Goal: Task Accomplishment & Management: Complete application form

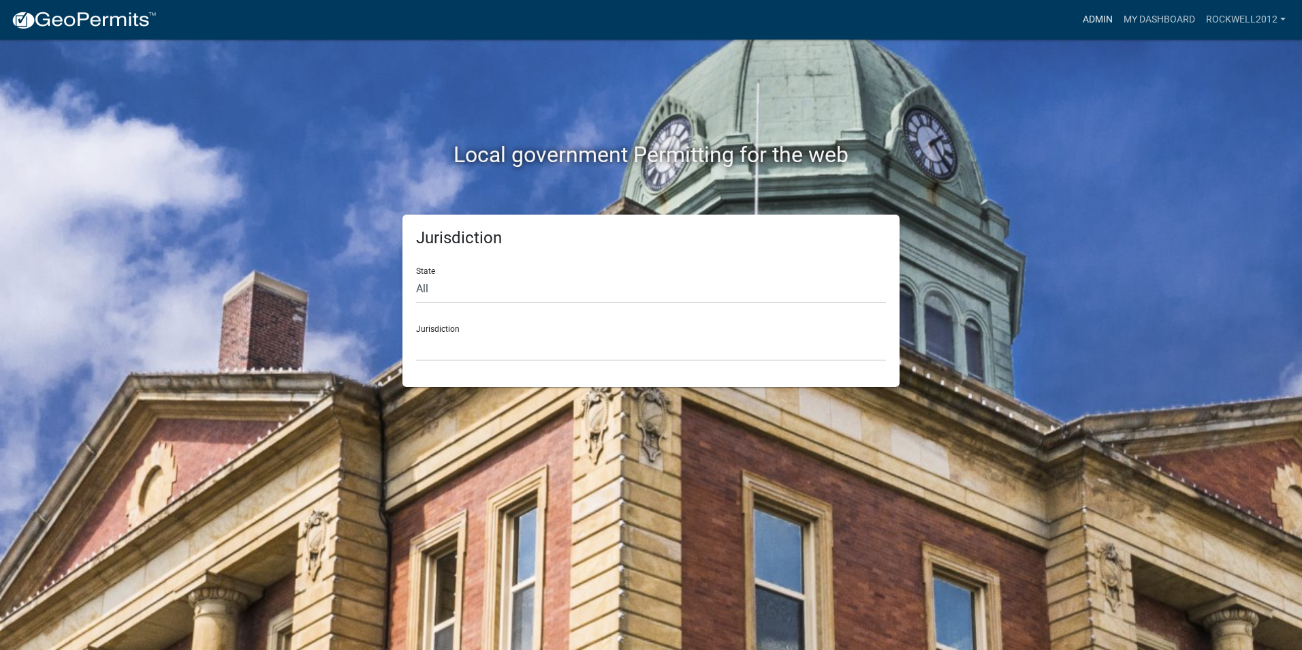
click at [1085, 8] on link "Admin" at bounding box center [1097, 20] width 41 height 26
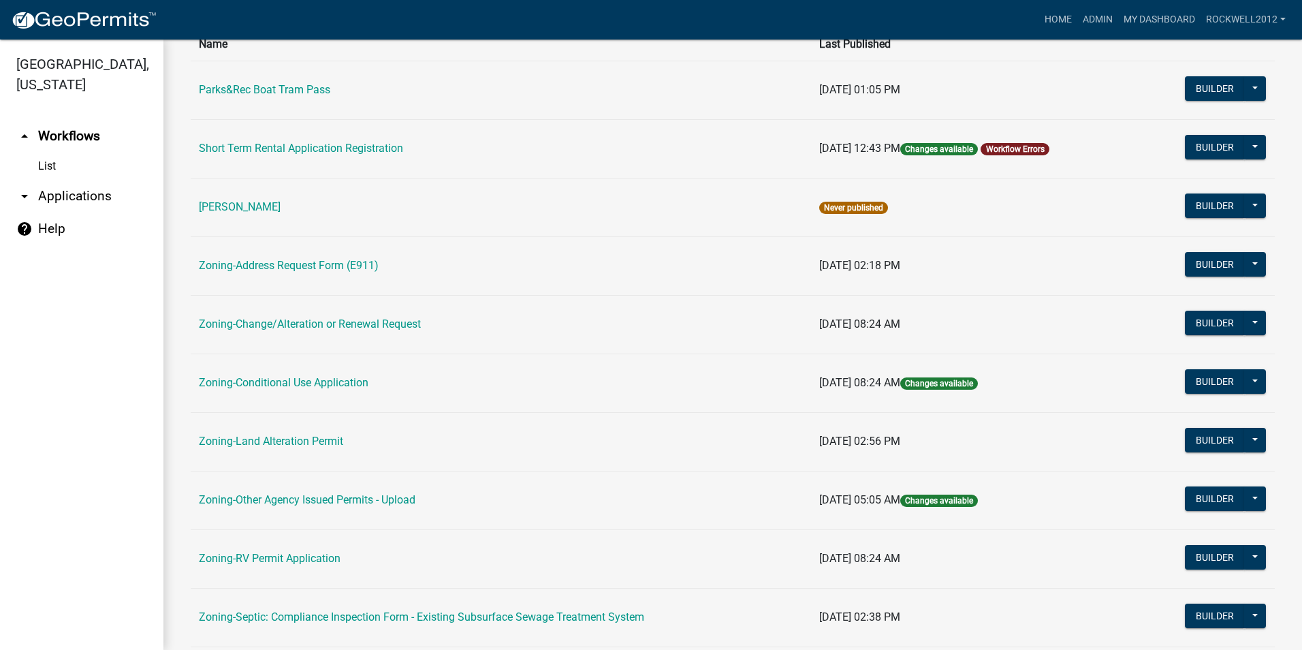
scroll to position [272, 0]
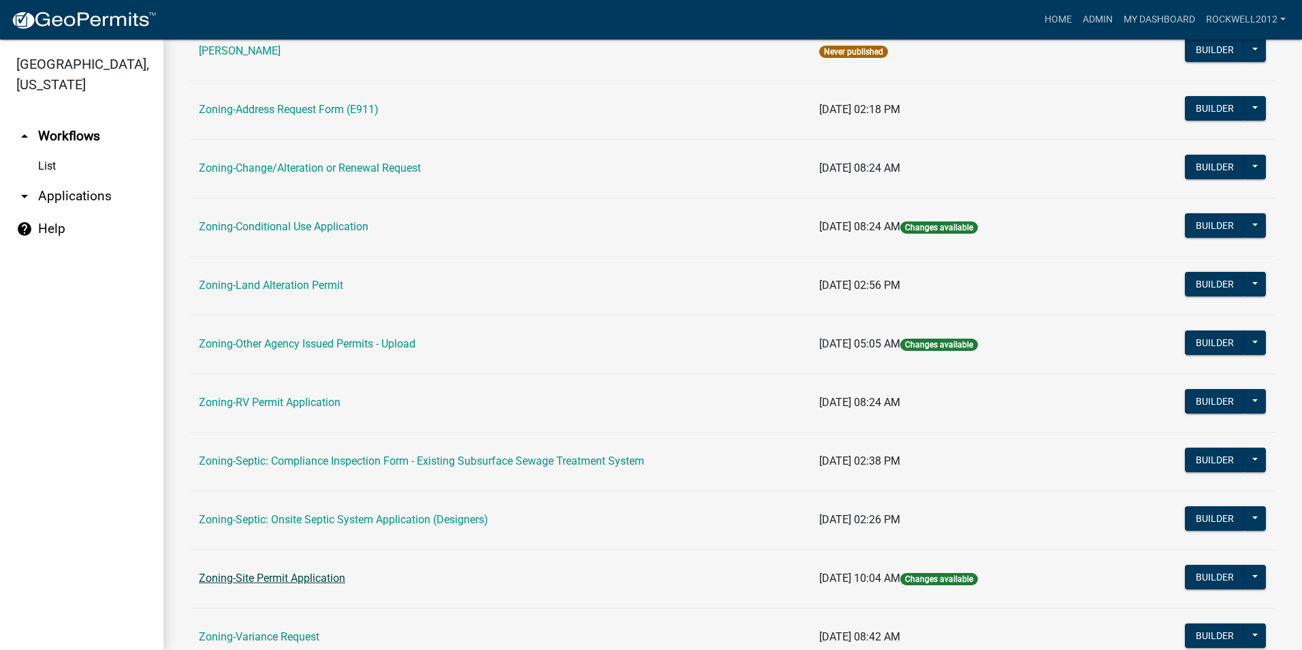
click at [267, 578] on link "Zoning-Site Permit Application" at bounding box center [272, 577] width 146 height 13
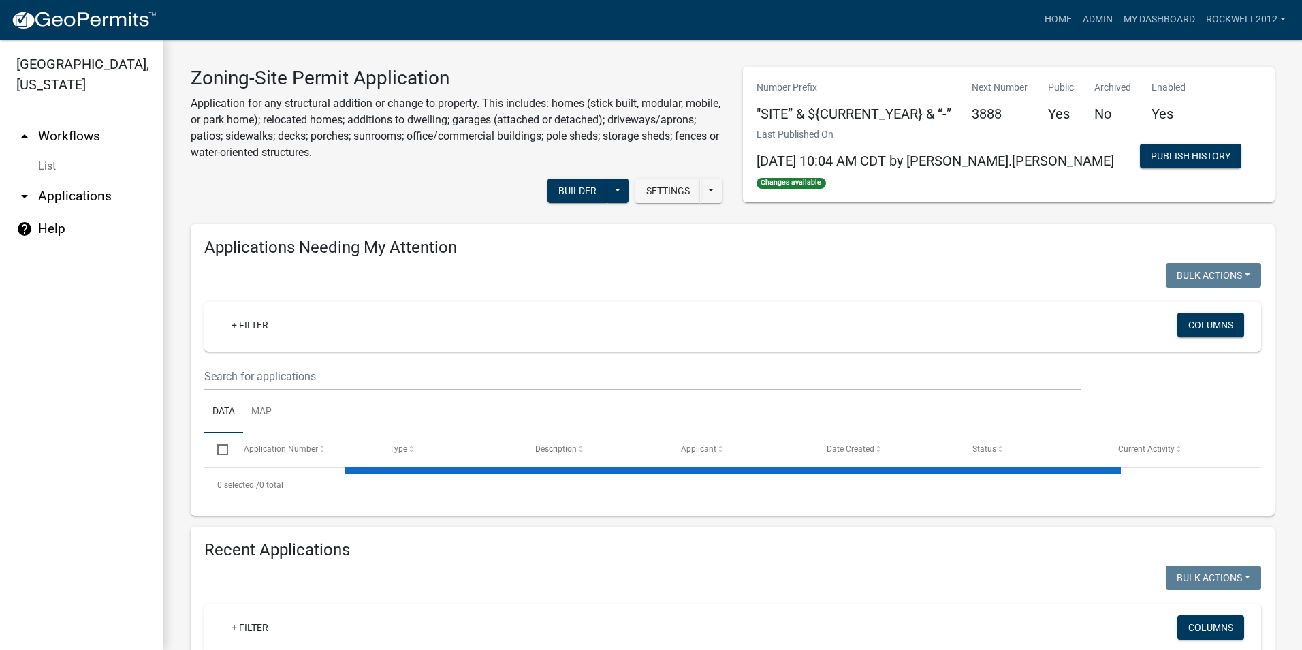
select select "1: 25"
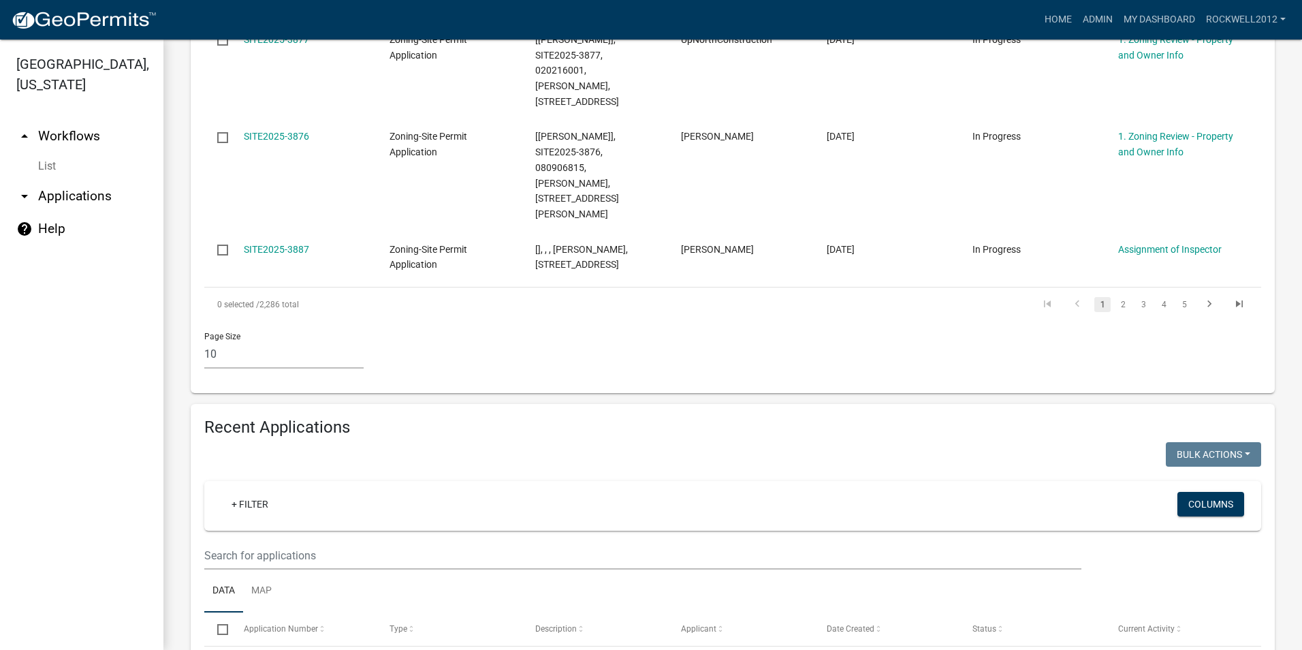
scroll to position [1021, 0]
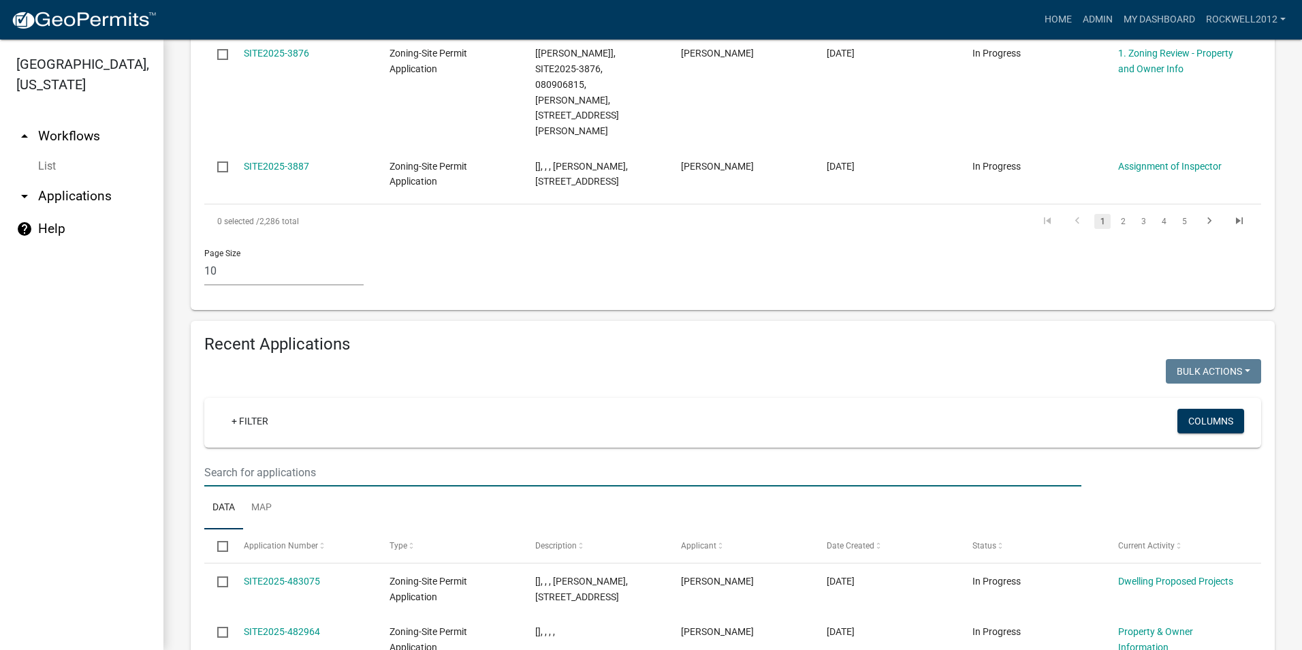
click at [223, 458] on input "text" at bounding box center [642, 472] width 877 height 28
type input "14658"
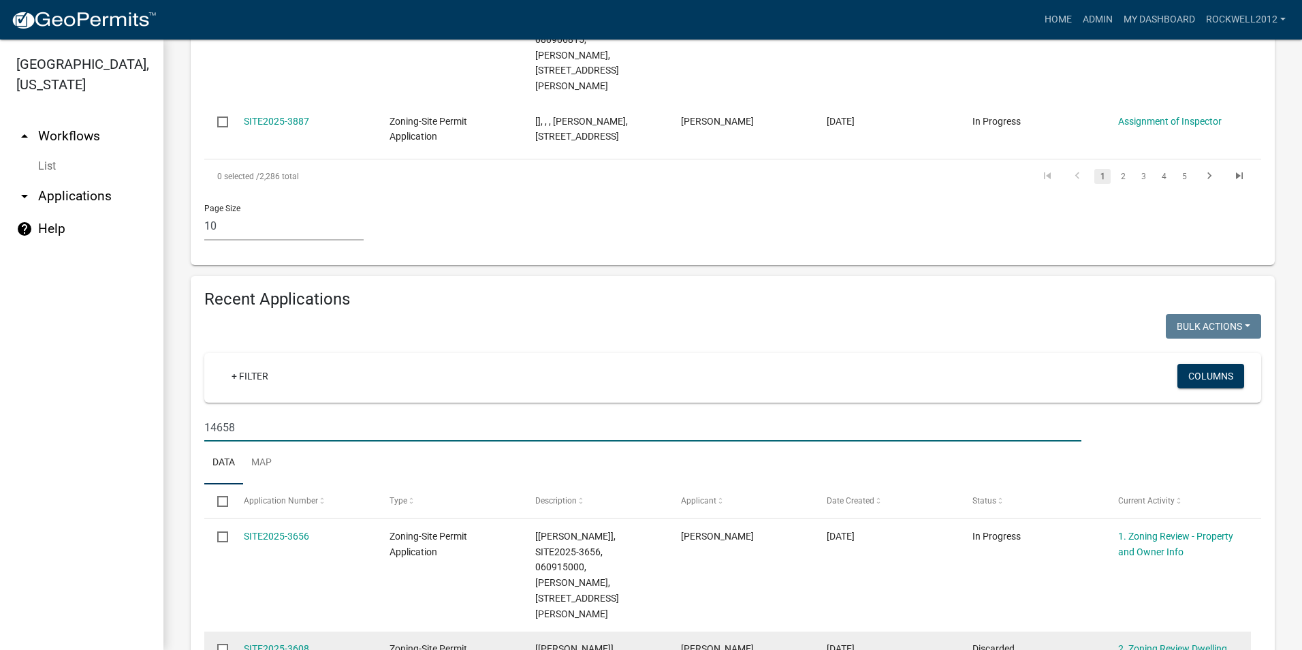
scroll to position [1089, 0]
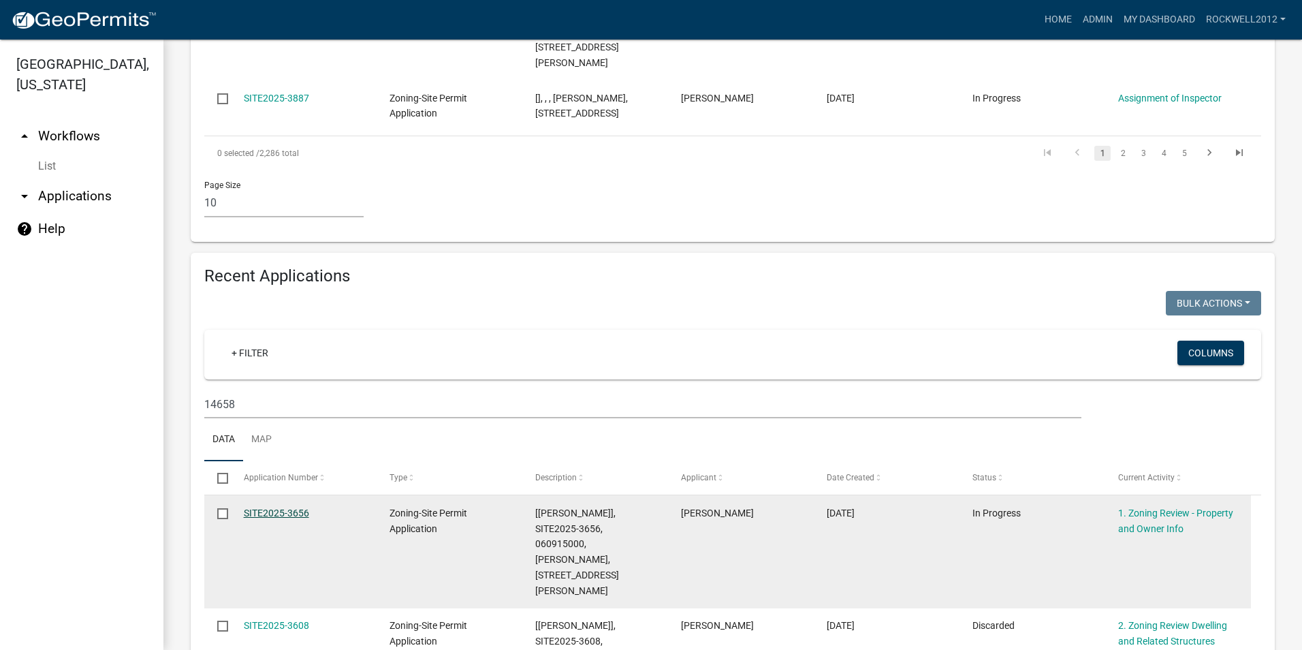
click at [274, 507] on link "SITE2025-3656" at bounding box center [276, 512] width 65 height 11
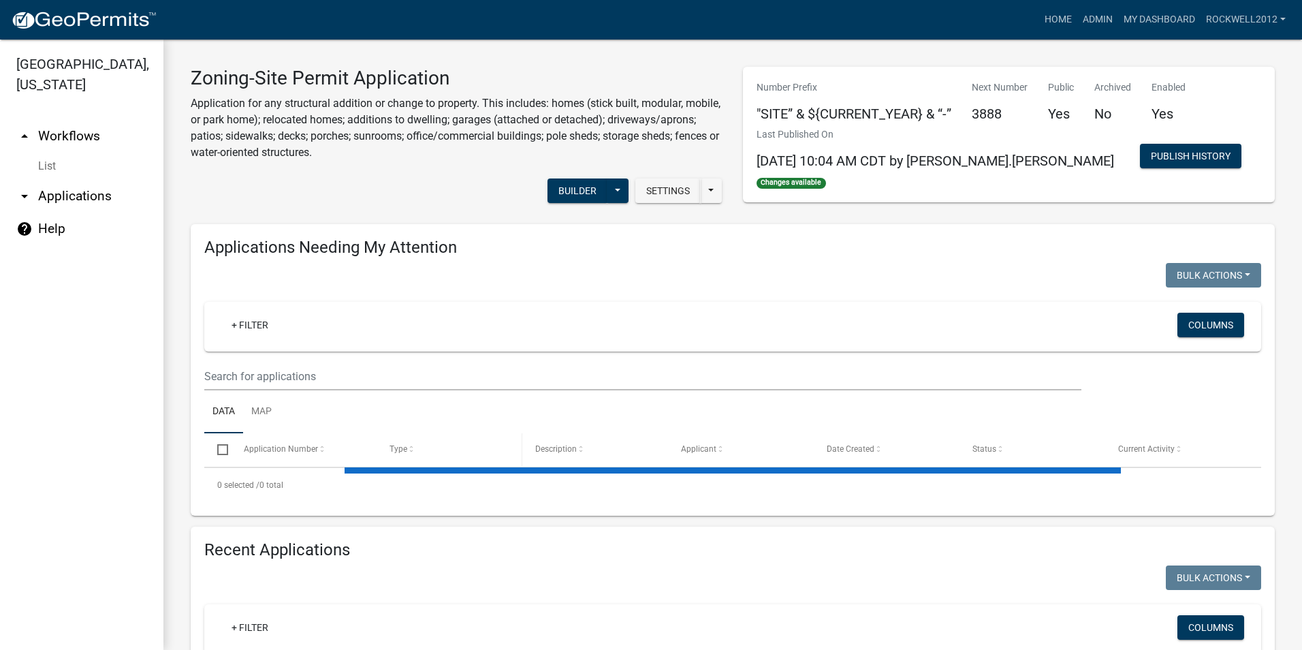
select select "1: 25"
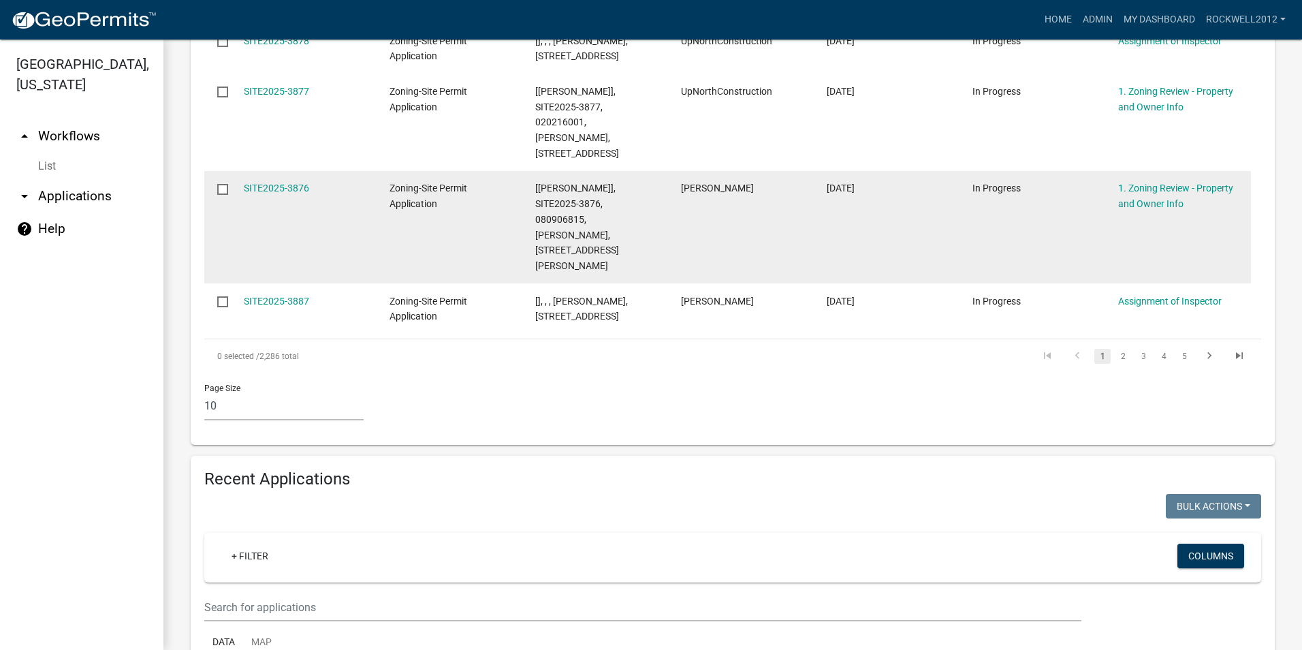
scroll to position [1089, 0]
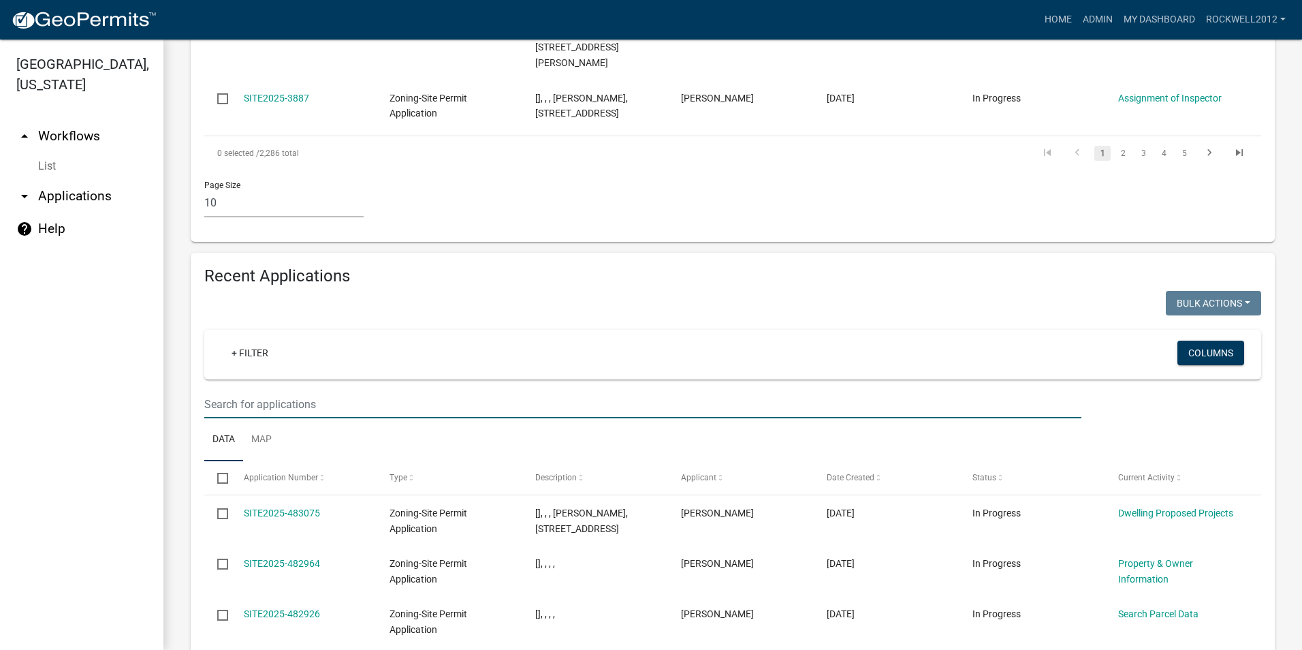
click at [223, 390] on input "text" at bounding box center [642, 404] width 877 height 28
type input "14658"
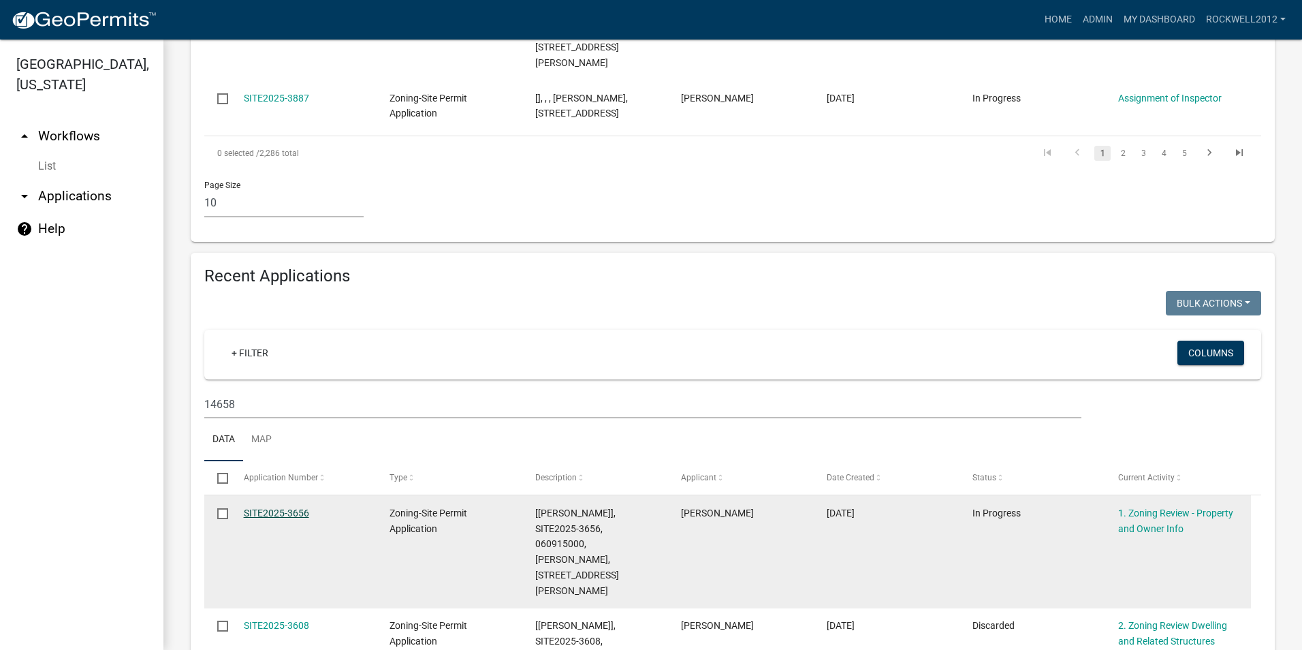
click at [267, 507] on link "SITE2025-3656" at bounding box center [276, 512] width 65 height 11
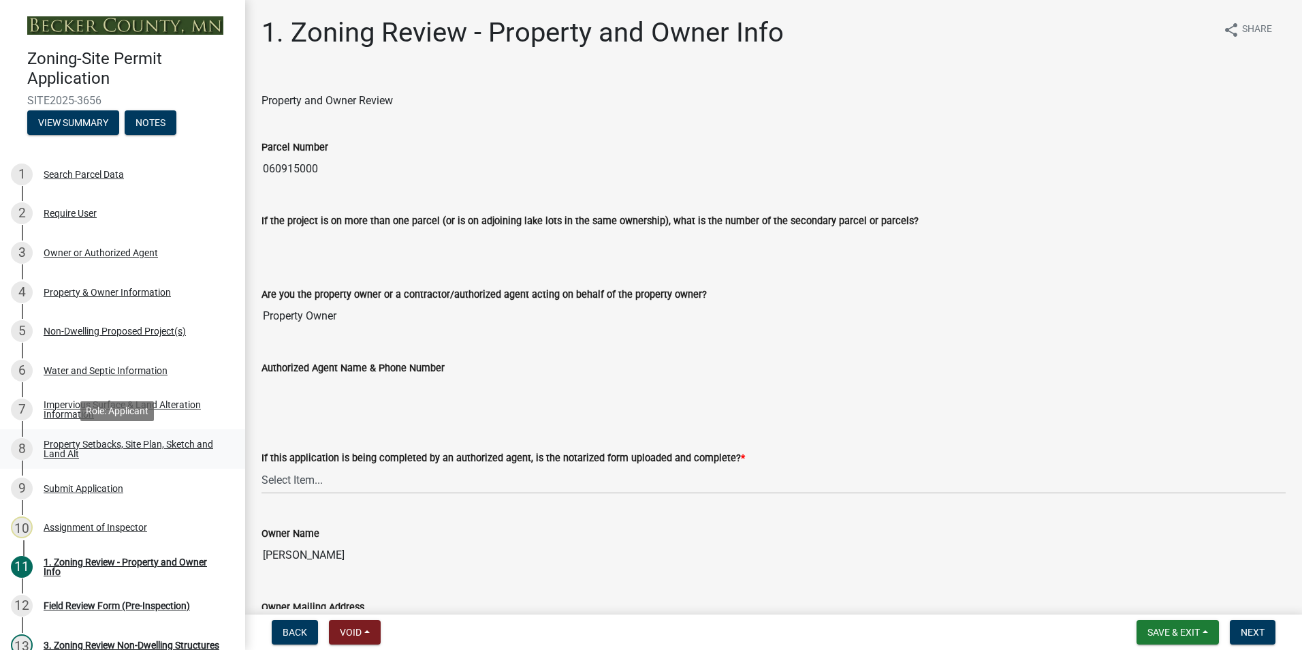
click at [116, 439] on div "Property Setbacks, Site Plan, Sketch and Land Alt" at bounding box center [134, 448] width 180 height 19
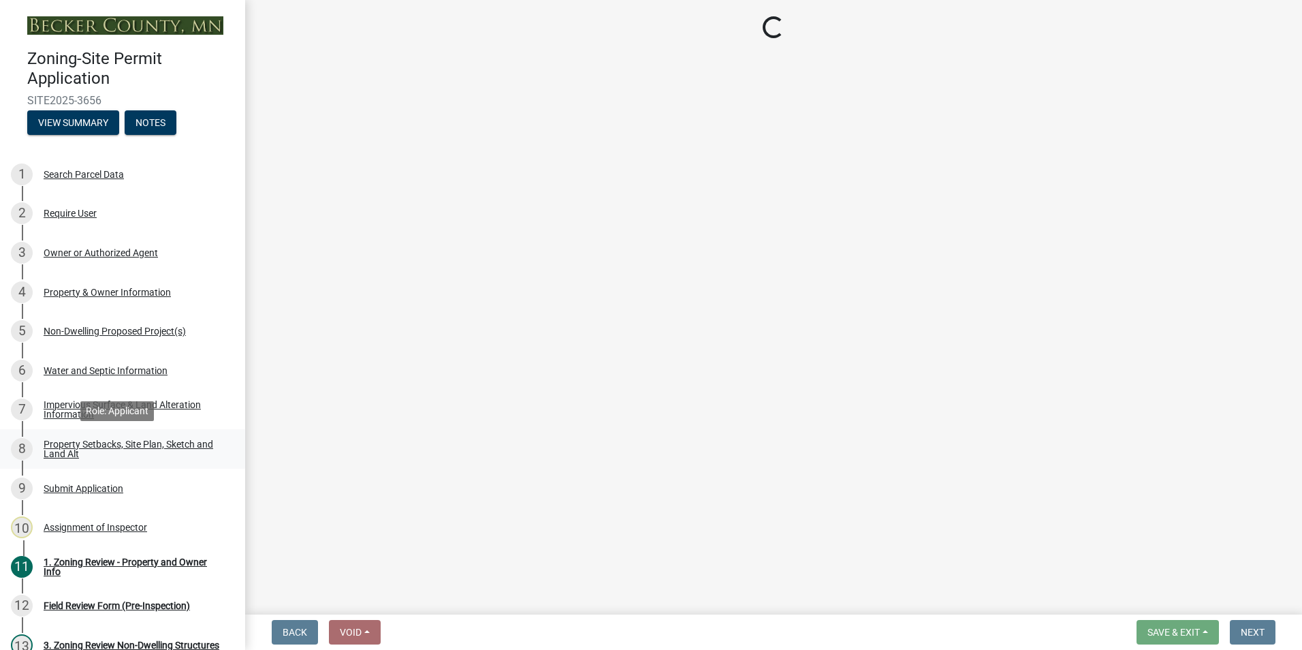
select select "7b13c63f-e699-4112-b373-98fbd28ec536"
select select "897aff5b-f284-4e3b-ac23-ed094f16d69b"
select select "b56a4575-9846-47cf-8067-c59a4853da22"
select select "12f785fb-c378-4b18-841c-21c73dc99083"
select select "e8ab2dc3-aa3f-46f3-9b4a-37eb25ad84af"
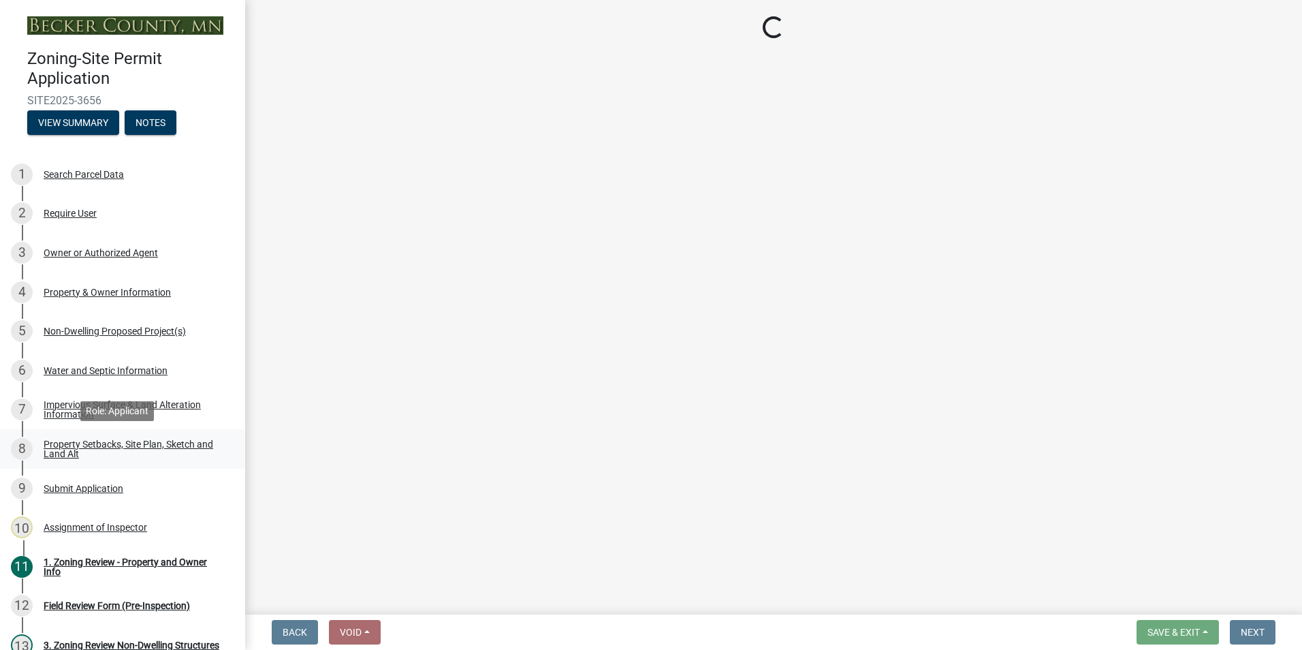
select select "27b2a8b4-abf6-463e-8c0c-7c5d2b4fe26f"
select select "b98836ba-4715-455d-97ab-be9a9df498a8"
select select "d61e3758-d187-40af-a435-5e09c3f3d509"
select select "288143c3-cc30-40f5-bb2a-2522511345b2"
select select "1418c7e3-4054-4b00-84b5-d09b9560f30a"
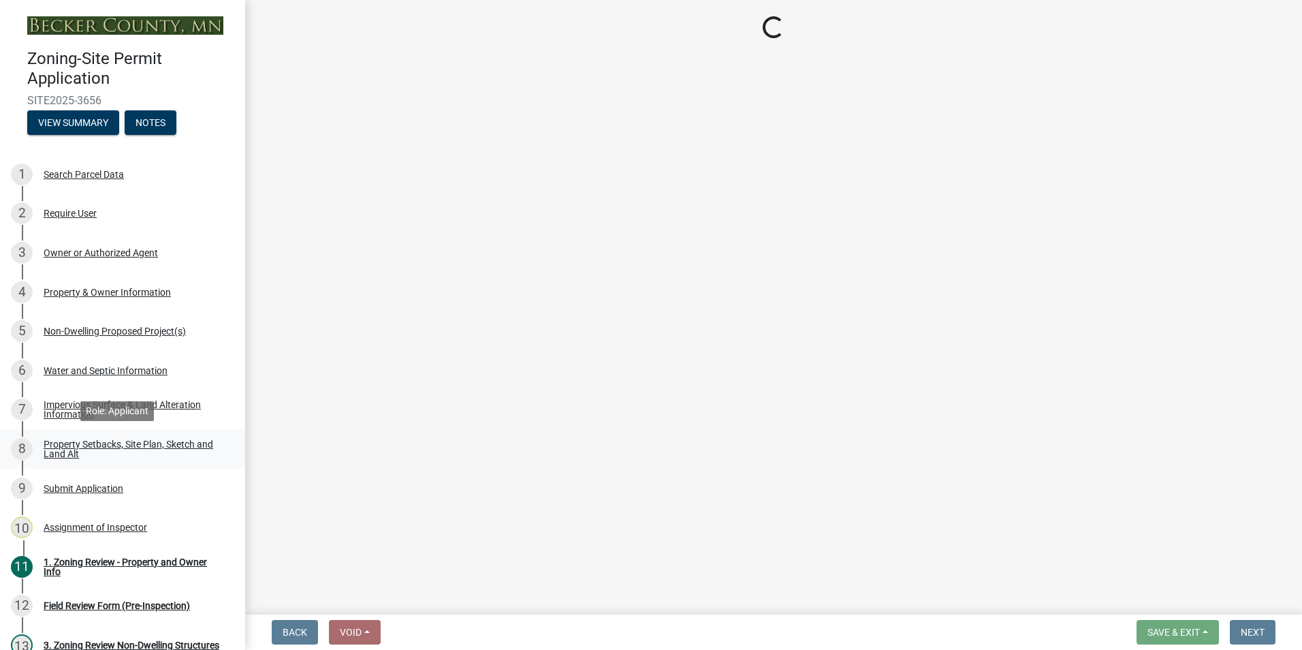
select select "4421853d-5e11-4b64-95ec-6c47066881cc"
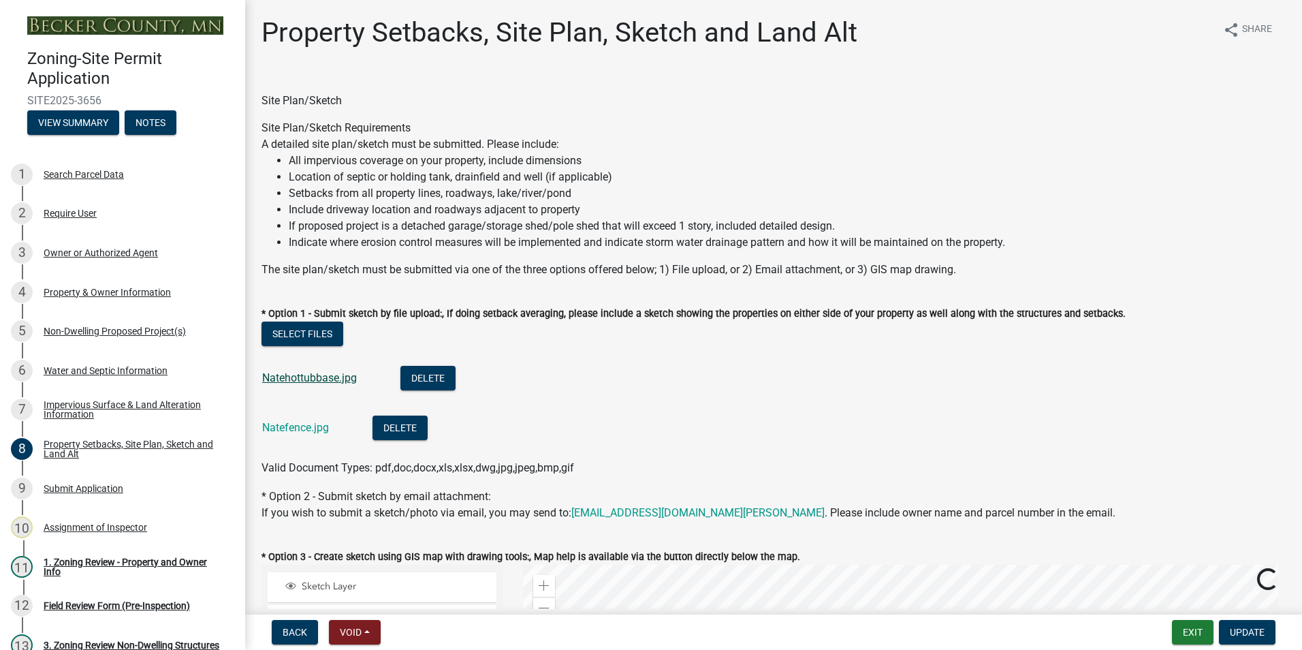
click at [316, 376] on link "Natehottubbase.jpg" at bounding box center [309, 377] width 95 height 13
click at [291, 428] on link "Natefence.jpg" at bounding box center [295, 427] width 67 height 13
click at [103, 291] on div "Property & Owner Information" at bounding box center [107, 292] width 127 height 10
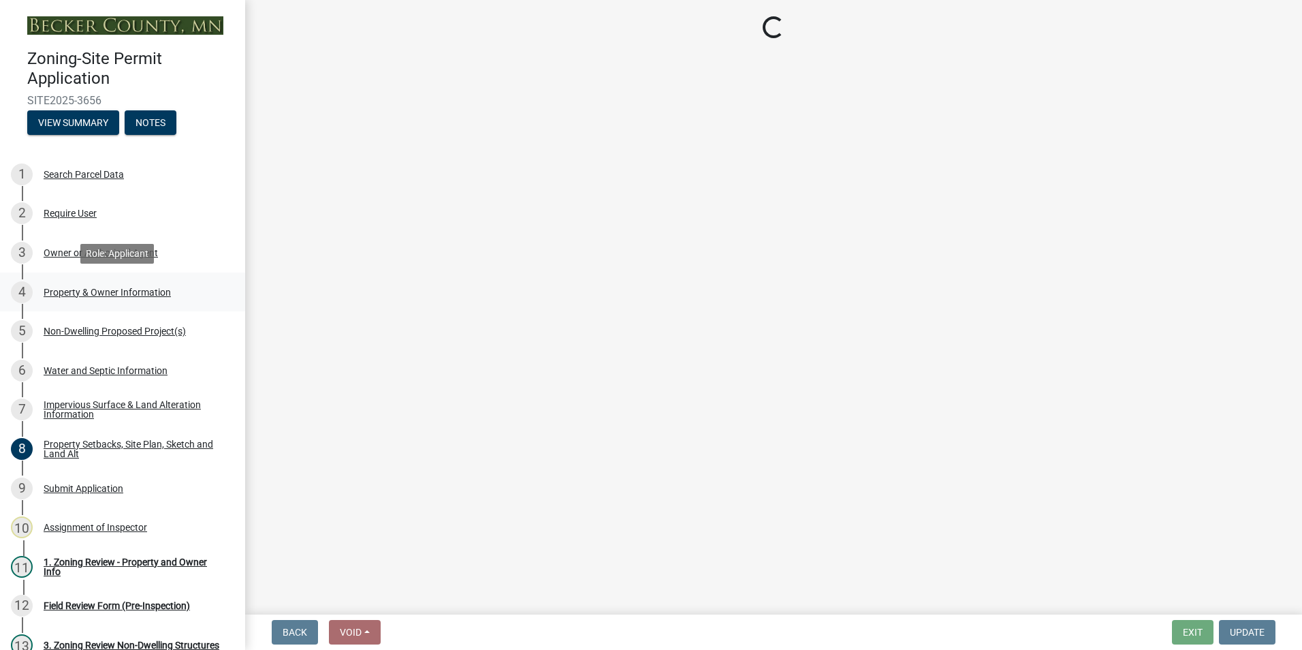
select select "15d55337-0fb0-485e-a759-dab20e978987"
select select "951686c9-9b01-4b62-9d6a-ea2b084c9c47"
select select "fcf6d223-6c57-4dc5-b63a-a94704169022"
select select "5a5634ed-f11e-4c7b-90e1-096e6cfd17b9"
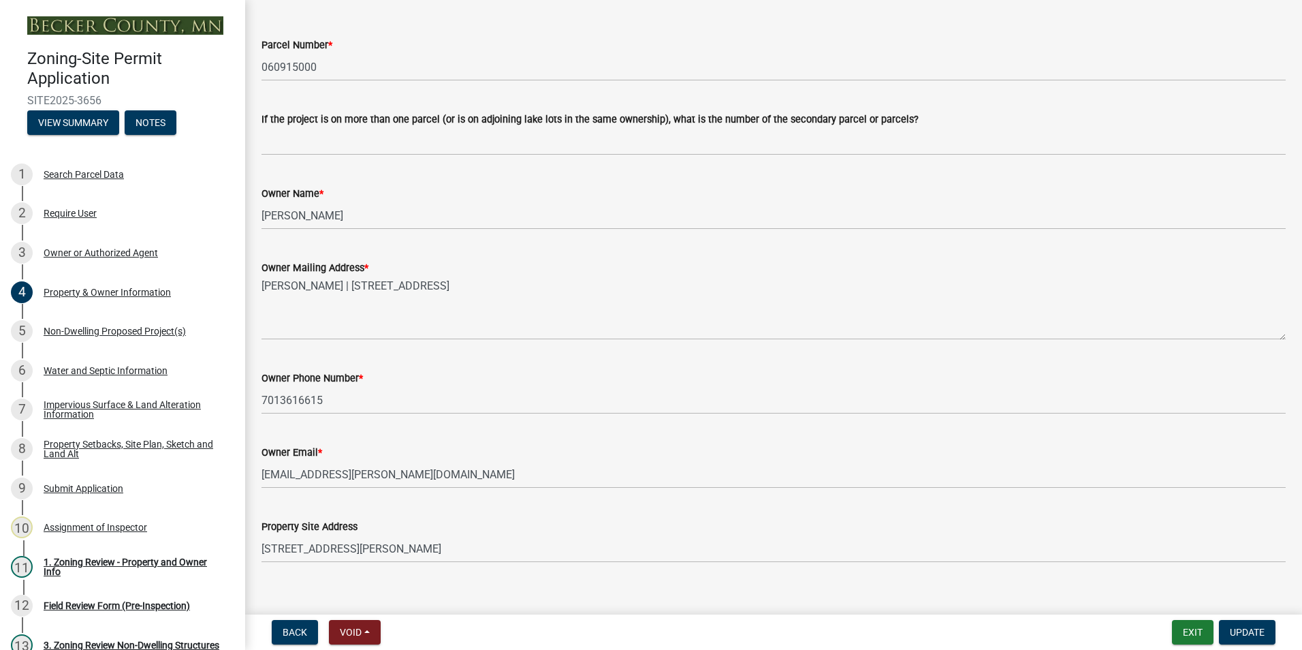
scroll to position [136, 0]
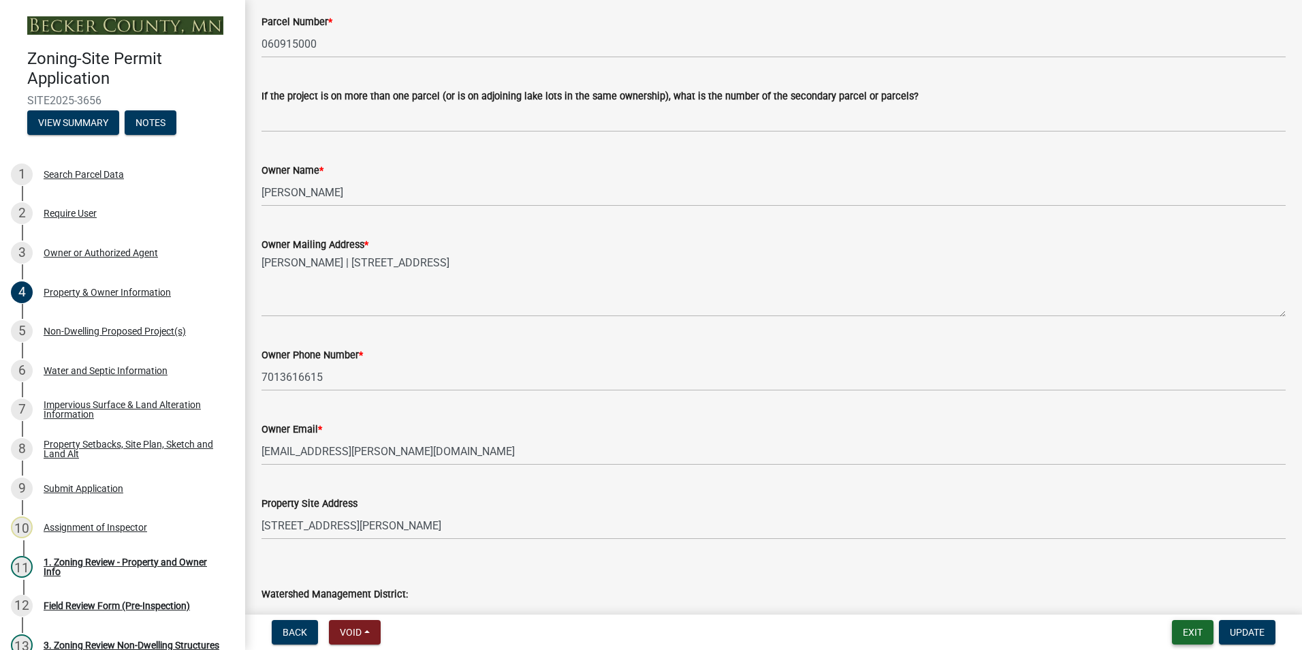
click at [1186, 633] on button "Exit" at bounding box center [1193, 632] width 42 height 25
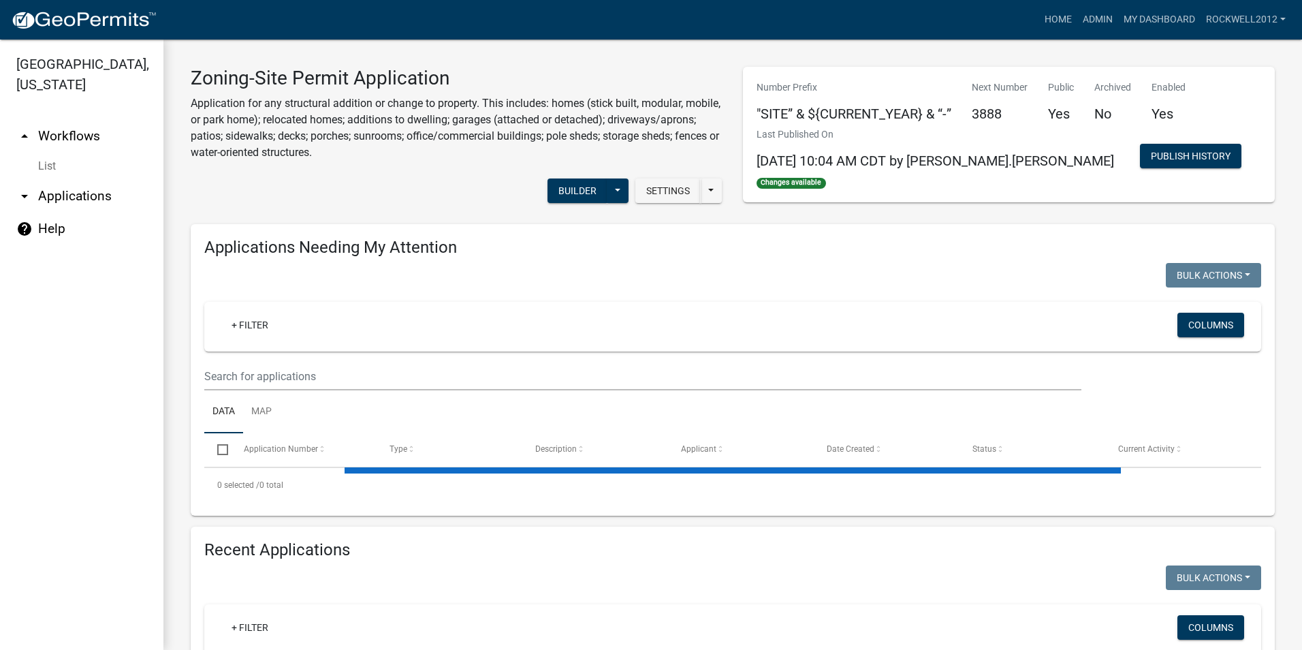
select select "1: 25"
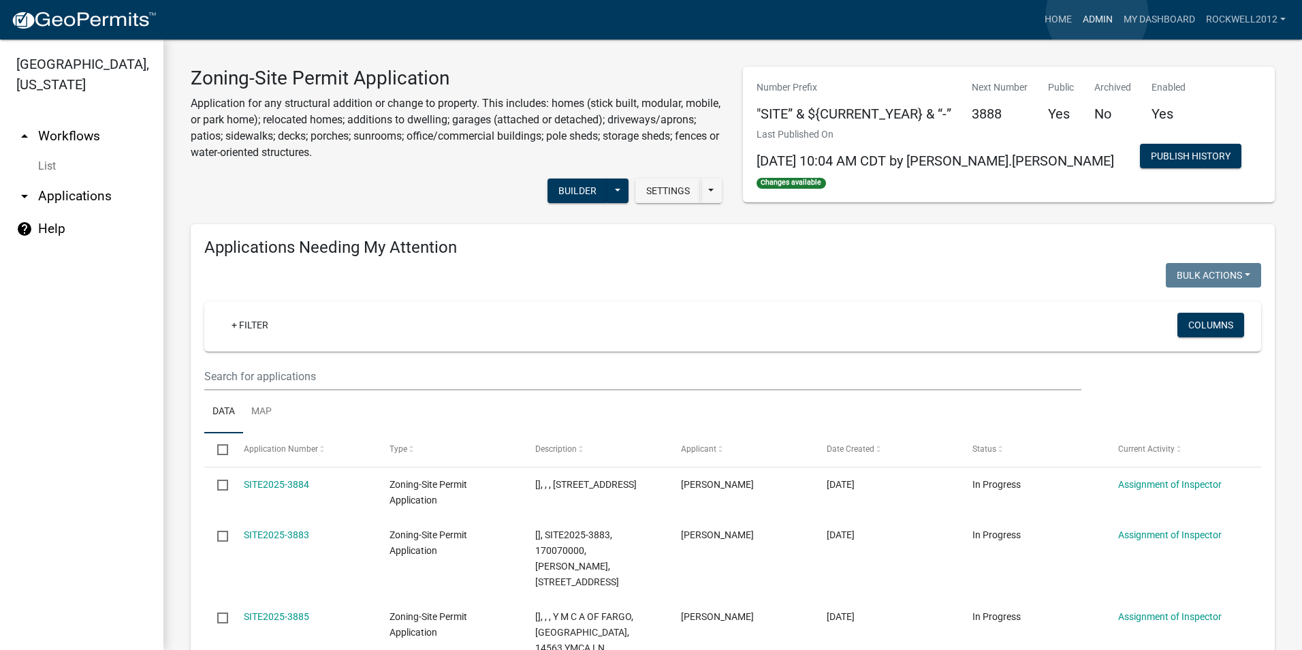
click at [1097, 14] on link "Admin" at bounding box center [1097, 20] width 41 height 26
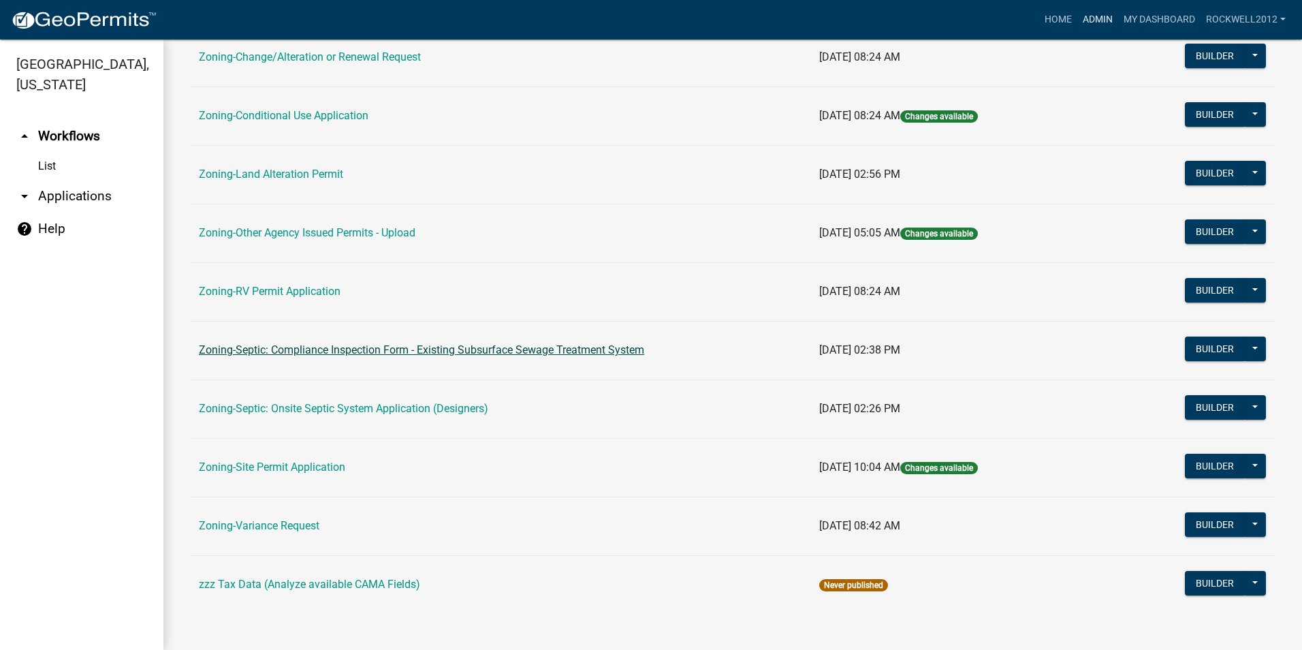
scroll to position [385, 0]
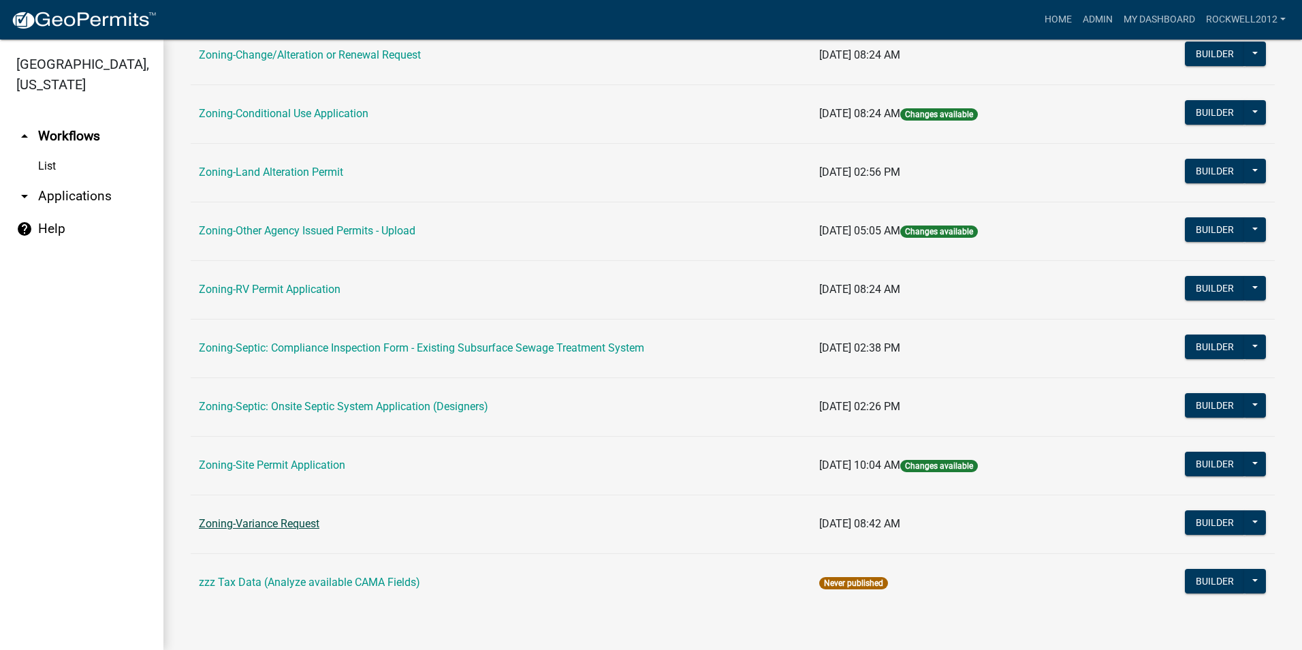
click at [300, 526] on link "Zoning-Variance Request" at bounding box center [259, 523] width 121 height 13
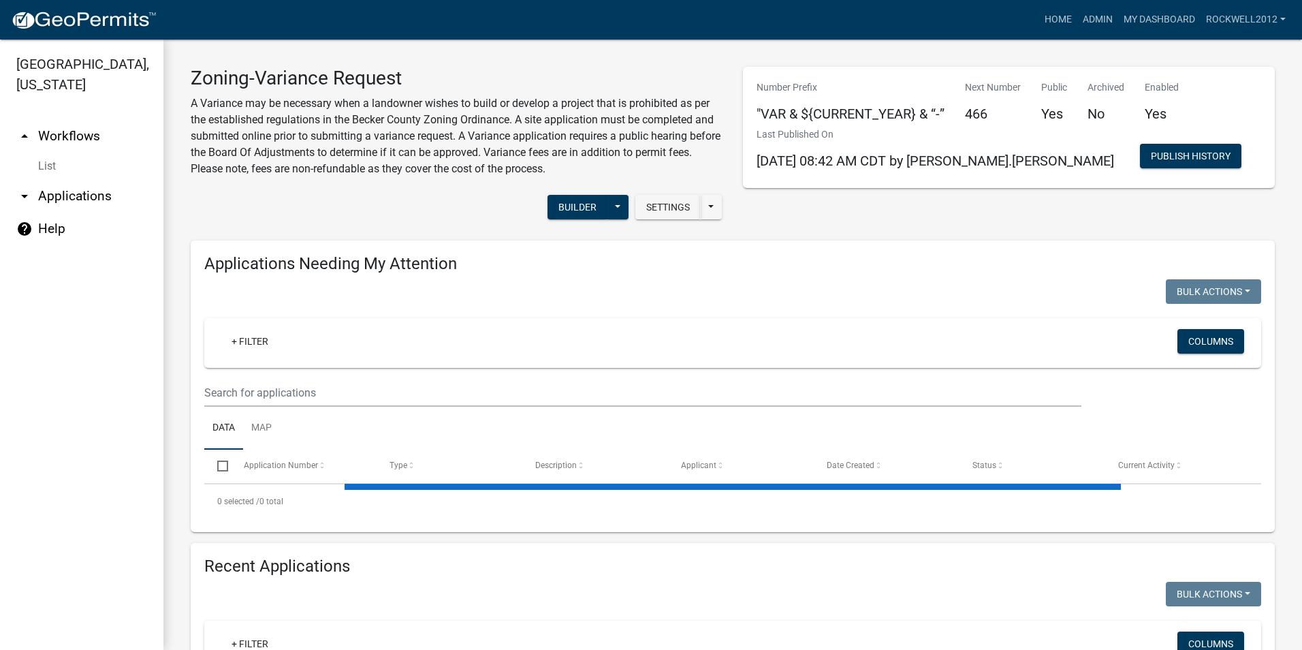
select select "1: 25"
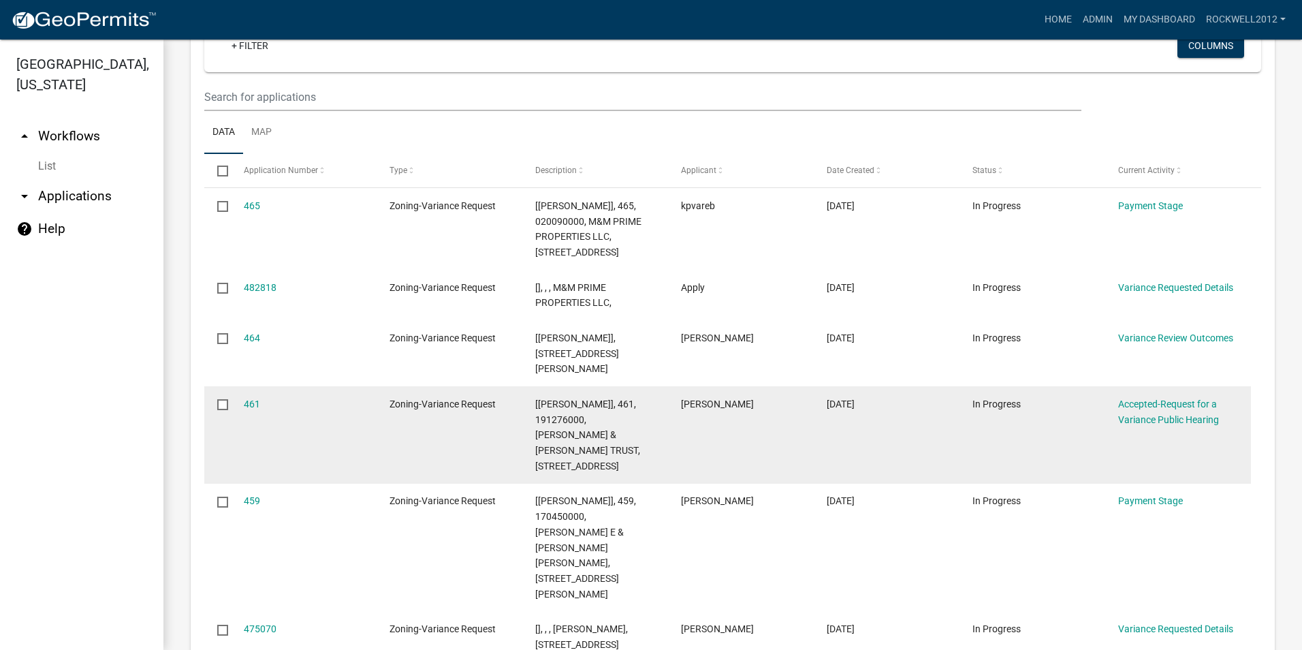
scroll to position [1498, 0]
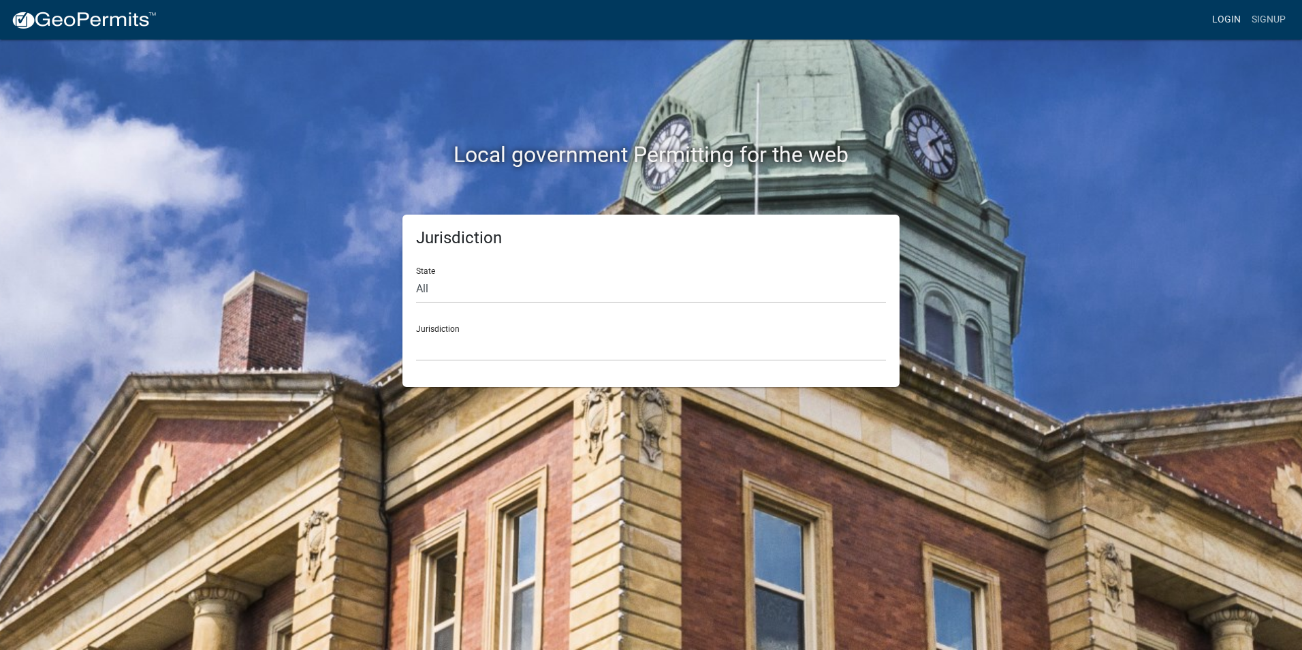
click at [1232, 20] on link "Login" at bounding box center [1226, 20] width 39 height 26
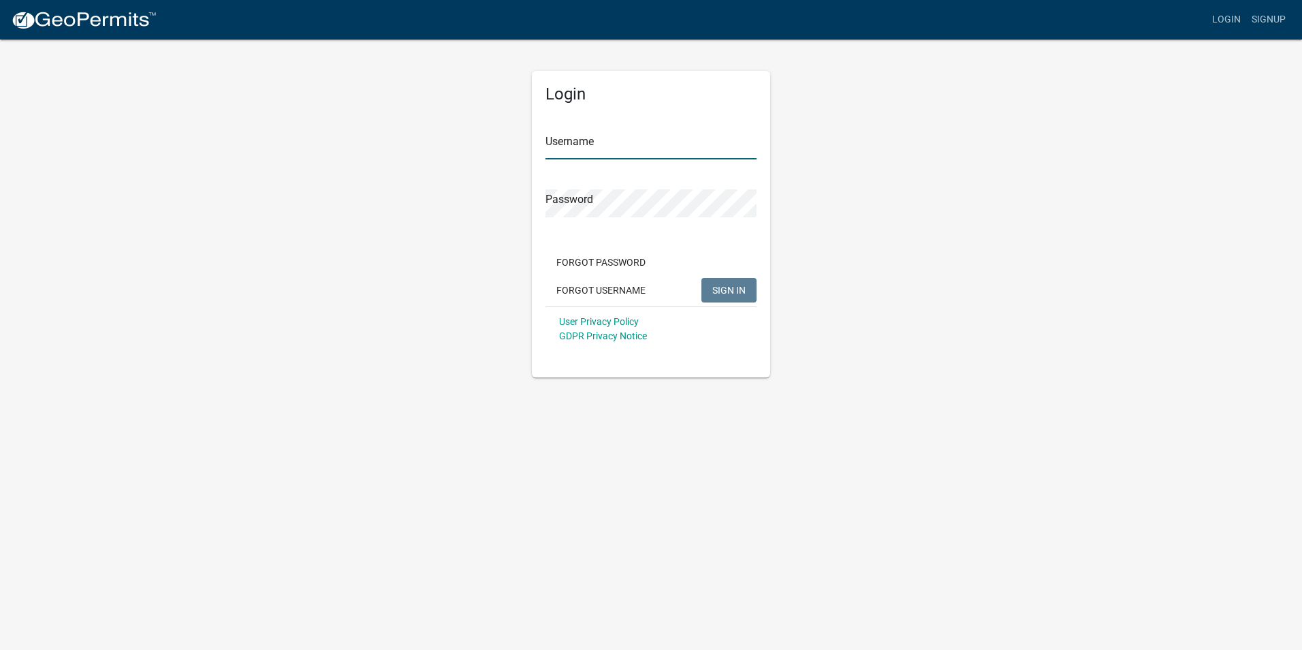
type input "Rockwell2012"
click at [727, 293] on span "SIGN IN" at bounding box center [728, 289] width 33 height 11
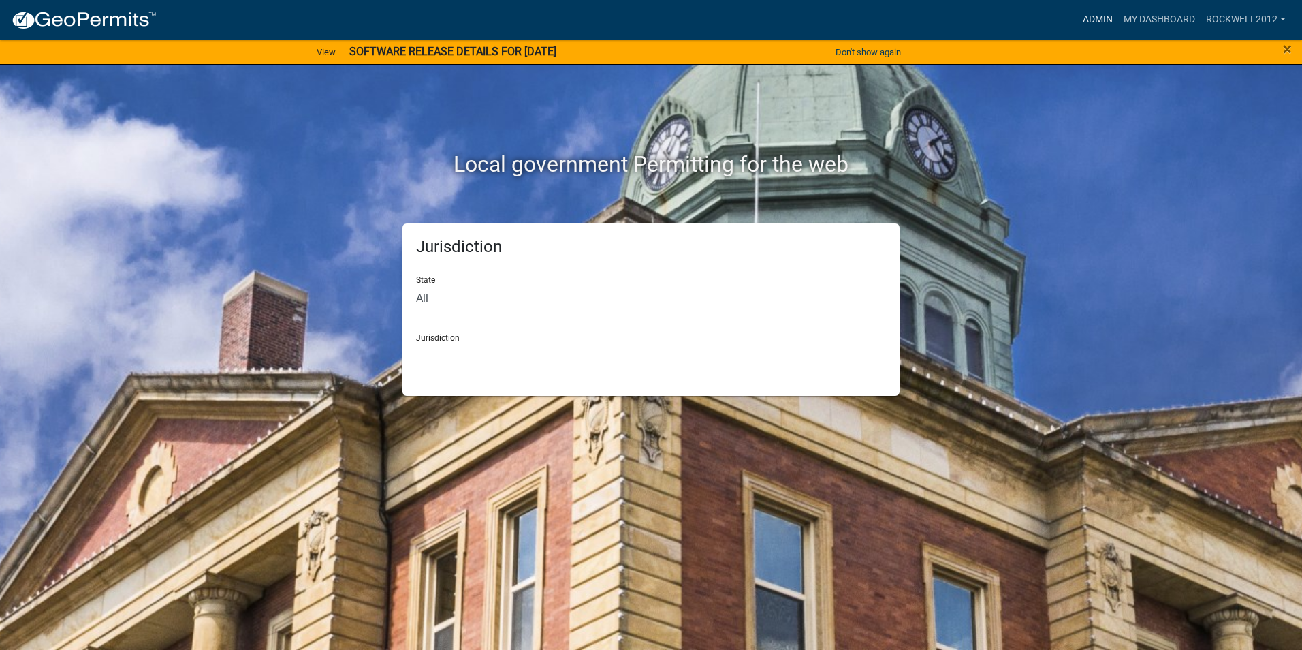
click at [1087, 18] on link "Admin" at bounding box center [1097, 20] width 41 height 26
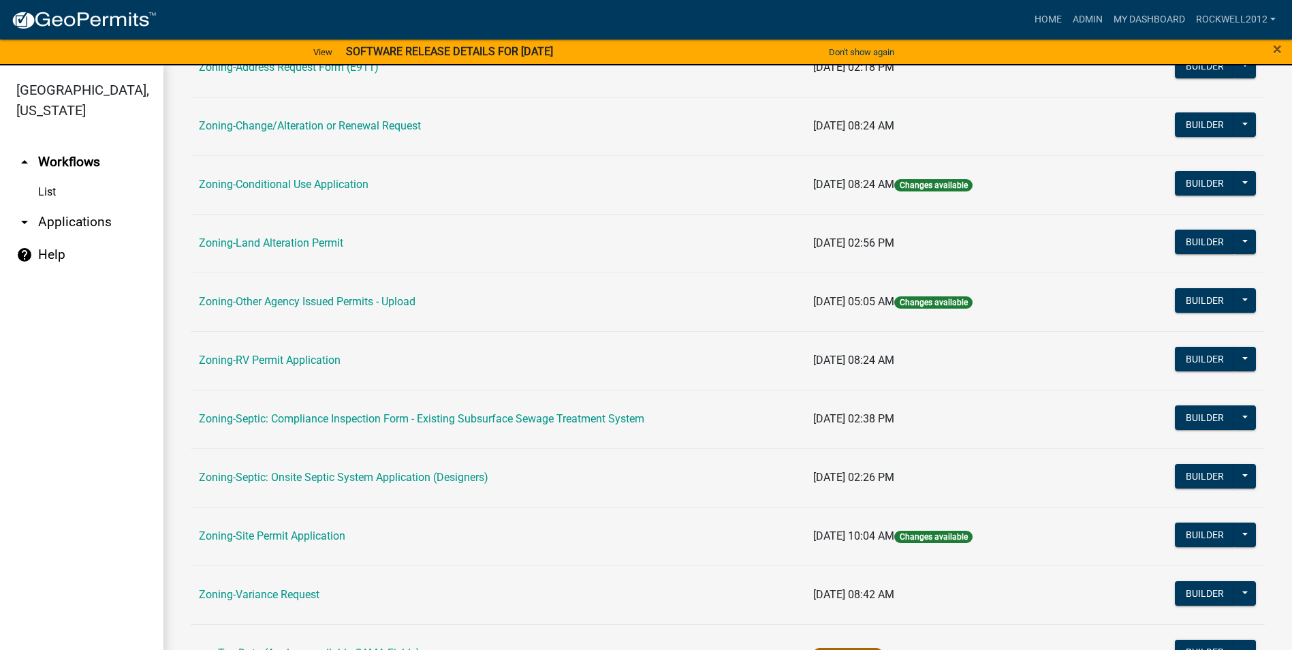
scroll to position [395, 0]
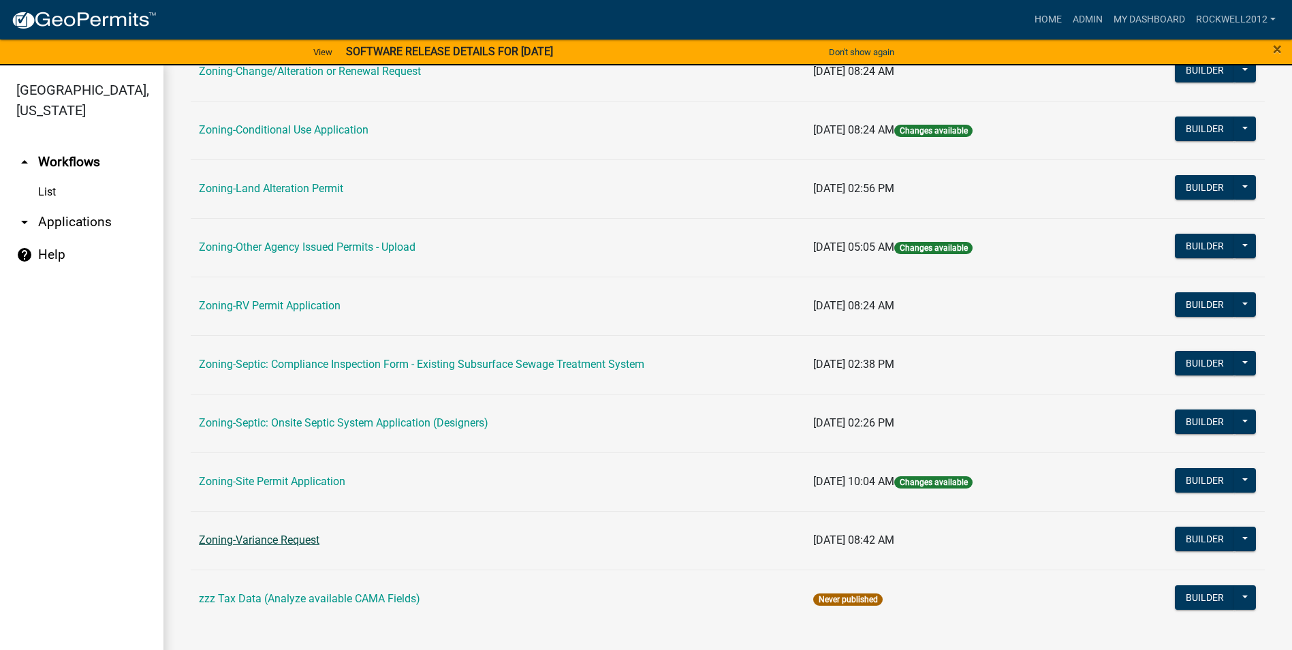
click at [268, 539] on link "Zoning-Variance Request" at bounding box center [259, 539] width 121 height 13
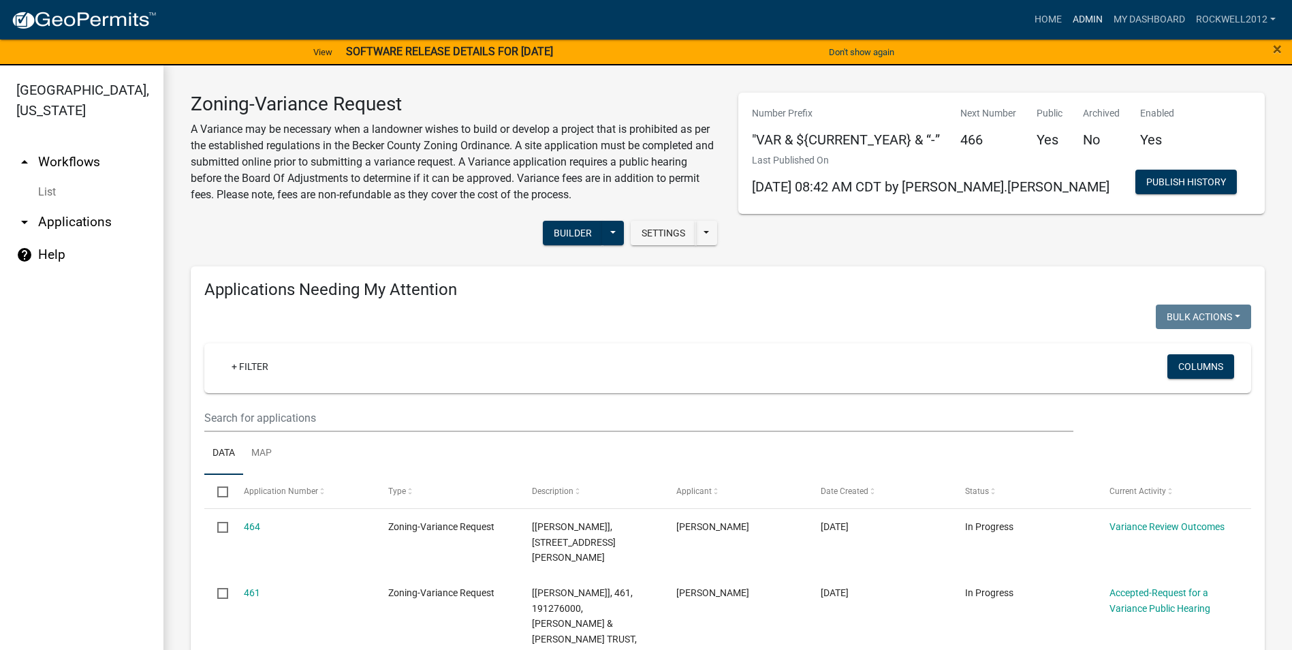
click at [1086, 16] on link "Admin" at bounding box center [1087, 20] width 41 height 26
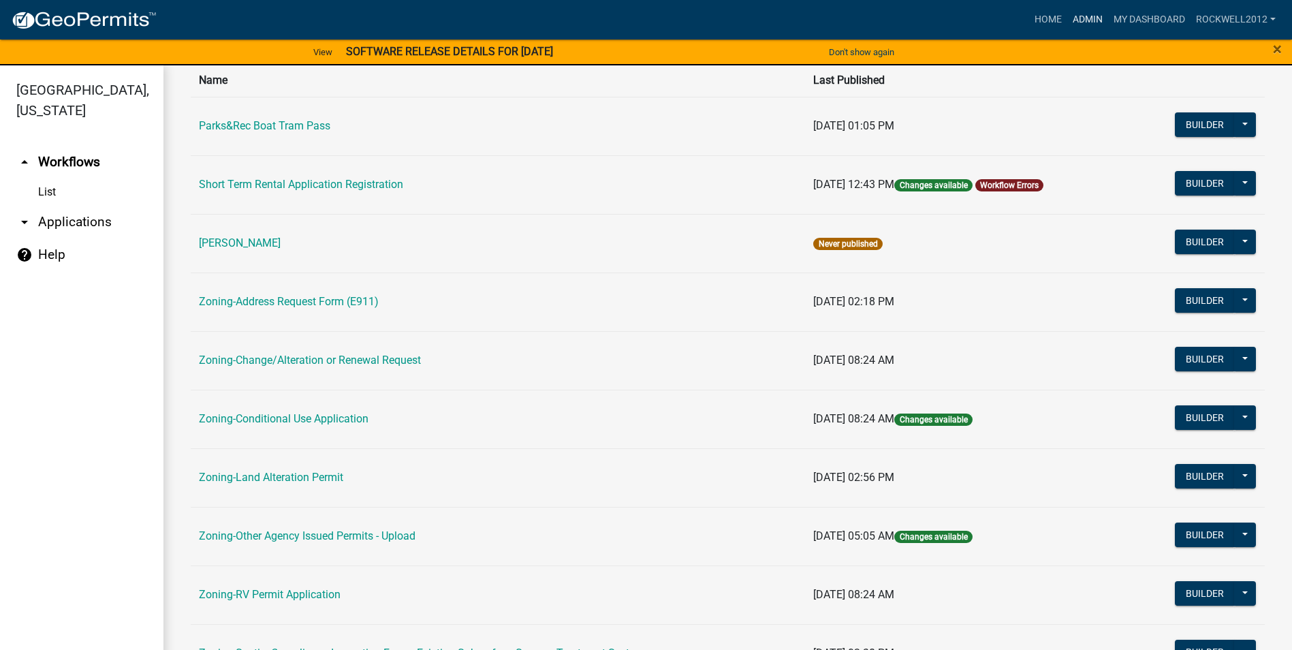
scroll to position [204, 0]
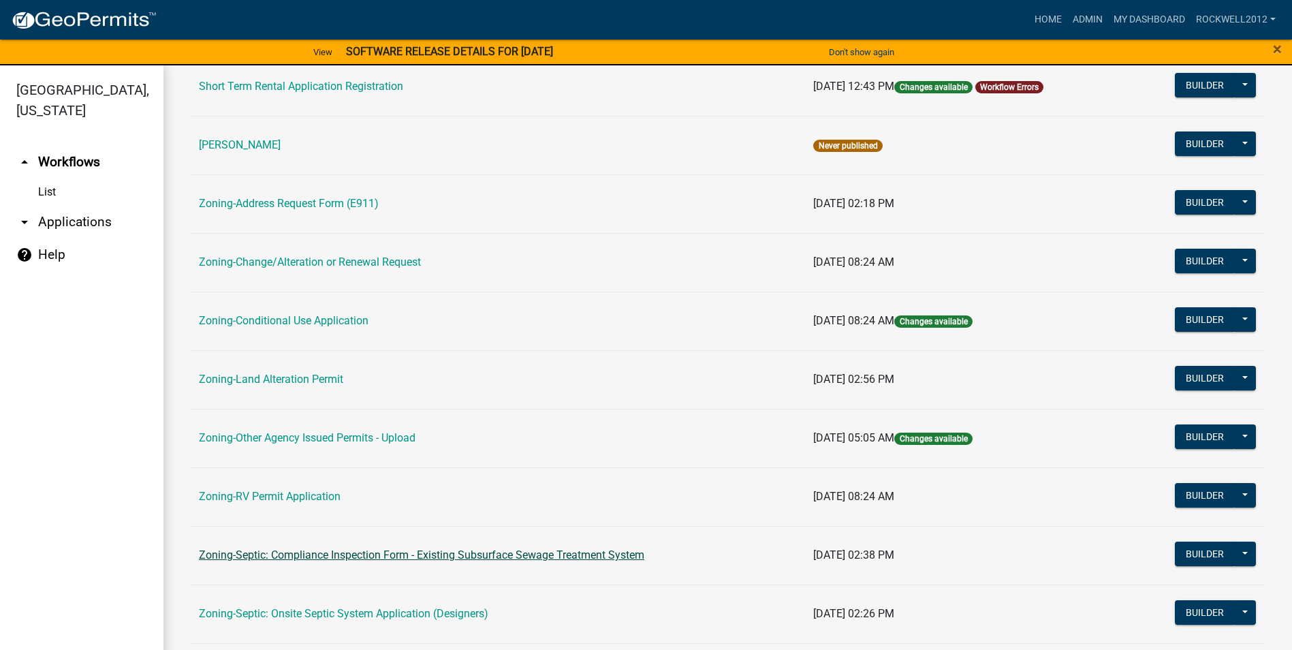
click at [456, 554] on link "Zoning-Septic: Compliance Inspection Form - Existing Subsurface Sewage Treatmen…" at bounding box center [421, 554] width 445 height 13
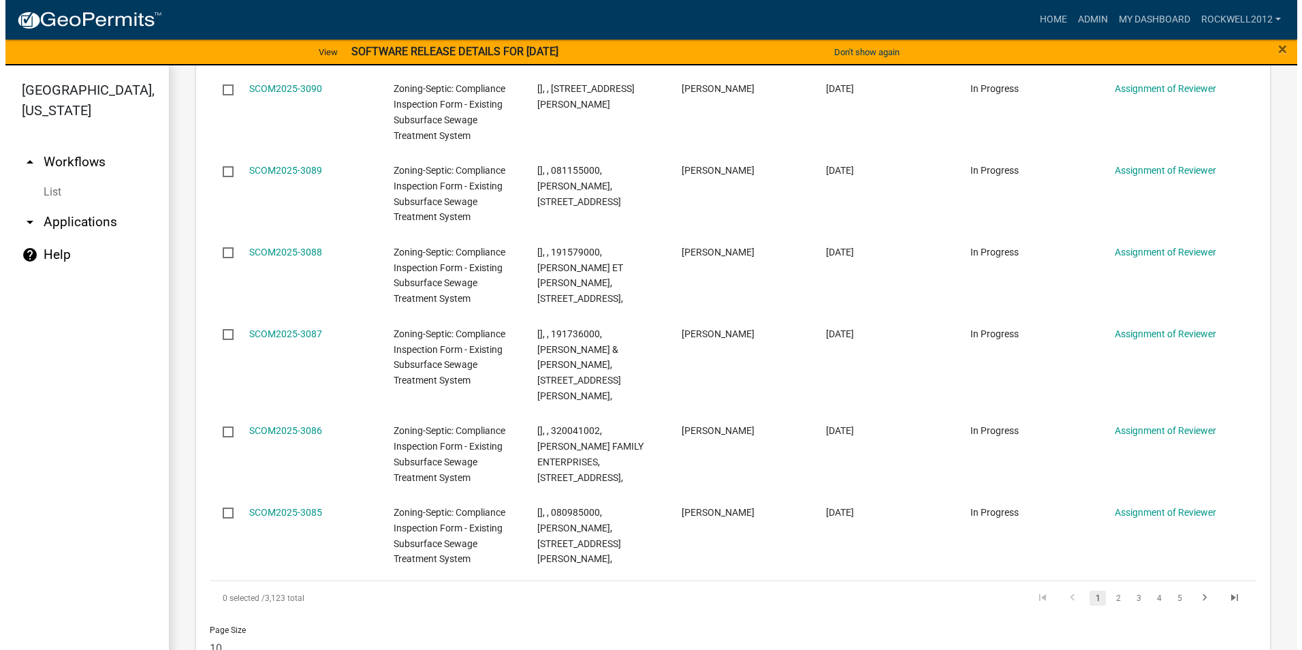
scroll to position [1934, 0]
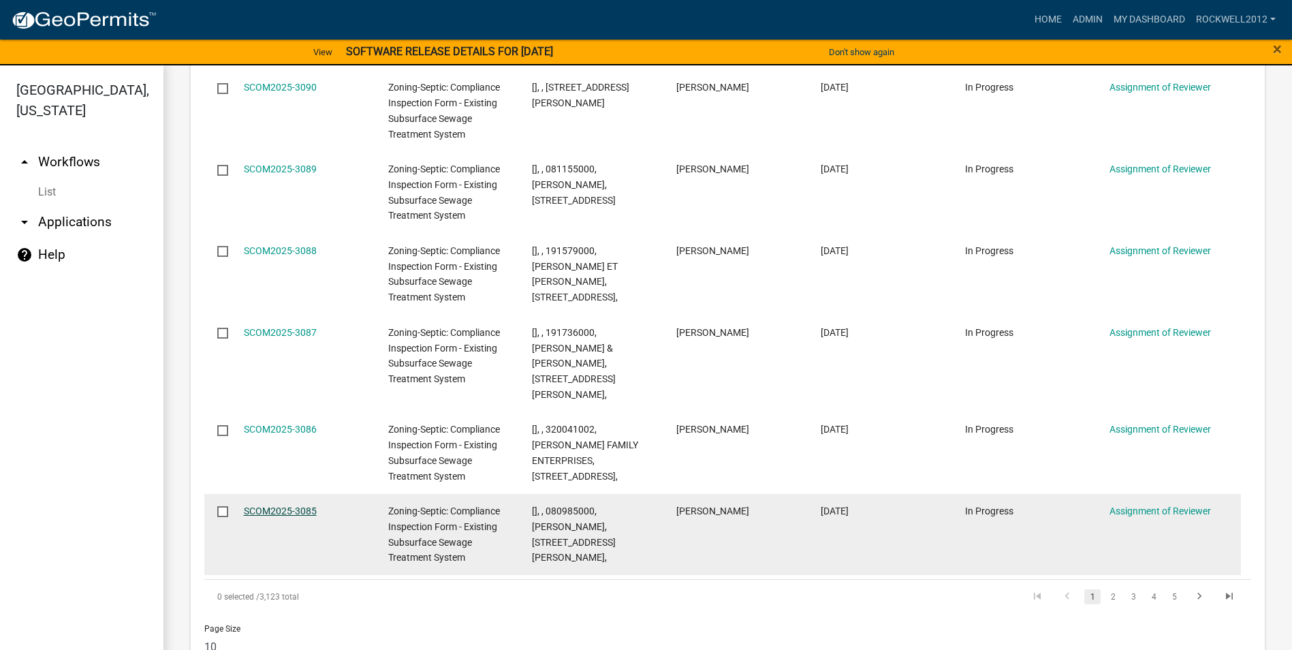
click at [277, 505] on link "SCOM2025-3085" at bounding box center [280, 510] width 73 height 11
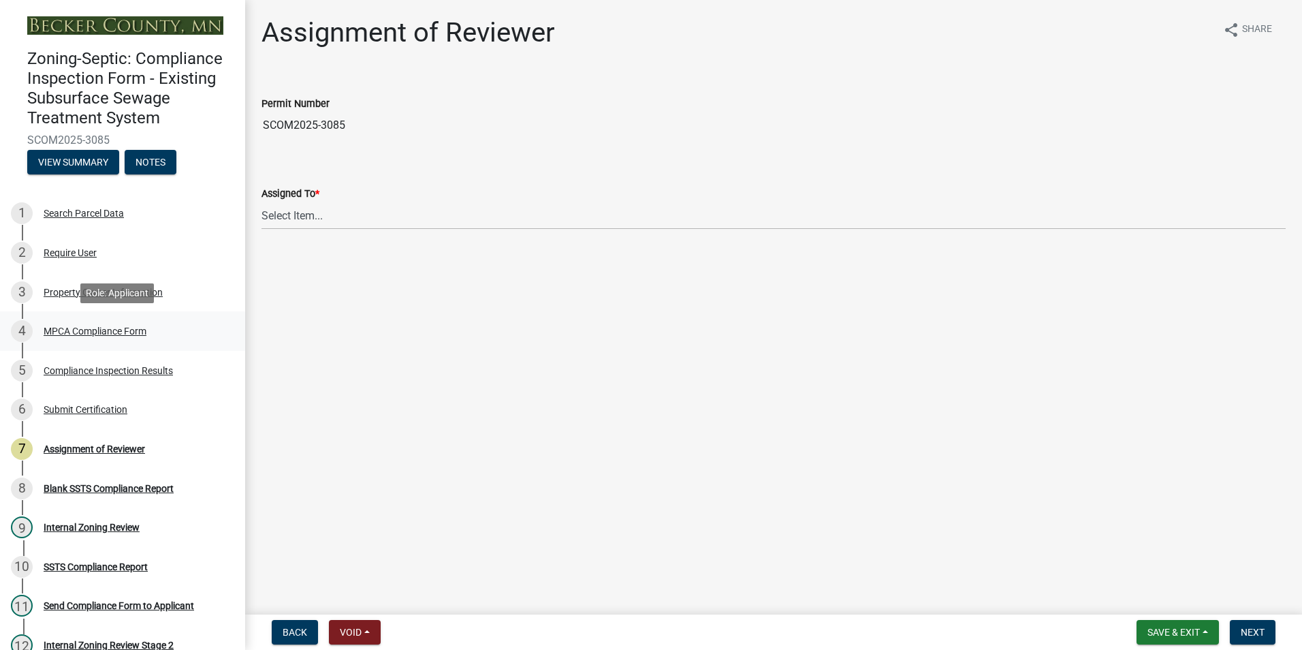
click at [117, 330] on div "MPCA Compliance Form" at bounding box center [95, 331] width 103 height 10
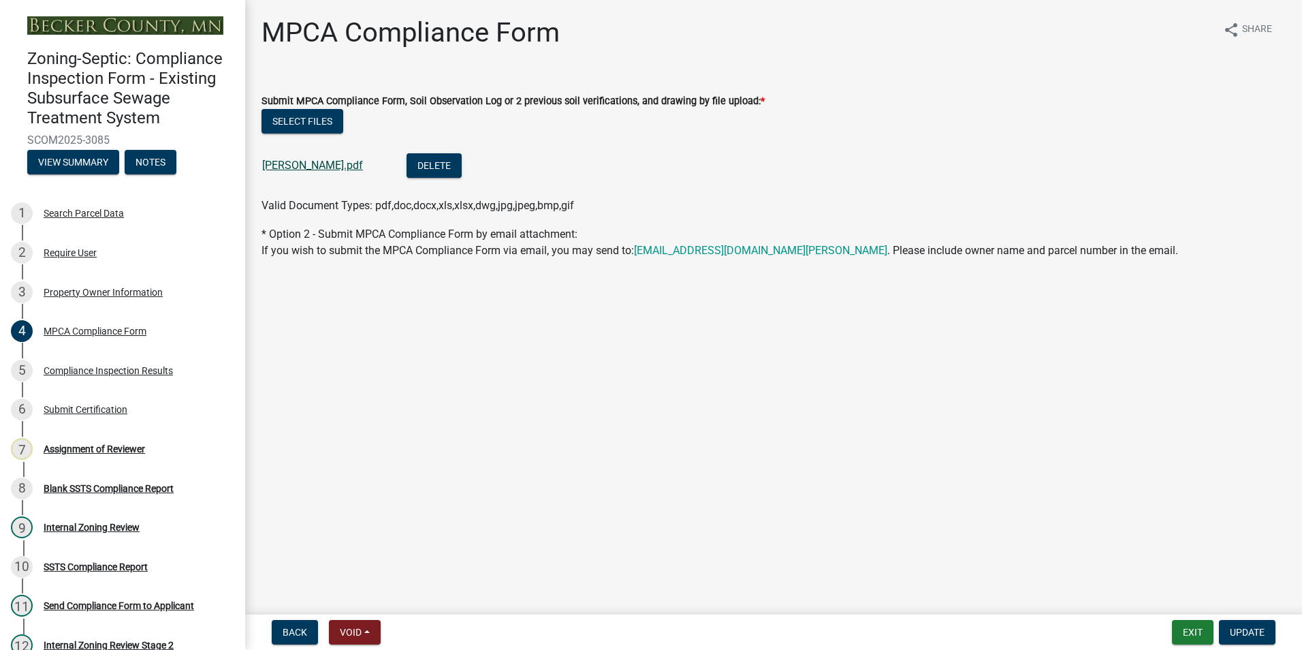
click at [287, 163] on link "[PERSON_NAME].pdf" at bounding box center [312, 165] width 101 height 13
click at [80, 449] on div "Assignment of Reviewer" at bounding box center [94, 449] width 101 height 10
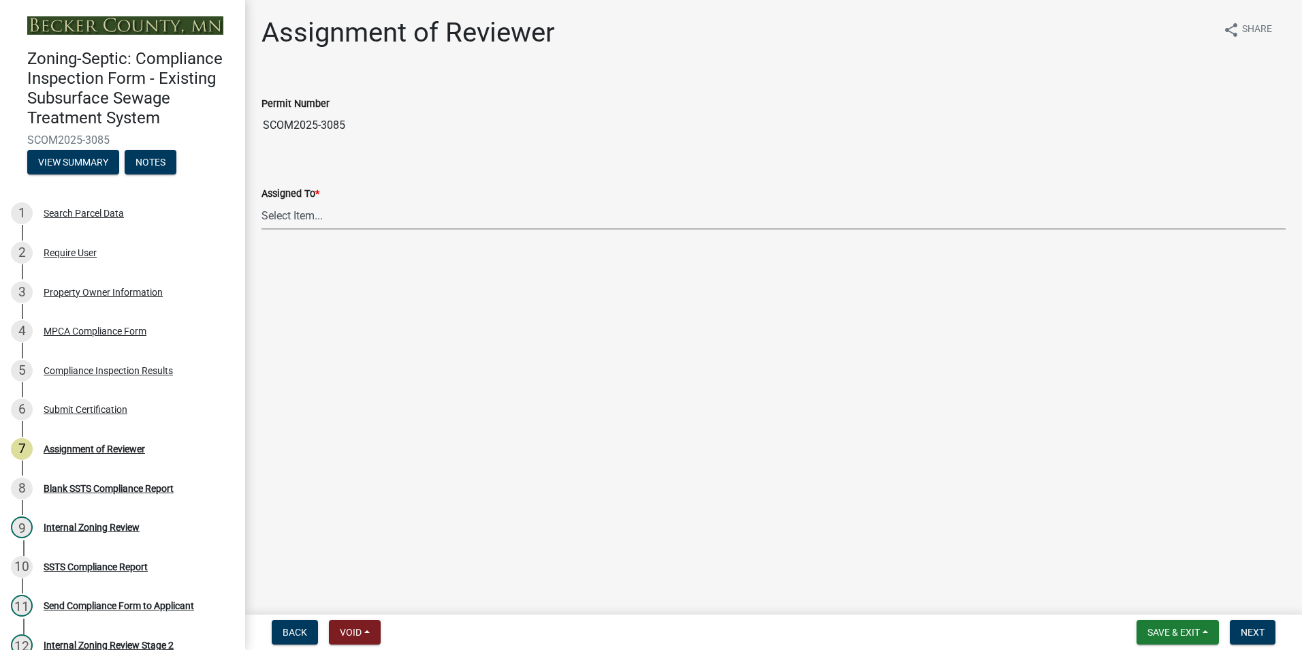
click at [301, 217] on select "Select Item... [PERSON_NAME] [PERSON_NAME] [PERSON_NAME] [PERSON_NAME] [PERSON_…" at bounding box center [773, 216] width 1024 height 28
click at [261, 202] on select "Select Item... [PERSON_NAME] [PERSON_NAME] [PERSON_NAME] [PERSON_NAME] [PERSON_…" at bounding box center [773, 216] width 1024 height 28
select select "0016247d-12af-40d0-8103-934796a3d230"
click at [1258, 632] on span "Next" at bounding box center [1253, 631] width 24 height 11
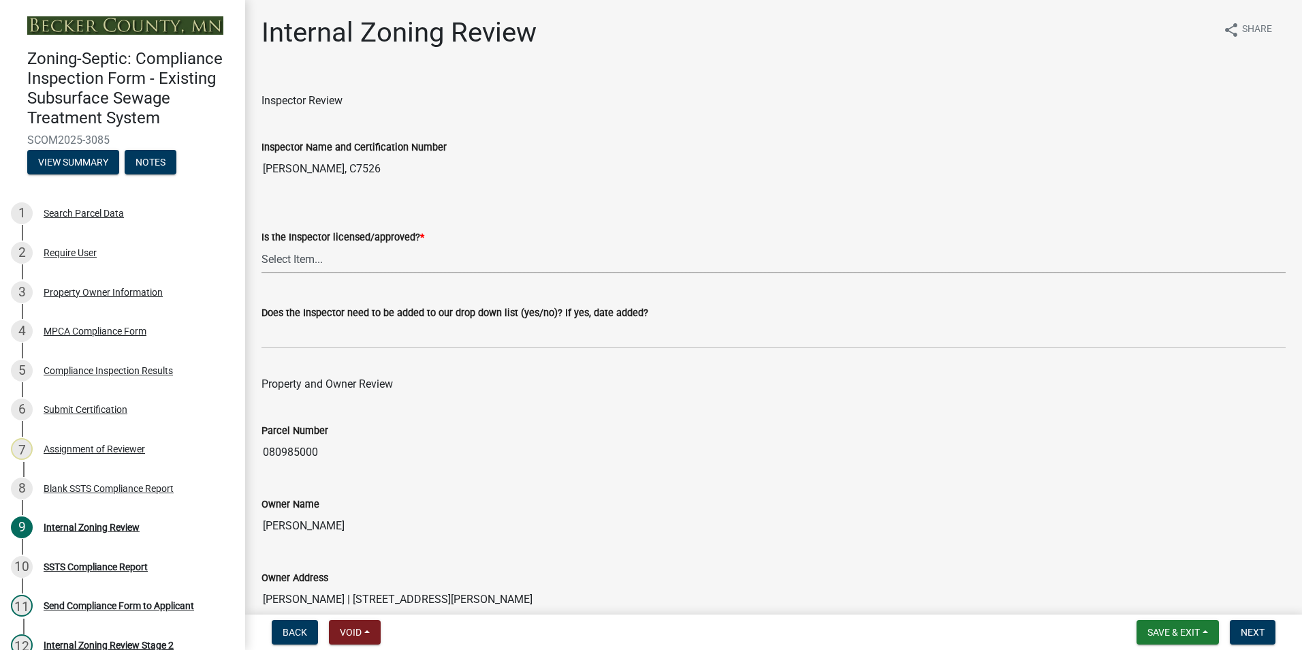
click at [270, 262] on select "Select Item... Yes No" at bounding box center [773, 259] width 1024 height 28
click at [261, 245] on select "Select Item... Yes No" at bounding box center [773, 259] width 1024 height 28
select select "7beb9ca5-c3cb-47d4-a805-1554d3173259"
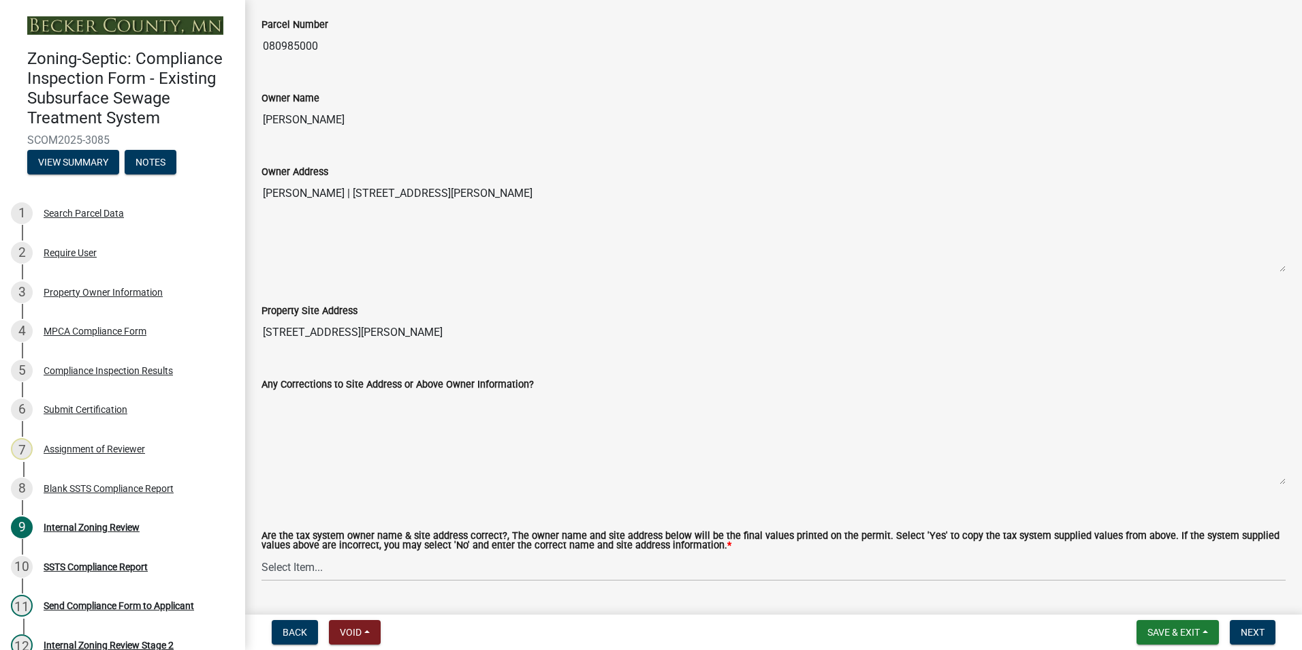
scroll to position [409, 0]
click at [295, 558] on select "Select Item... Yes No" at bounding box center [773, 564] width 1024 height 28
click at [261, 551] on select "Select Item... Yes No" at bounding box center [773, 564] width 1024 height 28
select select "f9f37200-9fc8-4e5e-9e7f-111cc9077d94"
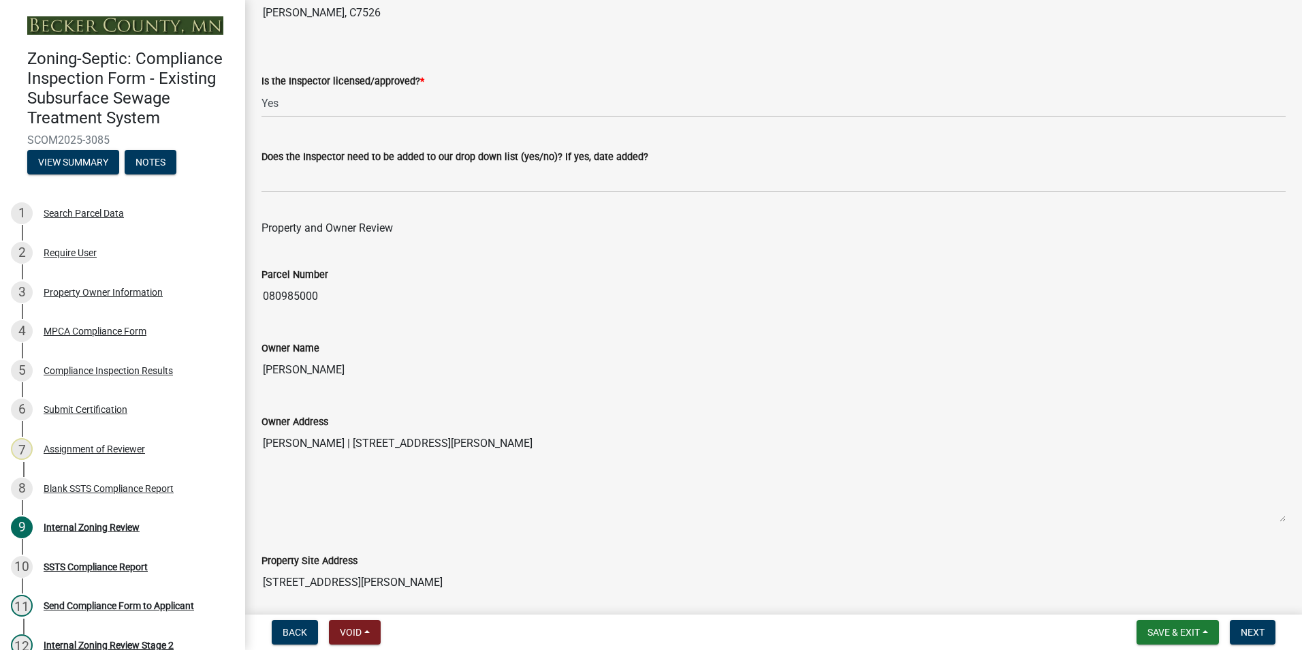
scroll to position [136, 0]
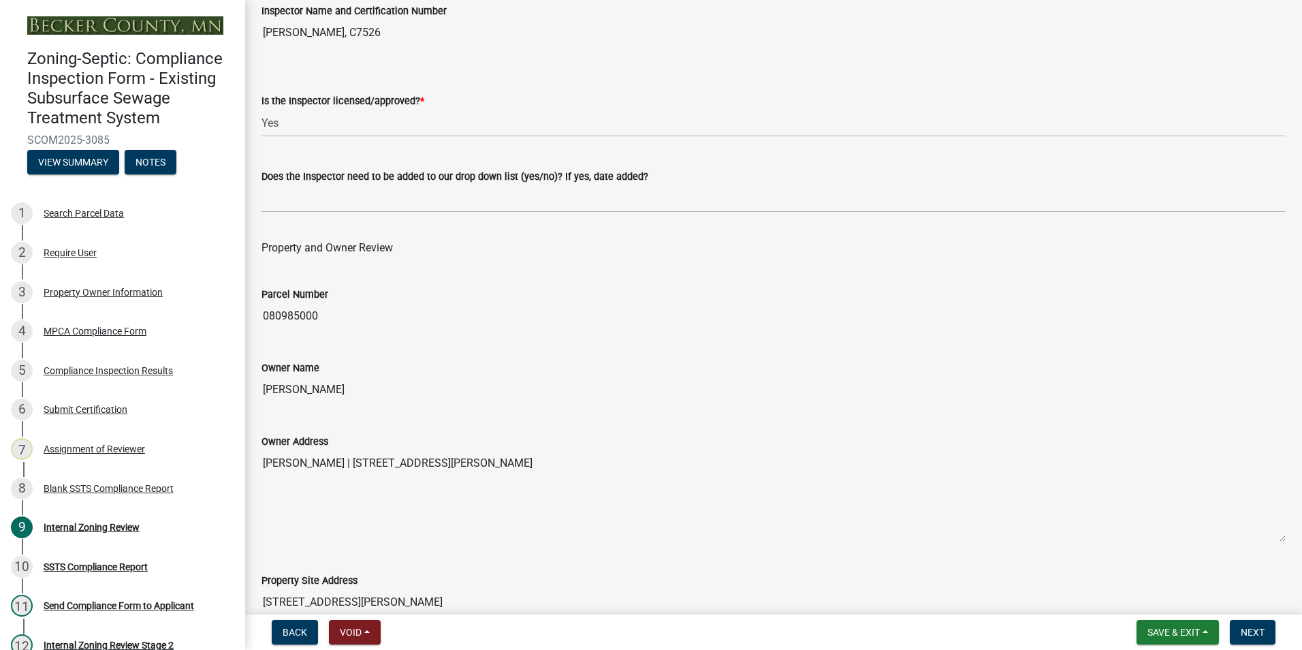
drag, startPoint x: 369, startPoint y: 385, endPoint x: 263, endPoint y: 394, distance: 106.0
click at [263, 394] on input "[PERSON_NAME]" at bounding box center [773, 389] width 1024 height 27
drag, startPoint x: 263, startPoint y: 394, endPoint x: 291, endPoint y: 392, distance: 27.4
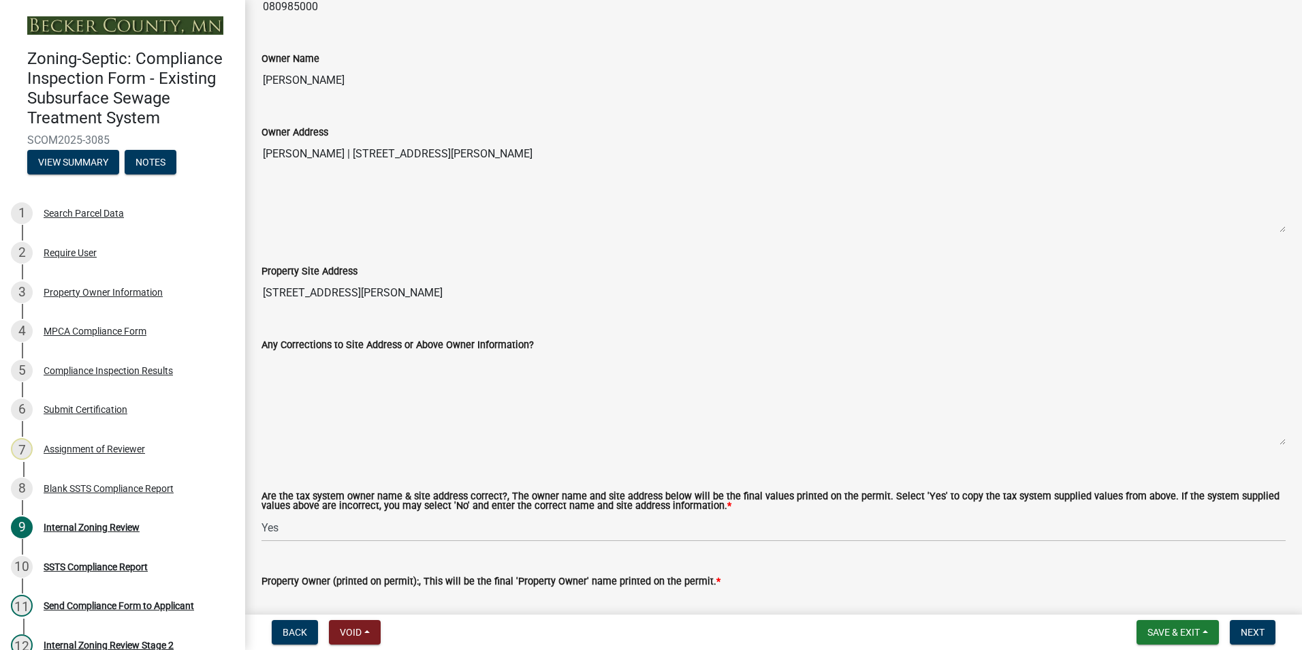
scroll to position [477, 0]
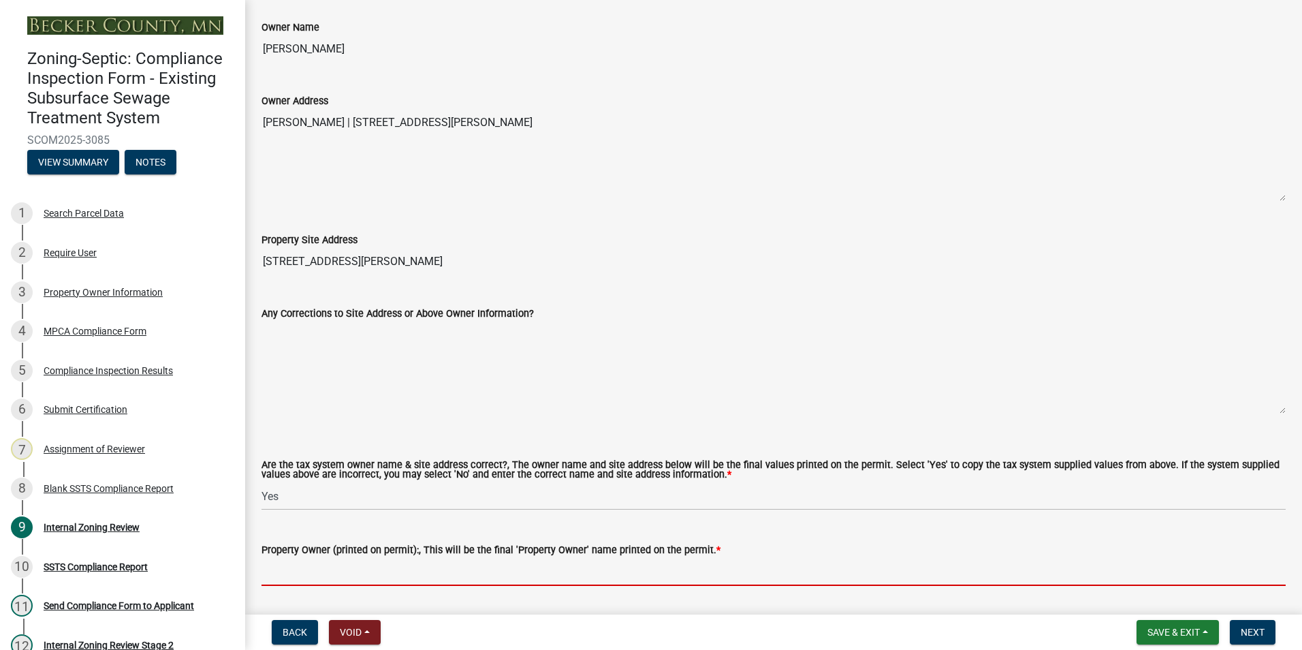
paste input "[PERSON_NAME]"
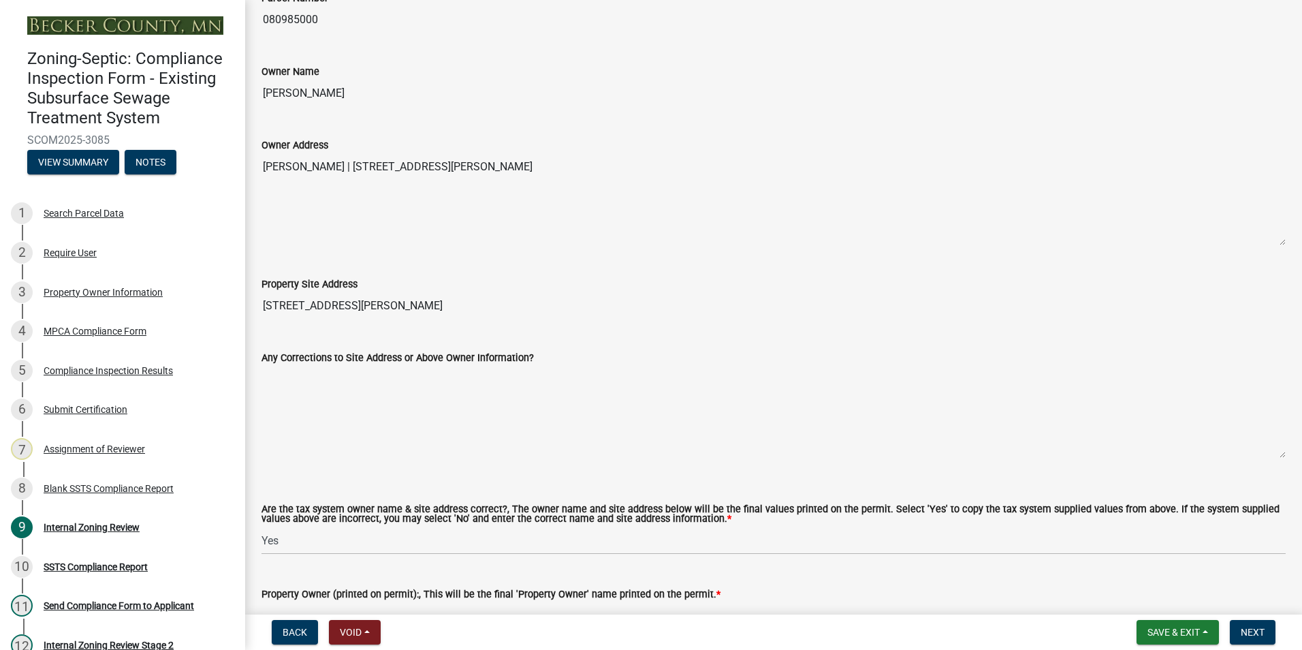
scroll to position [409, 0]
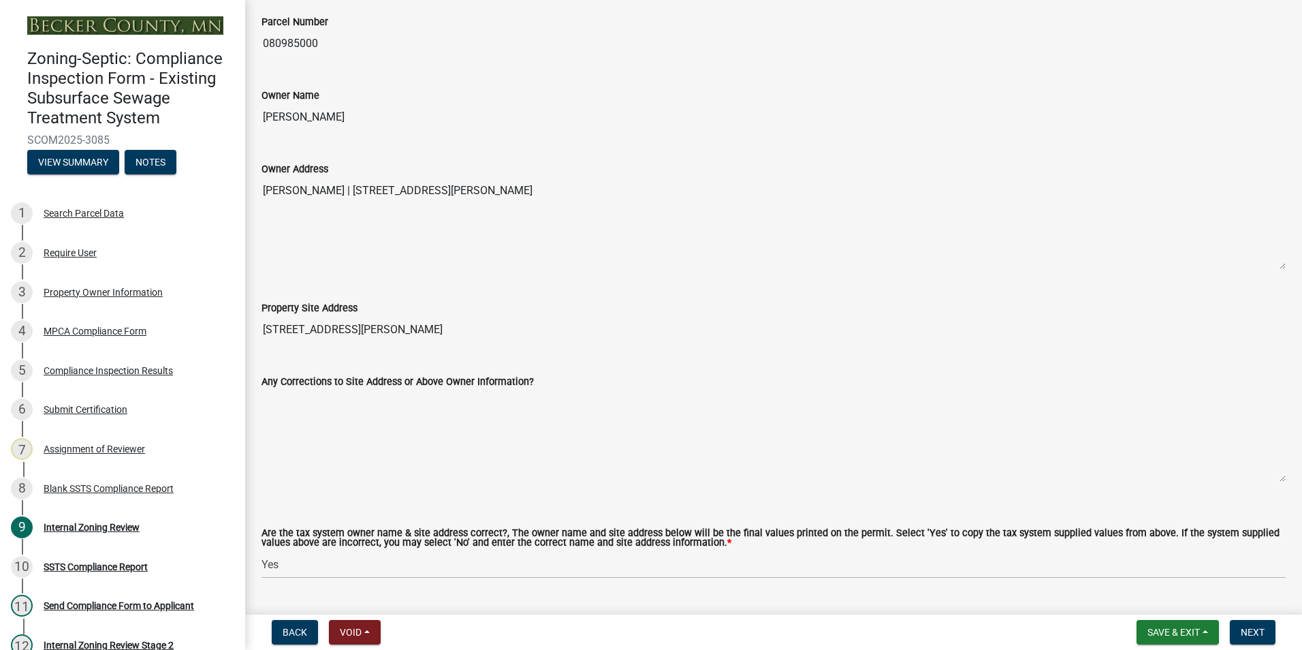
type input "[PERSON_NAME]"
drag, startPoint x: 623, startPoint y: 187, endPoint x: 364, endPoint y: 193, distance: 258.8
click at [364, 193] on textarea "[PERSON_NAME] | [STREET_ADDRESS][PERSON_NAME]" at bounding box center [773, 223] width 1024 height 93
drag, startPoint x: 364, startPoint y: 193, endPoint x: 408, endPoint y: 188, distance: 43.9
click at [445, 247] on textarea "[PERSON_NAME] | [STREET_ADDRESS][PERSON_NAME]" at bounding box center [773, 223] width 1024 height 93
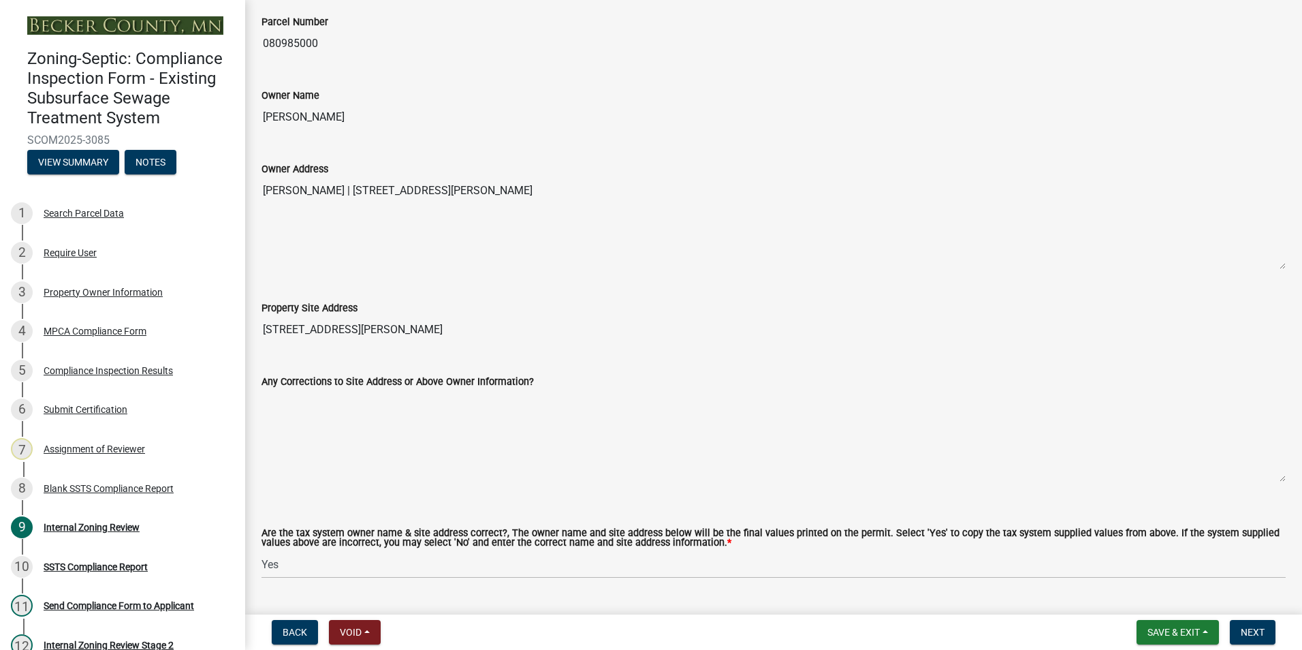
click at [487, 233] on textarea "[PERSON_NAME] | [STREET_ADDRESS][PERSON_NAME]" at bounding box center [773, 223] width 1024 height 93
drag, startPoint x: 419, startPoint y: 325, endPoint x: 257, endPoint y: 322, distance: 162.8
click at [257, 322] on div "Property Site Address [STREET_ADDRESS][PERSON_NAME]" at bounding box center [773, 312] width 1044 height 63
drag, startPoint x: 257, startPoint y: 322, endPoint x: 296, endPoint y: 326, distance: 39.7
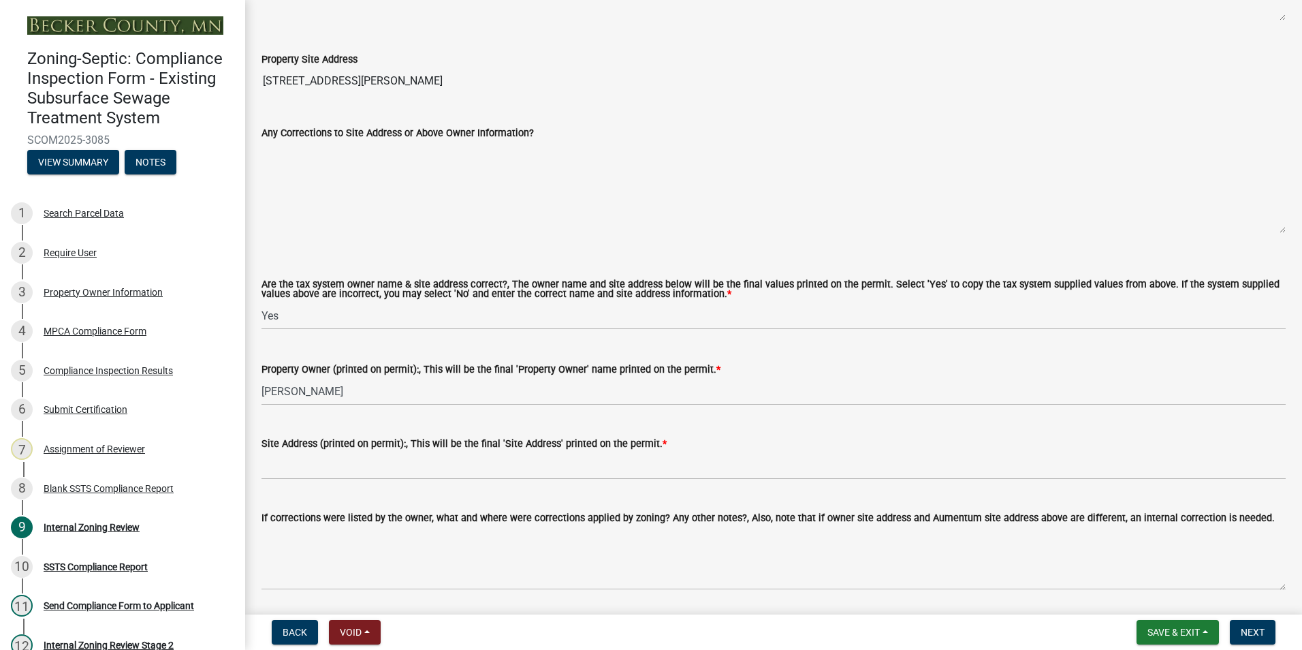
scroll to position [749, 0]
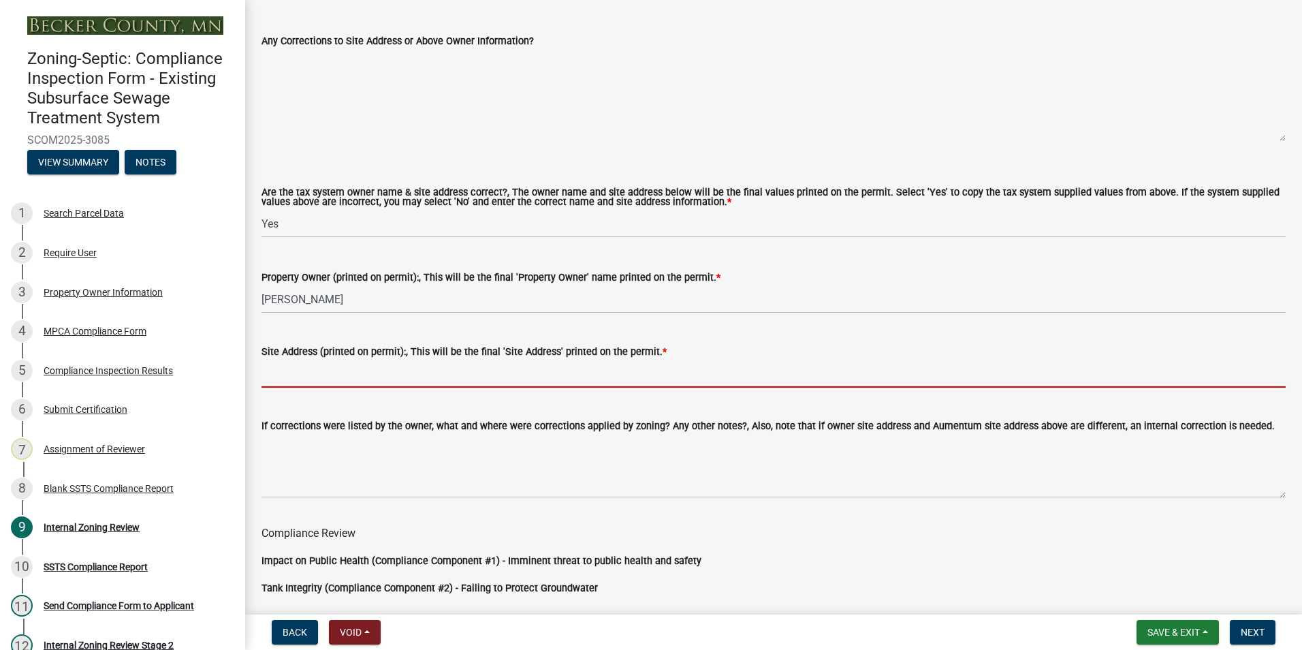
paste input "[STREET_ADDRESS][PERSON_NAME]"
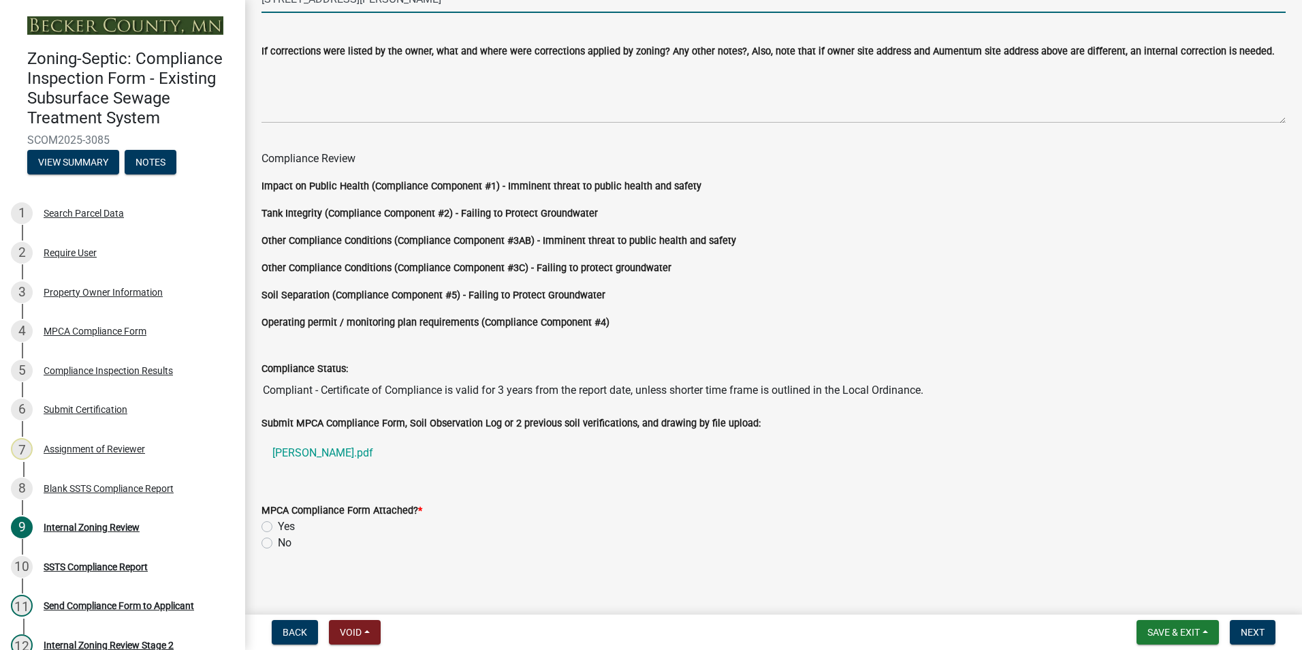
scroll to position [1132, 0]
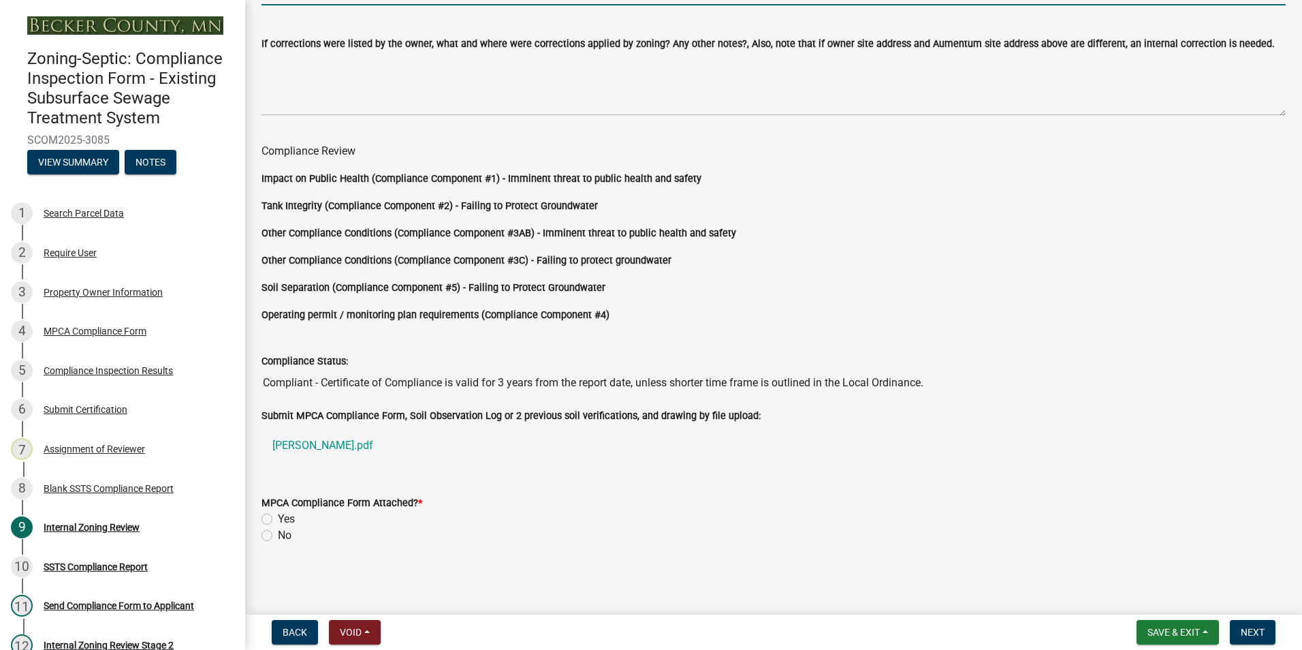
type input "[STREET_ADDRESS][PERSON_NAME]"
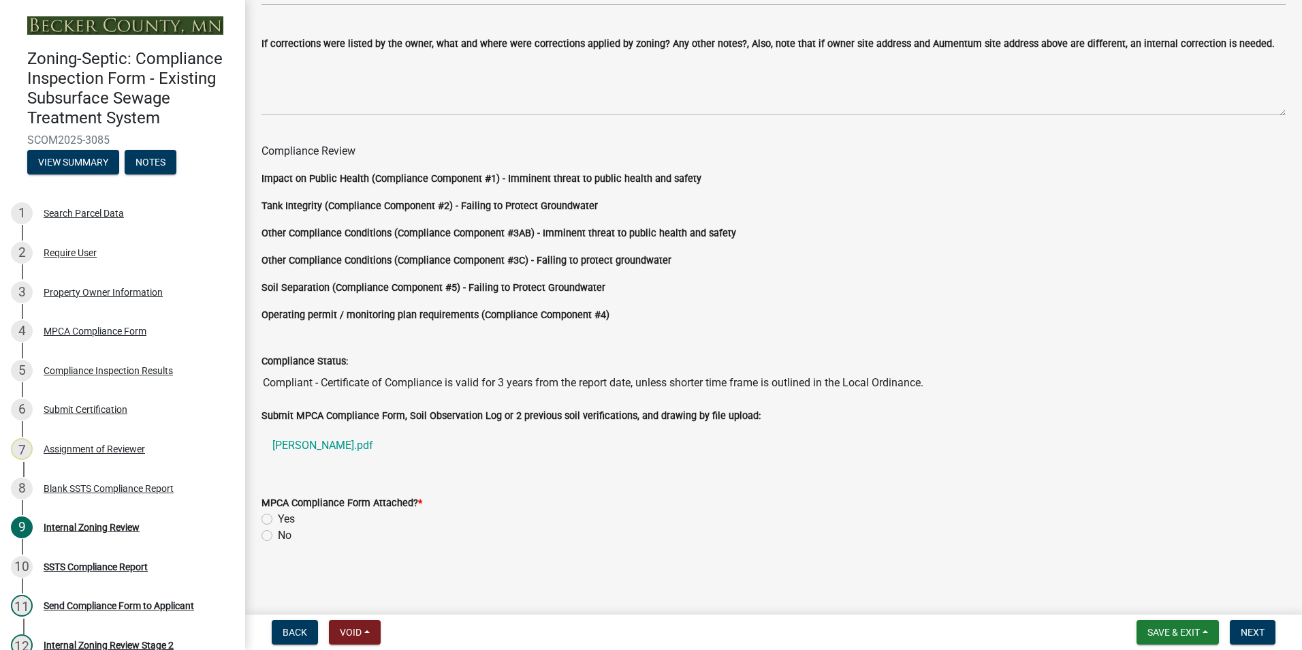
click at [278, 515] on label "Yes" at bounding box center [286, 519] width 17 height 16
click at [278, 515] on input "Yes" at bounding box center [282, 515] width 9 height 9
radio input "true"
click at [1249, 626] on span "Next" at bounding box center [1253, 631] width 24 height 11
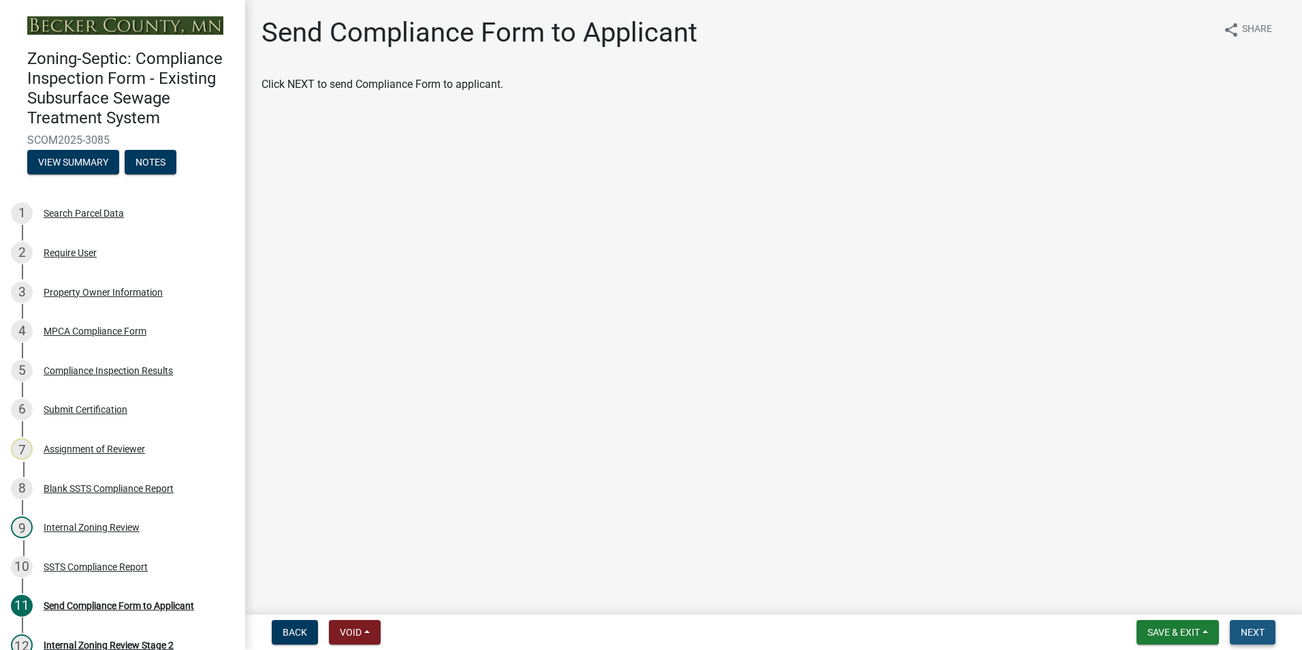
click at [1249, 628] on span "Next" at bounding box center [1253, 631] width 24 height 11
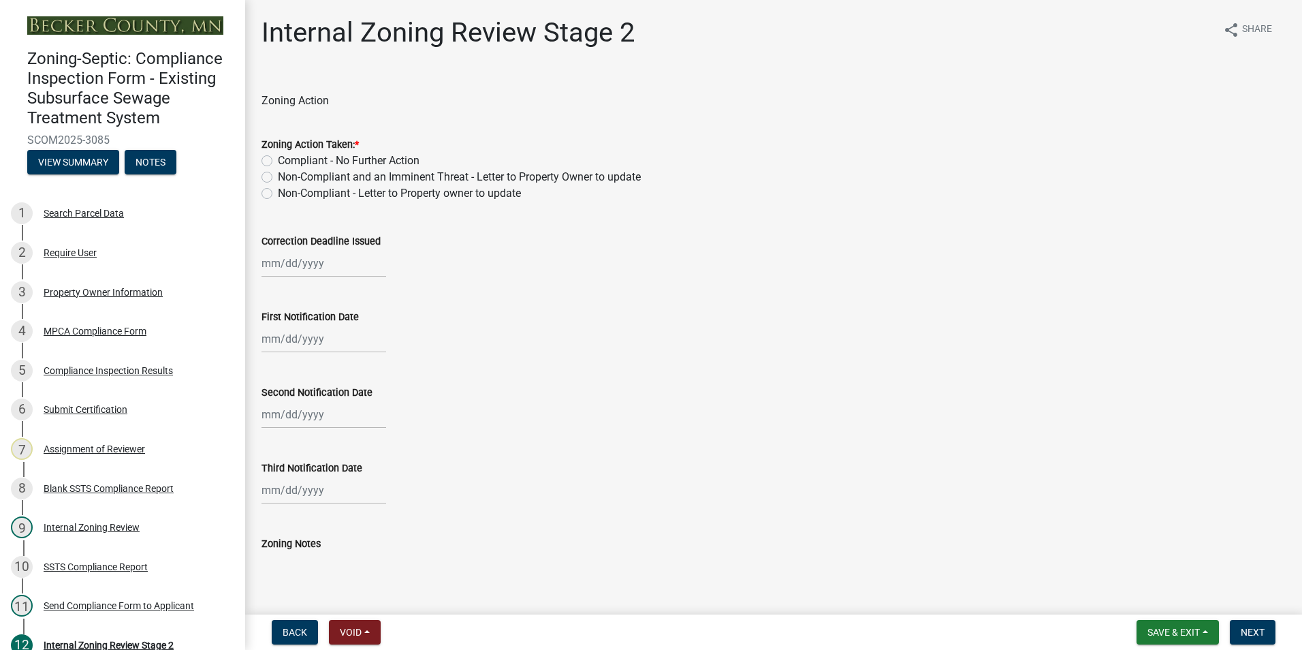
click at [278, 159] on label "Compliant - No Further Action" at bounding box center [349, 161] width 142 height 16
click at [278, 159] on input "Compliant - No Further Action" at bounding box center [282, 157] width 9 height 9
radio input "true"
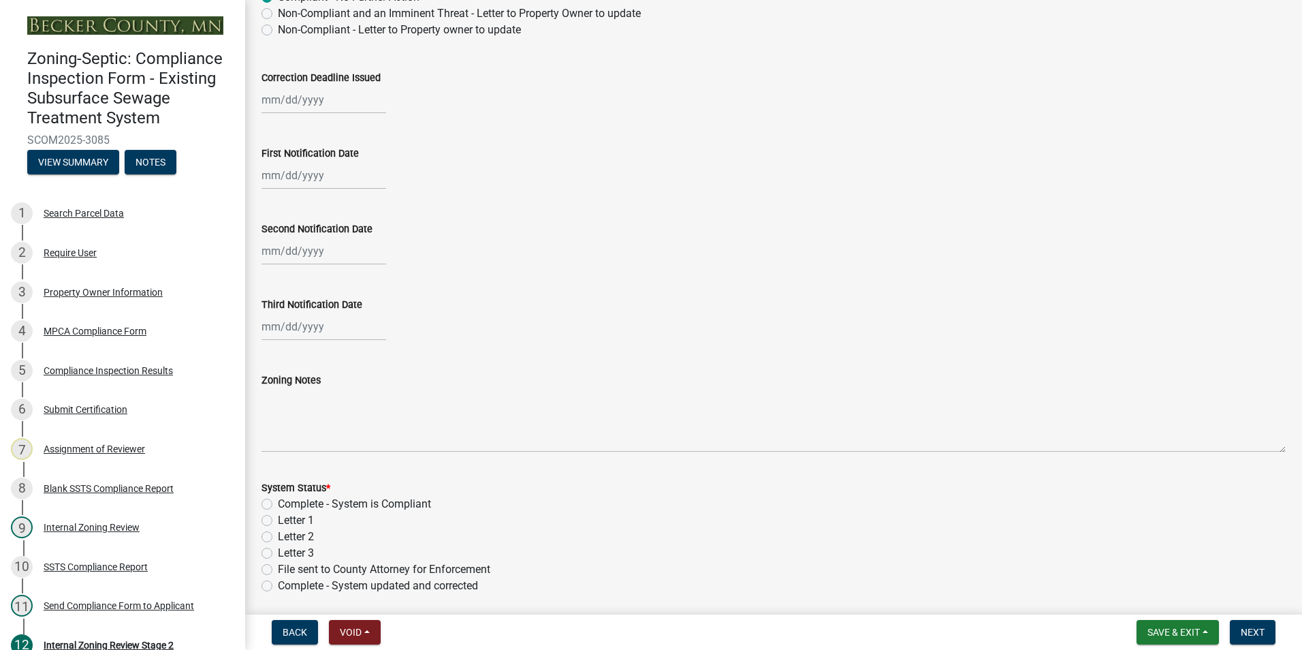
scroll to position [272, 0]
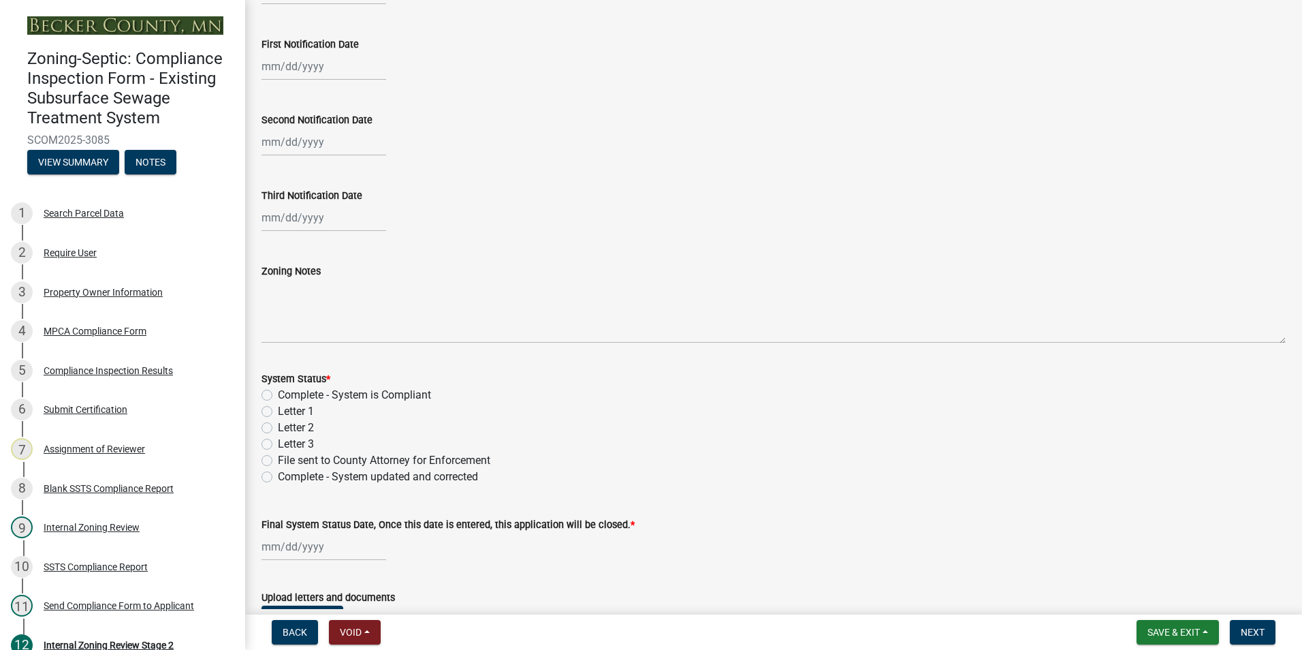
click at [278, 393] on label "Complete - System is Compliant" at bounding box center [354, 395] width 153 height 16
click at [278, 393] on input "Complete - System is Compliant" at bounding box center [282, 391] width 9 height 9
radio input "true"
select select "9"
select select "2025"
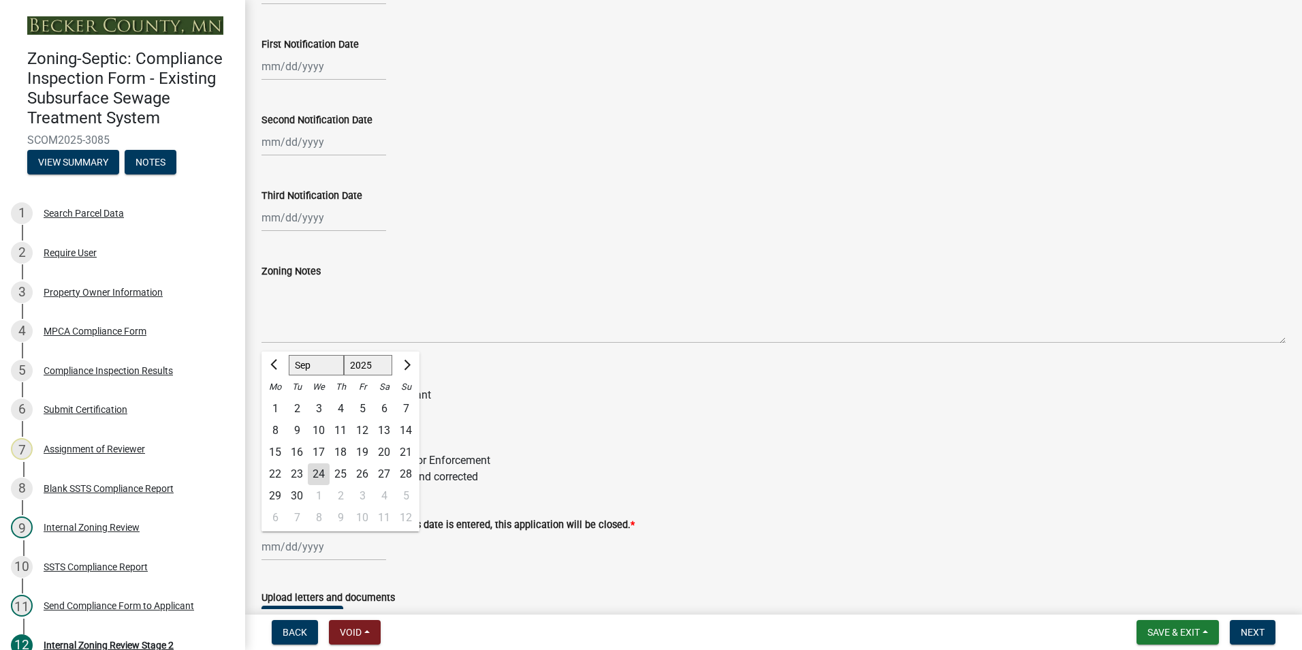
click at [287, 544] on div "[PERSON_NAME] Feb Mar Apr [PERSON_NAME][DATE] Oct Nov [DATE] 1526 1527 1528 152…" at bounding box center [323, 546] width 125 height 28
click at [316, 477] on div "24" at bounding box center [319, 474] width 22 height 22
type input "[DATE]"
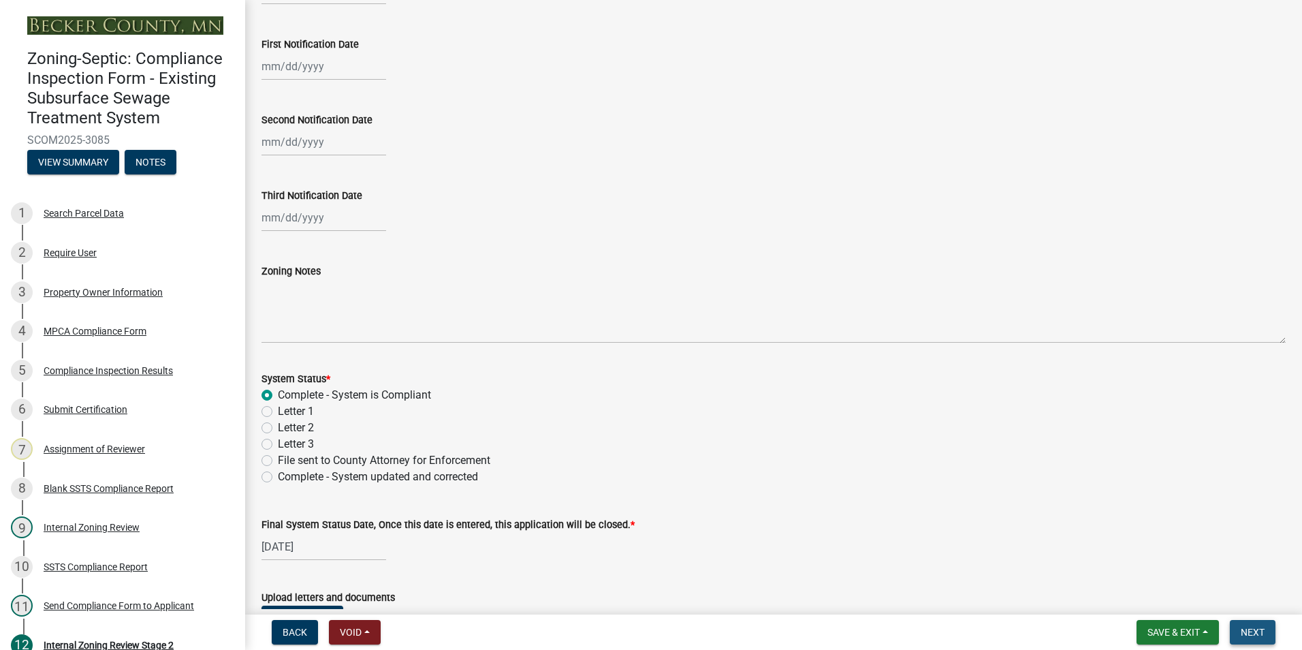
click at [1256, 633] on span "Next" at bounding box center [1253, 631] width 24 height 11
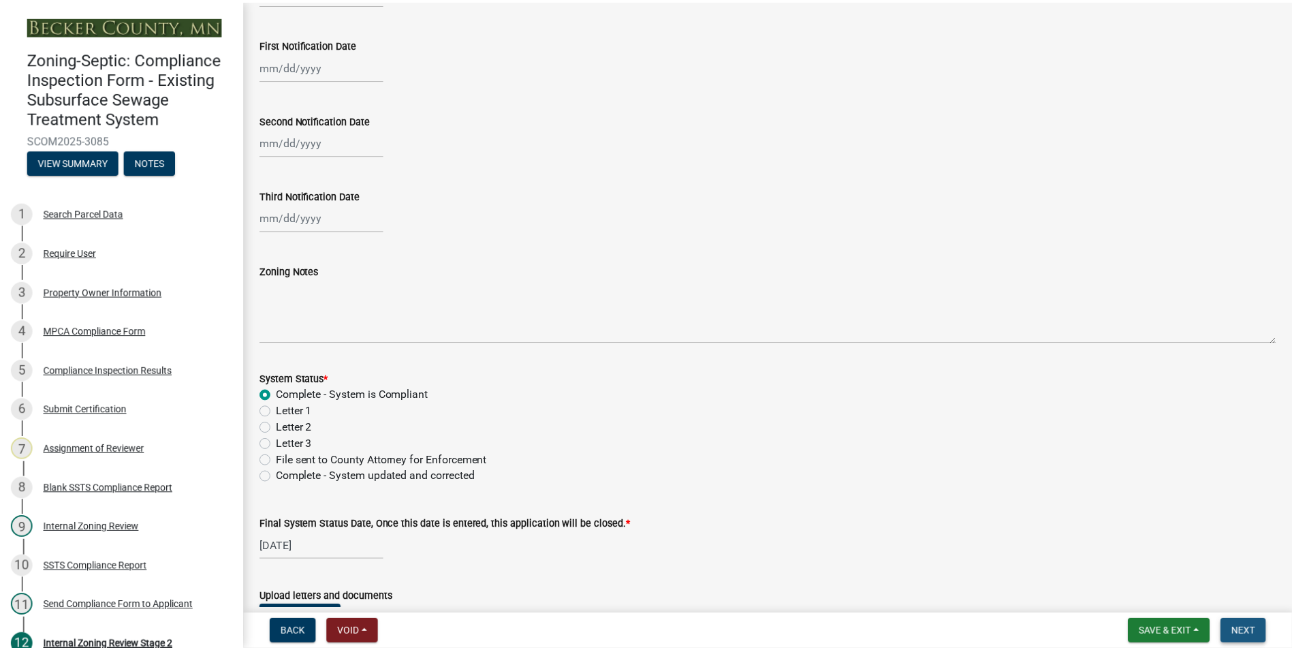
scroll to position [0, 0]
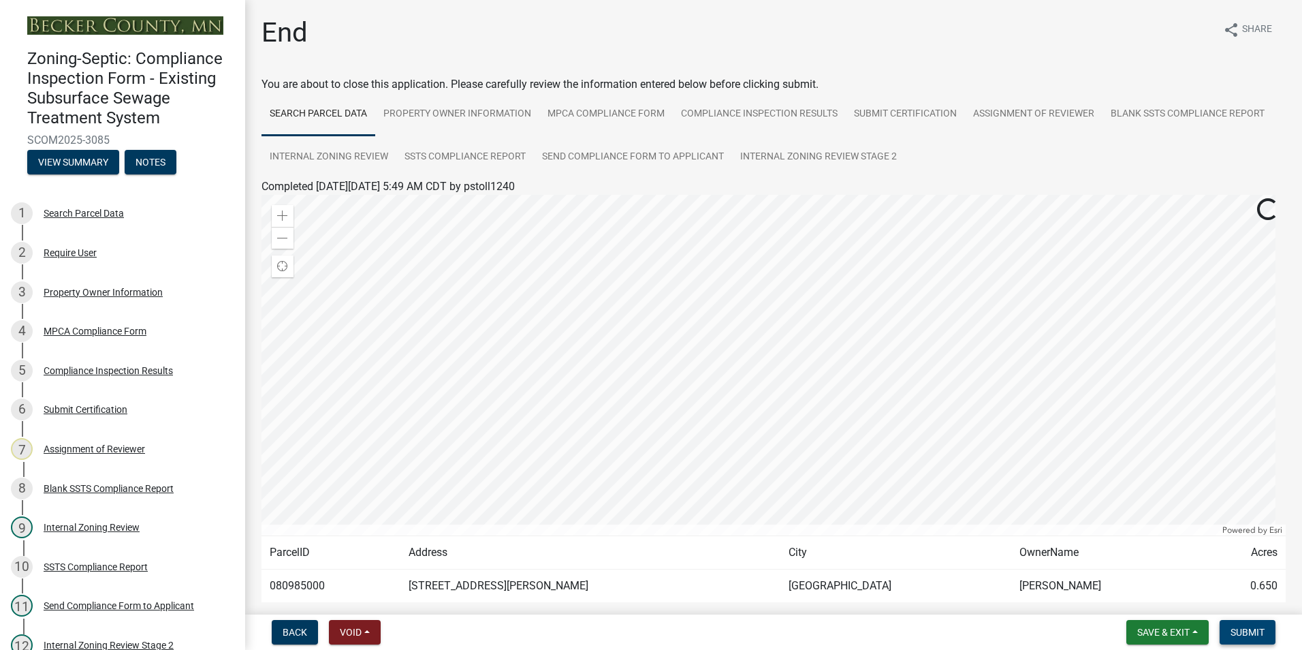
click at [1256, 633] on span "Submit" at bounding box center [1247, 631] width 34 height 11
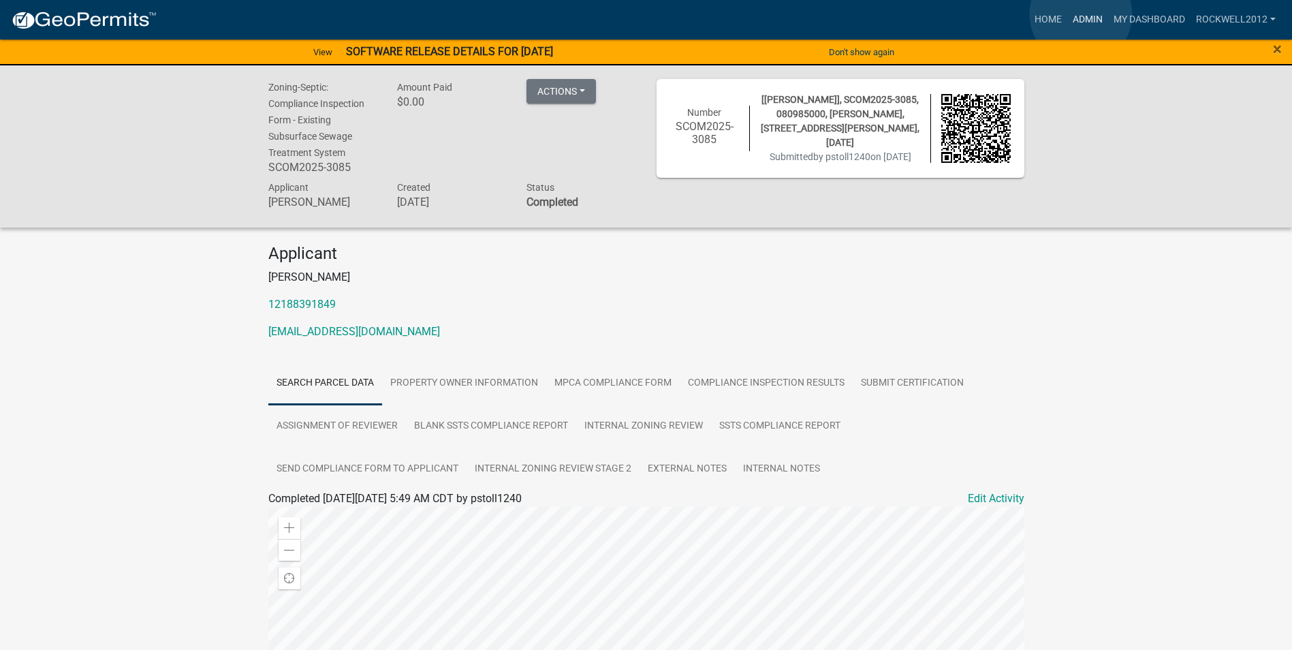
click at [1081, 14] on link "Admin" at bounding box center [1087, 20] width 41 height 26
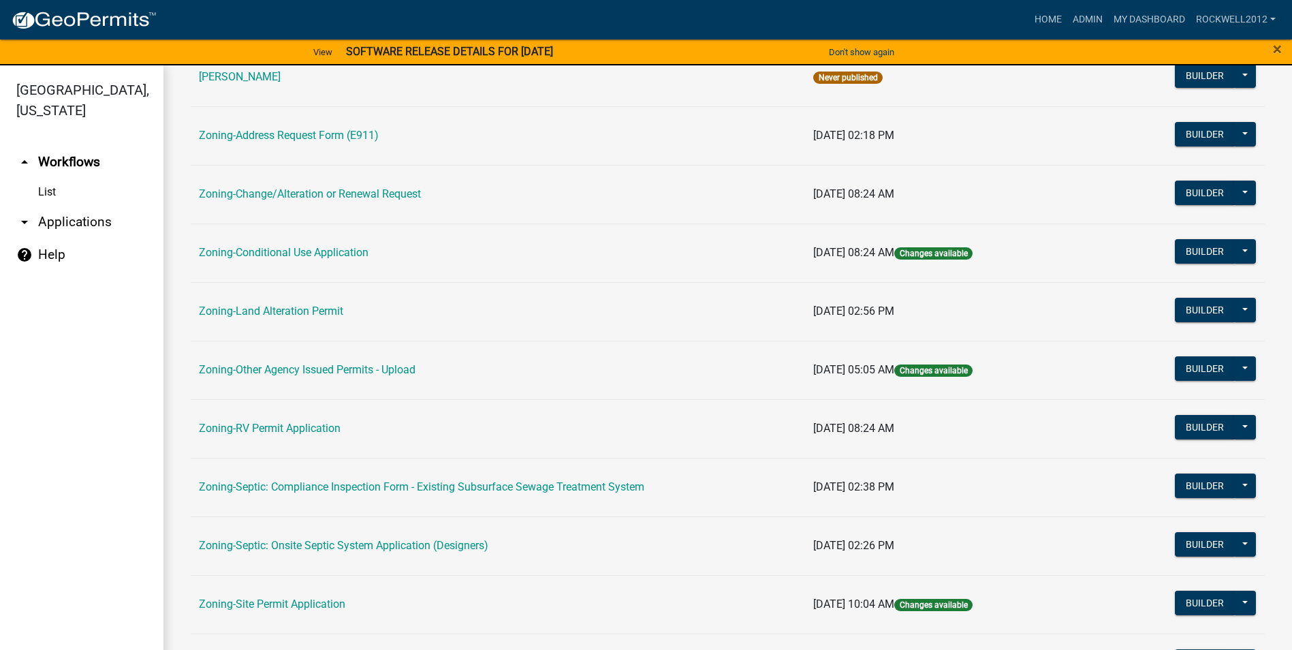
scroll to position [340, 0]
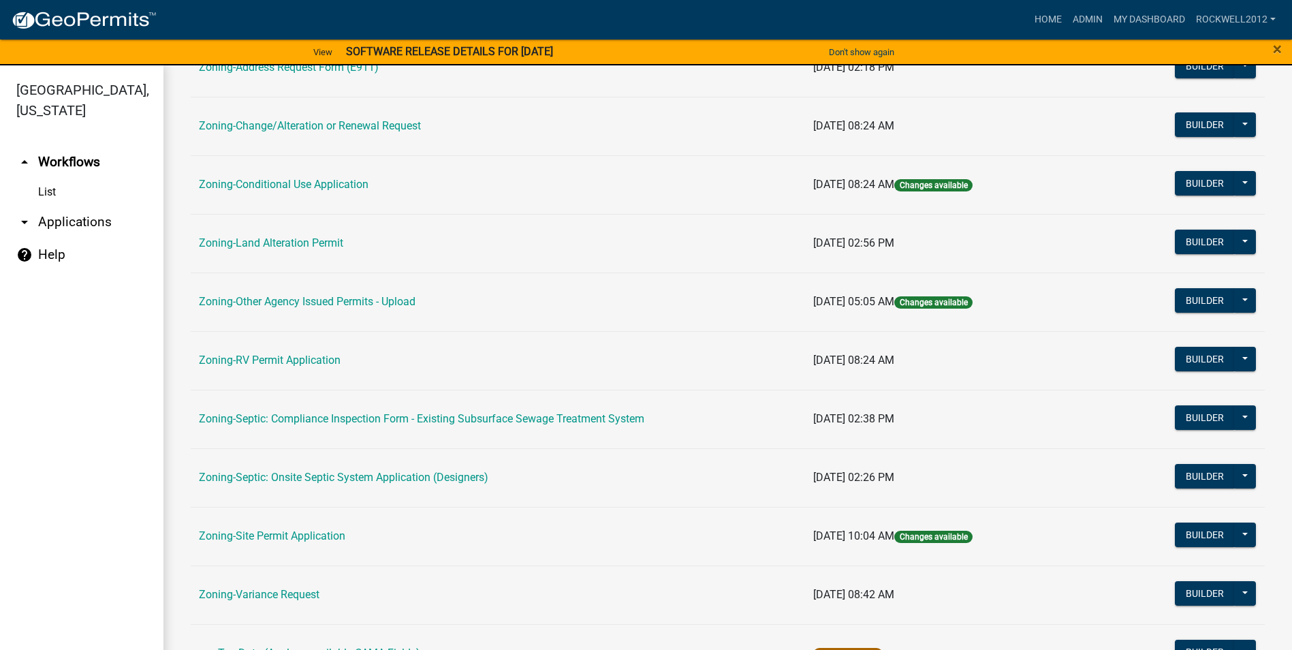
click at [530, 416] on link "Zoning-Septic: Compliance Inspection Form - Existing Subsurface Sewage Treatmen…" at bounding box center [421, 418] width 445 height 13
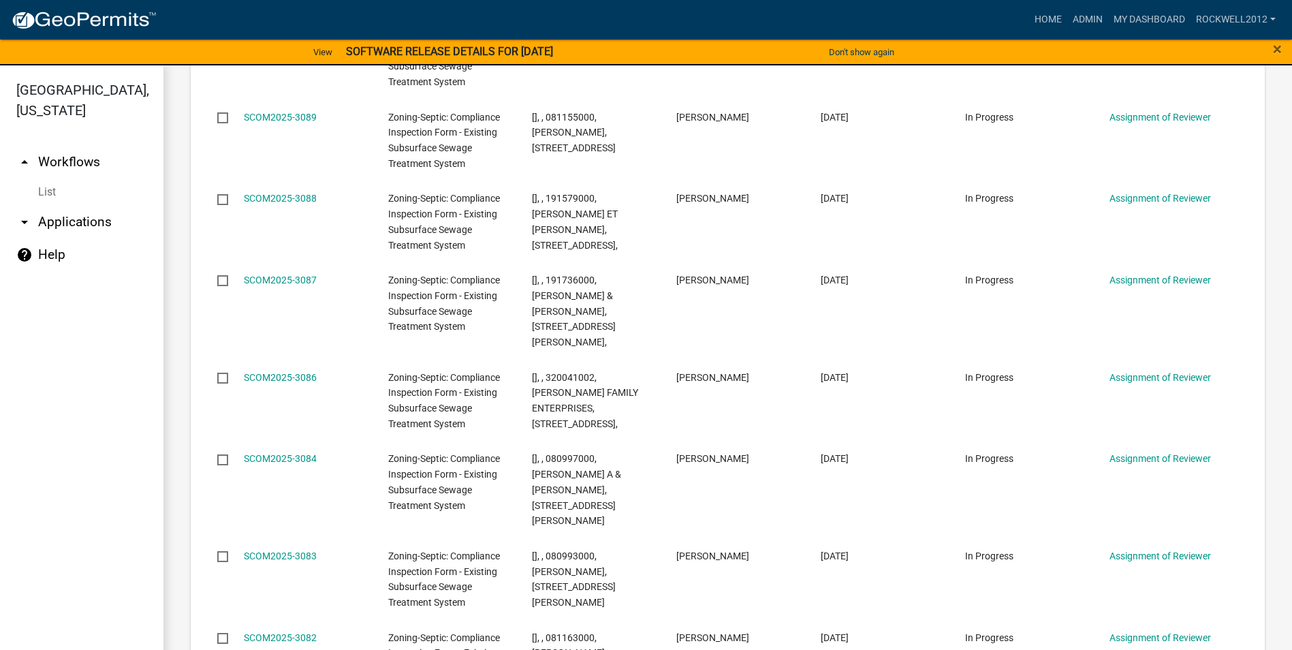
scroll to position [1490, 0]
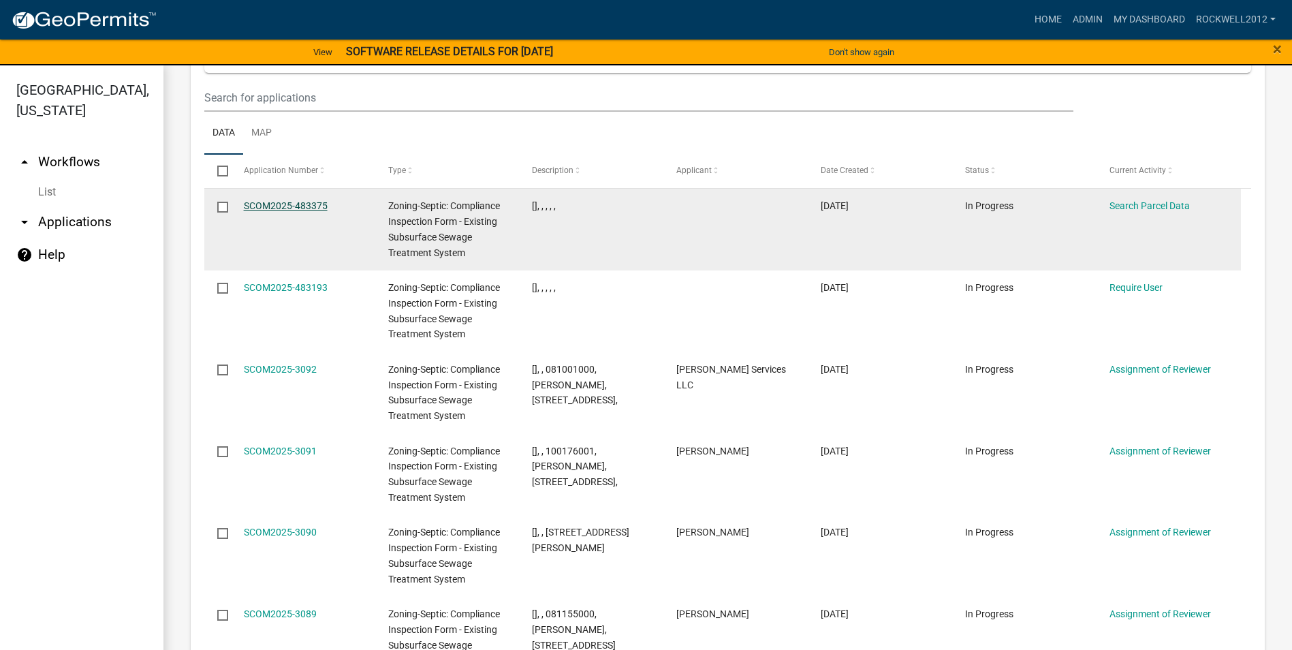
click at [276, 200] on link "SCOM2025-483375" at bounding box center [286, 205] width 84 height 11
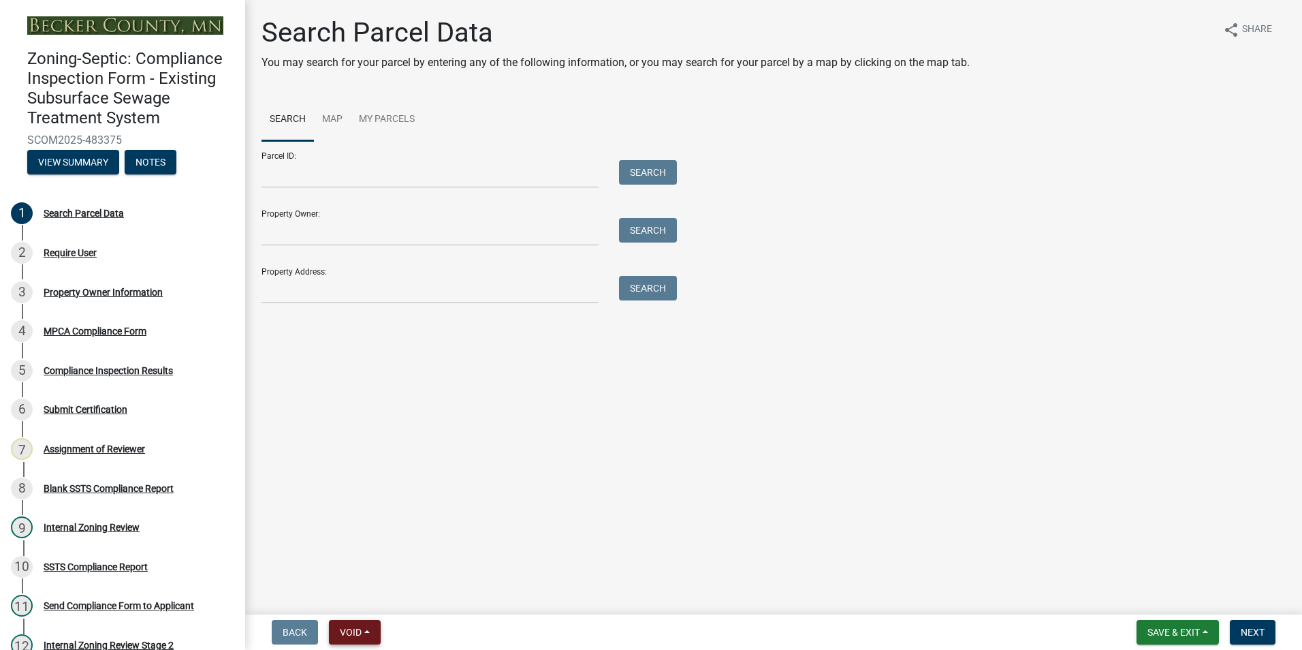
click at [353, 626] on span "Void" at bounding box center [351, 631] width 22 height 11
click at [360, 598] on button "Void" at bounding box center [383, 596] width 109 height 33
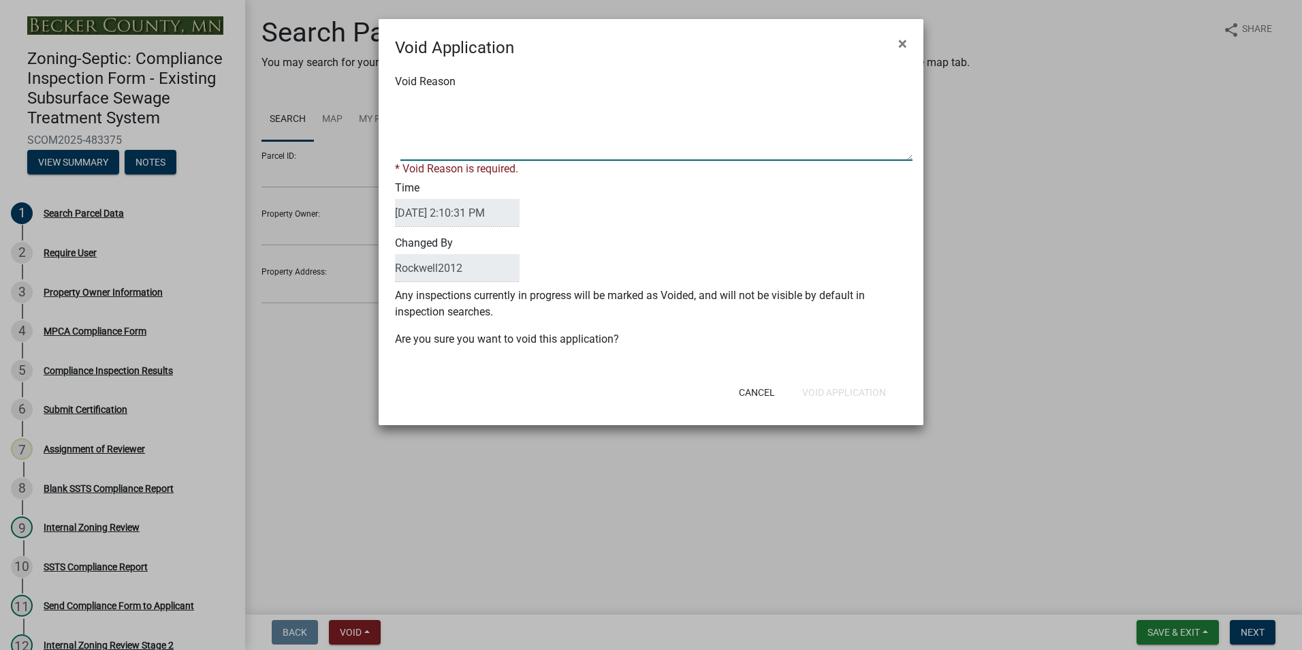
click at [422, 97] on textarea "Void Reason" at bounding box center [656, 127] width 512 height 68
type textarea "d"
type textarea "Duplicate"
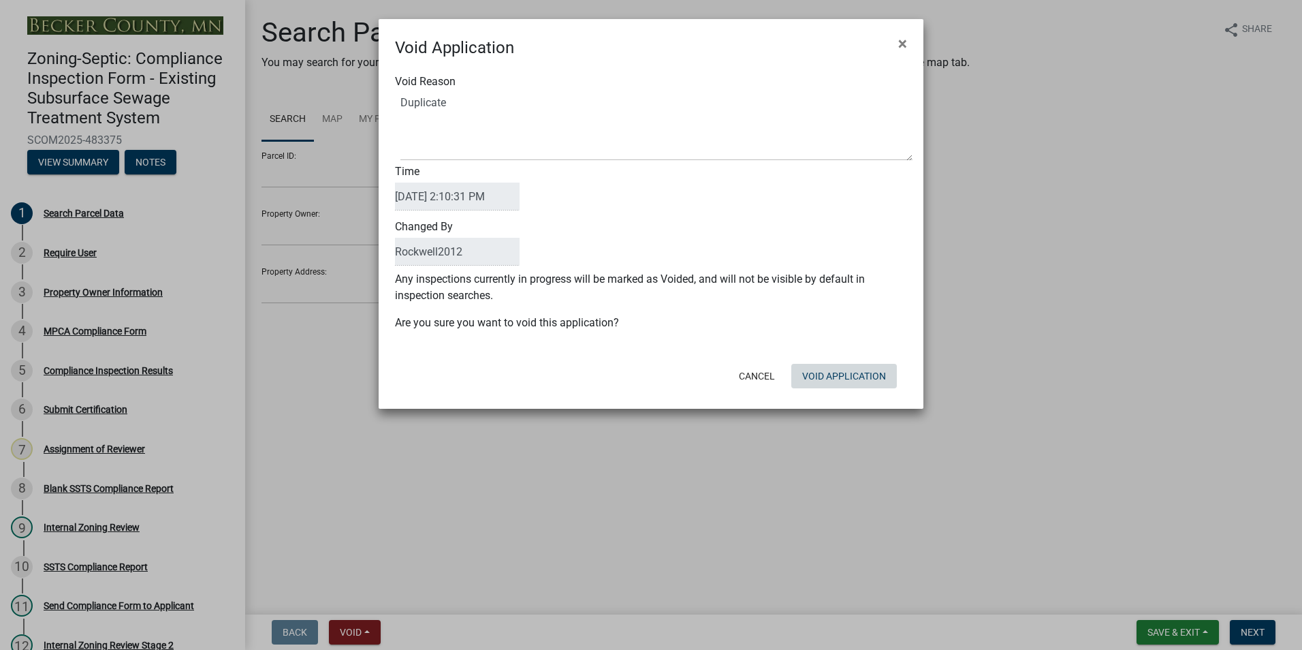
click at [857, 389] on div "Cancel Void Application" at bounding box center [740, 375] width 336 height 35
click at [834, 377] on button "Void Application" at bounding box center [844, 376] width 106 height 25
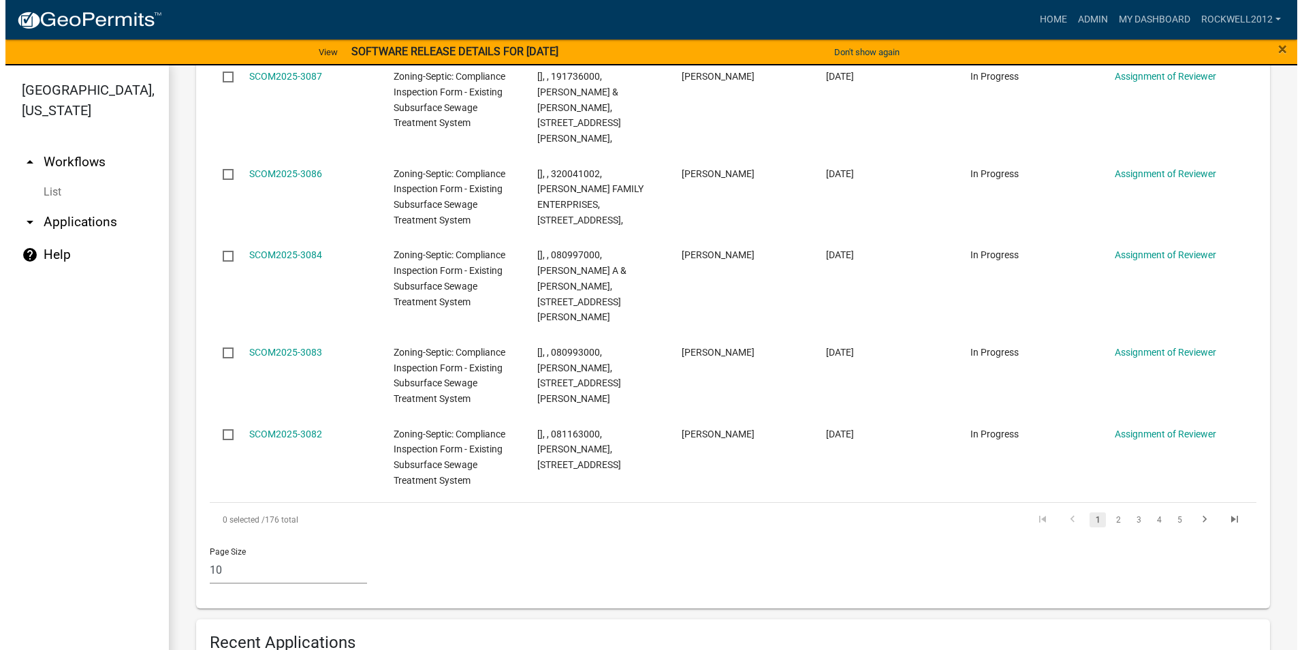
scroll to position [817, 0]
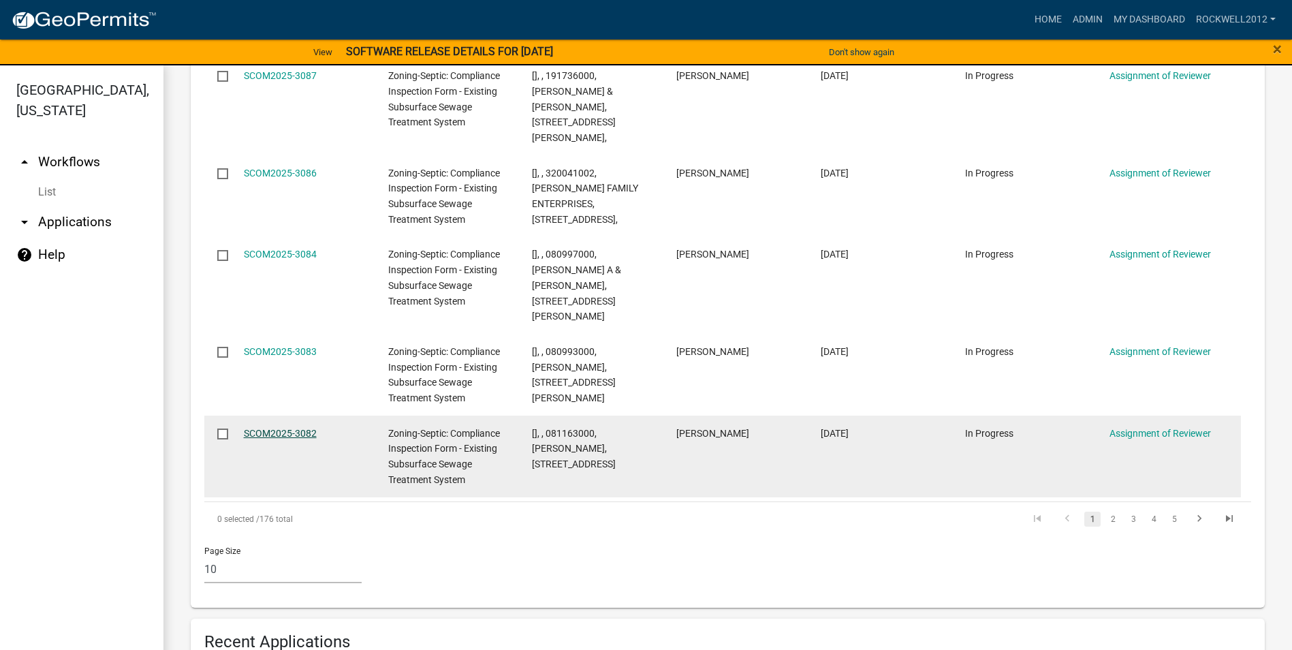
click at [276, 428] on link "SCOM2025-3082" at bounding box center [280, 433] width 73 height 11
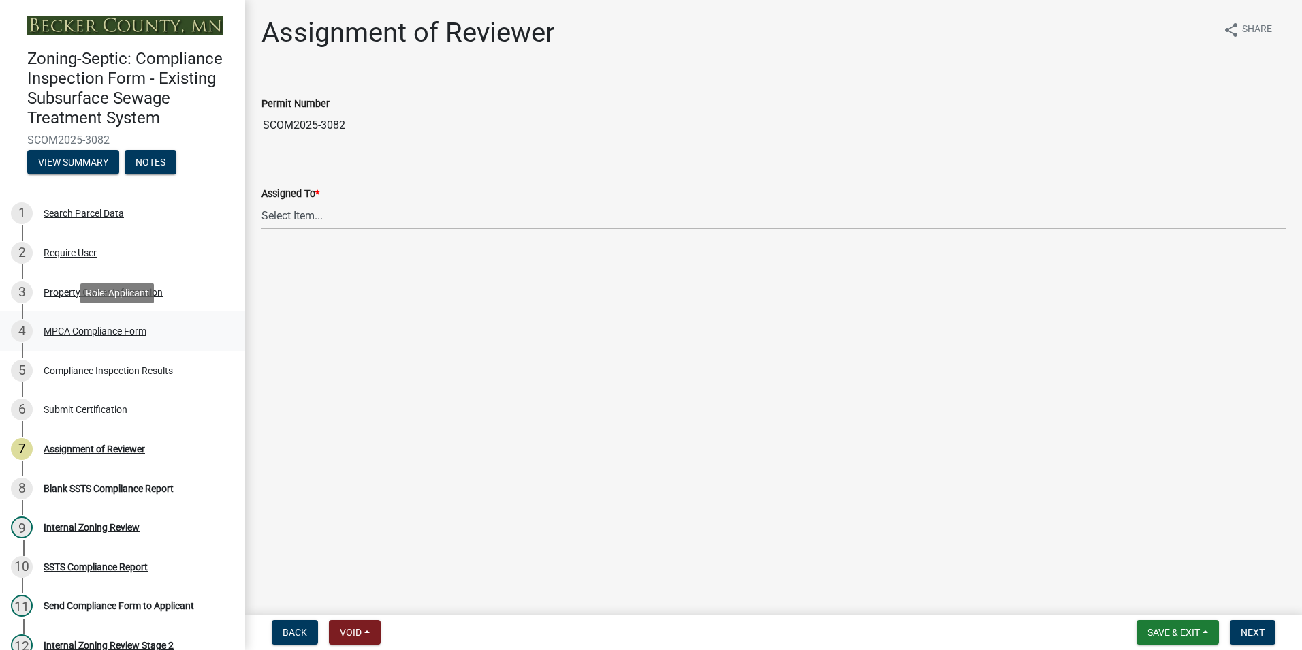
click at [94, 330] on div "MPCA Compliance Form" at bounding box center [95, 331] width 103 height 10
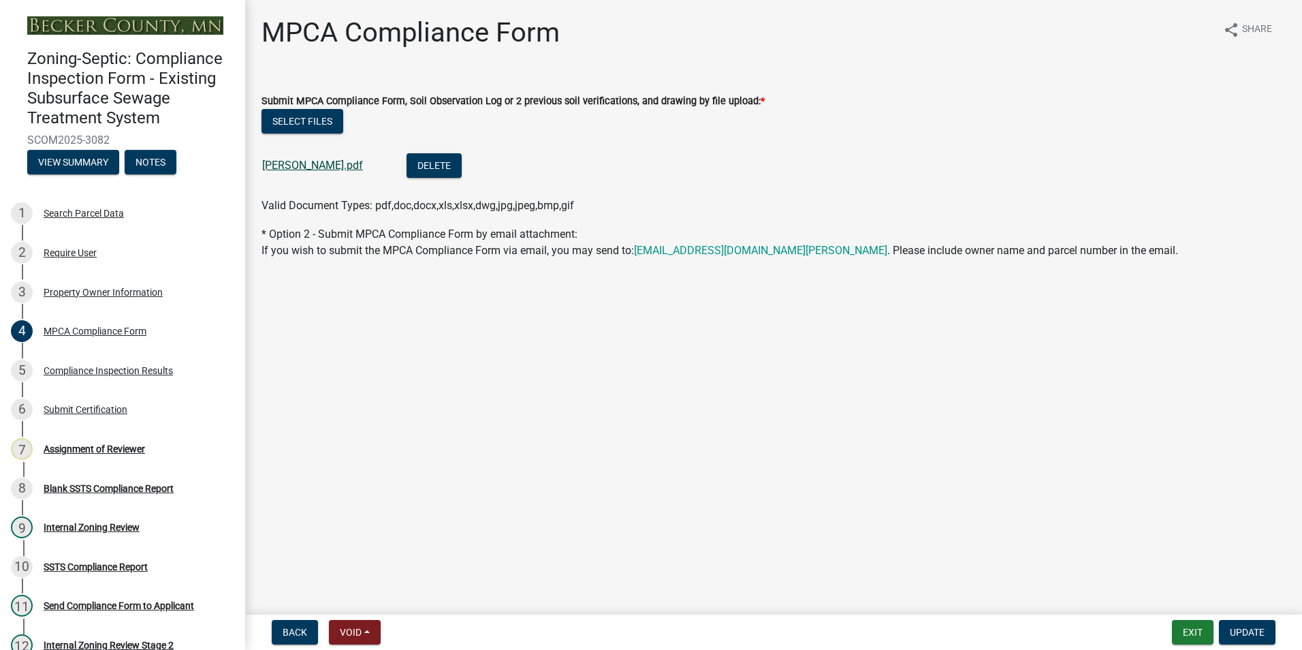
click at [298, 160] on link "[PERSON_NAME].pdf" at bounding box center [312, 165] width 101 height 13
click at [112, 447] on div "Assignment of Reviewer" at bounding box center [94, 449] width 101 height 10
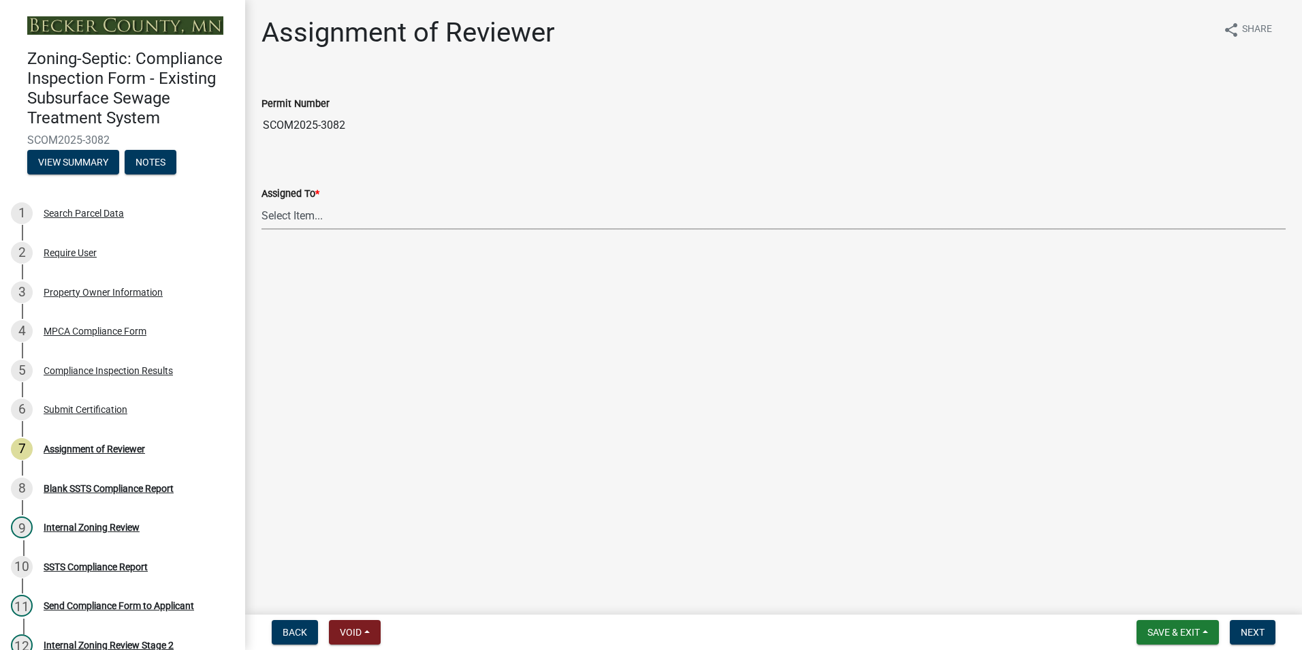
click at [281, 214] on select "Select Item... [PERSON_NAME] [PERSON_NAME] [PERSON_NAME] [PERSON_NAME] [PERSON_…" at bounding box center [773, 216] width 1024 height 28
click at [261, 202] on select "Select Item... [PERSON_NAME] [PERSON_NAME] [PERSON_NAME] [PERSON_NAME] [PERSON_…" at bounding box center [773, 216] width 1024 height 28
select select "0016247d-12af-40d0-8103-934796a3d230"
click at [1246, 635] on span "Next" at bounding box center [1253, 631] width 24 height 11
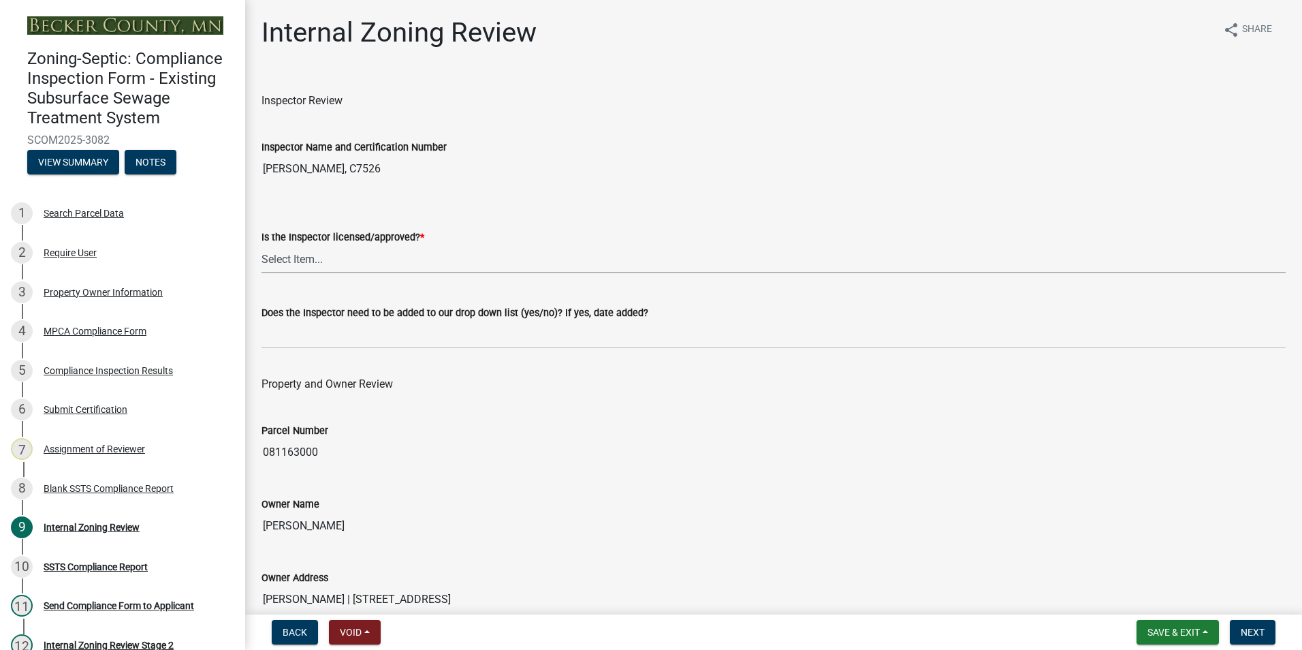
click at [292, 260] on select "Select Item... Yes No" at bounding box center [773, 259] width 1024 height 28
click at [261, 245] on select "Select Item... Yes No" at bounding box center [773, 259] width 1024 height 28
select select "7beb9ca5-c3cb-47d4-a805-1554d3173259"
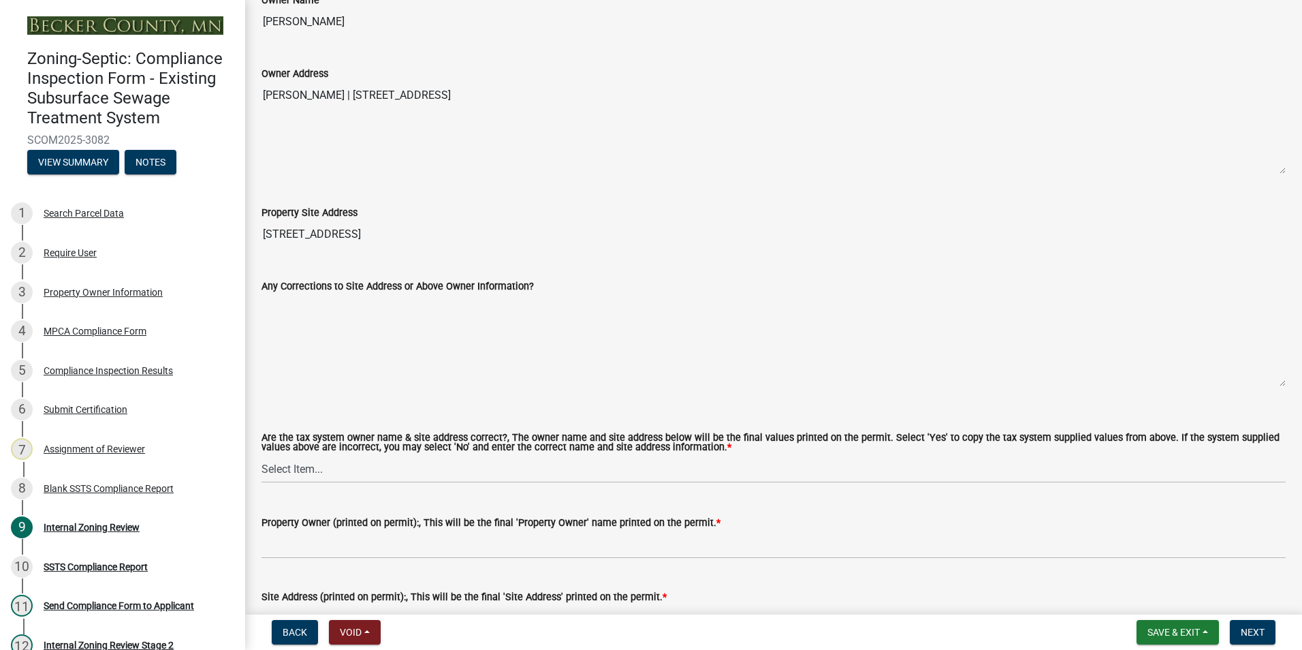
scroll to position [545, 0]
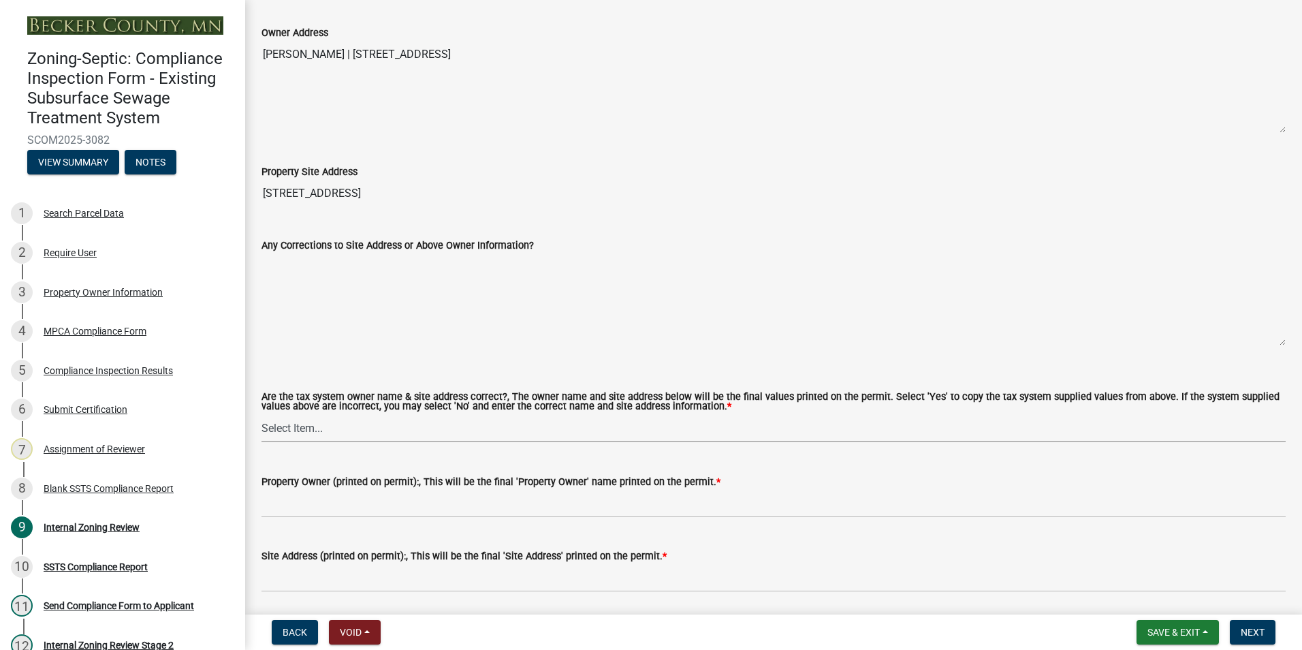
click at [293, 430] on select "Select Item... Yes No" at bounding box center [773, 428] width 1024 height 28
click at [261, 415] on select "Select Item... Yes No" at bounding box center [773, 428] width 1024 height 28
select select "f9f37200-9fc8-4e5e-9e7f-111cc9077d94"
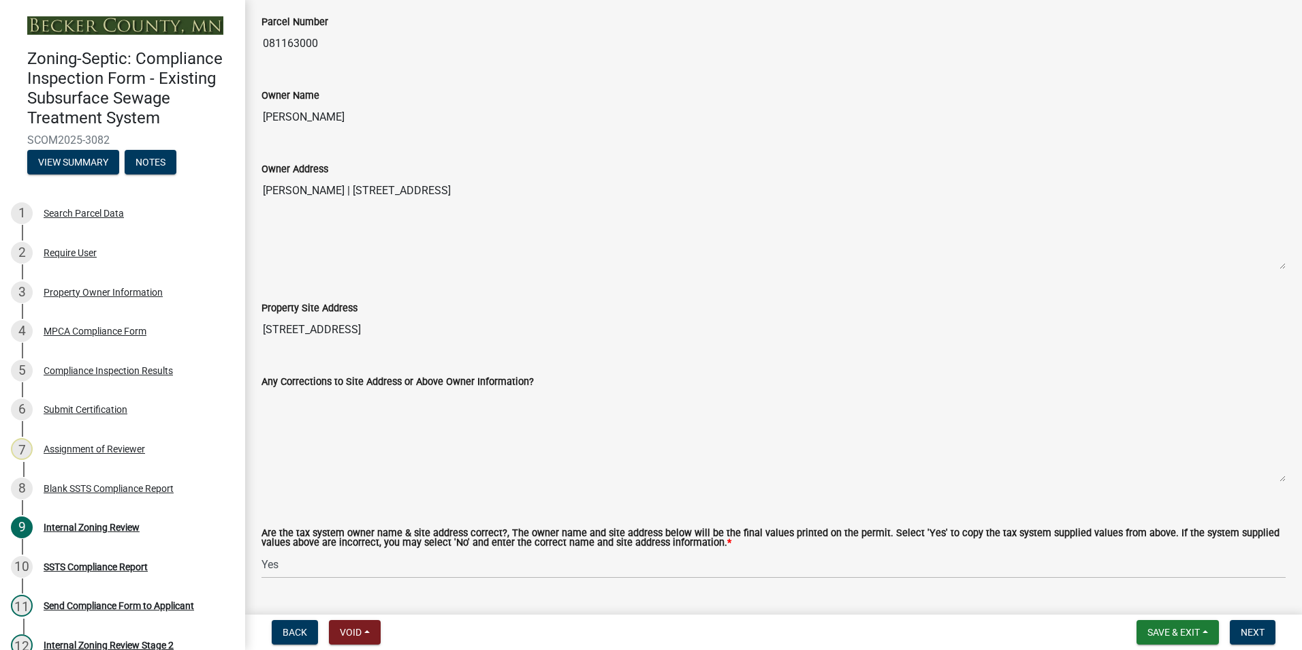
drag, startPoint x: 352, startPoint y: 116, endPoint x: 254, endPoint y: 129, distance: 99.0
click at [254, 129] on div "Owner Name [PERSON_NAME]" at bounding box center [773, 99] width 1044 height 63
drag, startPoint x: 254, startPoint y: 129, endPoint x: 320, endPoint y: 120, distance: 66.7
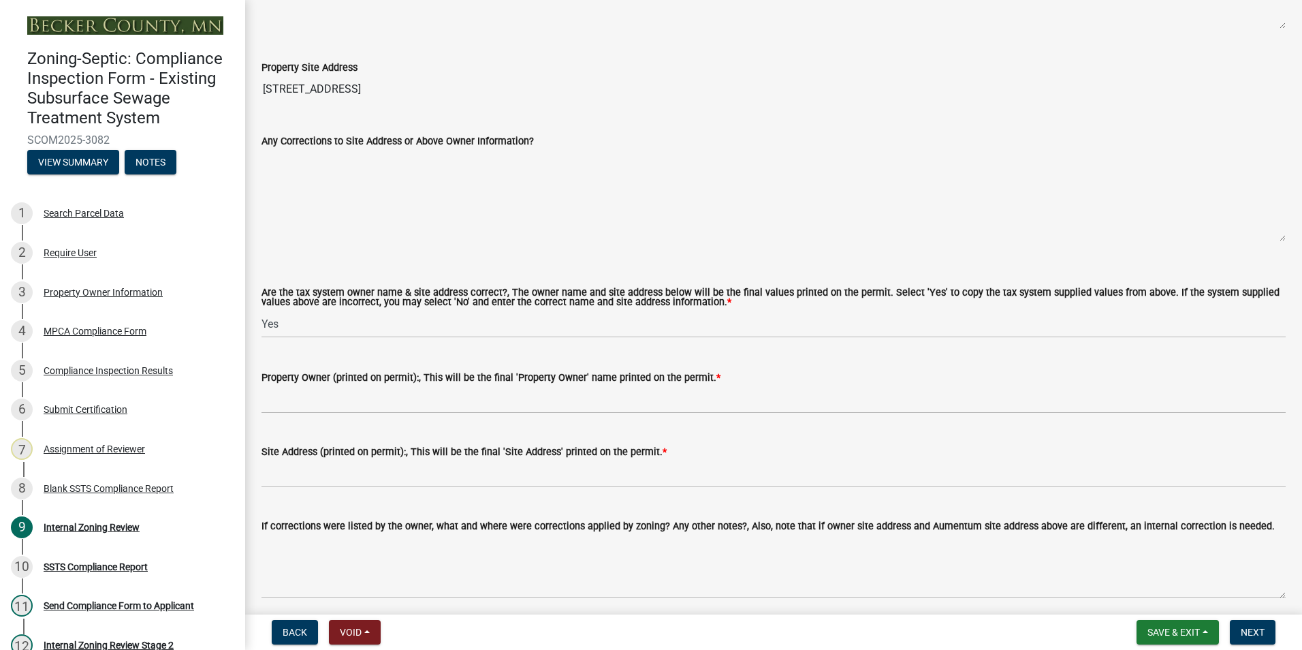
scroll to position [817, 0]
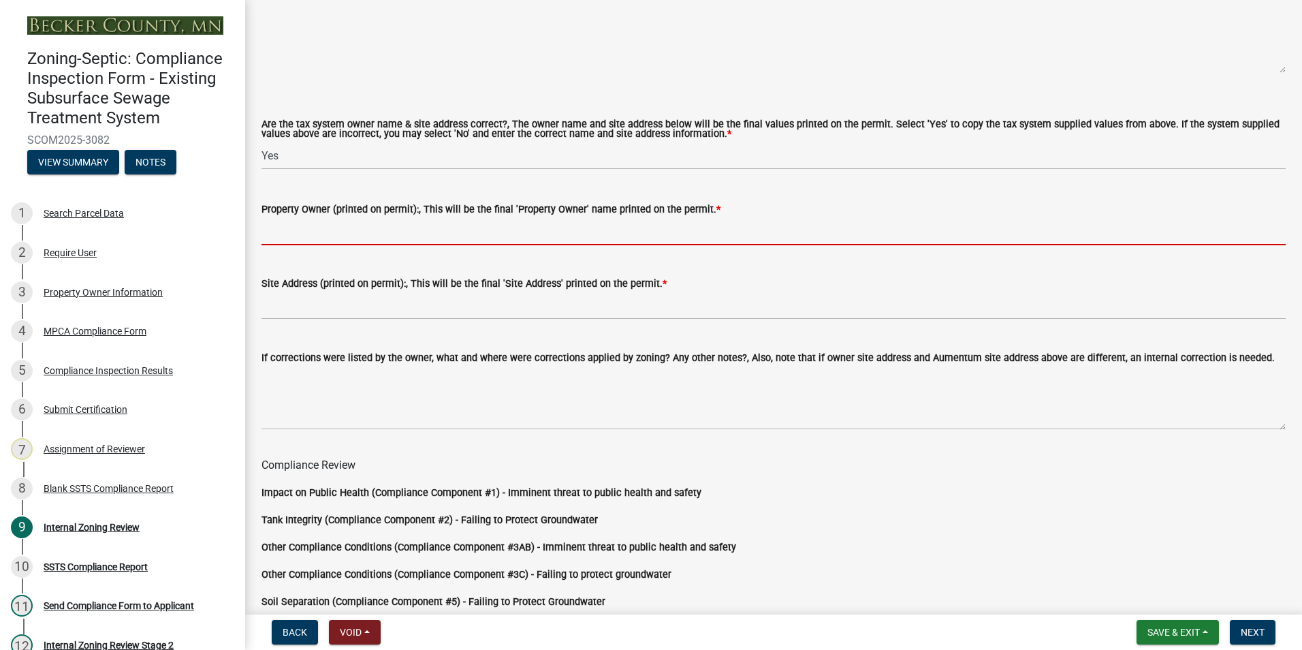
paste input "[PERSON_NAME]"
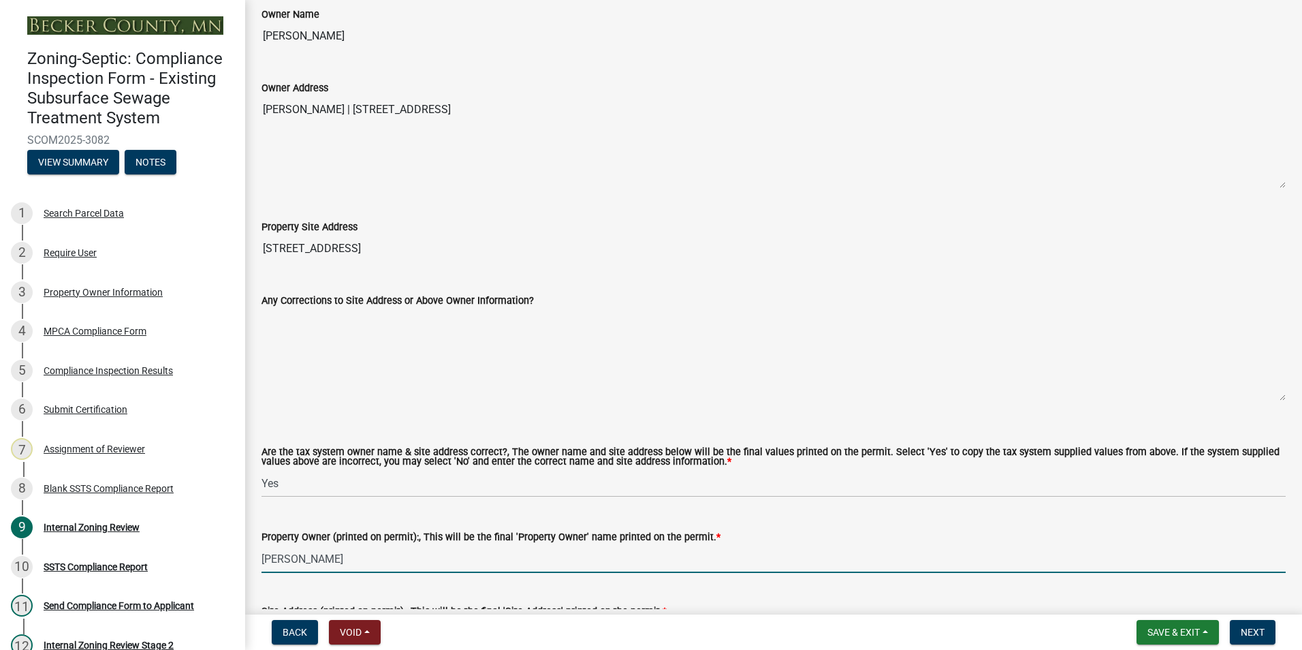
scroll to position [477, 0]
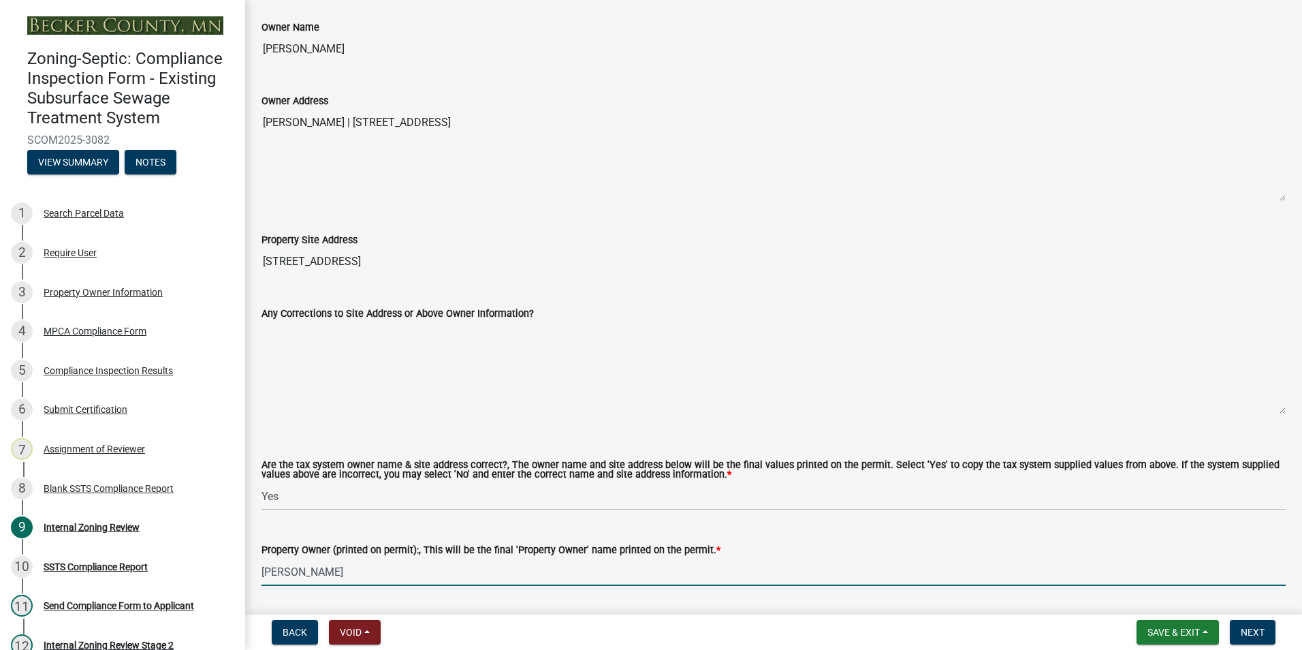
type input "[PERSON_NAME]"
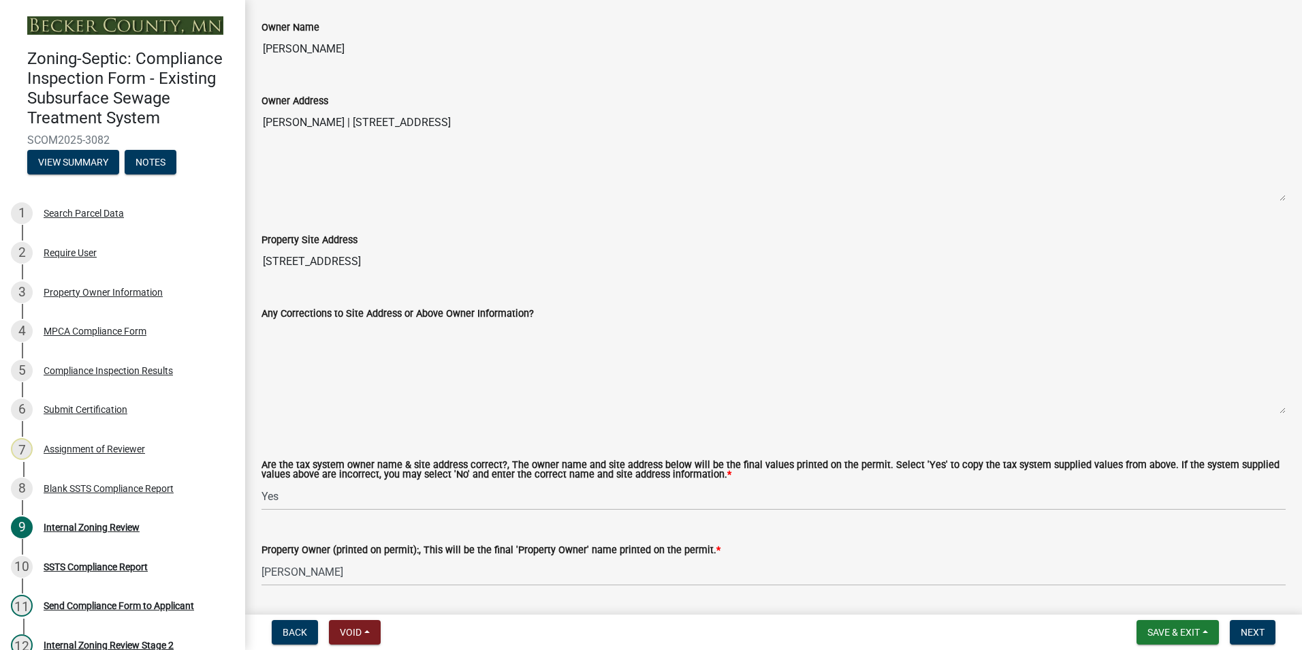
drag, startPoint x: 404, startPoint y: 258, endPoint x: 264, endPoint y: 254, distance: 140.3
click at [264, 254] on input "[STREET_ADDRESS]" at bounding box center [773, 261] width 1024 height 27
drag, startPoint x: 264, startPoint y: 254, endPoint x: 312, endPoint y: 260, distance: 48.1
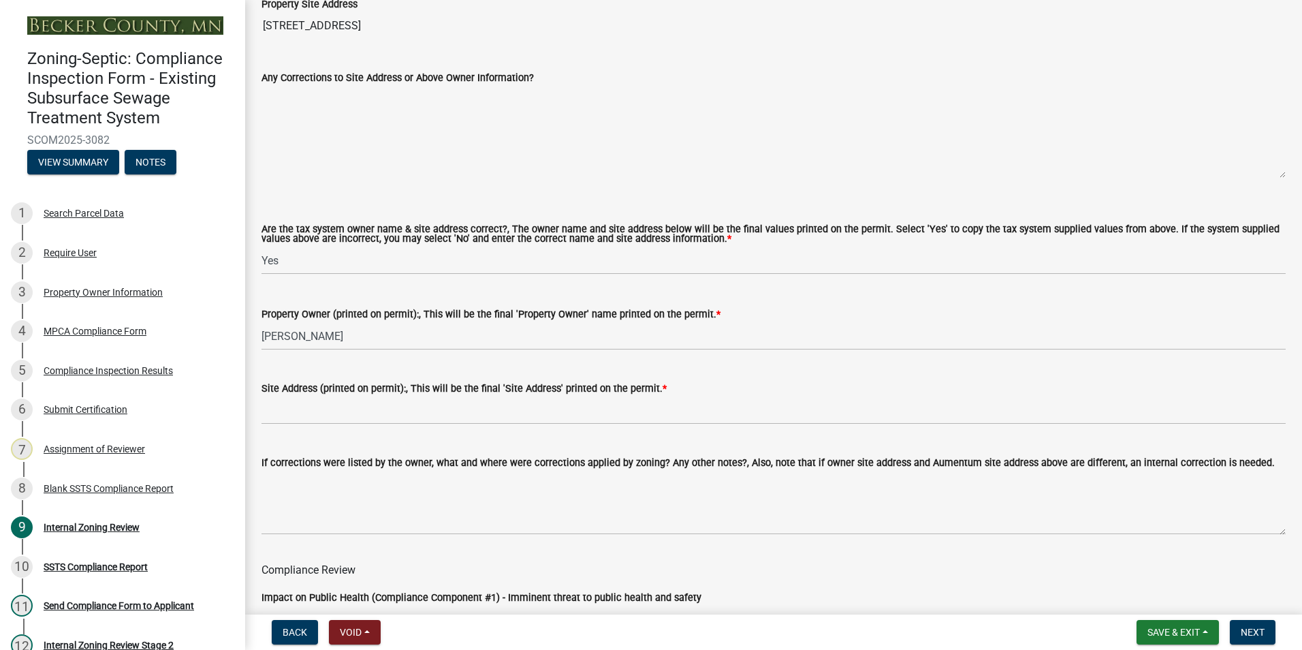
scroll to position [817, 0]
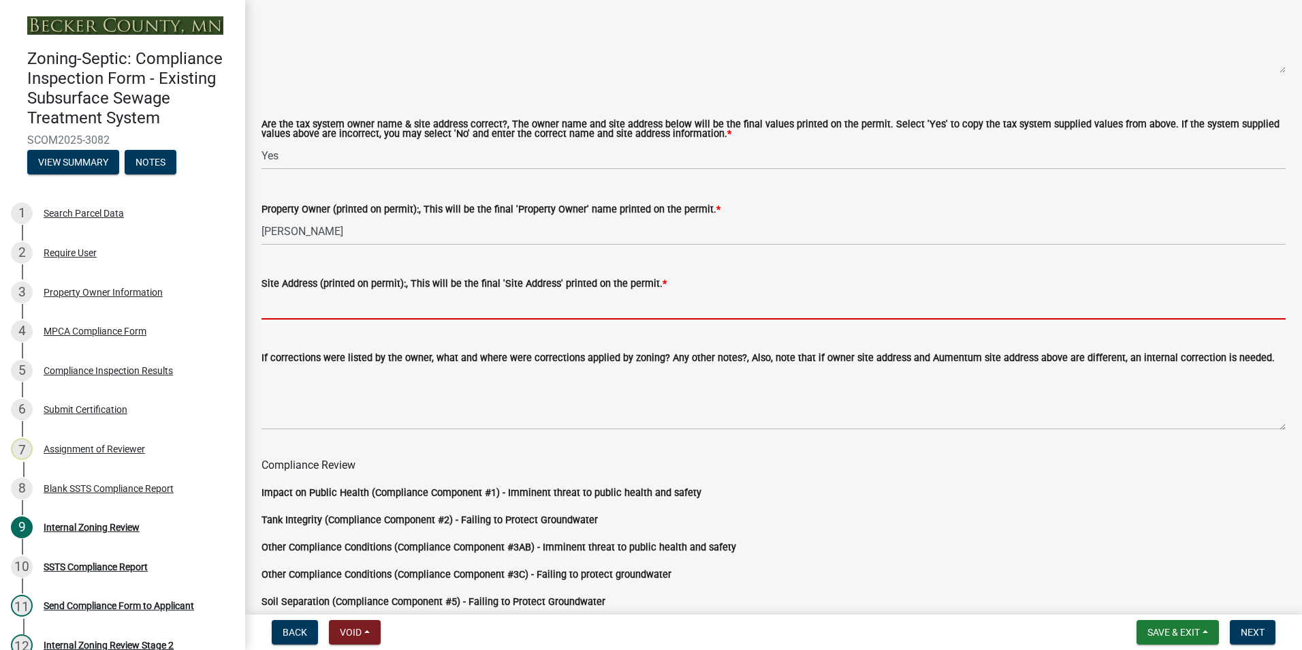
paste input "[STREET_ADDRESS]"
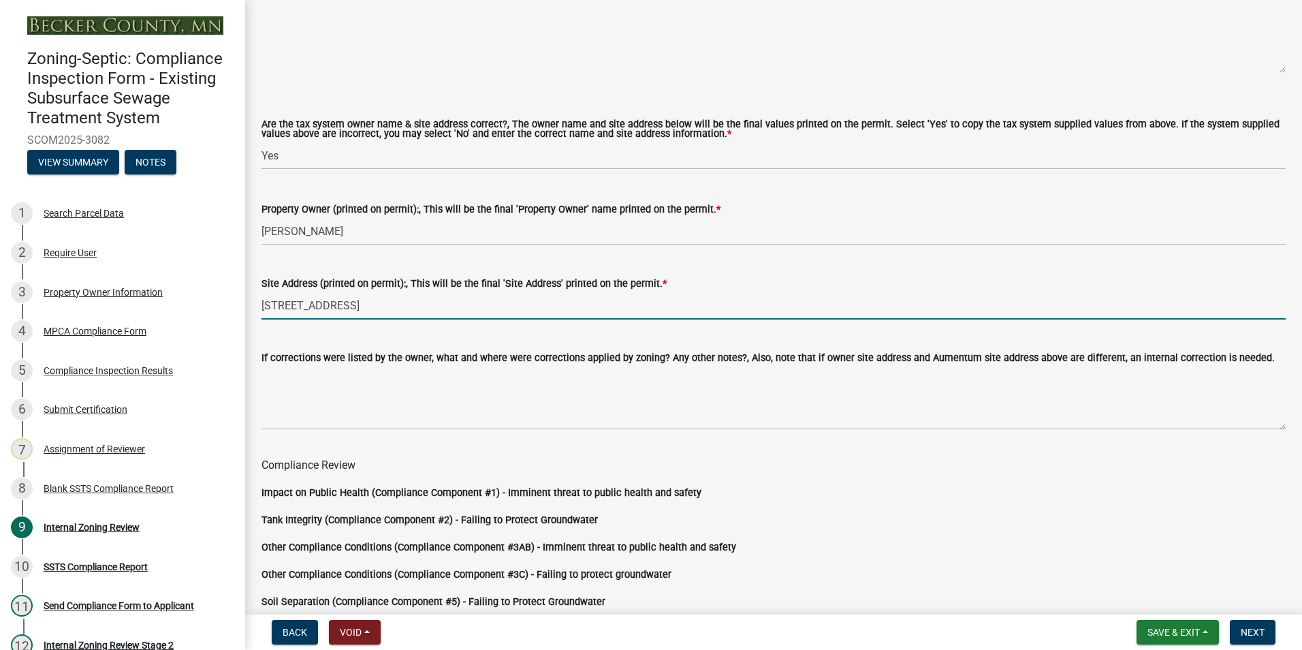
type input "[STREET_ADDRESS]"
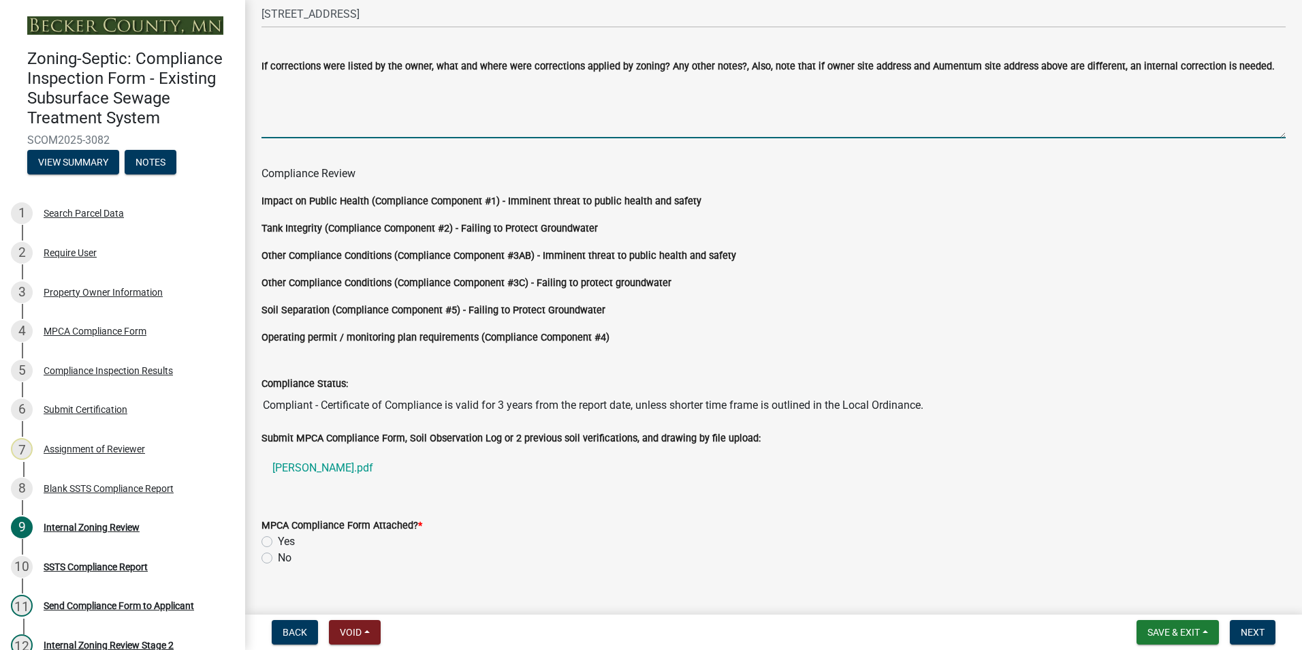
scroll to position [1132, 0]
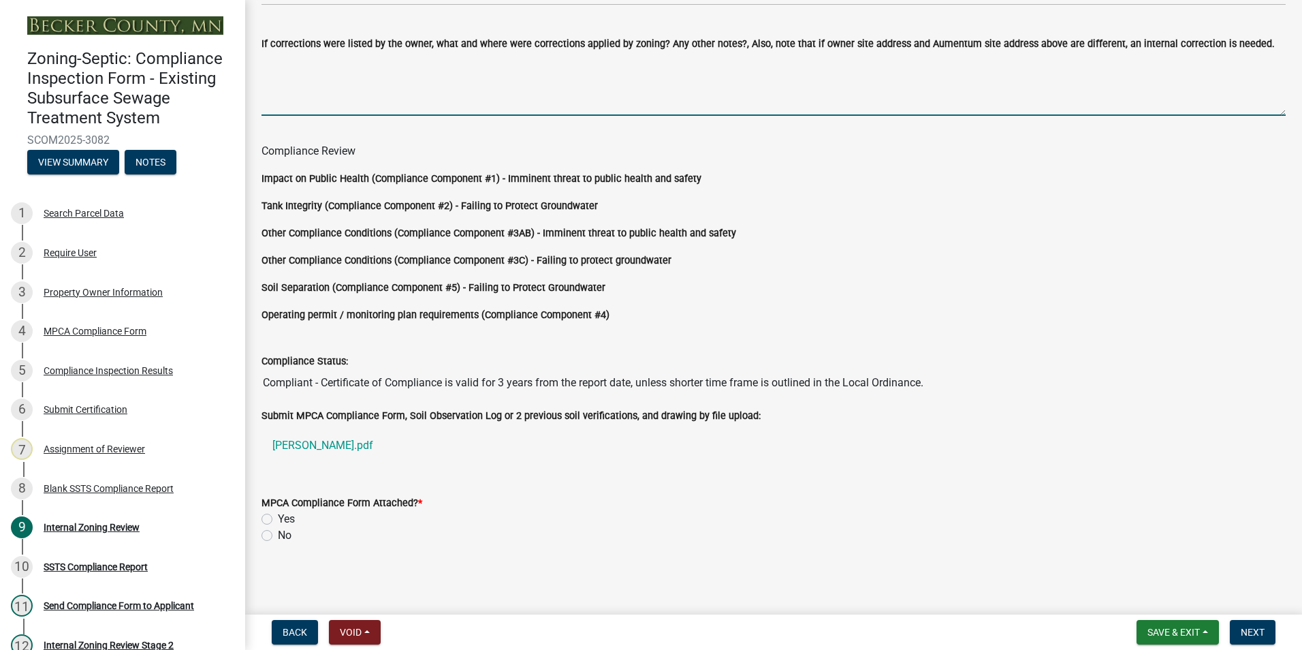
drag, startPoint x: 266, startPoint y: 514, endPoint x: 318, endPoint y: 540, distance: 57.9
click at [278, 514] on label "Yes" at bounding box center [286, 519] width 17 height 16
click at [278, 514] on input "Yes" at bounding box center [282, 515] width 9 height 9
radio input "true"
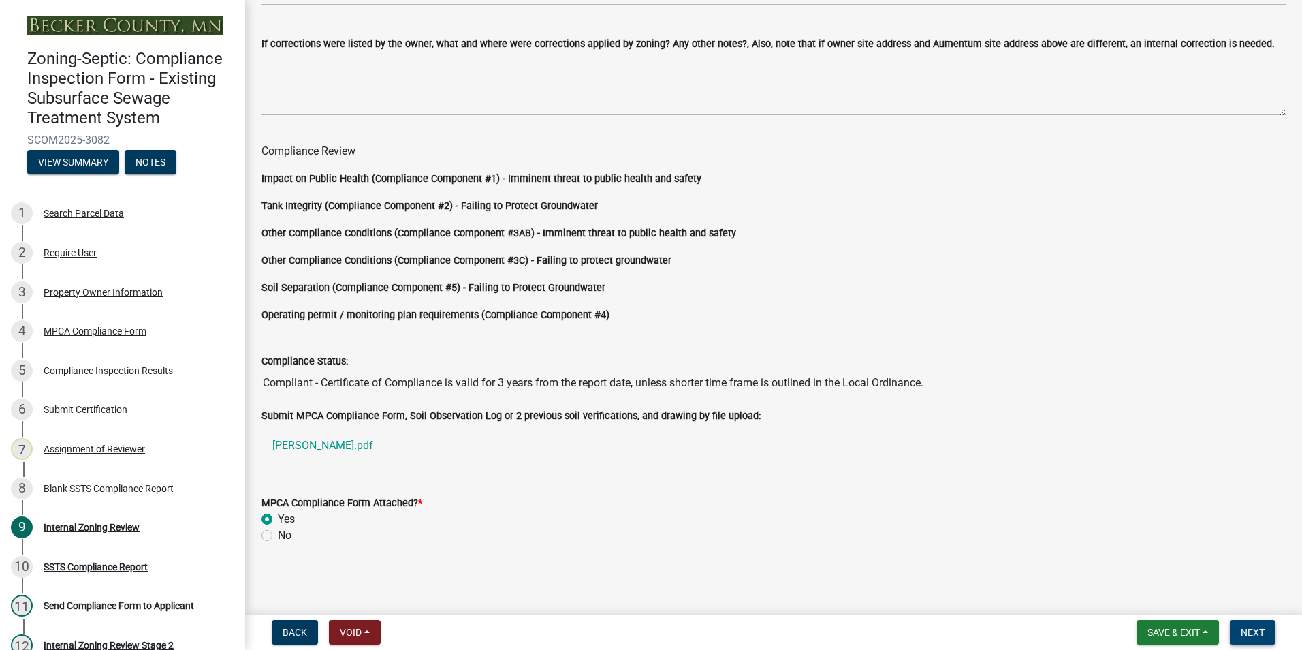
click at [1257, 634] on span "Next" at bounding box center [1253, 631] width 24 height 11
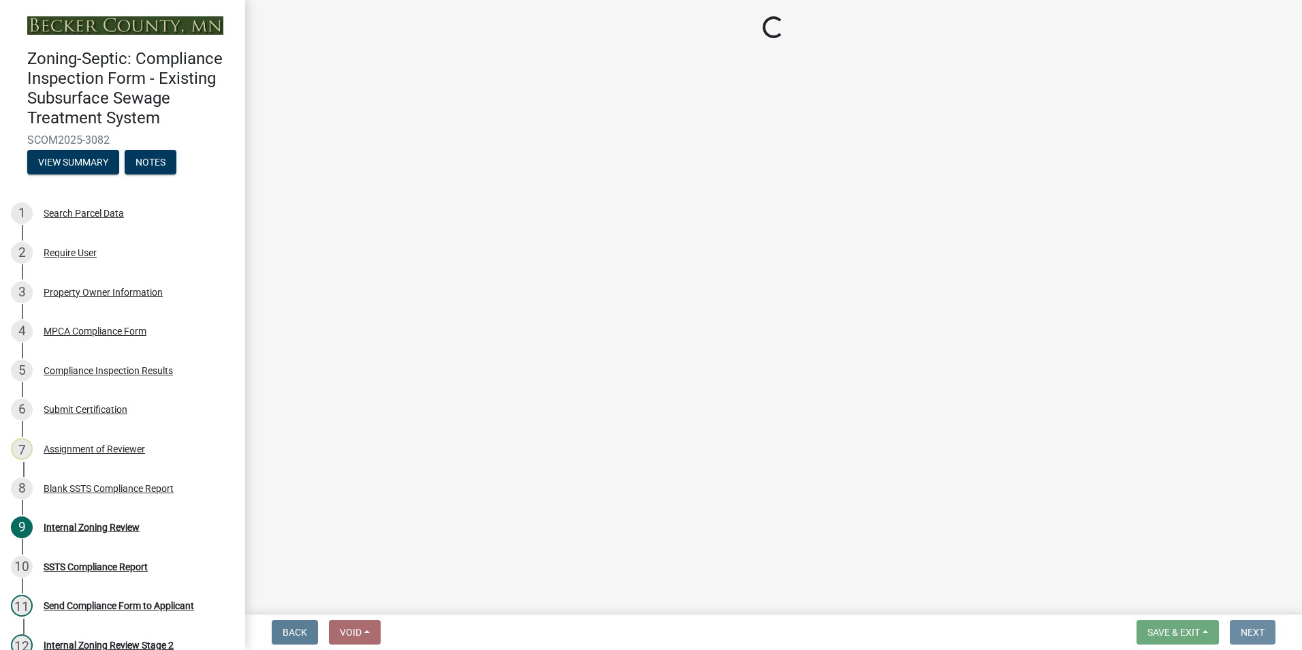
scroll to position [0, 0]
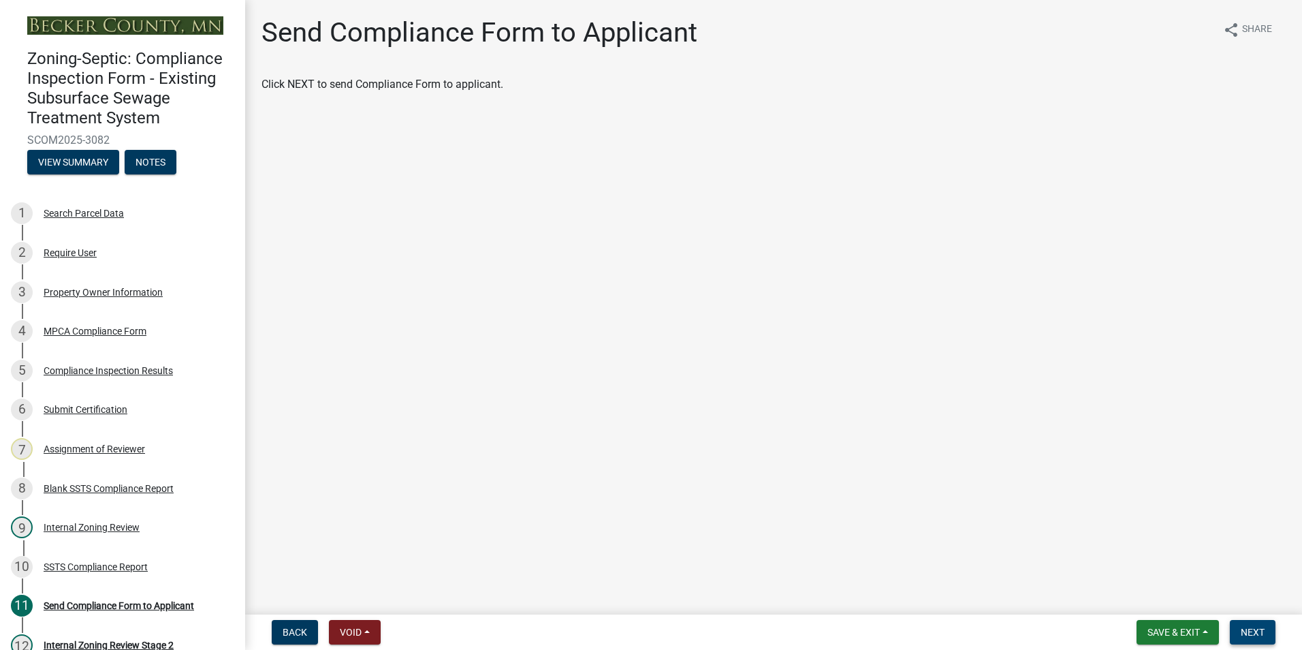
click at [1257, 634] on span "Next" at bounding box center [1253, 631] width 24 height 11
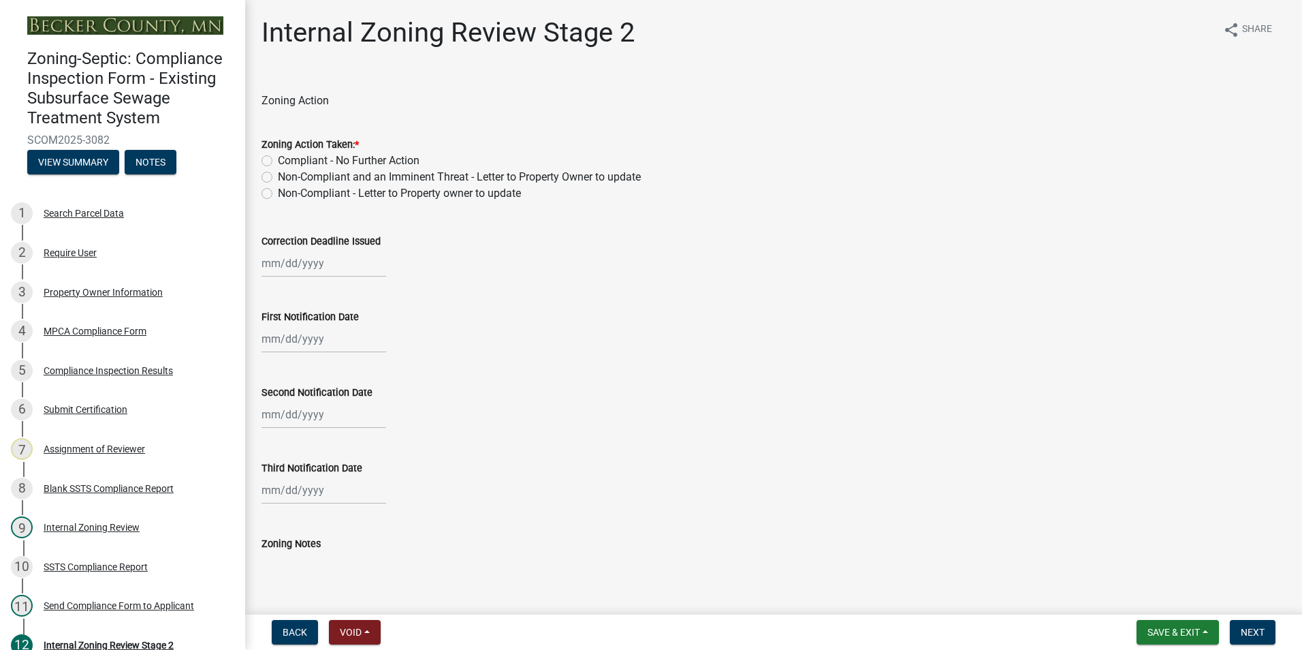
click at [278, 159] on label "Compliant - No Further Action" at bounding box center [349, 161] width 142 height 16
click at [278, 159] on input "Compliant - No Further Action" at bounding box center [282, 157] width 9 height 9
radio input "true"
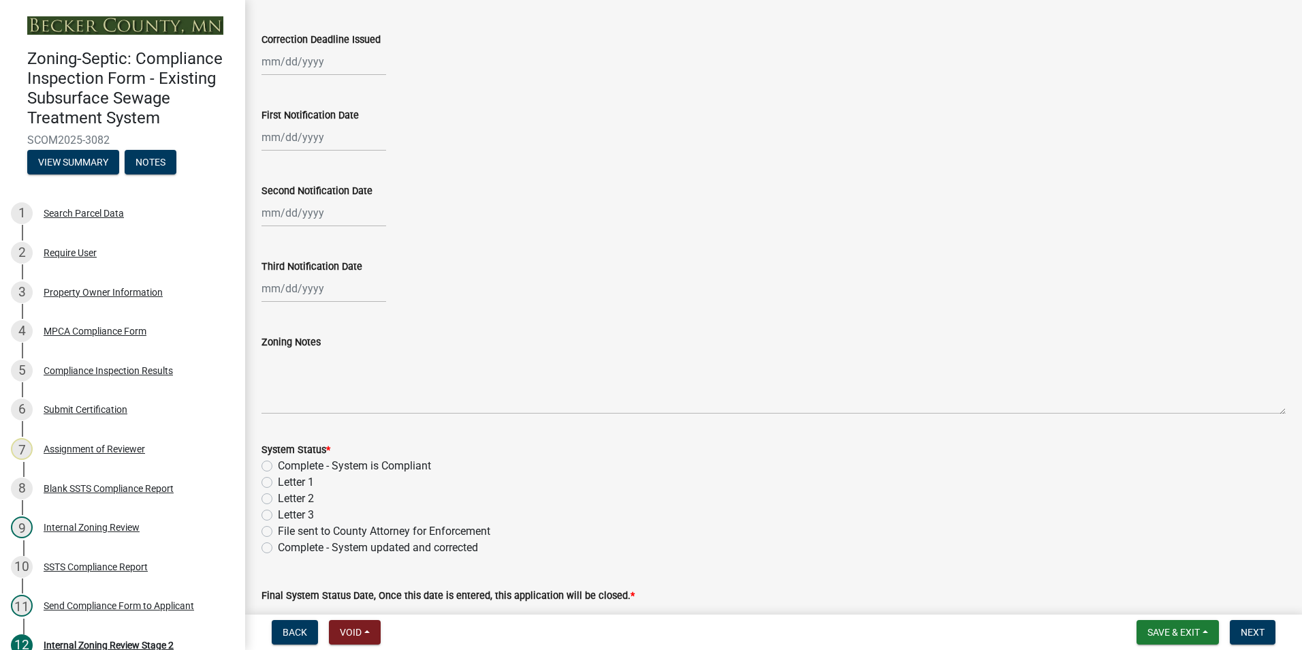
scroll to position [272, 0]
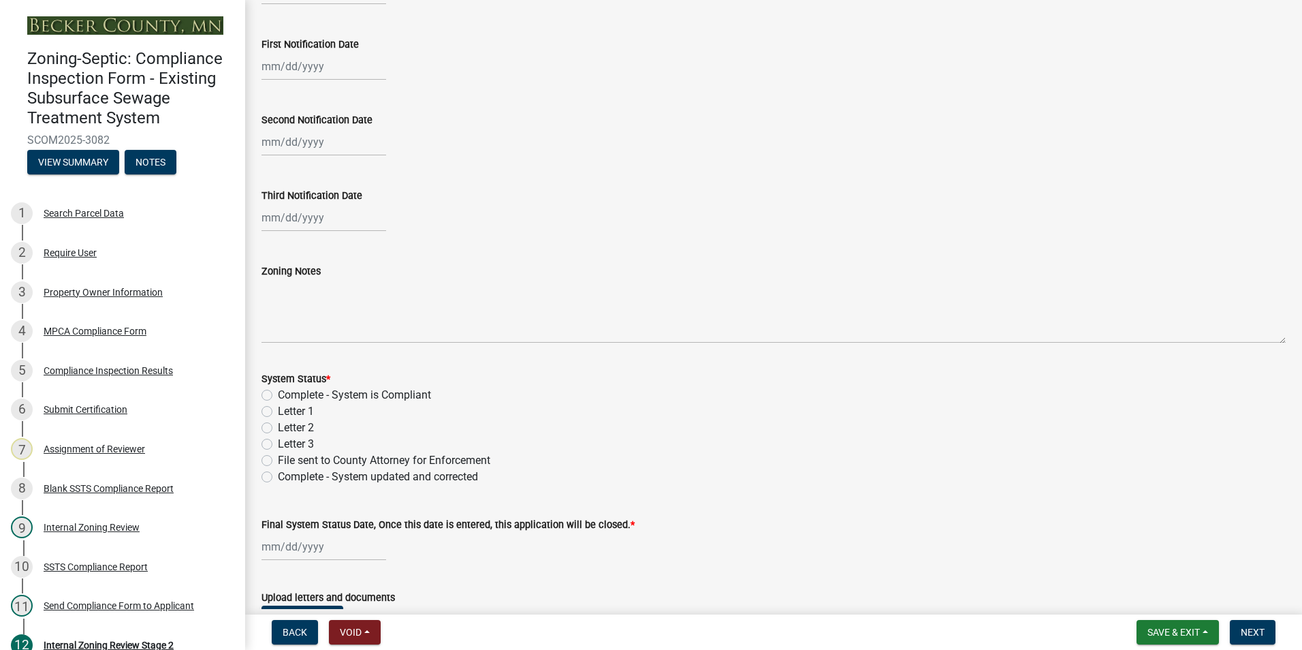
click at [278, 396] on label "Complete - System is Compliant" at bounding box center [354, 395] width 153 height 16
click at [278, 396] on input "Complete - System is Compliant" at bounding box center [282, 391] width 9 height 9
radio input "true"
select select "9"
select select "2025"
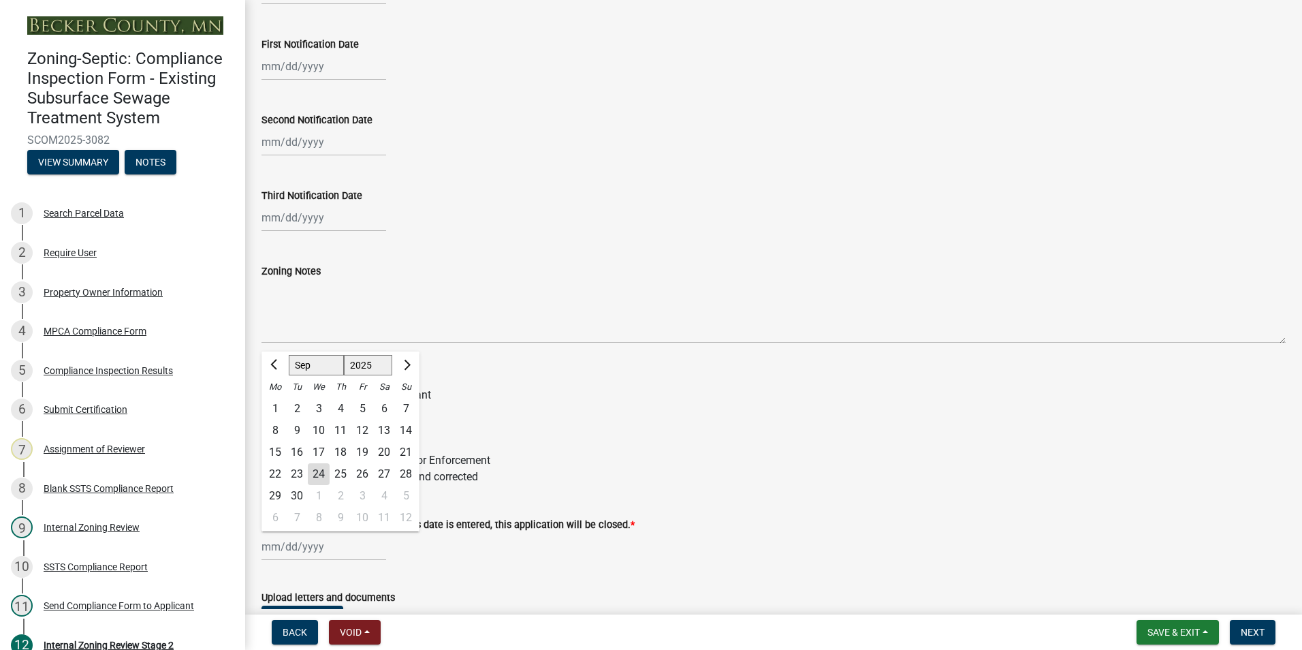
click at [313, 540] on div "[PERSON_NAME] Feb Mar Apr [PERSON_NAME][DATE] Oct Nov [DATE] 1526 1527 1528 152…" at bounding box center [323, 546] width 125 height 28
click at [314, 474] on div "24" at bounding box center [319, 474] width 22 height 22
type input "[DATE]"
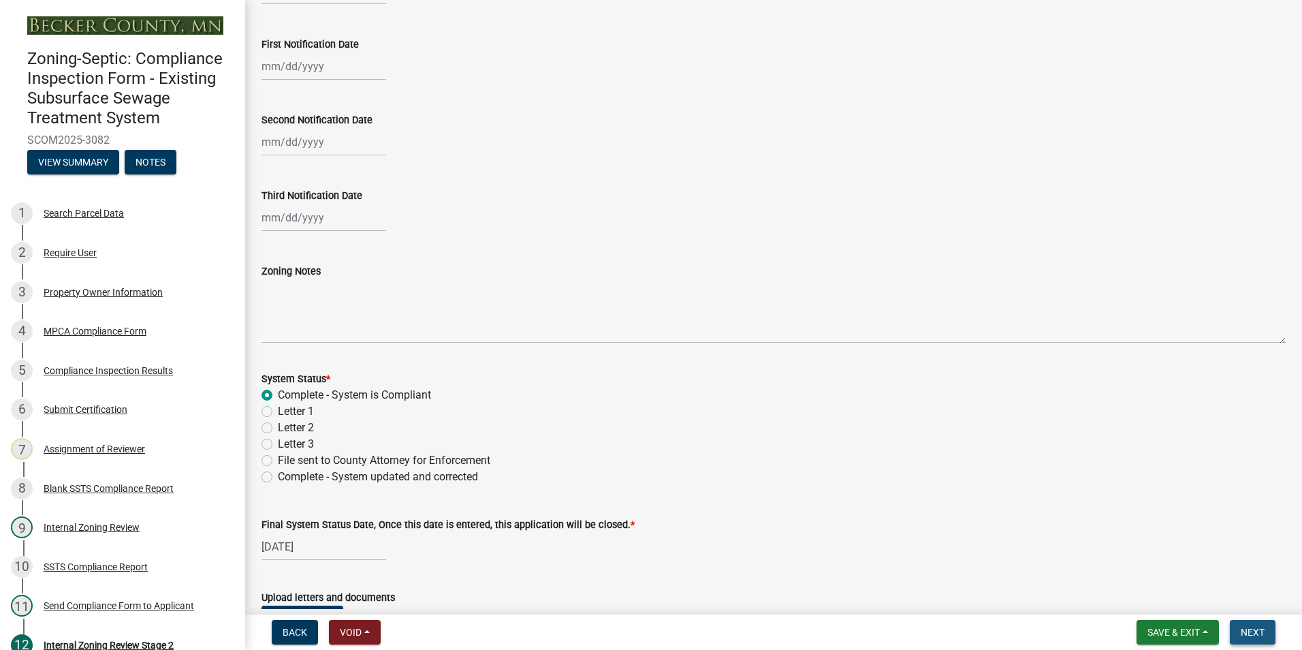
click at [1237, 628] on button "Next" at bounding box center [1253, 632] width 46 height 25
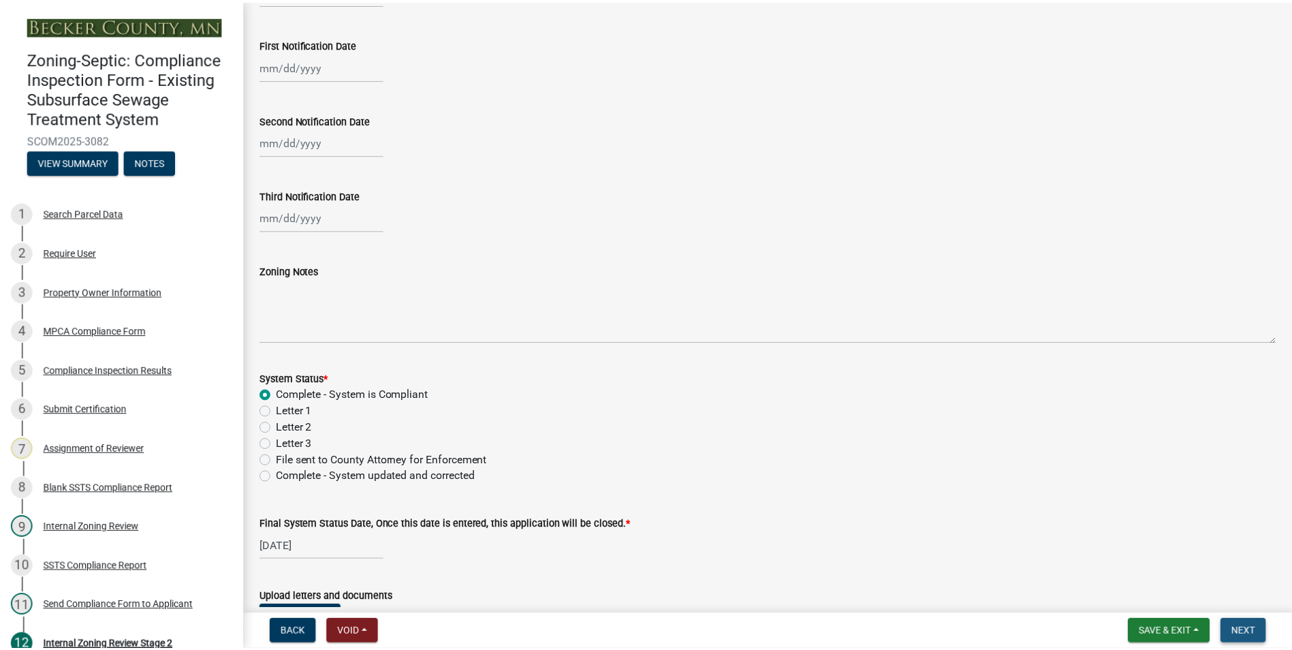
scroll to position [0, 0]
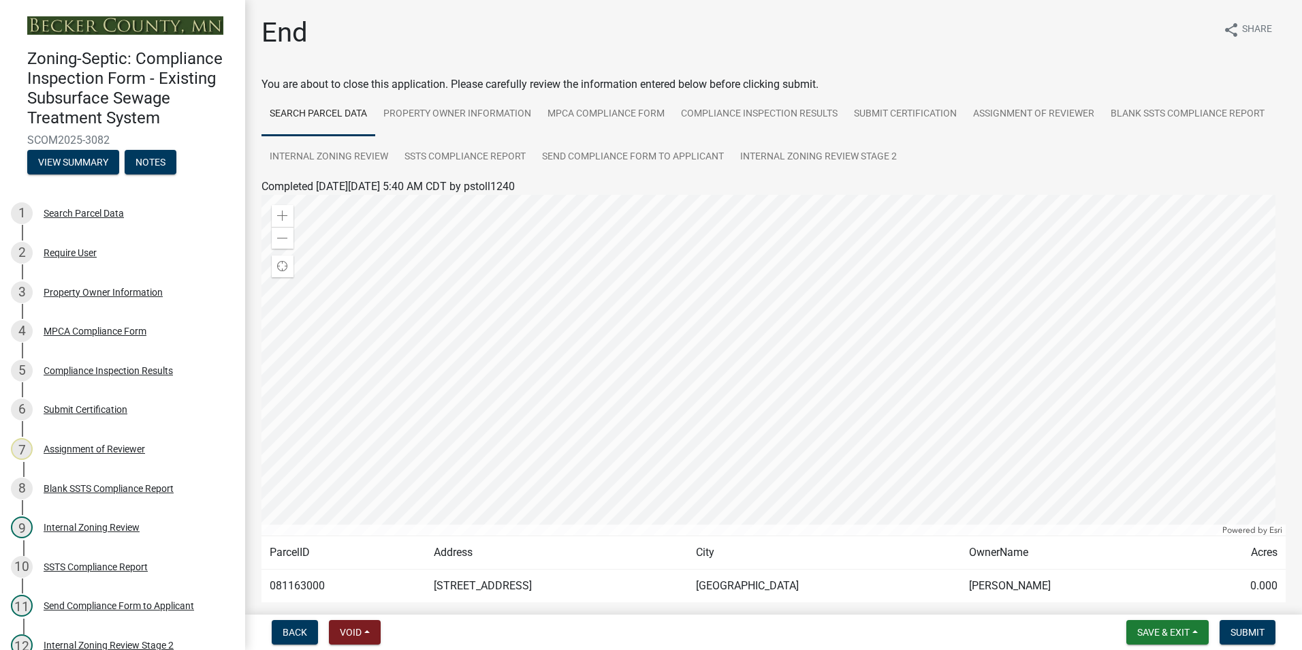
click at [1217, 628] on form "Save & Exit Save Save & Exit Submit" at bounding box center [1201, 632] width 160 height 25
click at [1248, 628] on span "Submit" at bounding box center [1247, 631] width 34 height 11
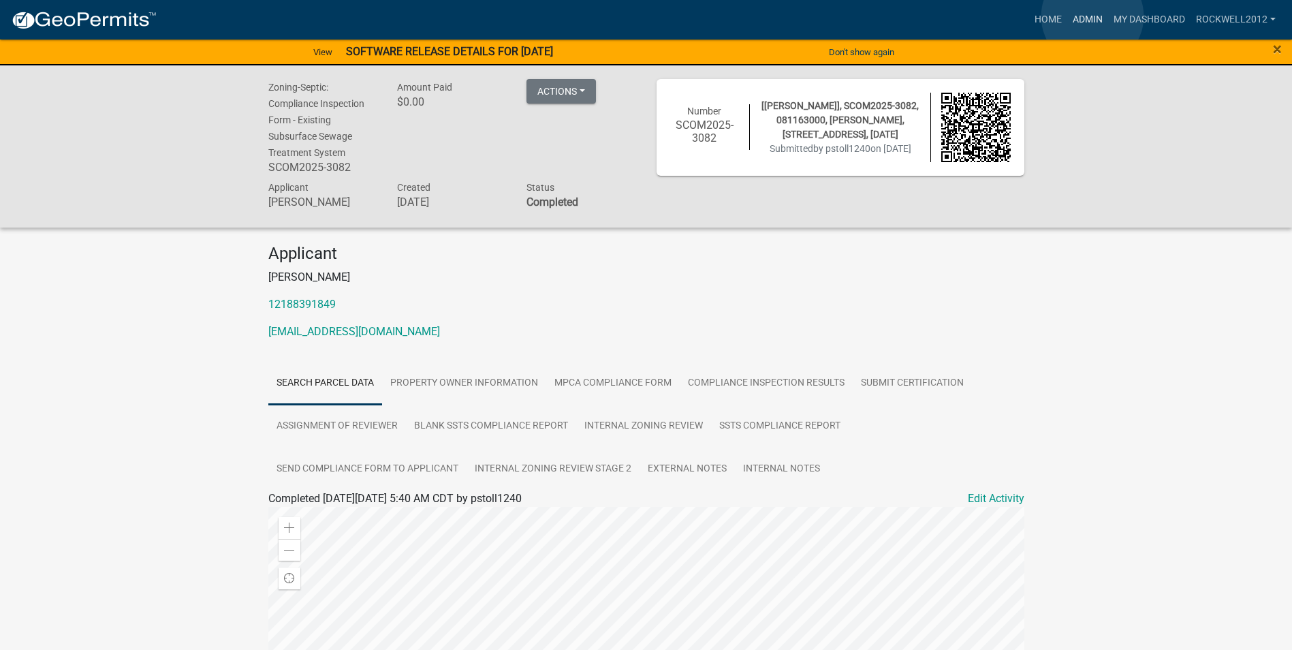
click at [1092, 16] on link "Admin" at bounding box center [1087, 20] width 41 height 26
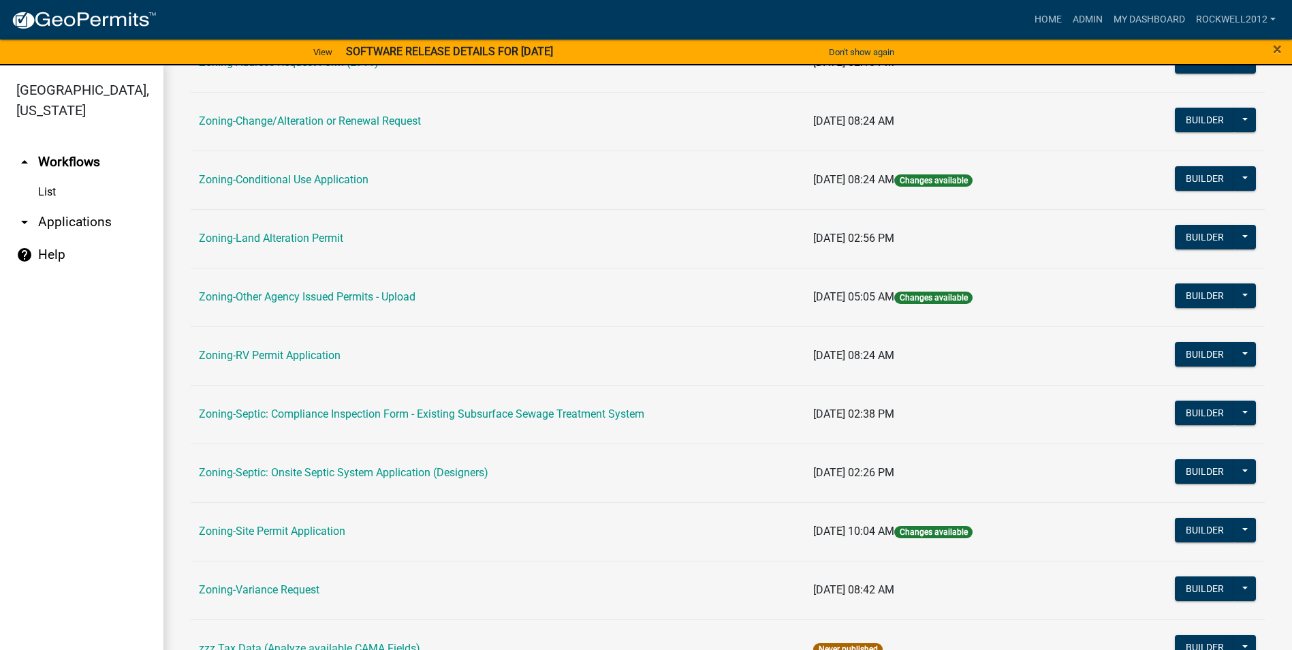
scroll to position [395, 0]
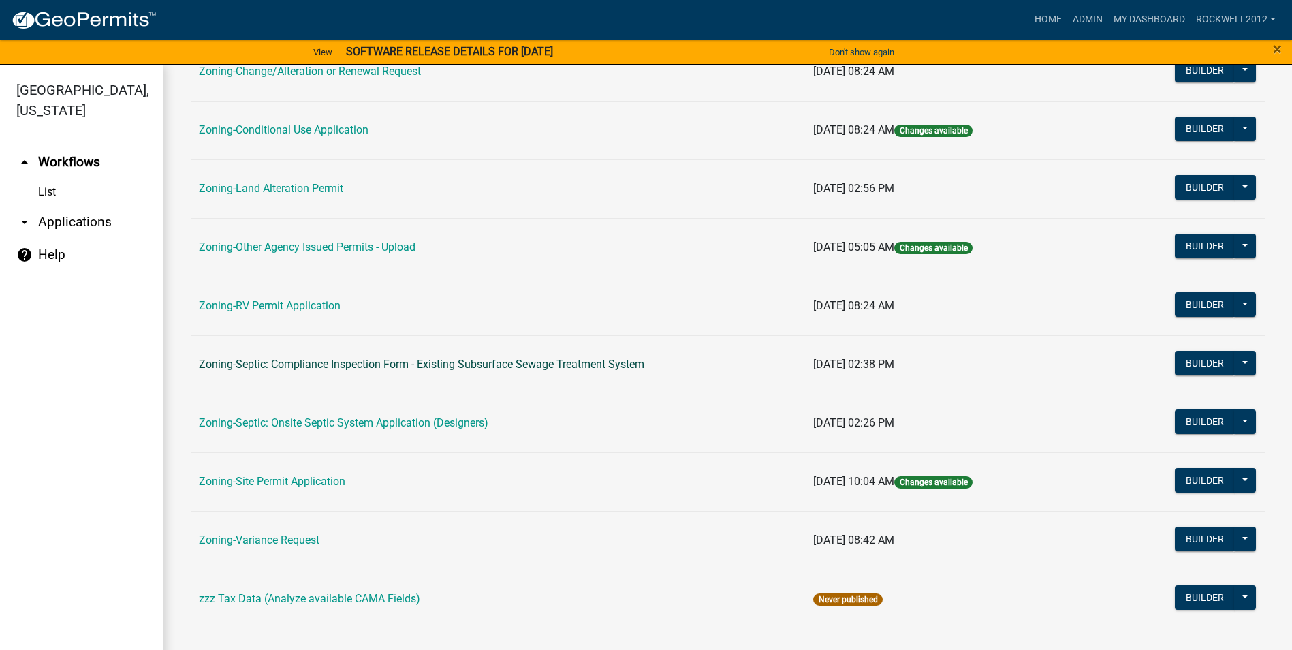
click at [481, 363] on link "Zoning-Septic: Compliance Inspection Form - Existing Subsurface Sewage Treatmen…" at bounding box center [421, 363] width 445 height 13
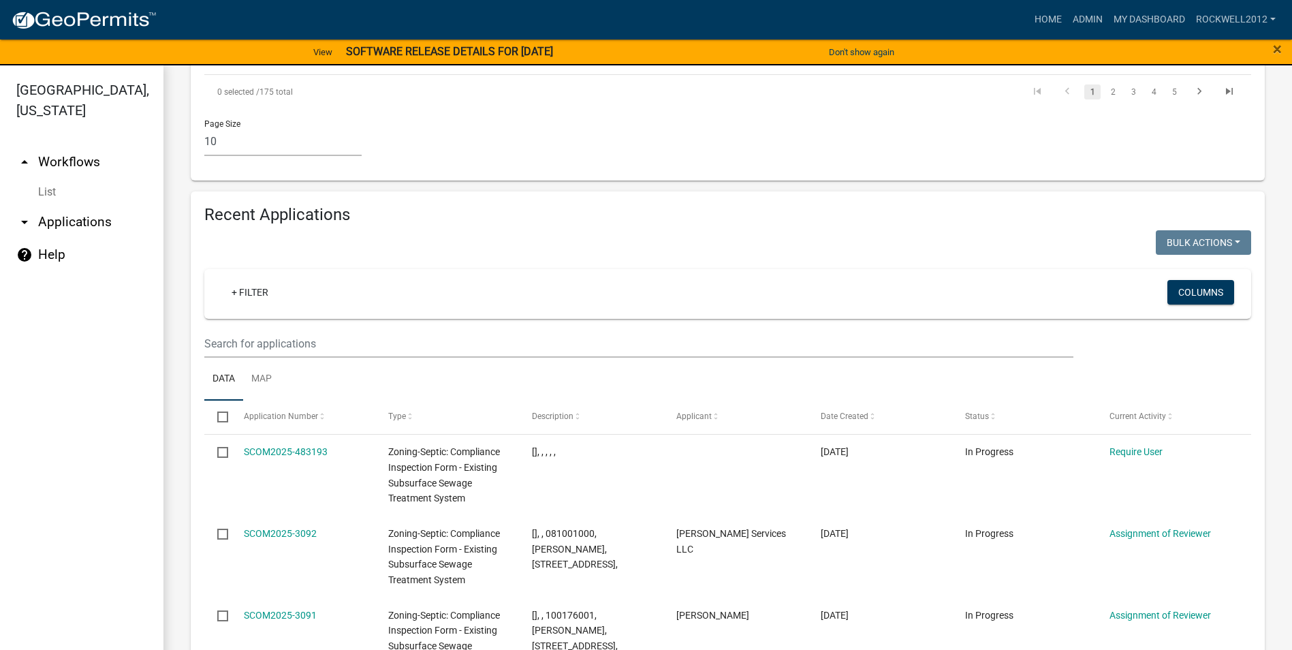
scroll to position [1294, 0]
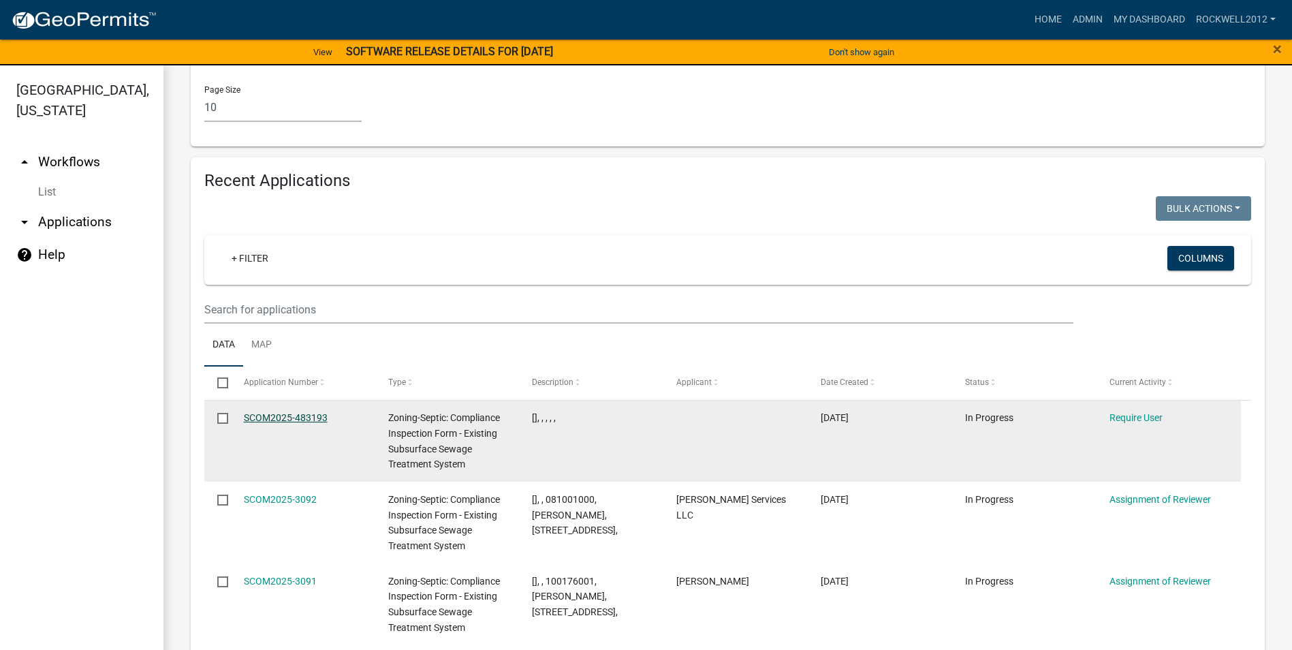
click at [261, 412] on link "SCOM2025-483193" at bounding box center [286, 417] width 84 height 11
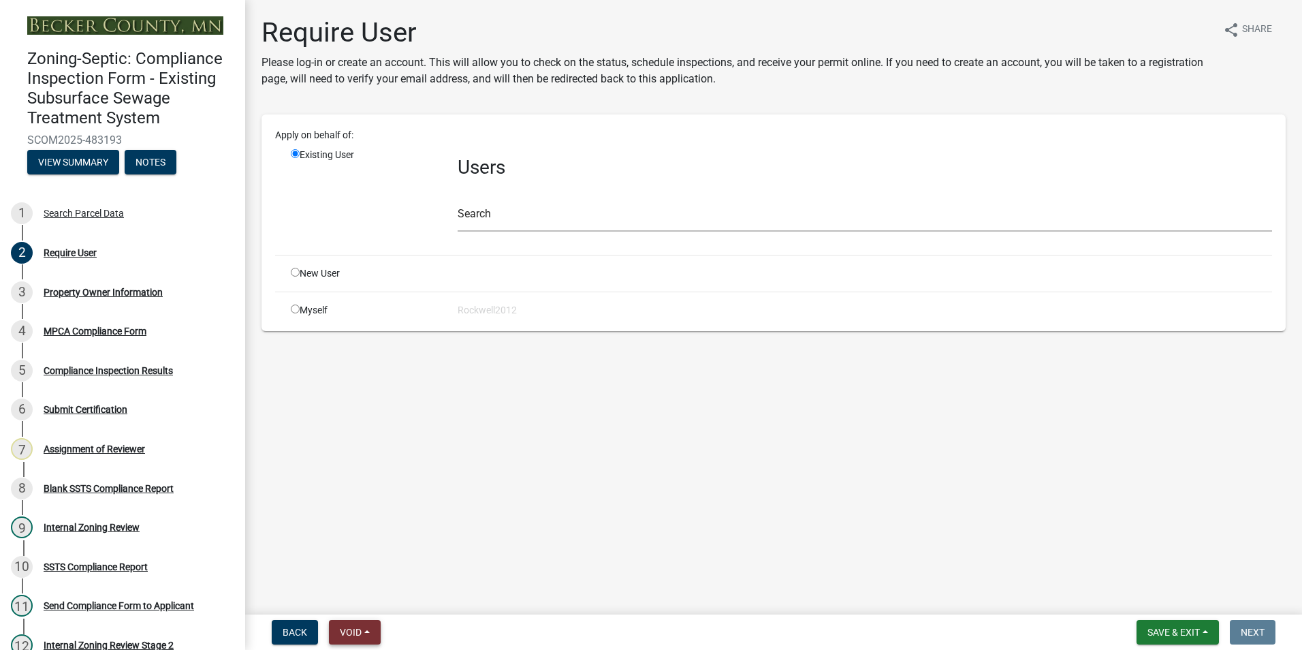
click at [344, 620] on button "Void" at bounding box center [355, 632] width 52 height 25
click at [359, 588] on button "Void" at bounding box center [383, 596] width 109 height 33
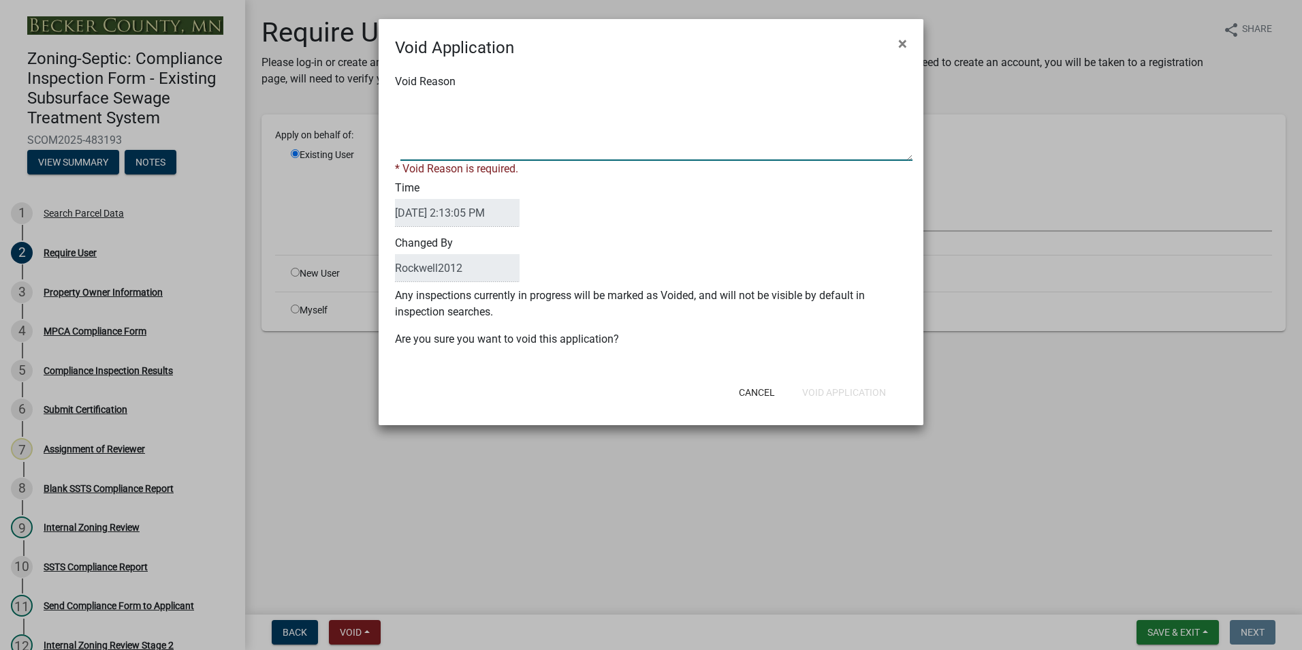
click at [403, 106] on textarea "Void Reason" at bounding box center [656, 127] width 512 height 68
type textarea "Duplicate"
click at [827, 391] on div "Cancel Void Application" at bounding box center [740, 391] width 336 height 35
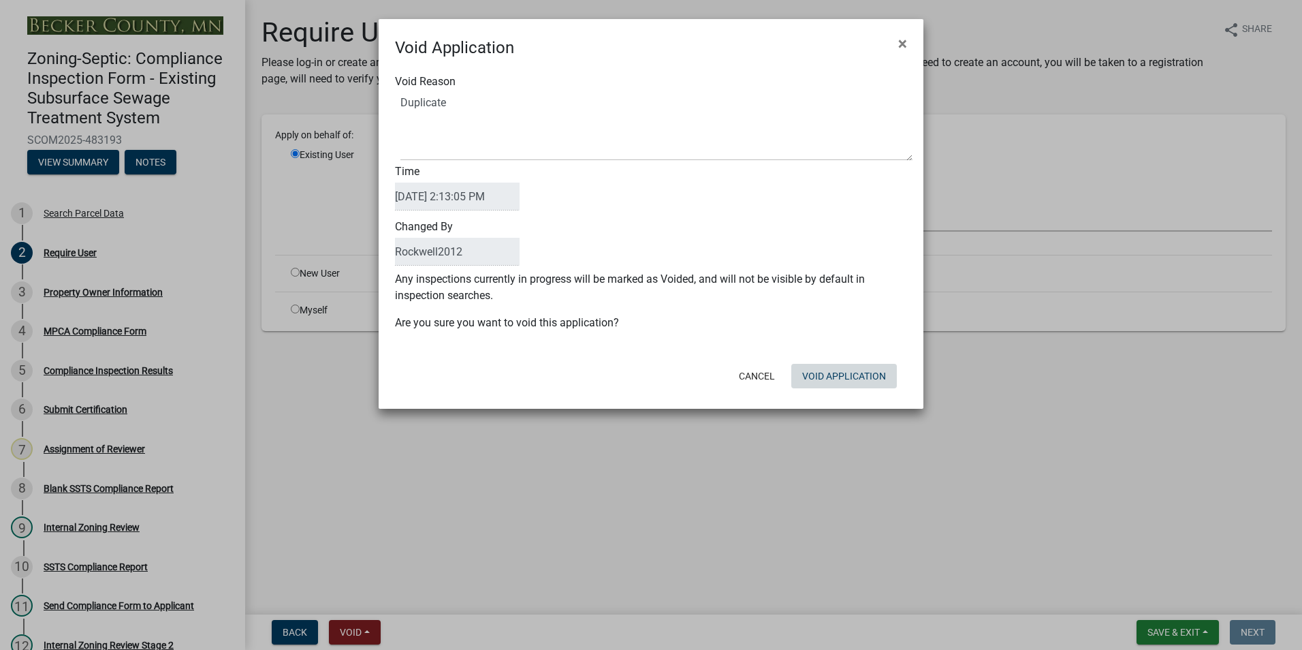
click at [830, 378] on button "Void Application" at bounding box center [844, 376] width 106 height 25
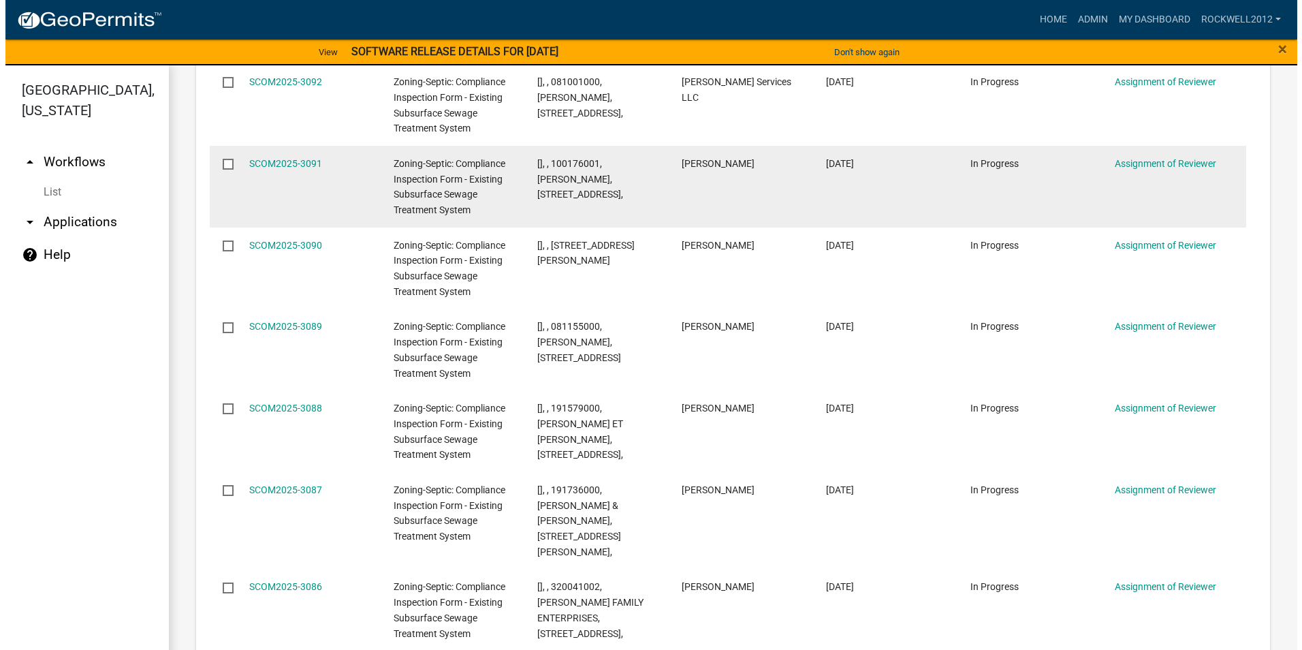
scroll to position [1634, 0]
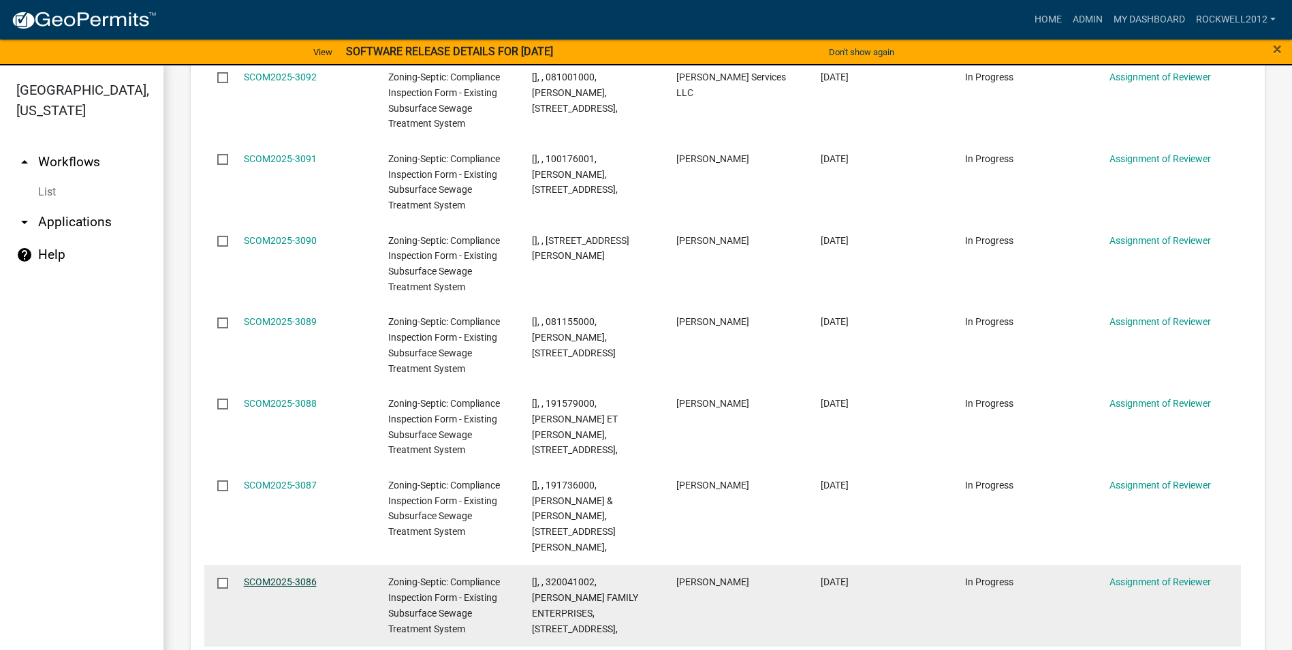
click at [291, 576] on link "SCOM2025-3086" at bounding box center [280, 581] width 73 height 11
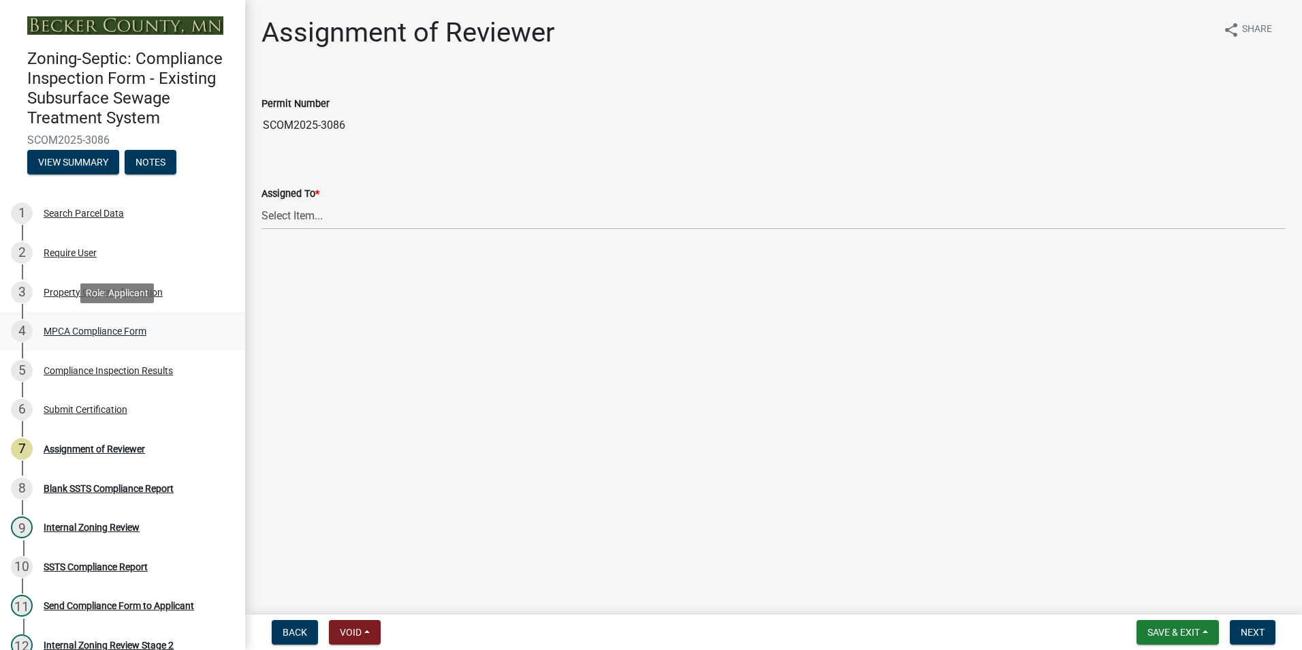
click at [93, 329] on div "MPCA Compliance Form" at bounding box center [95, 331] width 103 height 10
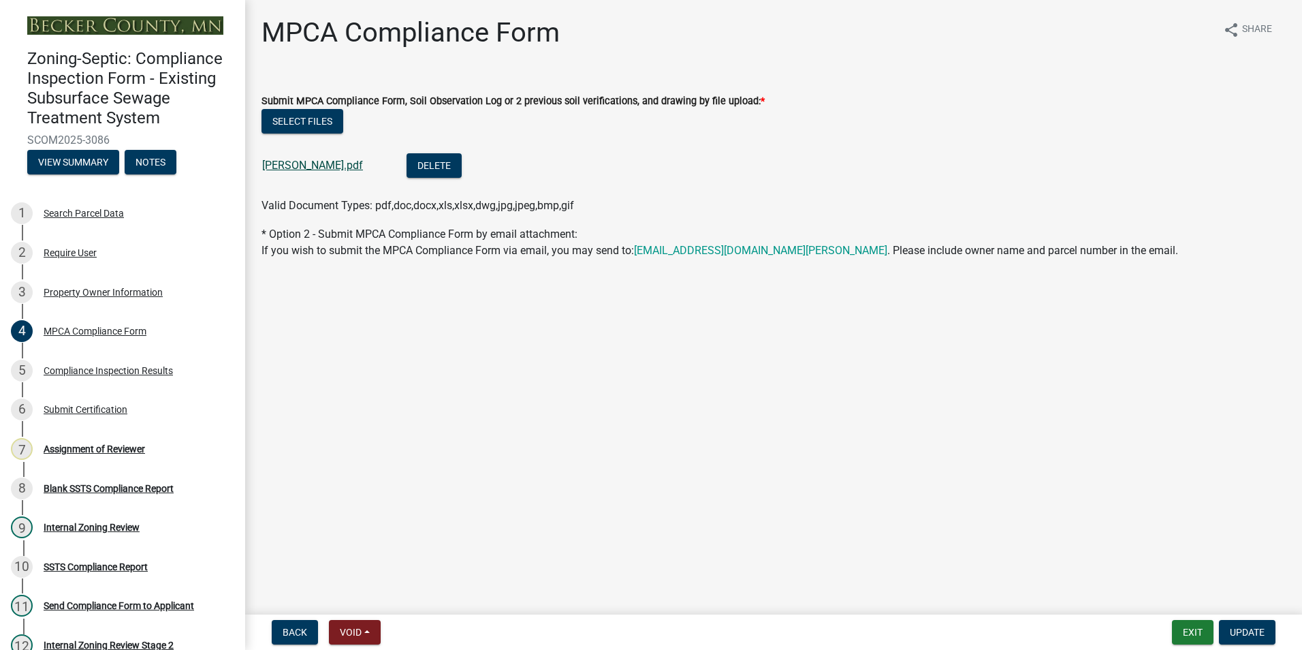
click at [307, 170] on link "[PERSON_NAME].pdf" at bounding box center [312, 165] width 101 height 13
click at [108, 445] on div "Assignment of Reviewer" at bounding box center [94, 449] width 101 height 10
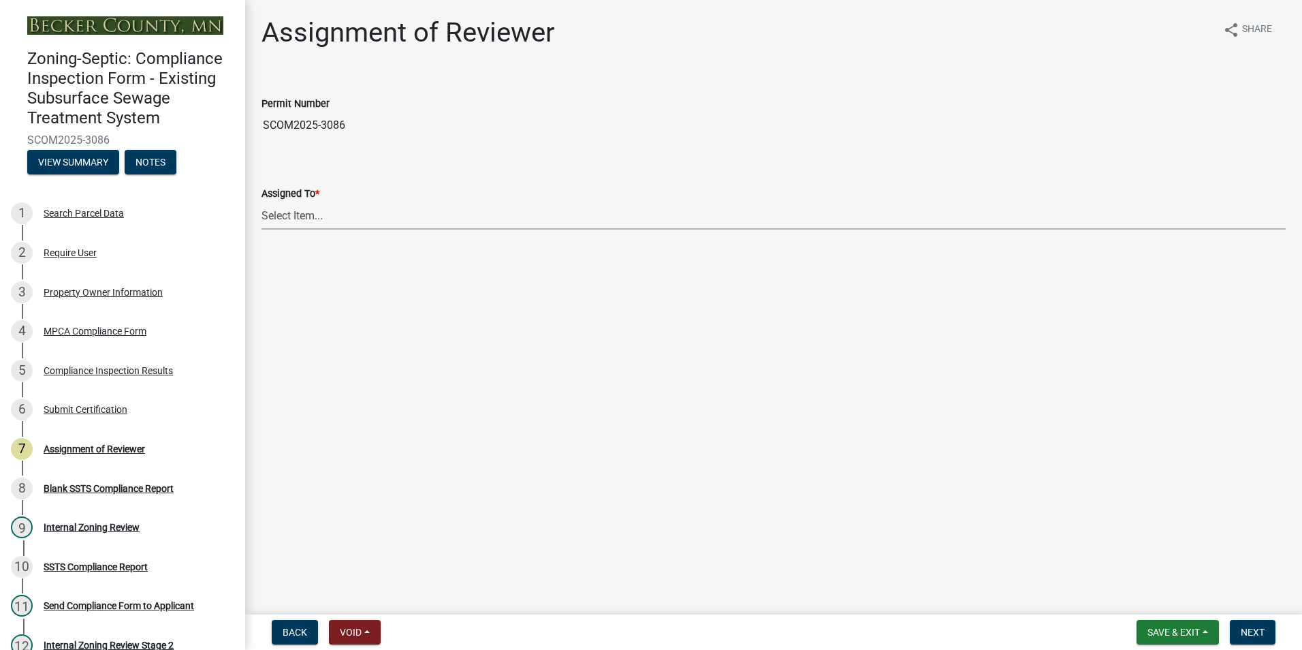
click at [310, 210] on select "Select Item... [PERSON_NAME] [PERSON_NAME] [PERSON_NAME] [PERSON_NAME] [PERSON_…" at bounding box center [773, 216] width 1024 height 28
click at [261, 202] on select "Select Item... [PERSON_NAME] [PERSON_NAME] [PERSON_NAME] [PERSON_NAME] [PERSON_…" at bounding box center [773, 216] width 1024 height 28
select select "0016247d-12af-40d0-8103-934796a3d230"
click at [1259, 626] on span "Next" at bounding box center [1253, 631] width 24 height 11
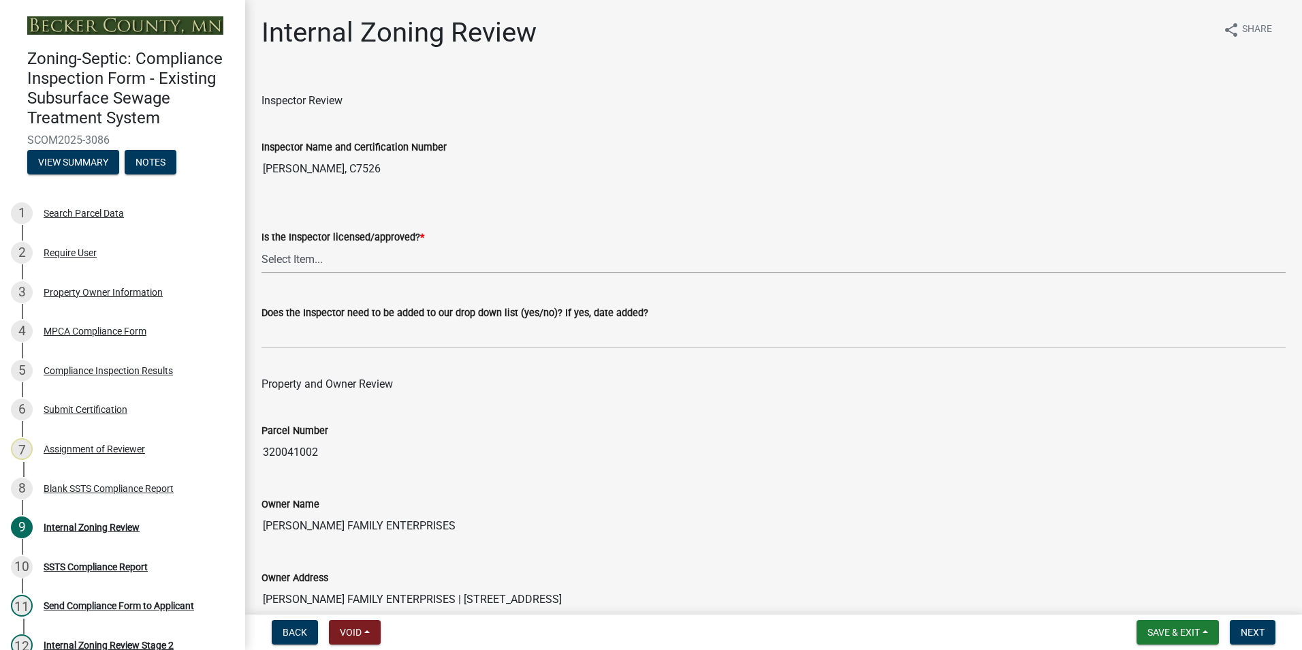
click at [280, 257] on select "Select Item... Yes No" at bounding box center [773, 259] width 1024 height 28
click at [261, 245] on select "Select Item... Yes No" at bounding box center [773, 259] width 1024 height 28
select select "7beb9ca5-c3cb-47d4-a805-1554d3173259"
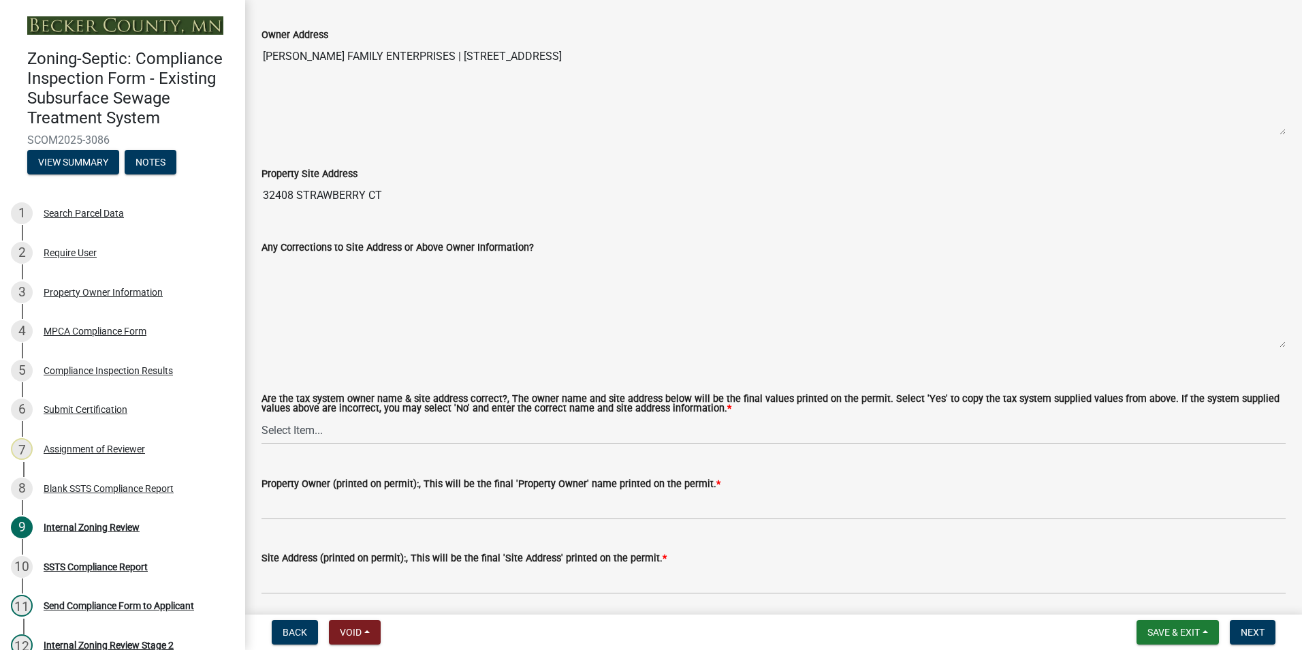
scroll to position [545, 0]
click at [277, 423] on select "Select Item... Yes No" at bounding box center [773, 428] width 1024 height 28
click at [261, 415] on select "Select Item... Yes No" at bounding box center [773, 428] width 1024 height 28
select select "f9f37200-9fc8-4e5e-9e7f-111cc9077d94"
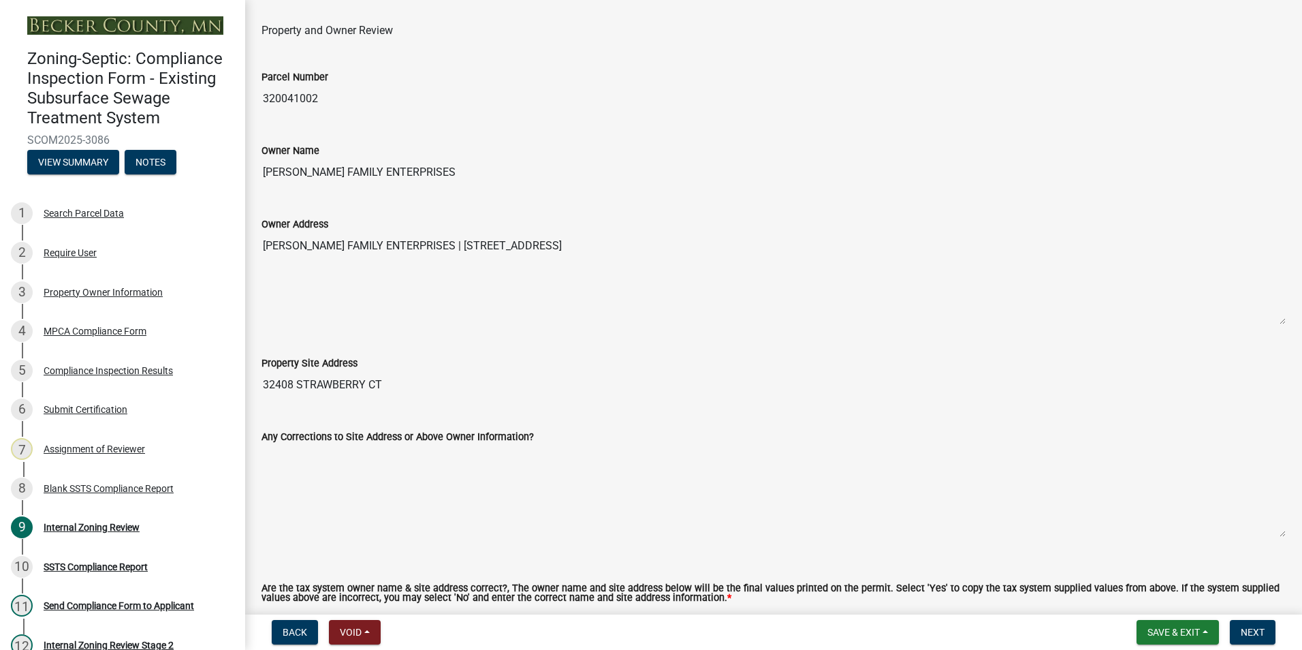
scroll to position [340, 0]
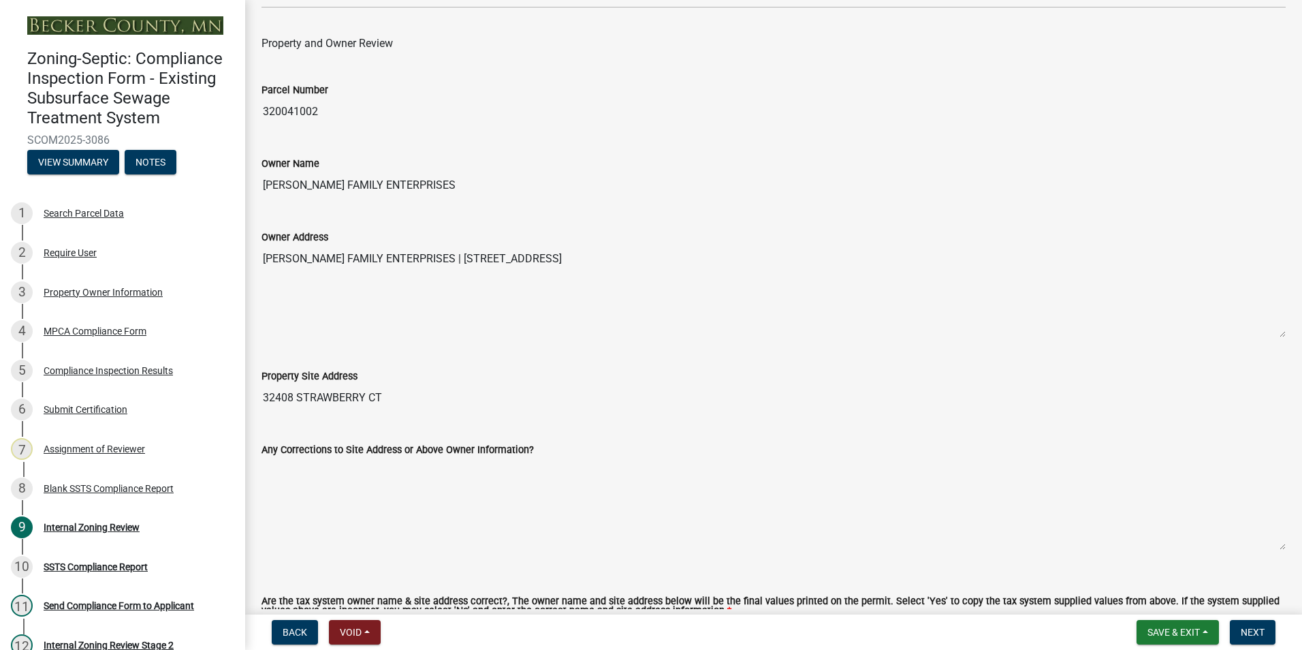
drag, startPoint x: 420, startPoint y: 182, endPoint x: 265, endPoint y: 172, distance: 155.6
click at [265, 172] on input "[PERSON_NAME] FAMILY ENTERPRISES" at bounding box center [773, 185] width 1024 height 27
drag, startPoint x: 265, startPoint y: 172, endPoint x: 291, endPoint y: 178, distance: 27.3
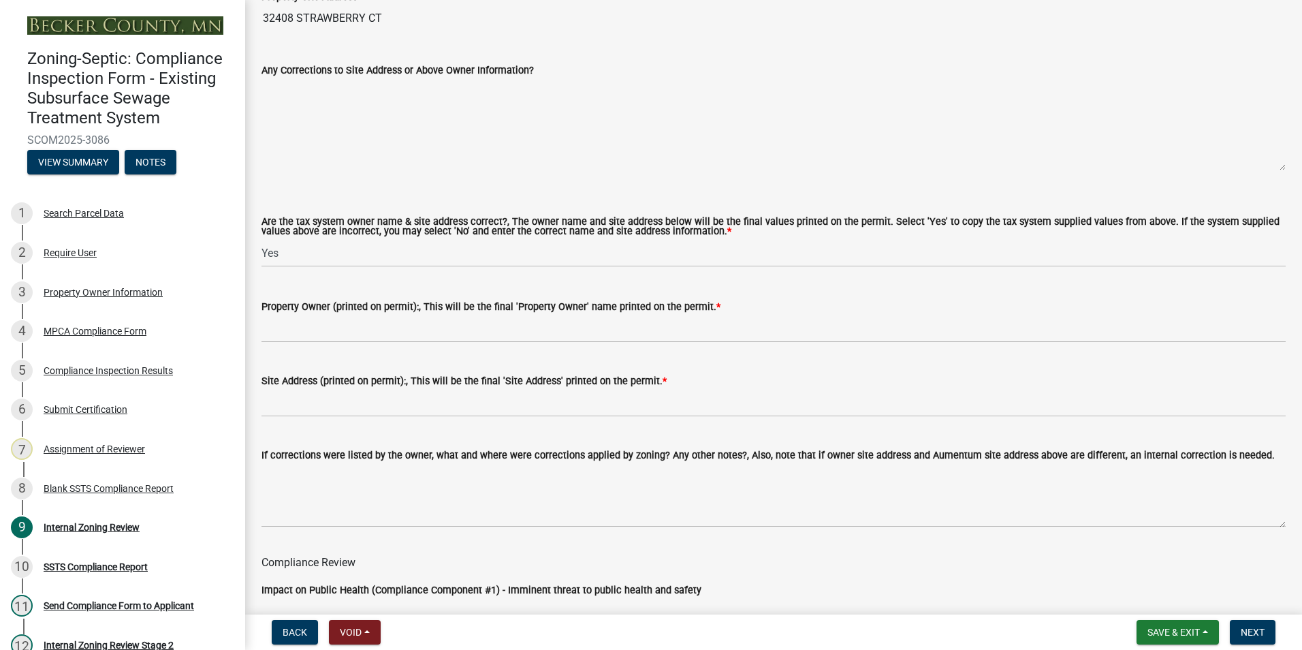
scroll to position [749, 0]
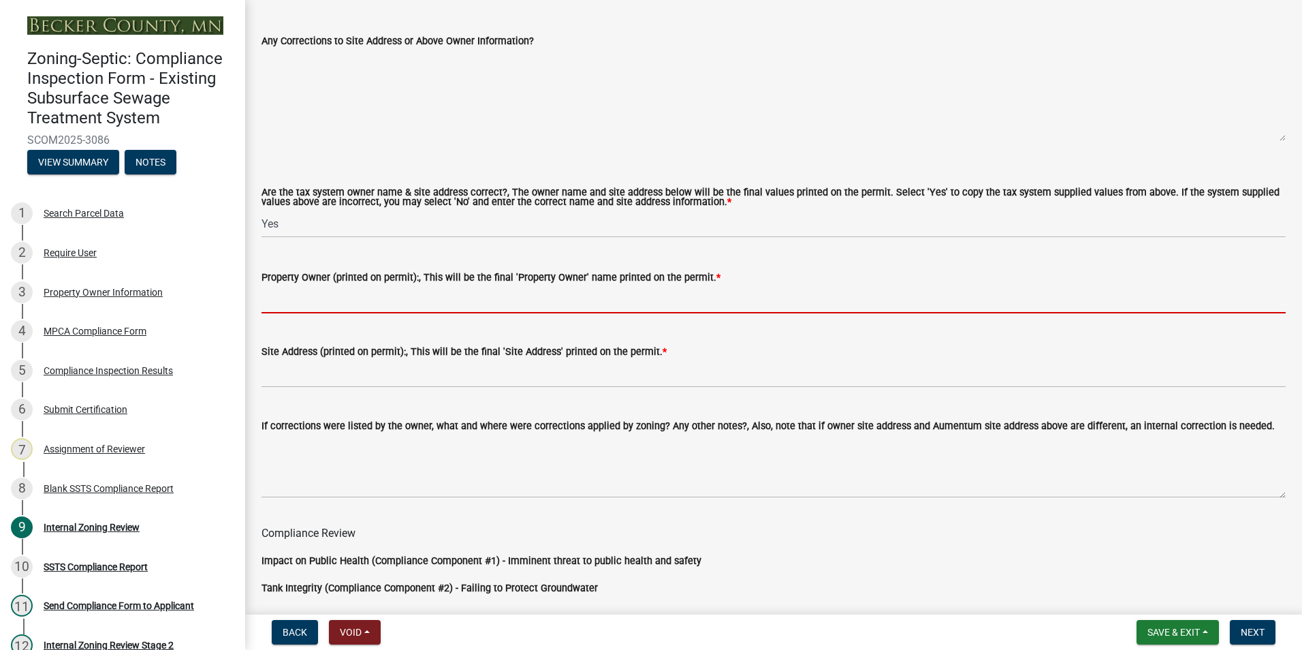
paste input "[PERSON_NAME] FAMILY ENTERPRISES"
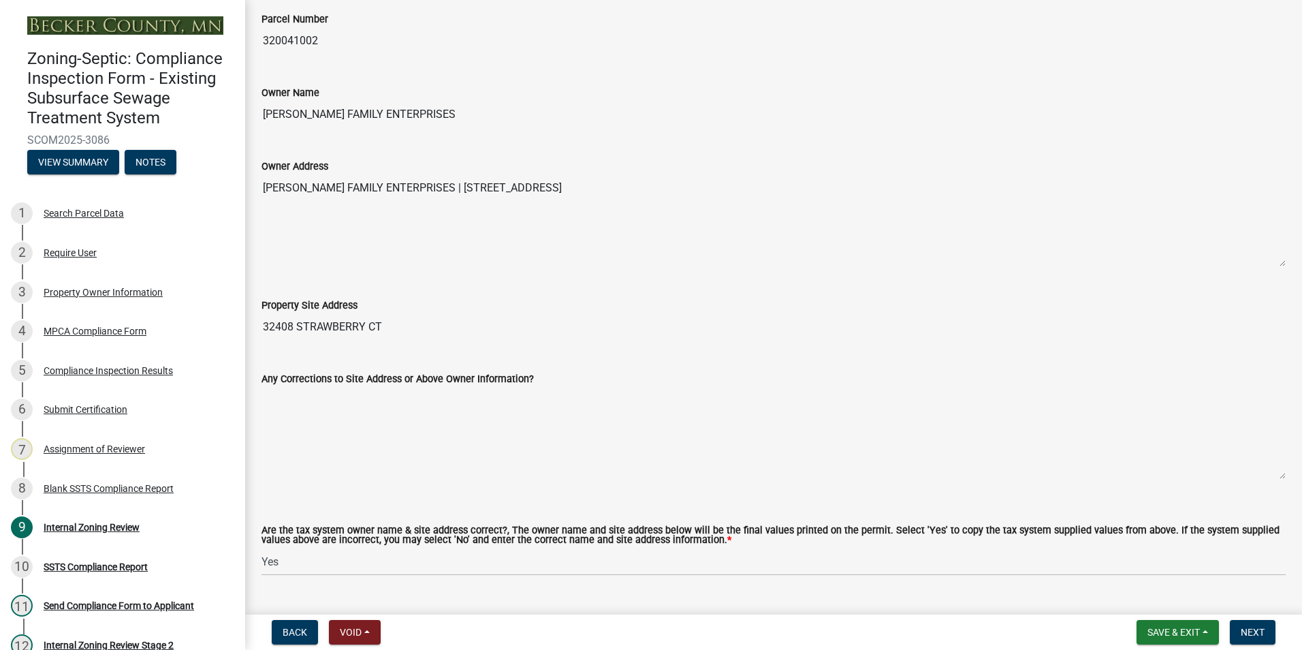
scroll to position [409, 0]
type input "[PERSON_NAME] FAMILY ENTERPRISES"
drag, startPoint x: 391, startPoint y: 325, endPoint x: 249, endPoint y: 319, distance: 141.8
click at [249, 319] on div "Internal Zoning Review share Share Inspector Review Inspector Name and Certific…" at bounding box center [773, 449] width 1057 height 1682
drag, startPoint x: 249, startPoint y: 319, endPoint x: 319, endPoint y: 323, distance: 69.6
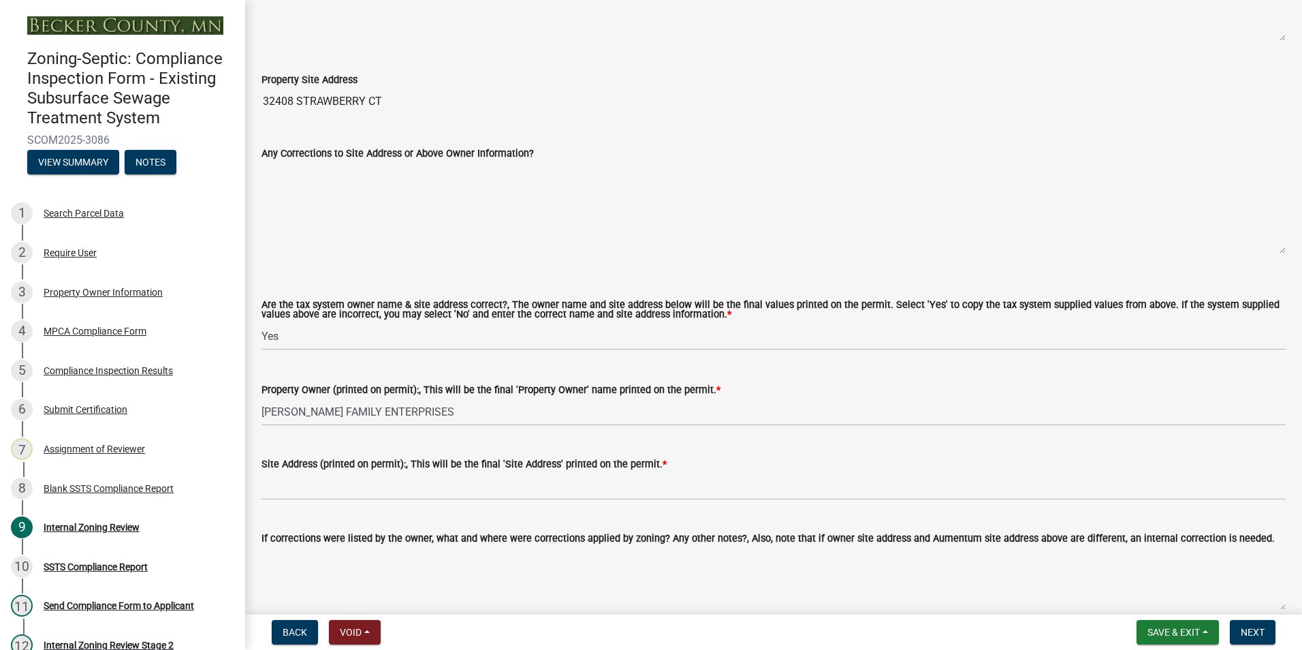
scroll to position [749, 0]
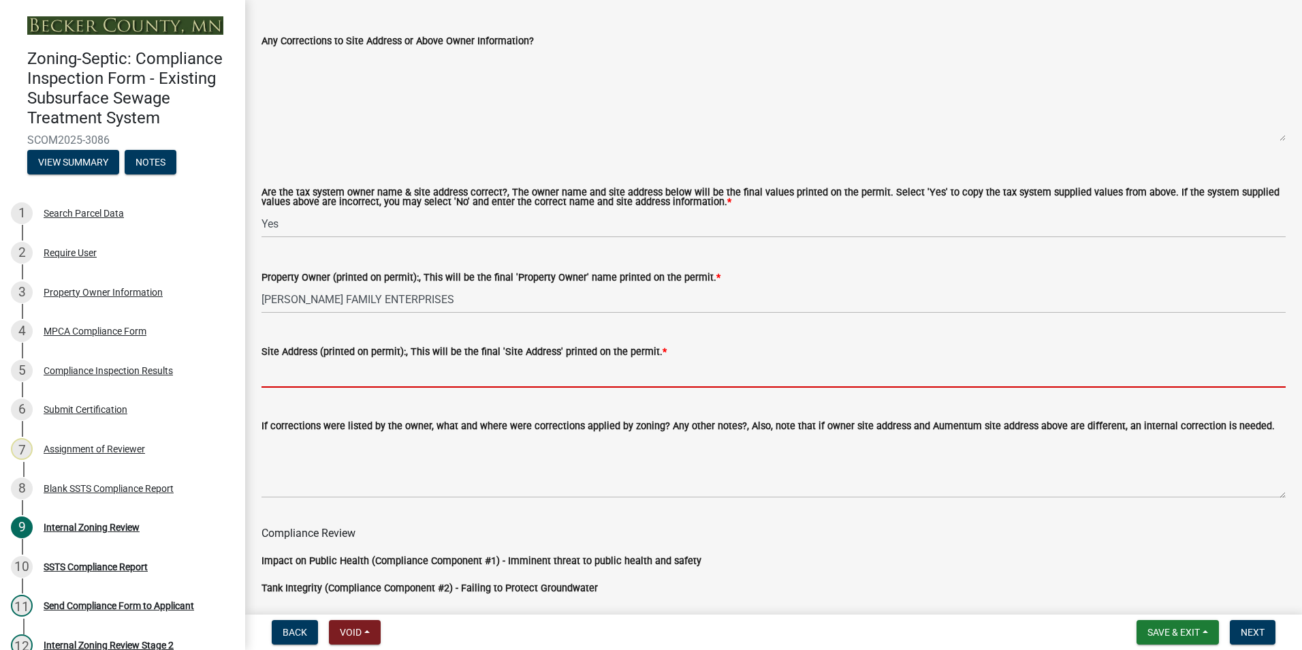
paste input "32408 STRAWBERRY CT"
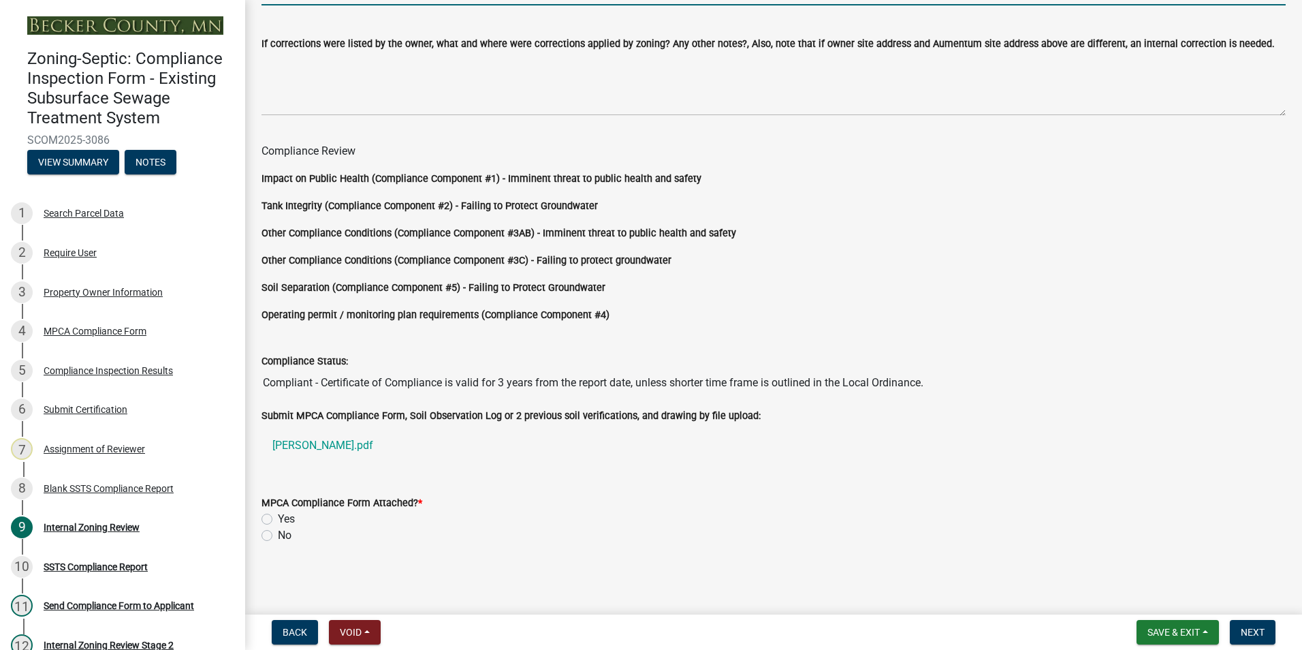
scroll to position [1132, 0]
type input "32408 STRAWBERRY CT OGEMA [GEOGRAPHIC_DATA]"
click at [278, 519] on label "Yes" at bounding box center [286, 519] width 17 height 16
click at [278, 519] on input "Yes" at bounding box center [282, 515] width 9 height 9
radio input "true"
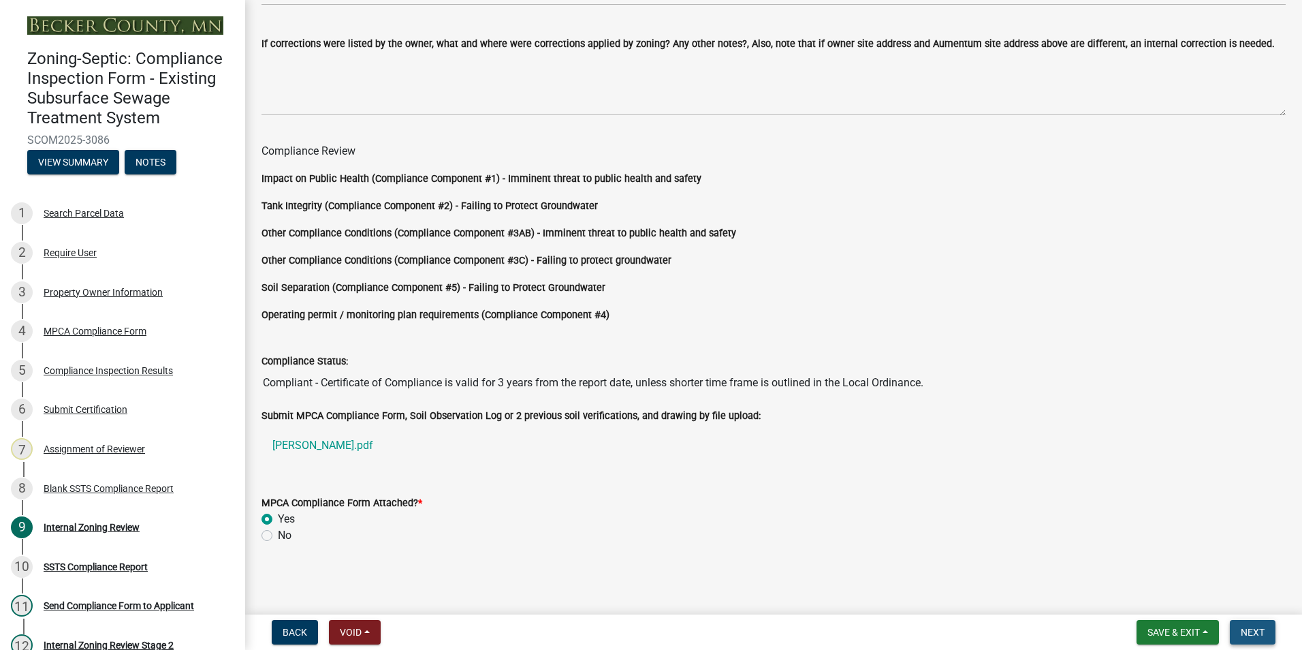
click at [1244, 623] on button "Next" at bounding box center [1253, 632] width 46 height 25
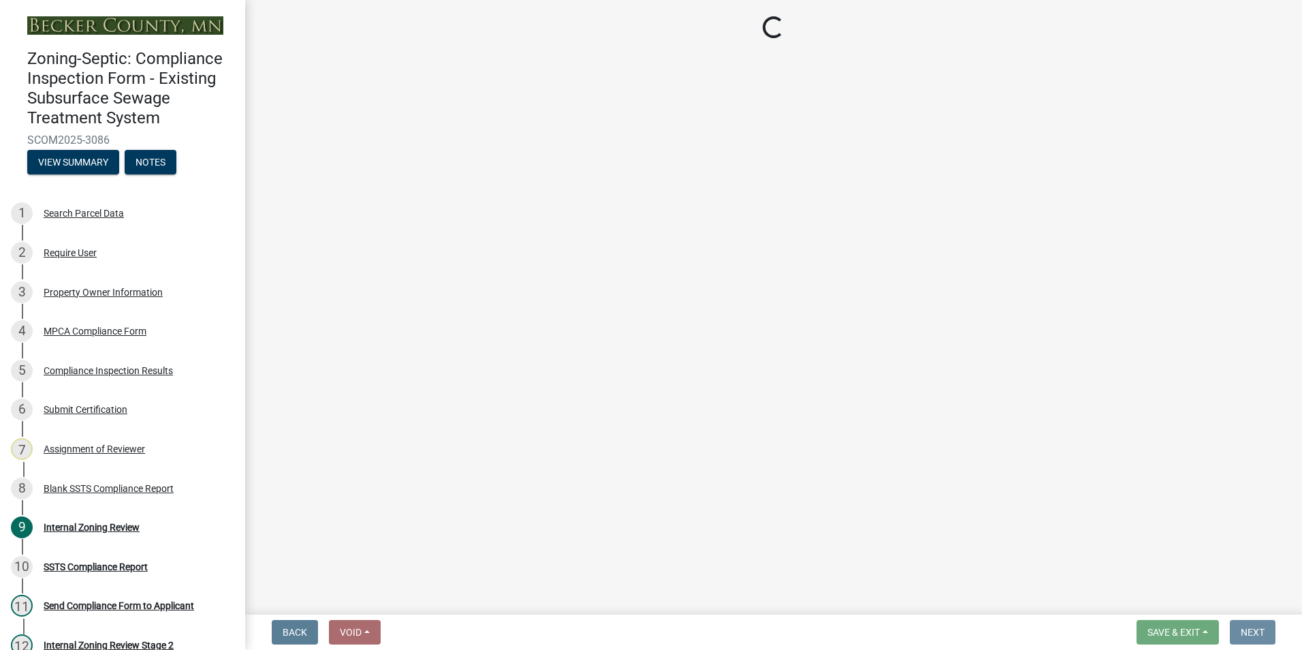
scroll to position [0, 0]
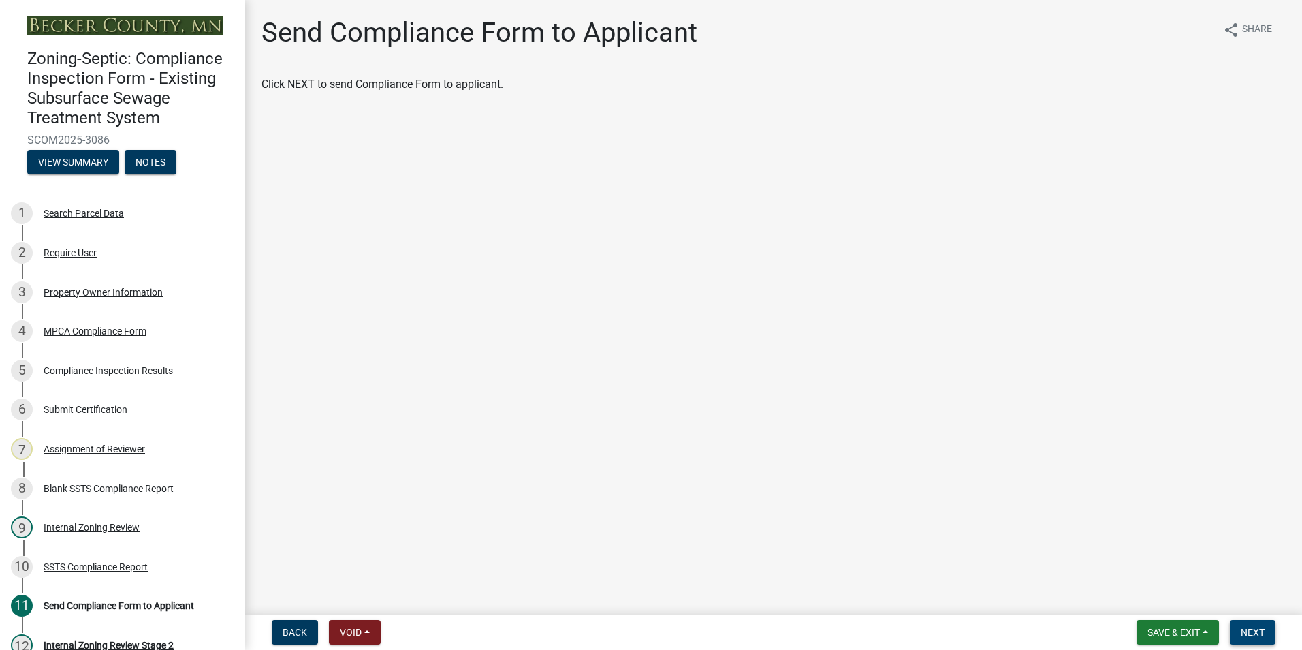
click at [1250, 633] on span "Next" at bounding box center [1253, 631] width 24 height 11
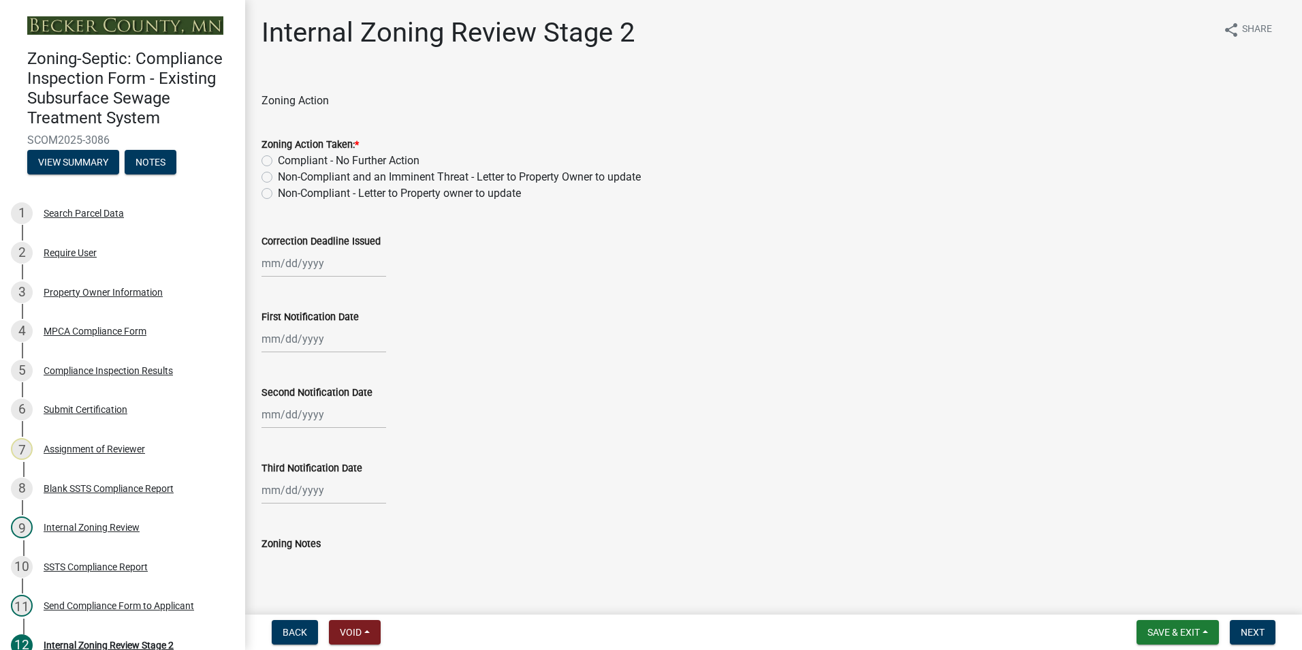
click at [278, 163] on label "Compliant - No Further Action" at bounding box center [349, 161] width 142 height 16
click at [278, 161] on input "Compliant - No Further Action" at bounding box center [282, 157] width 9 height 9
radio input "true"
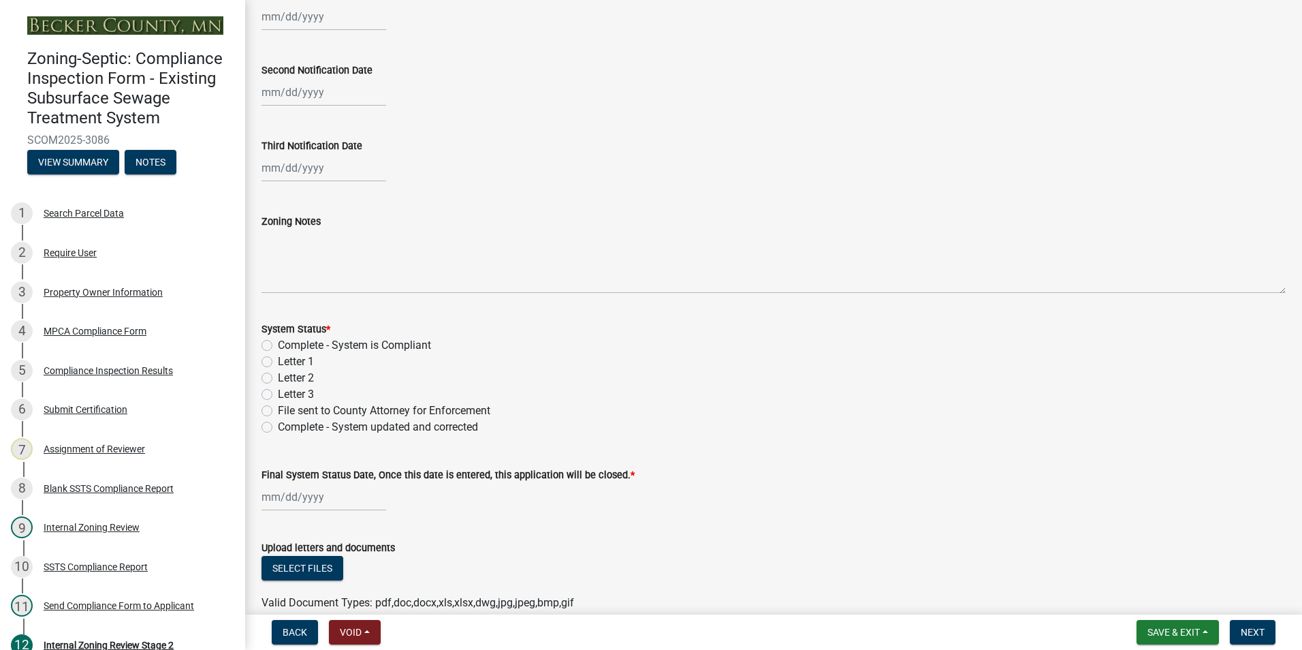
scroll to position [340, 0]
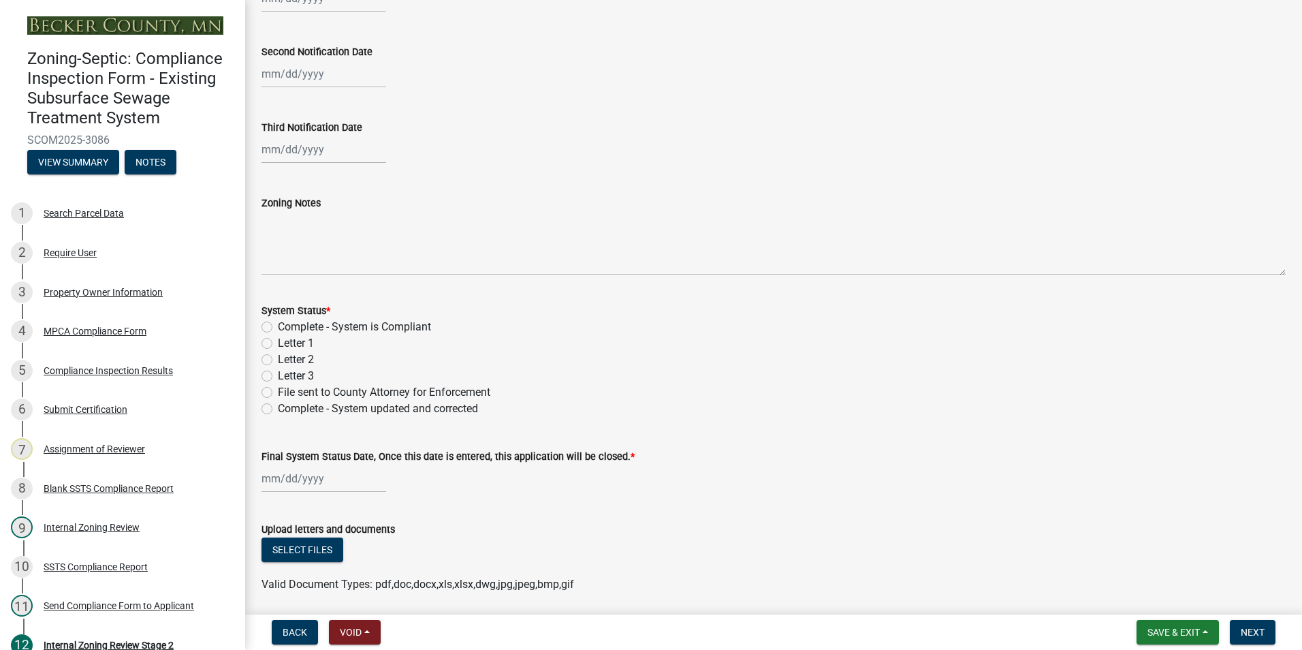
click at [278, 322] on label "Complete - System is Compliant" at bounding box center [354, 327] width 153 height 16
click at [278, 322] on input "Complete - System is Compliant" at bounding box center [282, 323] width 9 height 9
radio input "true"
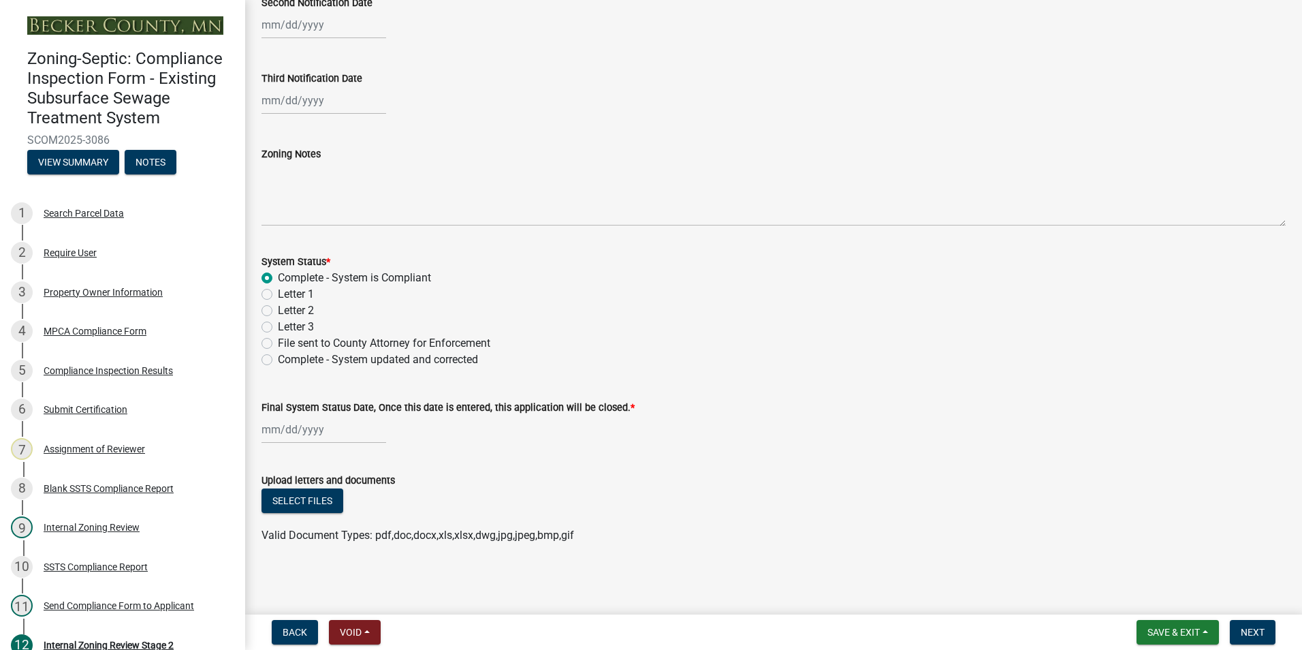
select select "9"
select select "2025"
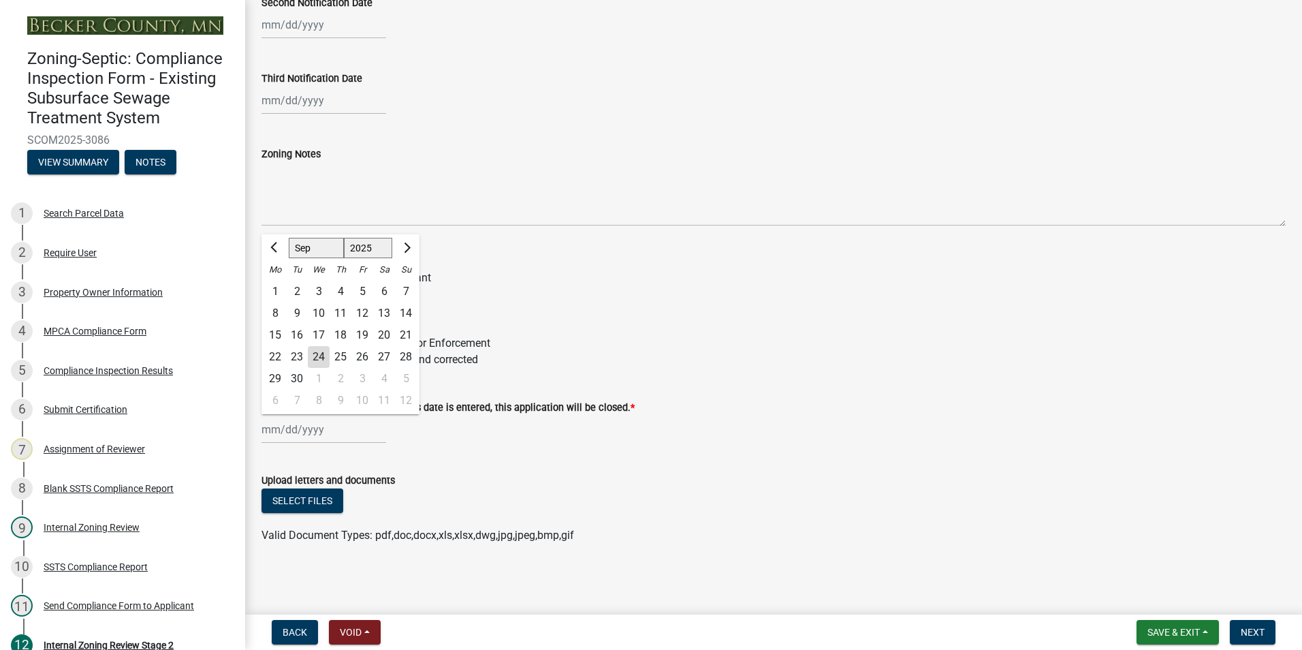
click at [317, 426] on input "Final System Status Date, Once this date is entered, this application will be c…" at bounding box center [323, 429] width 125 height 28
click at [315, 357] on div "24" at bounding box center [319, 357] width 22 height 22
type input "[DATE]"
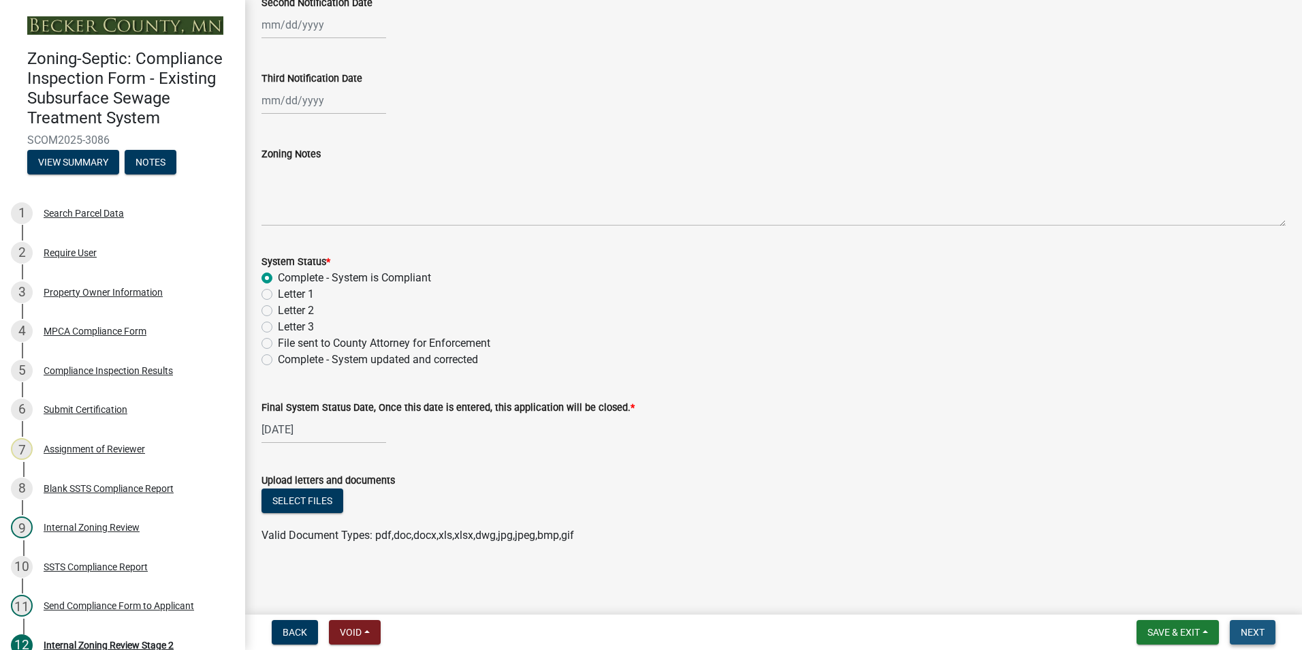
click at [1251, 631] on span "Next" at bounding box center [1253, 631] width 24 height 11
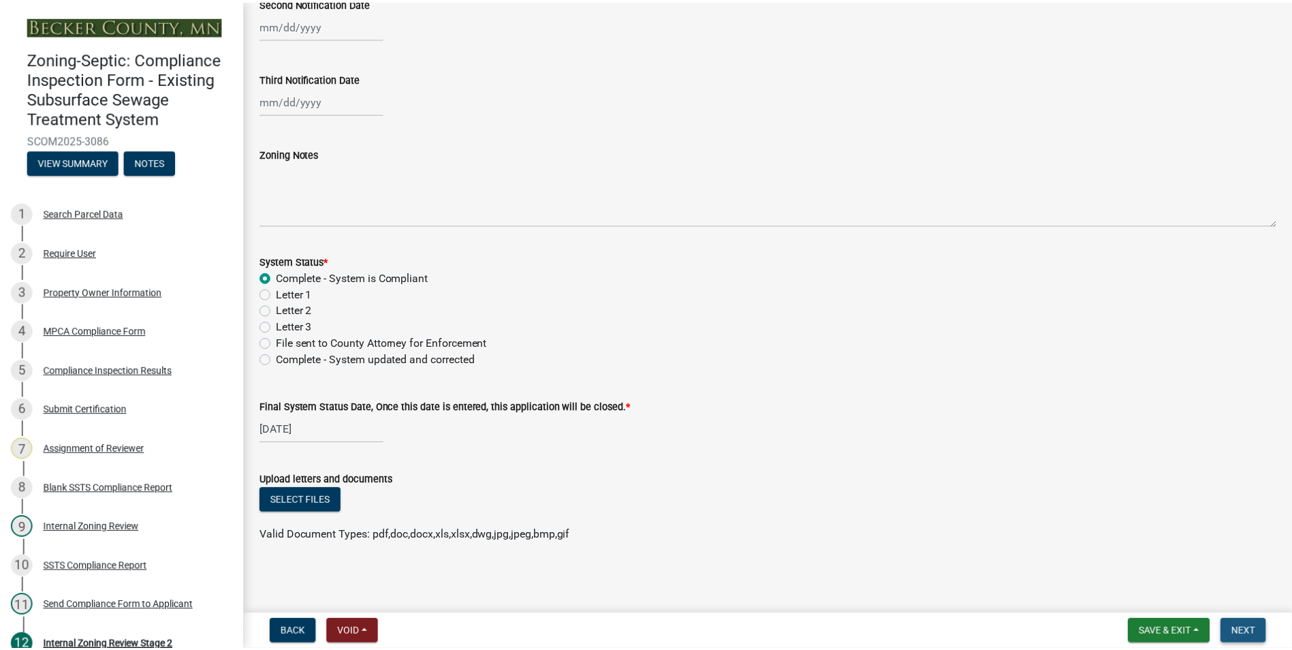
scroll to position [0, 0]
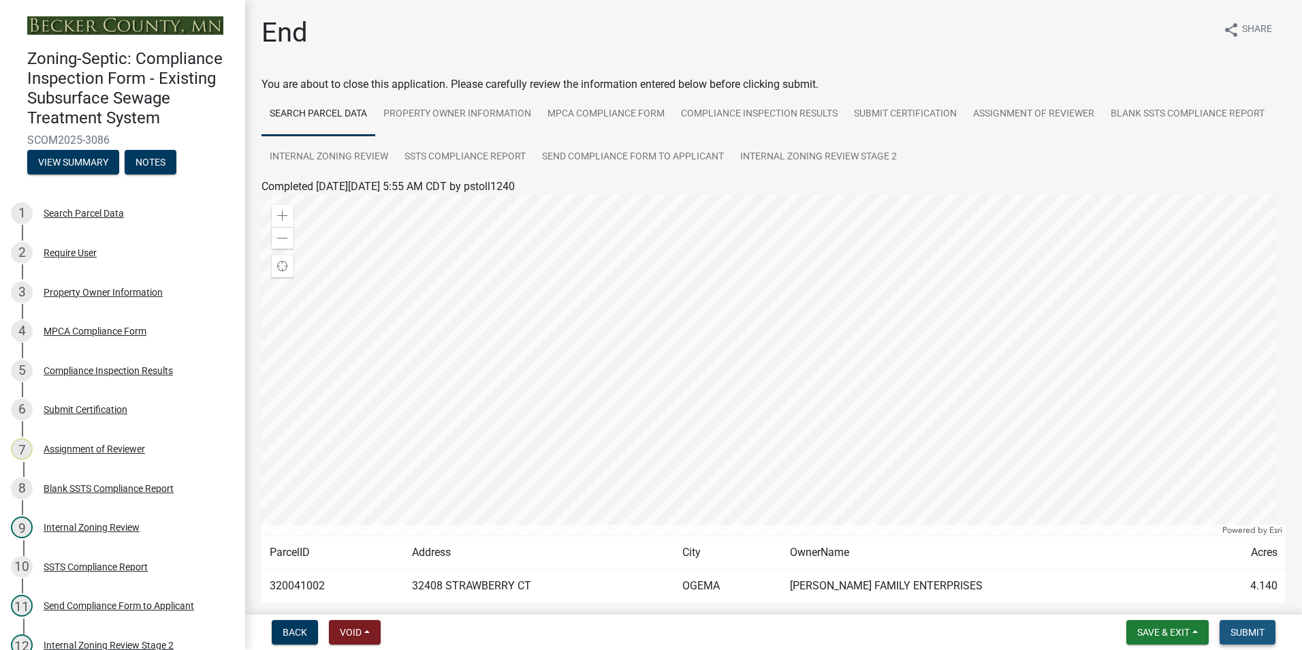
click at [1252, 631] on span "Submit" at bounding box center [1247, 631] width 34 height 11
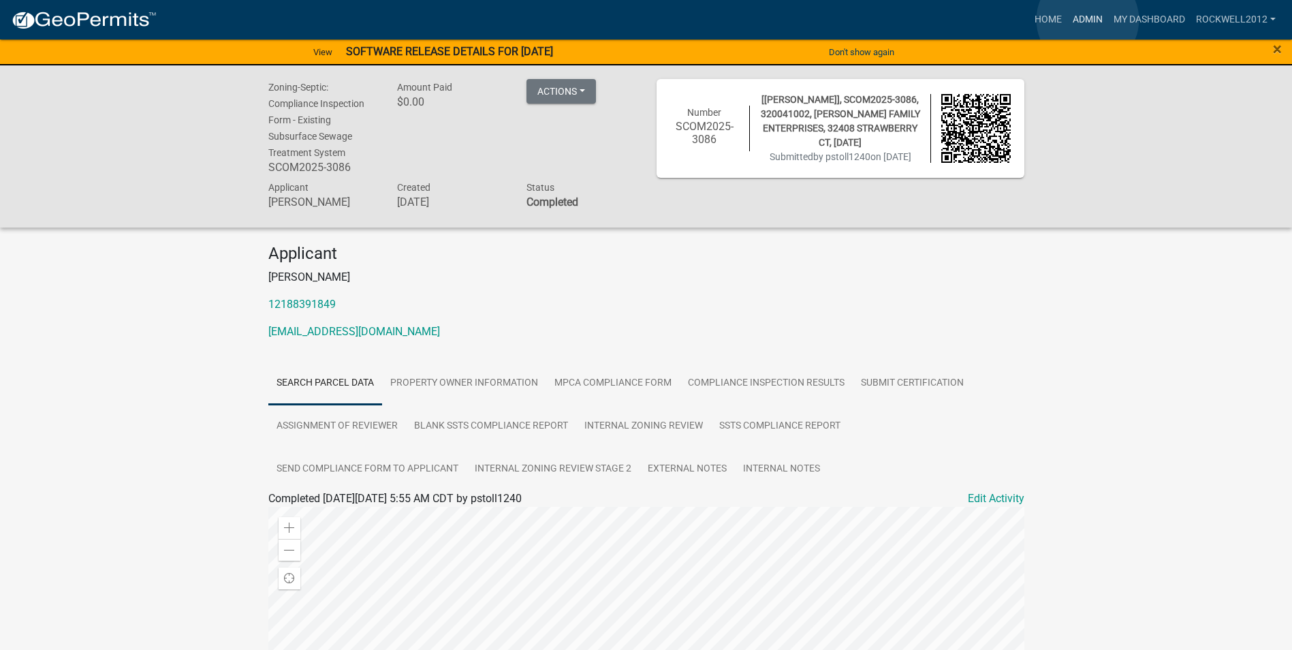
click at [1087, 20] on link "Admin" at bounding box center [1087, 20] width 41 height 26
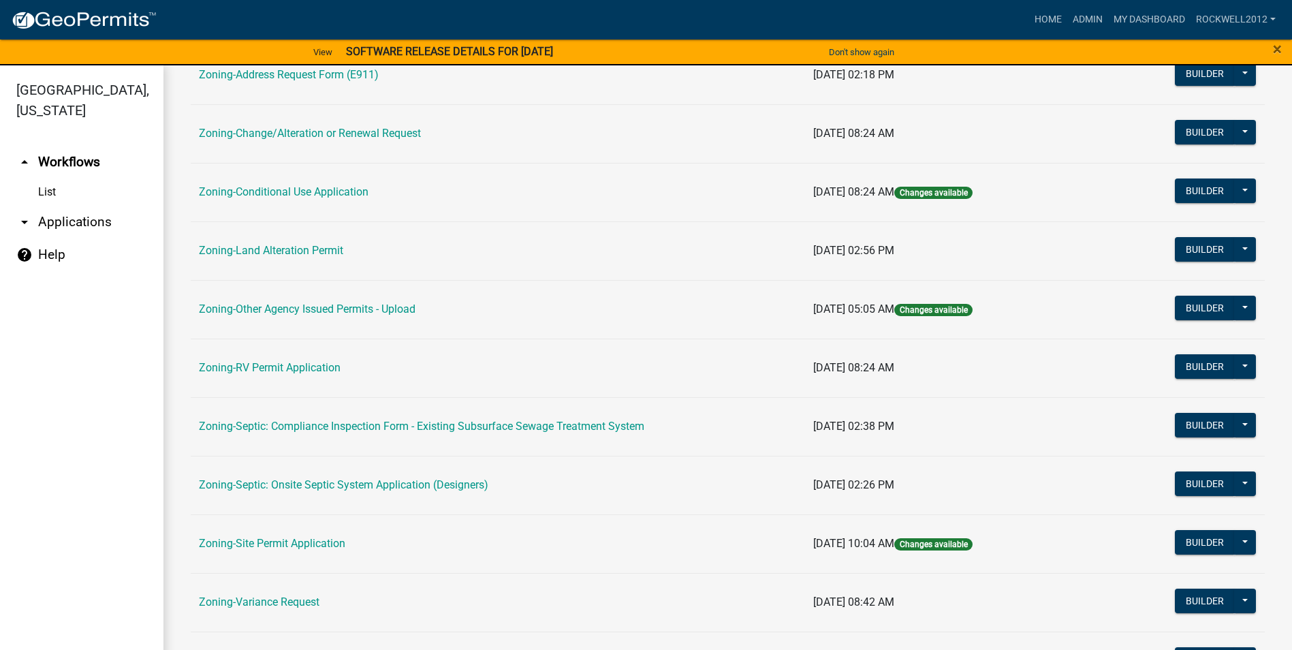
scroll to position [395, 0]
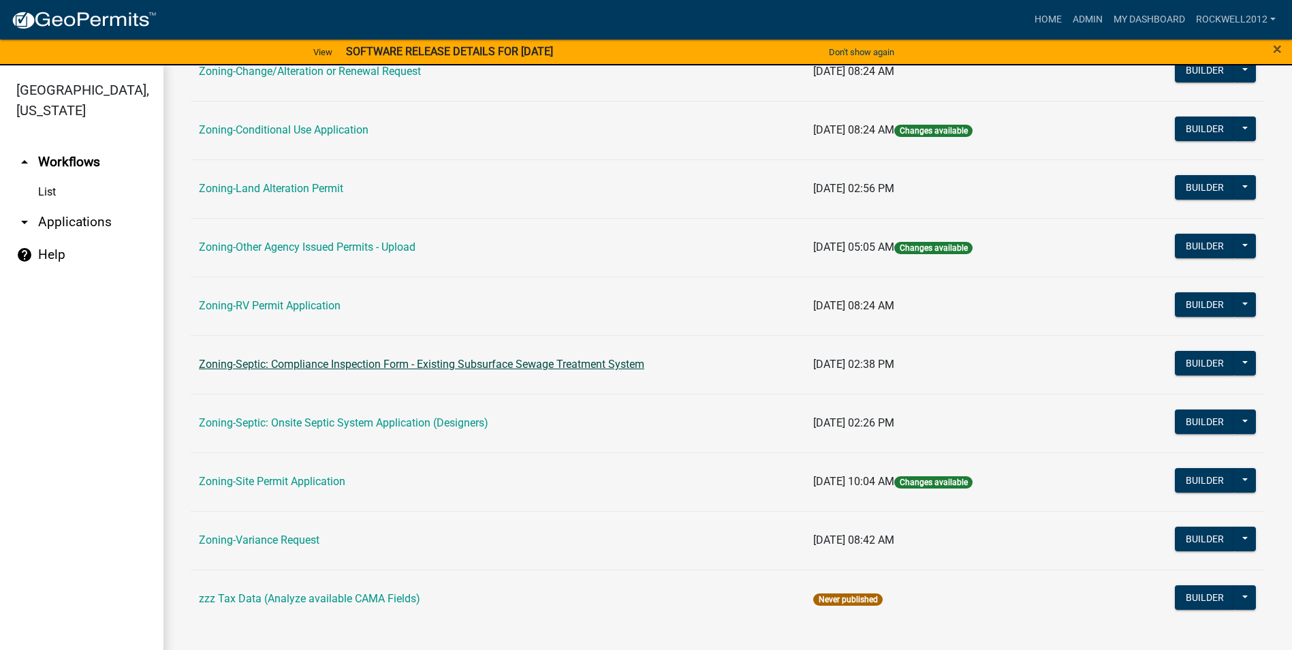
click at [490, 365] on link "Zoning-Septic: Compliance Inspection Form - Existing Subsurface Sewage Treatmen…" at bounding box center [421, 363] width 445 height 13
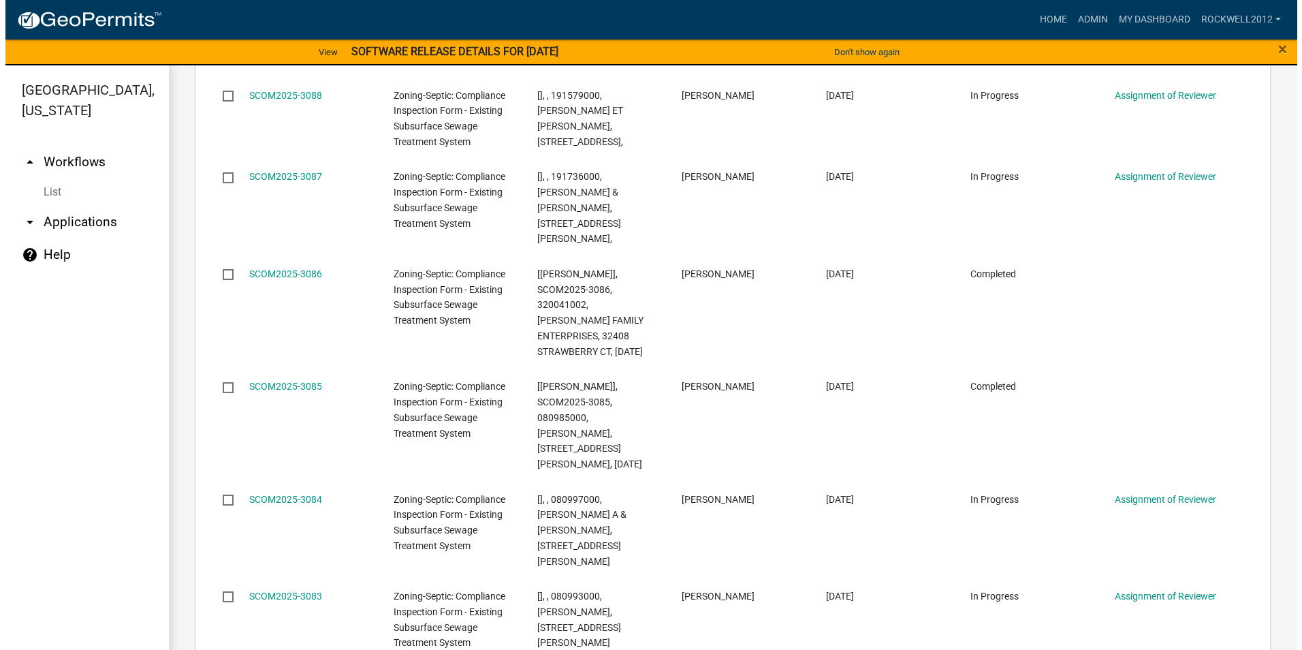
scroll to position [1928, 0]
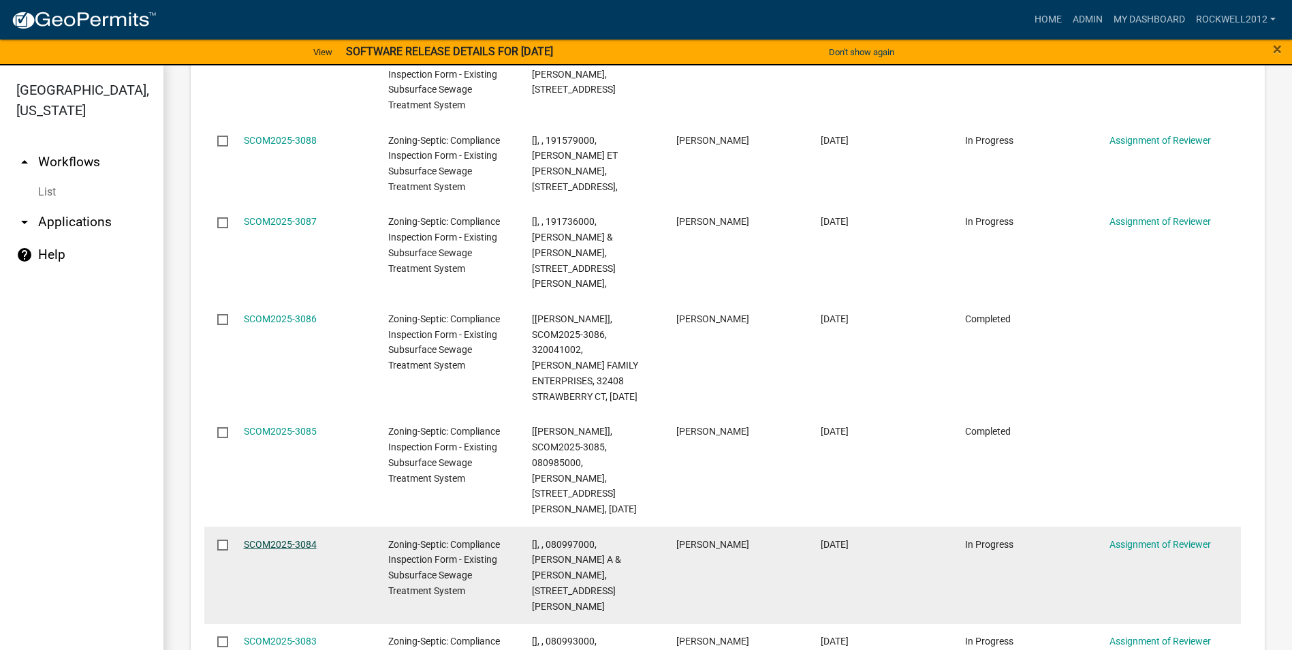
click at [259, 539] on link "SCOM2025-3084" at bounding box center [280, 544] width 73 height 11
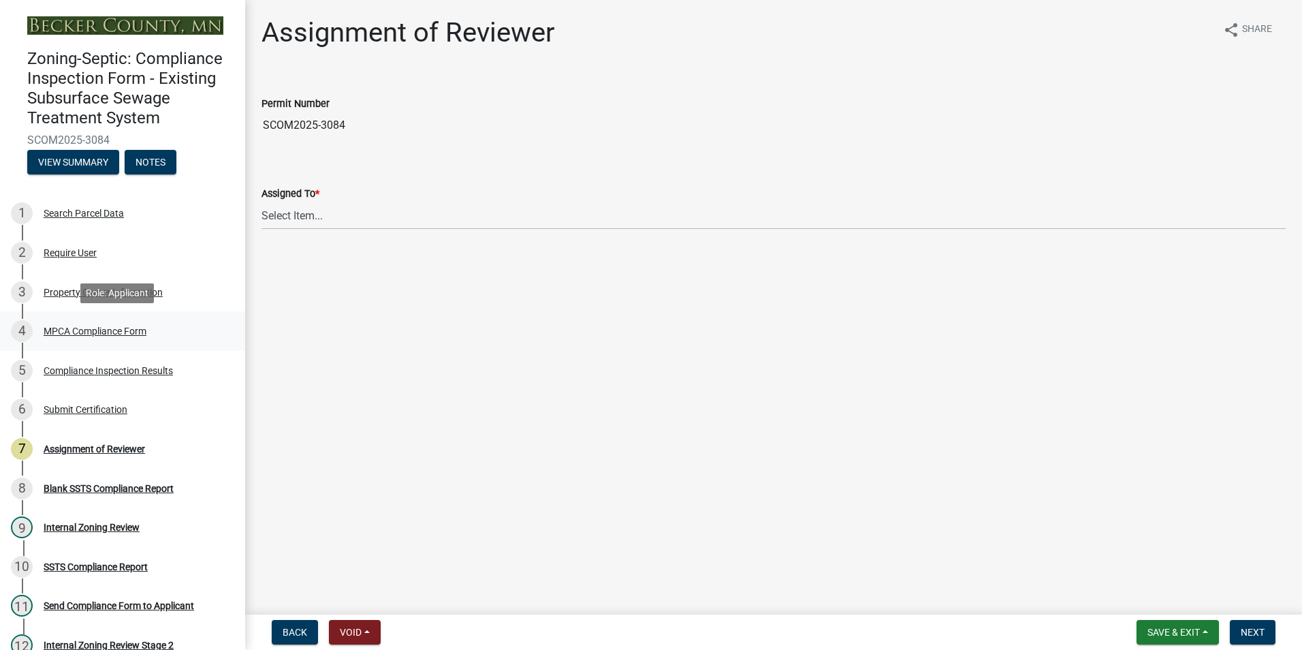
click at [74, 330] on div "MPCA Compliance Form" at bounding box center [95, 331] width 103 height 10
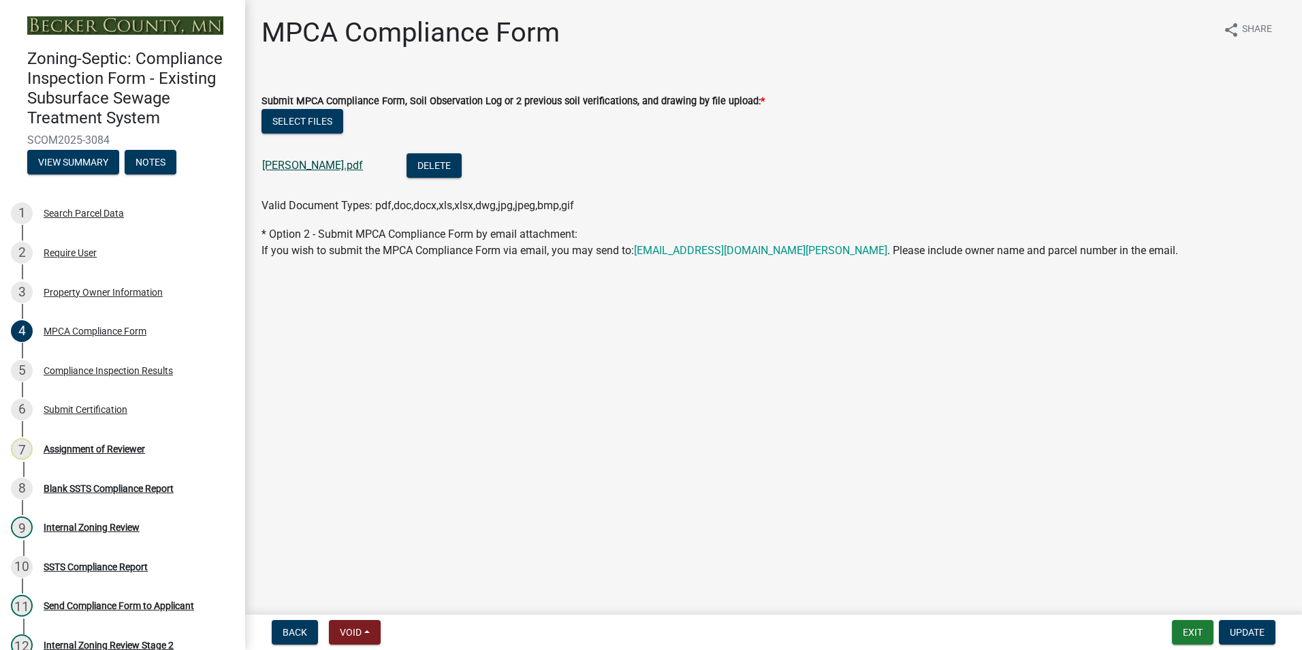
click at [289, 168] on link "[PERSON_NAME].pdf" at bounding box center [312, 165] width 101 height 13
click at [88, 452] on div "Assignment of Reviewer" at bounding box center [94, 449] width 101 height 10
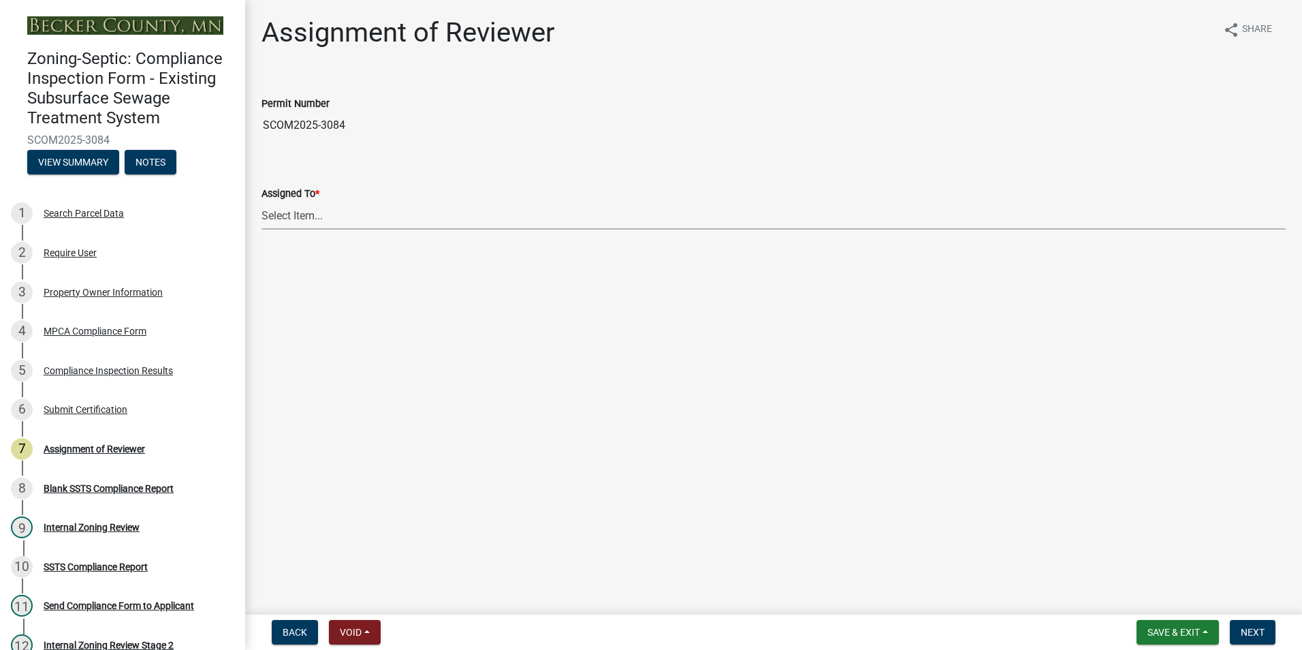
click at [293, 213] on select "Select Item... [PERSON_NAME] [PERSON_NAME] [PERSON_NAME] [PERSON_NAME] [PERSON_…" at bounding box center [773, 216] width 1024 height 28
click at [261, 202] on select "Select Item... [PERSON_NAME] [PERSON_NAME] [PERSON_NAME] [PERSON_NAME] [PERSON_…" at bounding box center [773, 216] width 1024 height 28
select select "0016247d-12af-40d0-8103-934796a3d230"
click at [1251, 631] on span "Next" at bounding box center [1253, 631] width 24 height 11
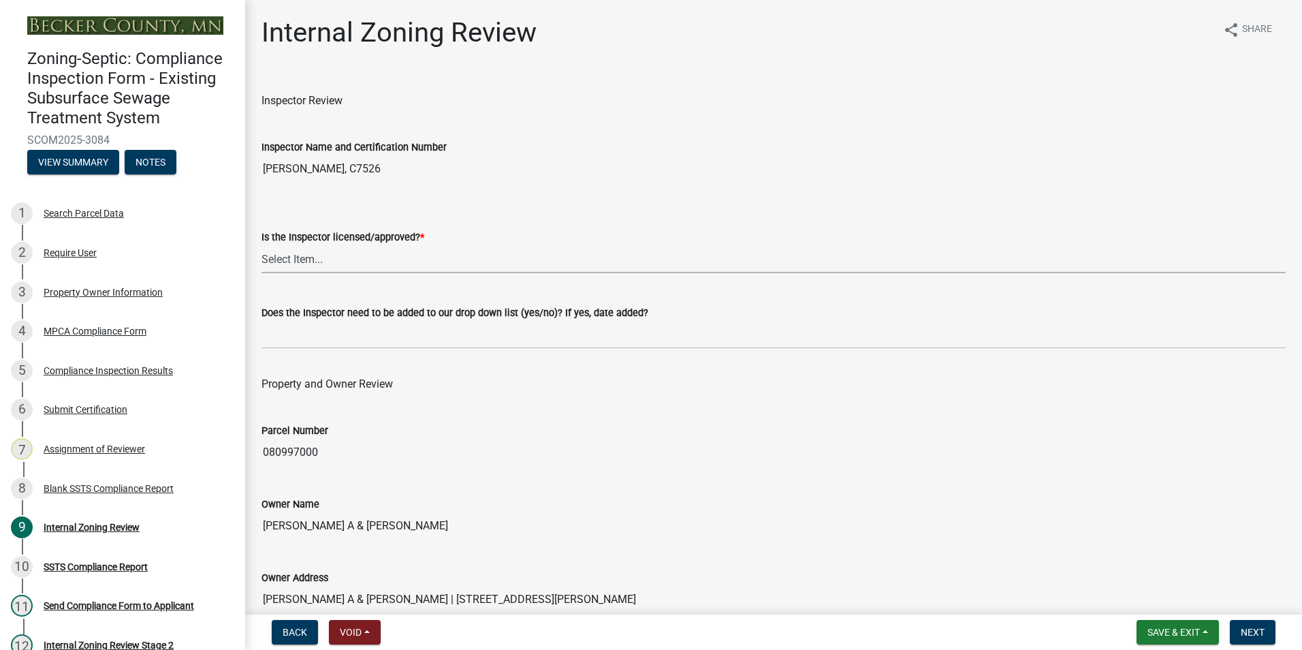
click at [283, 255] on select "Select Item... Yes No" at bounding box center [773, 259] width 1024 height 28
click at [261, 245] on select "Select Item... Yes No" at bounding box center [773, 259] width 1024 height 28
select select "7beb9ca5-c3cb-47d4-a805-1554d3173259"
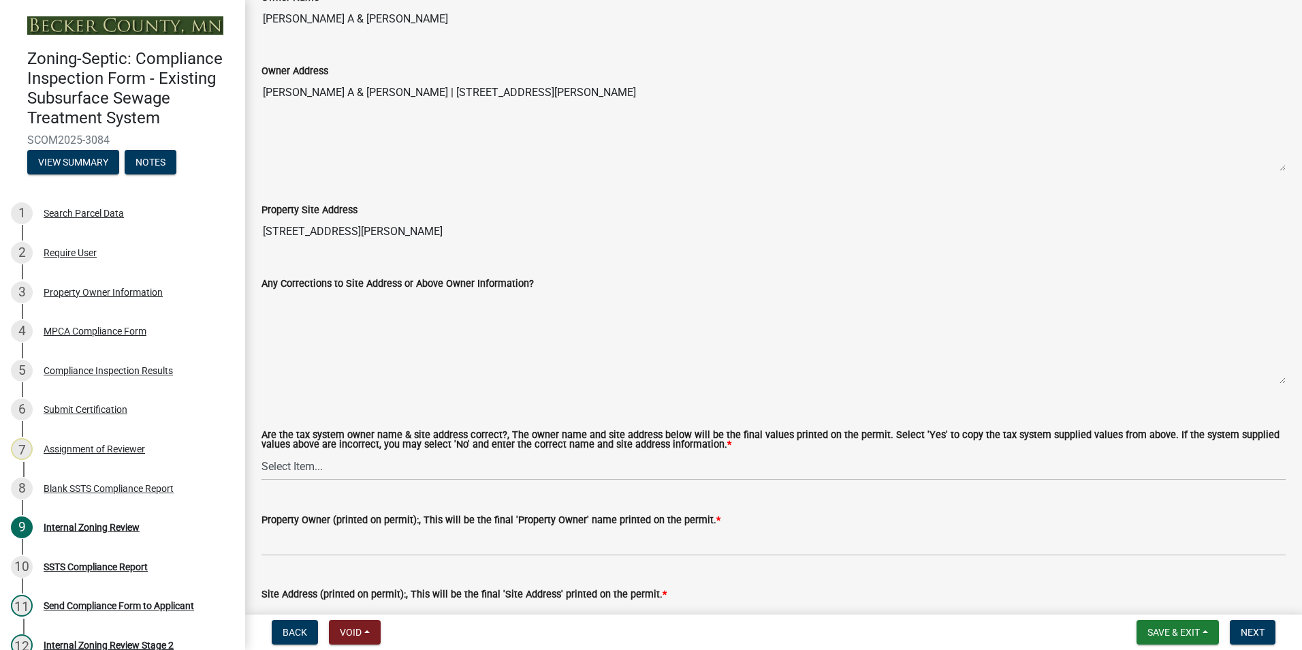
scroll to position [545, 0]
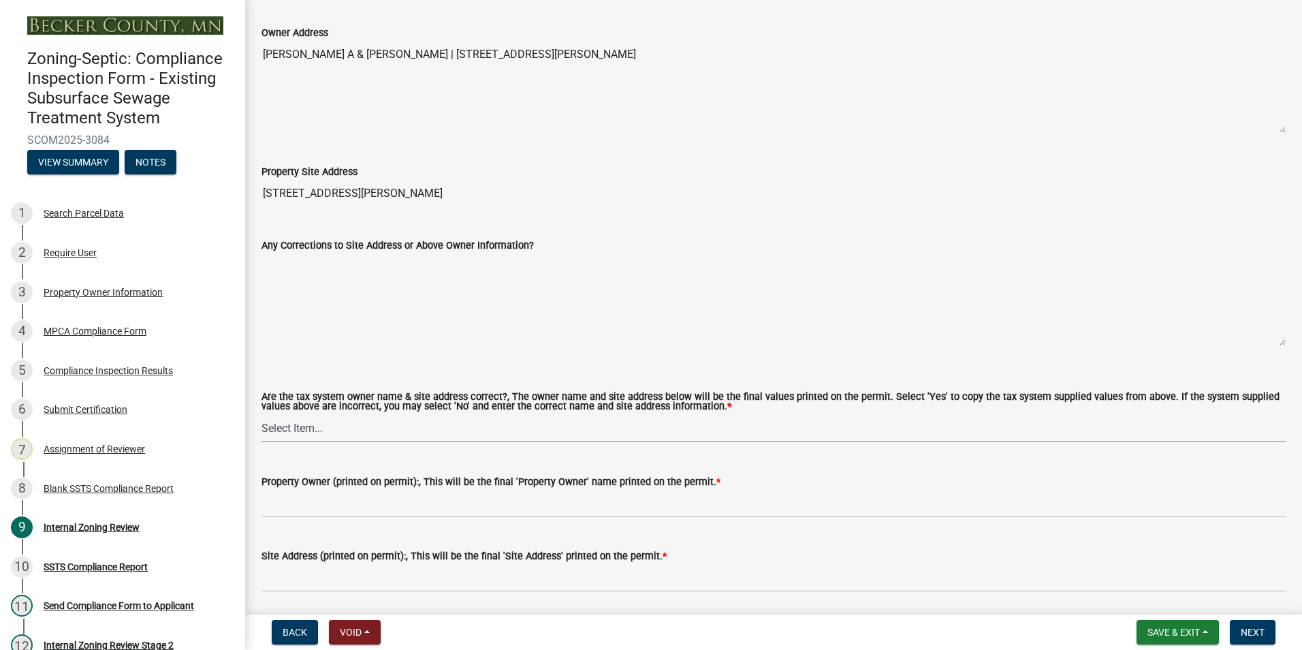
click at [282, 432] on select "Select Item... Yes No" at bounding box center [773, 428] width 1024 height 28
click at [261, 415] on select "Select Item... Yes No" at bounding box center [773, 428] width 1024 height 28
select select "f9f37200-9fc8-4e5e-9e7f-111cc9077d94"
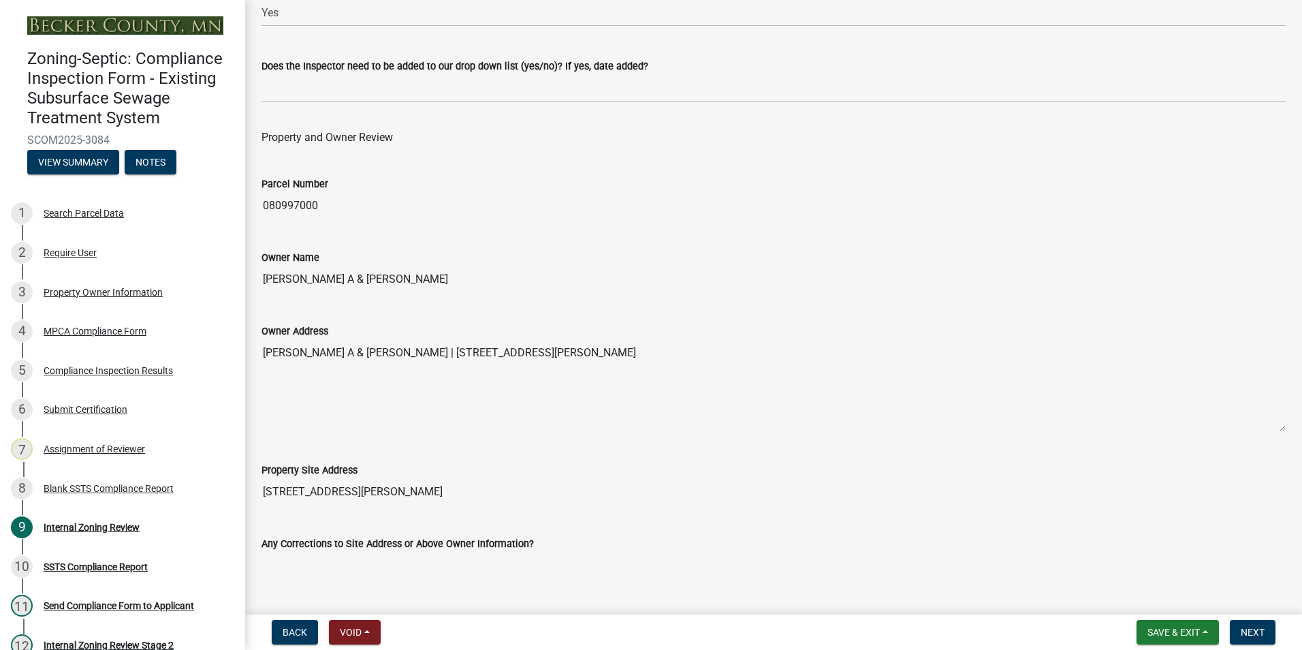
scroll to position [204, 0]
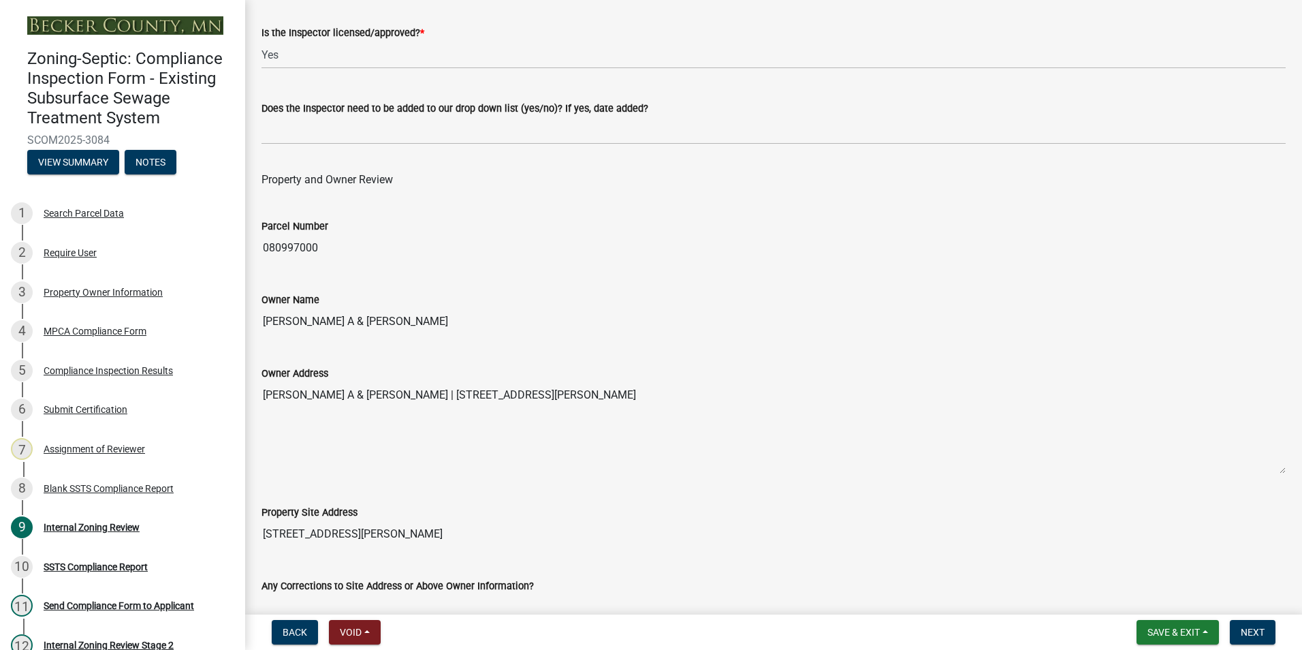
drag, startPoint x: 420, startPoint y: 323, endPoint x: 259, endPoint y: 316, distance: 161.5
click at [259, 316] on div "Owner Name [PERSON_NAME] A & [PERSON_NAME]" at bounding box center [773, 303] width 1044 height 63
drag, startPoint x: 259, startPoint y: 316, endPoint x: 330, endPoint y: 322, distance: 71.1
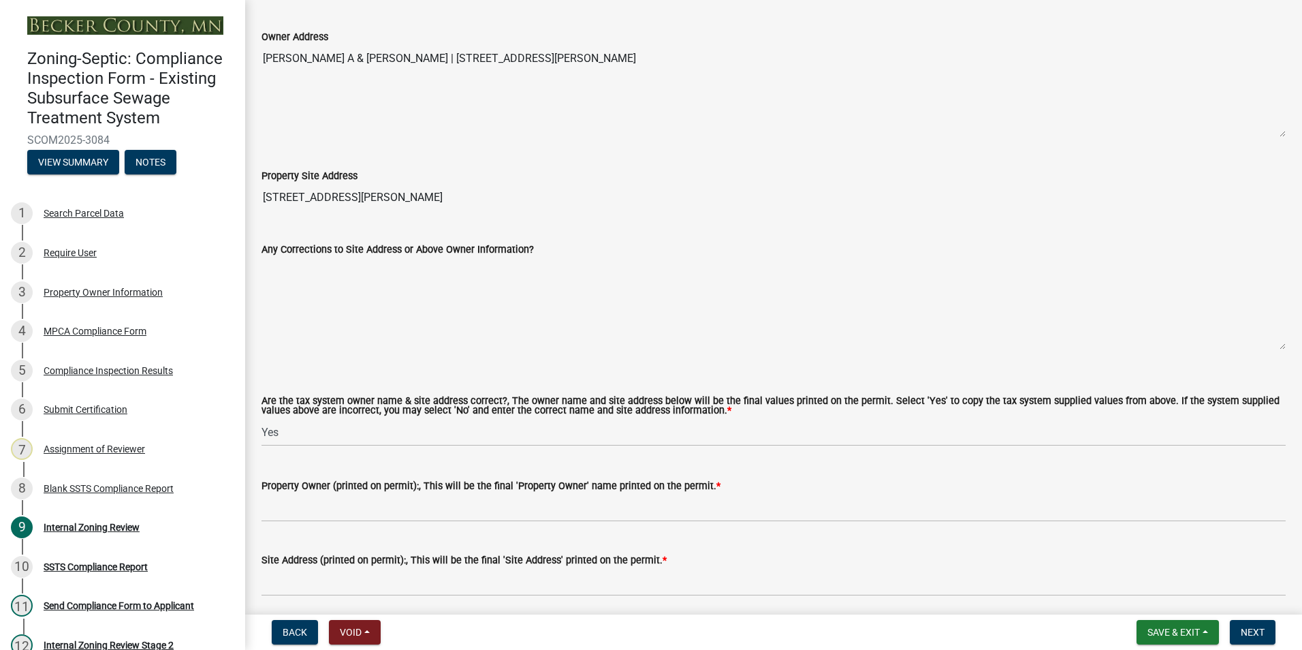
scroll to position [545, 0]
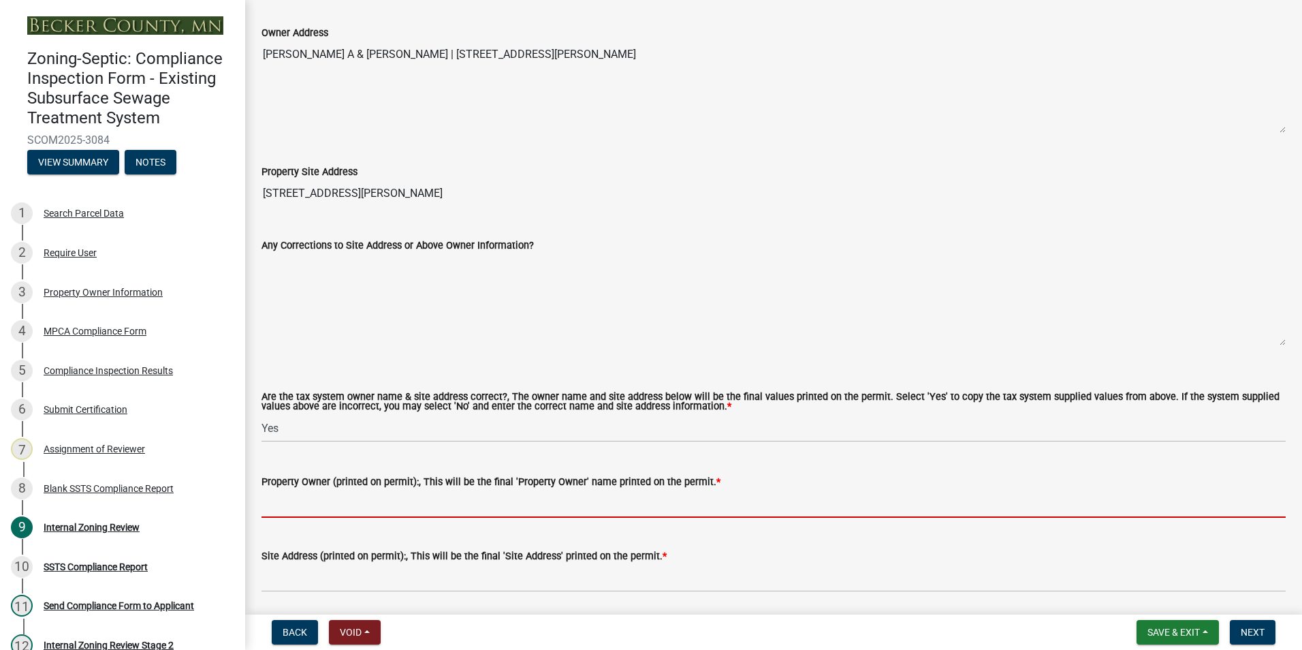
paste input "[PERSON_NAME] A & [PERSON_NAME]"
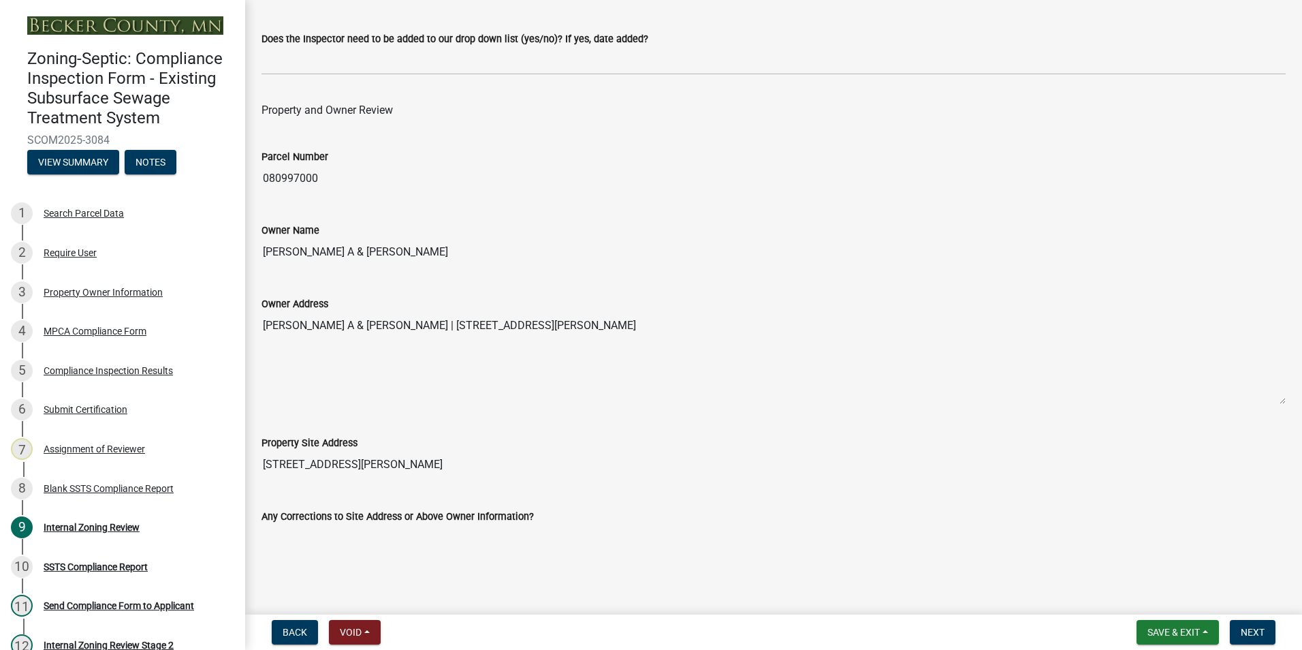
scroll to position [272, 0]
type input "[PERSON_NAME] A & [PERSON_NAME]"
drag, startPoint x: 641, startPoint y: 325, endPoint x: 415, endPoint y: 326, distance: 226.1
click at [415, 326] on textarea "[PERSON_NAME] A & [PERSON_NAME] | [STREET_ADDRESS][PERSON_NAME]" at bounding box center [773, 359] width 1024 height 93
drag, startPoint x: 415, startPoint y: 326, endPoint x: 468, endPoint y: 317, distance: 53.2
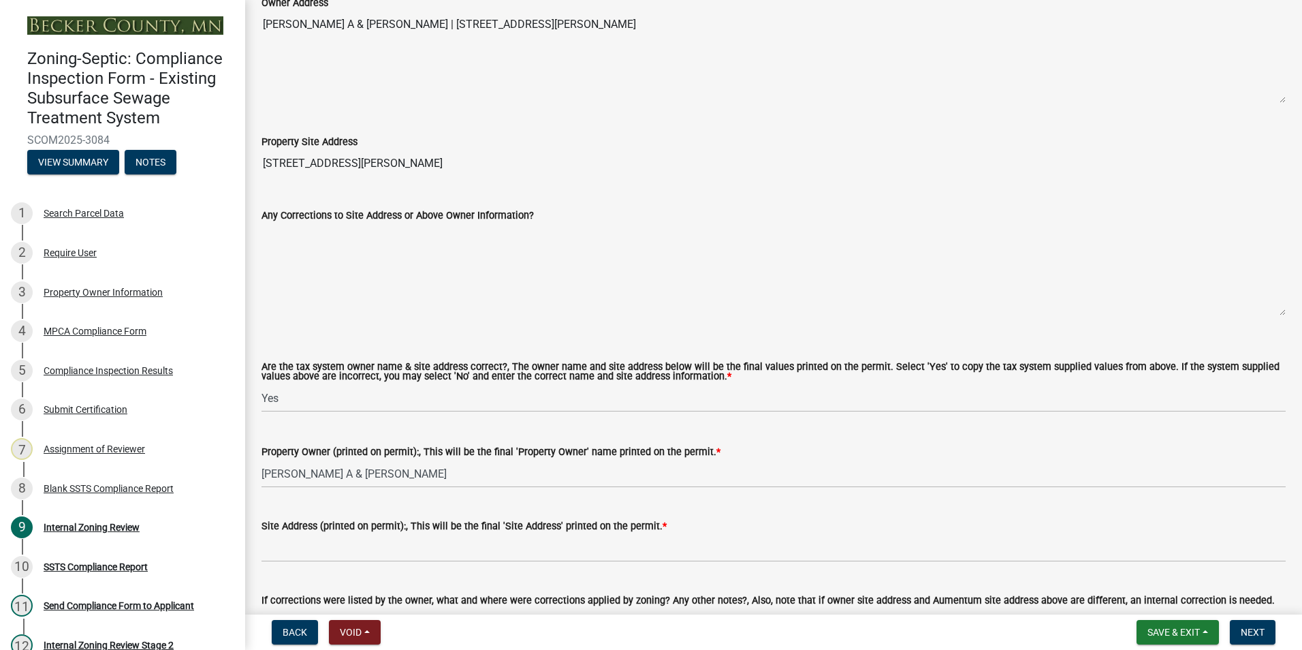
scroll to position [681, 0]
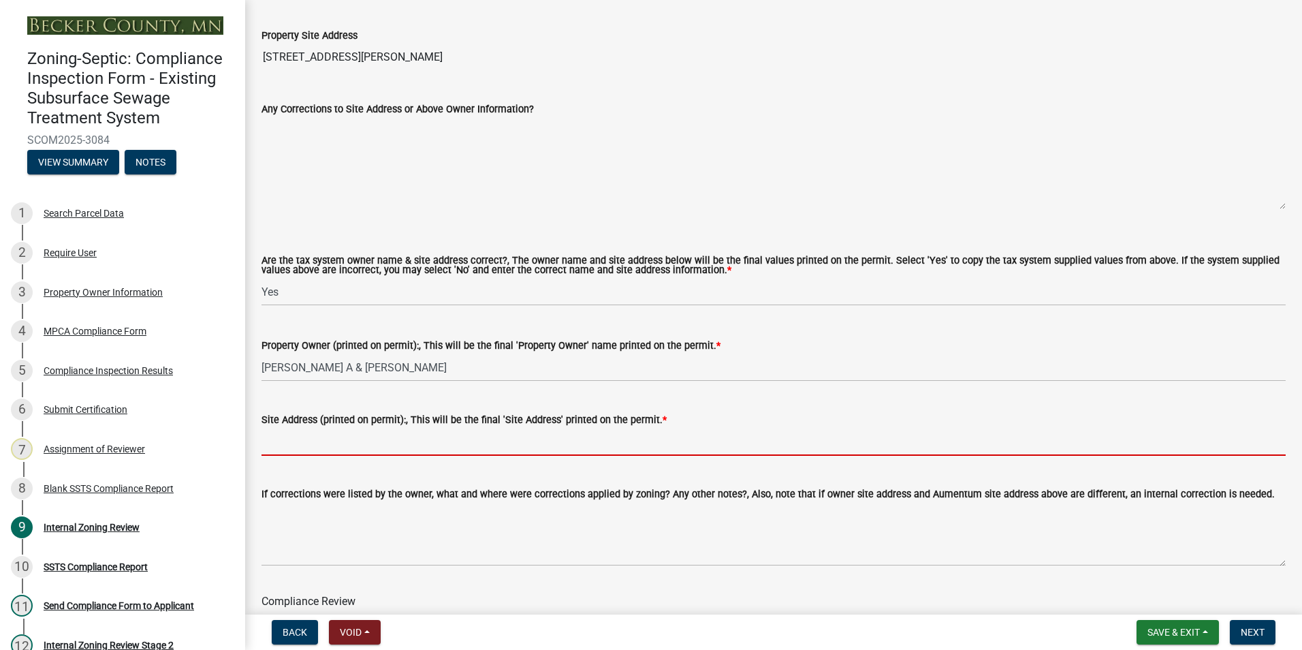
paste input "[STREET_ADDRESS][PERSON_NAME]"
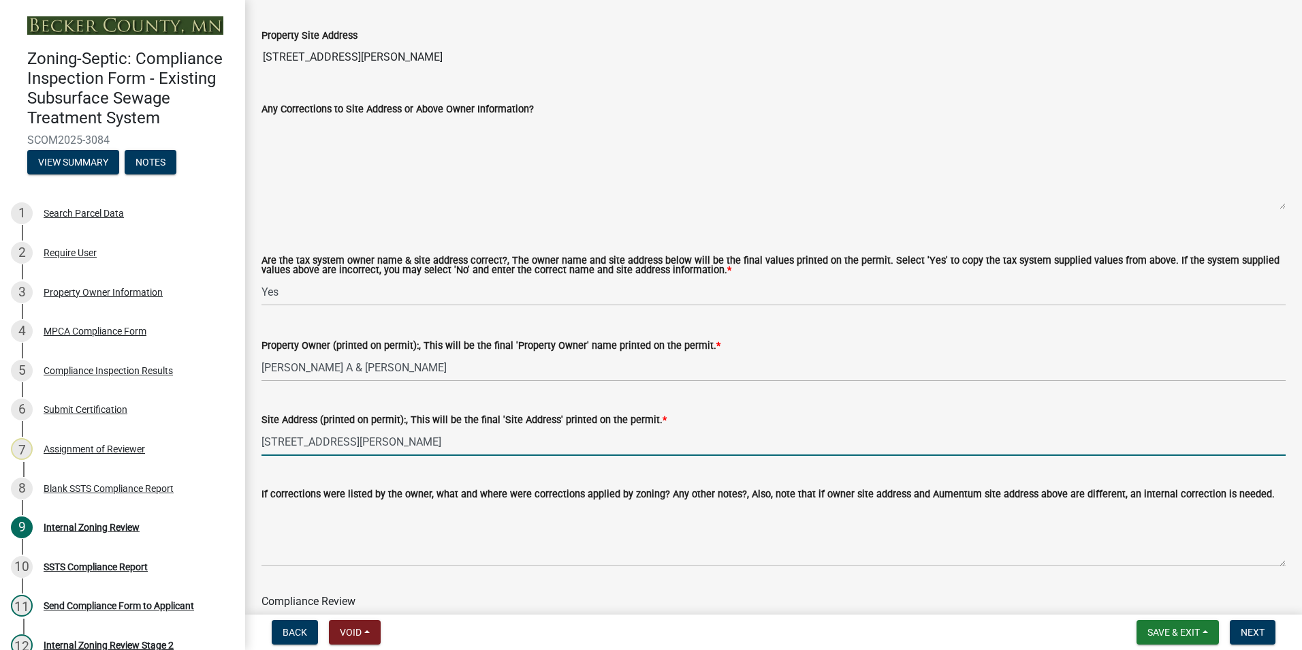
click at [415, 443] on input "[STREET_ADDRESS][PERSON_NAME]" at bounding box center [773, 442] width 1024 height 28
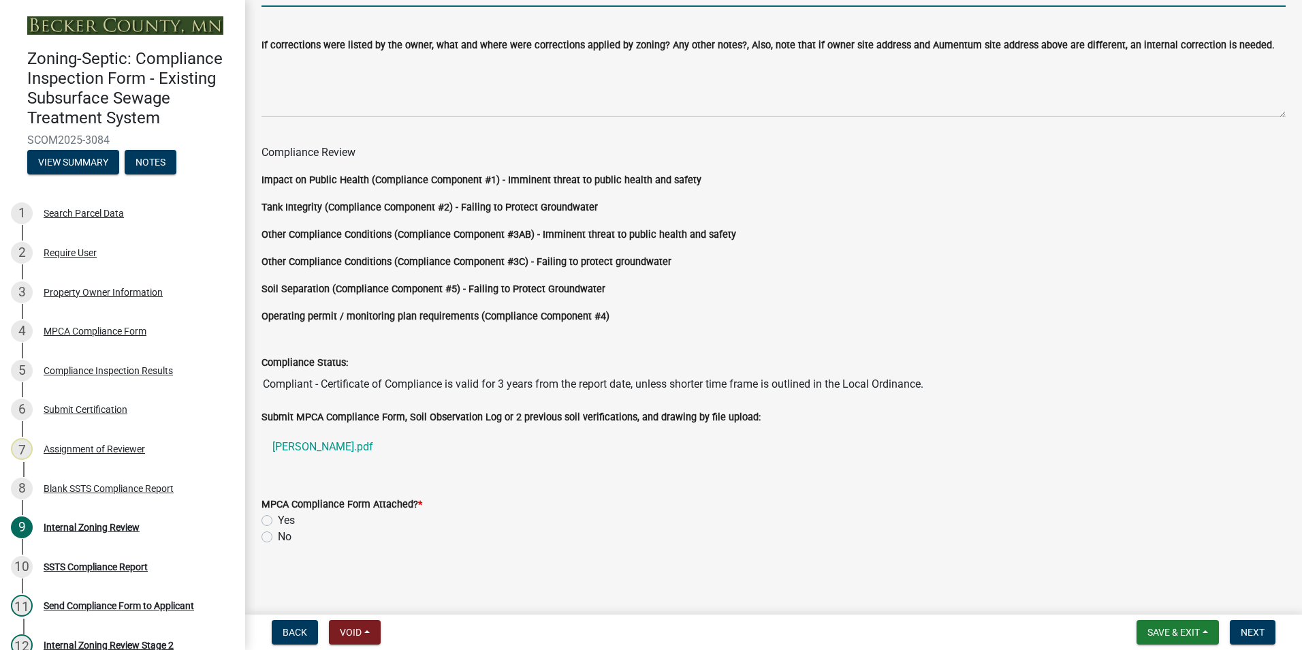
scroll to position [1132, 0]
type input "[STREET_ADDRESS][PERSON_NAME]"
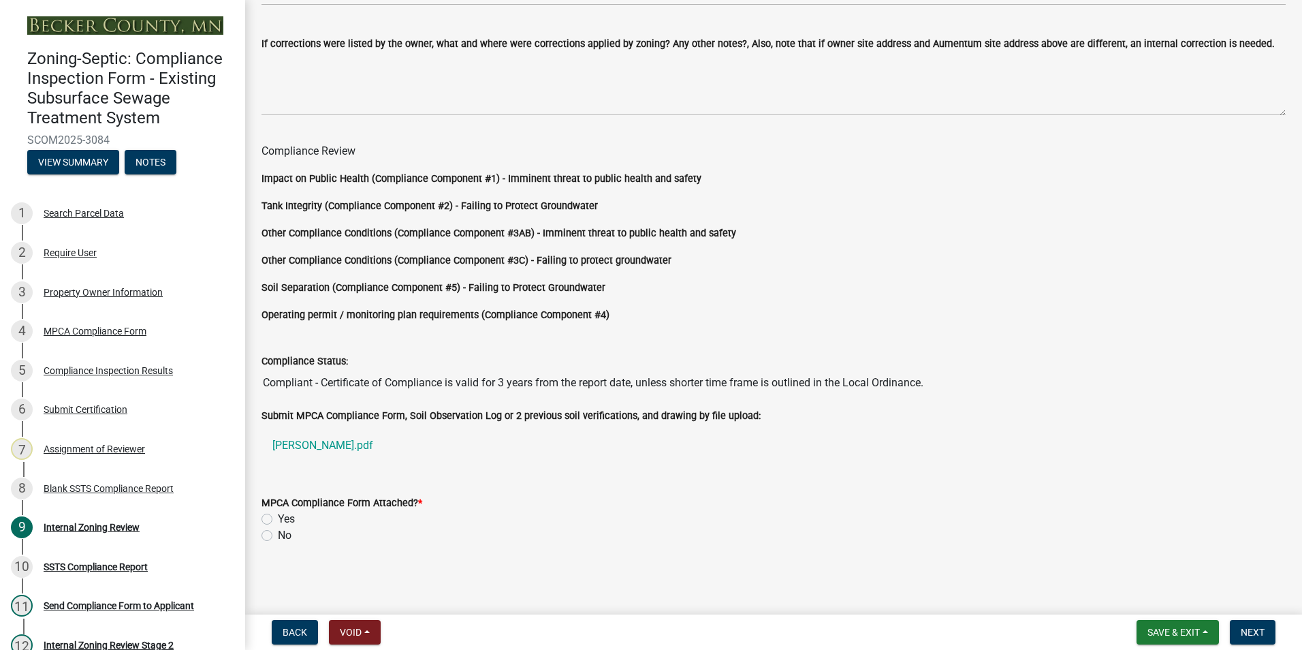
click at [278, 517] on label "Yes" at bounding box center [286, 519] width 17 height 16
click at [278, 517] on input "Yes" at bounding box center [282, 515] width 9 height 9
radio input "true"
click at [1253, 622] on button "Next" at bounding box center [1253, 632] width 46 height 25
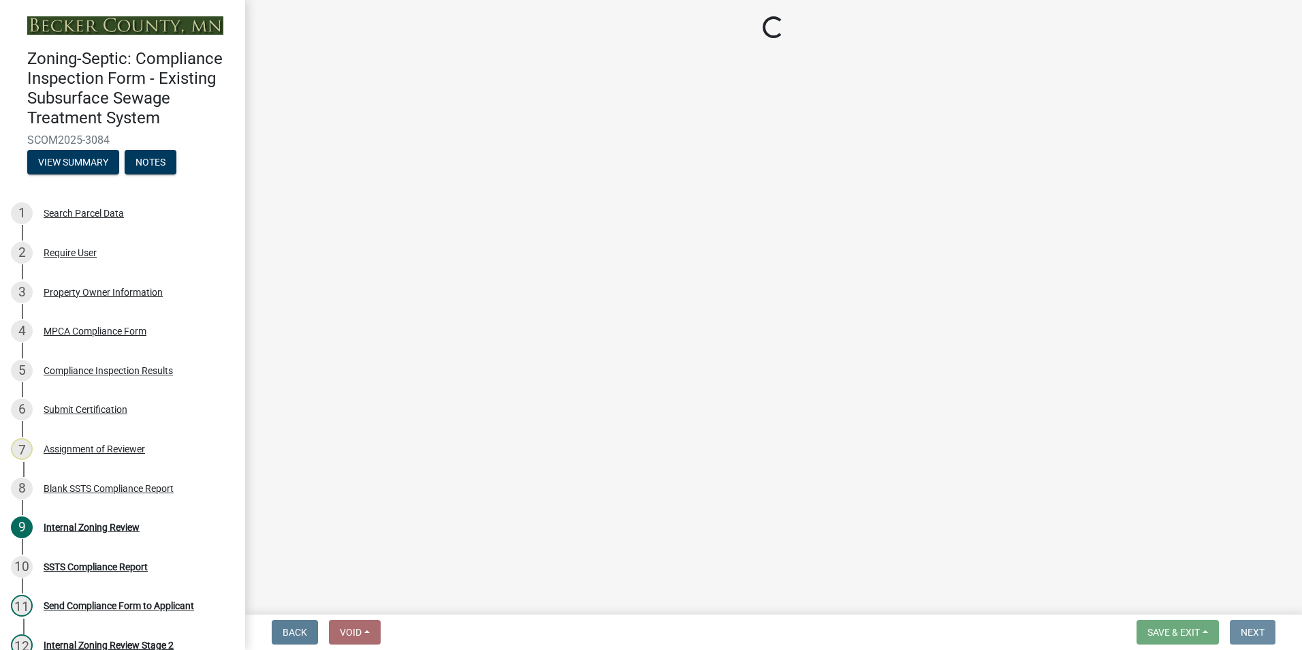
scroll to position [0, 0]
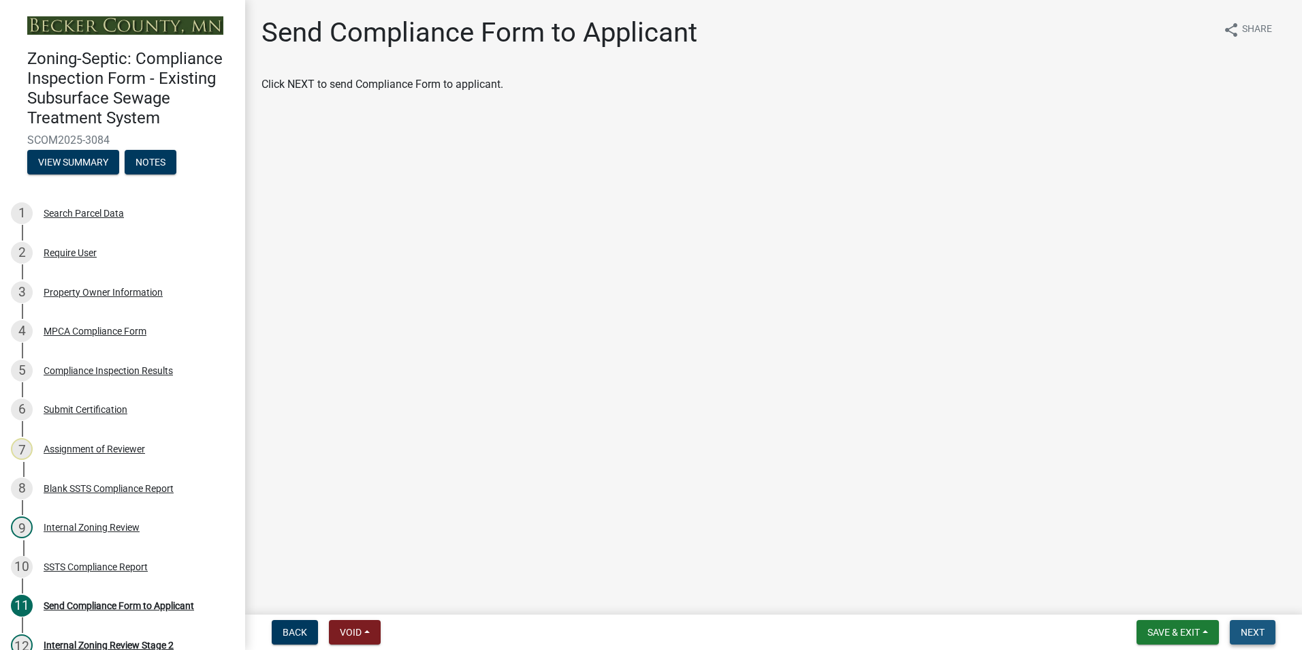
click at [1235, 629] on button "Next" at bounding box center [1253, 632] width 46 height 25
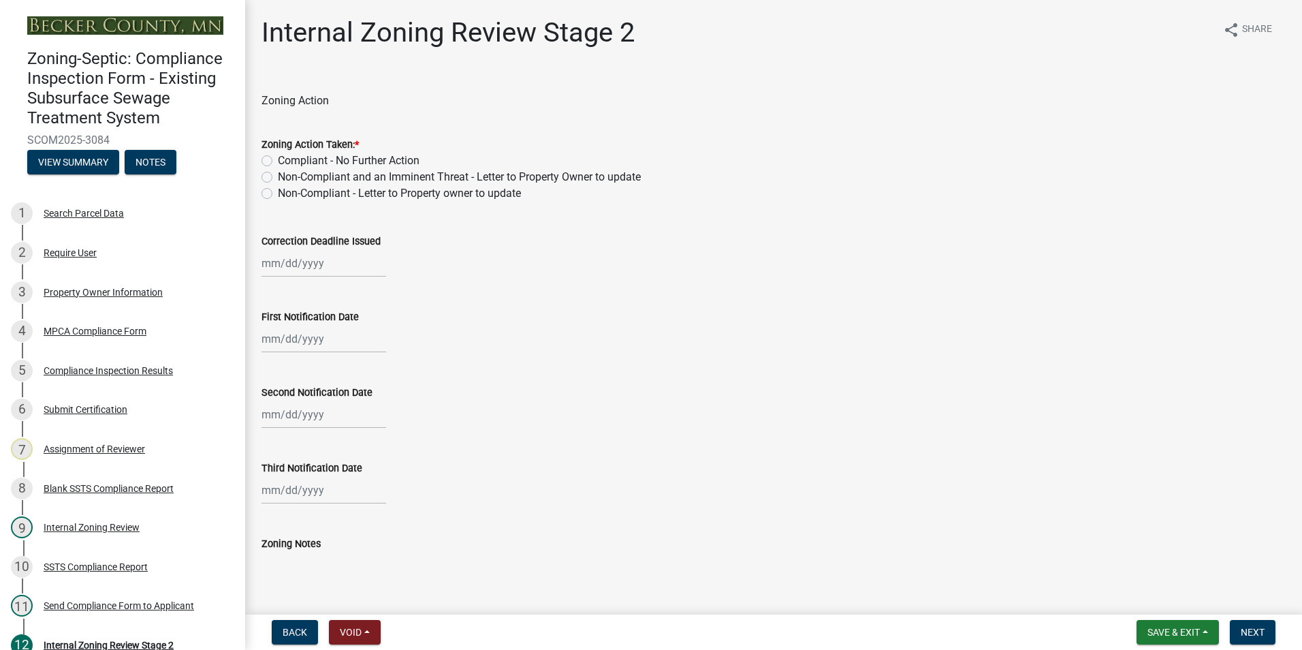
click at [278, 157] on label "Compliant - No Further Action" at bounding box center [349, 161] width 142 height 16
click at [278, 157] on input "Compliant - No Further Action" at bounding box center [282, 157] width 9 height 9
radio input "true"
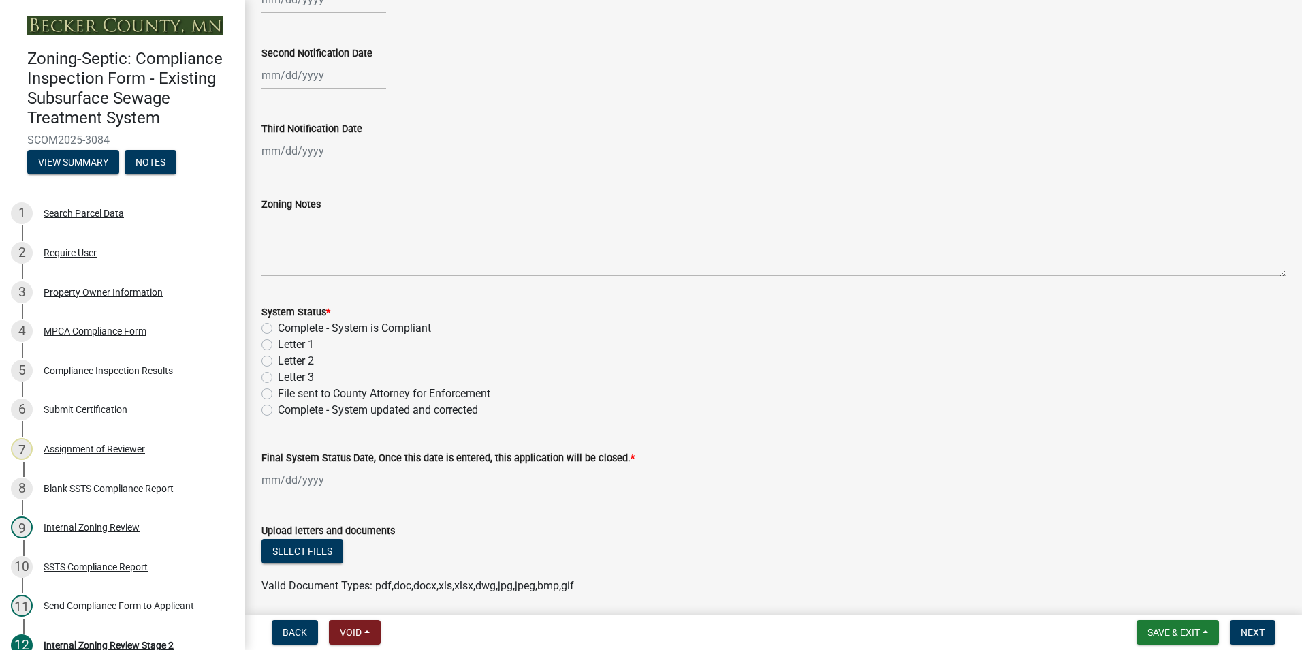
scroll to position [340, 0]
click at [278, 325] on label "Complete - System is Compliant" at bounding box center [354, 327] width 153 height 16
click at [278, 325] on input "Complete - System is Compliant" at bounding box center [282, 323] width 9 height 9
radio input "true"
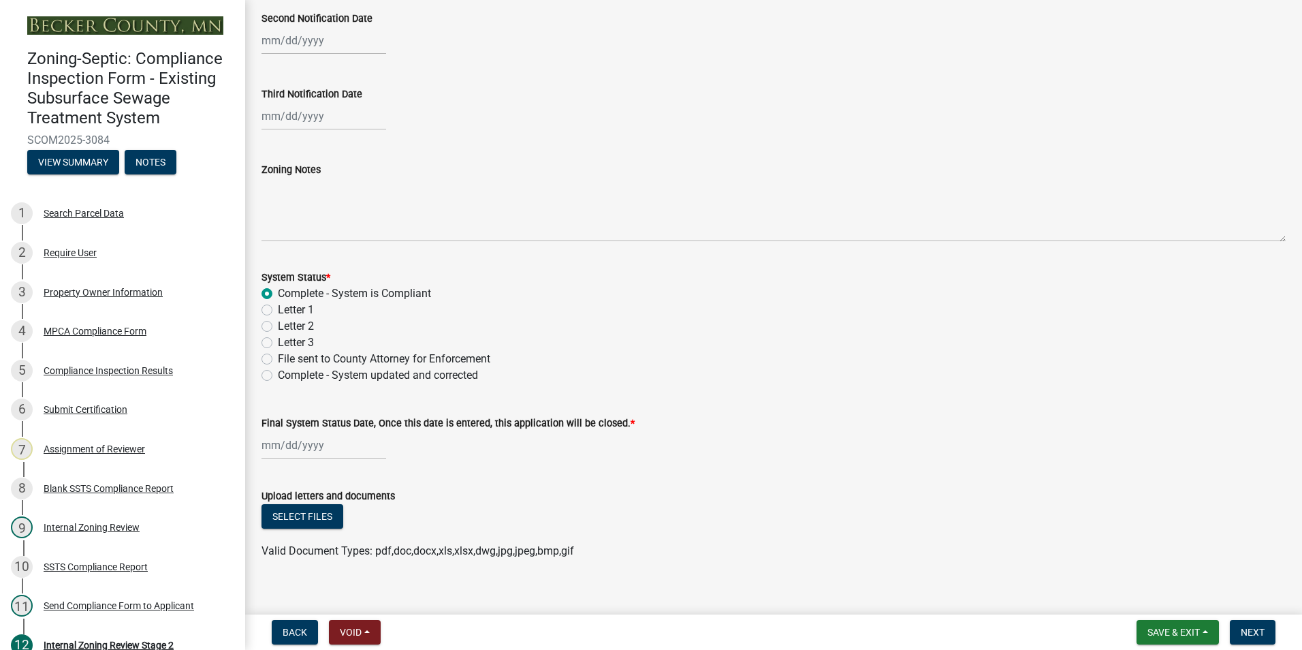
scroll to position [389, 0]
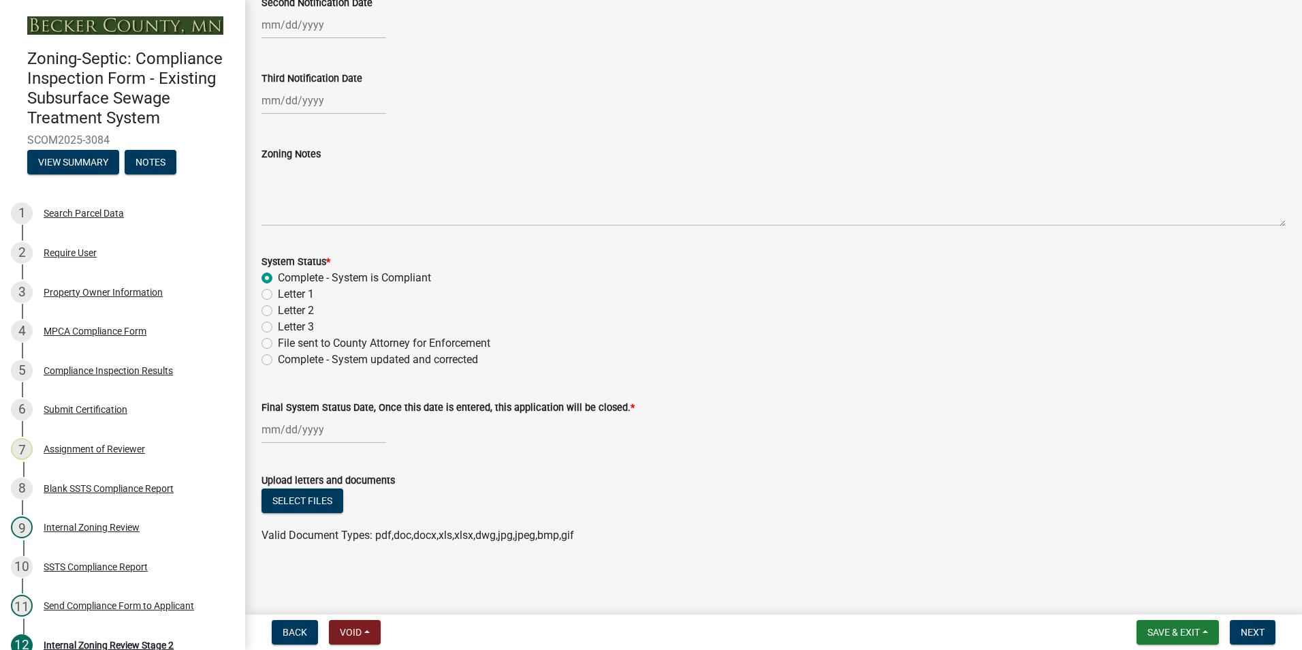
select select "9"
select select "2025"
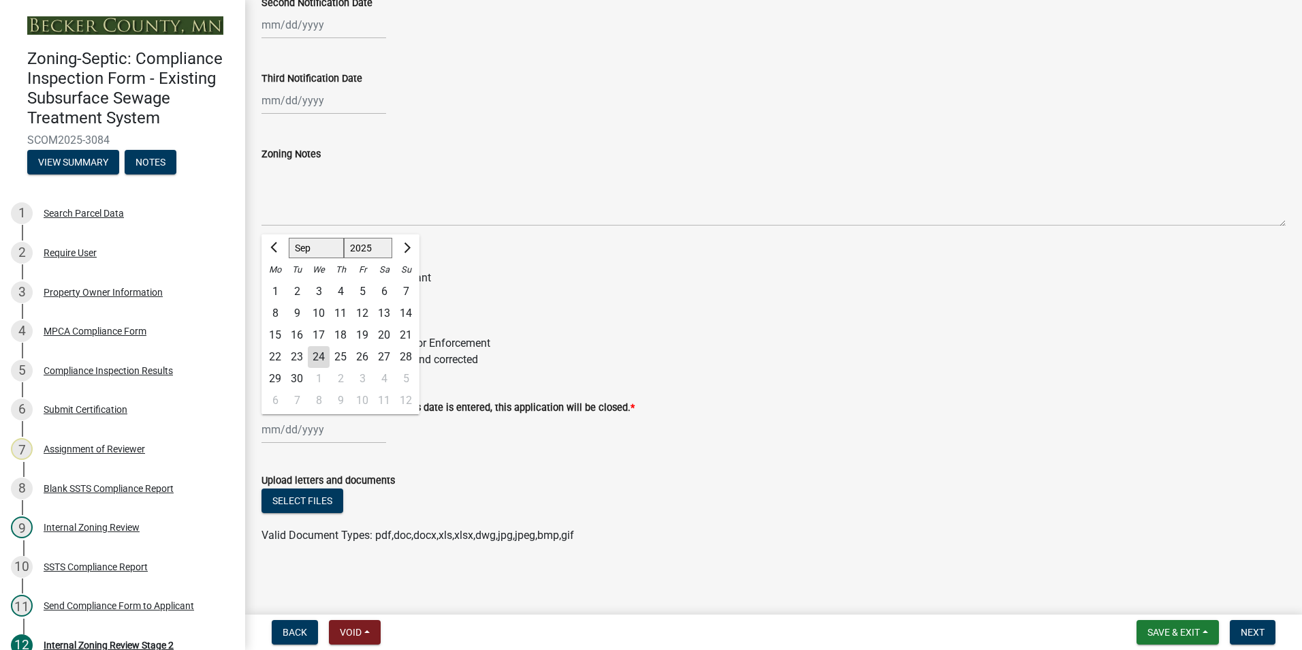
click at [298, 439] on input "Final System Status Date, Once this date is entered, this application will be c…" at bounding box center [323, 429] width 125 height 28
click at [317, 353] on div "24" at bounding box center [319, 357] width 22 height 22
type input "[DATE]"
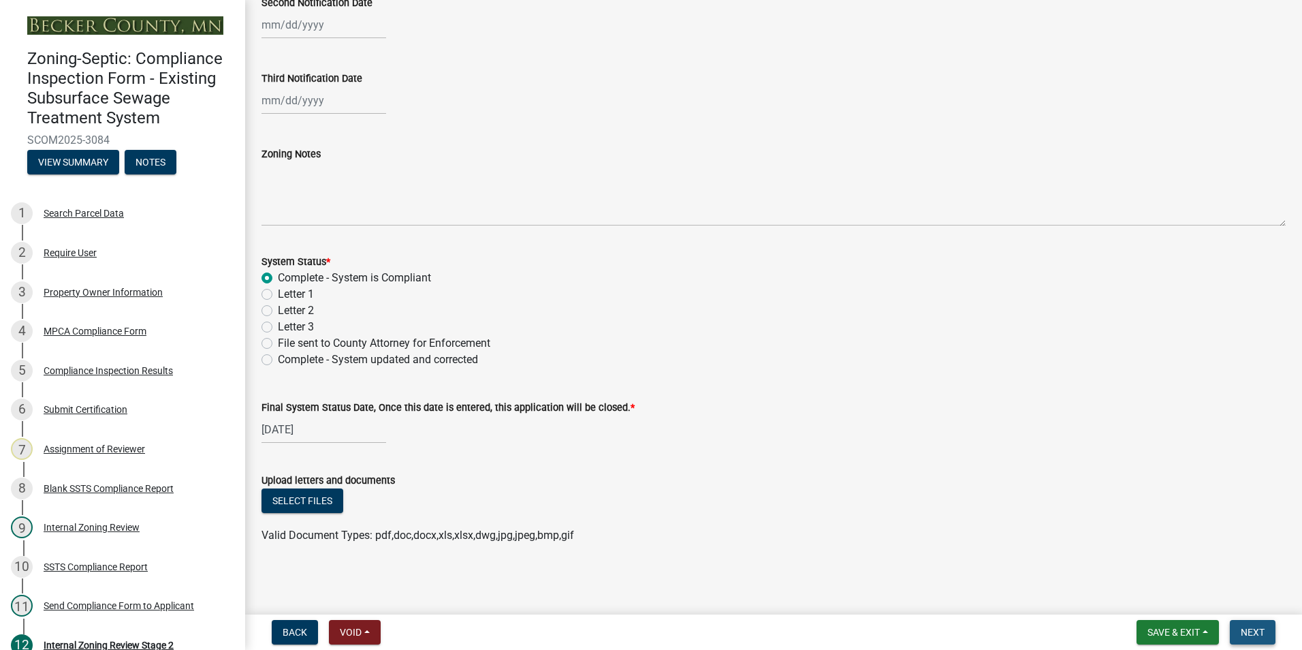
click at [1248, 633] on span "Next" at bounding box center [1253, 631] width 24 height 11
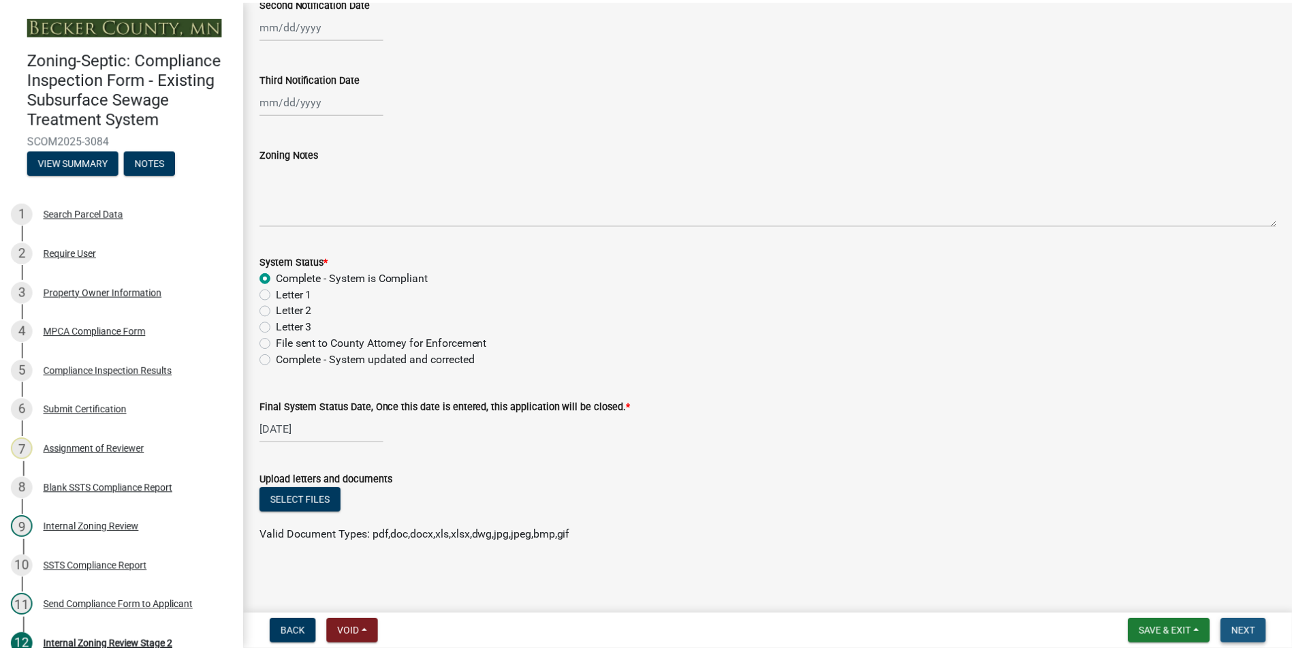
scroll to position [0, 0]
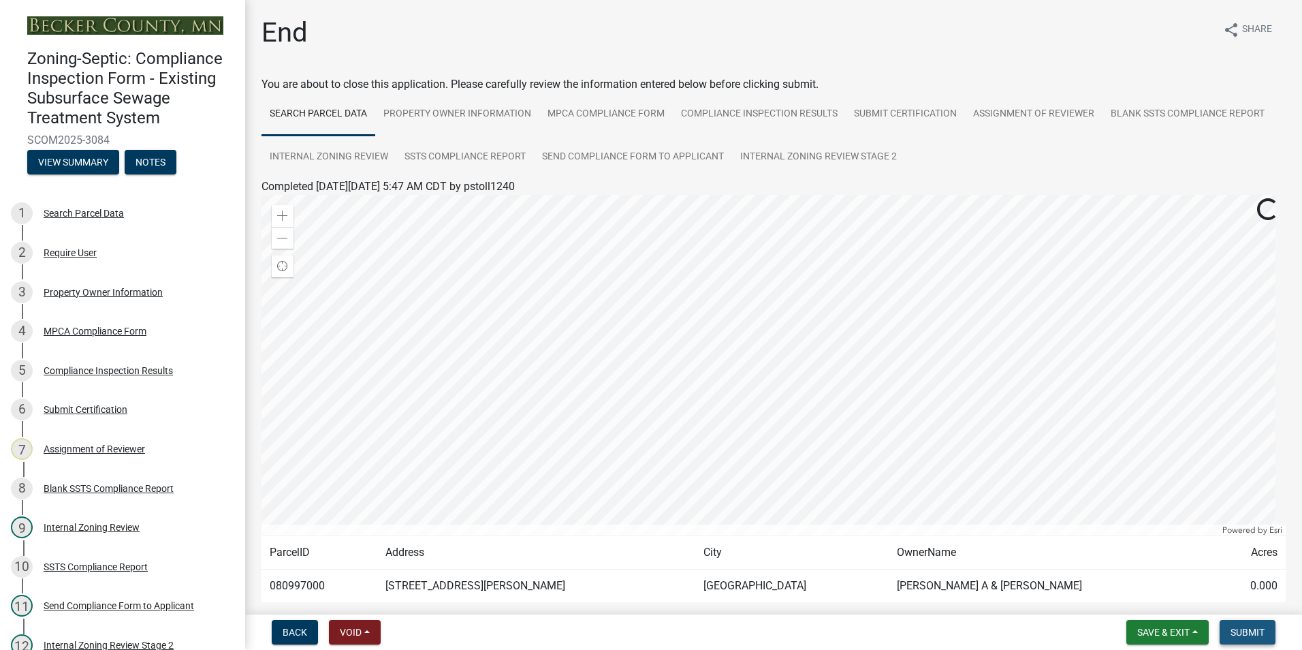
click at [1256, 633] on span "Submit" at bounding box center [1247, 631] width 34 height 11
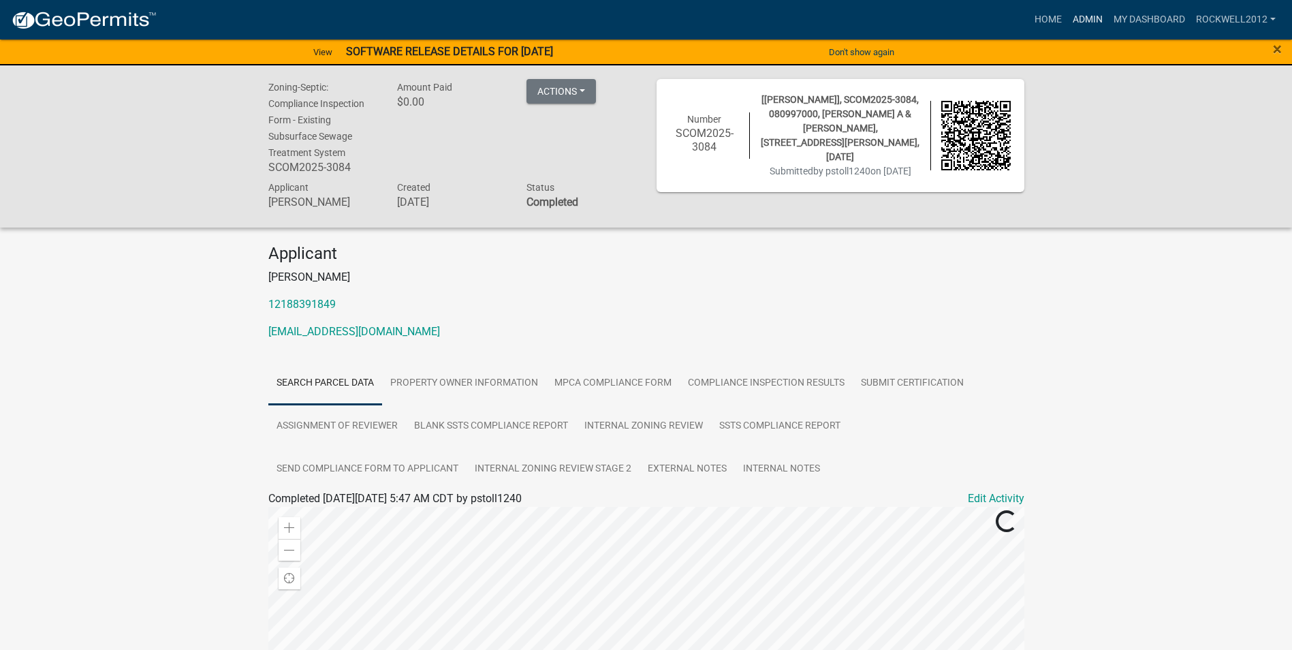
click at [1076, 17] on link "Admin" at bounding box center [1087, 20] width 41 height 26
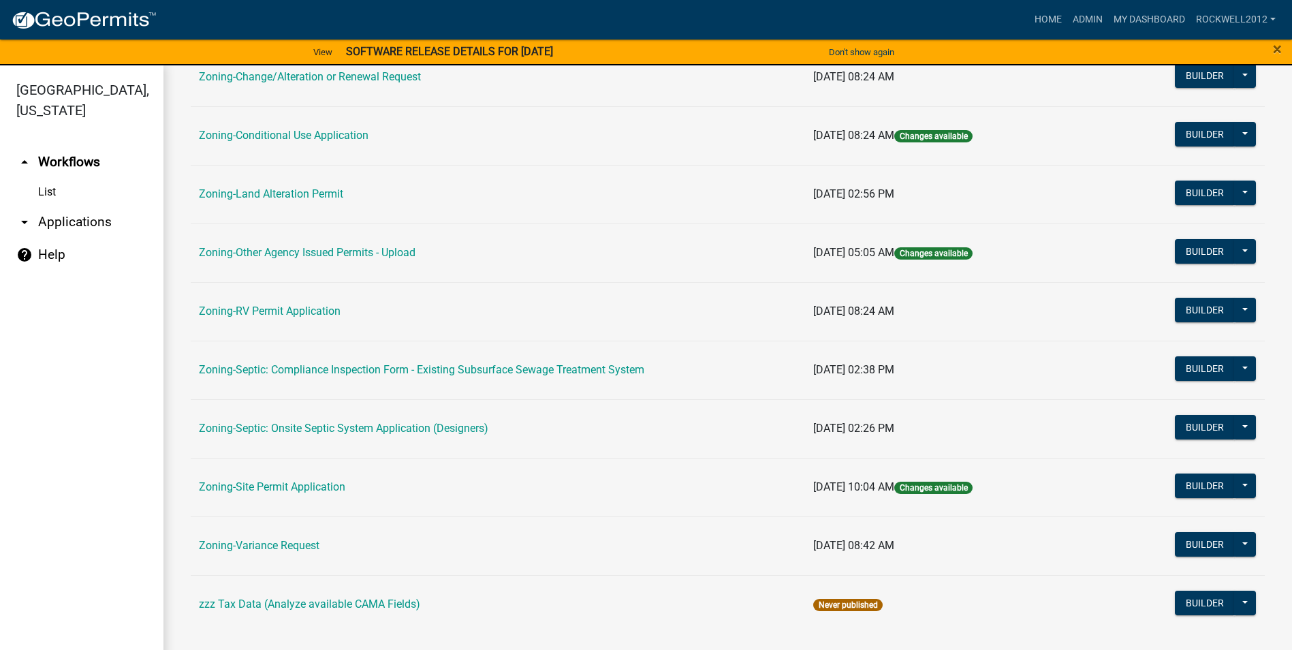
scroll to position [395, 0]
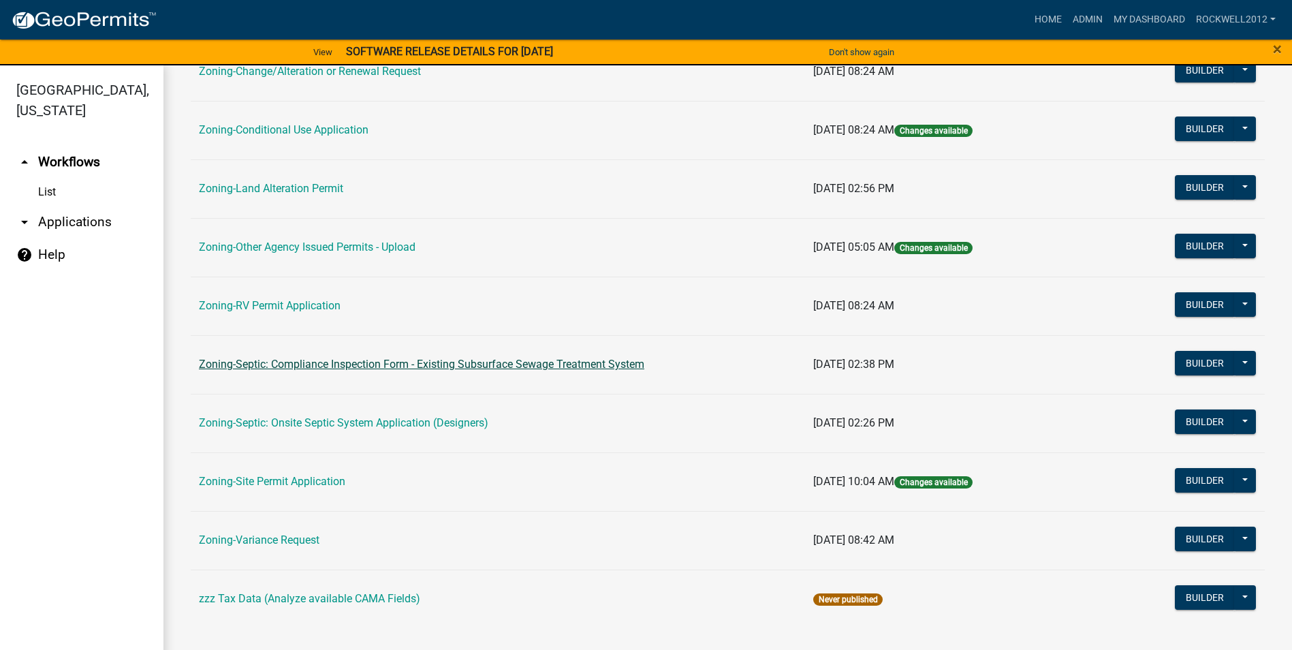
click at [497, 362] on link "Zoning-Septic: Compliance Inspection Form - Existing Subsurface Sewage Treatmen…" at bounding box center [421, 363] width 445 height 13
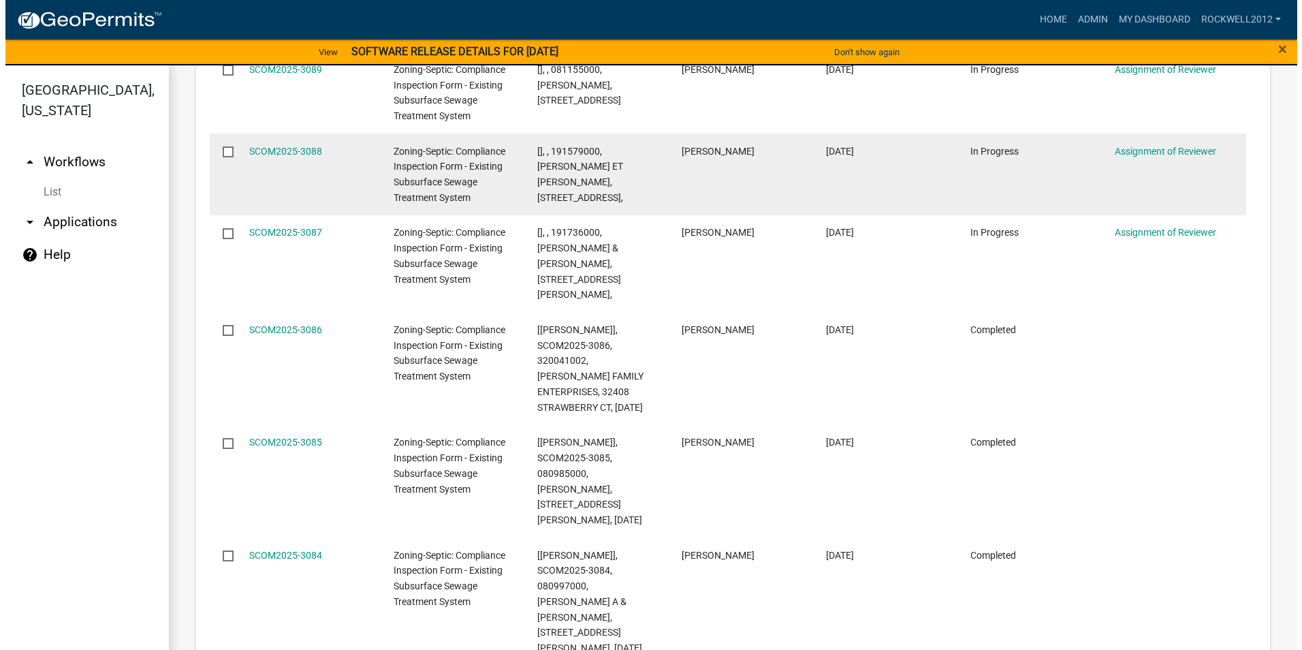
scroll to position [1975, 0]
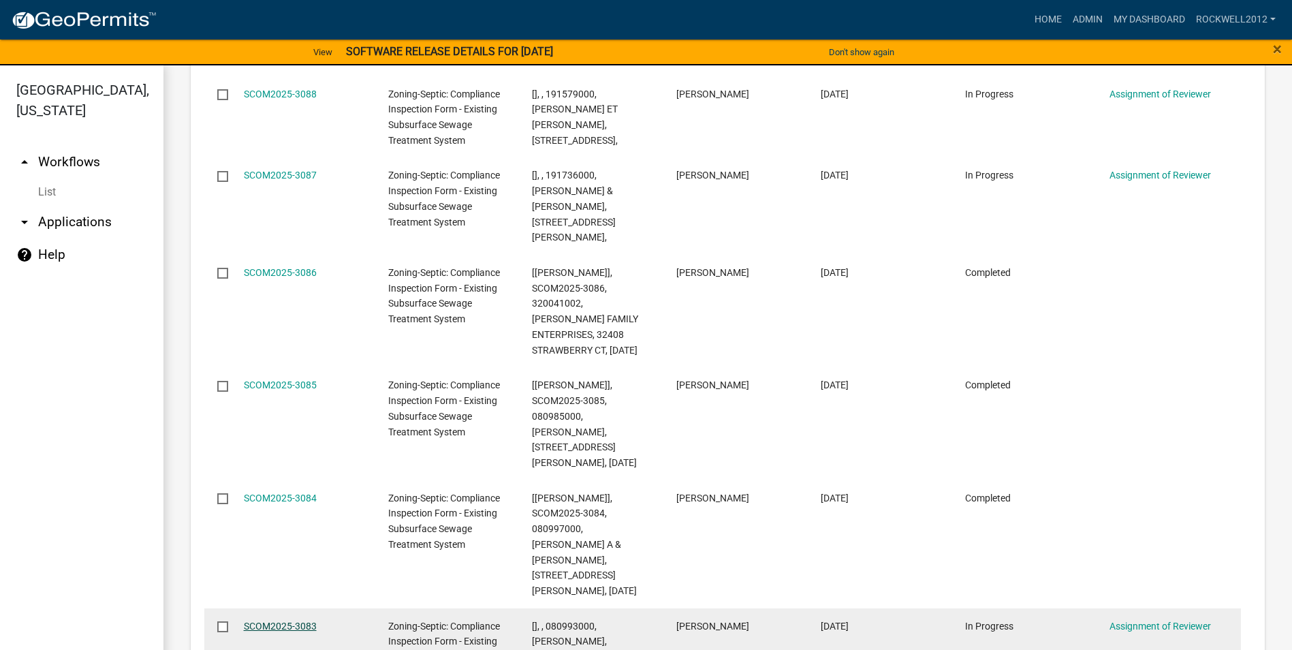
click at [266, 620] on link "SCOM2025-3083" at bounding box center [280, 625] width 73 height 11
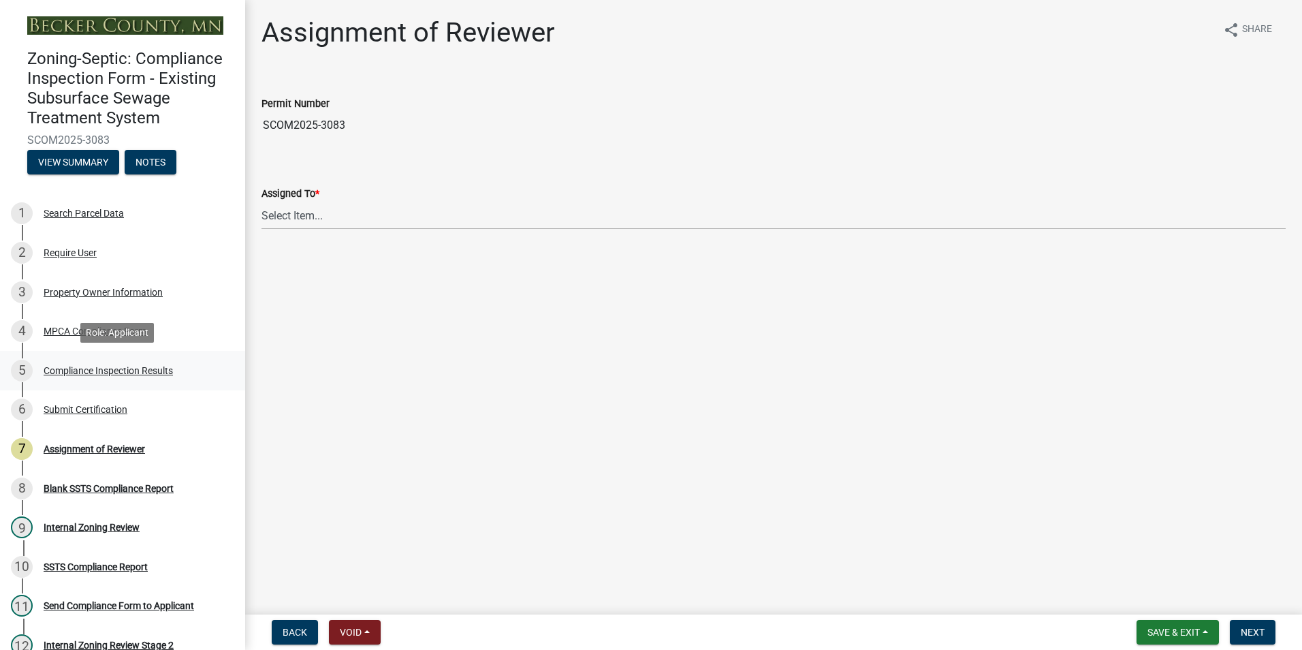
click at [101, 366] on div "Compliance Inspection Results" at bounding box center [108, 371] width 129 height 10
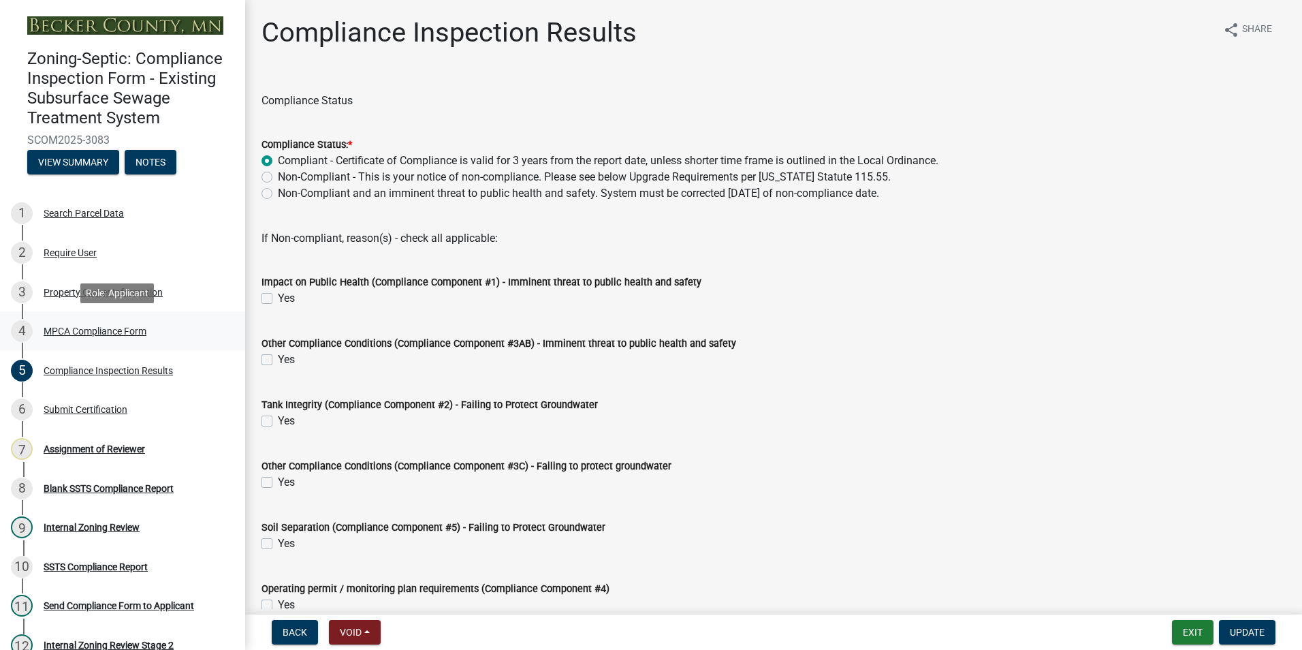
click at [77, 330] on div "MPCA Compliance Form" at bounding box center [95, 331] width 103 height 10
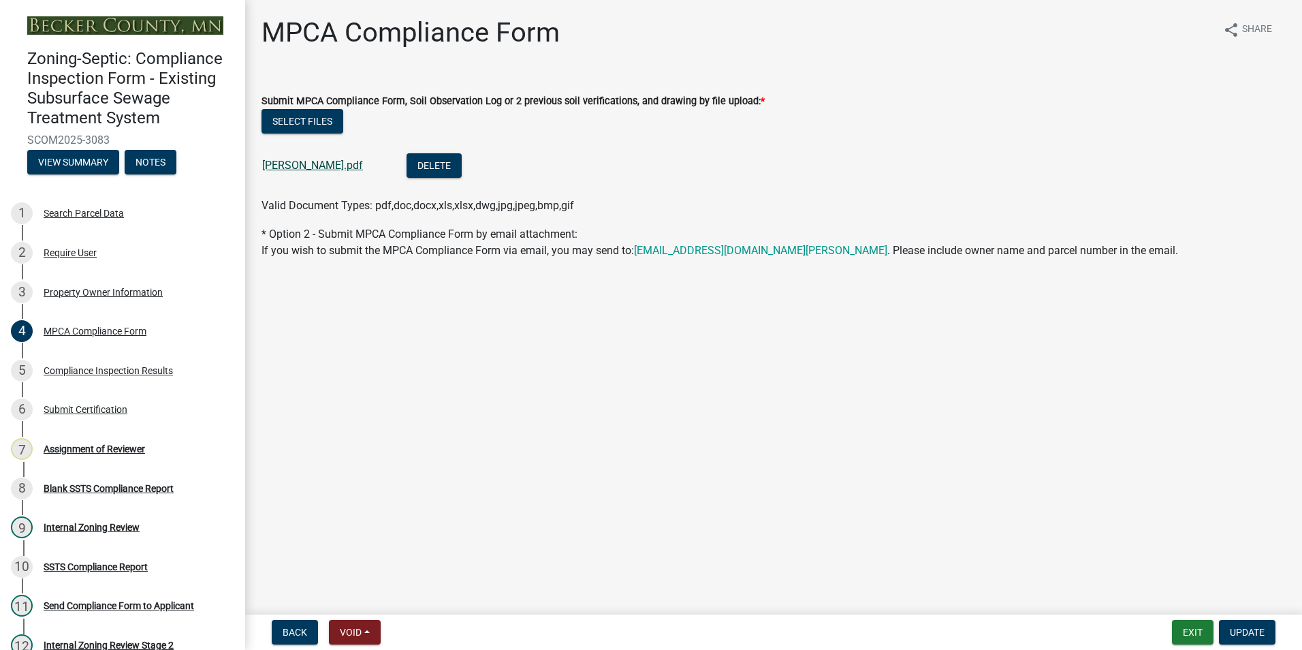
click at [312, 164] on link "[PERSON_NAME].pdf" at bounding box center [312, 165] width 101 height 13
click at [105, 441] on div "7 Assignment of Reviewer" at bounding box center [117, 449] width 212 height 22
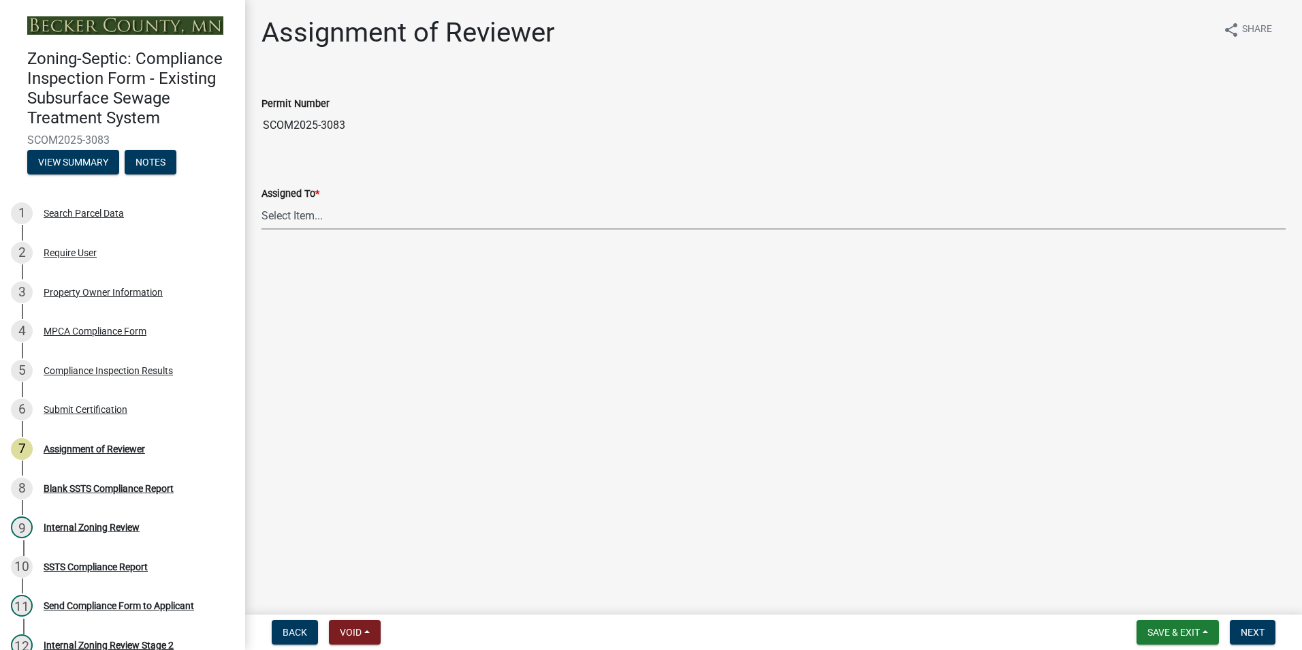
click at [295, 223] on select "Select Item... [PERSON_NAME] [PERSON_NAME] [PERSON_NAME] [PERSON_NAME] [PERSON_…" at bounding box center [773, 216] width 1024 height 28
click at [261, 202] on select "Select Item... [PERSON_NAME] [PERSON_NAME] [PERSON_NAME] [PERSON_NAME] [PERSON_…" at bounding box center [773, 216] width 1024 height 28
select select "0016247d-12af-40d0-8103-934796a3d230"
click at [1238, 629] on button "Next" at bounding box center [1253, 632] width 46 height 25
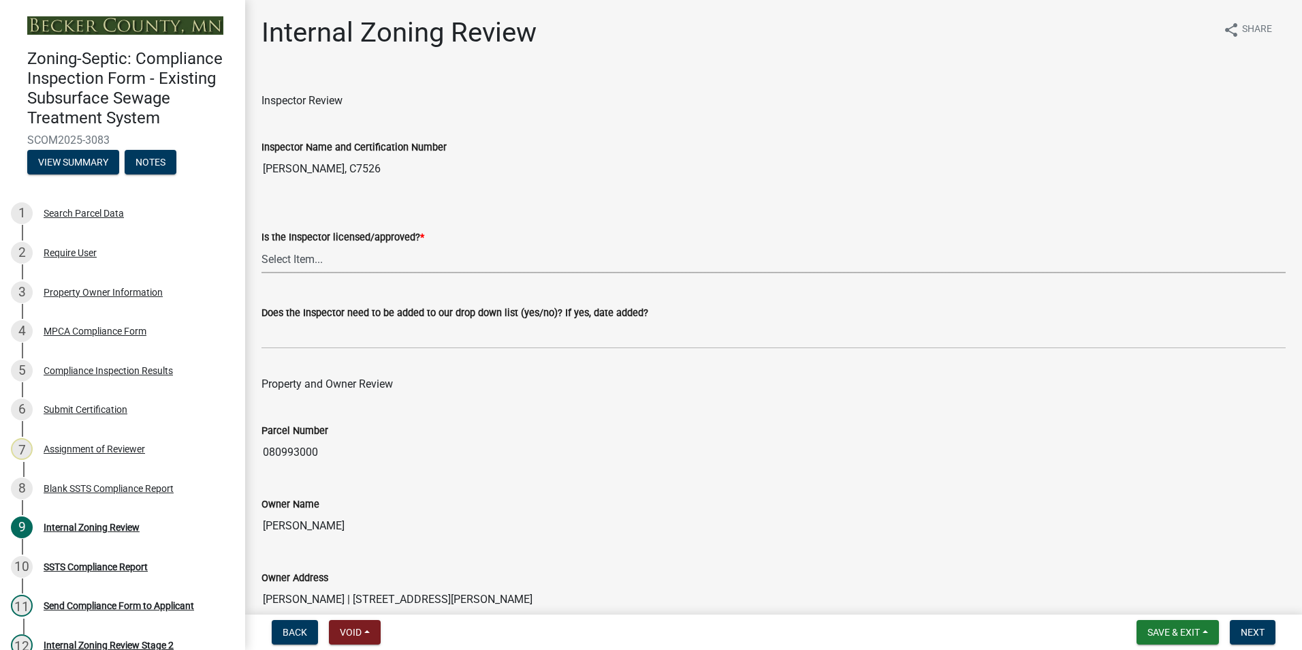
click at [313, 262] on select "Select Item... Yes No" at bounding box center [773, 259] width 1024 height 28
click at [261, 245] on select "Select Item... Yes No" at bounding box center [773, 259] width 1024 height 28
select select "7beb9ca5-c3cb-47d4-a805-1554d3173259"
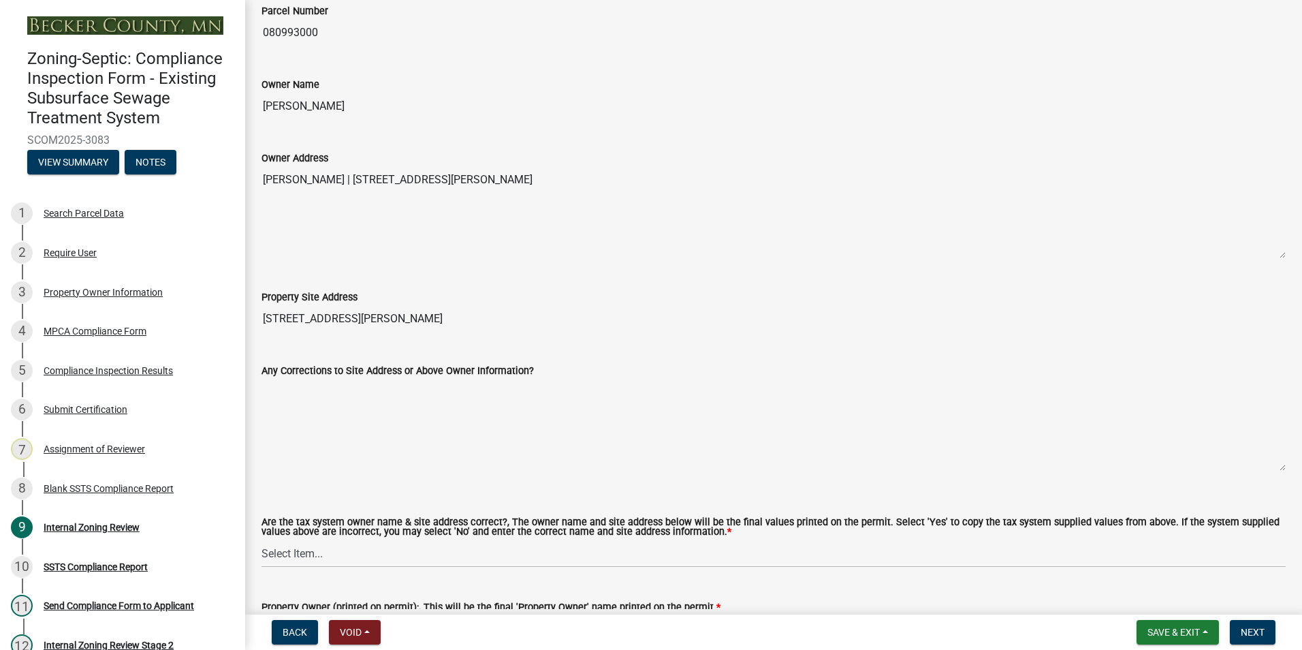
scroll to position [477, 0]
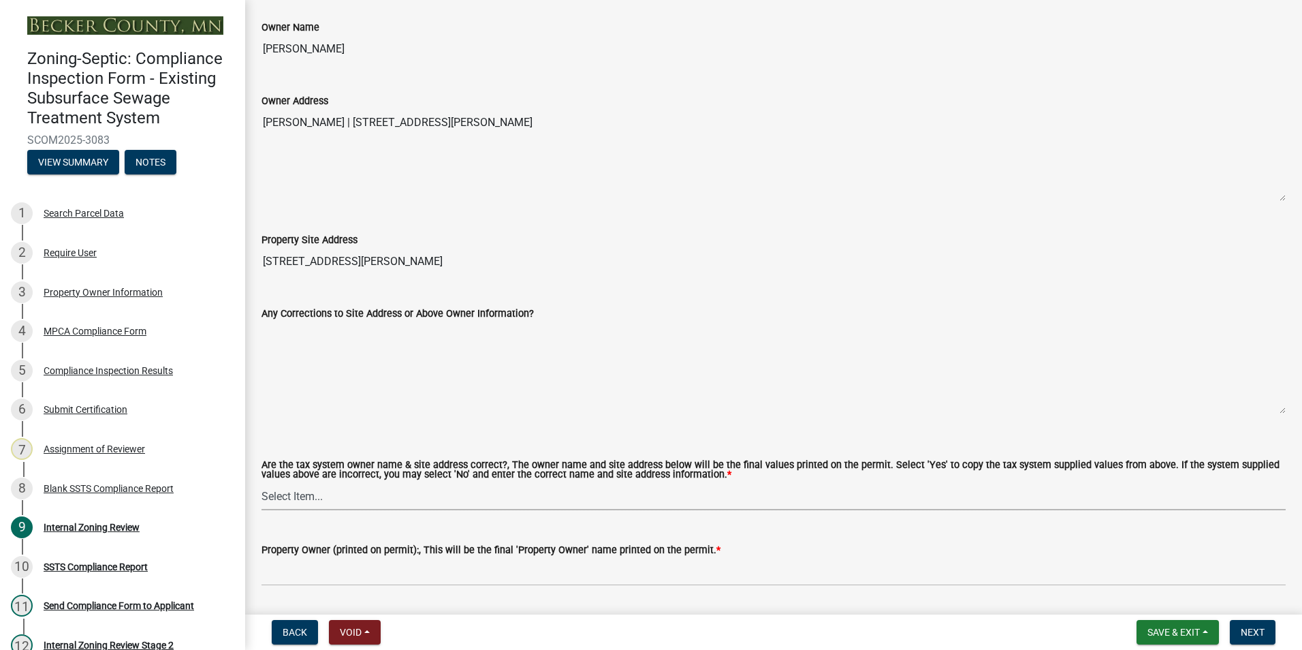
click at [271, 502] on select "Select Item... Yes No" at bounding box center [773, 496] width 1024 height 28
click at [261, 483] on select "Select Item... Yes No" at bounding box center [773, 496] width 1024 height 28
select select "f9f37200-9fc8-4e5e-9e7f-111cc9077d94"
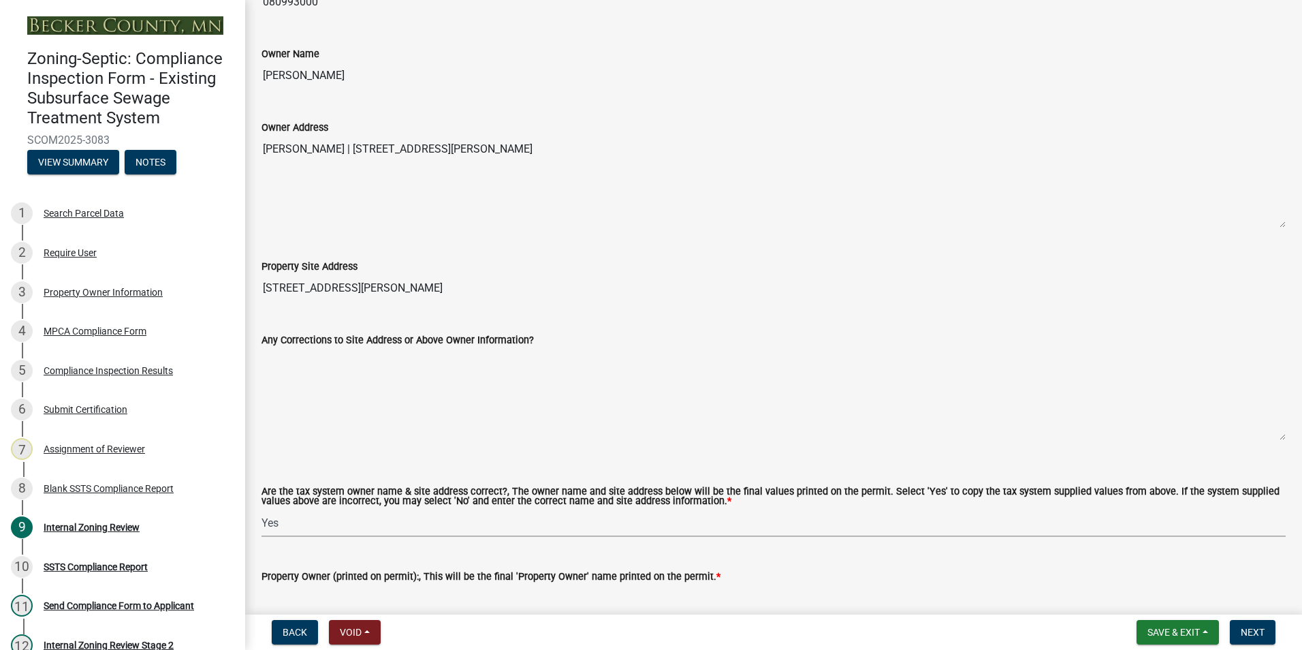
scroll to position [340, 0]
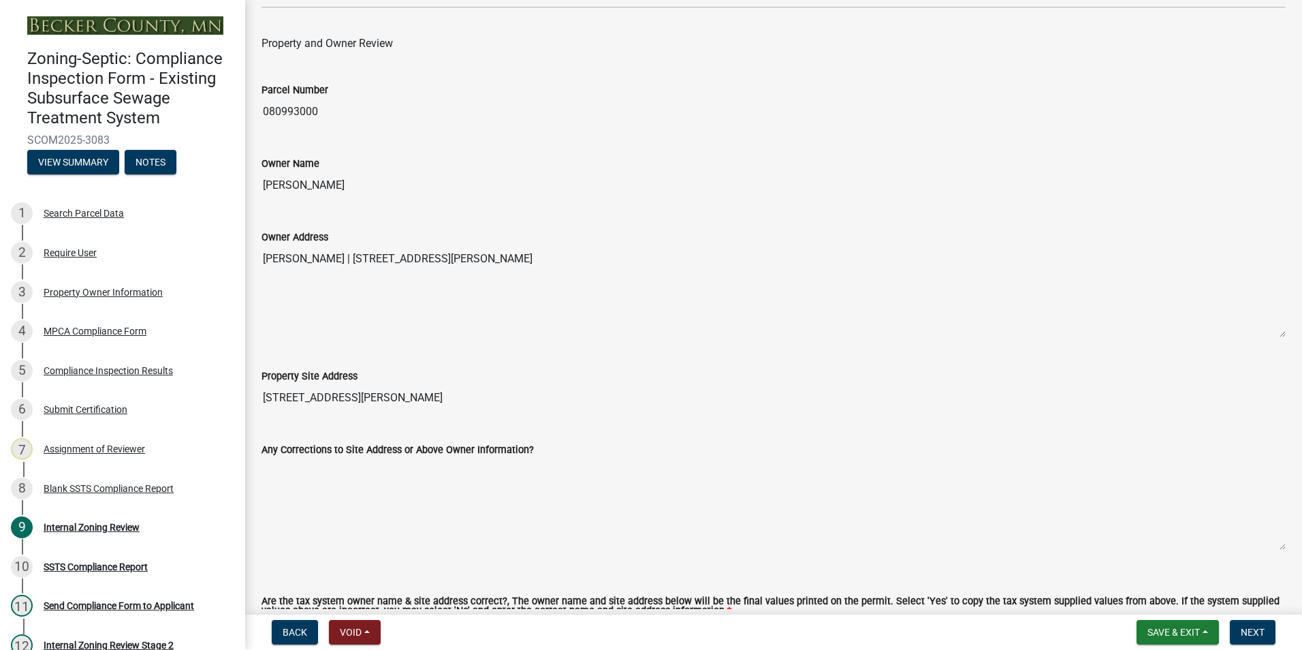
drag, startPoint x: 373, startPoint y: 186, endPoint x: 242, endPoint y: 176, distance: 131.8
click at [242, 176] on div "Zoning-Septic: Compliance Inspection Form - Existing Subsurface Sewage Treatmen…" at bounding box center [651, 325] width 1302 height 650
drag, startPoint x: 242, startPoint y: 176, endPoint x: 319, endPoint y: 183, distance: 78.0
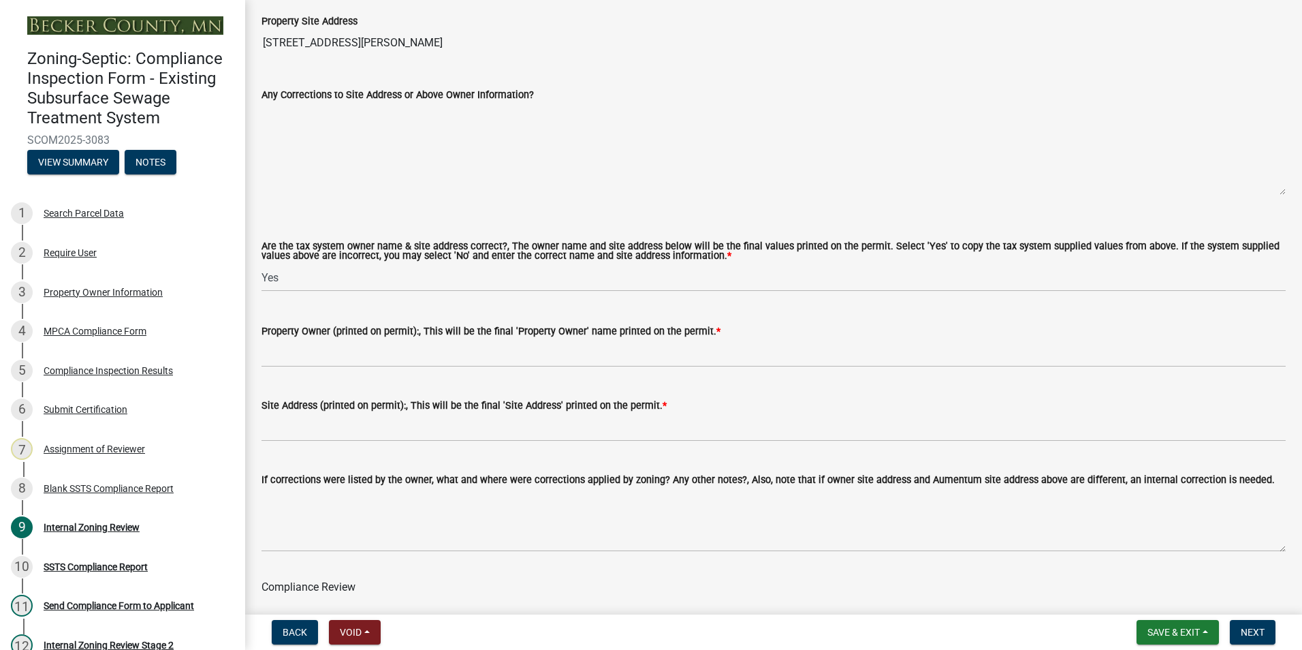
scroll to position [749, 0]
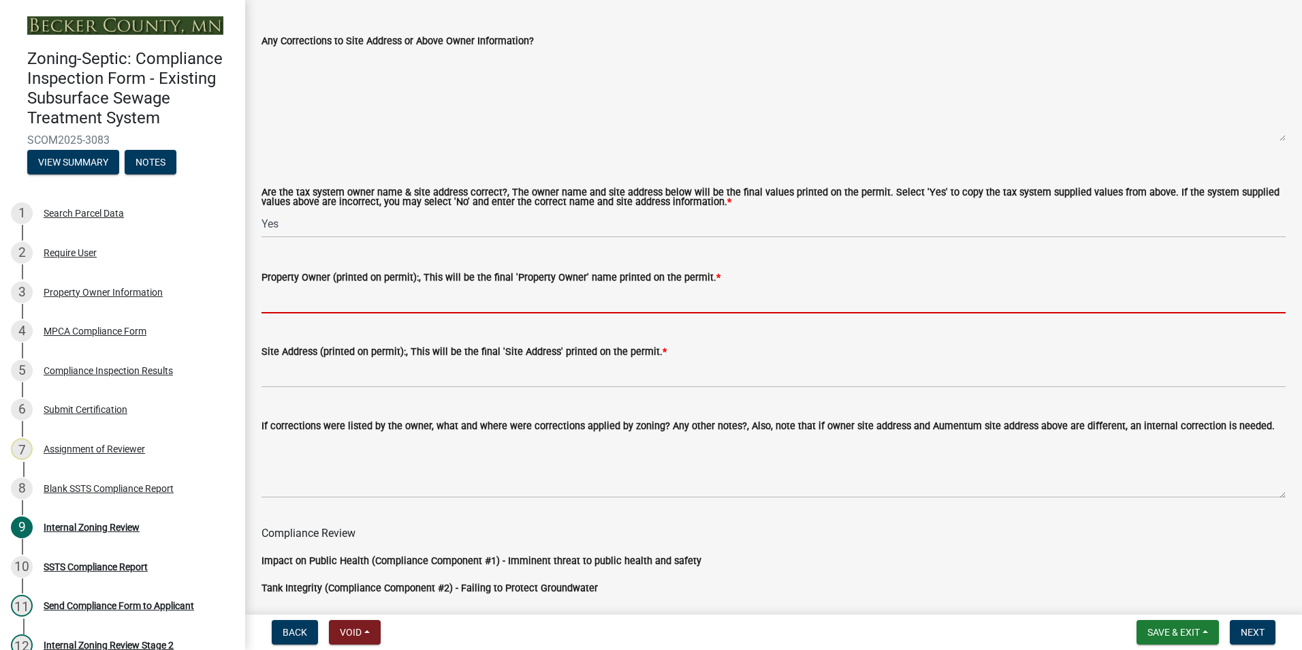
paste input "[PERSON_NAME]"
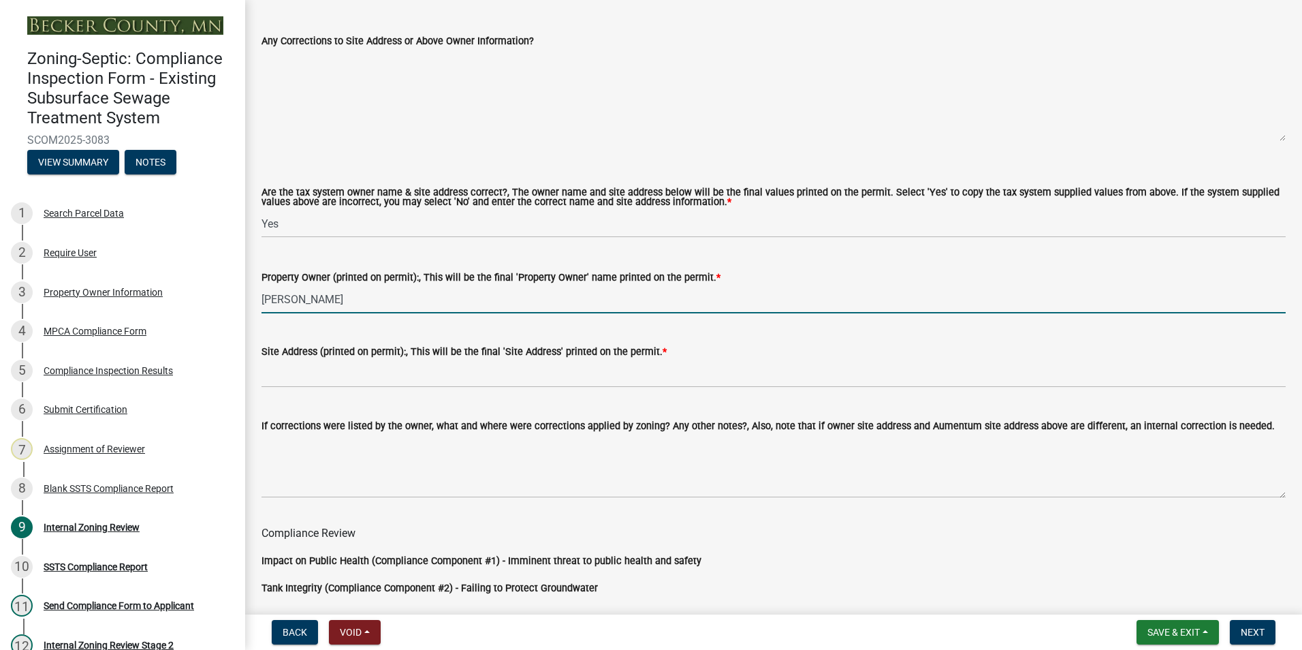
scroll to position [477, 0]
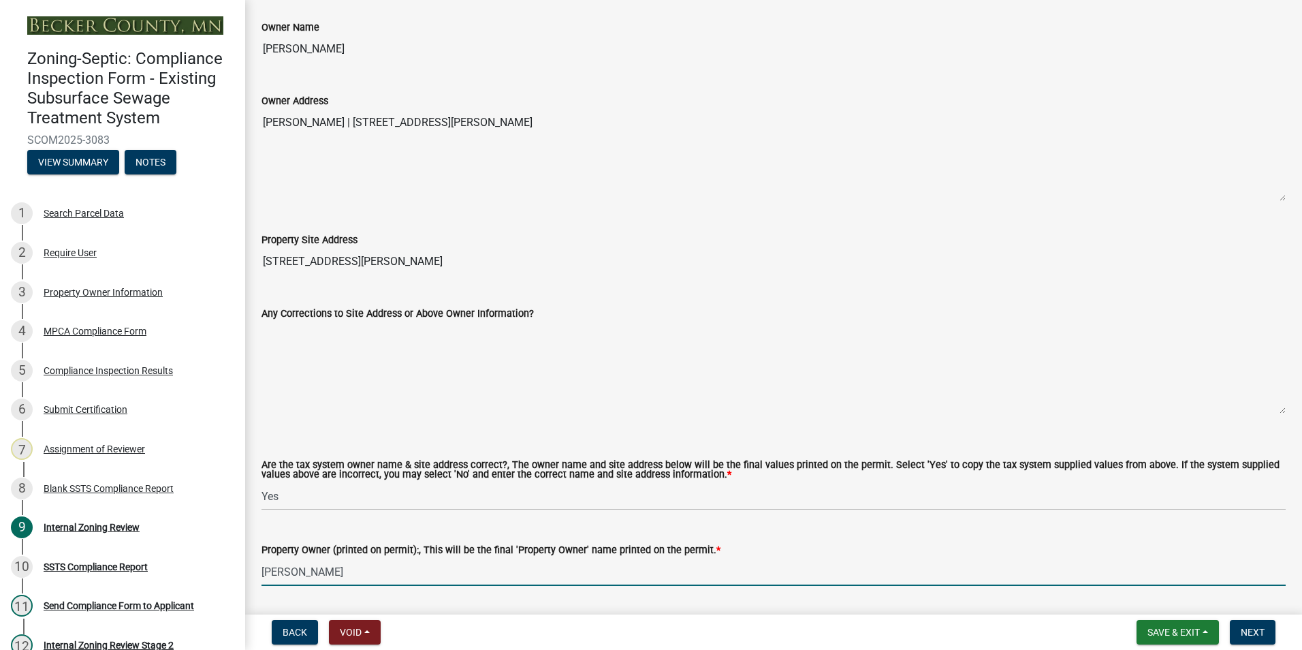
type input "[PERSON_NAME]"
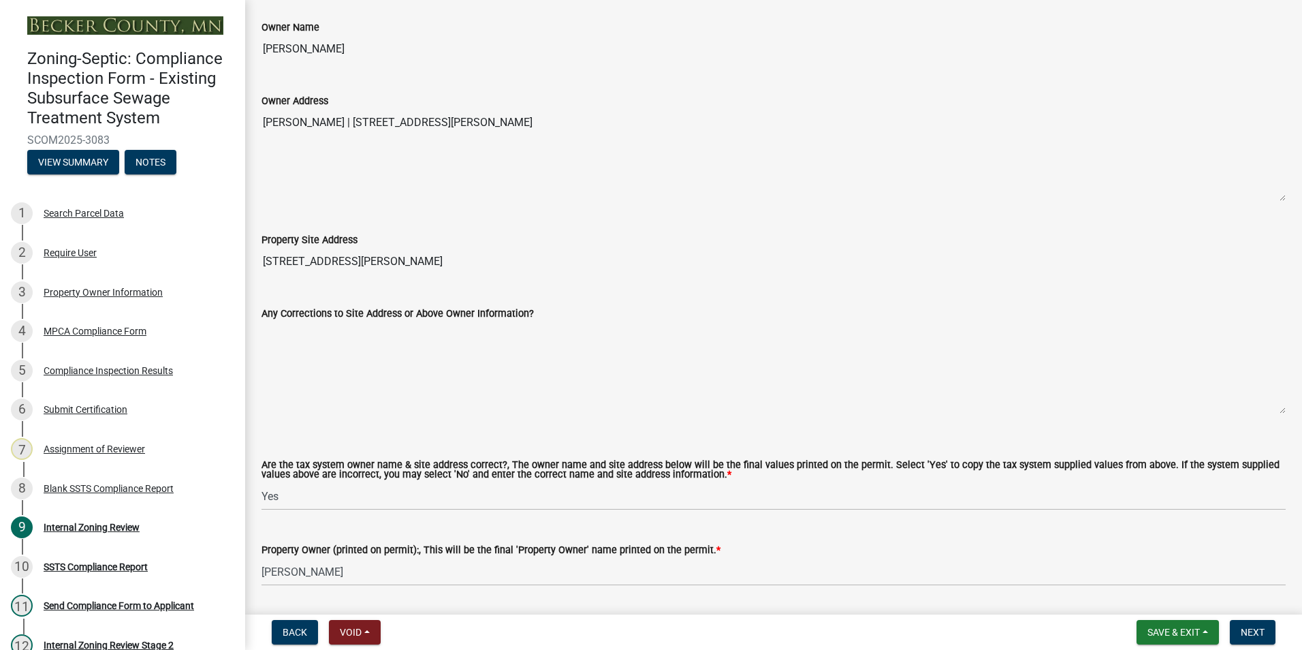
drag, startPoint x: 414, startPoint y: 258, endPoint x: 262, endPoint y: 258, distance: 151.8
click at [262, 258] on input "[STREET_ADDRESS][PERSON_NAME]" at bounding box center [773, 261] width 1024 height 27
click at [528, 193] on textarea "[PERSON_NAME] | [STREET_ADDRESS][PERSON_NAME]" at bounding box center [773, 155] width 1024 height 93
drag, startPoint x: 635, startPoint y: 125, endPoint x: 374, endPoint y: 125, distance: 260.8
click at [374, 125] on textarea "[PERSON_NAME] | [STREET_ADDRESS][PERSON_NAME]" at bounding box center [773, 155] width 1024 height 93
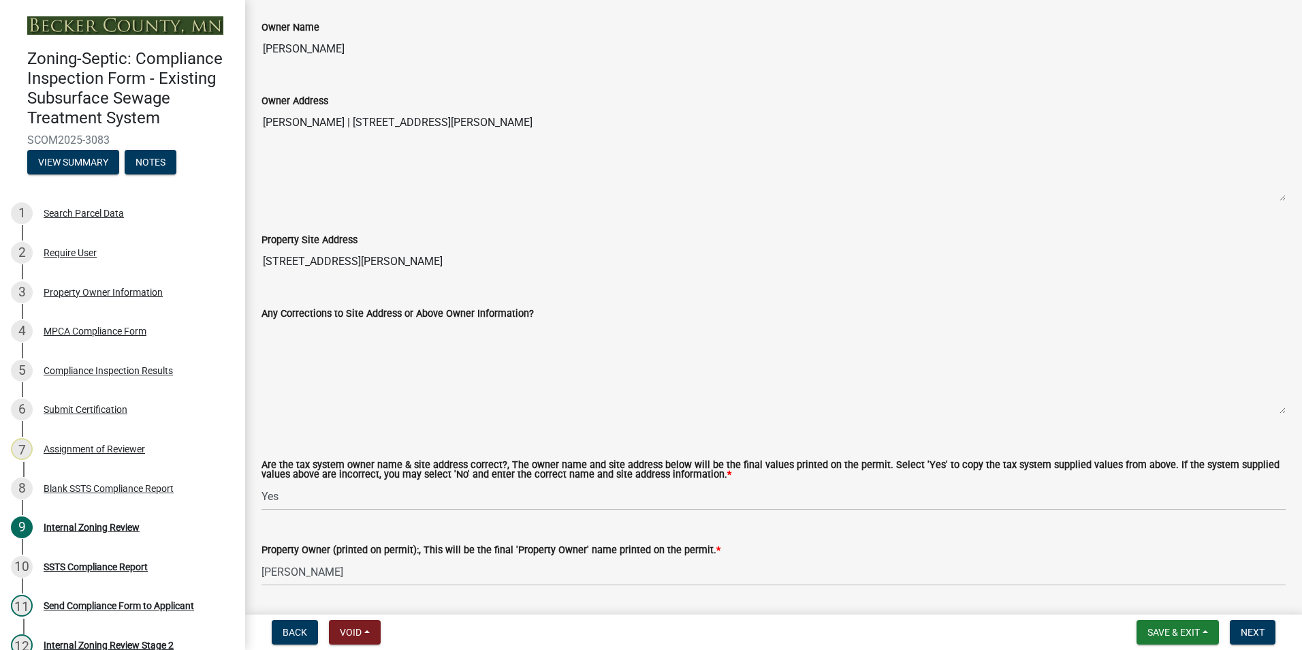
drag, startPoint x: 374, startPoint y: 125, endPoint x: 447, endPoint y: 116, distance: 74.1
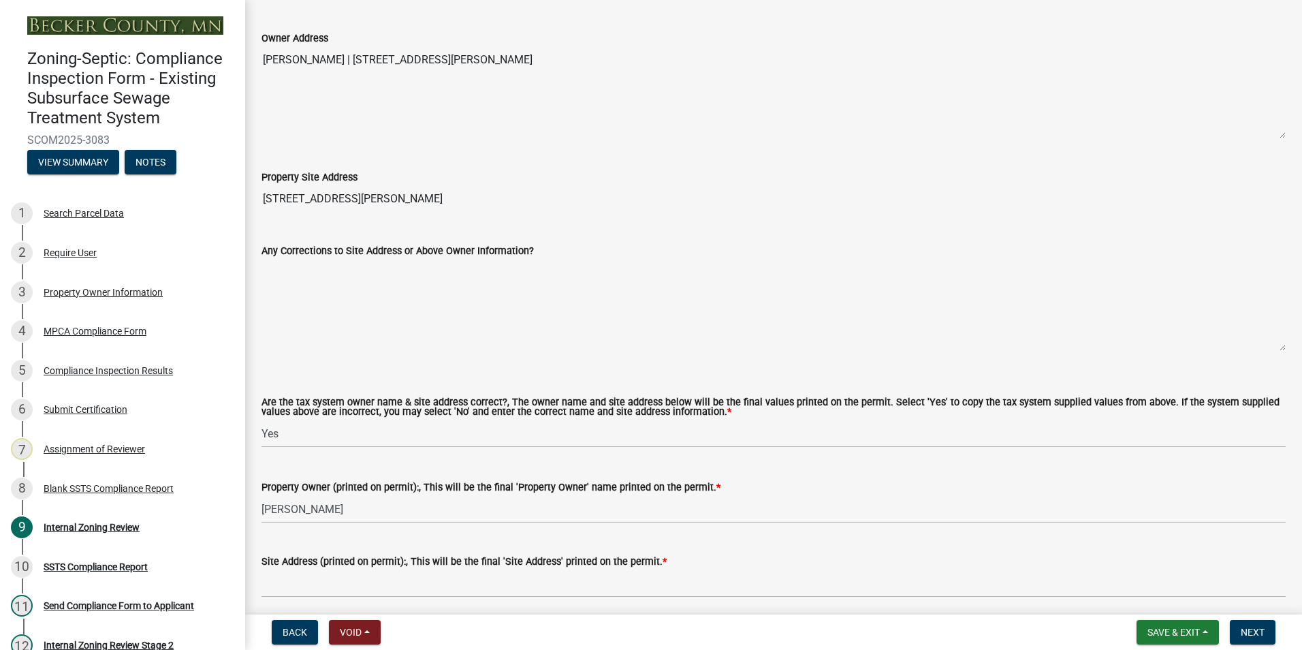
scroll to position [817, 0]
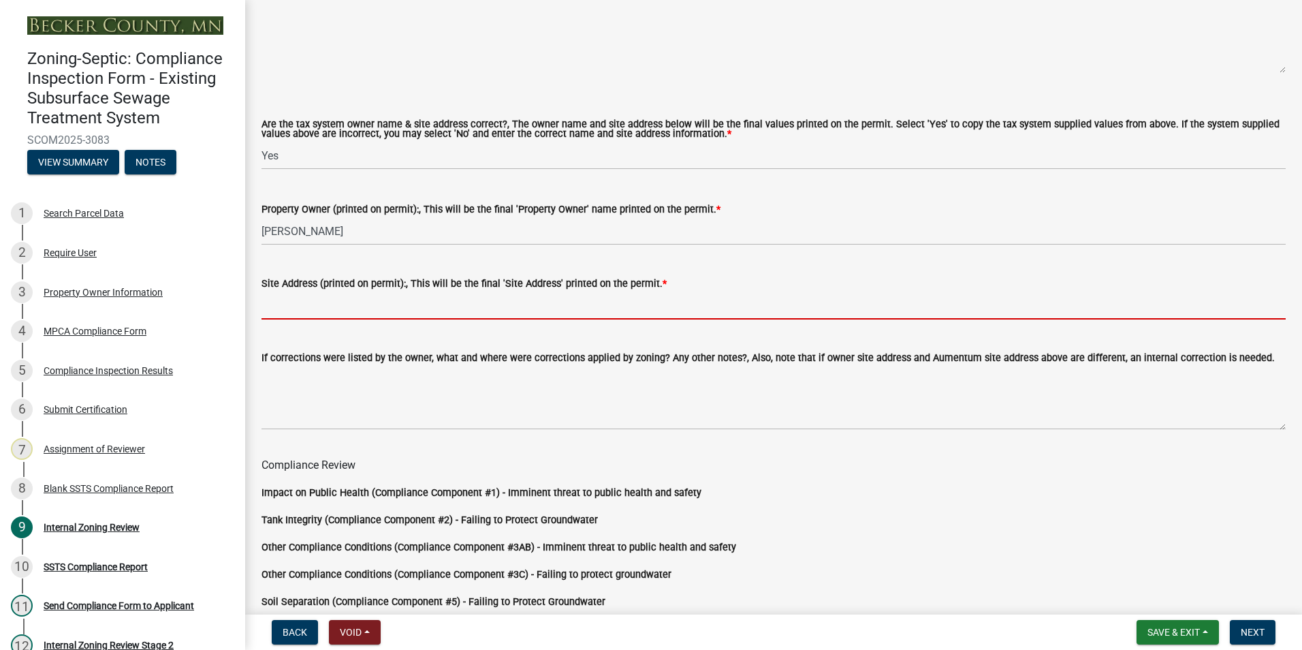
paste input "[STREET_ADDRESS][PERSON_NAME]"
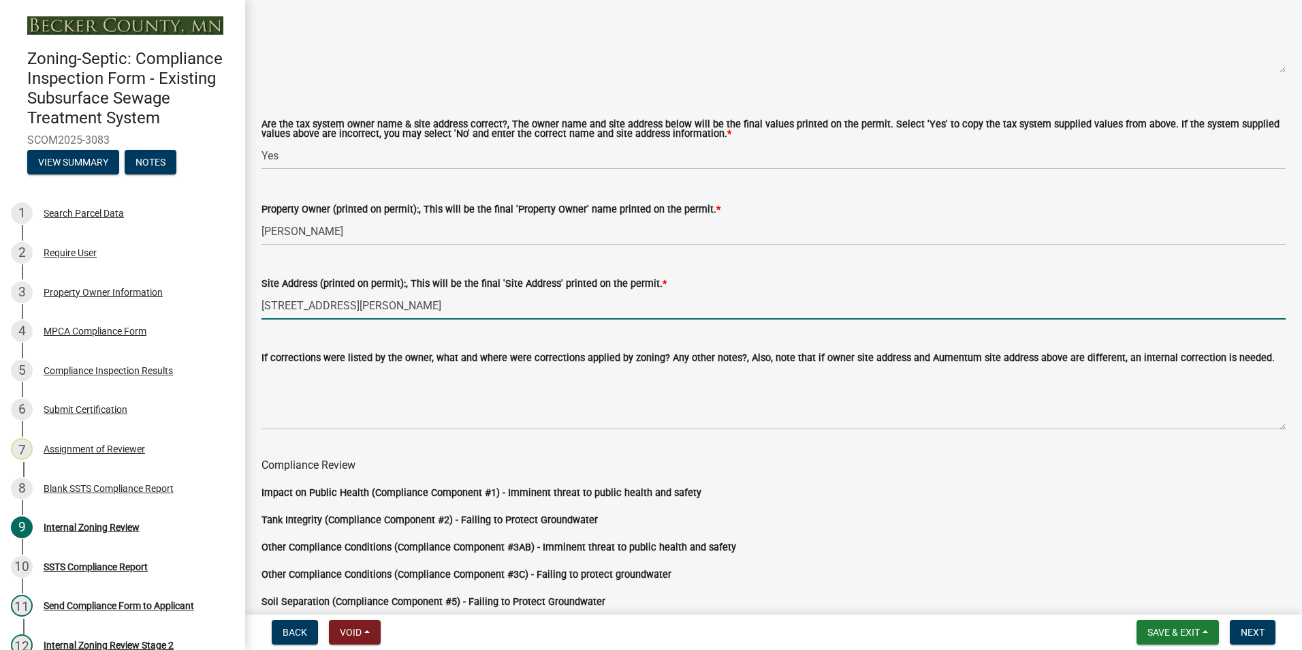
click at [382, 302] on input "[STREET_ADDRESS][PERSON_NAME]" at bounding box center [773, 305] width 1024 height 28
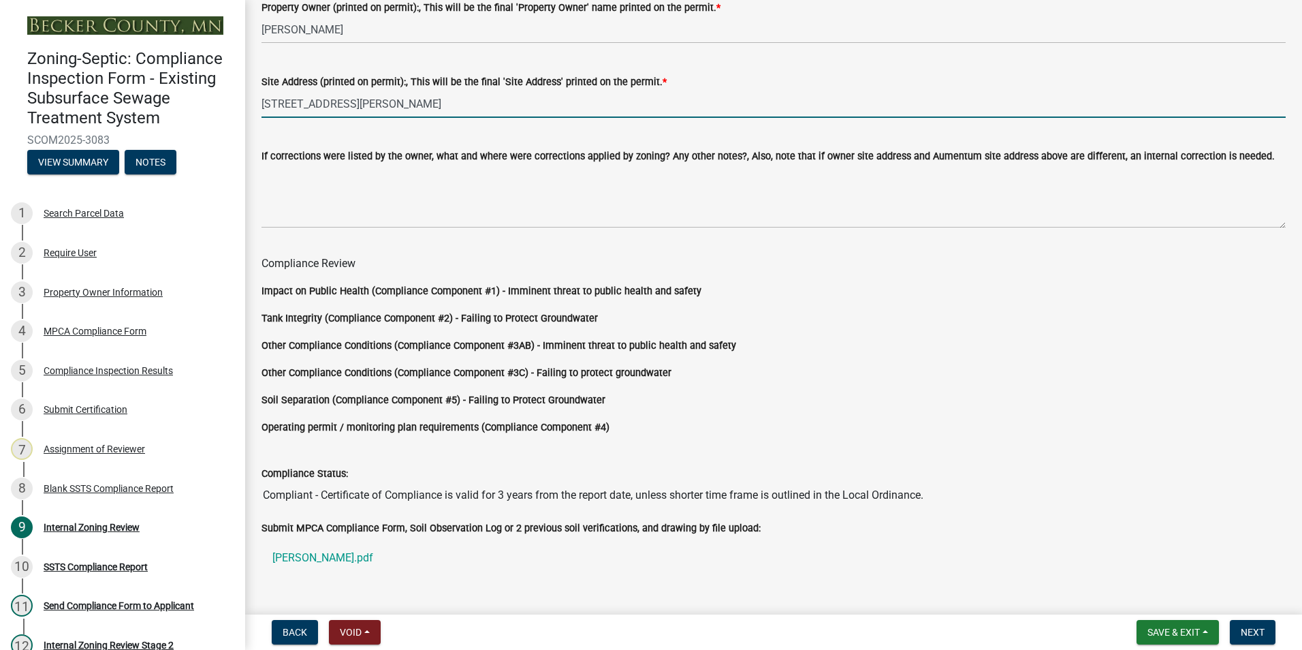
scroll to position [1132, 0]
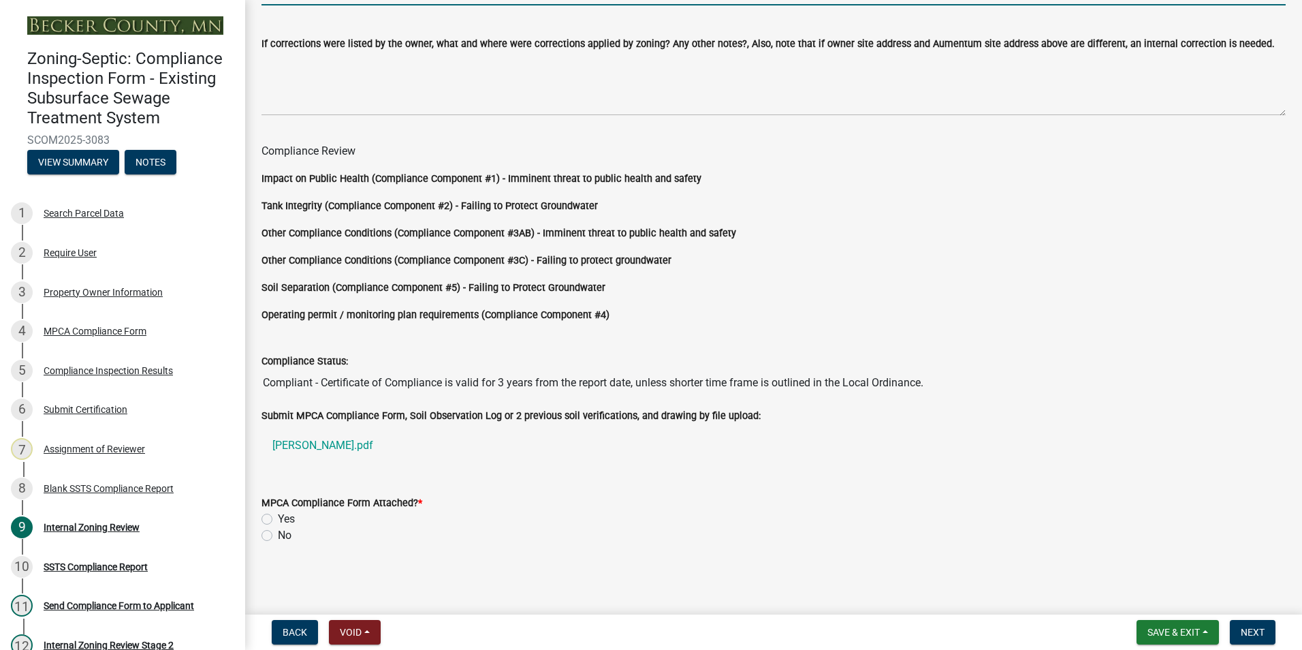
type input "[STREET_ADDRESS][PERSON_NAME]"
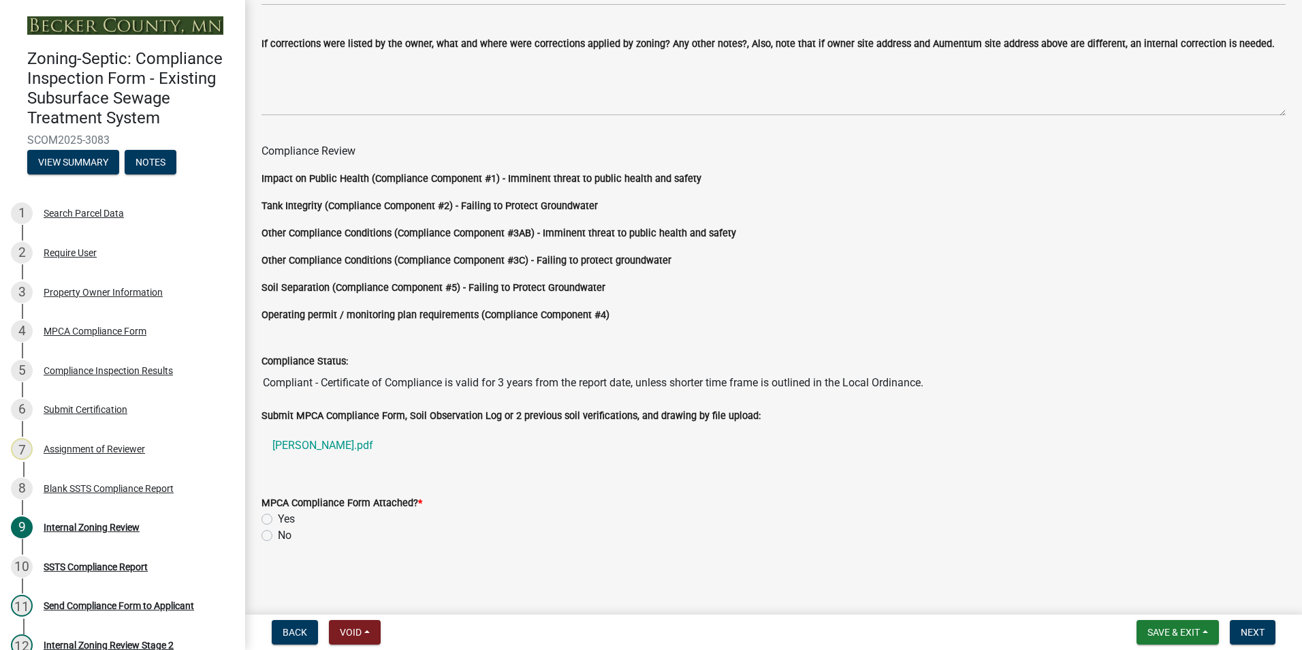
click at [278, 513] on label "Yes" at bounding box center [286, 519] width 17 height 16
click at [278, 513] on input "Yes" at bounding box center [282, 515] width 9 height 9
radio input "true"
click at [1247, 625] on button "Next" at bounding box center [1253, 632] width 46 height 25
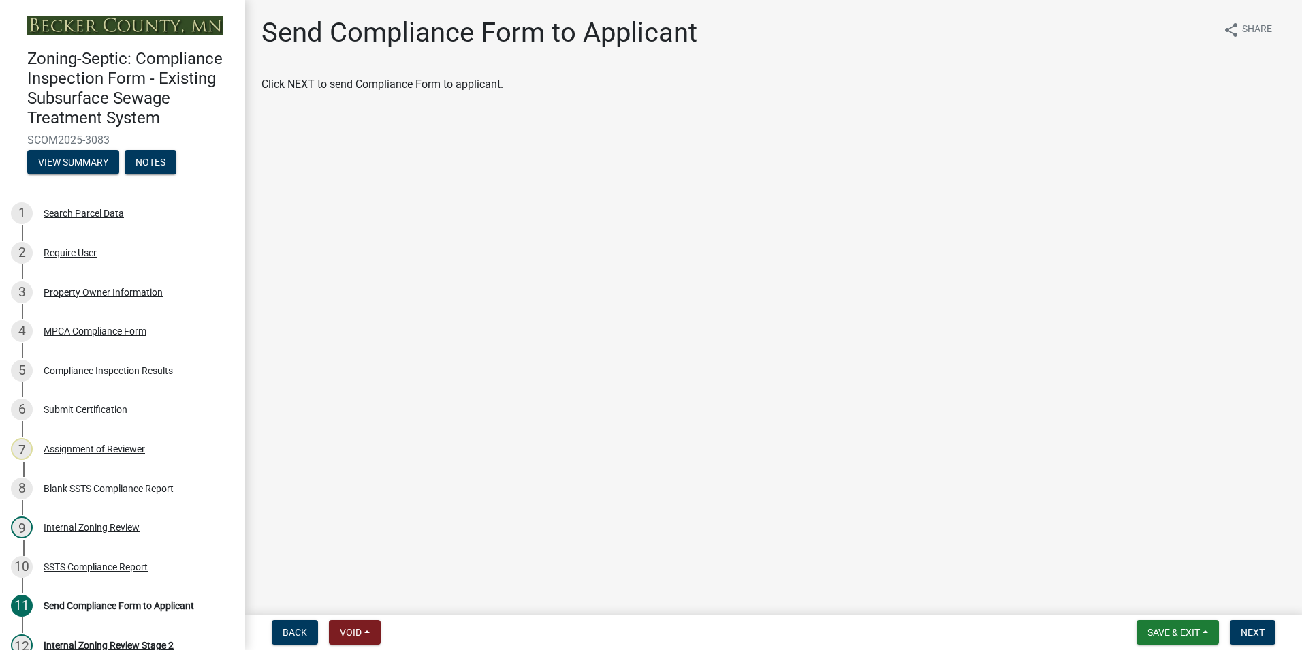
click at [1227, 630] on form "Save & Exit Save Save & Exit Next" at bounding box center [1206, 632] width 150 height 25
click at [1270, 633] on button "Next" at bounding box center [1253, 632] width 46 height 25
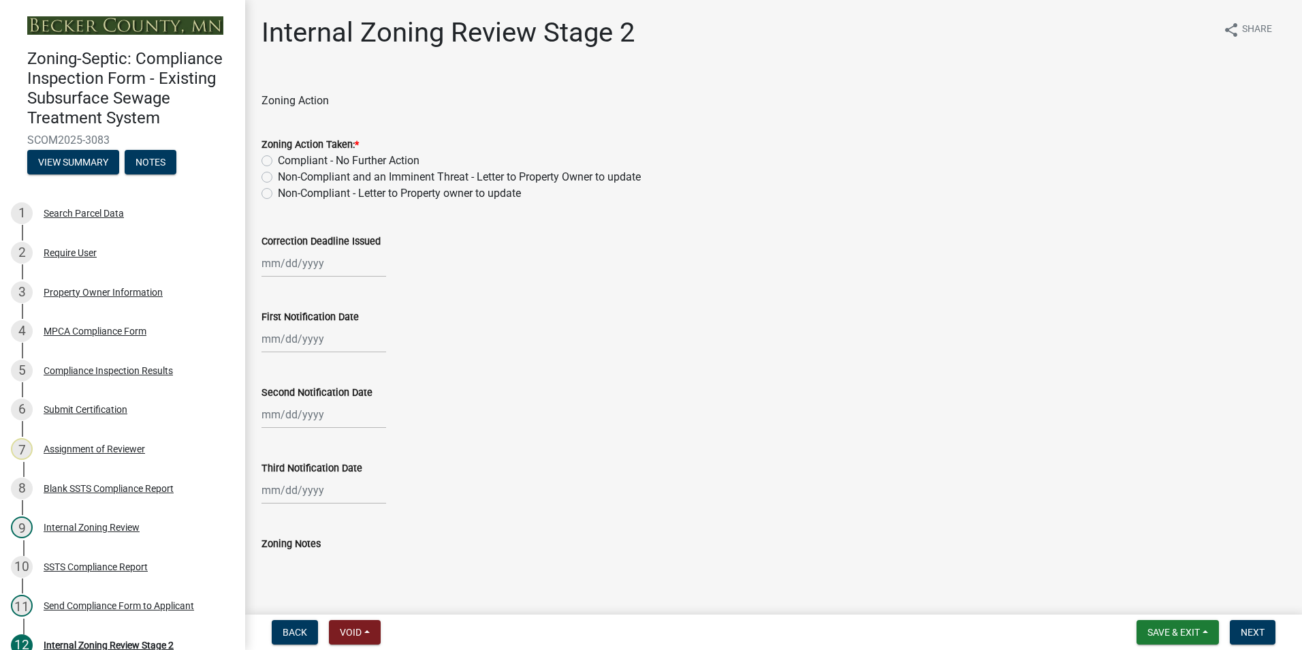
click at [278, 159] on label "Compliant - No Further Action" at bounding box center [349, 161] width 142 height 16
click at [278, 159] on input "Compliant - No Further Action" at bounding box center [282, 157] width 9 height 9
radio input "true"
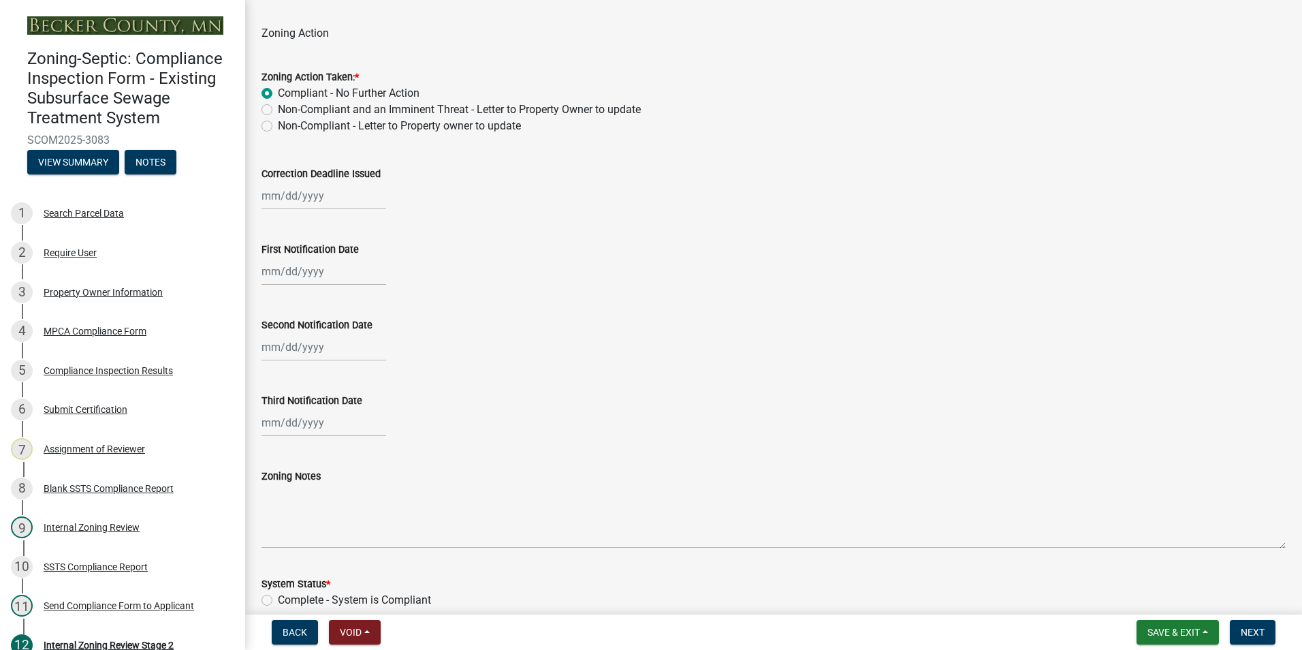
scroll to position [340, 0]
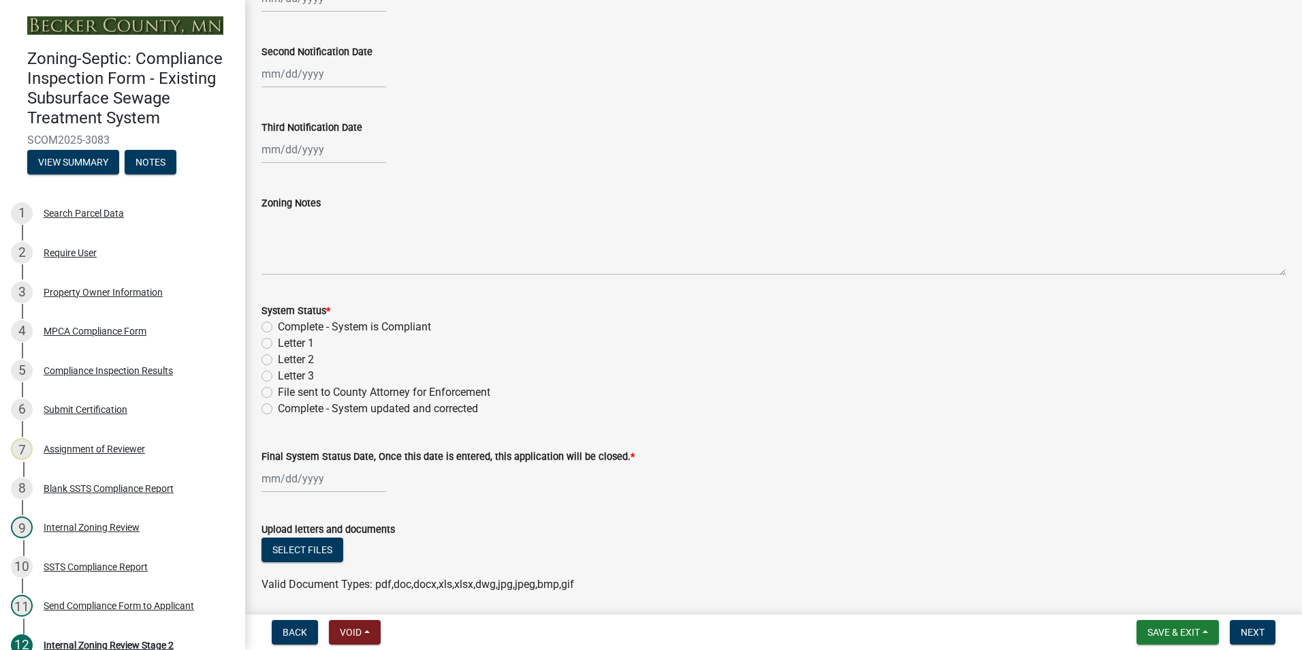
click at [278, 324] on label "Complete - System is Compliant" at bounding box center [354, 327] width 153 height 16
click at [278, 324] on input "Complete - System is Compliant" at bounding box center [282, 323] width 9 height 9
radio input "true"
click at [290, 467] on div at bounding box center [323, 478] width 125 height 28
select select "9"
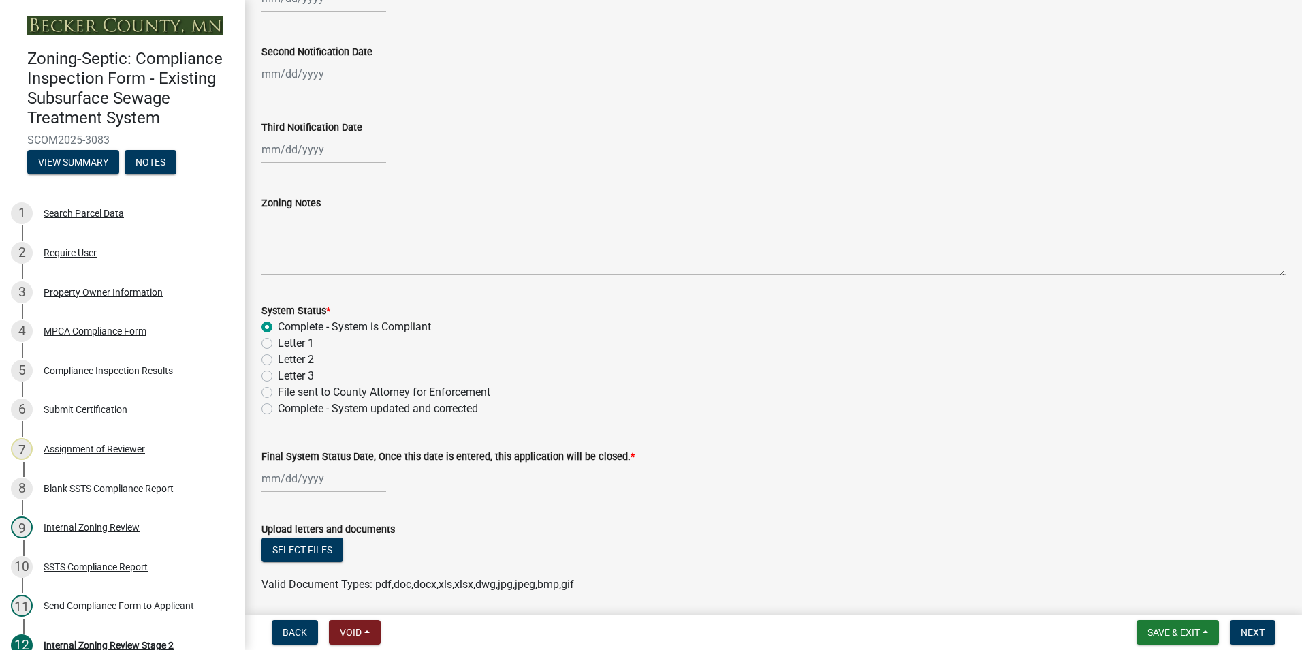
select select "2025"
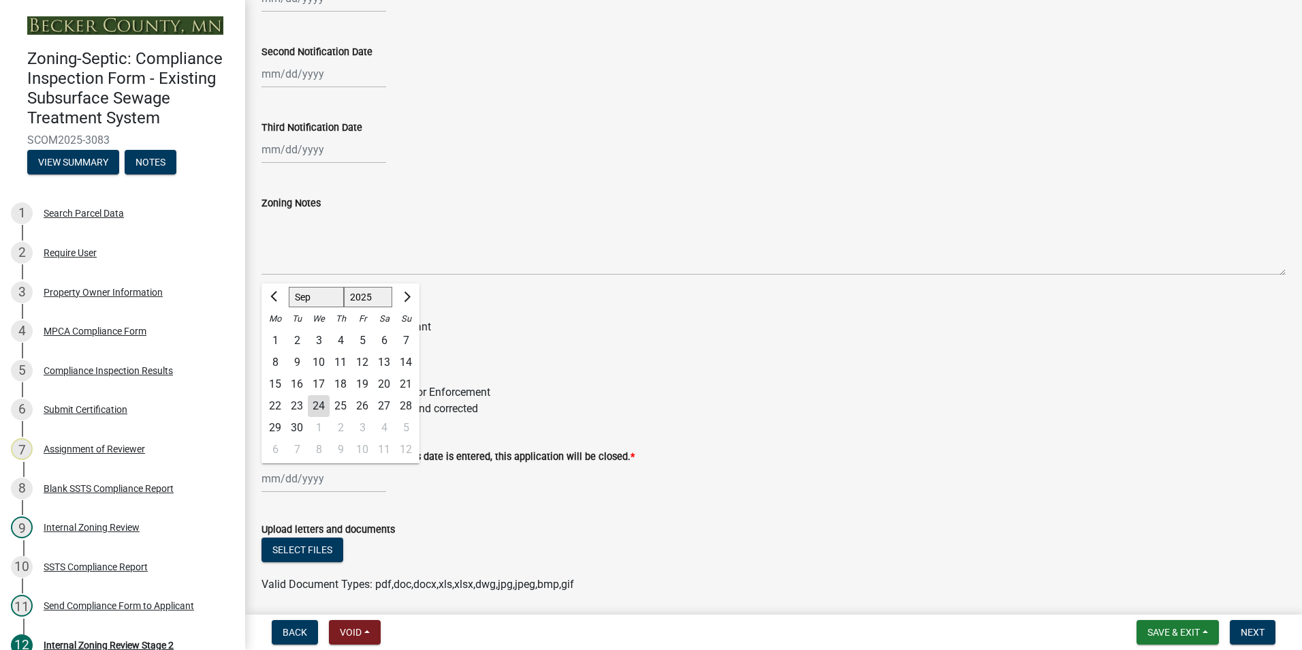
click at [321, 407] on div "24" at bounding box center [319, 406] width 22 height 22
type input "[DATE]"
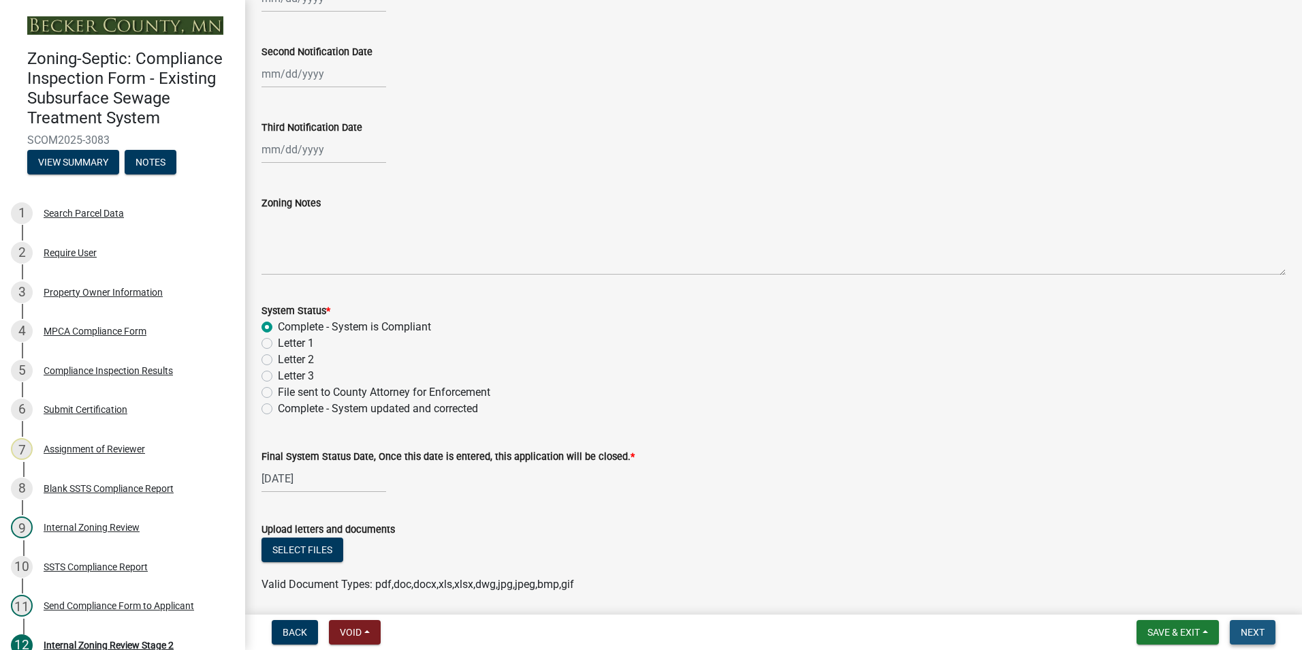
click at [1262, 629] on span "Next" at bounding box center [1253, 631] width 24 height 11
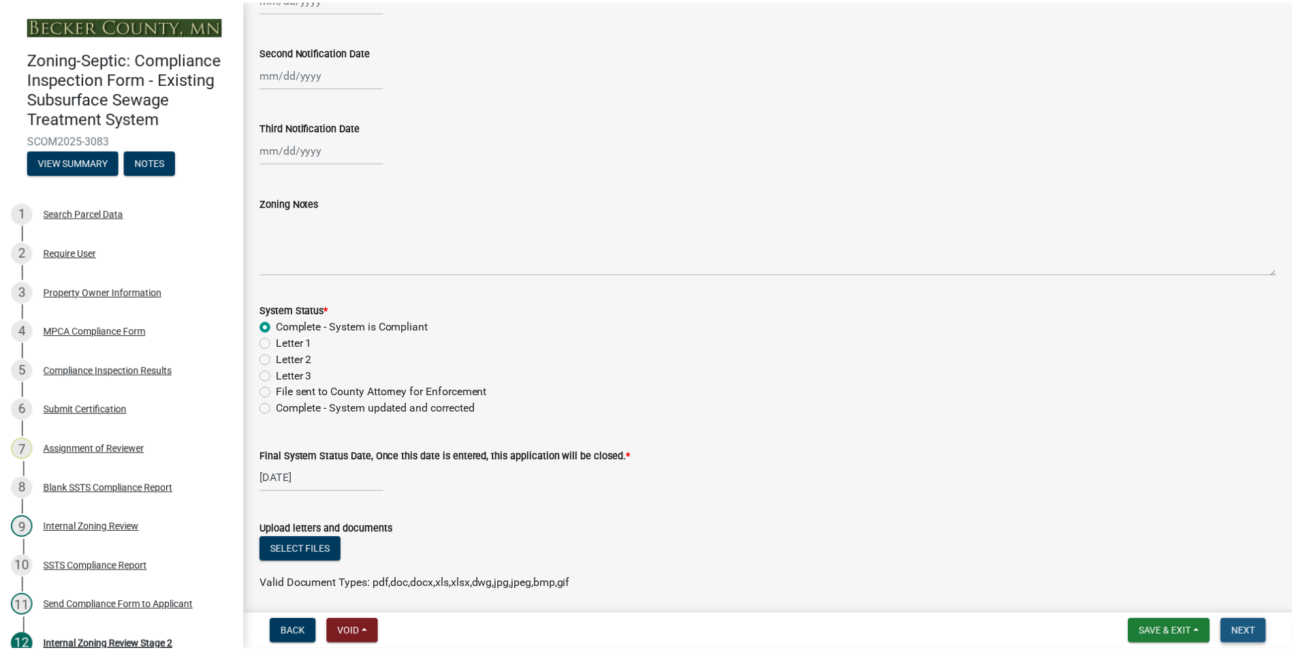
scroll to position [0, 0]
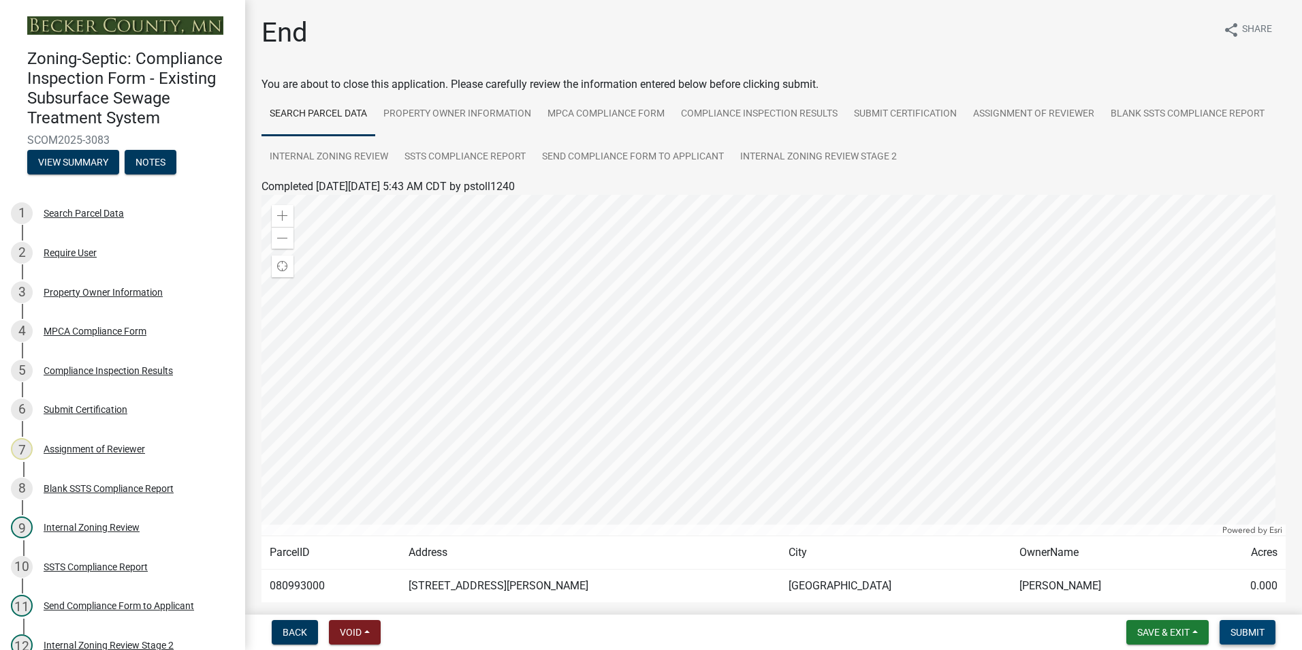
click at [1260, 630] on span "Submit" at bounding box center [1247, 631] width 34 height 11
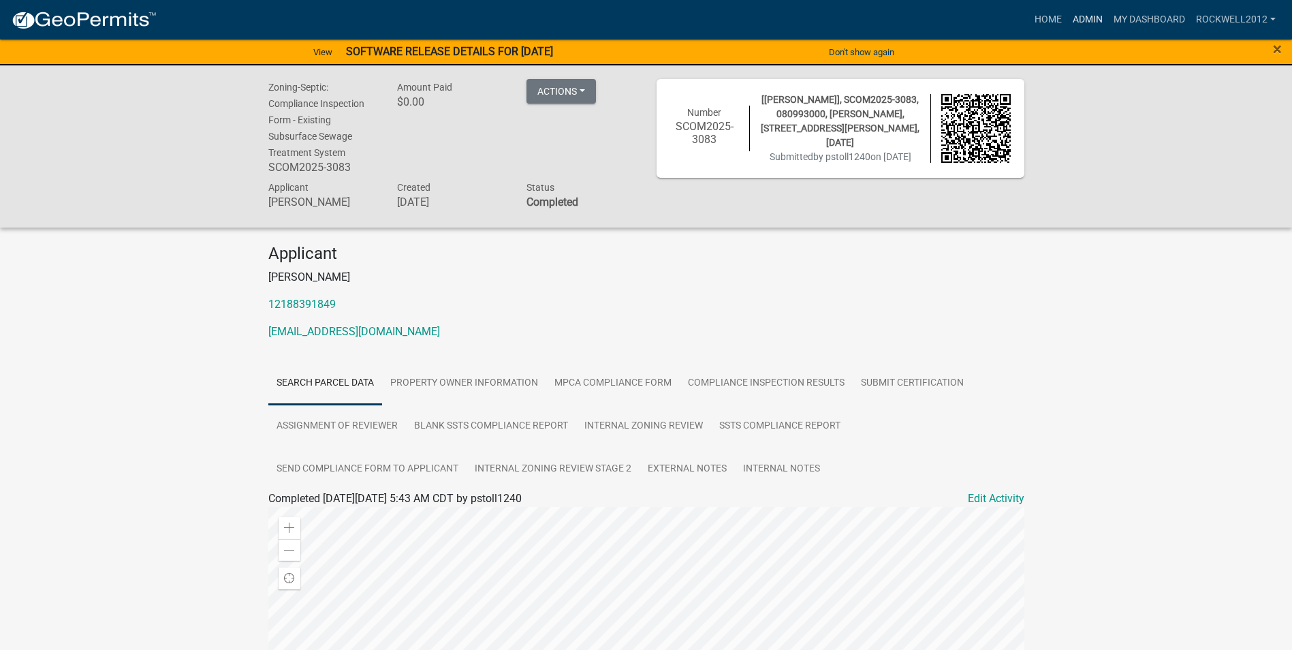
click at [1086, 16] on link "Admin" at bounding box center [1087, 20] width 41 height 26
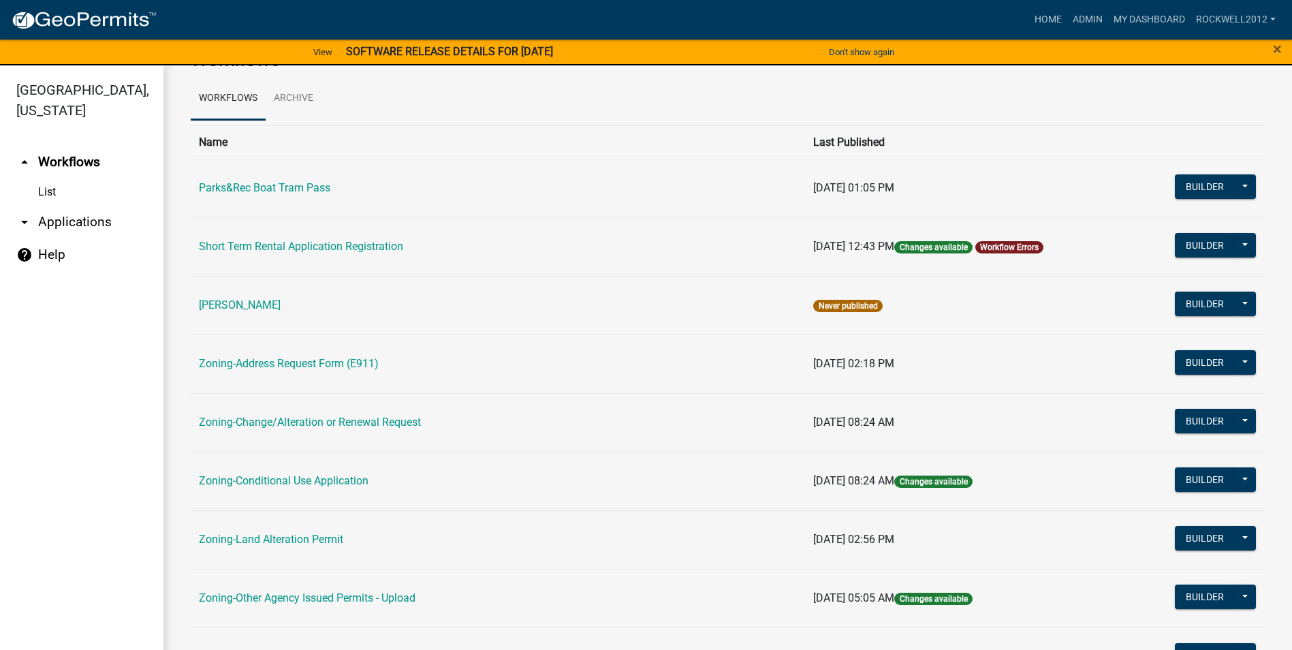
scroll to position [272, 0]
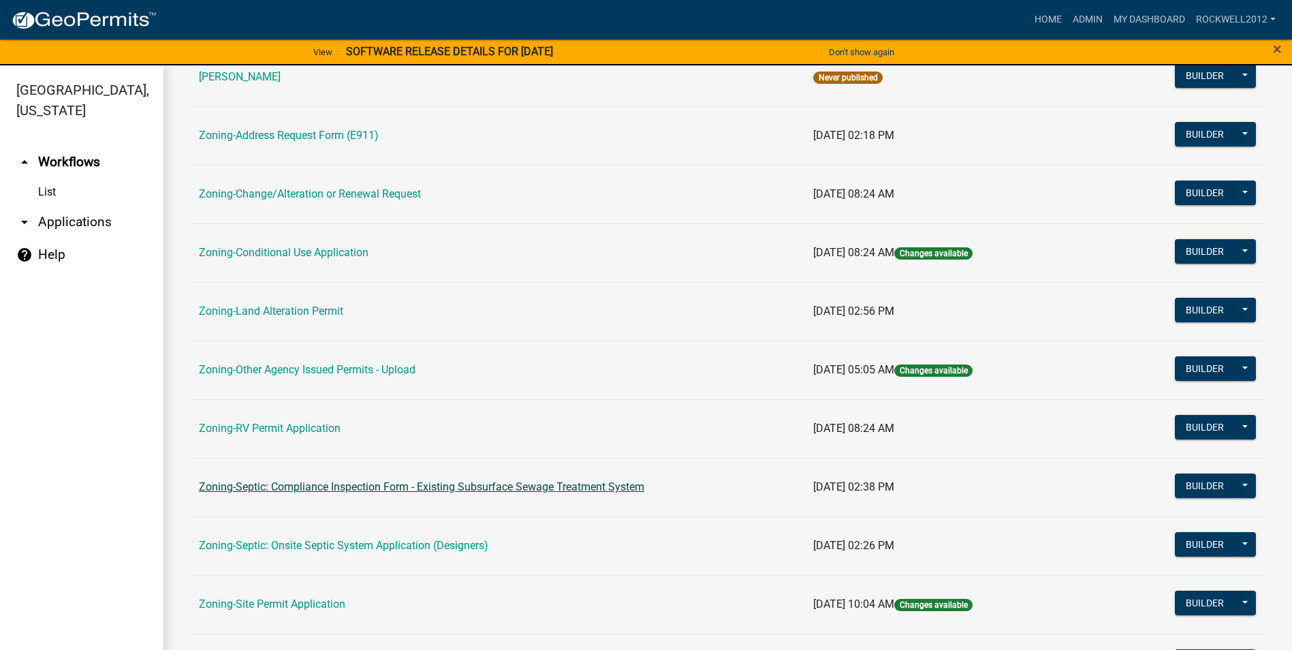
click at [494, 485] on link "Zoning-Septic: Compliance Inspection Form - Existing Subsurface Sewage Treatmen…" at bounding box center [421, 486] width 445 height 13
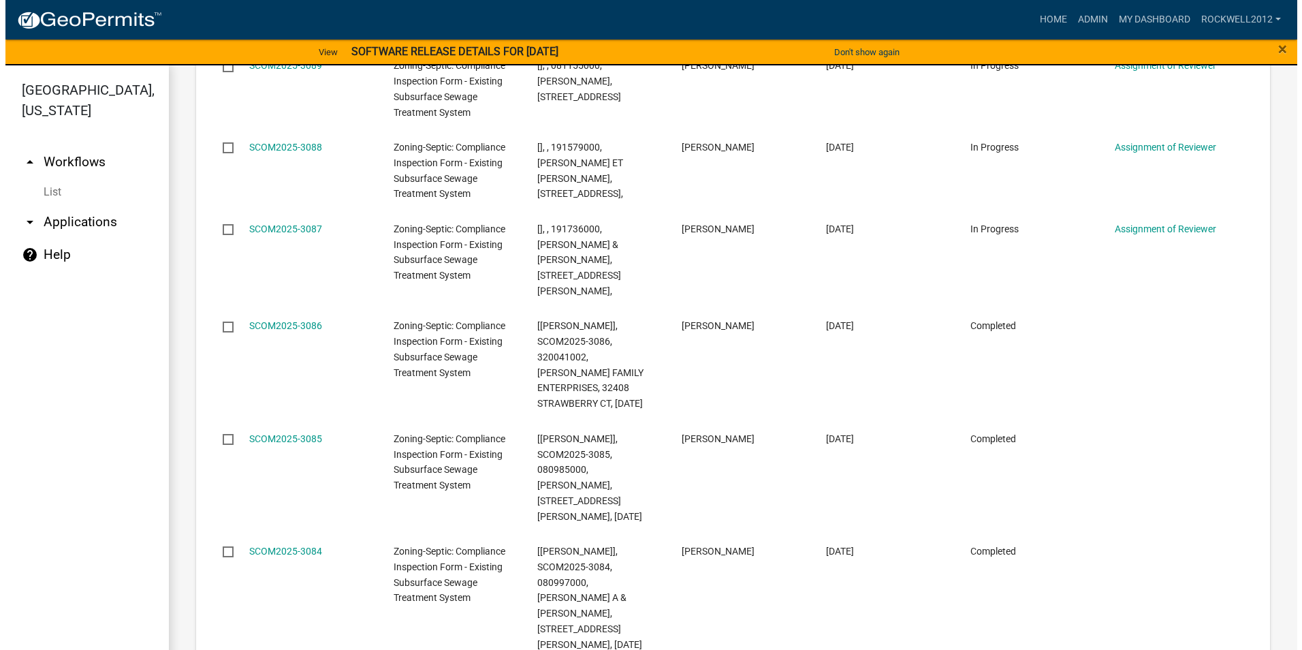
scroll to position [1838, 0]
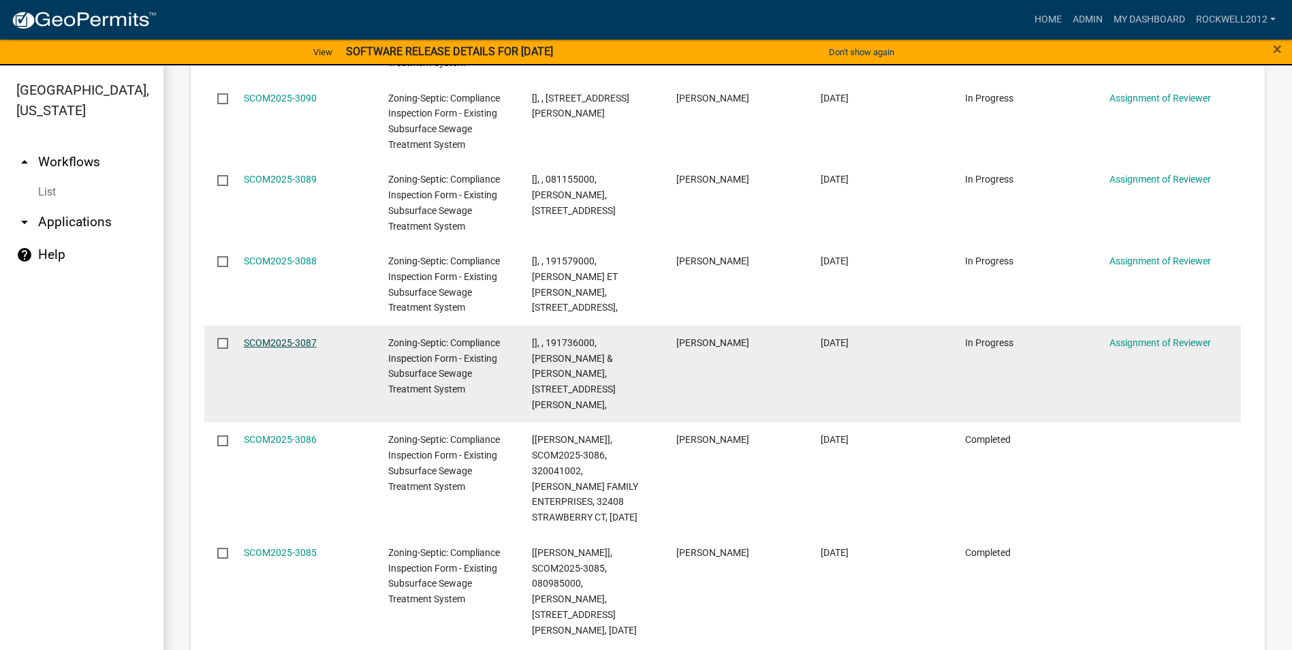
click at [261, 337] on link "SCOM2025-3087" at bounding box center [280, 342] width 73 height 11
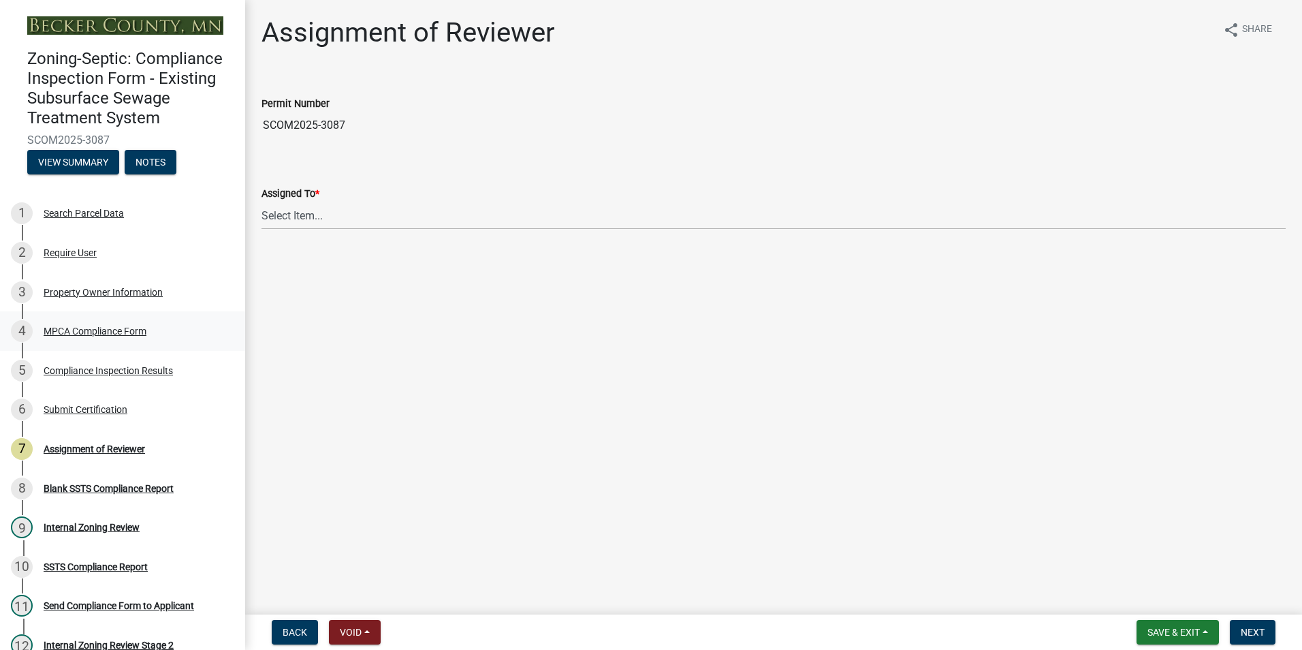
click at [93, 326] on div "MPCA Compliance Form" at bounding box center [95, 331] width 103 height 10
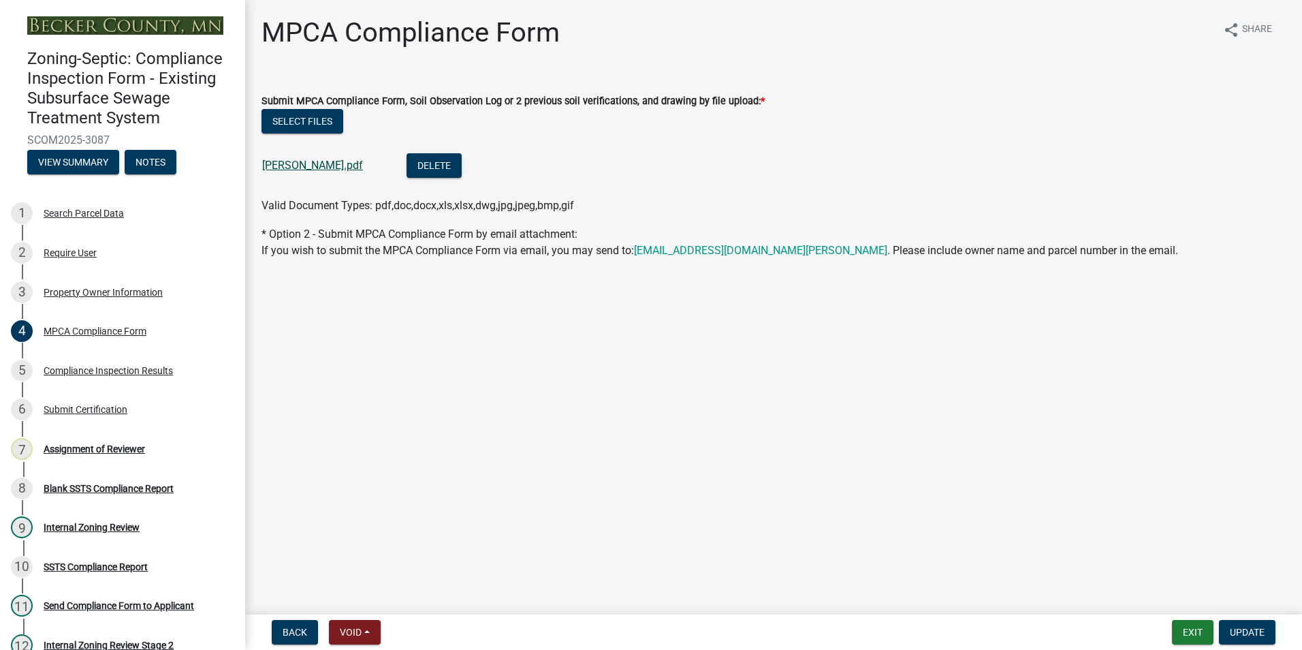
click at [313, 163] on link "[PERSON_NAME].pdf" at bounding box center [312, 165] width 101 height 13
click at [114, 456] on div "7 Assignment of Reviewer" at bounding box center [117, 449] width 212 height 22
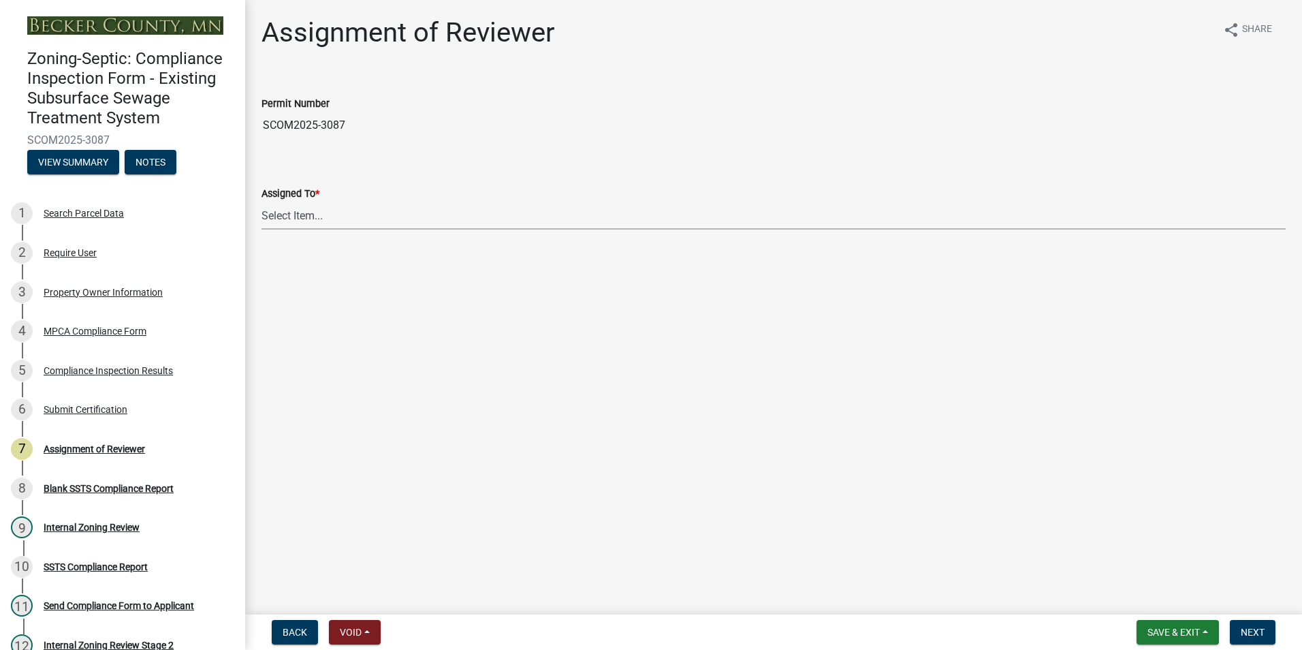
click at [304, 214] on select "Select Item... [PERSON_NAME] [PERSON_NAME] [PERSON_NAME] [PERSON_NAME] [PERSON_…" at bounding box center [773, 216] width 1024 height 28
click at [261, 202] on select "Select Item... [PERSON_NAME] [PERSON_NAME] [PERSON_NAME] [PERSON_NAME] [PERSON_…" at bounding box center [773, 216] width 1024 height 28
select select "0016247d-12af-40d0-8103-934796a3d230"
click at [1256, 633] on span "Next" at bounding box center [1253, 631] width 24 height 11
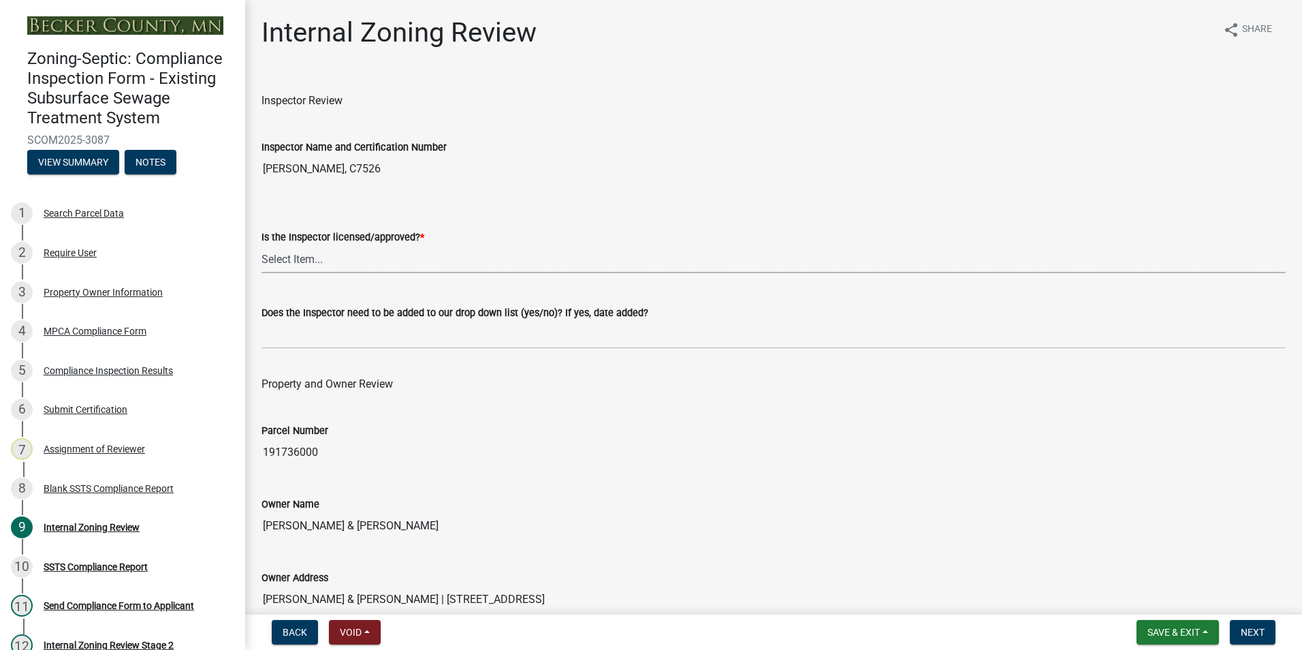
click at [305, 260] on select "Select Item... Yes No" at bounding box center [773, 259] width 1024 height 28
click at [261, 245] on select "Select Item... Yes No" at bounding box center [773, 259] width 1024 height 28
select select "7beb9ca5-c3cb-47d4-a805-1554d3173259"
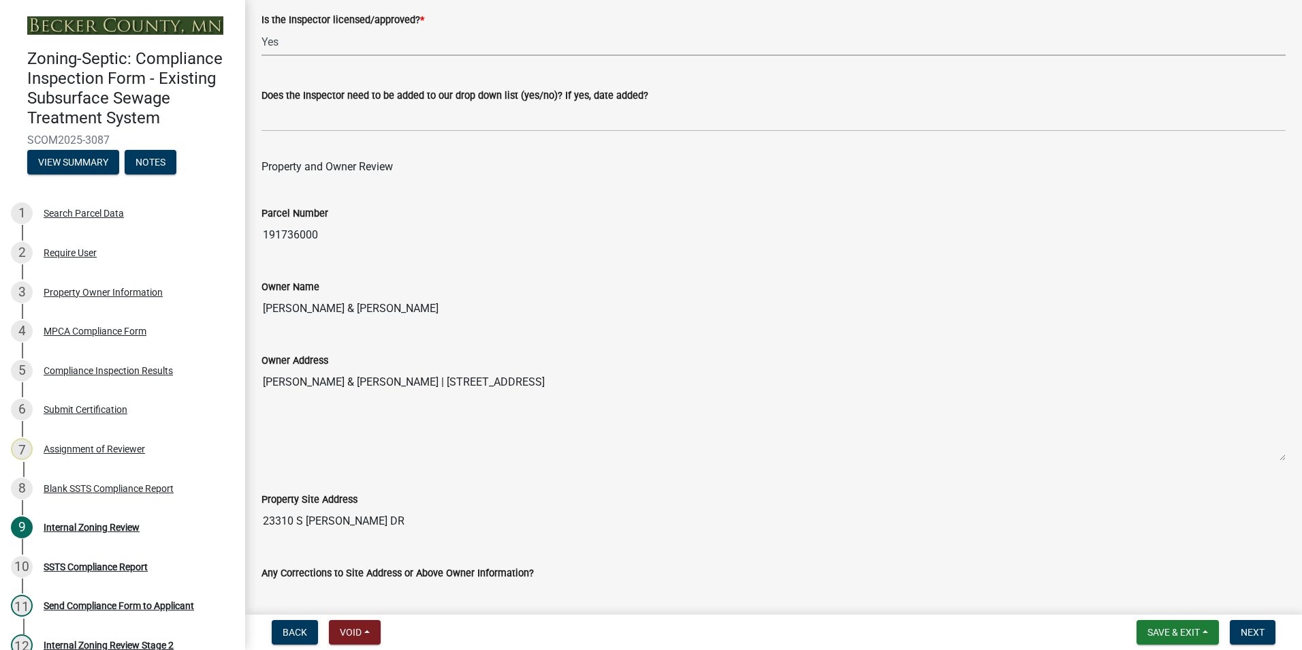
scroll to position [409, 0]
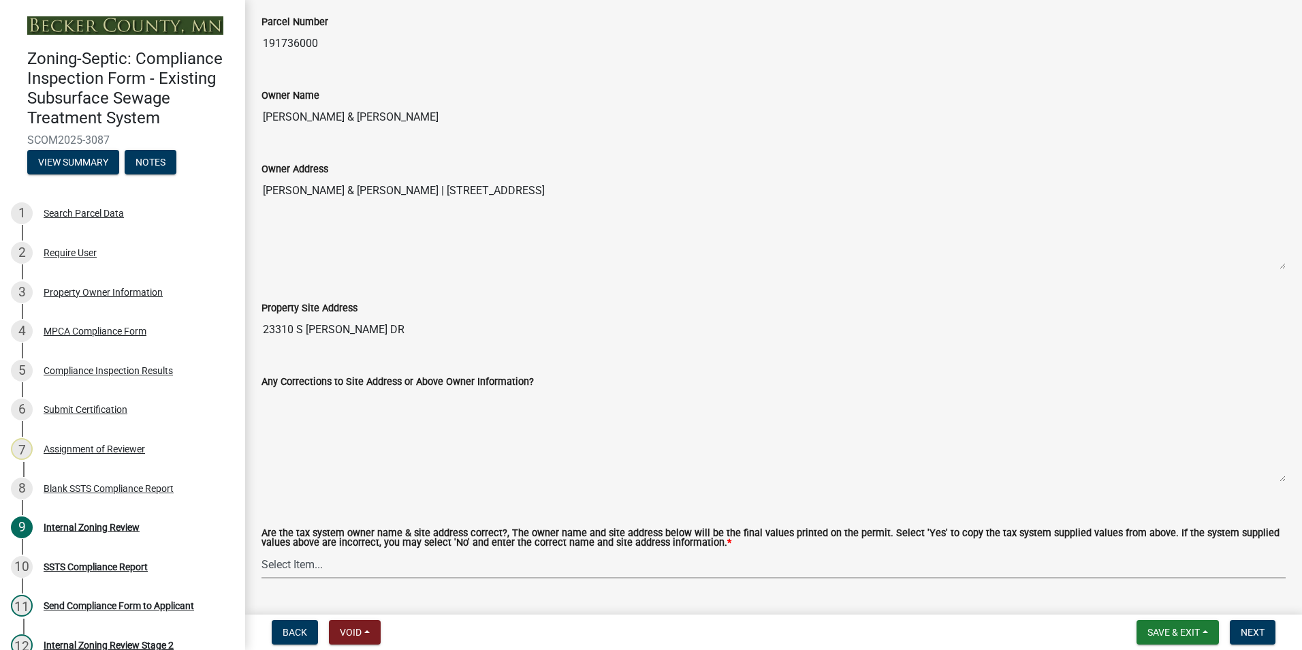
click at [293, 567] on select "Select Item... Yes No" at bounding box center [773, 564] width 1024 height 28
click at [261, 551] on select "Select Item... Yes No" at bounding box center [773, 564] width 1024 height 28
select select "f9f37200-9fc8-4e5e-9e7f-111cc9077d94"
drag, startPoint x: 447, startPoint y: 127, endPoint x: 266, endPoint y: 106, distance: 182.4
click at [266, 106] on input "[PERSON_NAME] & [PERSON_NAME]" at bounding box center [773, 116] width 1024 height 27
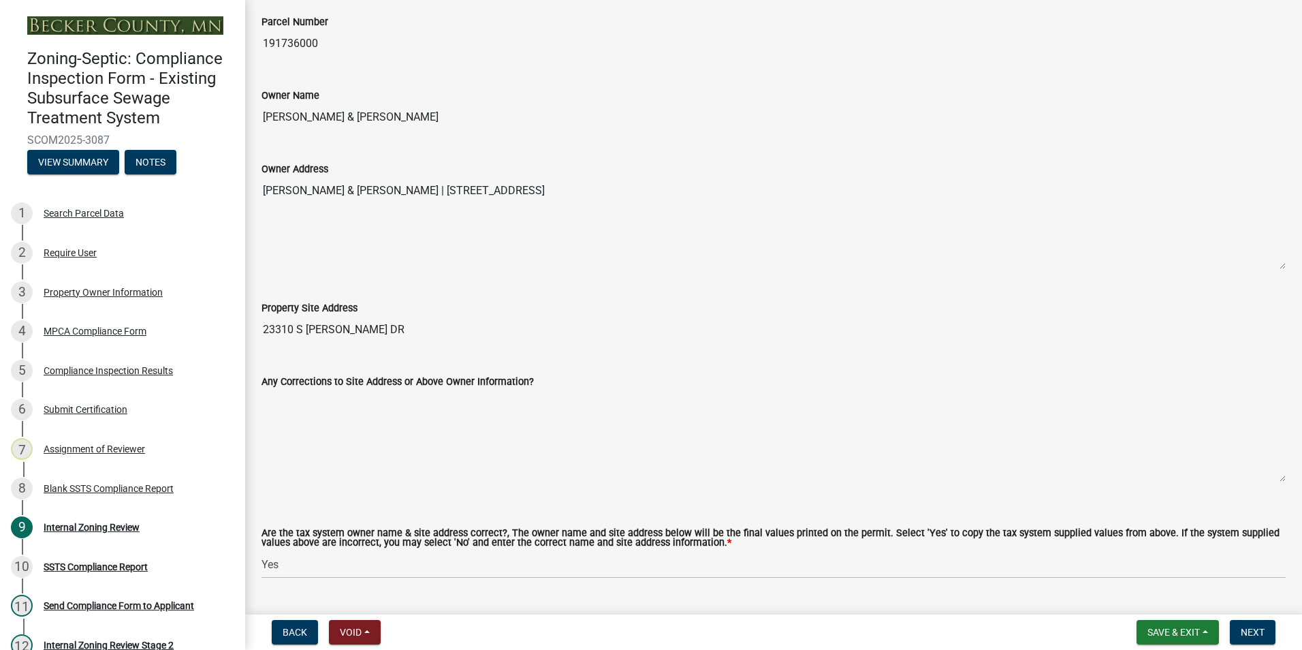
drag, startPoint x: 266, startPoint y: 106, endPoint x: 292, endPoint y: 114, distance: 28.0
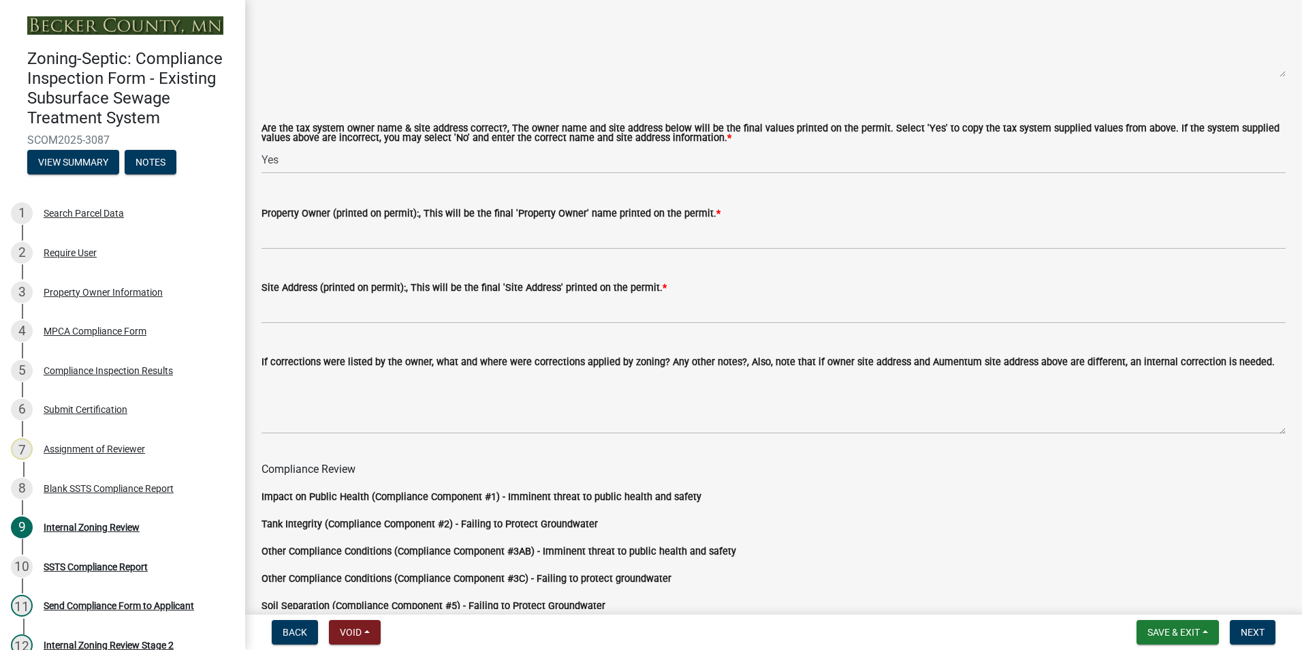
scroll to position [817, 0]
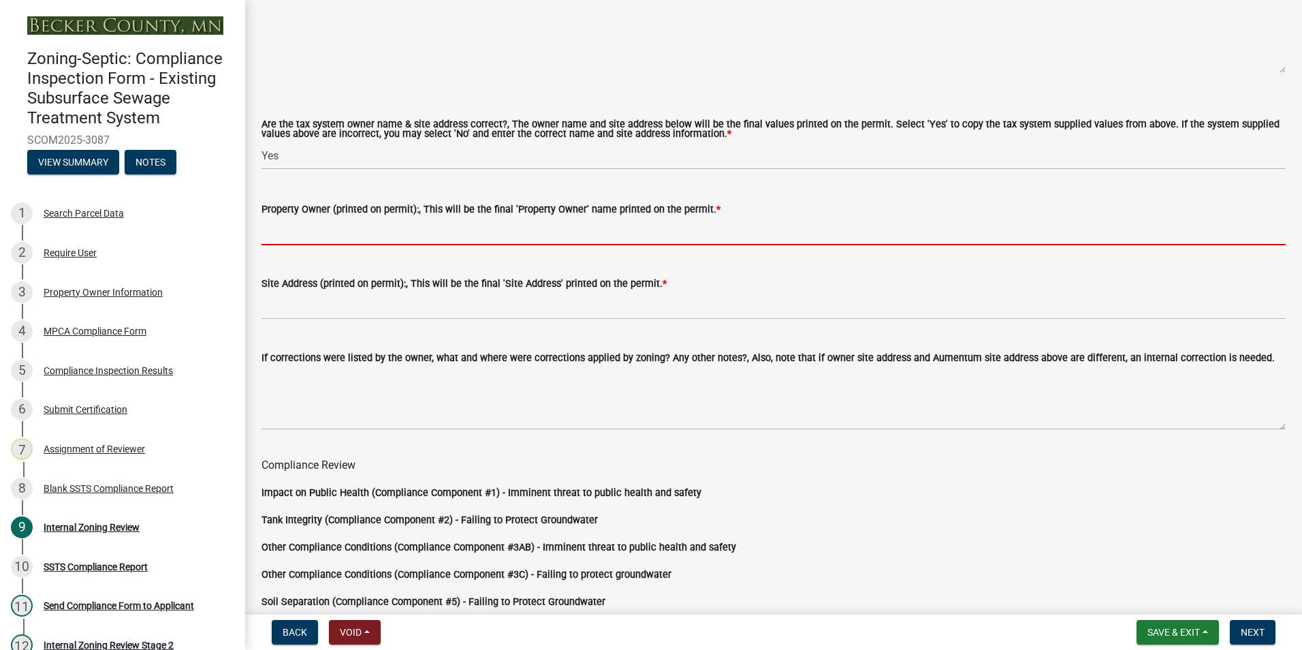
paste input "[PERSON_NAME] & [PERSON_NAME]"
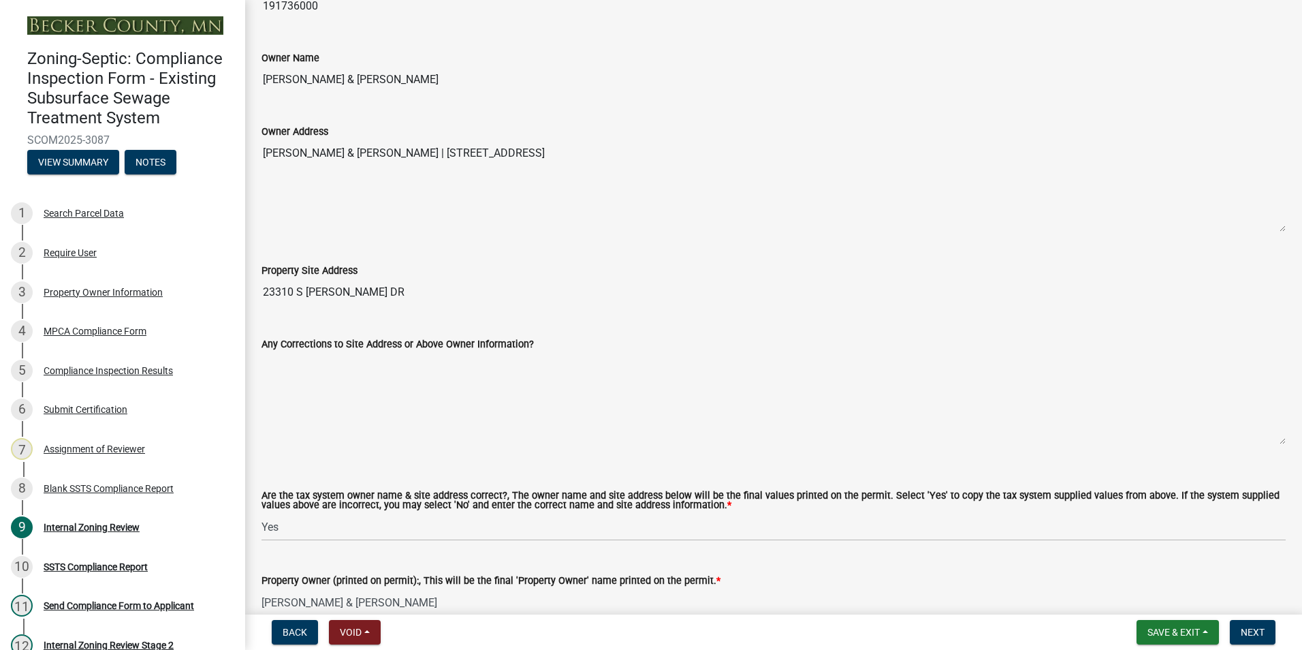
scroll to position [340, 0]
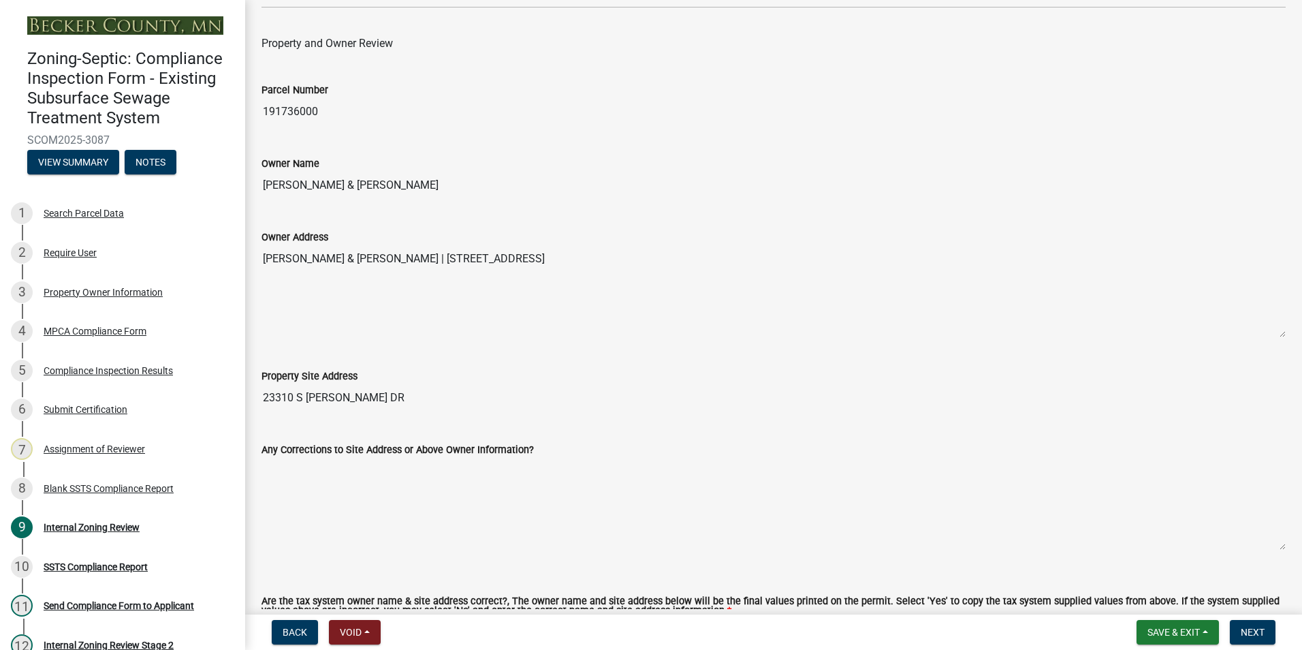
type input "[PERSON_NAME] & [PERSON_NAME]"
drag, startPoint x: 371, startPoint y: 397, endPoint x: 248, endPoint y: 397, distance: 123.2
click at [248, 397] on div "Internal Zoning Review share Share Inspector Review Inspector Name and Certific…" at bounding box center [773, 517] width 1057 height 1682
drag, startPoint x: 248, startPoint y: 397, endPoint x: 287, endPoint y: 396, distance: 39.5
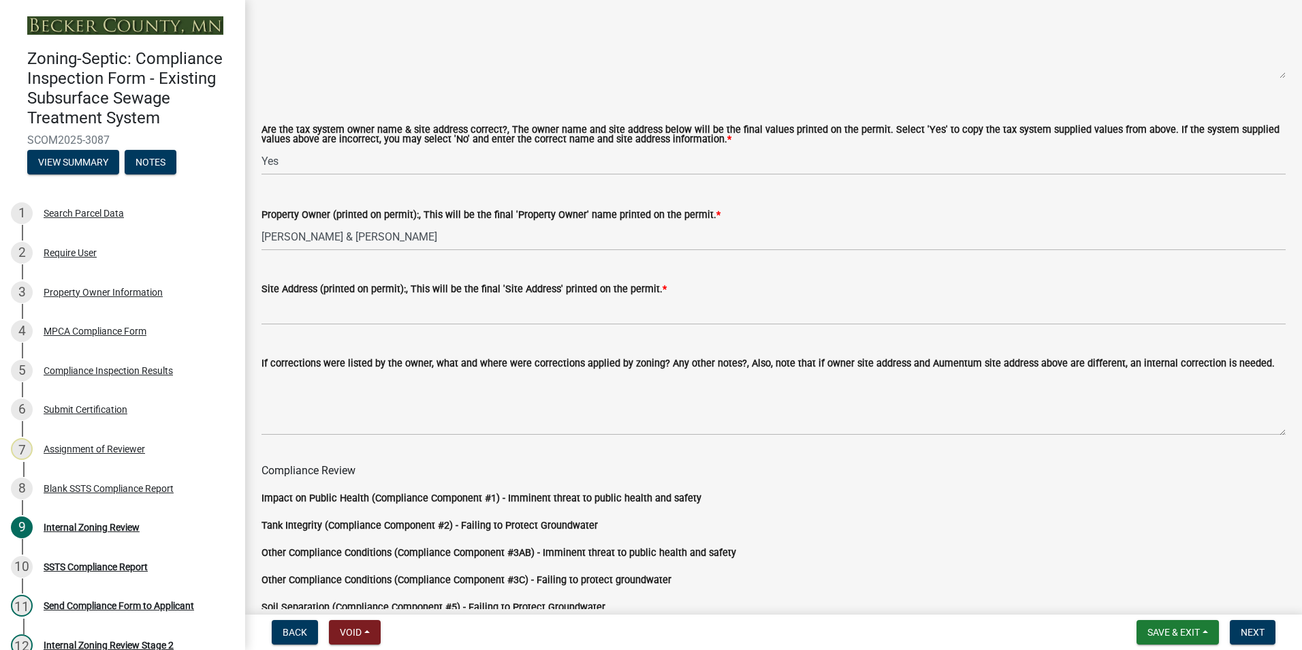
scroll to position [817, 0]
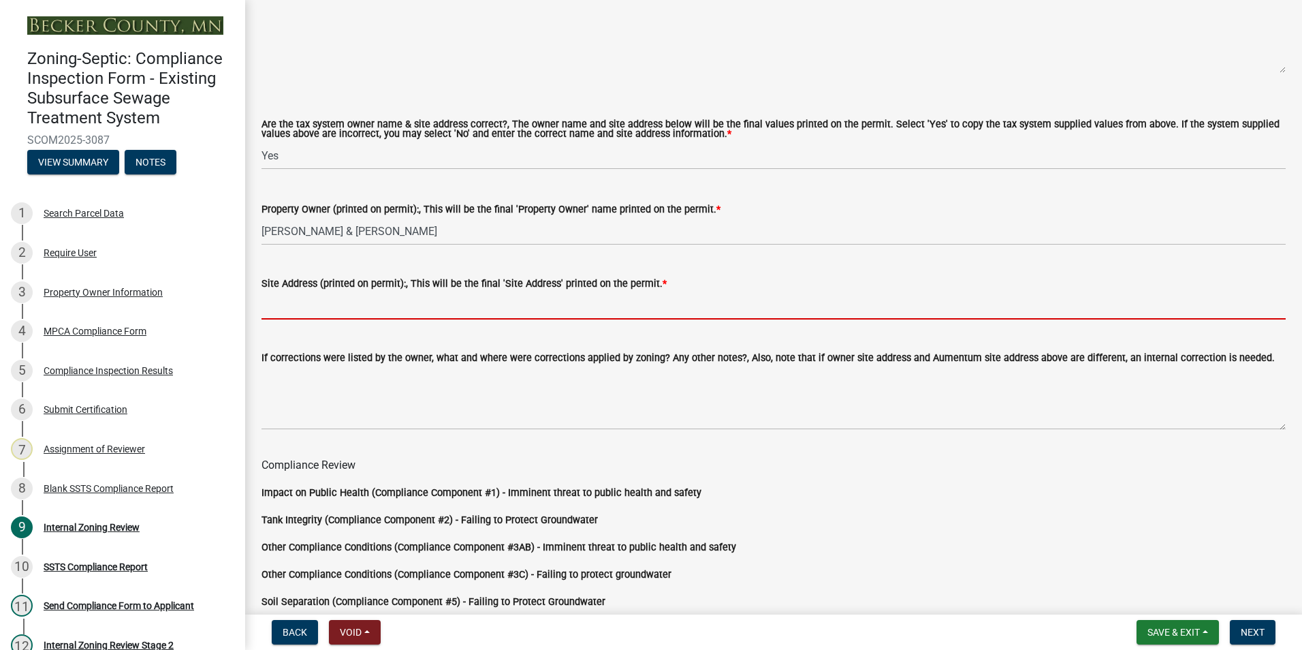
paste input "23310 S [PERSON_NAME] DR"
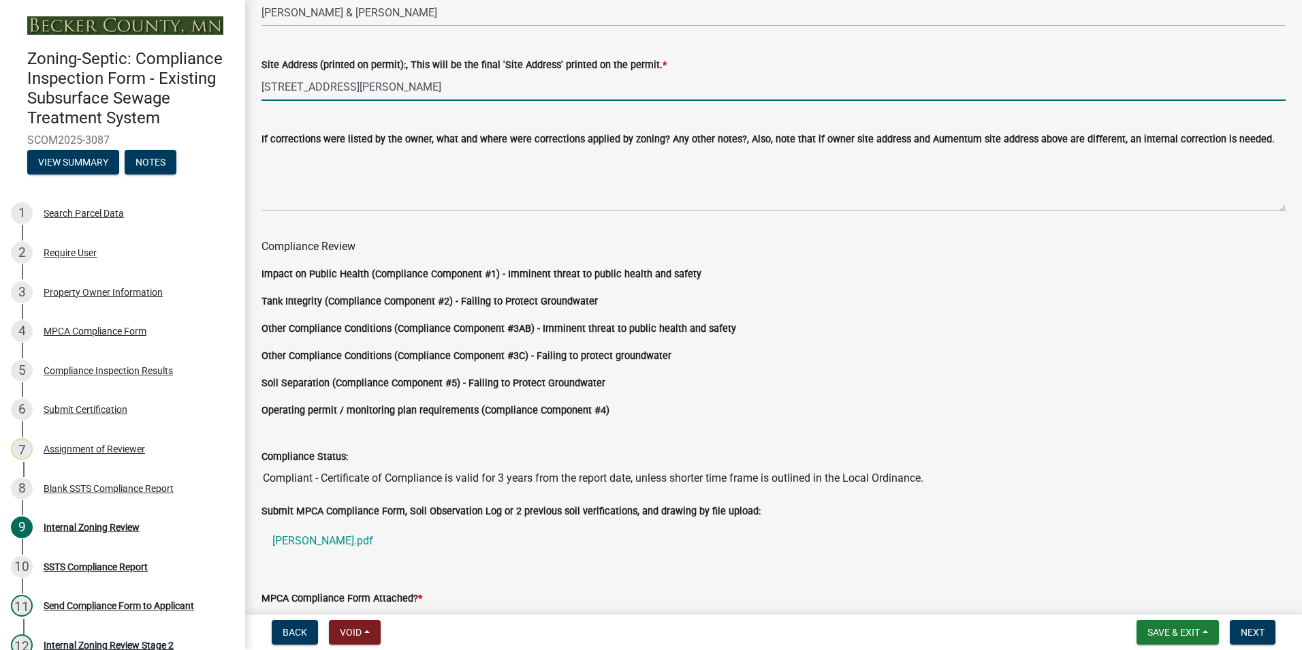
scroll to position [1132, 0]
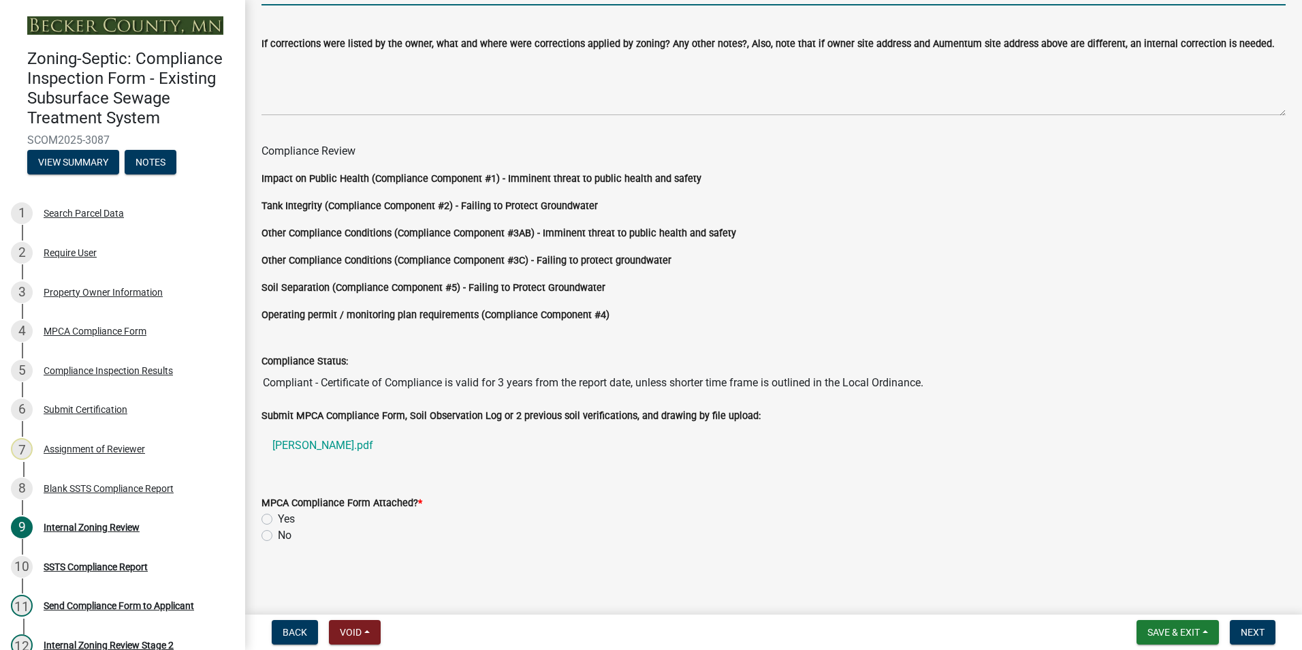
type input "[STREET_ADDRESS][PERSON_NAME]"
click at [278, 519] on label "Yes" at bounding box center [286, 519] width 17 height 16
click at [278, 519] on input "Yes" at bounding box center [282, 515] width 9 height 9
radio input "true"
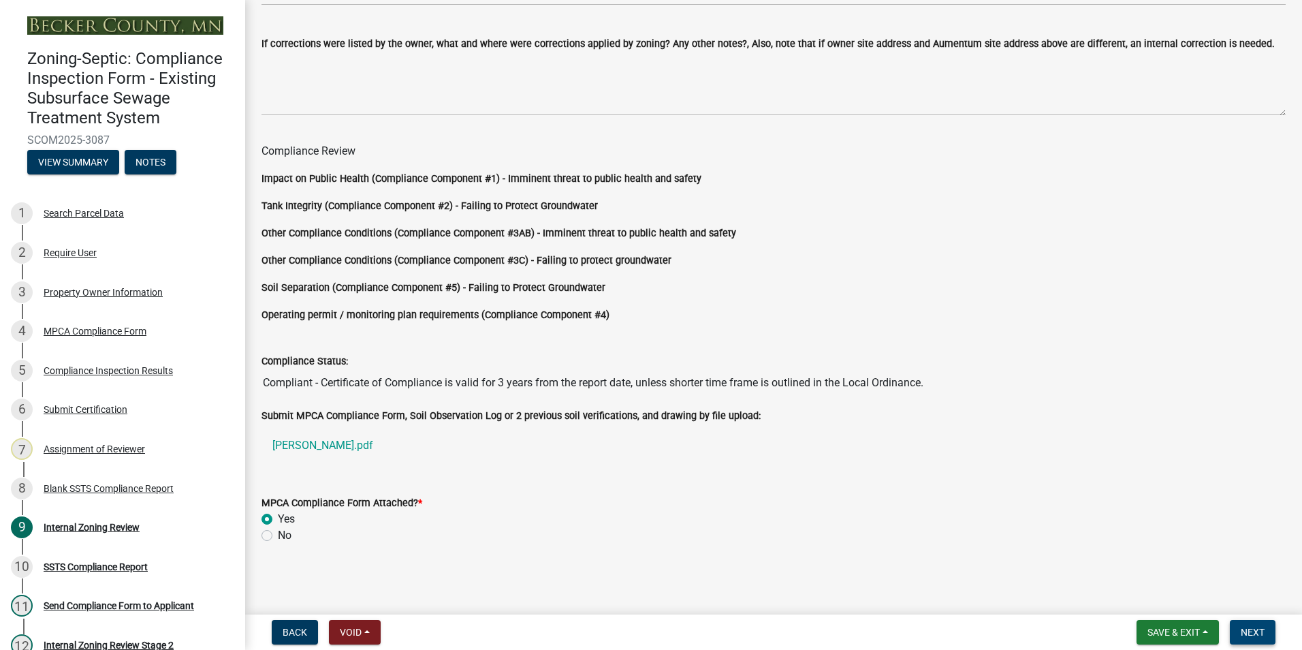
click at [1256, 630] on span "Next" at bounding box center [1253, 631] width 24 height 11
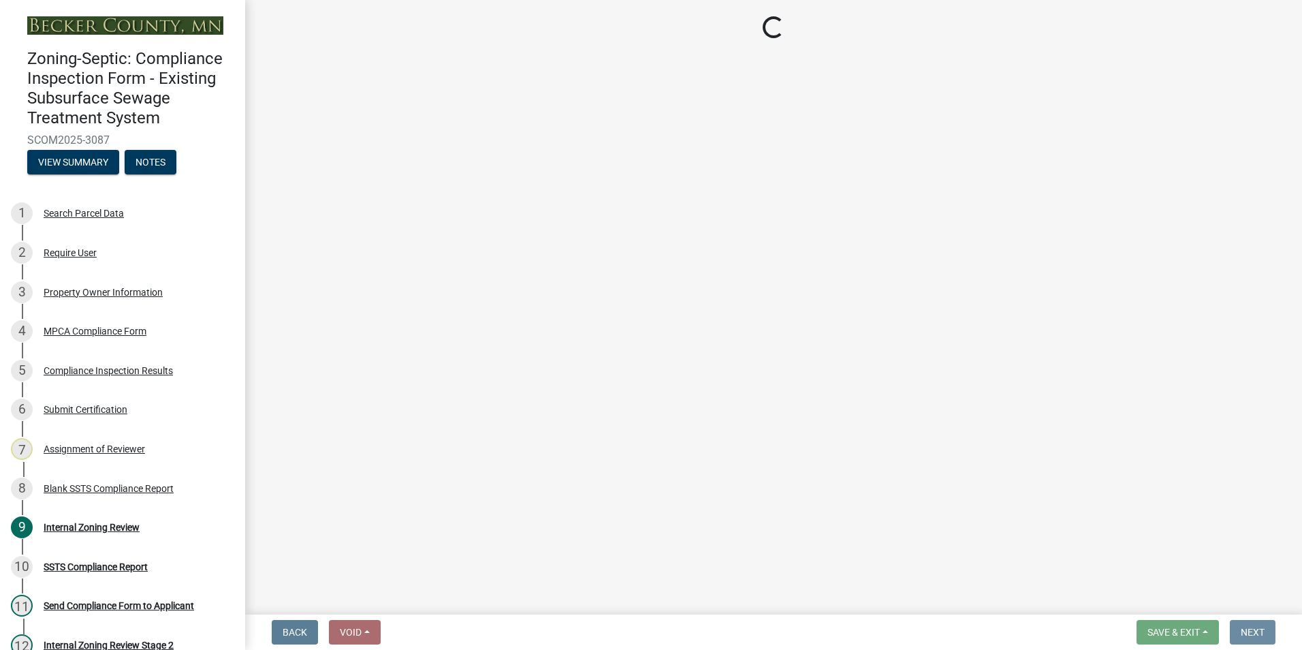
scroll to position [0, 0]
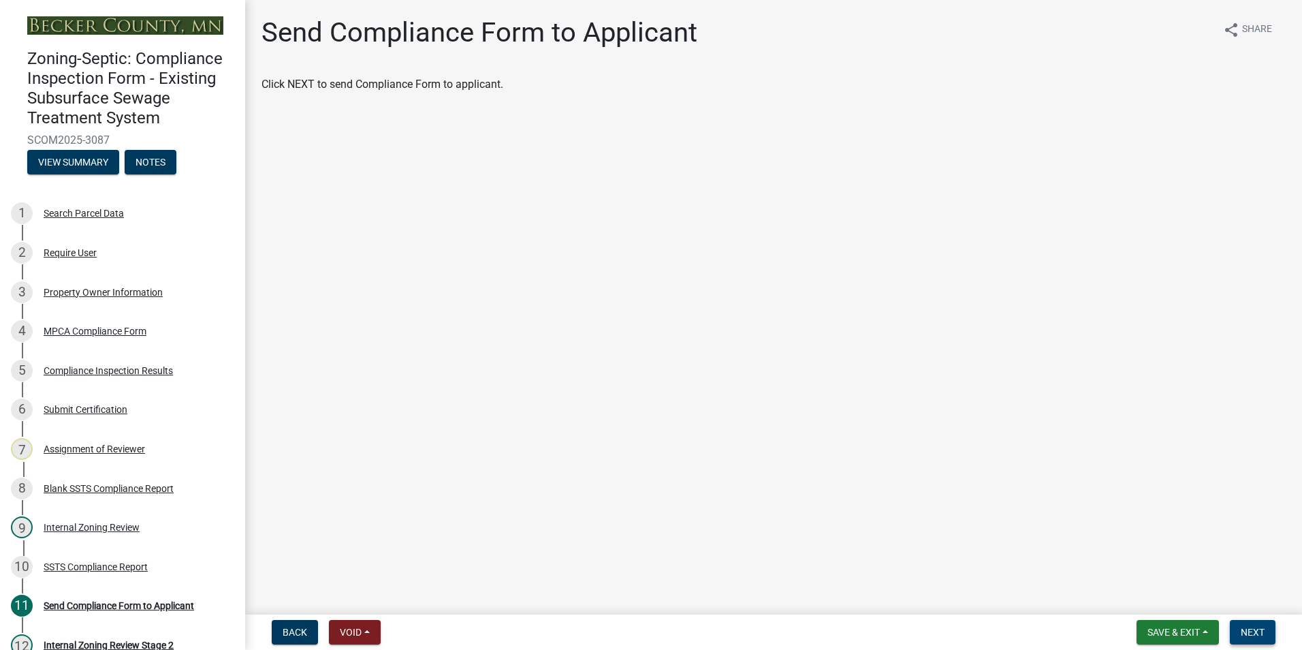
click at [1242, 630] on span "Next" at bounding box center [1253, 631] width 24 height 11
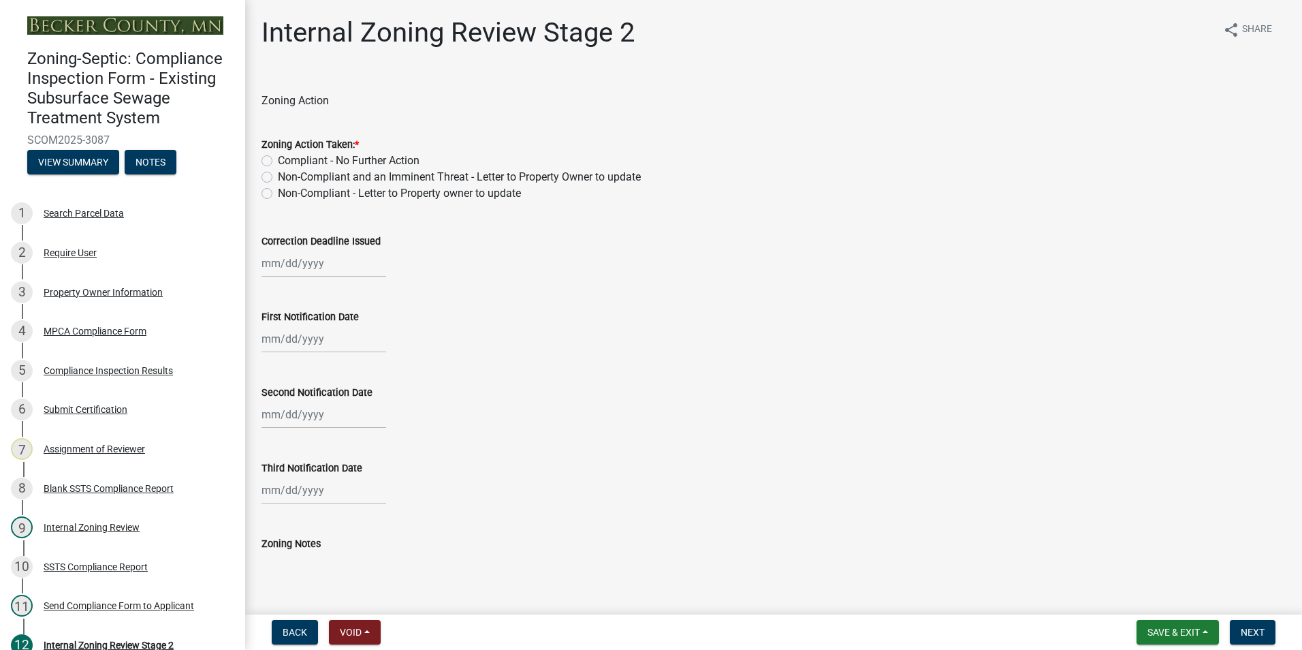
click at [278, 161] on label "Compliant - No Further Action" at bounding box center [349, 161] width 142 height 16
click at [278, 161] on input "Compliant - No Further Action" at bounding box center [282, 157] width 9 height 9
radio input "true"
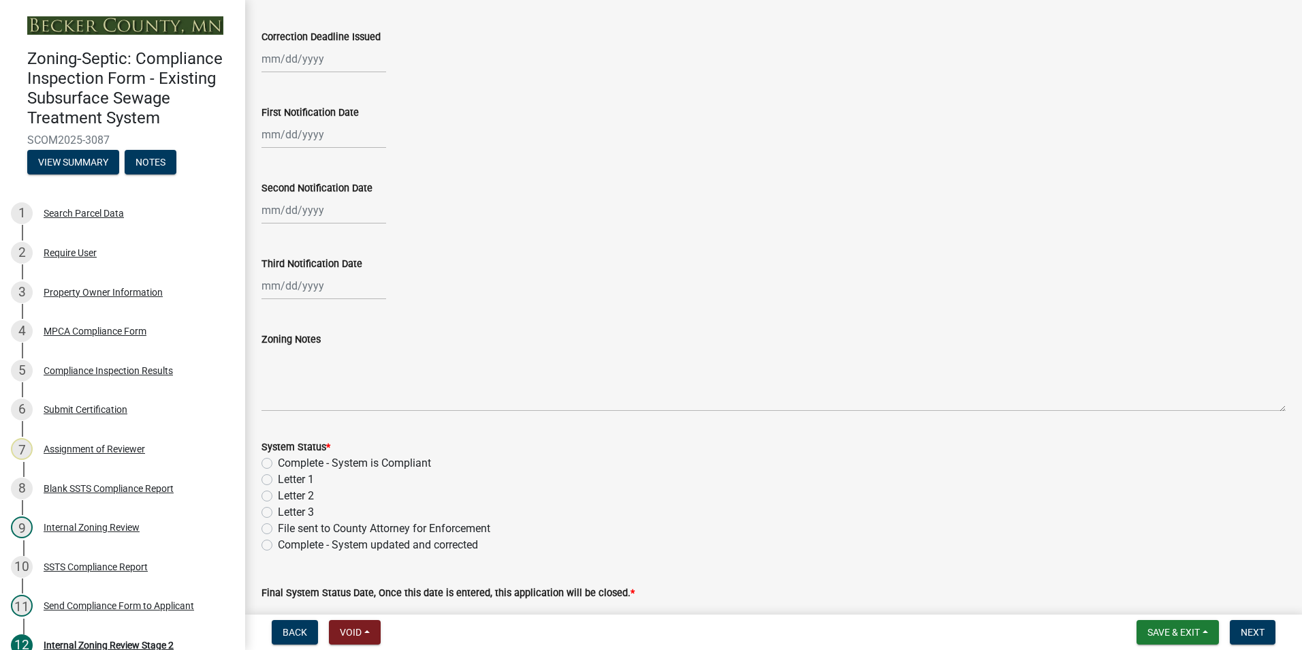
scroll to position [340, 0]
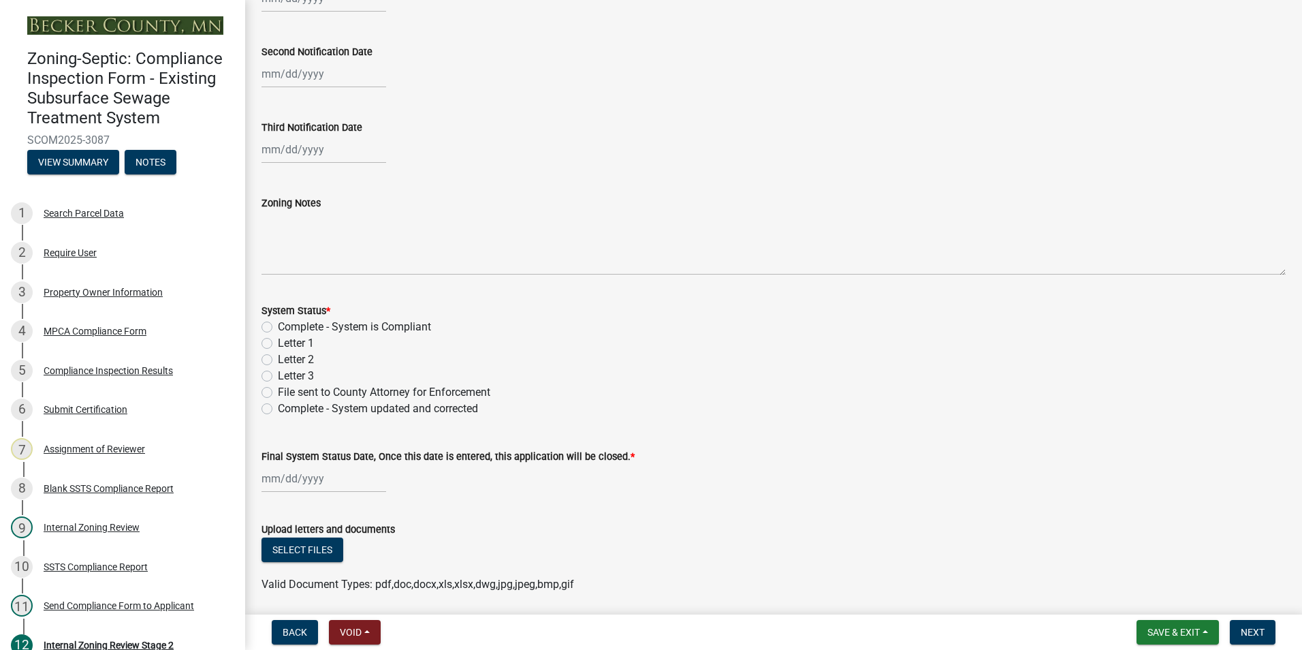
click at [278, 325] on label "Complete - System is Compliant" at bounding box center [354, 327] width 153 height 16
click at [278, 325] on input "Complete - System is Compliant" at bounding box center [282, 323] width 9 height 9
radio input "true"
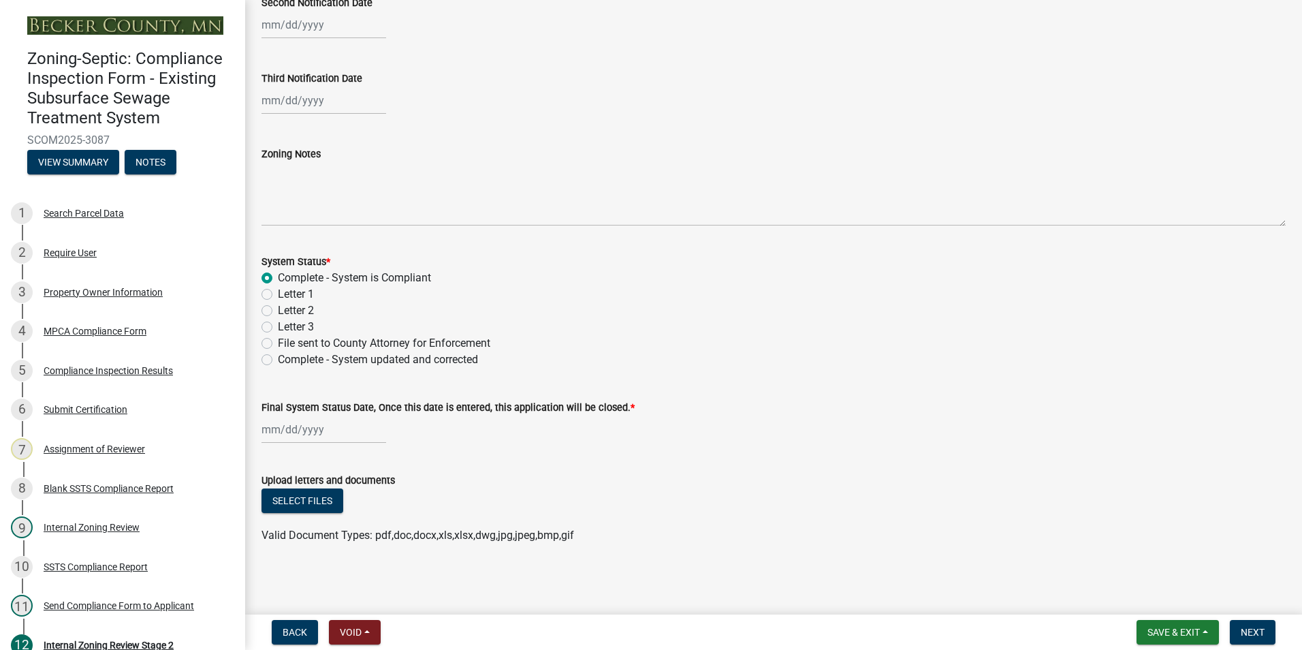
select select "9"
select select "2025"
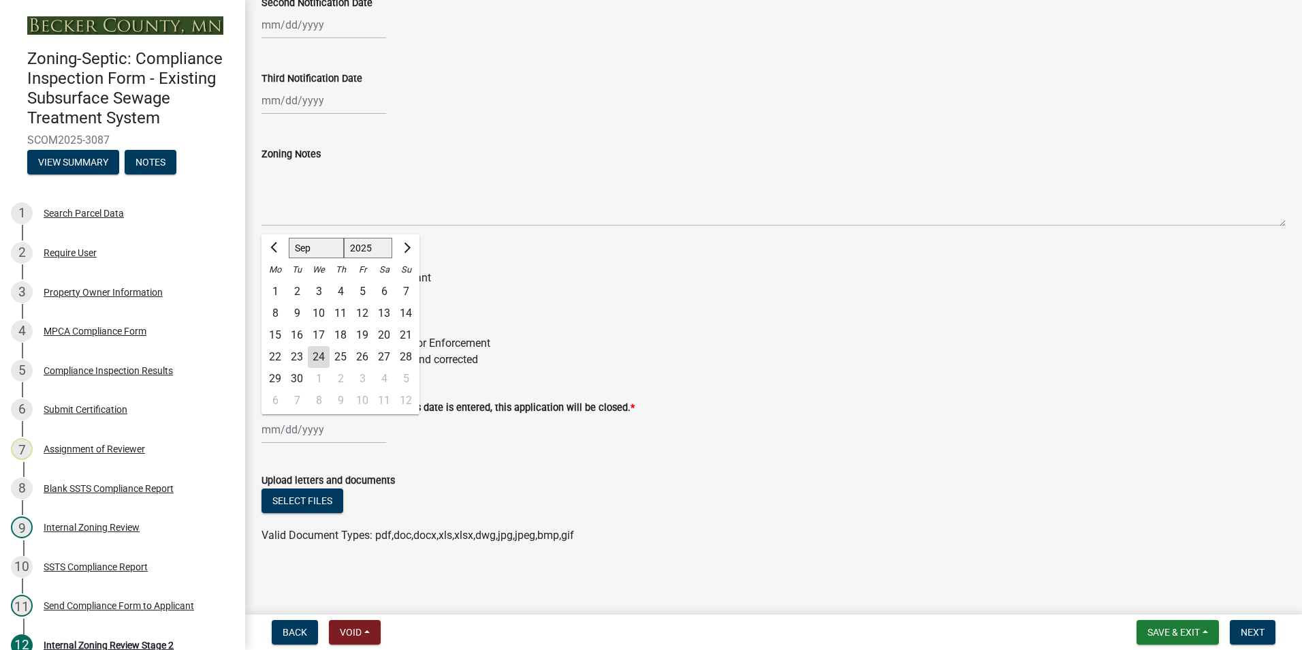
click at [279, 434] on input "Final System Status Date, Once this date is entered, this application will be c…" at bounding box center [323, 429] width 125 height 28
click at [319, 355] on div "24" at bounding box center [319, 357] width 22 height 22
type input "[DATE]"
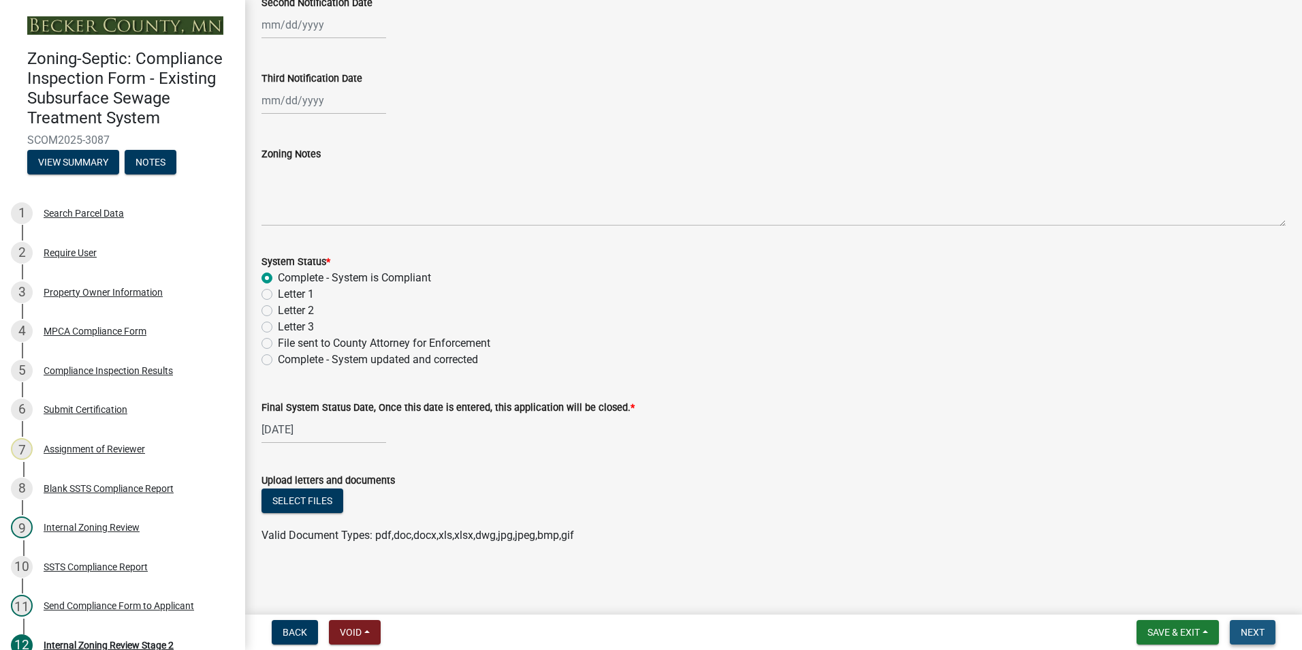
click at [1246, 635] on span "Next" at bounding box center [1253, 631] width 24 height 11
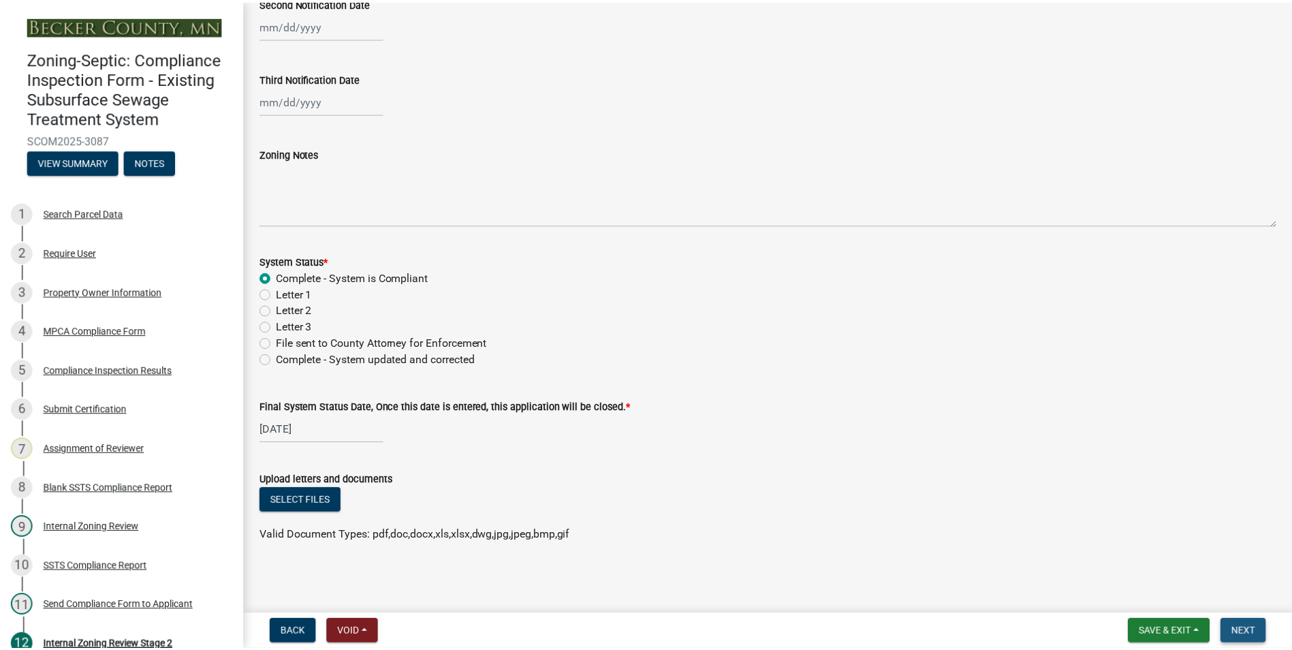
scroll to position [0, 0]
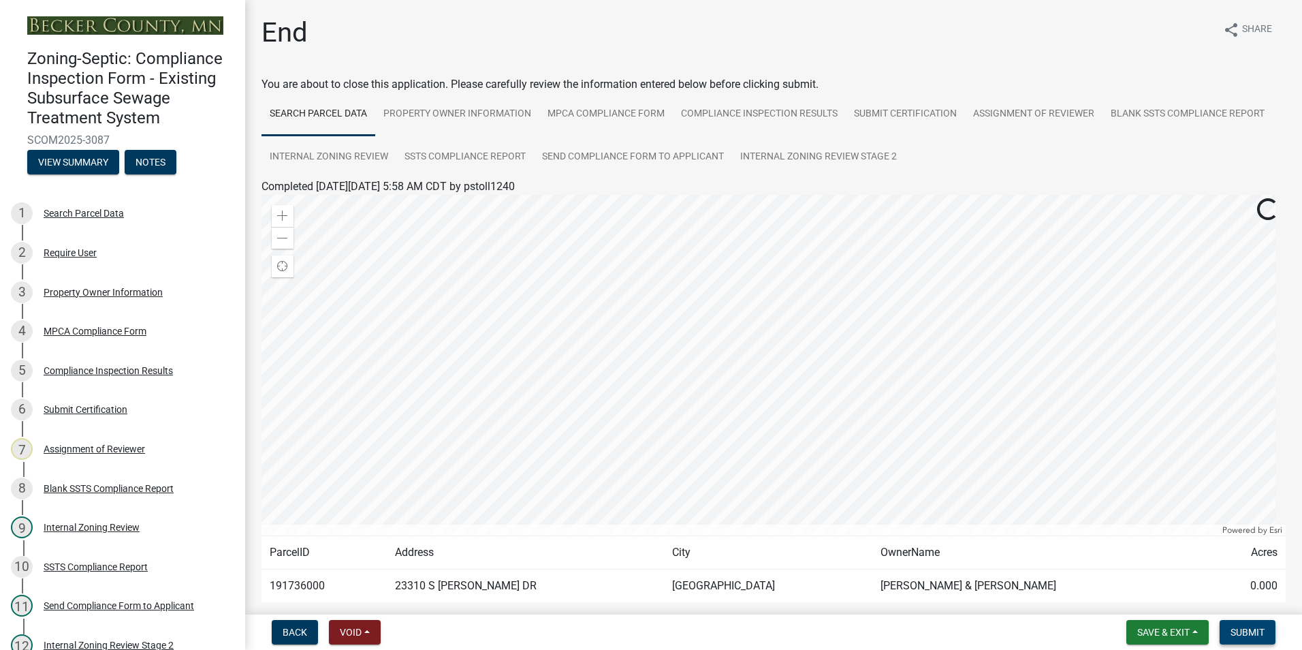
click at [1247, 635] on span "Submit" at bounding box center [1247, 631] width 34 height 11
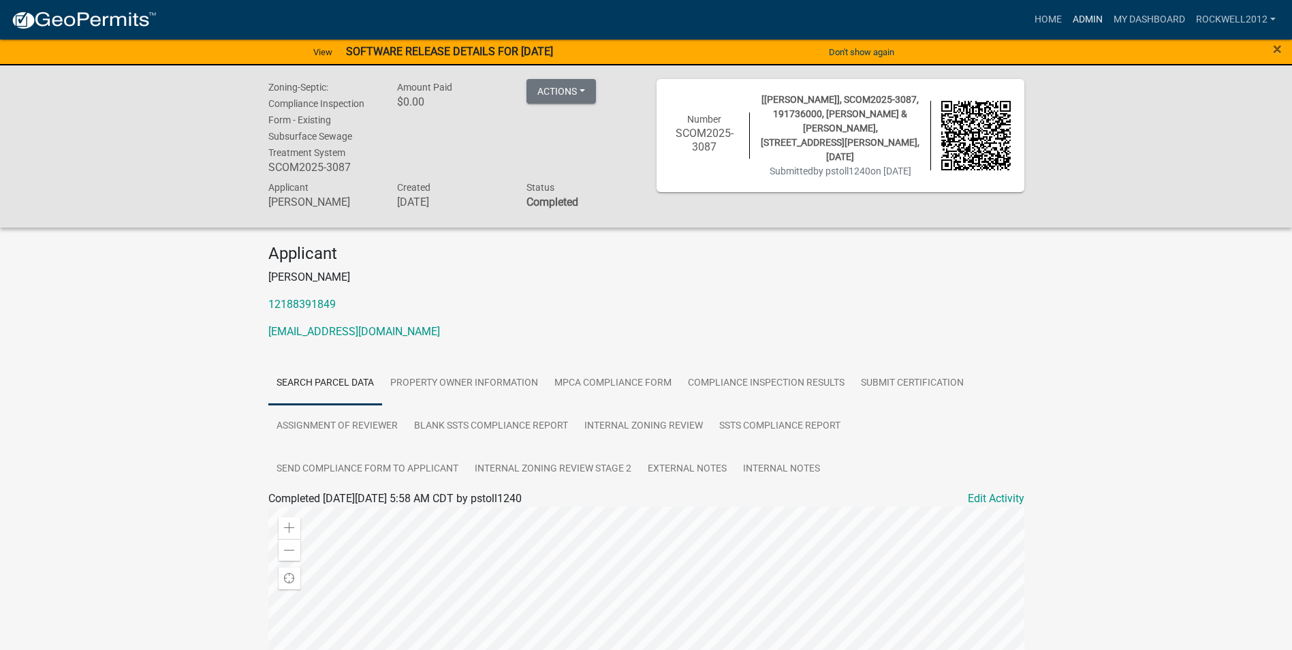
click at [1086, 22] on link "Admin" at bounding box center [1087, 20] width 41 height 26
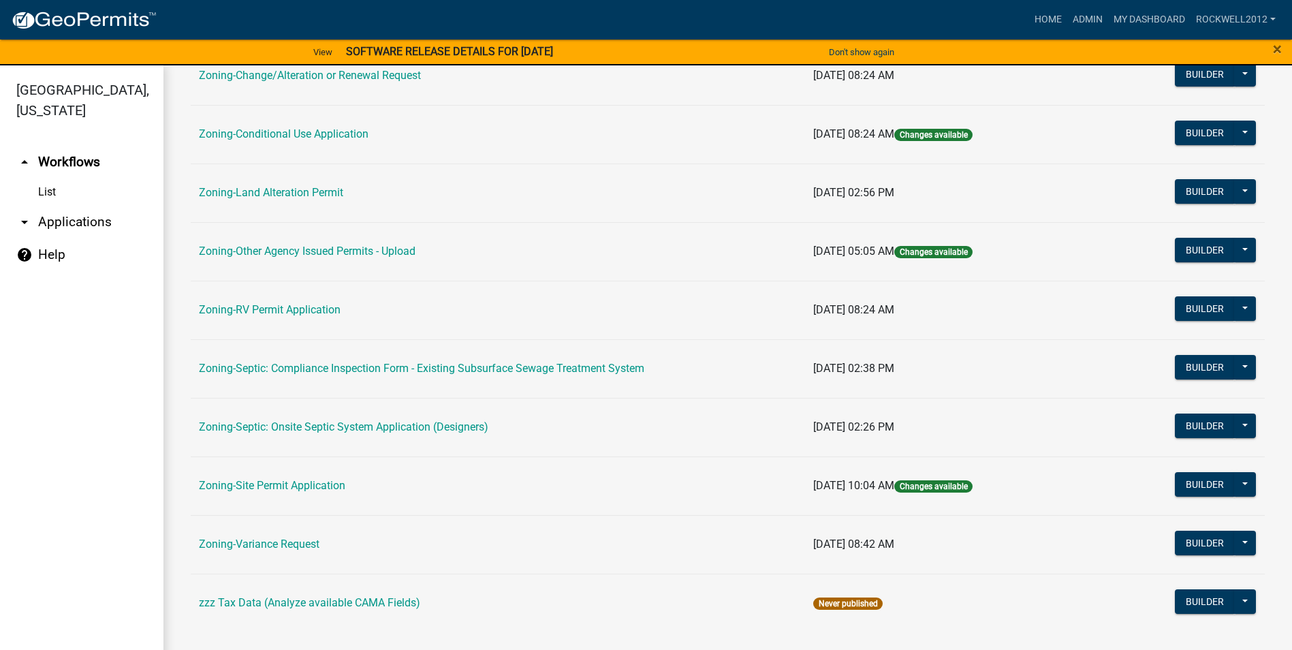
scroll to position [395, 0]
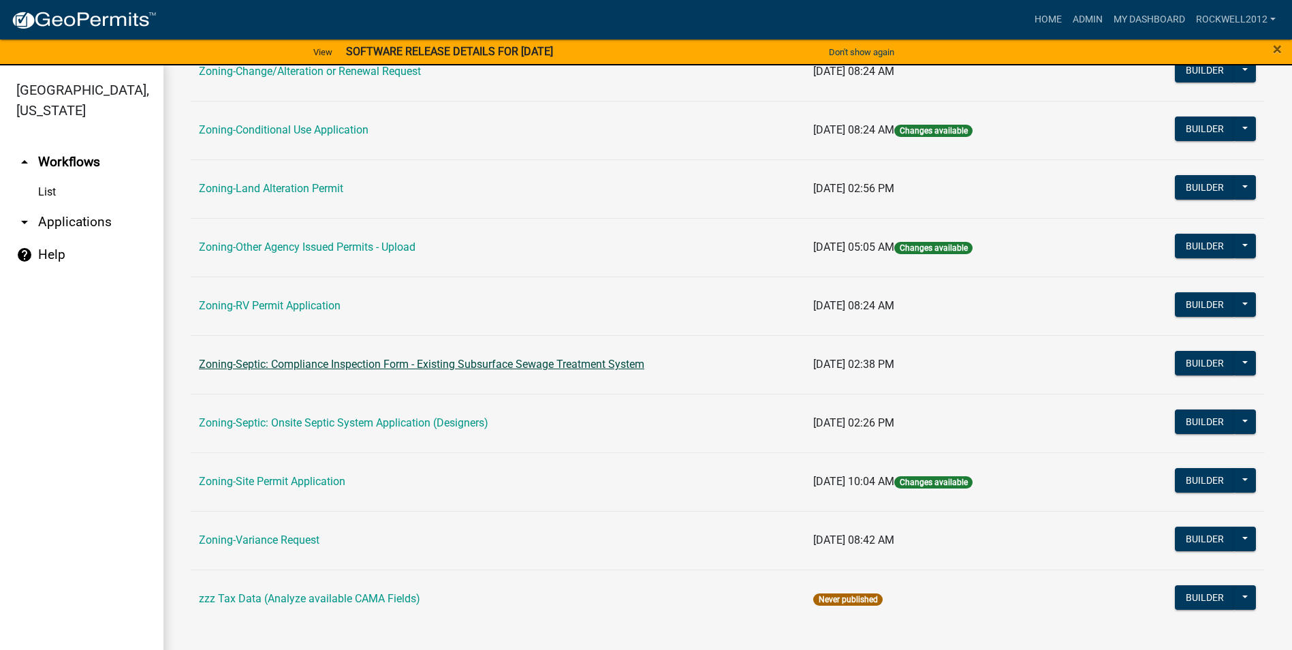
click at [536, 360] on link "Zoning-Septic: Compliance Inspection Form - Existing Subsurface Sewage Treatmen…" at bounding box center [421, 363] width 445 height 13
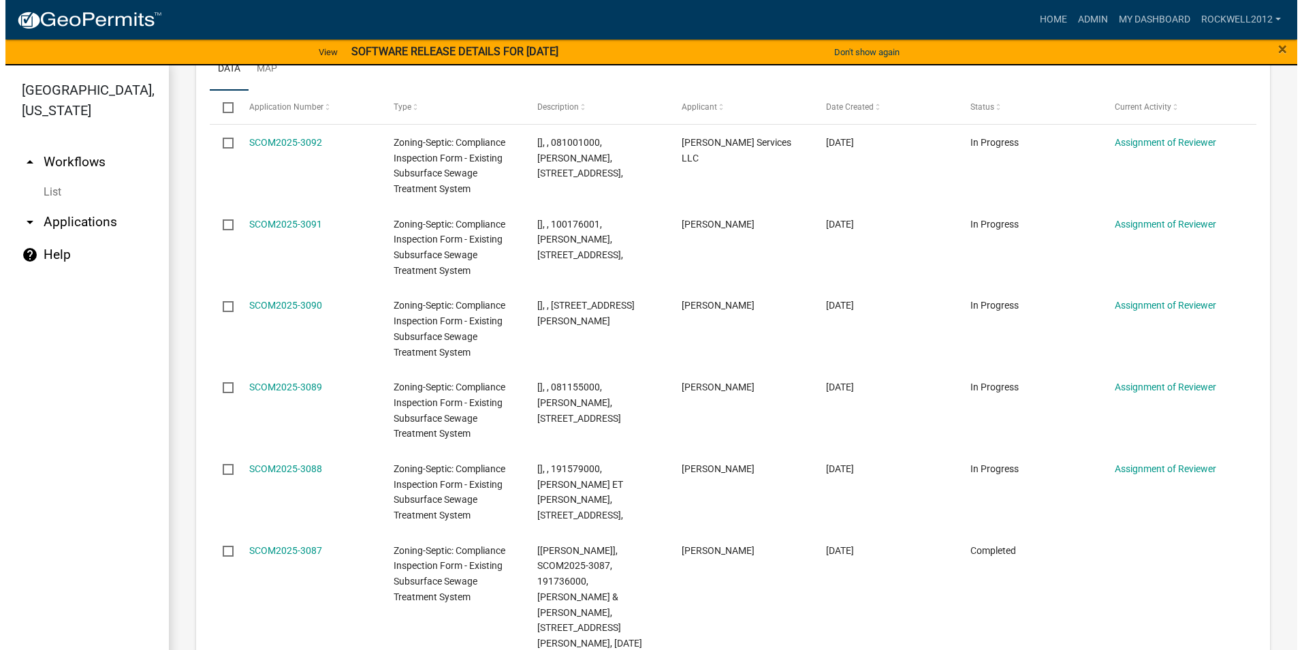
scroll to position [1644, 0]
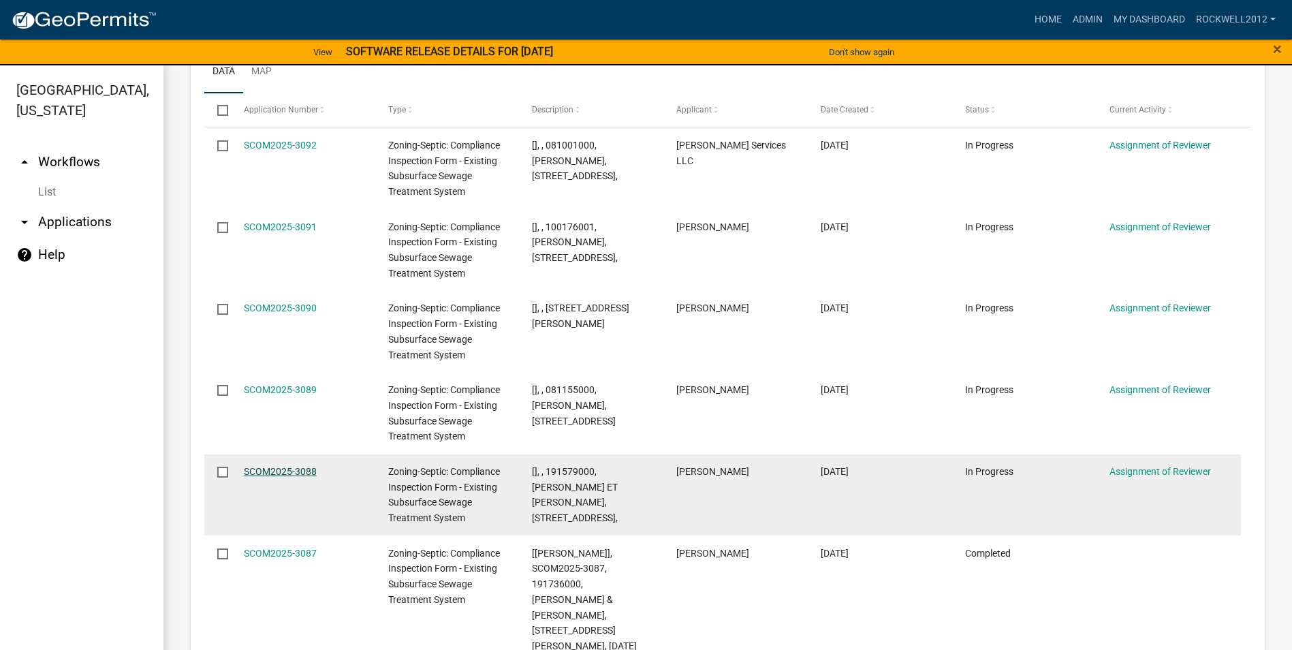
click at [269, 466] on link "SCOM2025-3088" at bounding box center [280, 471] width 73 height 11
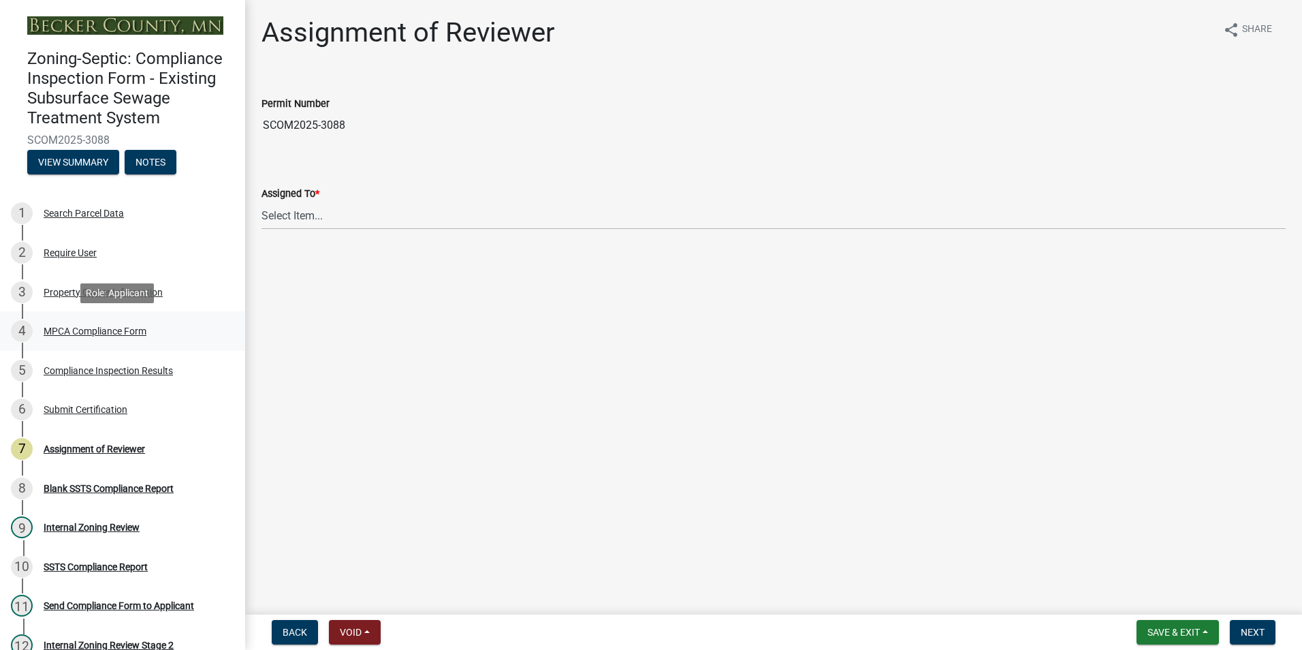
click at [94, 326] on div "MPCA Compliance Form" at bounding box center [95, 331] width 103 height 10
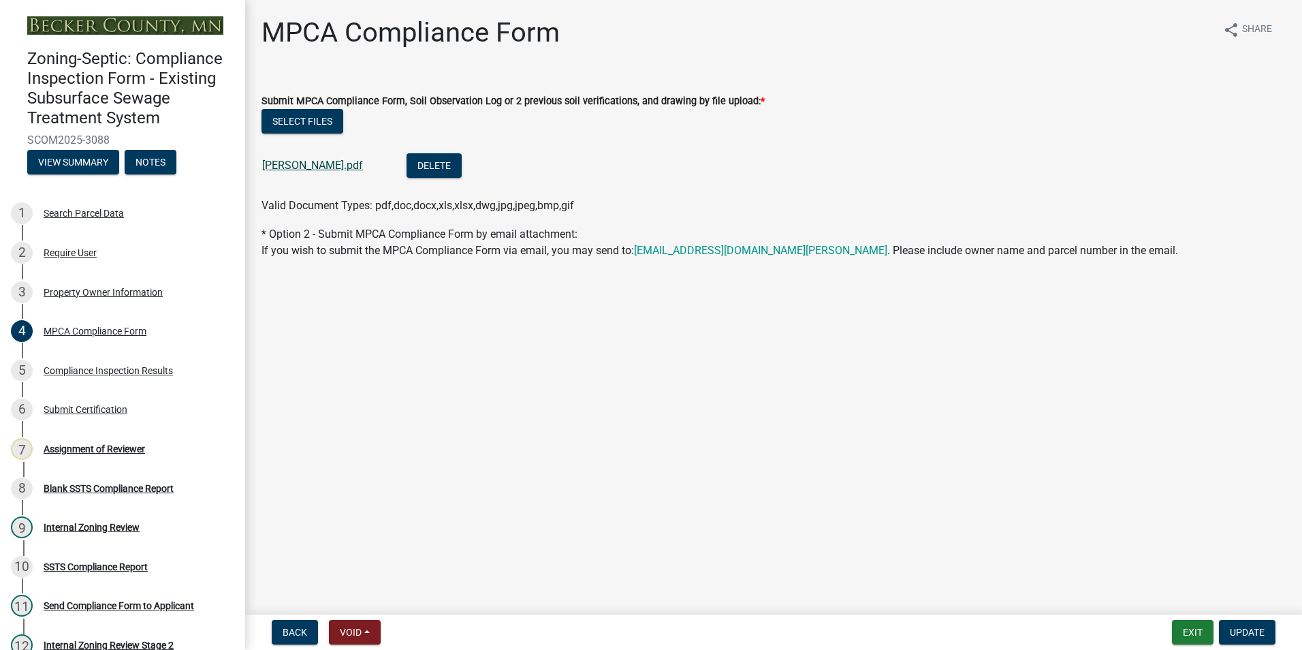
click at [317, 167] on link "[PERSON_NAME].pdf" at bounding box center [312, 165] width 101 height 13
click at [114, 447] on div "Assignment of Reviewer" at bounding box center [94, 449] width 101 height 10
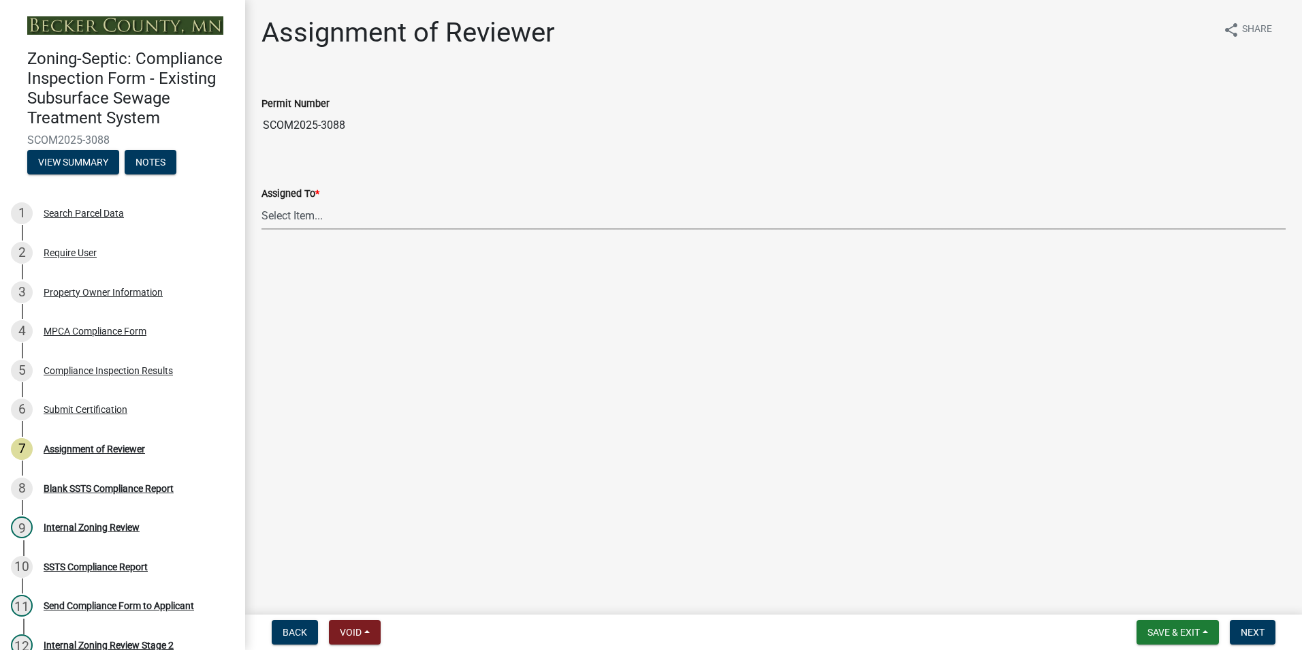
click at [291, 215] on select "Select Item... [PERSON_NAME] [PERSON_NAME] [PERSON_NAME] [PERSON_NAME] [PERSON_…" at bounding box center [773, 216] width 1024 height 28
click at [261, 202] on select "Select Item... [PERSON_NAME] [PERSON_NAME] [PERSON_NAME] [PERSON_NAME] [PERSON_…" at bounding box center [773, 216] width 1024 height 28
select select "0016247d-12af-40d0-8103-934796a3d230"
click at [1243, 637] on span "Next" at bounding box center [1253, 631] width 24 height 11
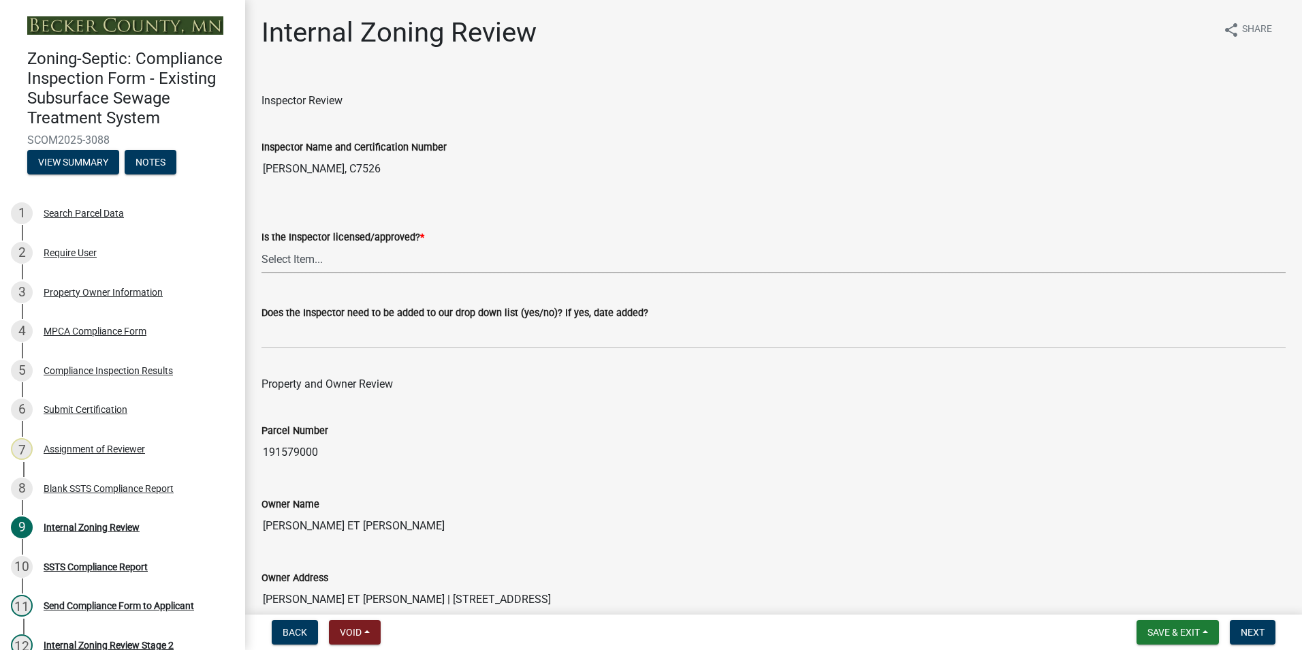
click at [303, 256] on select "Select Item... Yes No" at bounding box center [773, 259] width 1024 height 28
click at [261, 245] on select "Select Item... Yes No" at bounding box center [773, 259] width 1024 height 28
select select "7beb9ca5-c3cb-47d4-a805-1554d3173259"
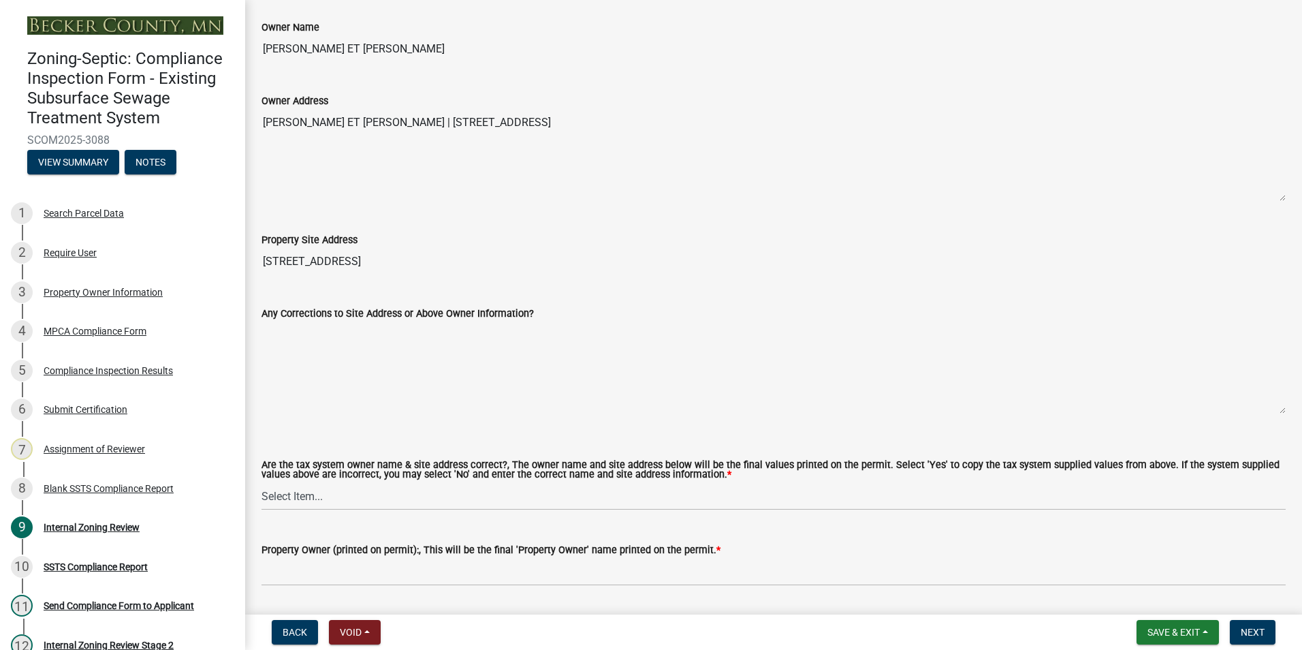
scroll to position [613, 0]
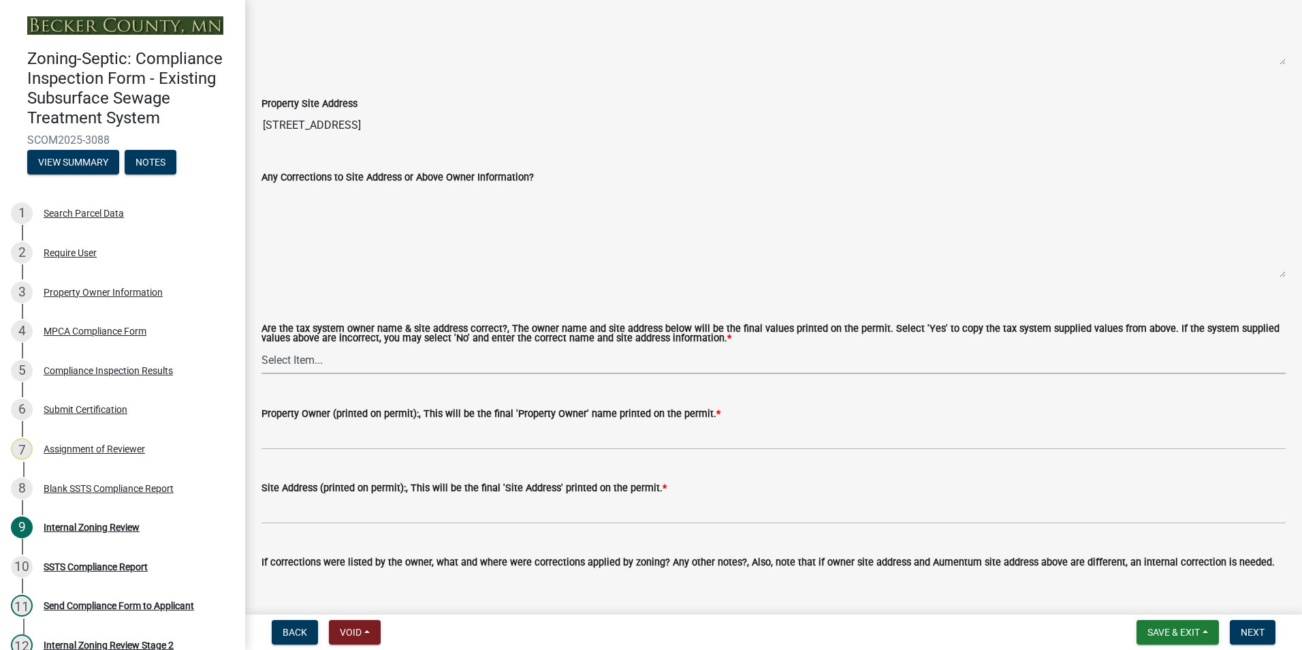
click at [297, 360] on select "Select Item... Yes No" at bounding box center [773, 360] width 1024 height 28
click at [261, 347] on select "Select Item... Yes No" at bounding box center [773, 360] width 1024 height 28
select select "f9f37200-9fc8-4e5e-9e7f-111cc9077d94"
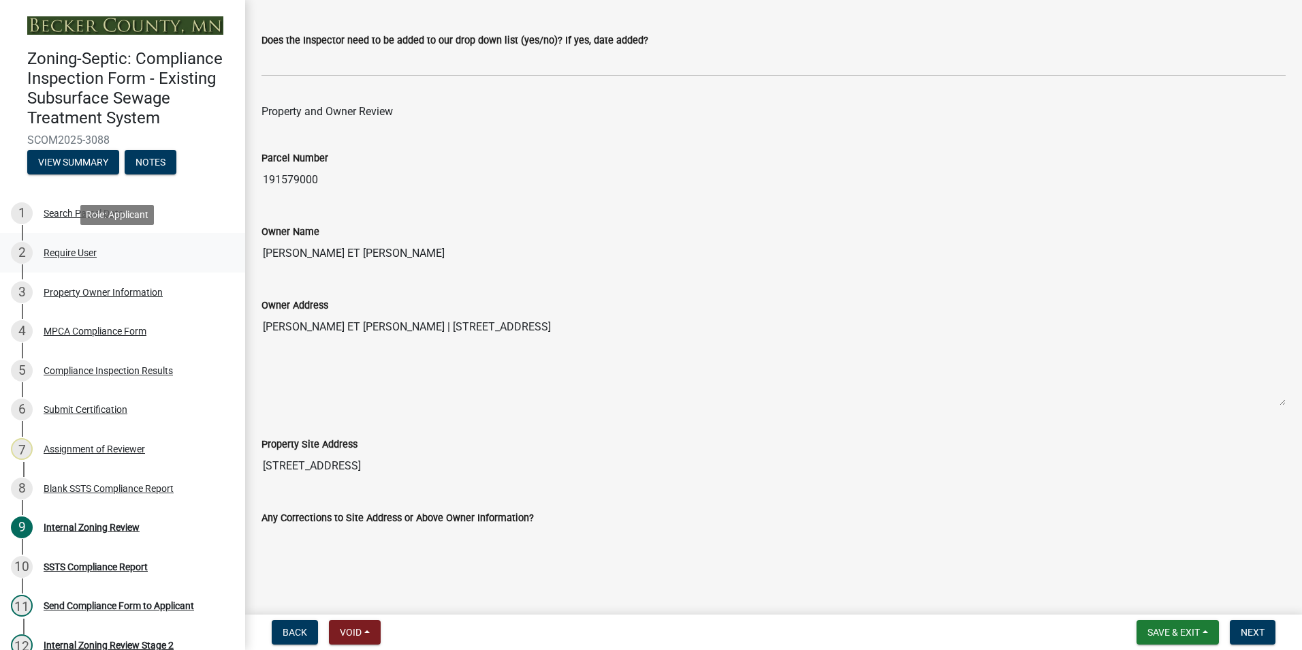
drag, startPoint x: 398, startPoint y: 249, endPoint x: 231, endPoint y: 257, distance: 167.0
click at [231, 257] on div "Zoning-Septic: Compliance Inspection Form - Existing Subsurface Sewage Treatmen…" at bounding box center [651, 325] width 1302 height 650
drag, startPoint x: 231, startPoint y: 257, endPoint x: 308, endPoint y: 248, distance: 76.8
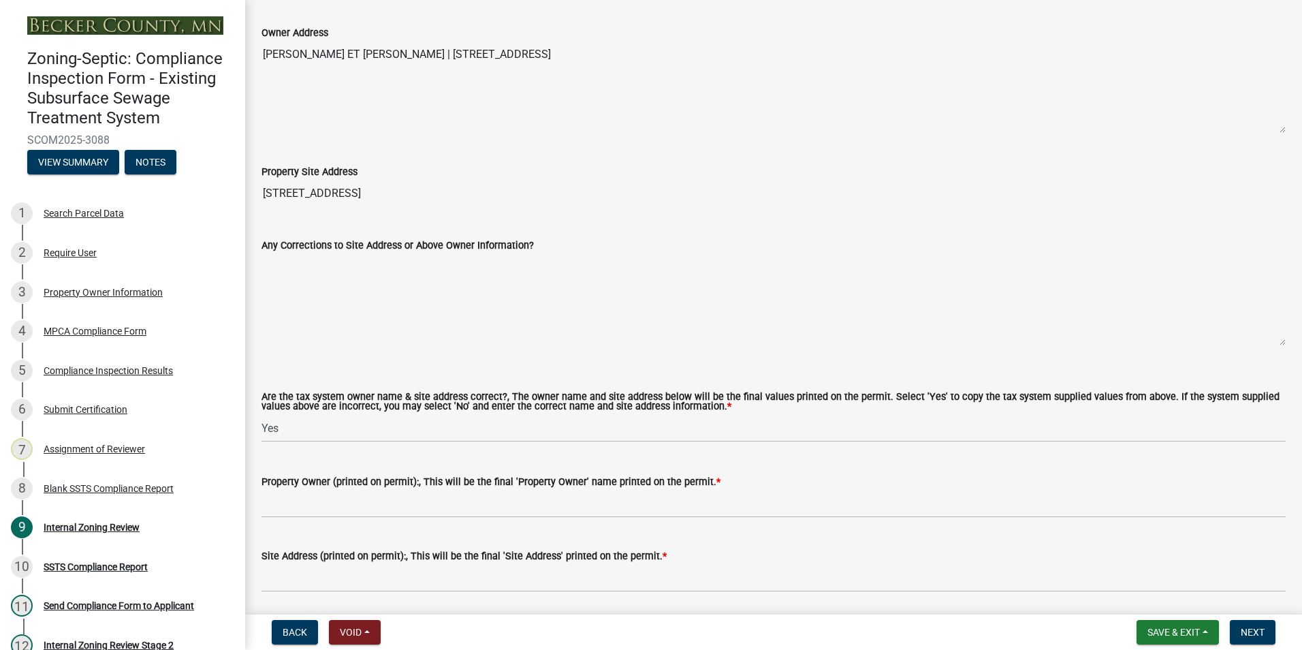
scroll to position [681, 0]
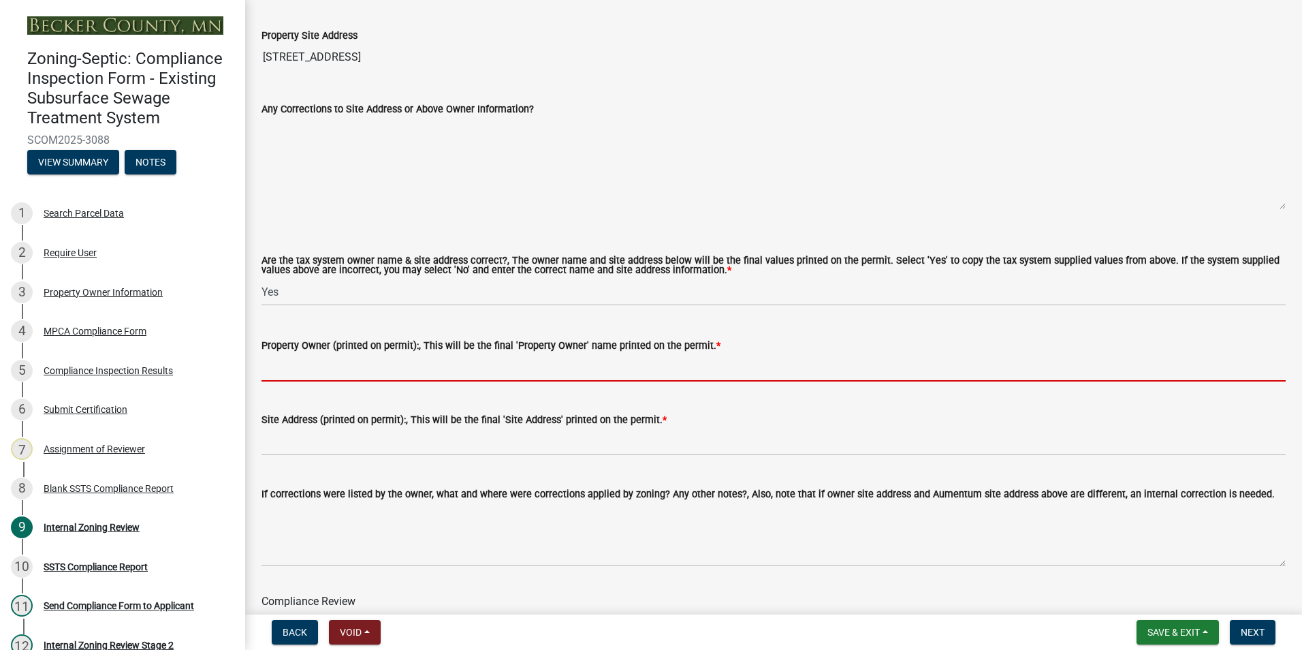
paste input "[PERSON_NAME] ET [PERSON_NAME]"
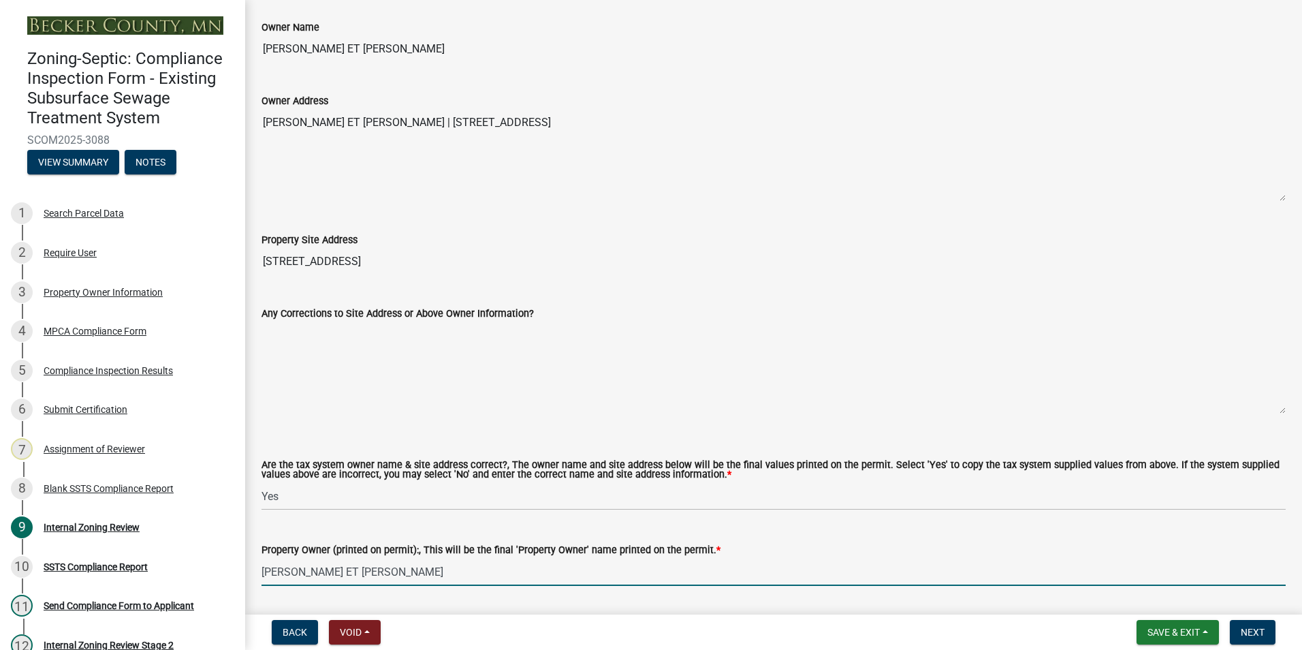
scroll to position [272, 0]
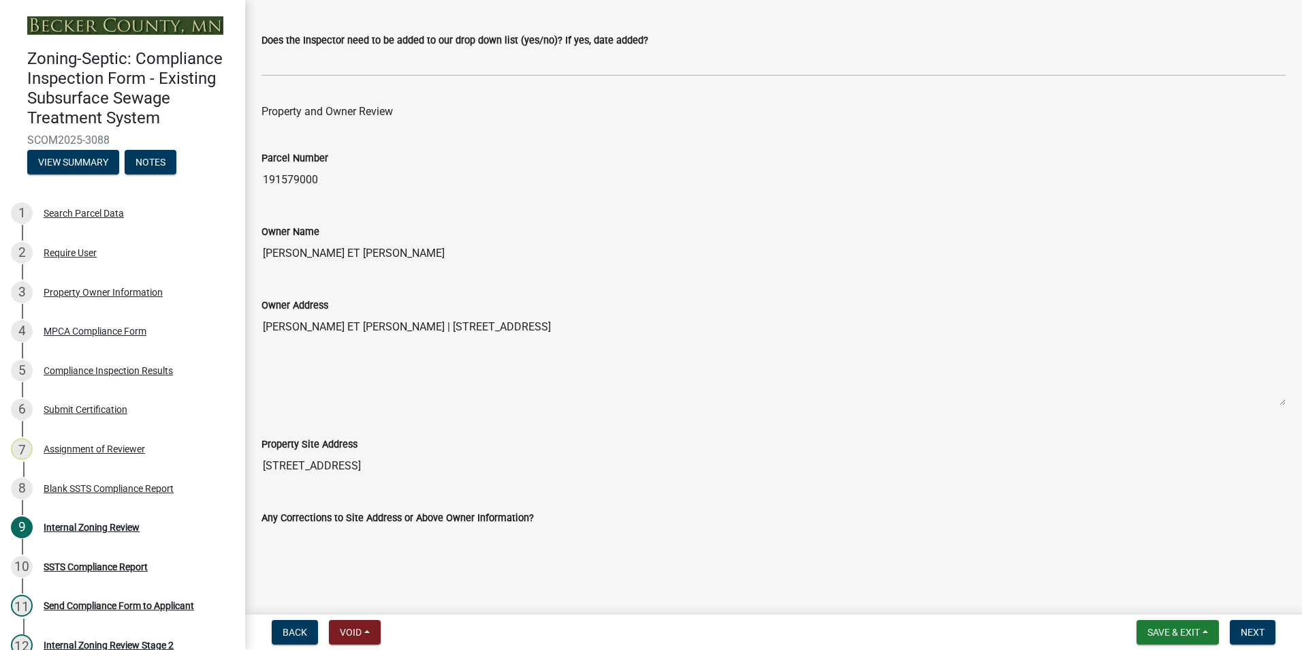
type input "[PERSON_NAME] ET [PERSON_NAME]"
drag, startPoint x: 499, startPoint y: 464, endPoint x: 256, endPoint y: 460, distance: 243.1
click at [256, 460] on div "Property Site Address [STREET_ADDRESS]" at bounding box center [773, 448] width 1044 height 63
drag, startPoint x: 256, startPoint y: 460, endPoint x: 329, endPoint y: 461, distance: 72.9
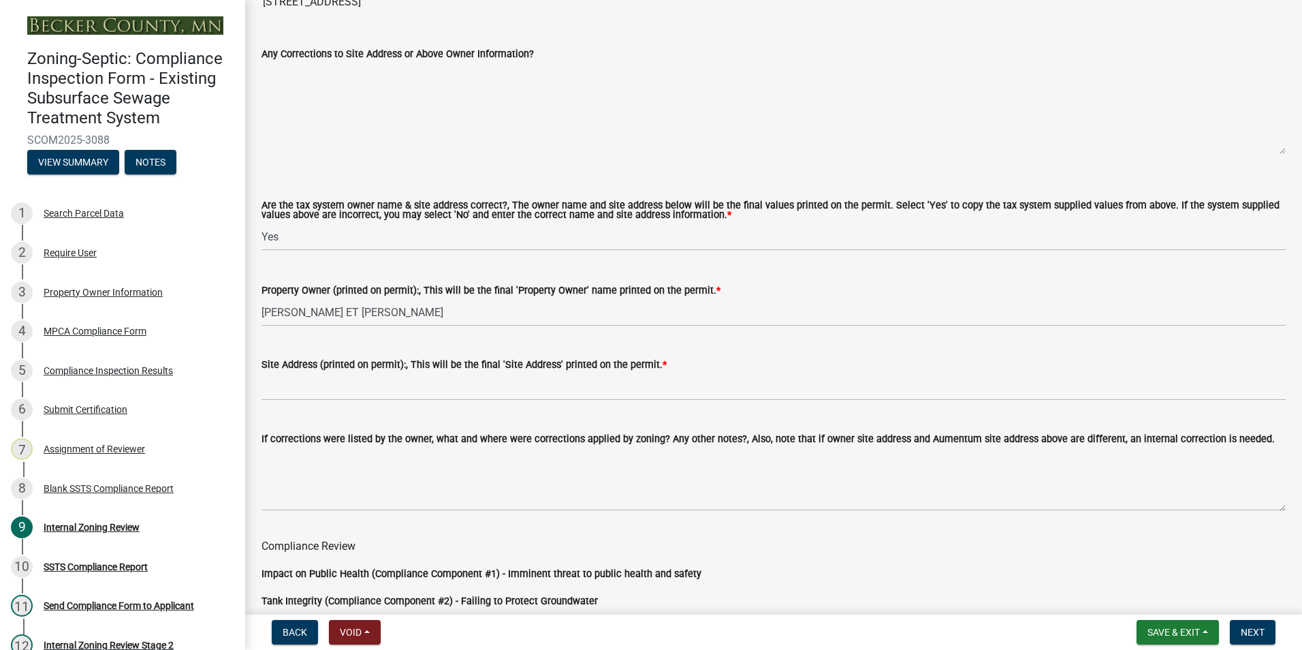
scroll to position [749, 0]
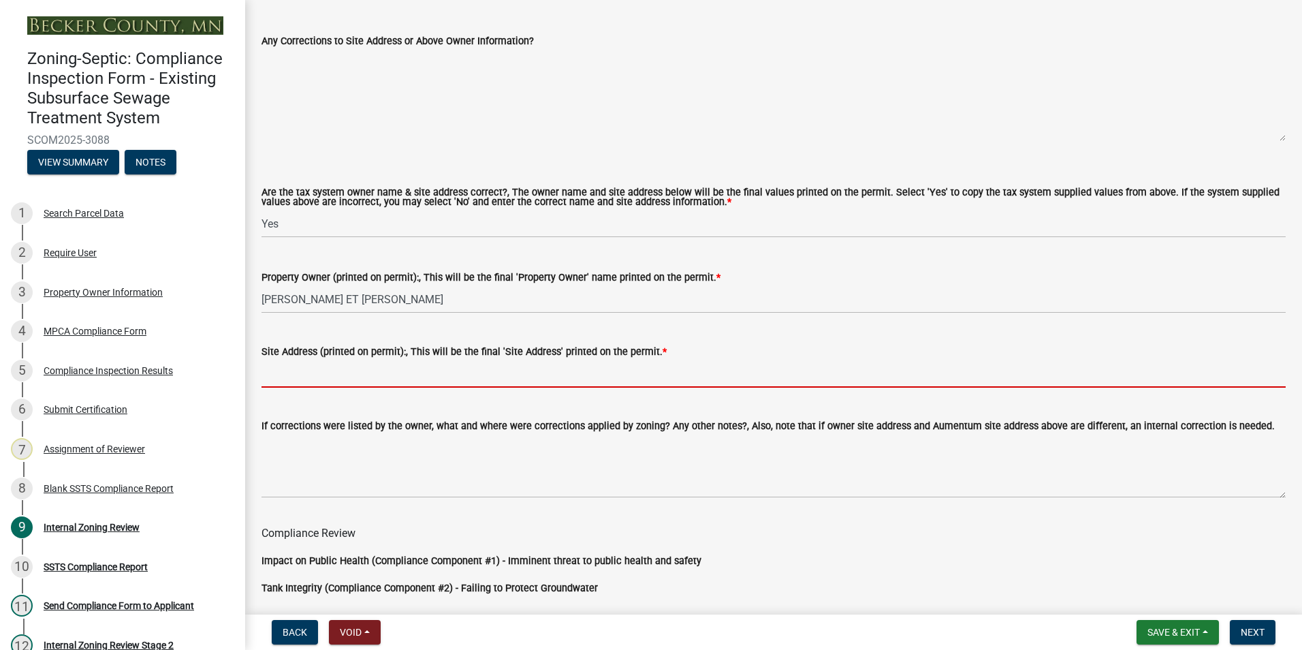
paste input "[STREET_ADDRESS]"
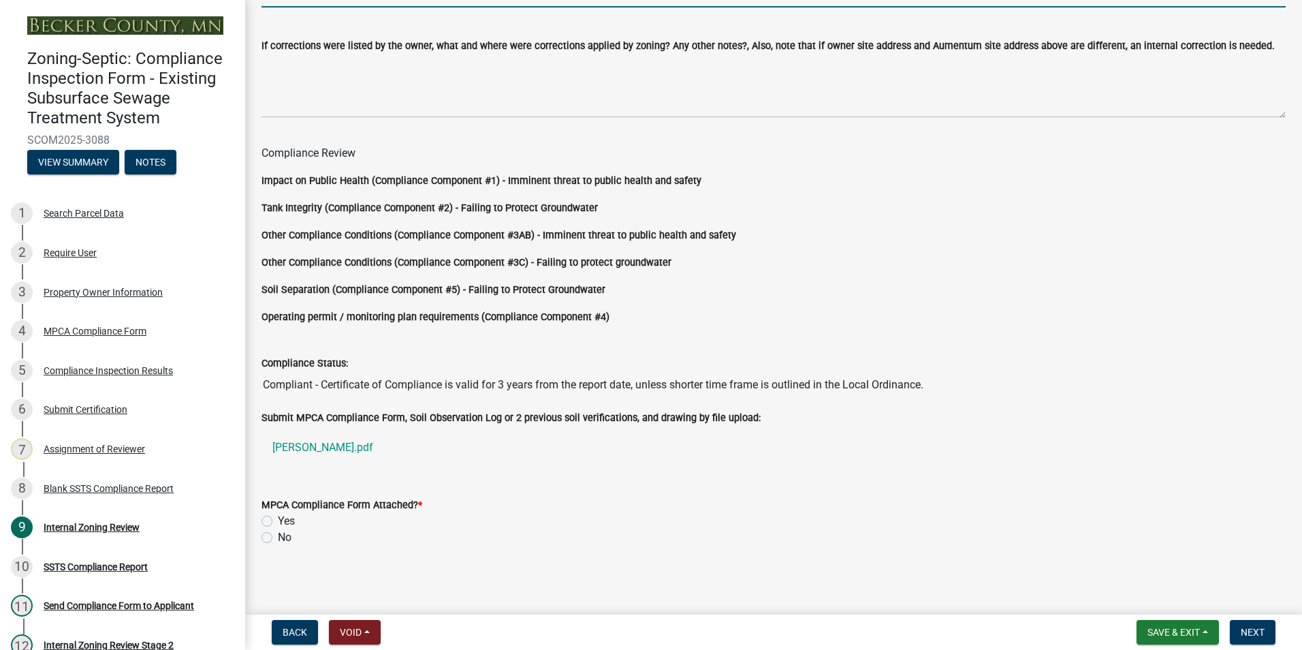
scroll to position [1132, 0]
type input "[STREET_ADDRESS]"
click at [278, 515] on label "Yes" at bounding box center [286, 519] width 17 height 16
click at [278, 515] on input "Yes" at bounding box center [282, 515] width 9 height 9
radio input "true"
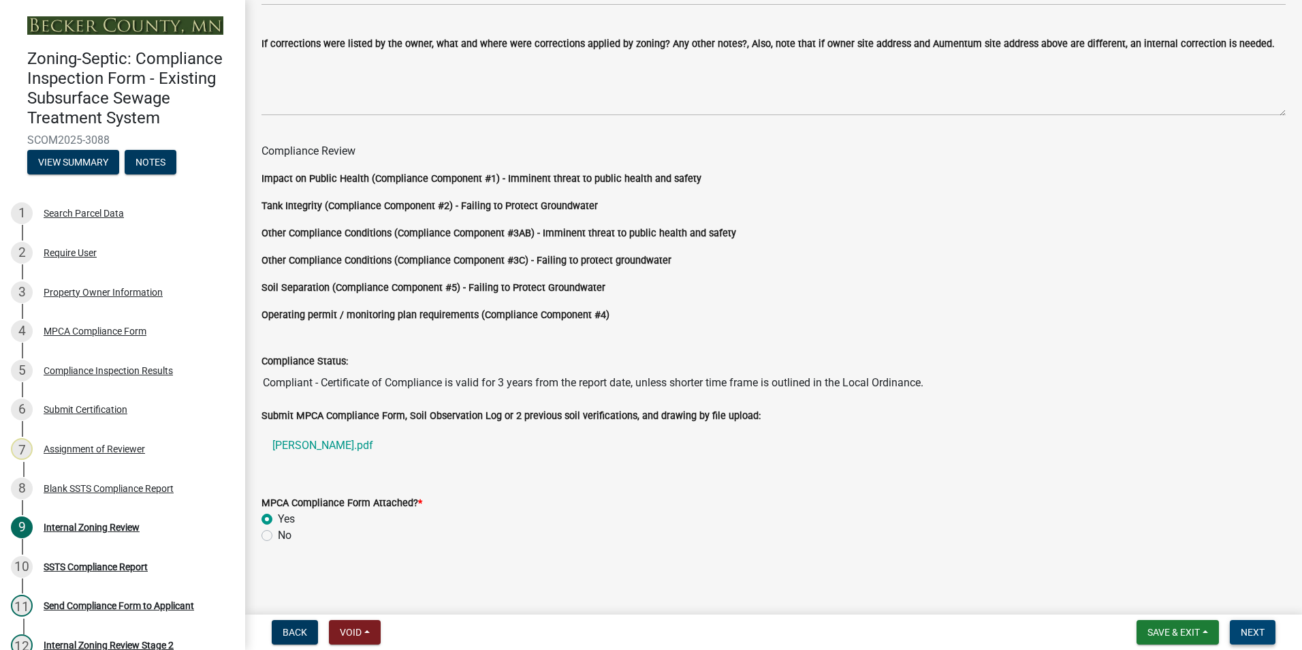
click at [1258, 633] on span "Next" at bounding box center [1253, 631] width 24 height 11
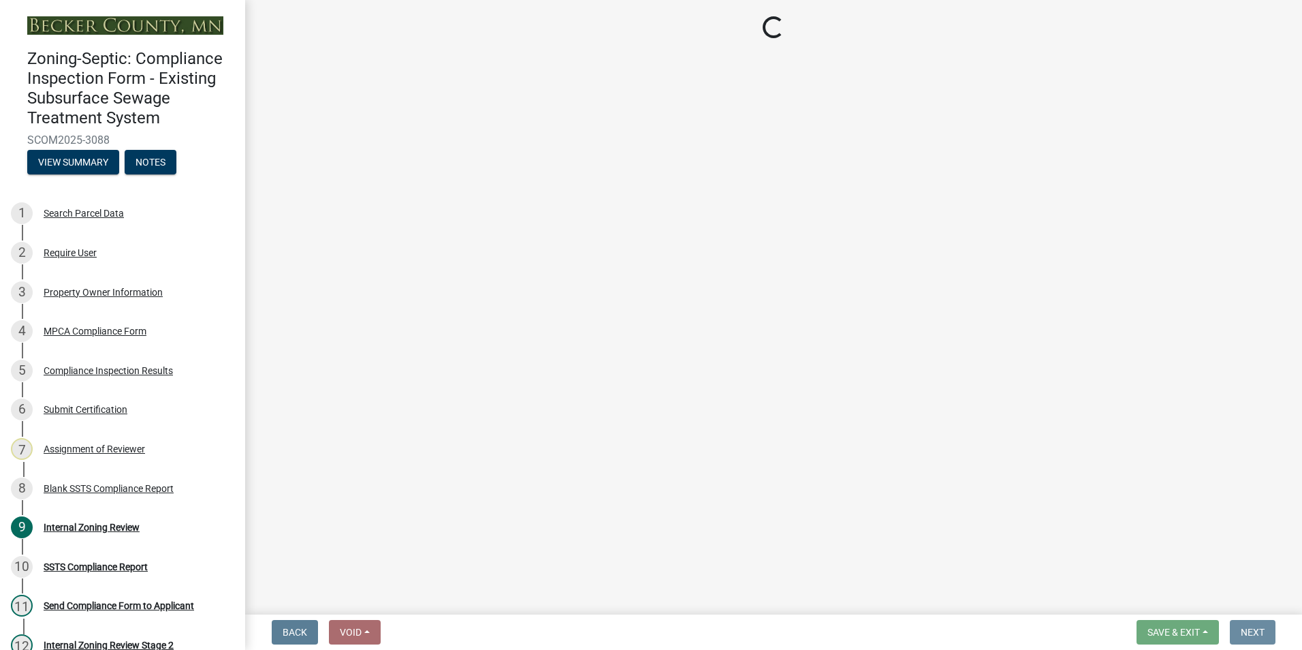
scroll to position [0, 0]
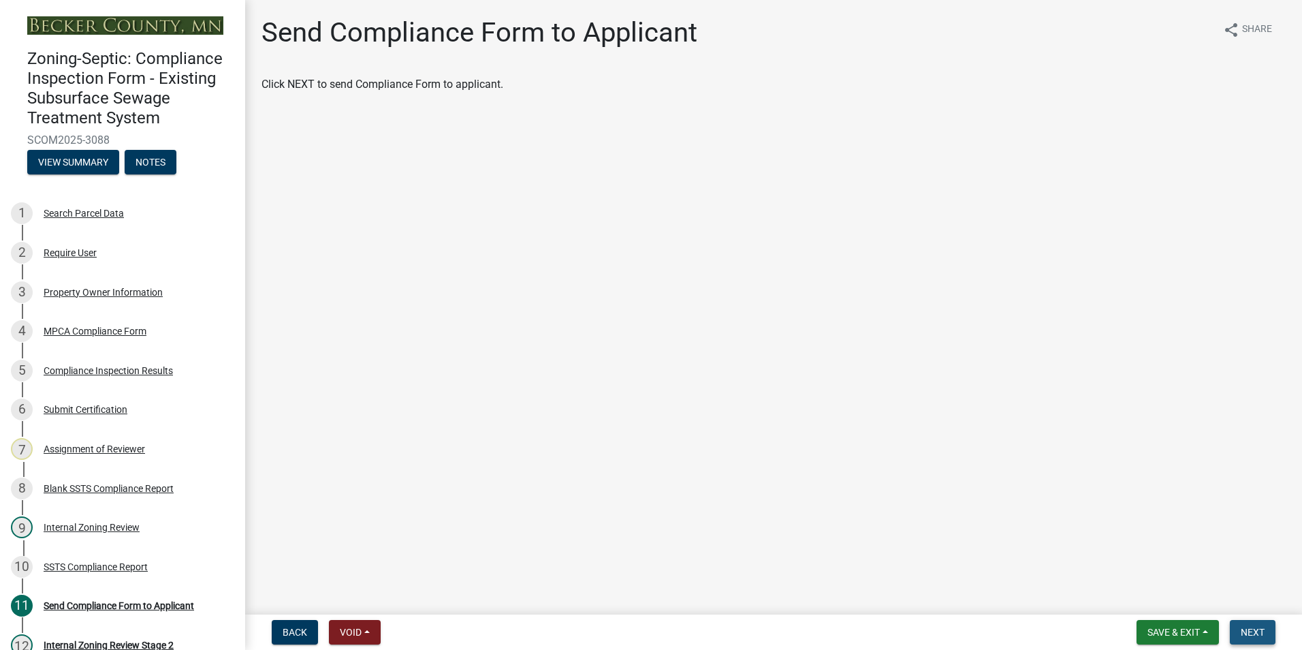
click at [1258, 633] on span "Next" at bounding box center [1253, 631] width 24 height 11
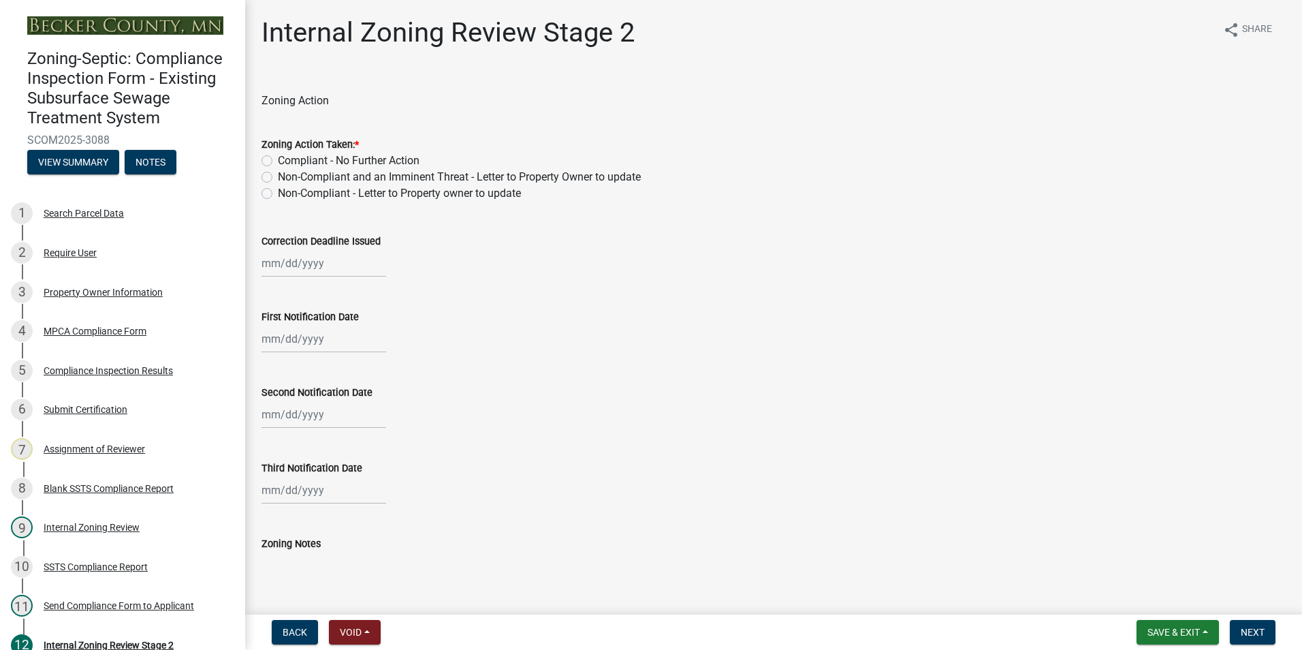
click at [278, 160] on label "Compliant - No Further Action" at bounding box center [349, 161] width 142 height 16
click at [278, 160] on input "Compliant - No Further Action" at bounding box center [282, 157] width 9 height 9
radio input "true"
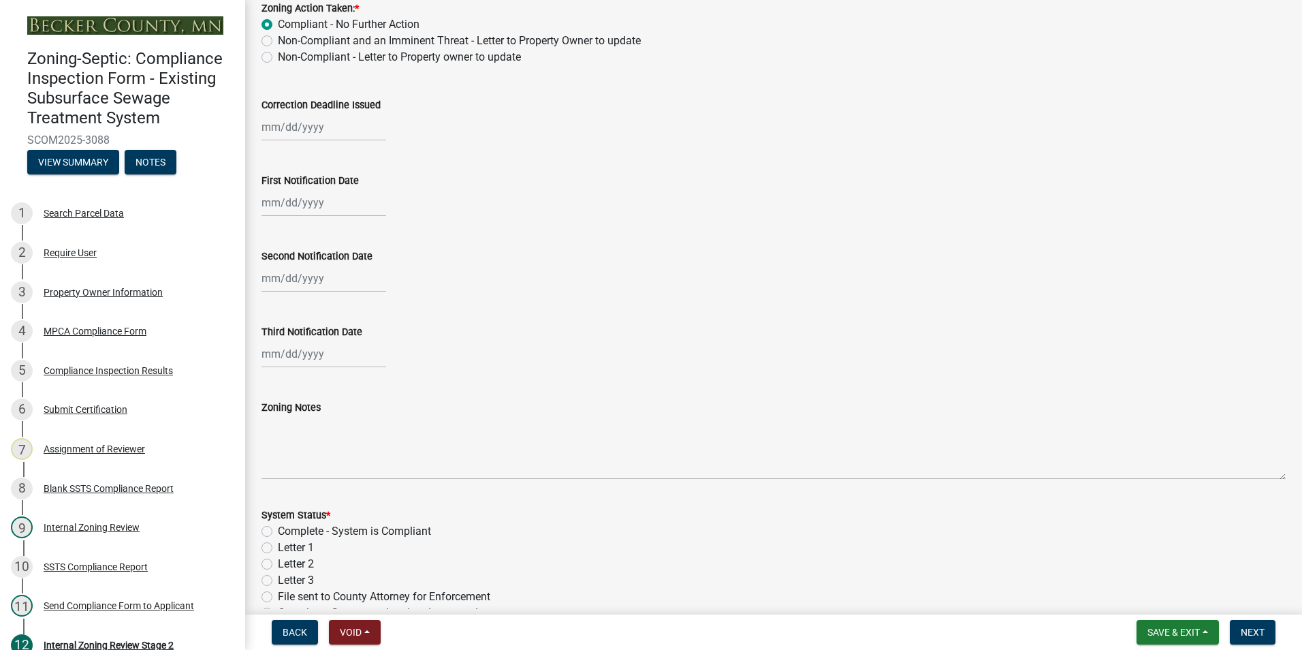
scroll to position [204, 0]
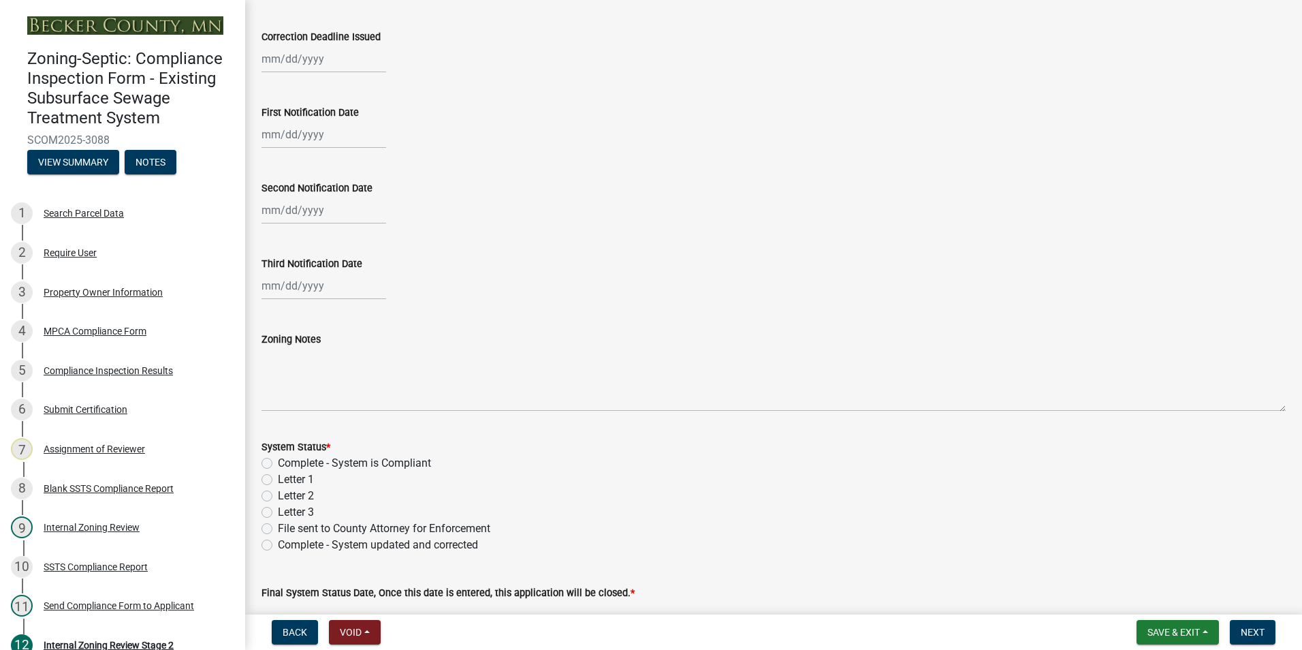
click at [278, 462] on label "Complete - System is Compliant" at bounding box center [354, 463] width 153 height 16
click at [278, 462] on input "Complete - System is Compliant" at bounding box center [282, 459] width 9 height 9
radio input "true"
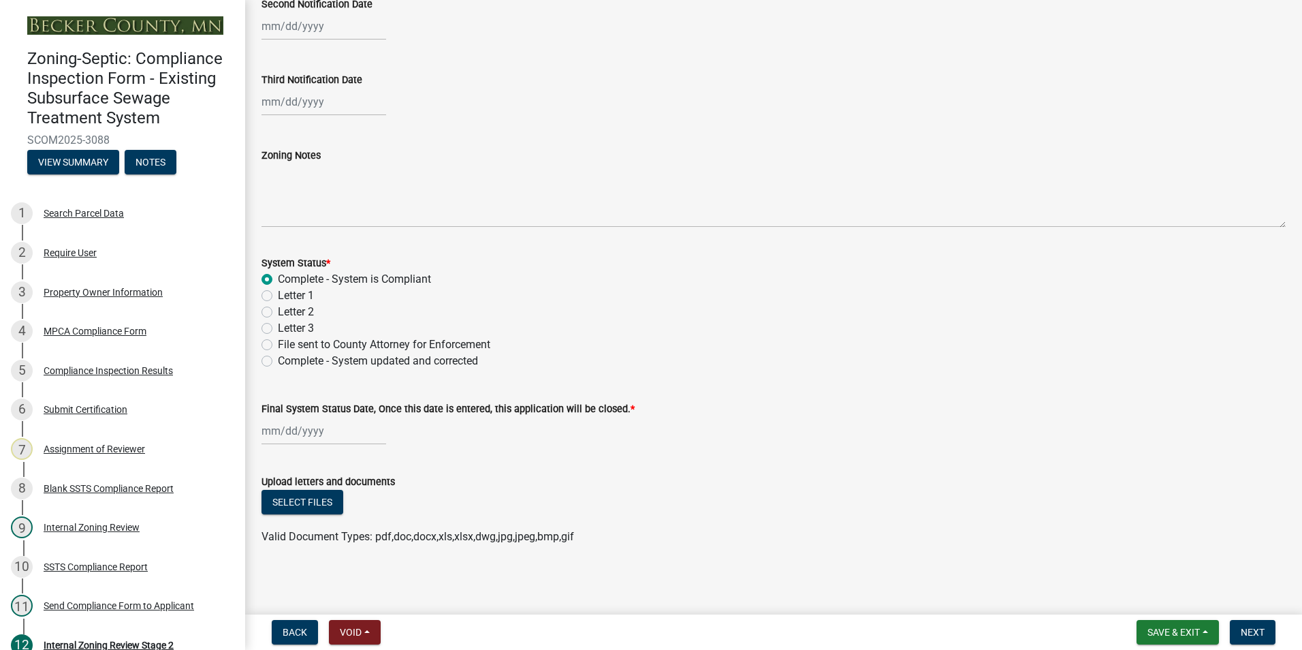
scroll to position [389, 0]
select select "9"
select select "2025"
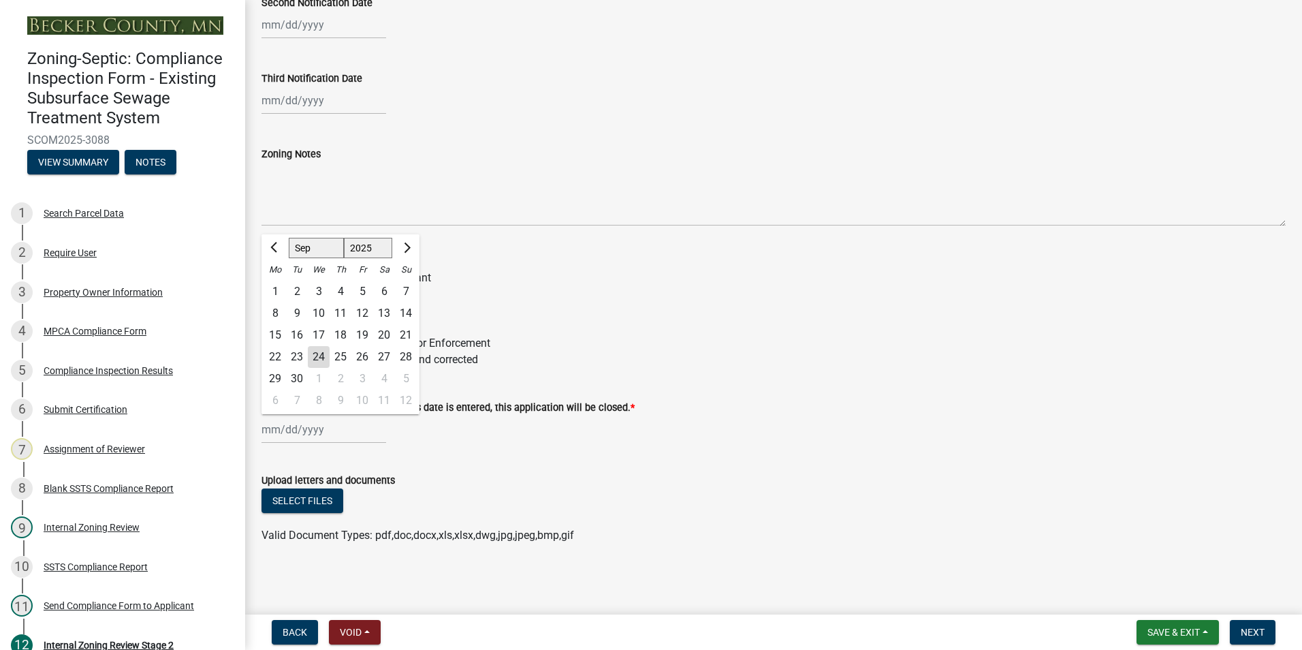
click at [270, 426] on div "[PERSON_NAME] Feb Mar Apr [PERSON_NAME][DATE] Oct Nov [DATE] 1526 1527 1528 152…" at bounding box center [323, 429] width 125 height 28
click at [319, 357] on div "24" at bounding box center [319, 357] width 22 height 22
type input "[DATE]"
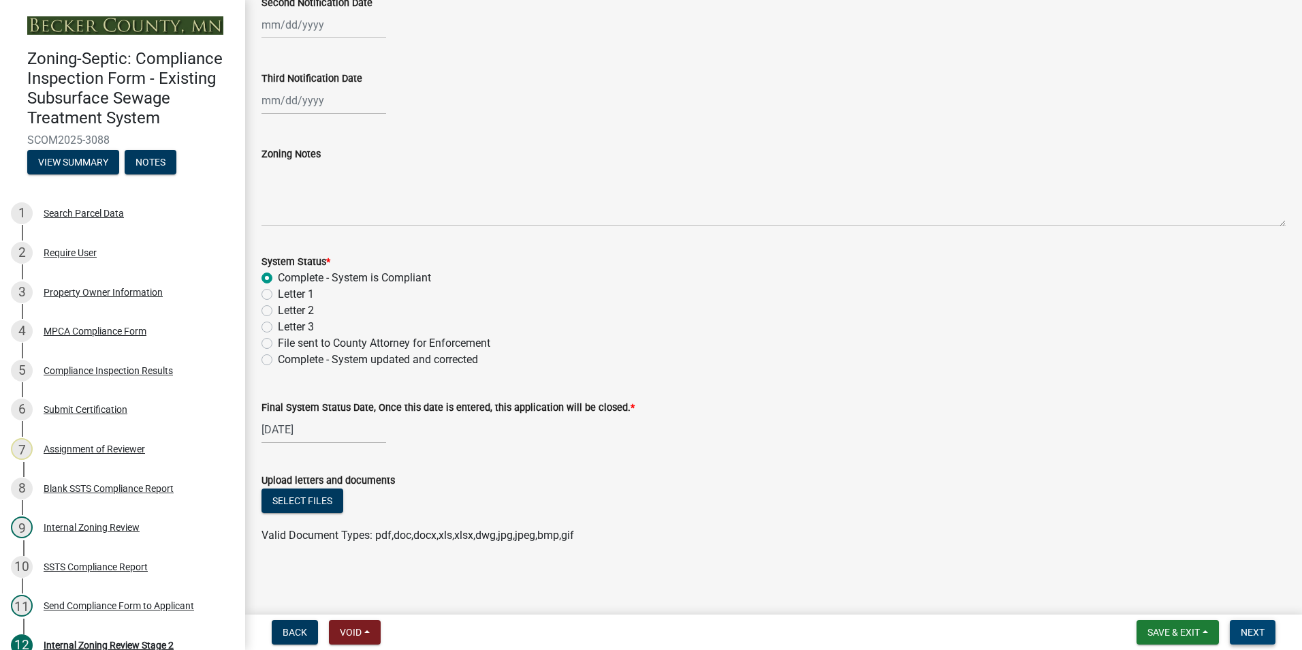
click at [1251, 635] on span "Next" at bounding box center [1253, 631] width 24 height 11
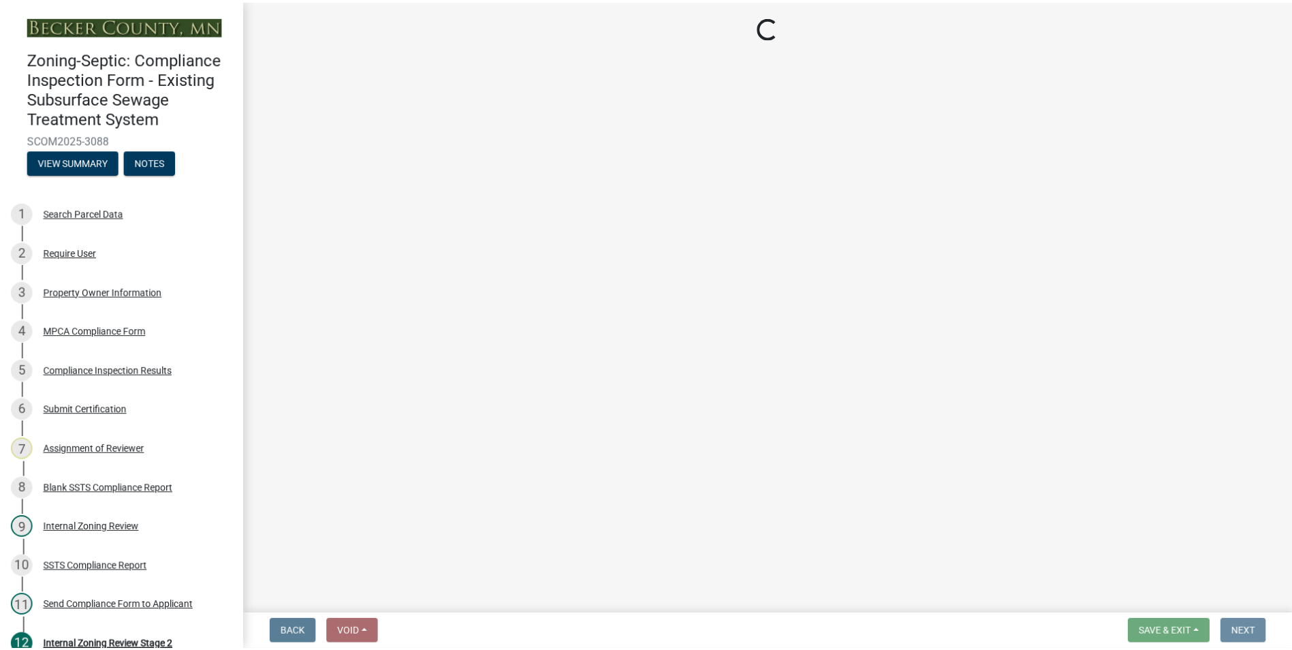
scroll to position [0, 0]
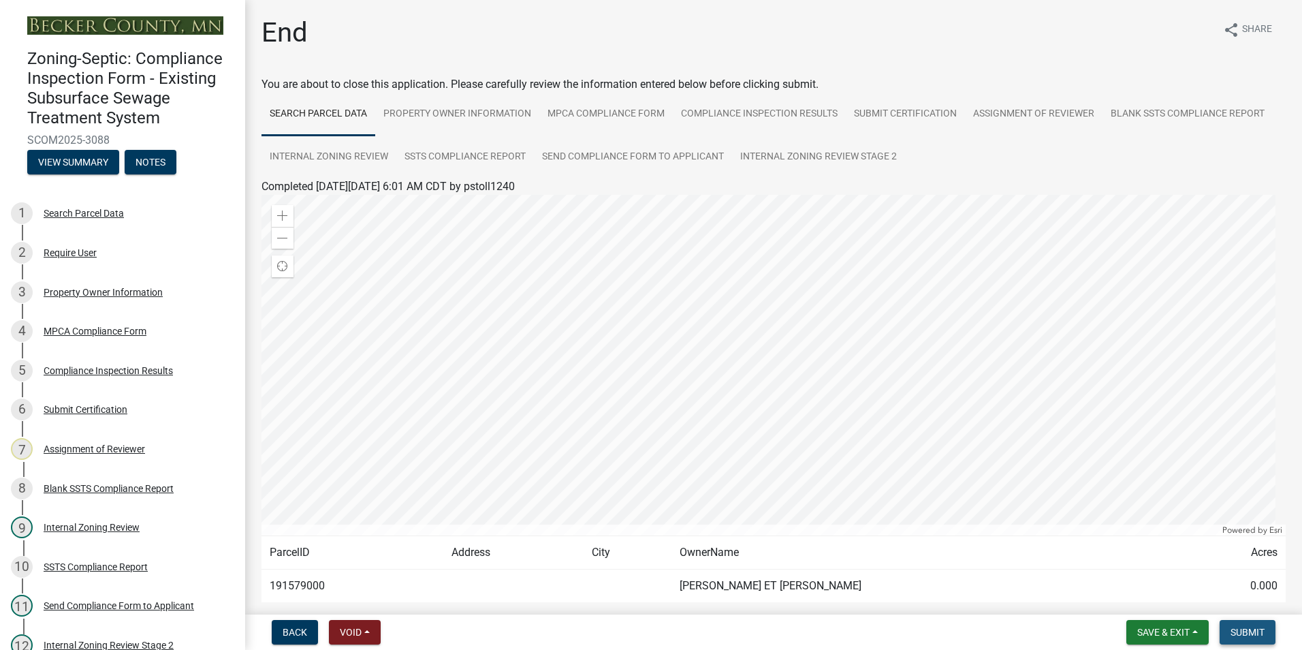
click at [1251, 635] on span "Submit" at bounding box center [1247, 631] width 34 height 11
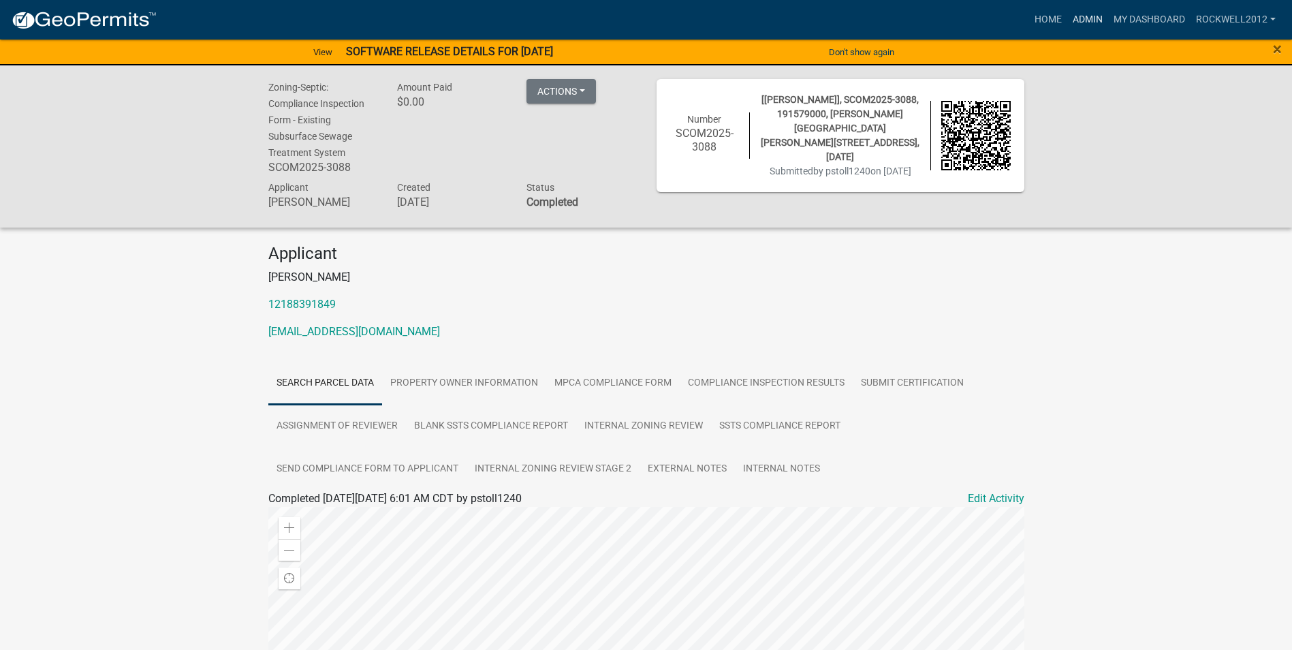
click at [1085, 18] on link "Admin" at bounding box center [1087, 20] width 41 height 26
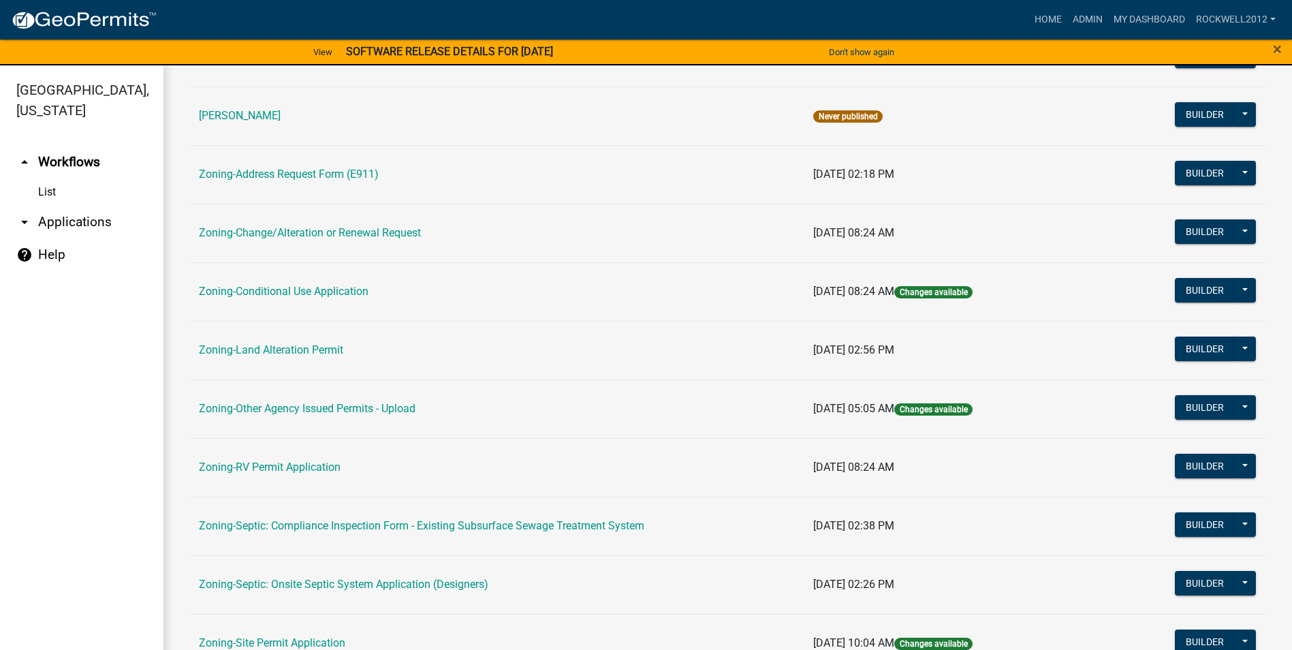
scroll to position [340, 0]
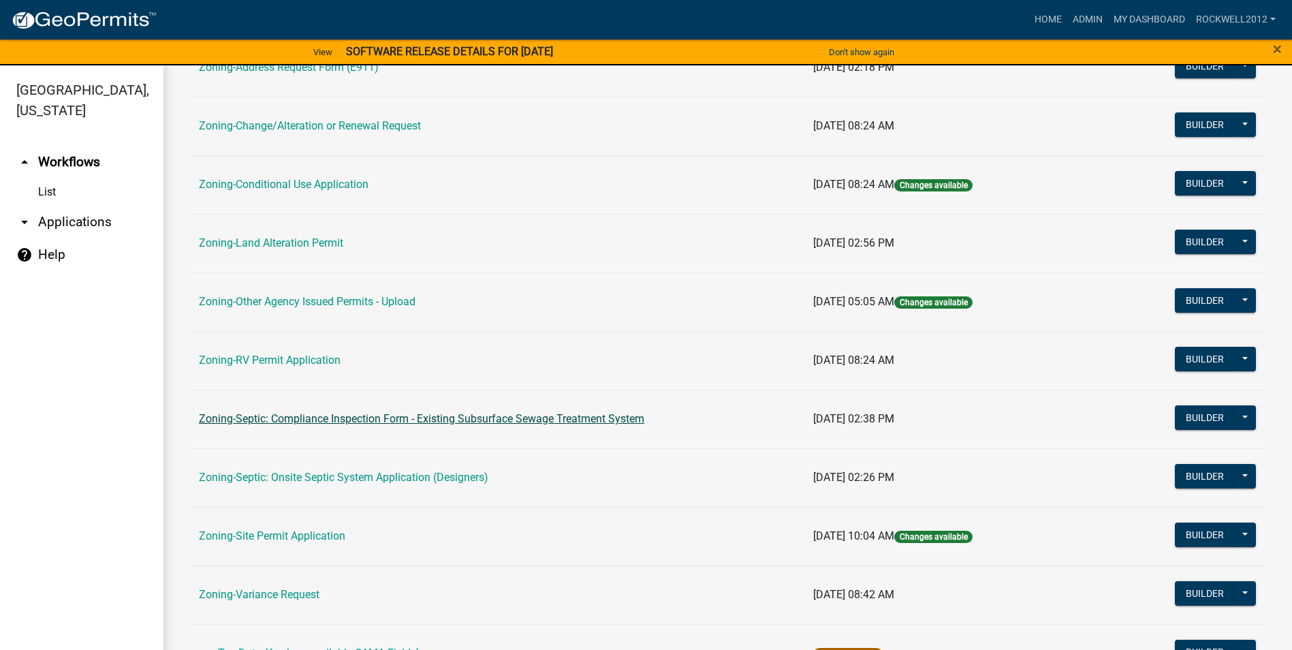
click at [521, 421] on link "Zoning-Septic: Compliance Inspection Form - Existing Subsurface Sewage Treatmen…" at bounding box center [421, 418] width 445 height 13
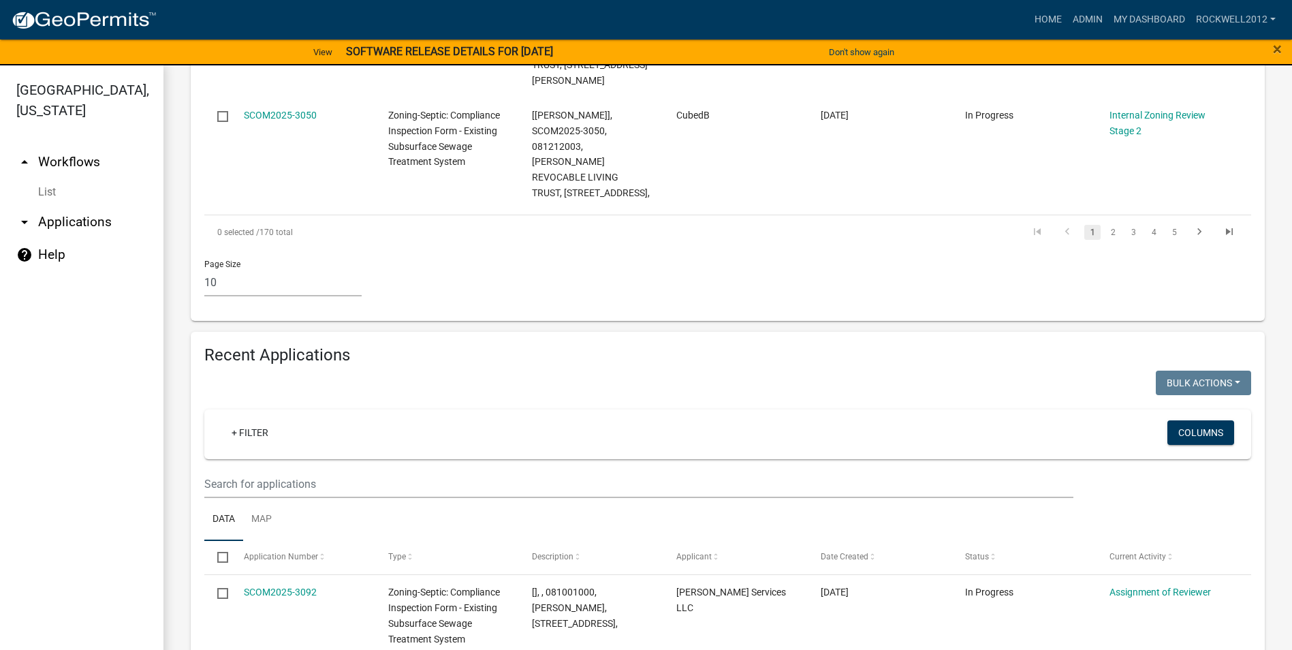
scroll to position [2182, 0]
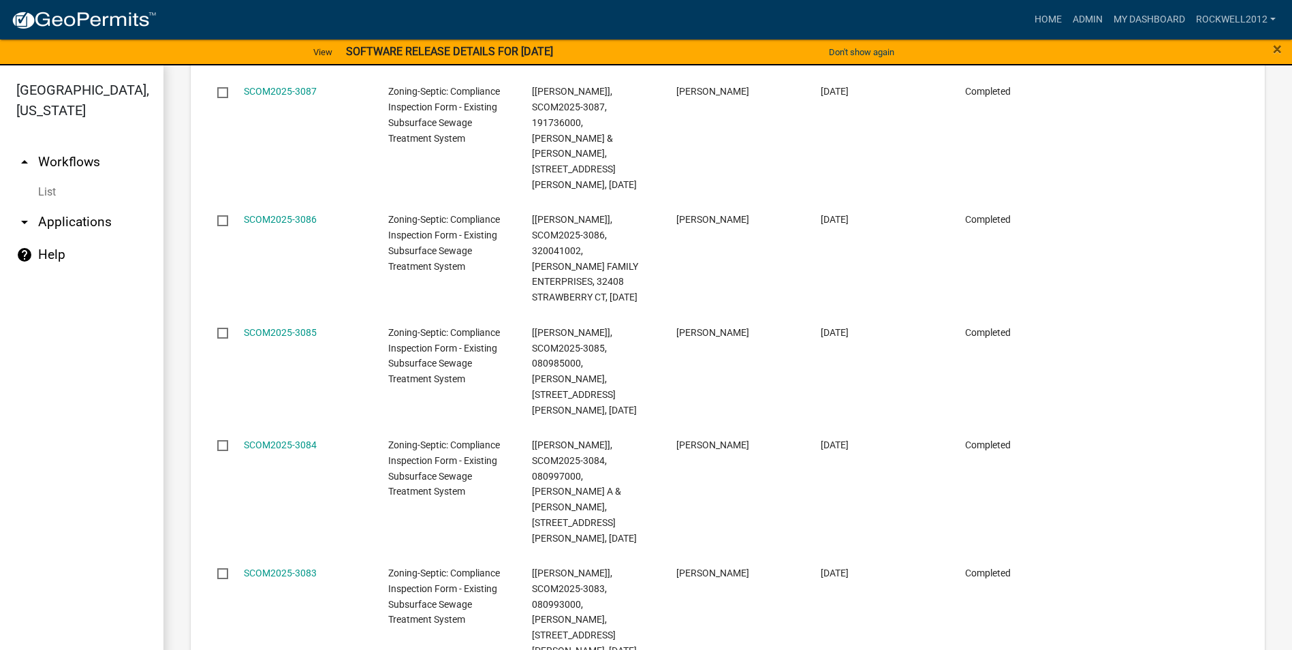
select select "1: 25"
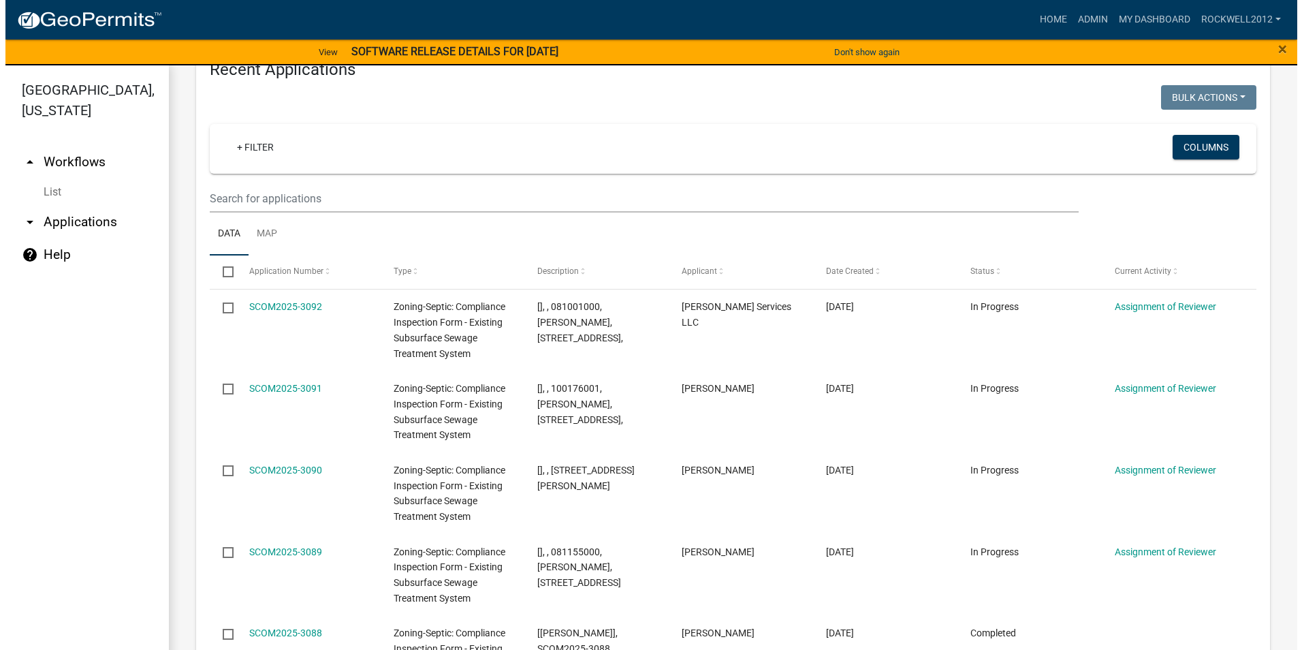
scroll to position [1501, 0]
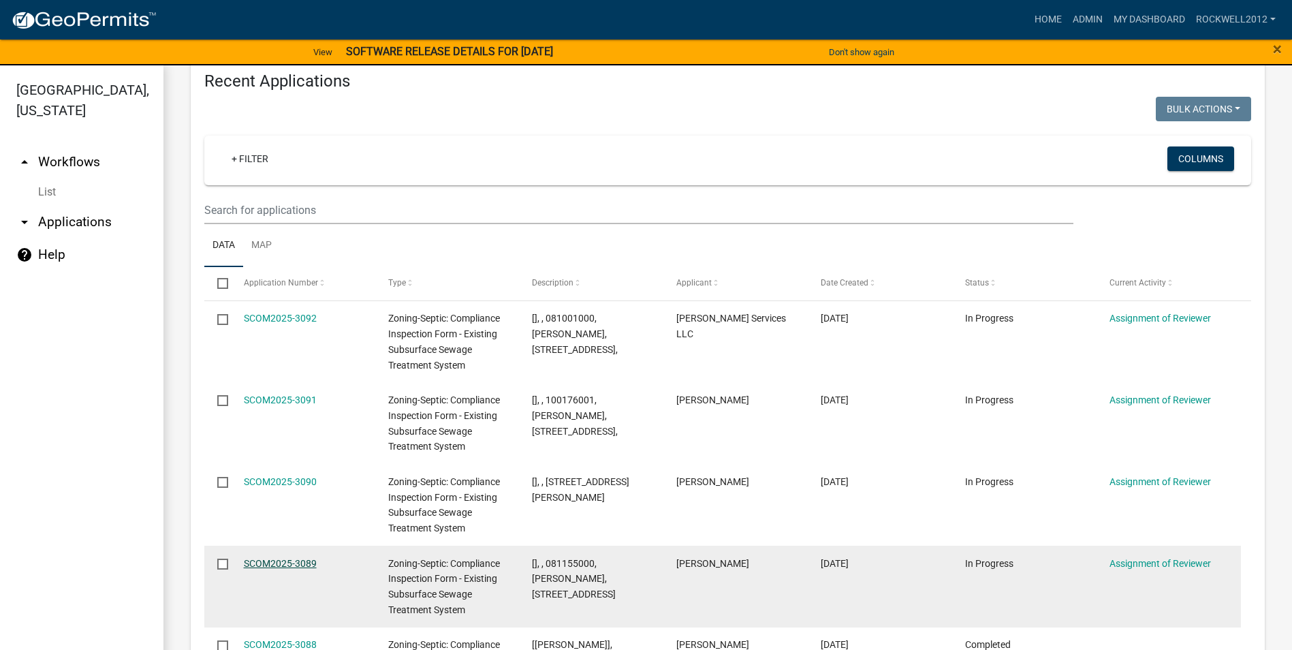
click at [271, 558] on link "SCOM2025-3089" at bounding box center [280, 563] width 73 height 11
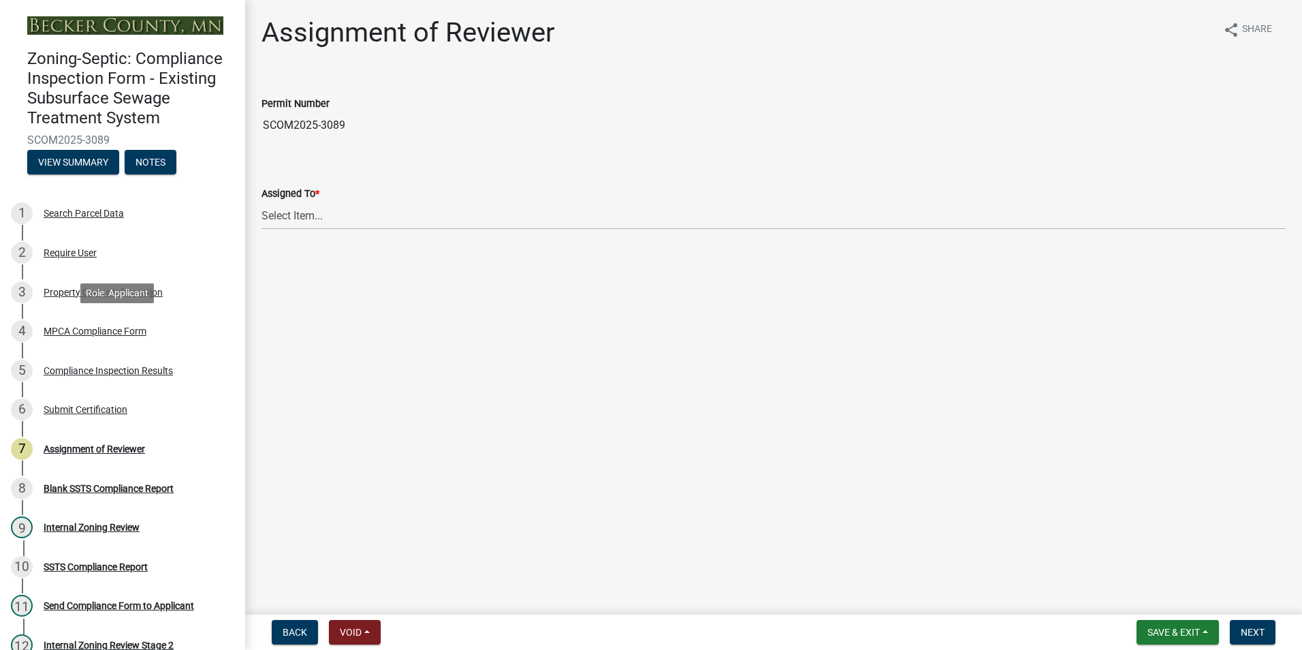
click at [83, 327] on div "MPCA Compliance Form" at bounding box center [95, 331] width 103 height 10
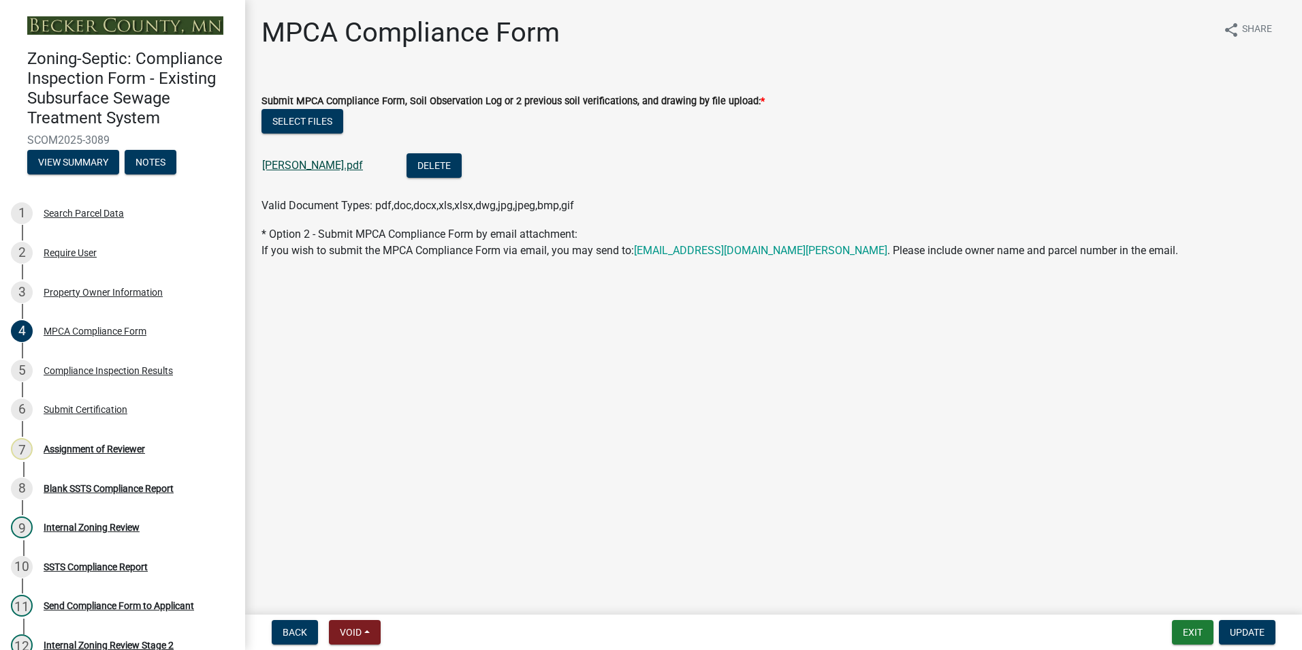
click at [302, 163] on link "[PERSON_NAME].pdf" at bounding box center [312, 165] width 101 height 13
click at [80, 445] on div "Assignment of Reviewer" at bounding box center [94, 449] width 101 height 10
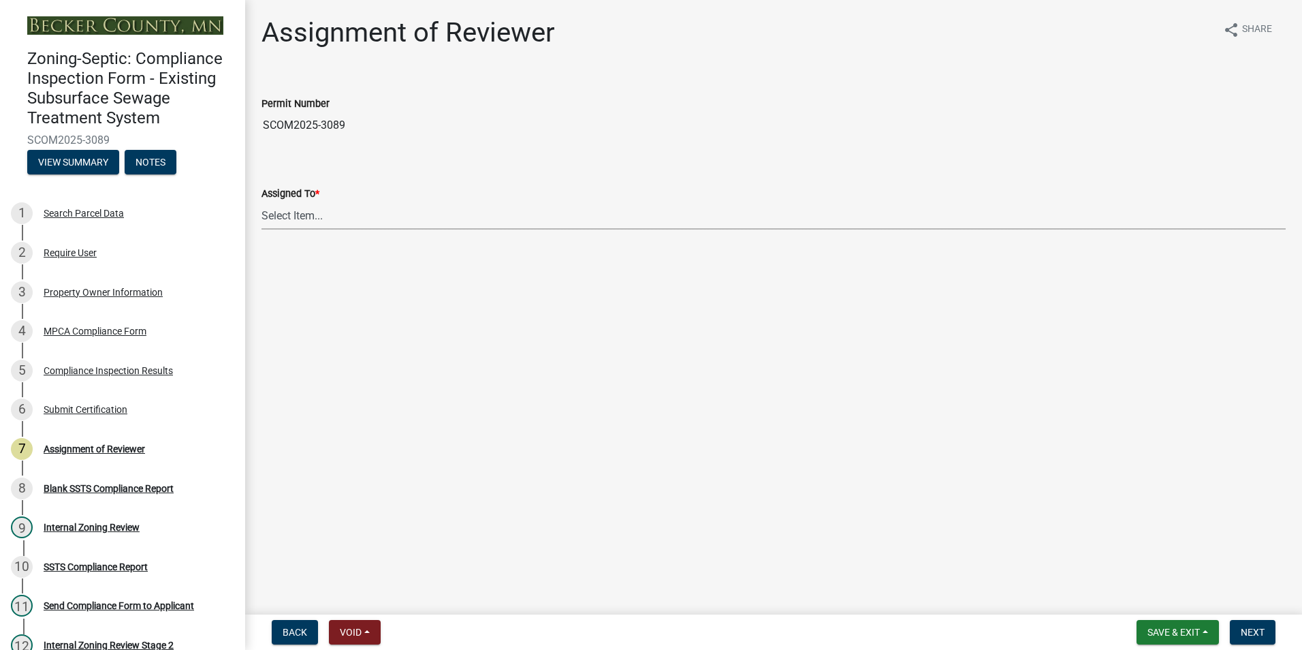
click at [303, 210] on select "Select Item... [PERSON_NAME] [PERSON_NAME] [PERSON_NAME] [PERSON_NAME] [PERSON_…" at bounding box center [773, 216] width 1024 height 28
click at [261, 202] on select "Select Item... [PERSON_NAME] [PERSON_NAME] [PERSON_NAME] [PERSON_NAME] [PERSON_…" at bounding box center [773, 216] width 1024 height 28
select select "0016247d-12af-40d0-8103-934796a3d230"
click at [1254, 630] on span "Next" at bounding box center [1253, 631] width 24 height 11
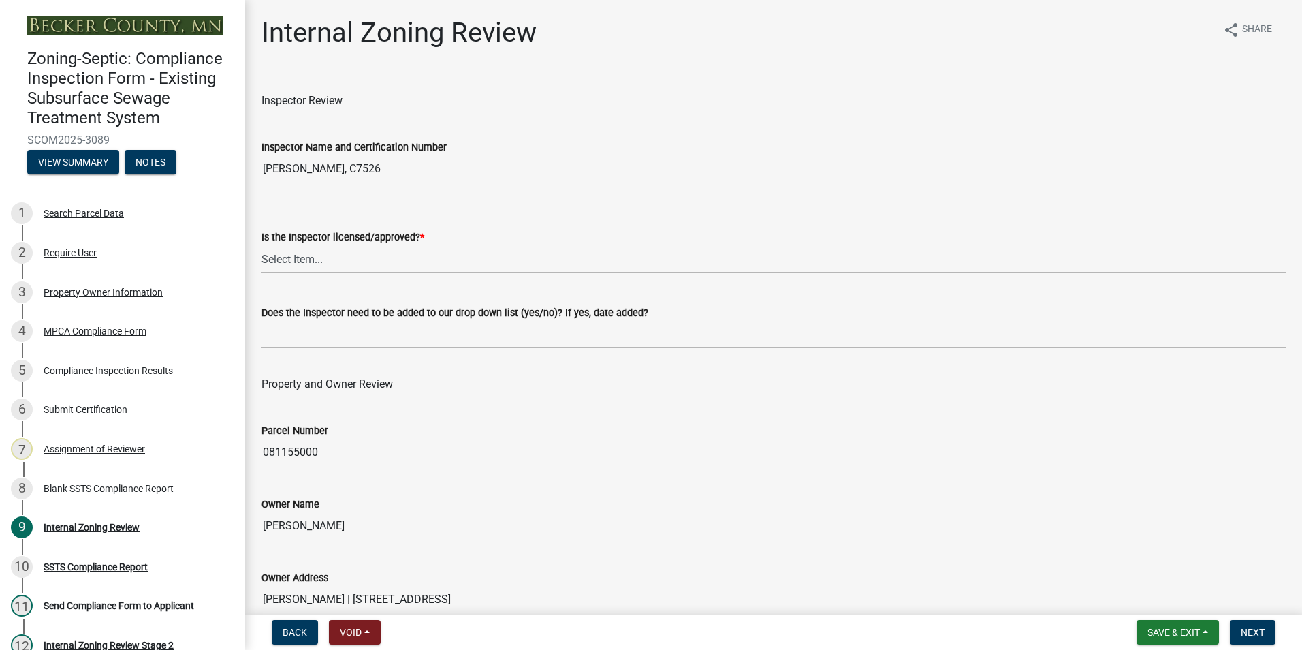
click at [271, 260] on select "Select Item... Yes No" at bounding box center [773, 259] width 1024 height 28
click at [261, 245] on select "Select Item... Yes No" at bounding box center [773, 259] width 1024 height 28
select select "7beb9ca5-c3cb-47d4-a805-1554d3173259"
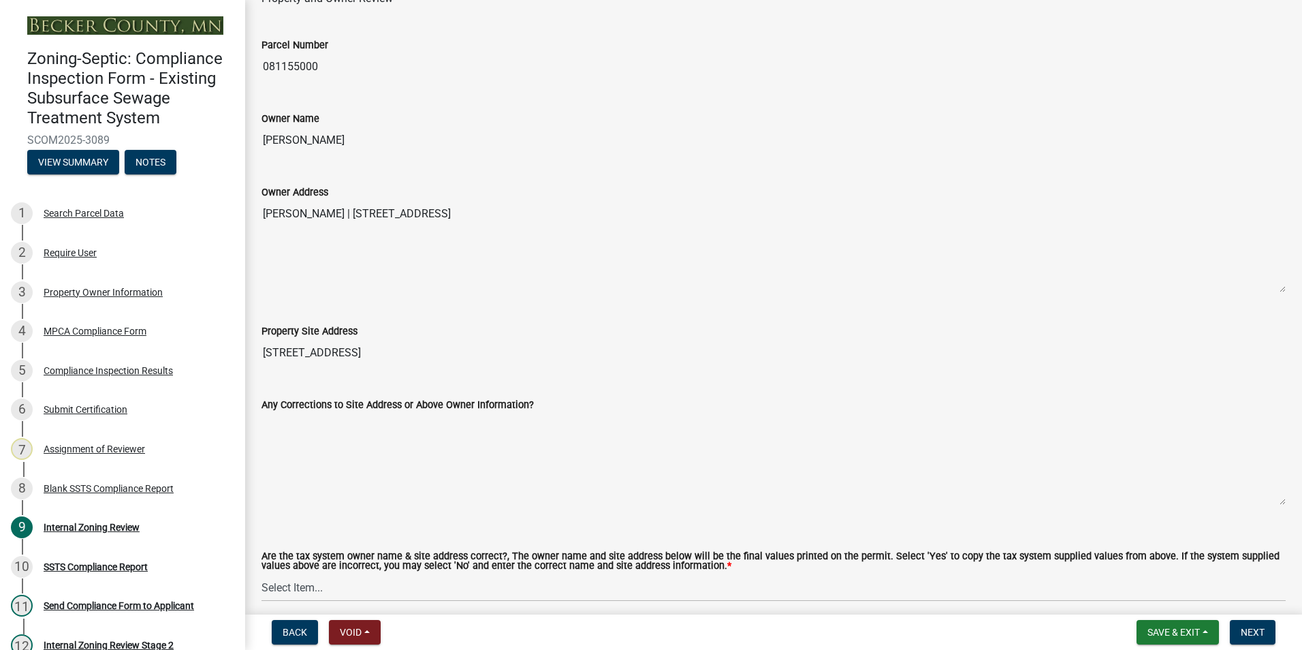
scroll to position [477, 0]
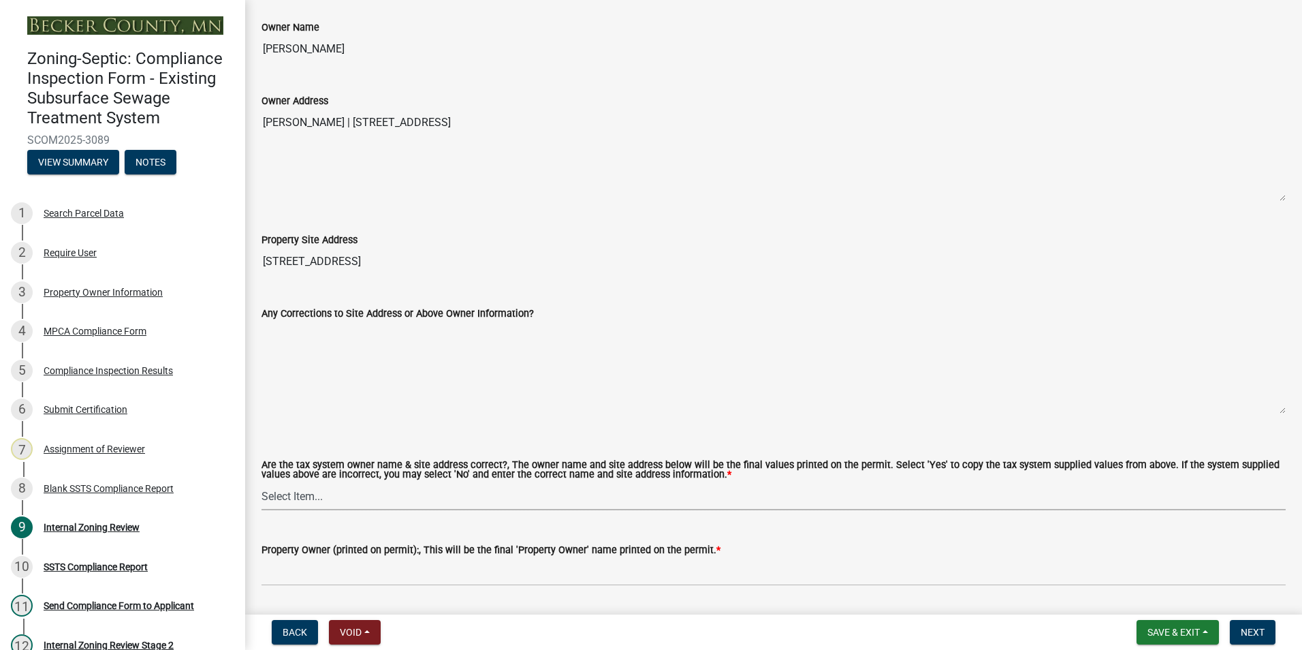
click at [300, 494] on select "Select Item... Yes No" at bounding box center [773, 496] width 1024 height 28
click at [261, 483] on select "Select Item... Yes No" at bounding box center [773, 496] width 1024 height 28
select select "f9f37200-9fc8-4e5e-9e7f-111cc9077d94"
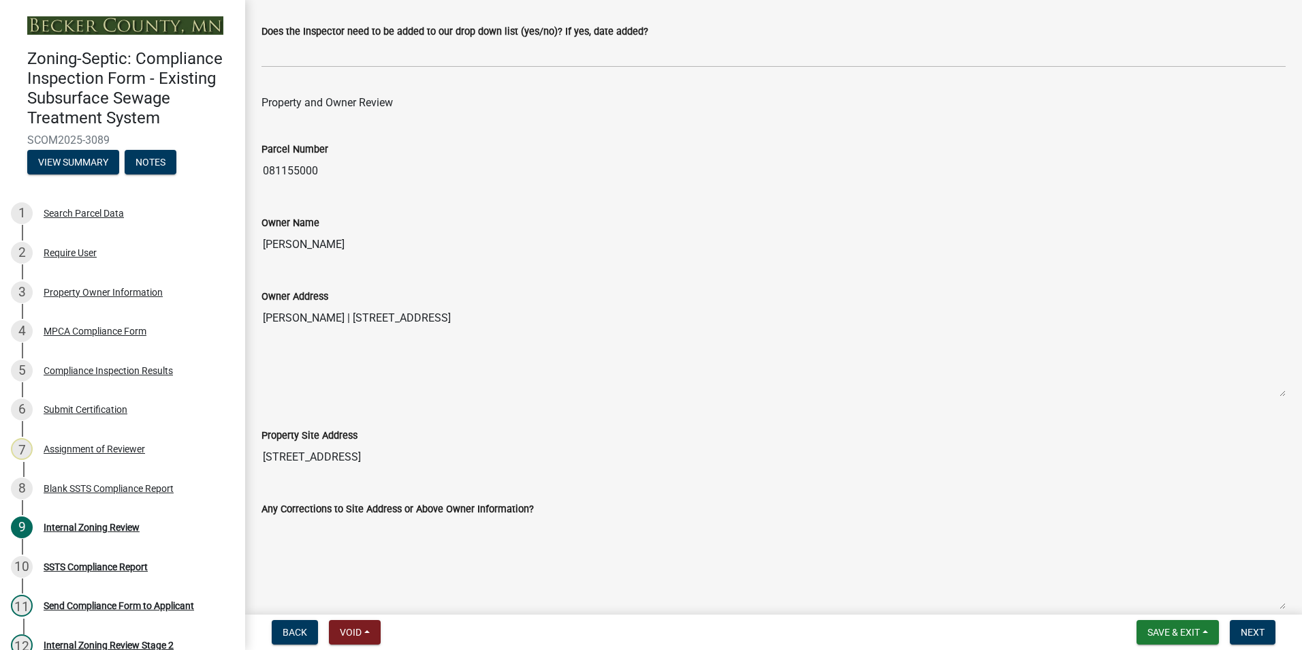
scroll to position [204, 0]
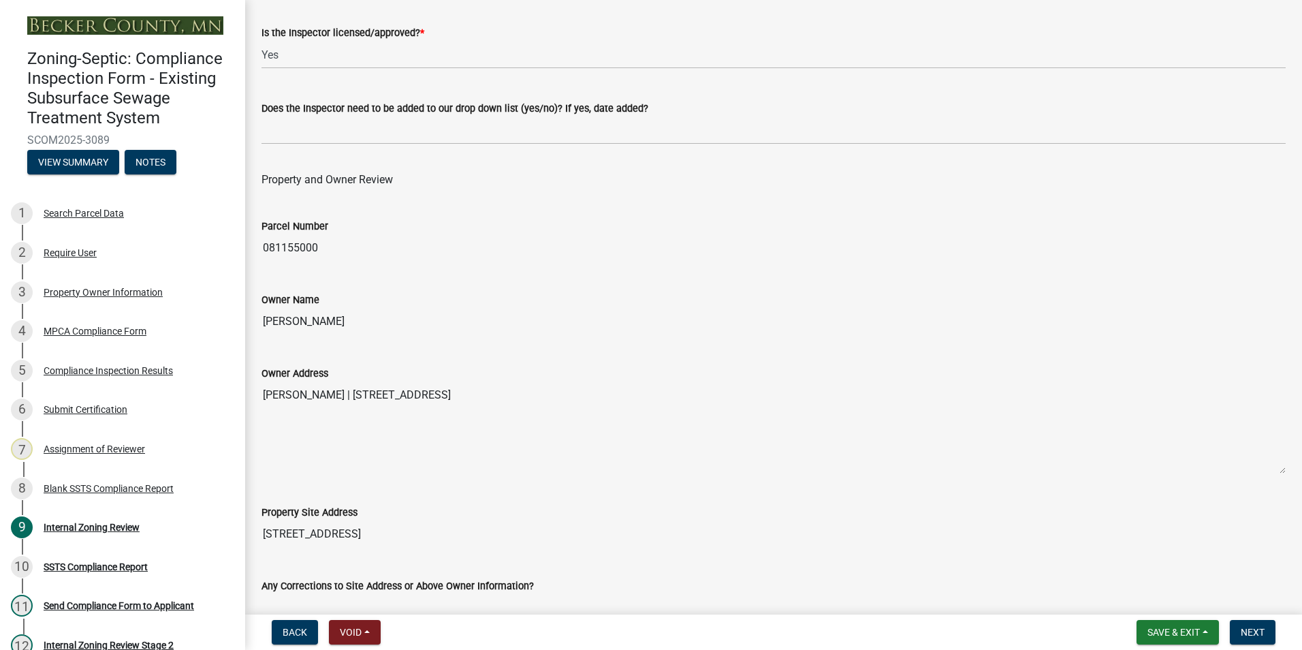
drag, startPoint x: 344, startPoint y: 321, endPoint x: 257, endPoint y: 313, distance: 86.9
click at [257, 313] on div "Owner Name [PERSON_NAME]" at bounding box center [773, 303] width 1044 height 63
drag, startPoint x: 257, startPoint y: 313, endPoint x: 299, endPoint y: 317, distance: 41.7
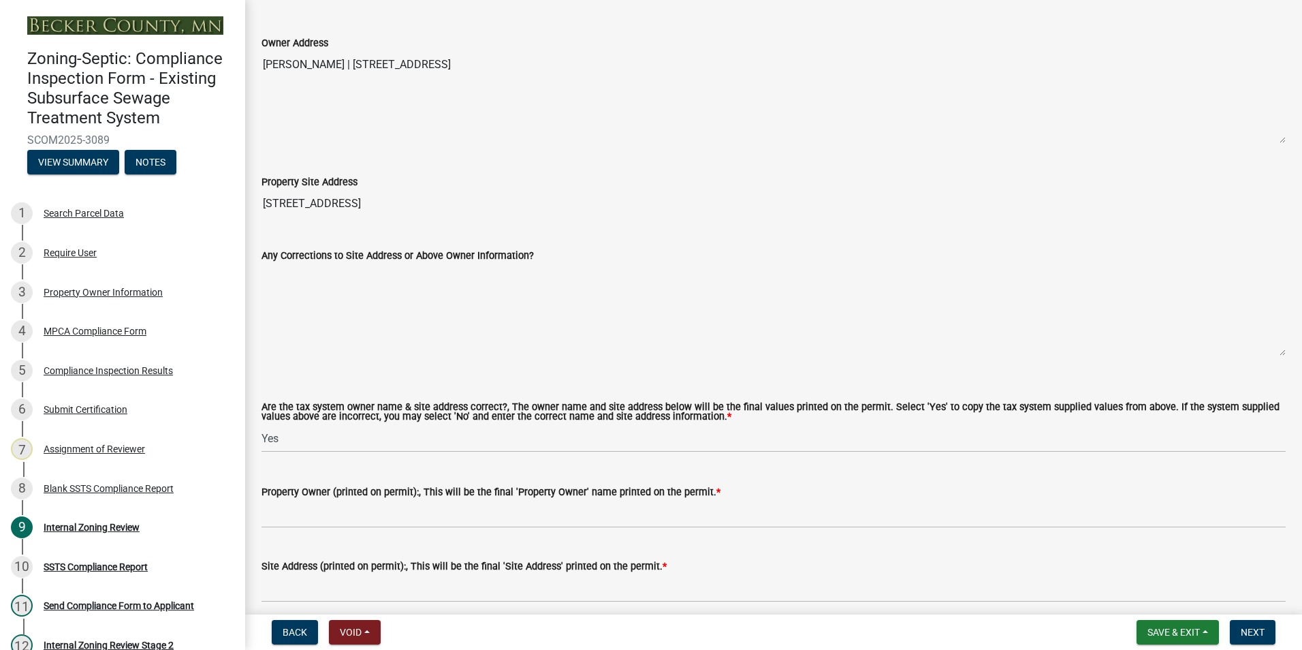
scroll to position [545, 0]
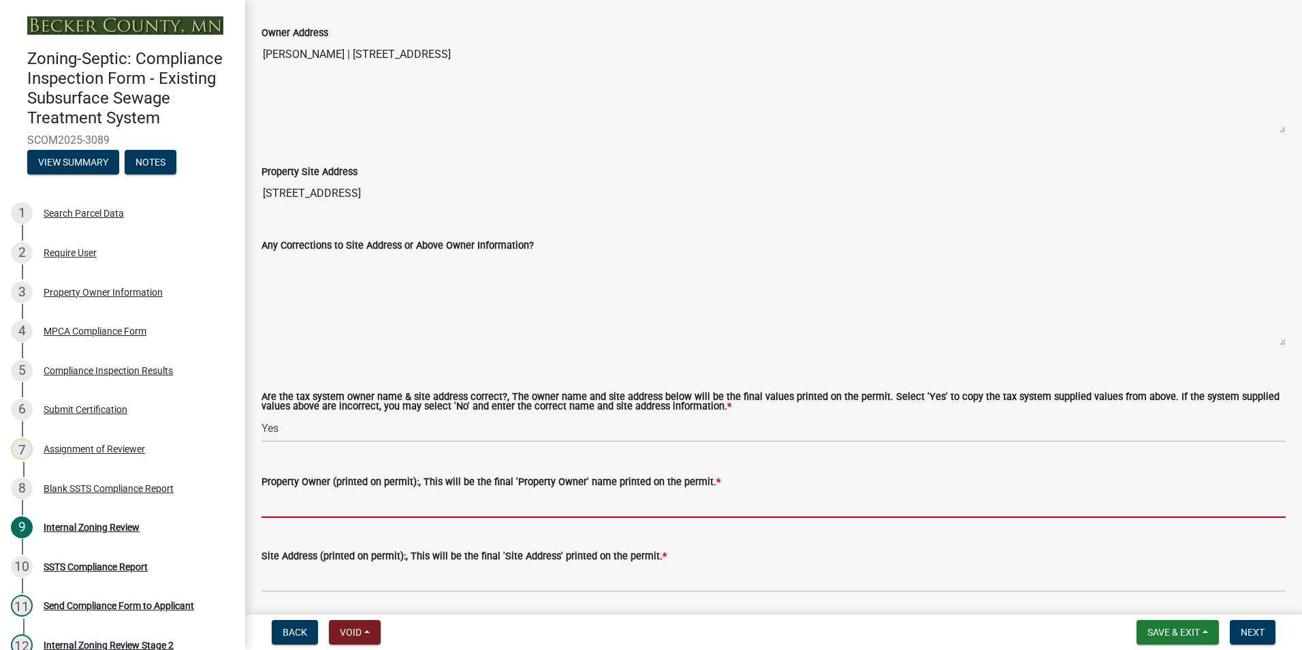
paste input "[PERSON_NAME]"
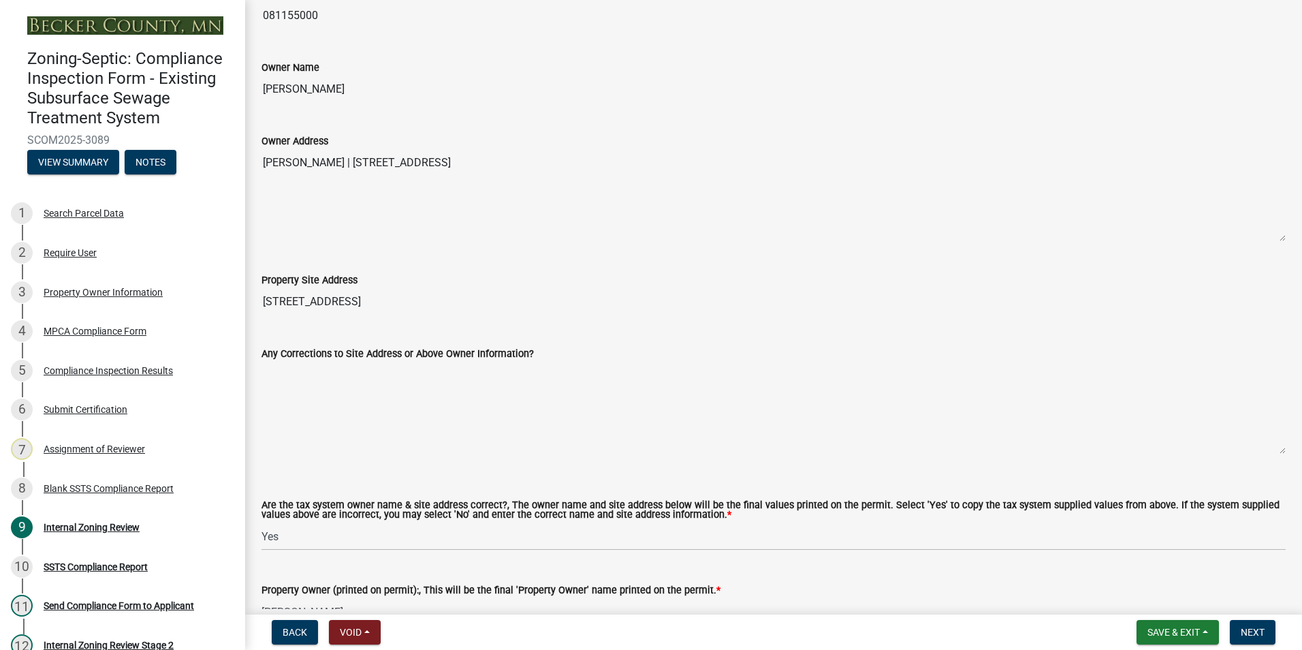
scroll to position [340, 0]
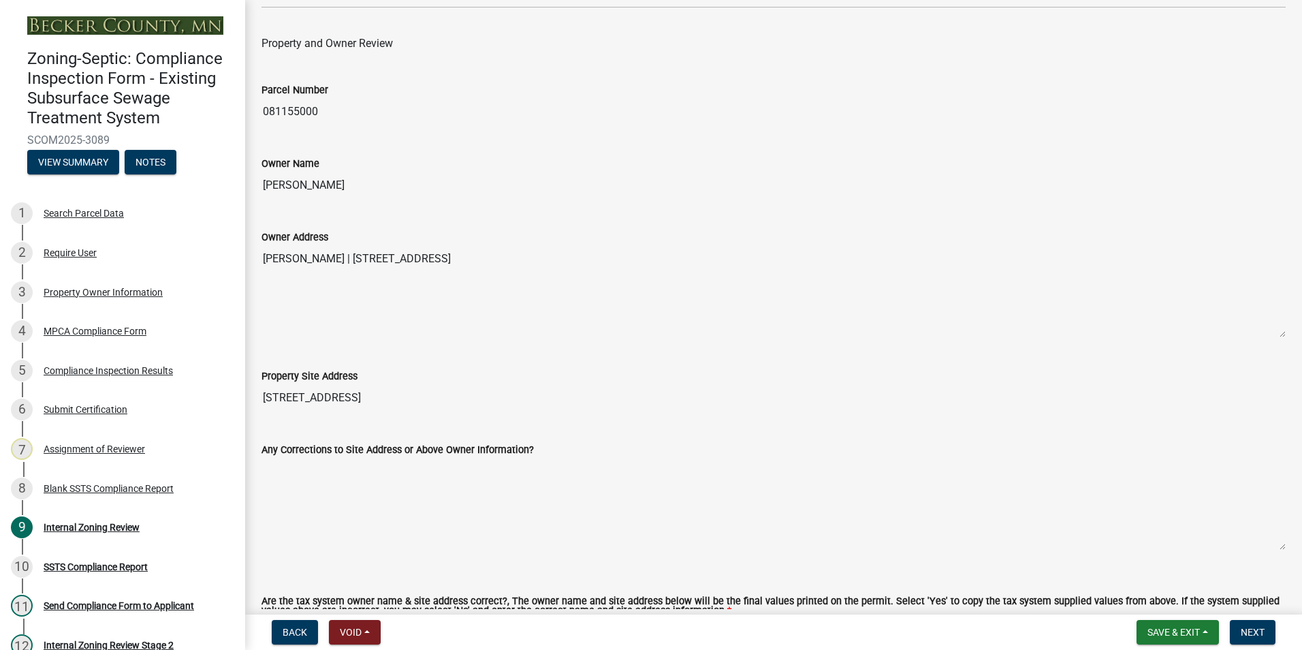
type input "[PERSON_NAME]"
drag, startPoint x: 625, startPoint y: 255, endPoint x: 361, endPoint y: 257, distance: 264.2
click at [361, 257] on textarea "[PERSON_NAME] | [STREET_ADDRESS]" at bounding box center [773, 291] width 1024 height 93
drag, startPoint x: 361, startPoint y: 257, endPoint x: 405, endPoint y: 260, distance: 44.3
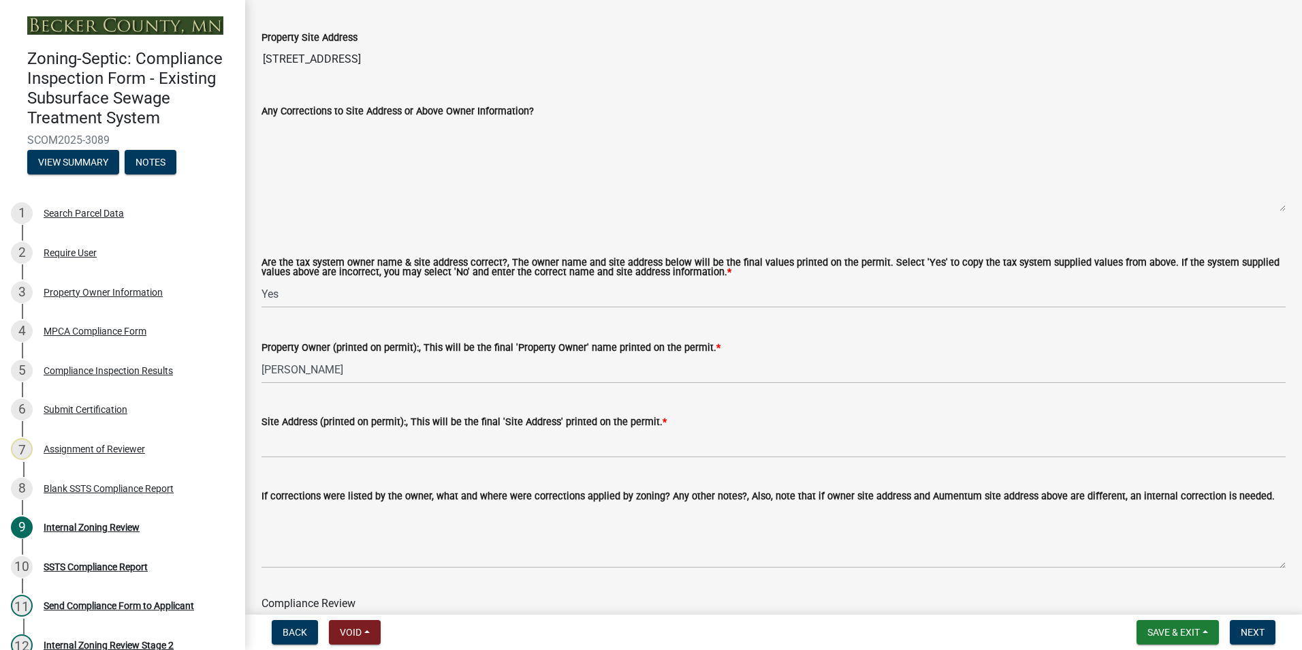
scroll to position [681, 0]
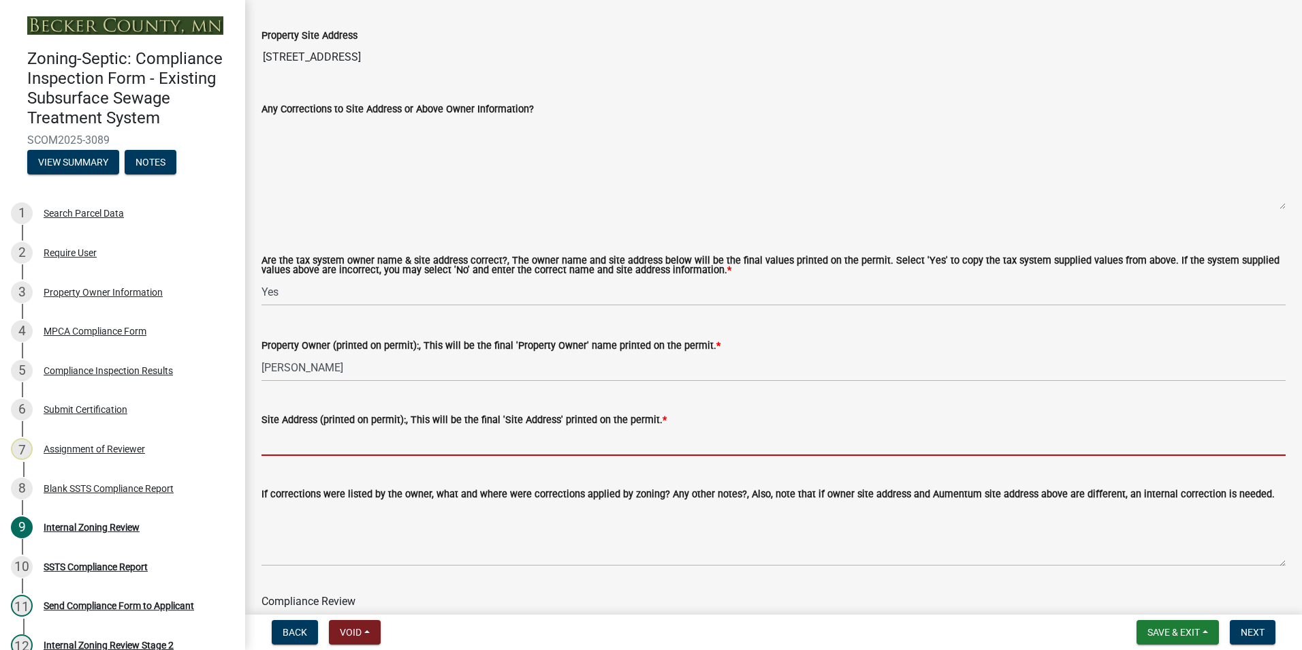
paste input "| [STREET_ADDRESS]"
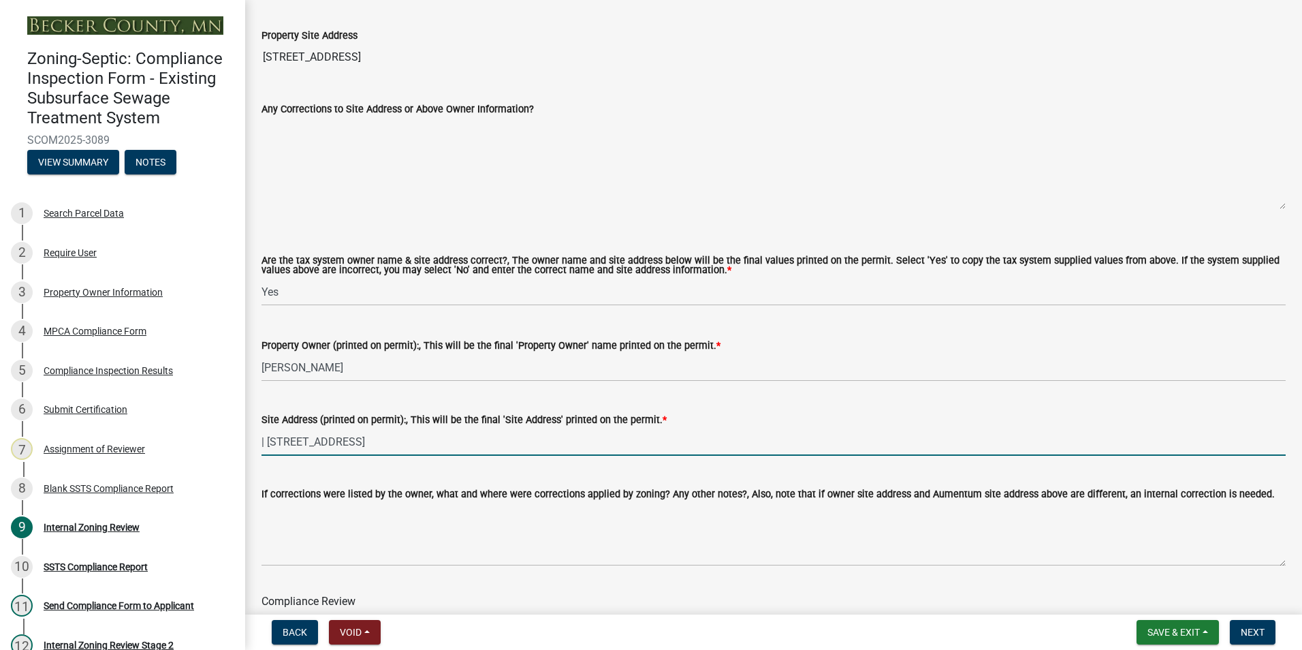
click at [411, 440] on input "| [STREET_ADDRESS]" at bounding box center [773, 442] width 1024 height 28
click at [265, 441] on input "| [STREET_ADDRESS]" at bounding box center [773, 442] width 1024 height 28
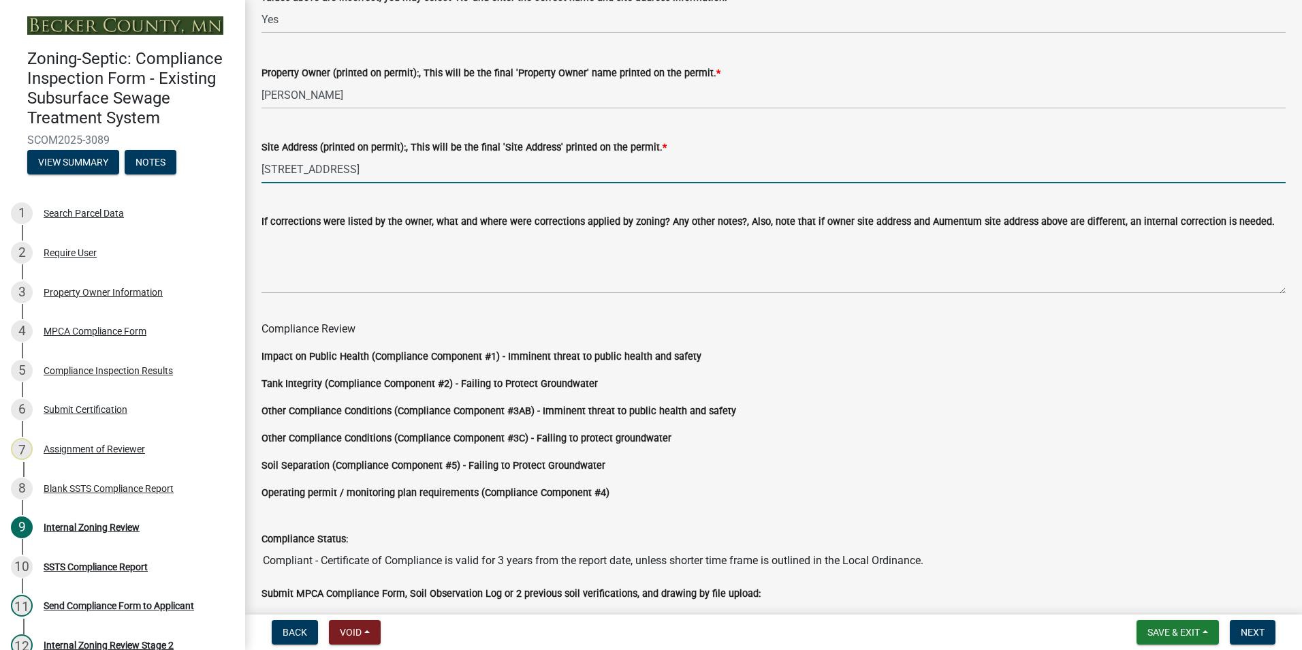
scroll to position [1132, 0]
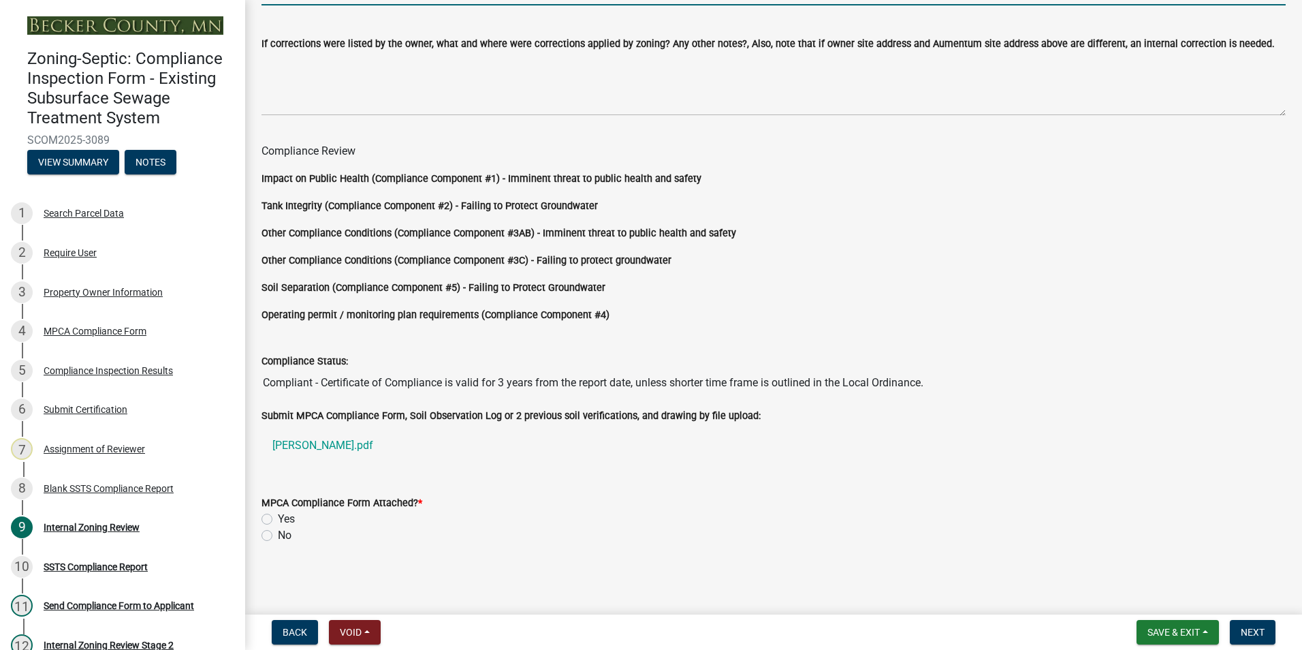
type input "[STREET_ADDRESS]"
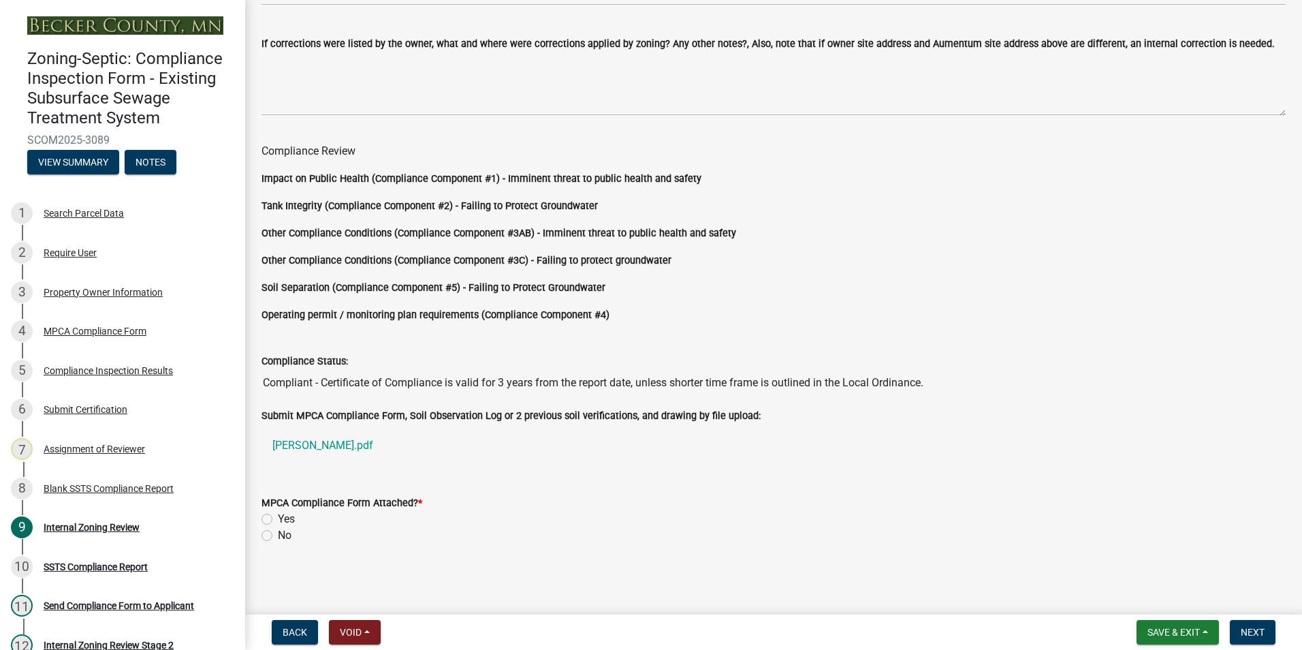
click at [278, 514] on label "Yes" at bounding box center [286, 519] width 17 height 16
click at [278, 514] on input "Yes" at bounding box center [282, 515] width 9 height 9
radio input "true"
click at [1245, 627] on span "Next" at bounding box center [1253, 631] width 24 height 11
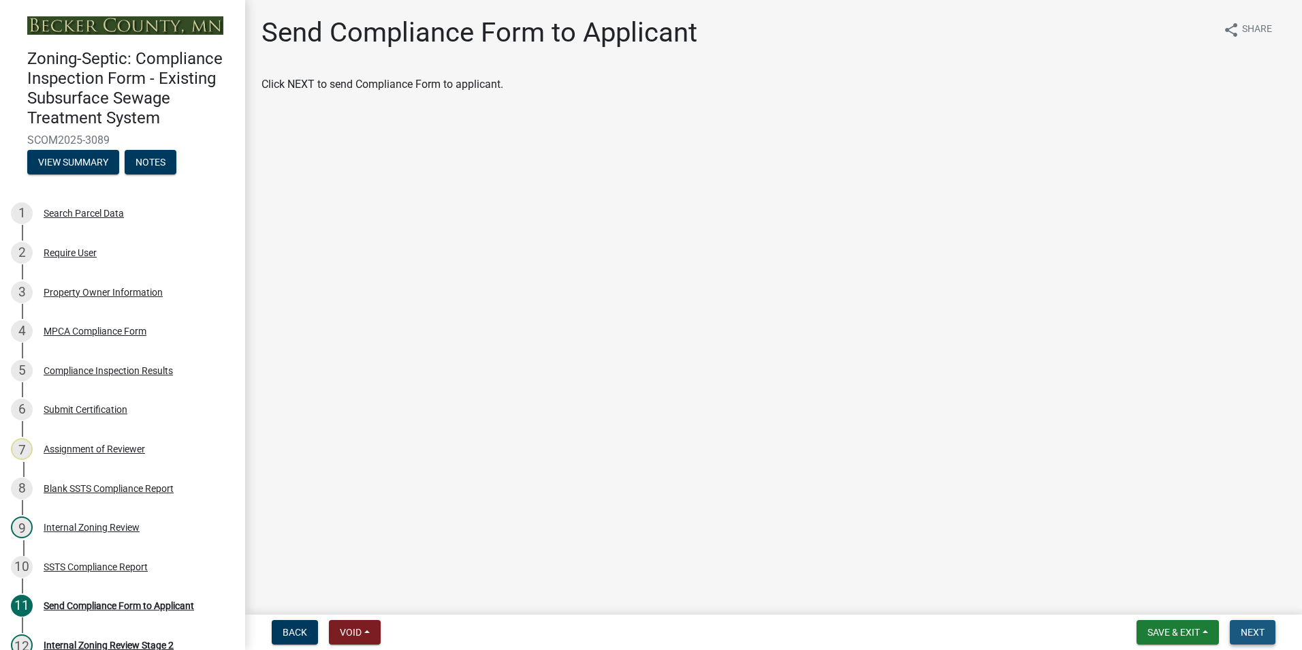
click at [1245, 627] on span "Next" at bounding box center [1253, 631] width 24 height 11
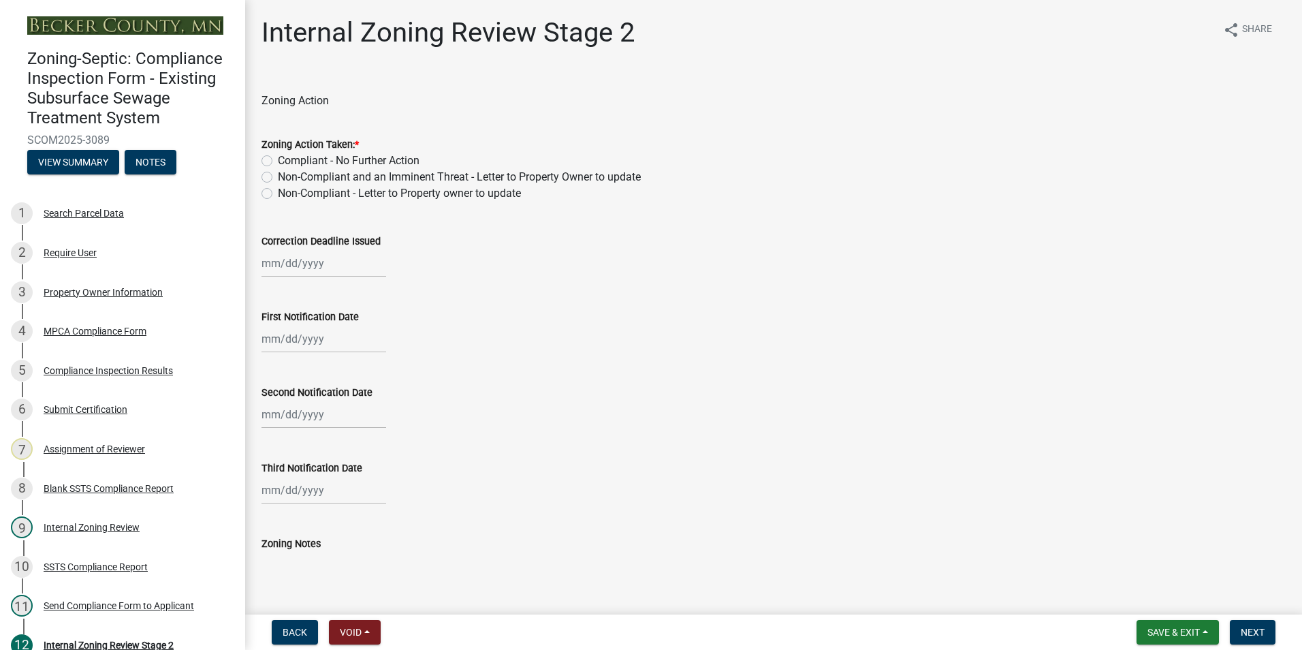
click at [278, 155] on label "Compliant - No Further Action" at bounding box center [349, 161] width 142 height 16
click at [278, 155] on input "Compliant - No Further Action" at bounding box center [282, 157] width 9 height 9
radio input "true"
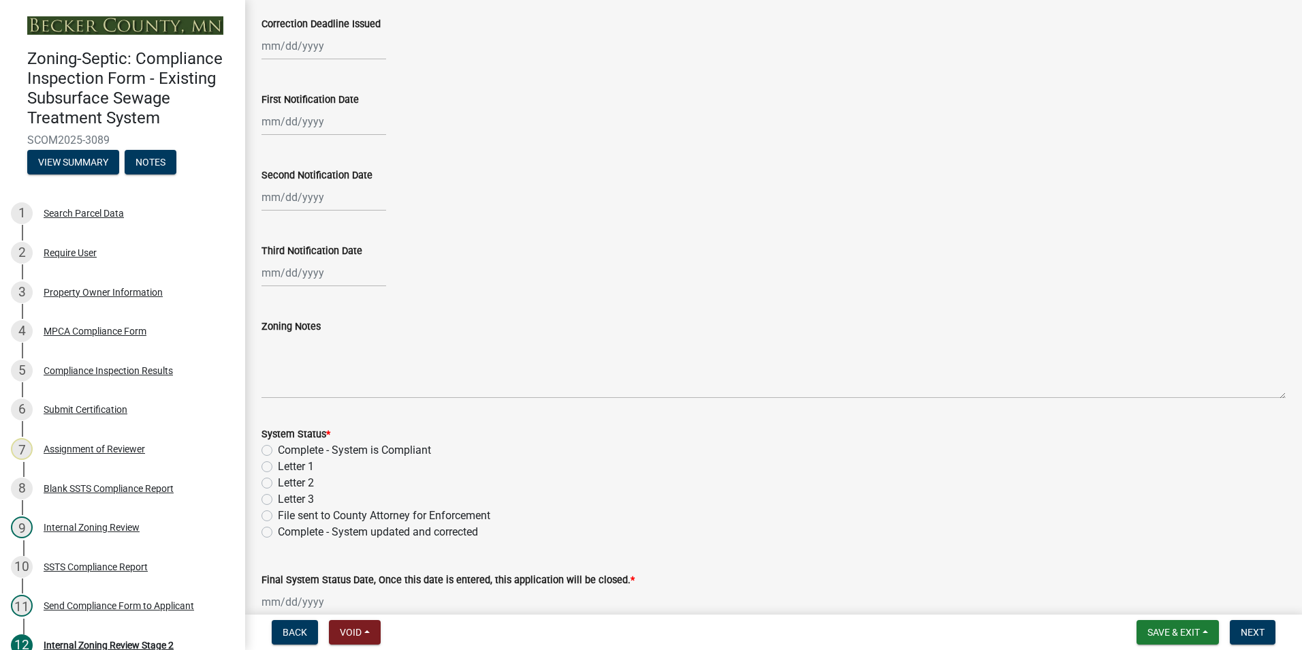
scroll to position [272, 0]
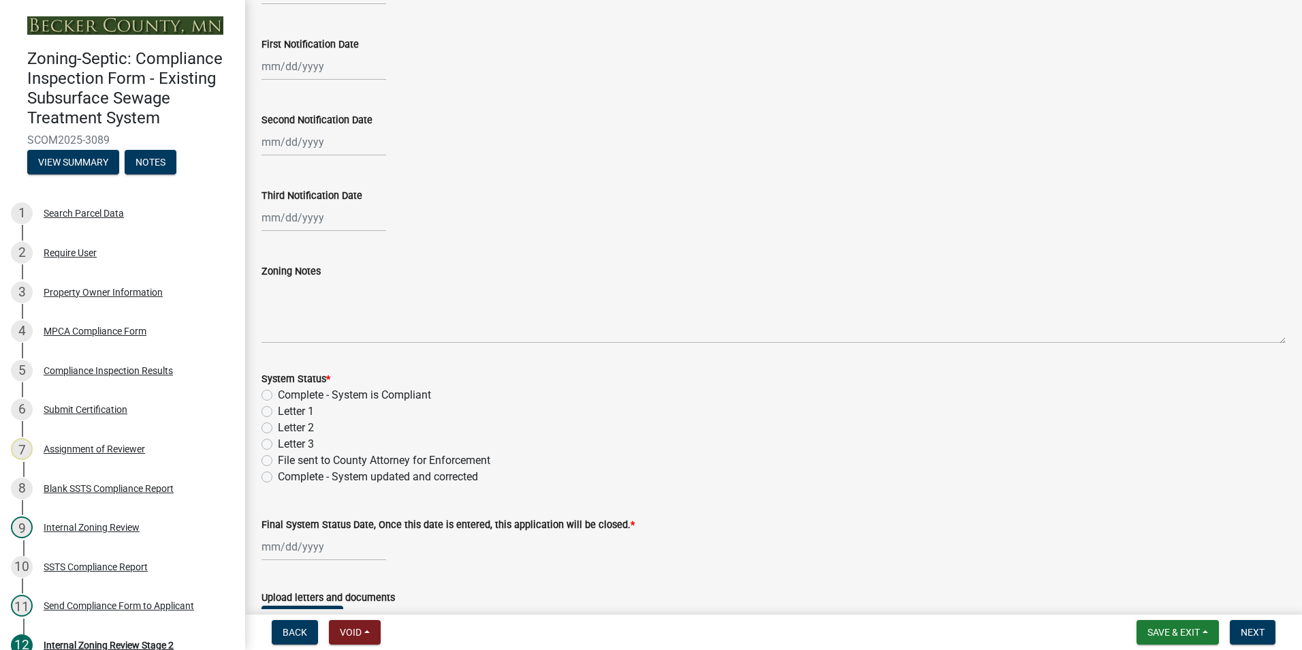
click at [278, 398] on label "Complete - System is Compliant" at bounding box center [354, 395] width 153 height 16
click at [278, 396] on input "Complete - System is Compliant" at bounding box center [282, 391] width 9 height 9
radio input "true"
select select "9"
select select "2025"
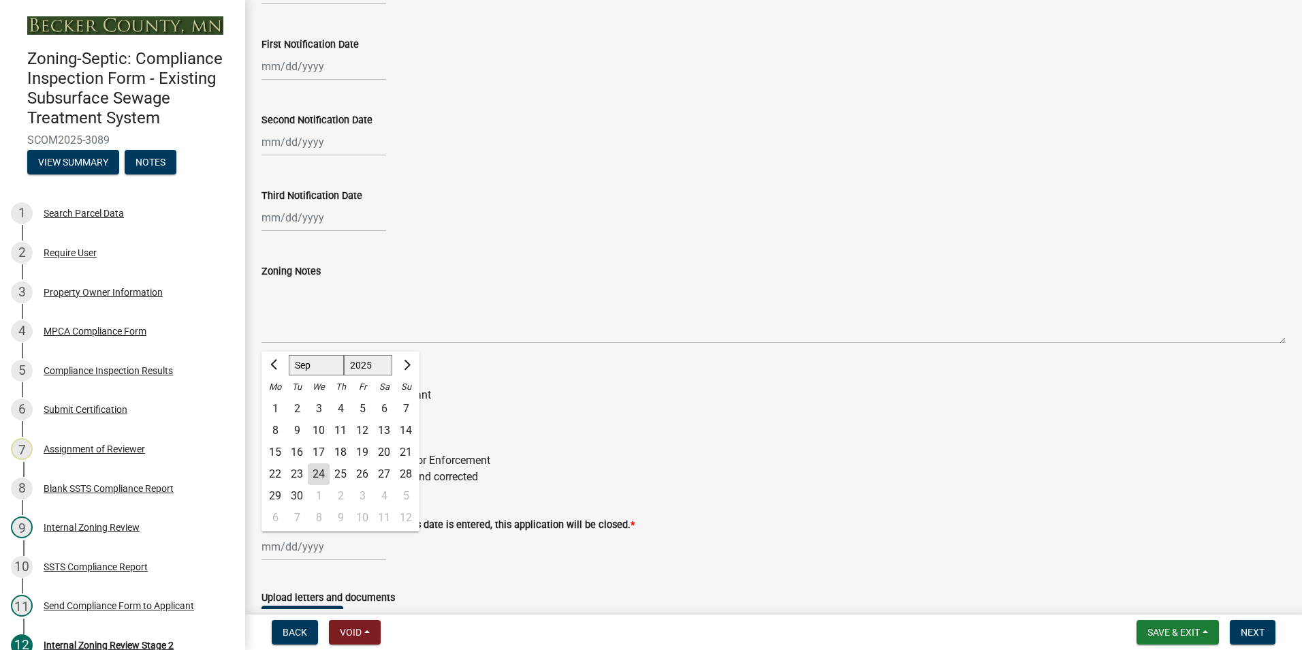
click at [302, 552] on div "[PERSON_NAME] Feb Mar Apr [PERSON_NAME][DATE] Oct Nov [DATE] 1526 1527 1528 152…" at bounding box center [323, 546] width 125 height 28
click at [317, 476] on div "24" at bounding box center [319, 474] width 22 height 22
type input "[DATE]"
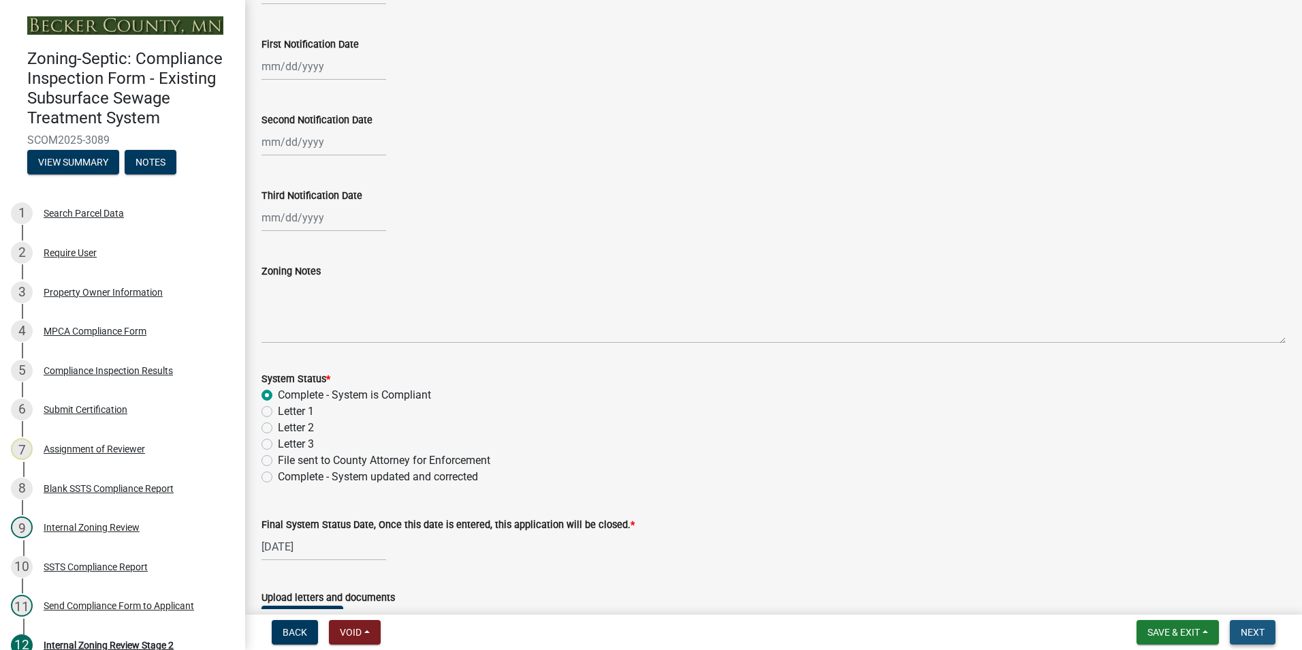
click at [1244, 630] on span "Next" at bounding box center [1253, 631] width 24 height 11
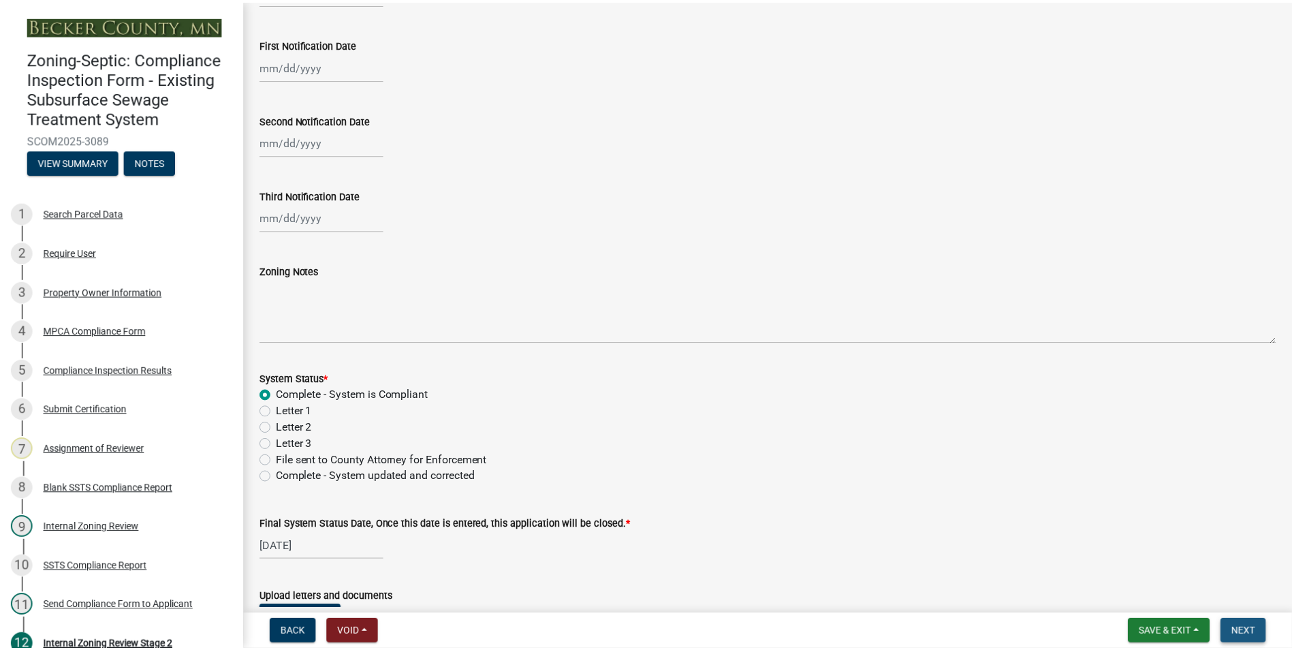
scroll to position [0, 0]
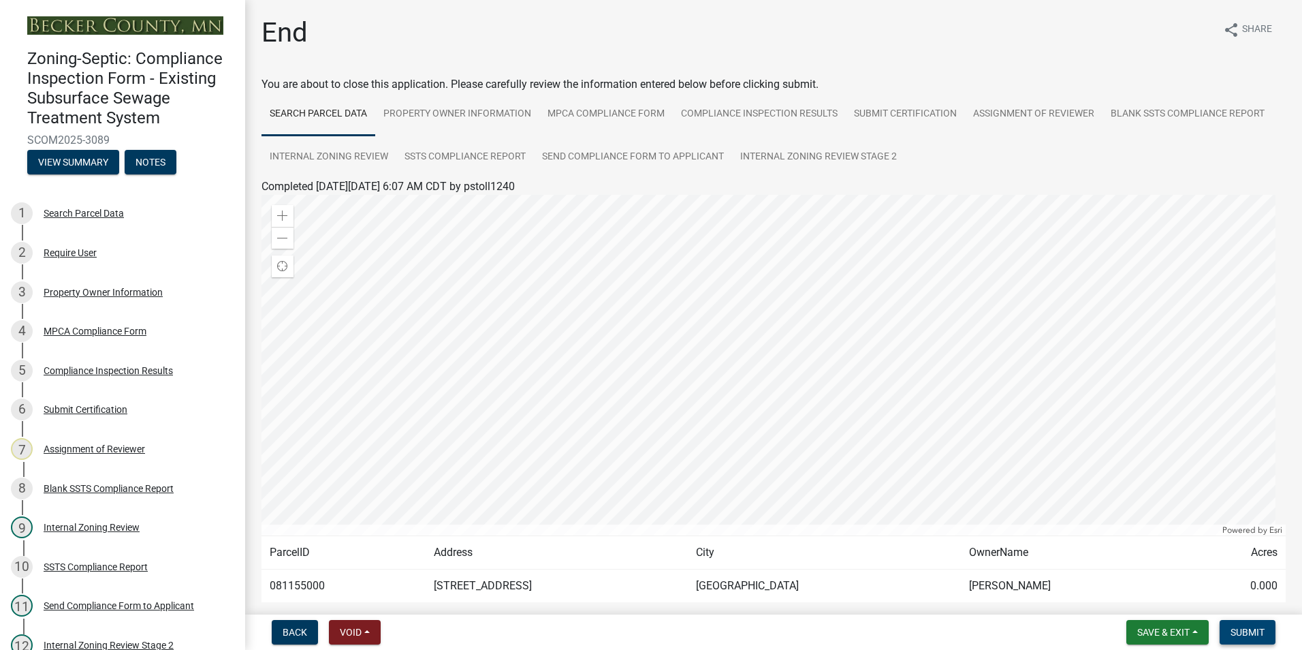
click at [1244, 630] on span "Submit" at bounding box center [1247, 631] width 34 height 11
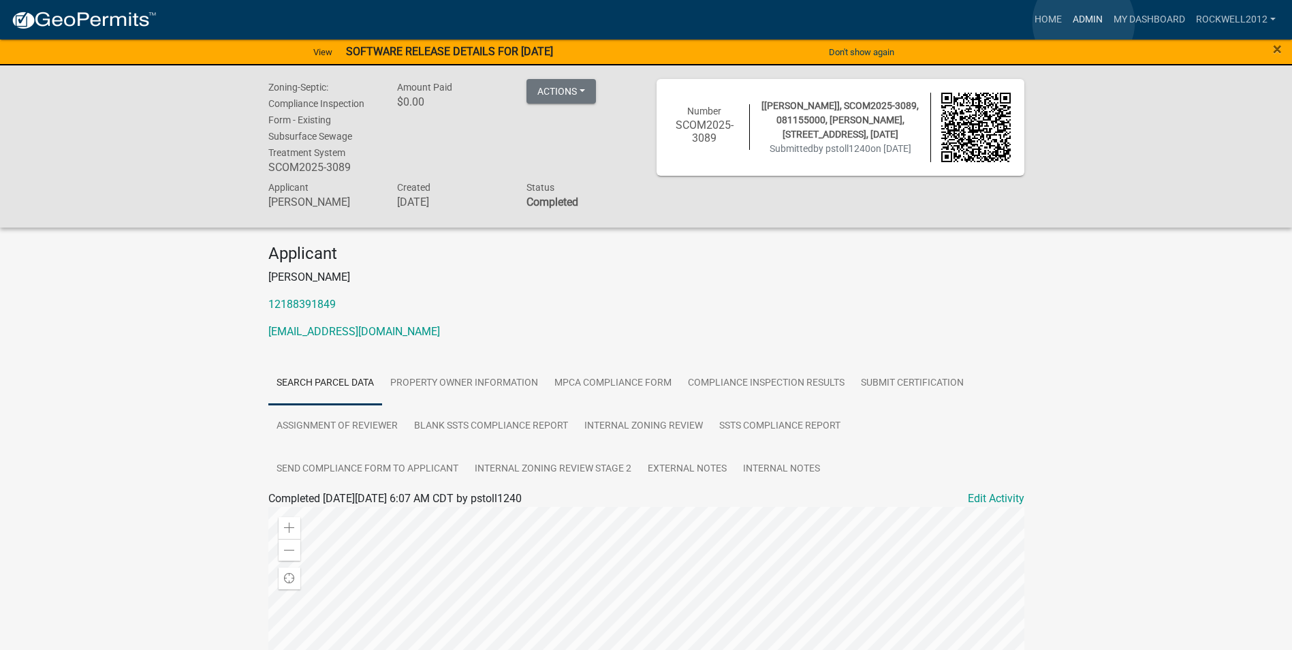
click at [1083, 22] on link "Admin" at bounding box center [1087, 20] width 41 height 26
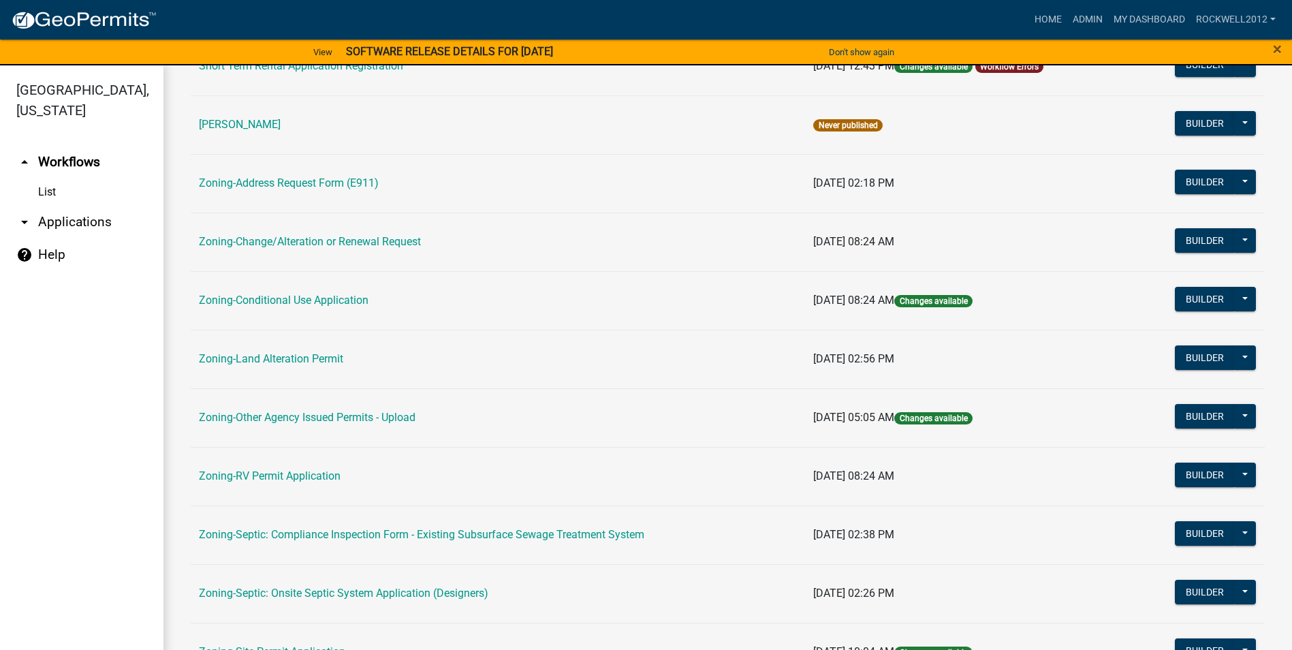
scroll to position [272, 0]
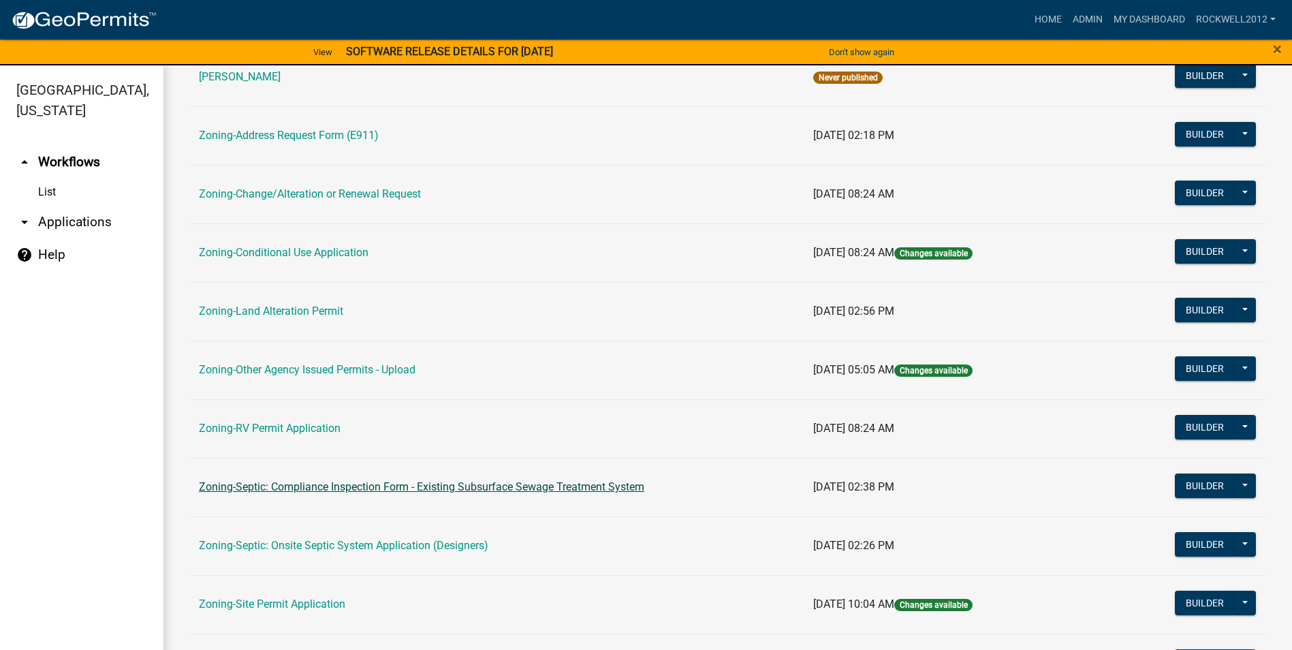
click at [546, 485] on link "Zoning-Septic: Compliance Inspection Form - Existing Subsurface Sewage Treatmen…" at bounding box center [421, 486] width 445 height 13
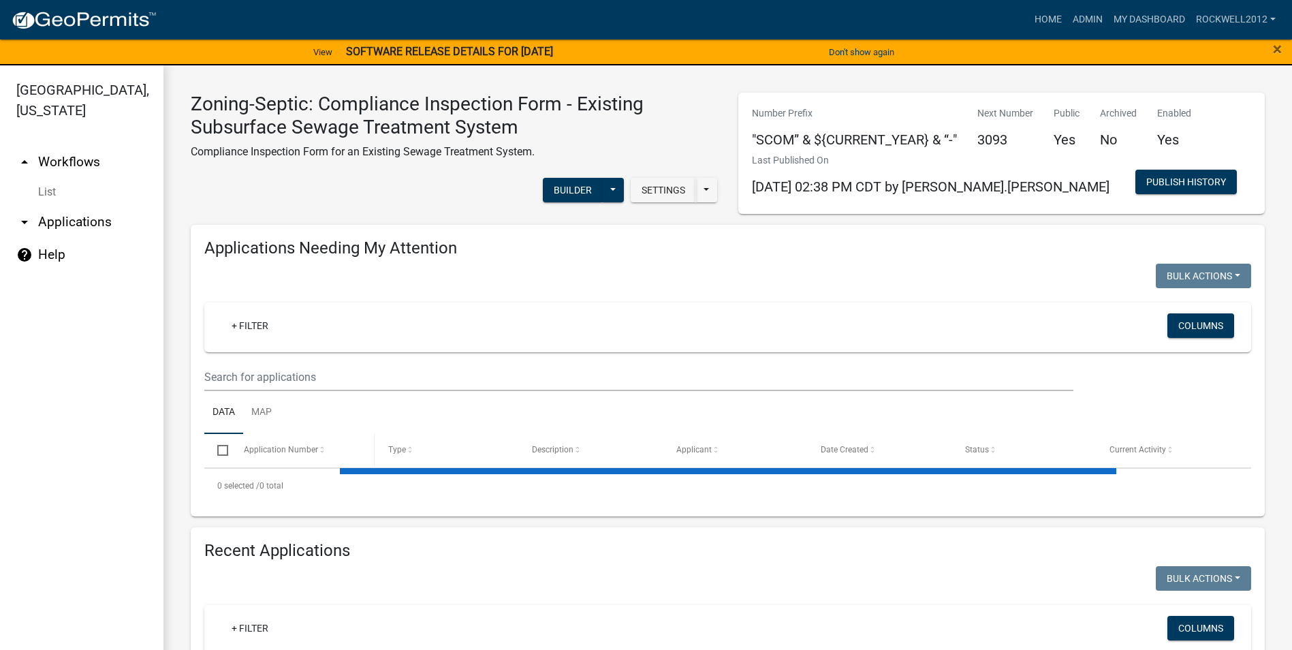
select select "1: 25"
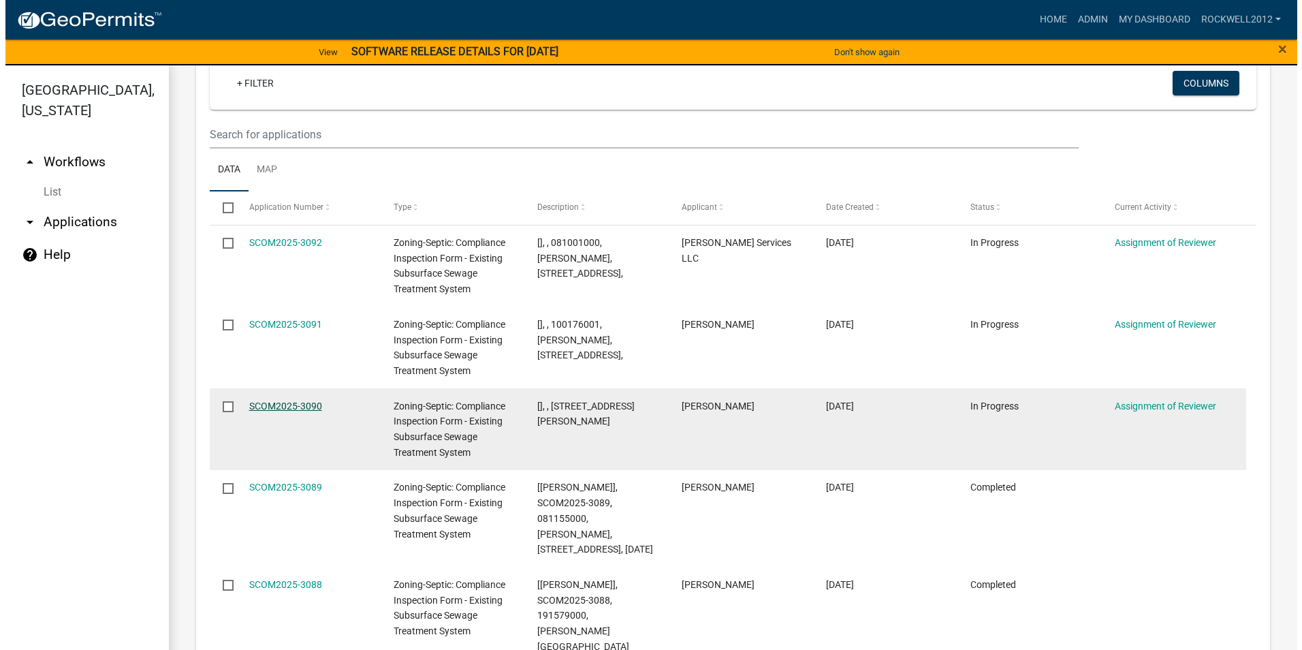
scroll to position [1515, 0]
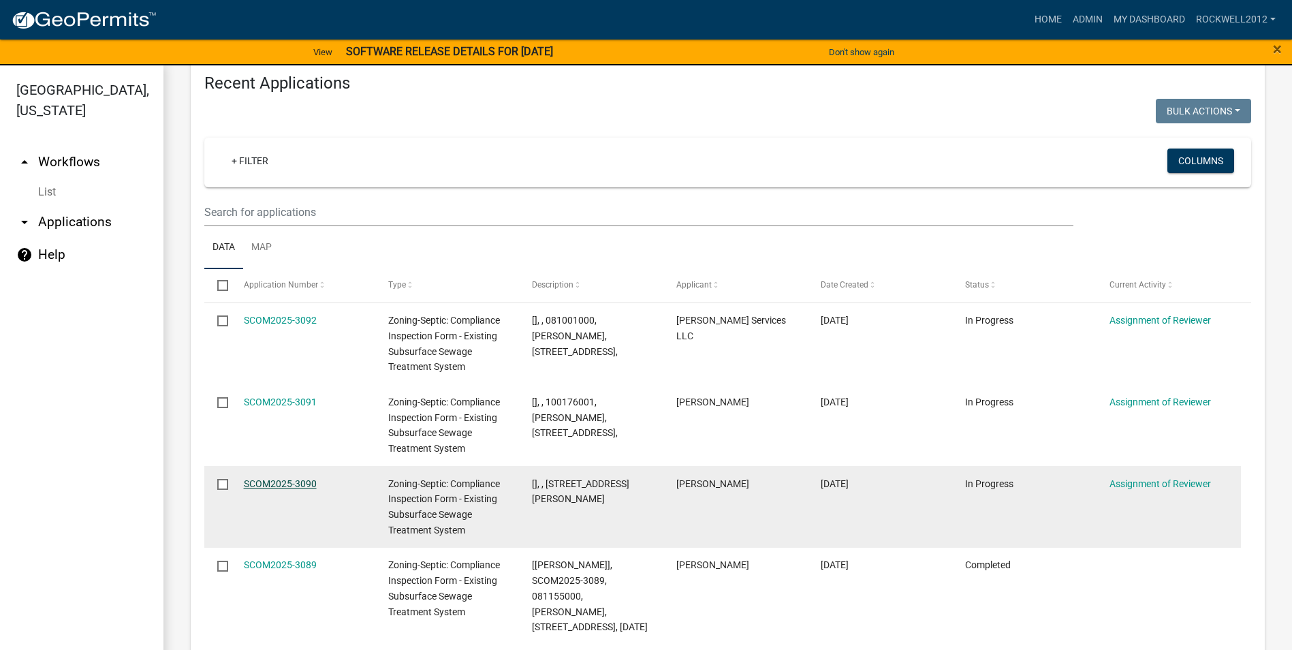
click at [266, 478] on link "SCOM2025-3090" at bounding box center [280, 483] width 73 height 11
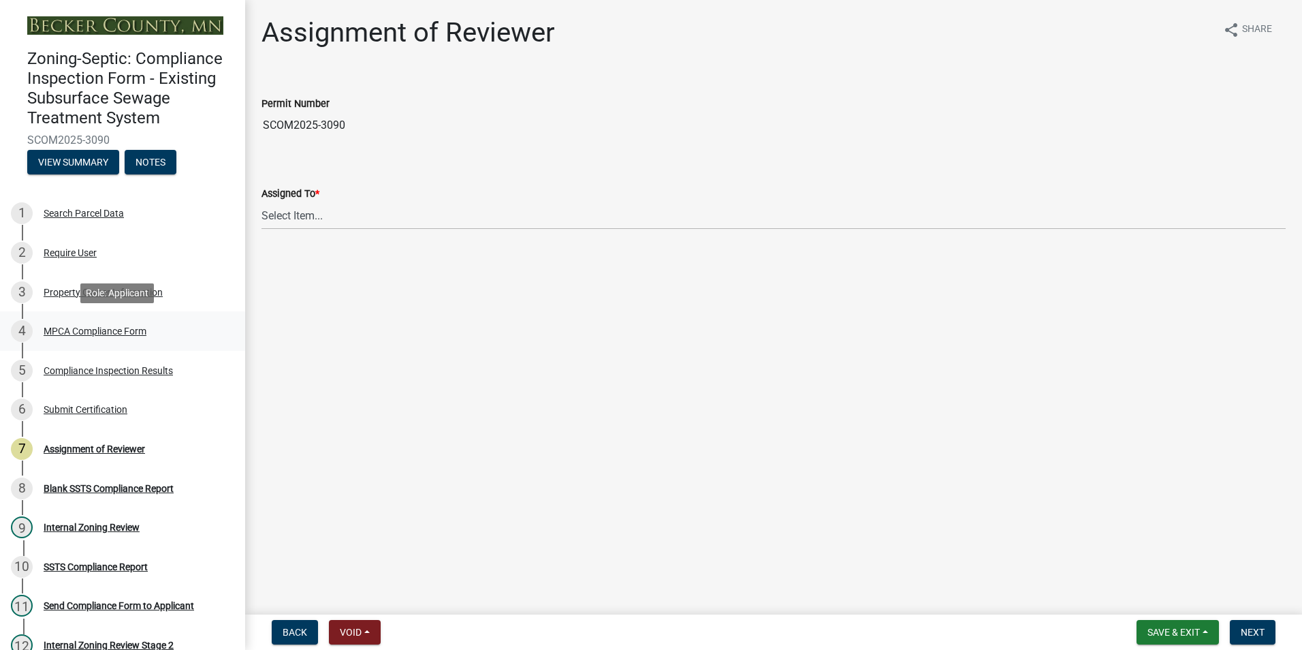
click at [101, 324] on div "4 MPCA Compliance Form" at bounding box center [117, 331] width 212 height 22
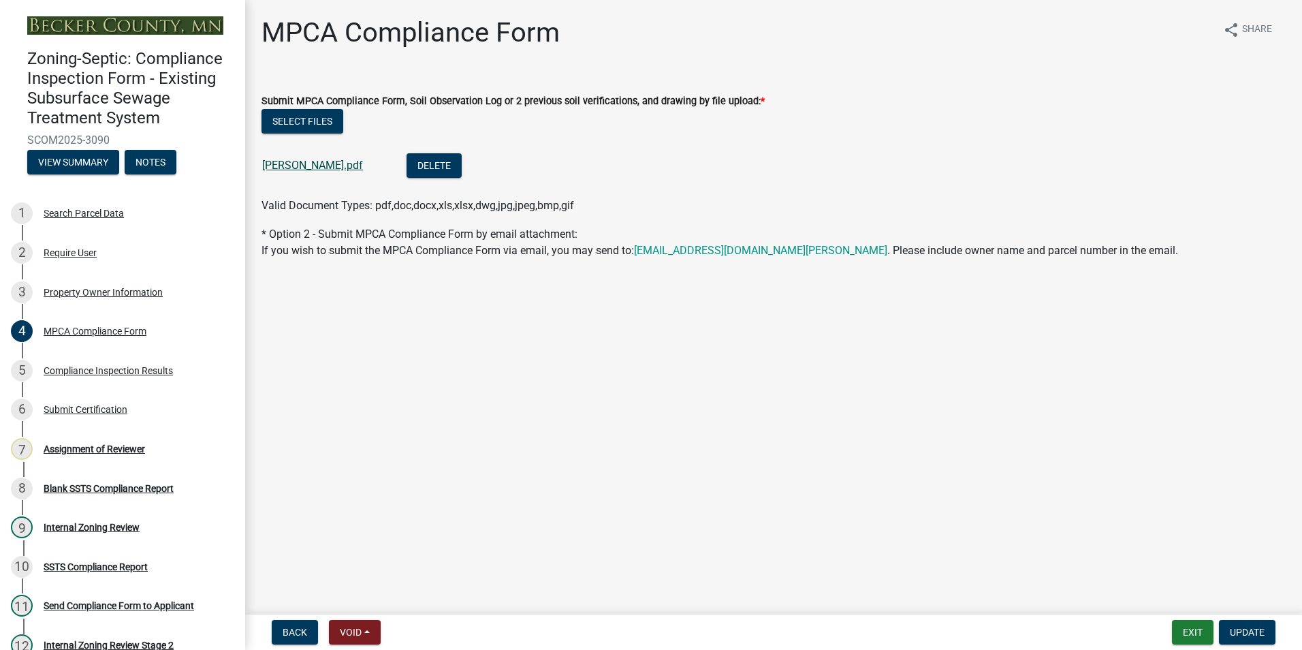
click at [330, 167] on link "[PERSON_NAME].pdf" at bounding box center [312, 165] width 101 height 13
click at [94, 445] on div "Assignment of Reviewer" at bounding box center [94, 449] width 101 height 10
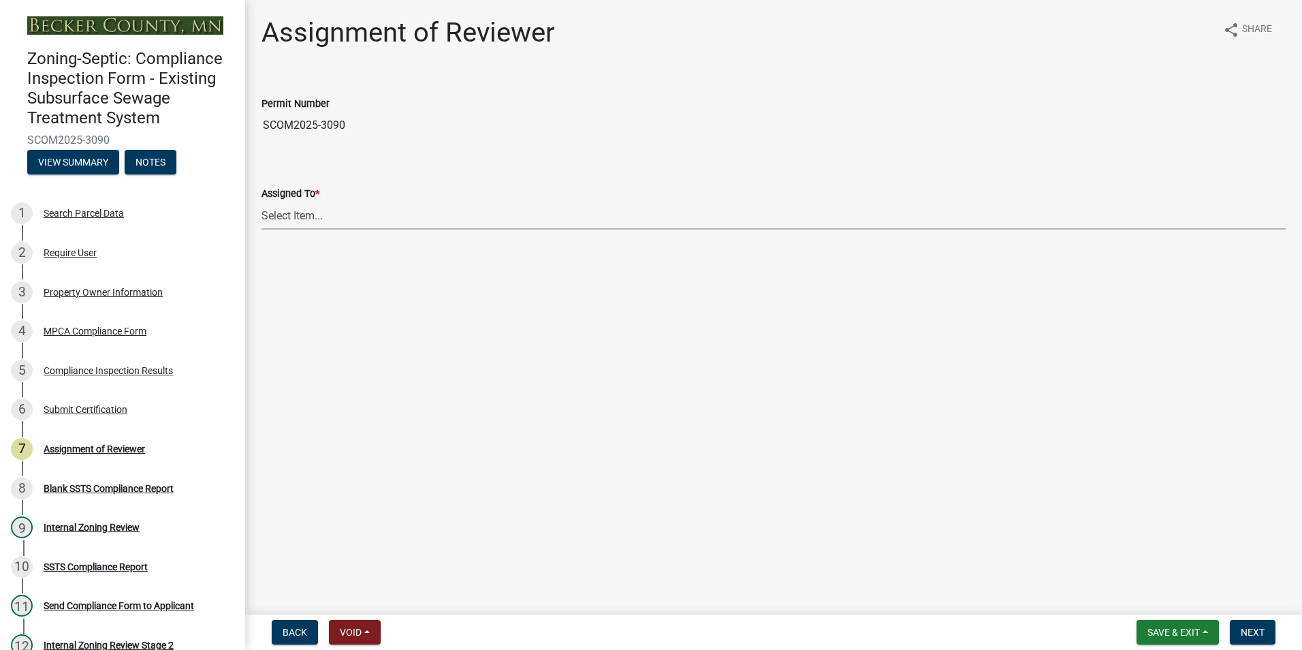
click at [302, 214] on select "Select Item... [PERSON_NAME] [PERSON_NAME] [PERSON_NAME] [PERSON_NAME] [PERSON_…" at bounding box center [773, 216] width 1024 height 28
click at [261, 202] on select "Select Item... [PERSON_NAME] [PERSON_NAME] [PERSON_NAME] [PERSON_NAME] [PERSON_…" at bounding box center [773, 216] width 1024 height 28
select select "0016247d-12af-40d0-8103-934796a3d230"
click at [1253, 634] on span "Next" at bounding box center [1253, 631] width 24 height 11
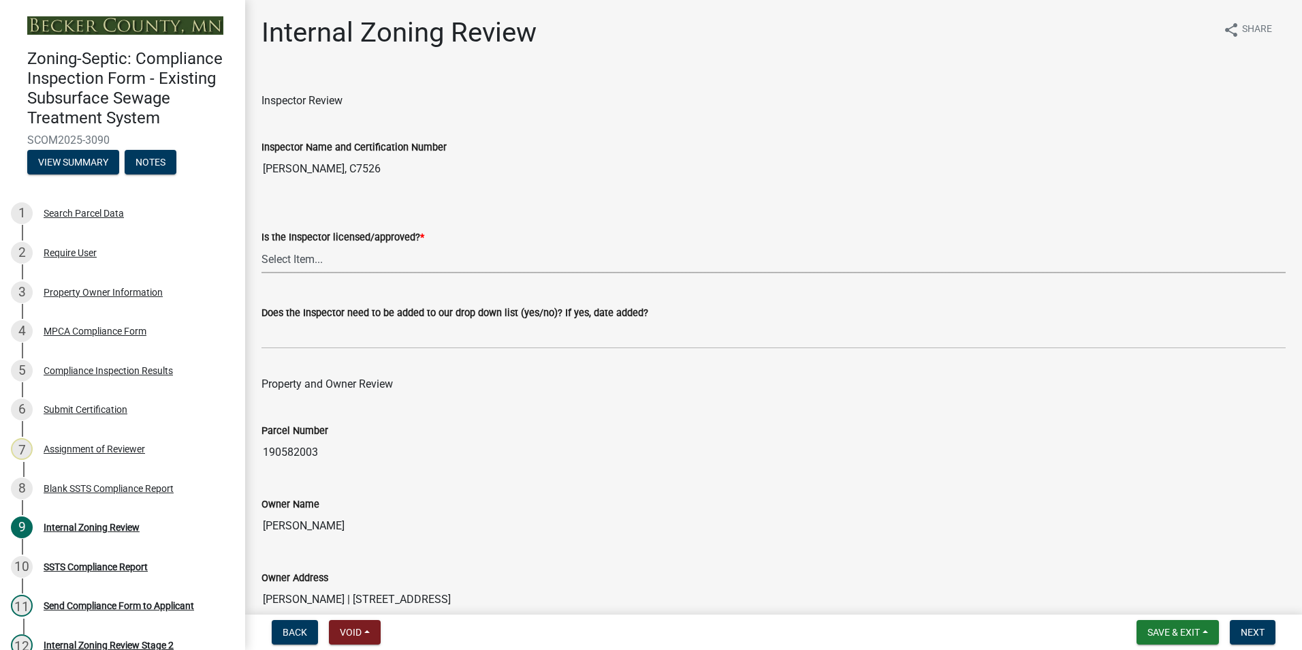
click at [285, 261] on select "Select Item... Yes No" at bounding box center [773, 259] width 1024 height 28
click at [261, 245] on select "Select Item... Yes No" at bounding box center [773, 259] width 1024 height 28
select select "7beb9ca5-c3cb-47d4-a805-1554d3173259"
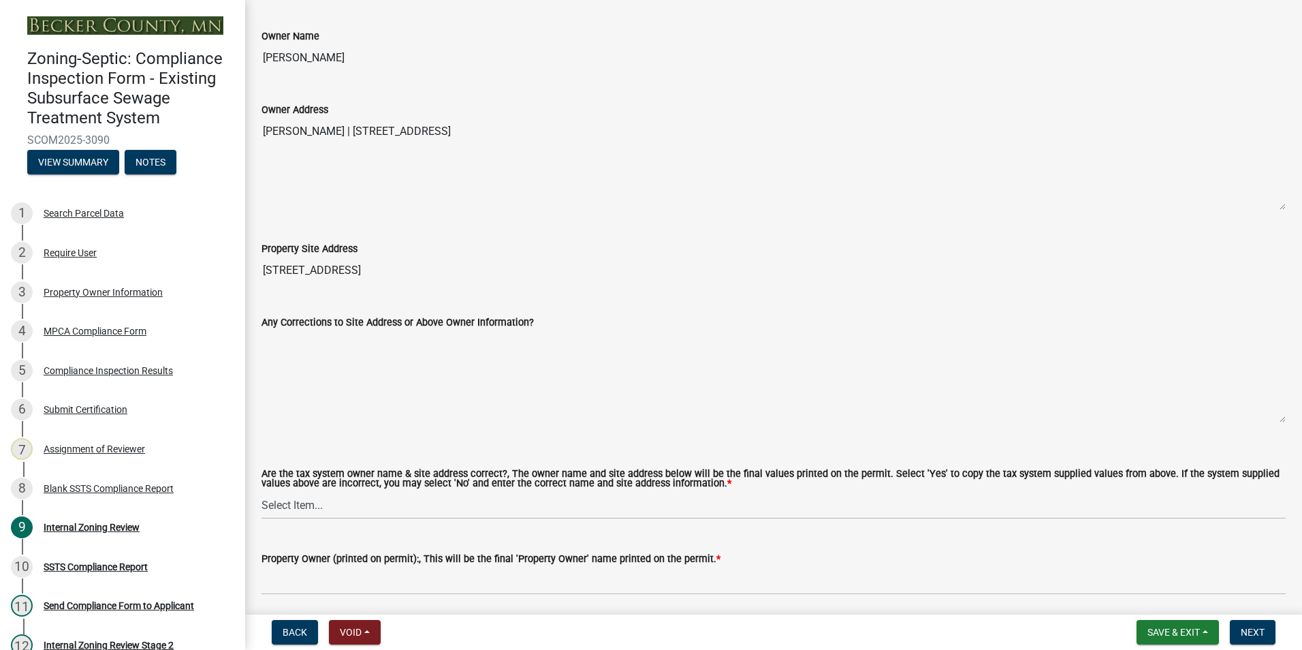
scroll to position [477, 0]
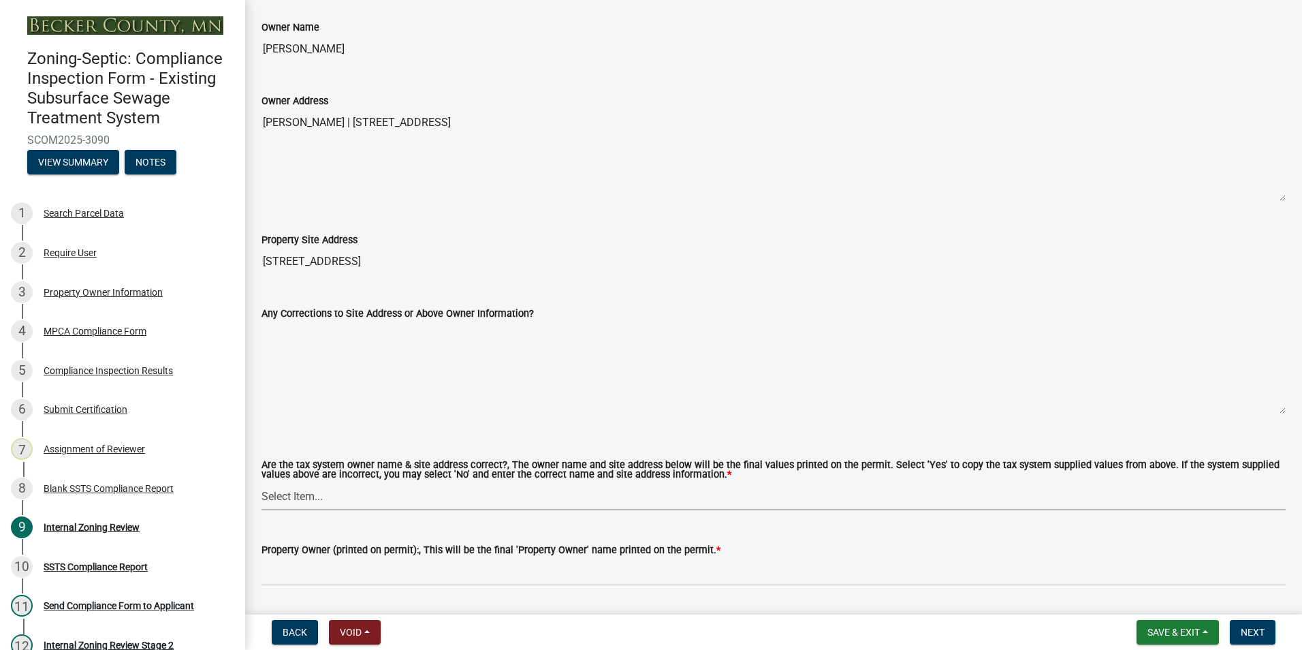
click at [286, 499] on select "Select Item... Yes No" at bounding box center [773, 496] width 1024 height 28
click at [261, 483] on select "Select Item... Yes No" at bounding box center [773, 496] width 1024 height 28
select select "f9f37200-9fc8-4e5e-9e7f-111cc9077d94"
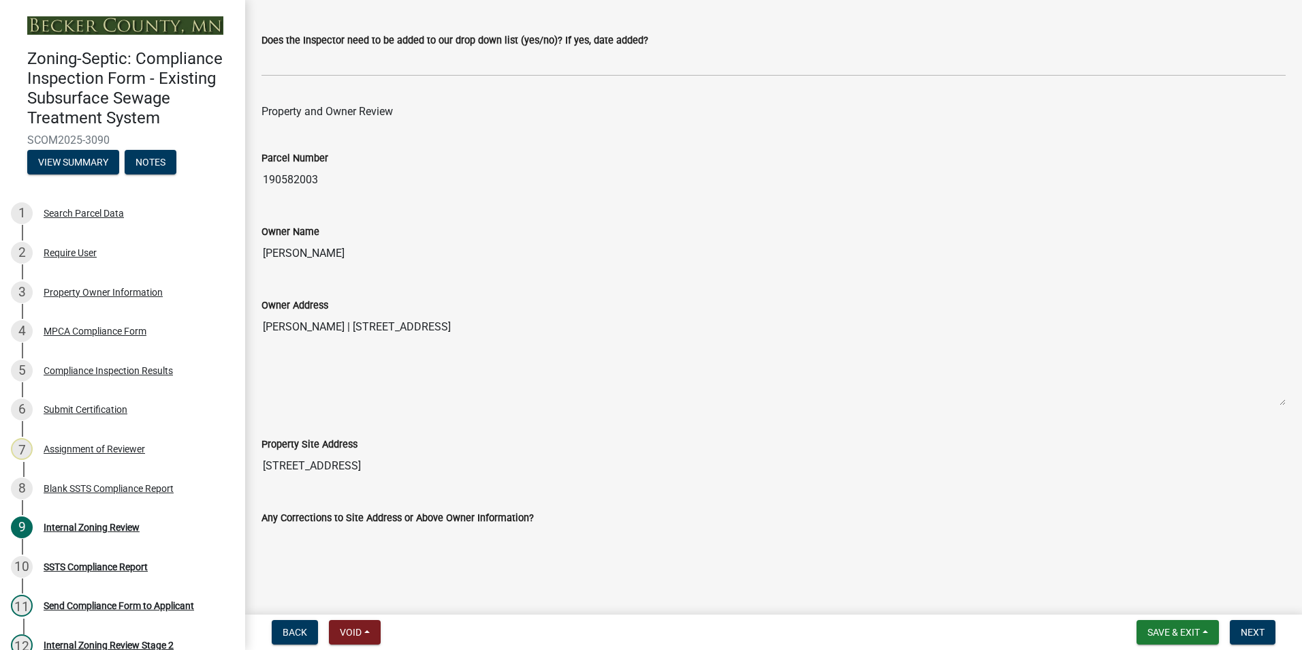
scroll to position [204, 0]
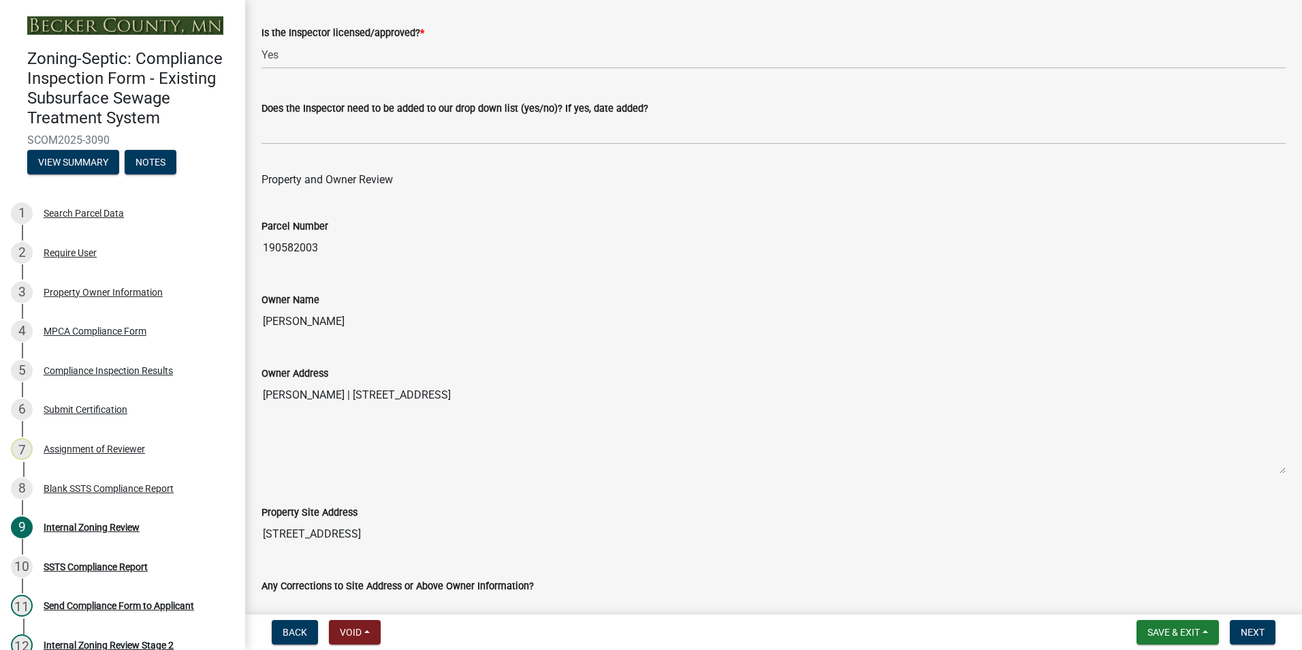
drag, startPoint x: 366, startPoint y: 327, endPoint x: 264, endPoint y: 330, distance: 101.5
click at [264, 330] on input "[PERSON_NAME]" at bounding box center [773, 321] width 1024 height 27
drag, startPoint x: 264, startPoint y: 330, endPoint x: 311, endPoint y: 325, distance: 47.2
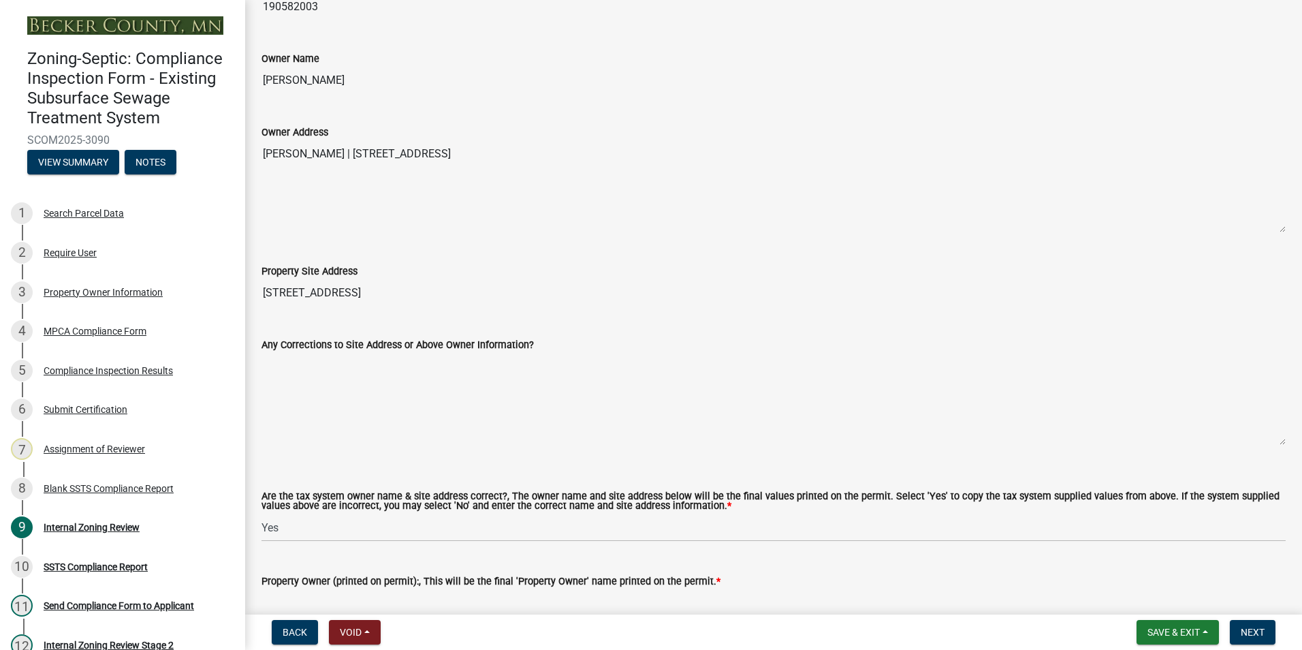
scroll to position [545, 0]
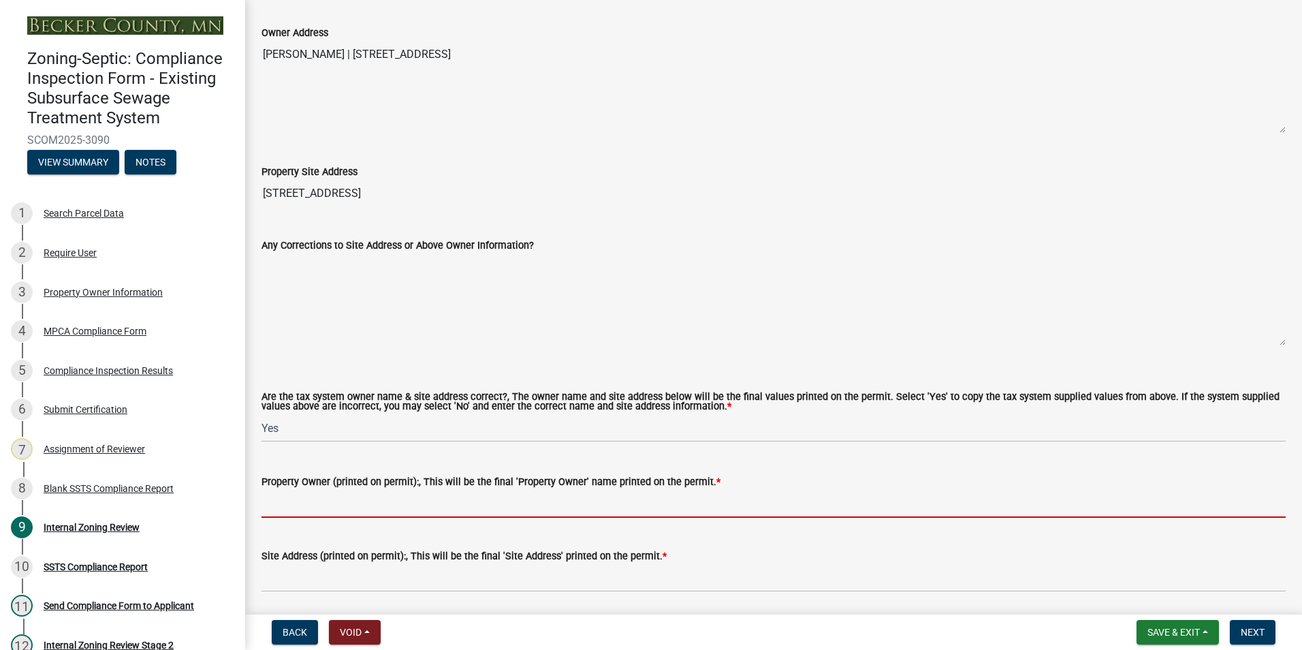
paste input "[PERSON_NAME]"
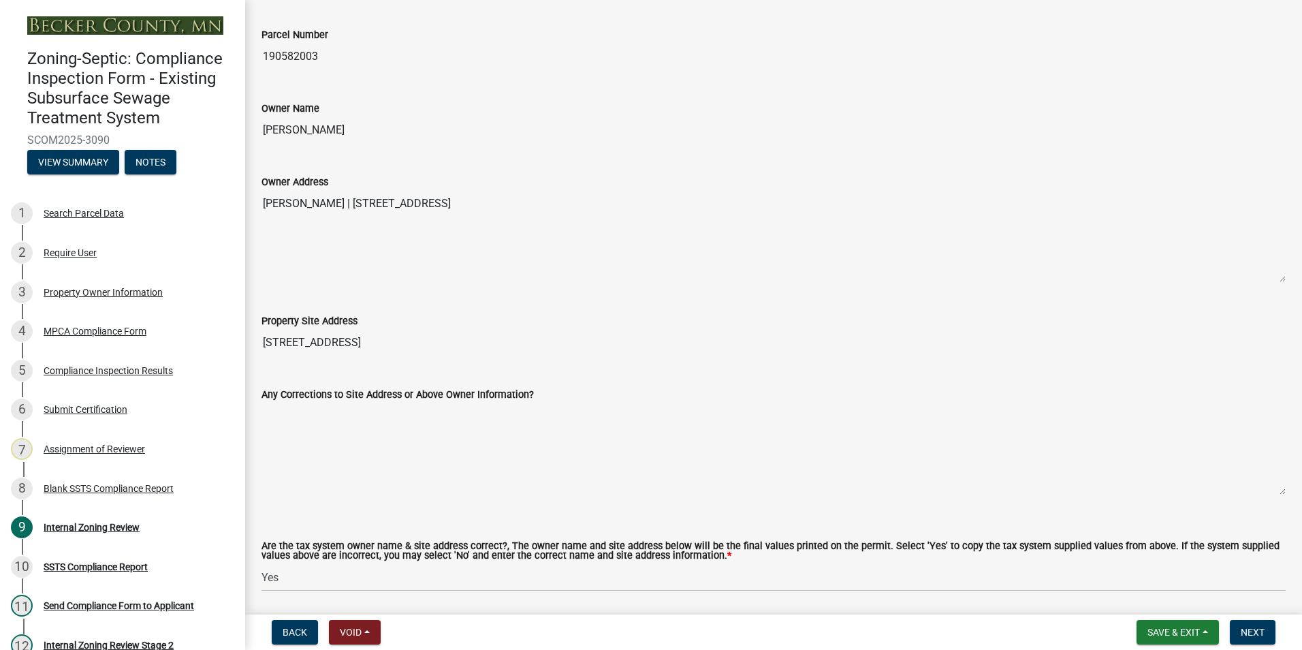
scroll to position [340, 0]
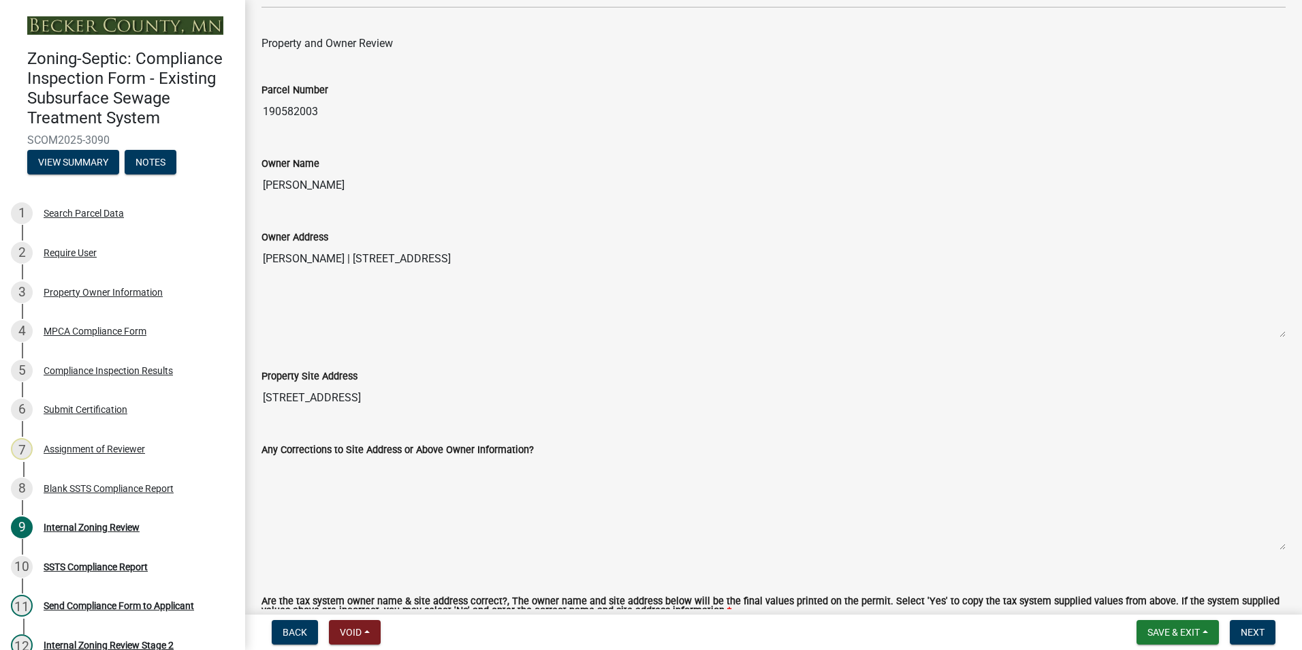
type input "[PERSON_NAME]"
drag, startPoint x: 596, startPoint y: 262, endPoint x: 368, endPoint y: 257, distance: 227.5
click at [368, 257] on textarea "[PERSON_NAME] | [STREET_ADDRESS]" at bounding box center [773, 291] width 1024 height 93
drag, startPoint x: 368, startPoint y: 257, endPoint x: 400, endPoint y: 255, distance: 32.1
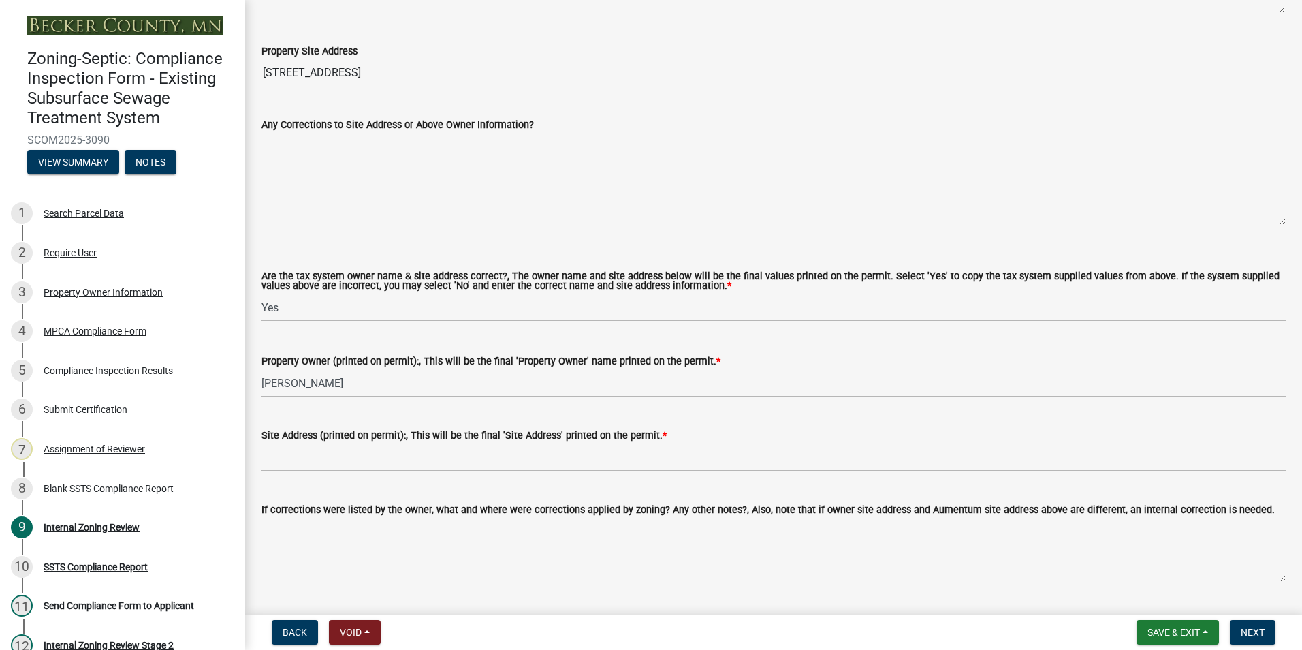
scroll to position [681, 0]
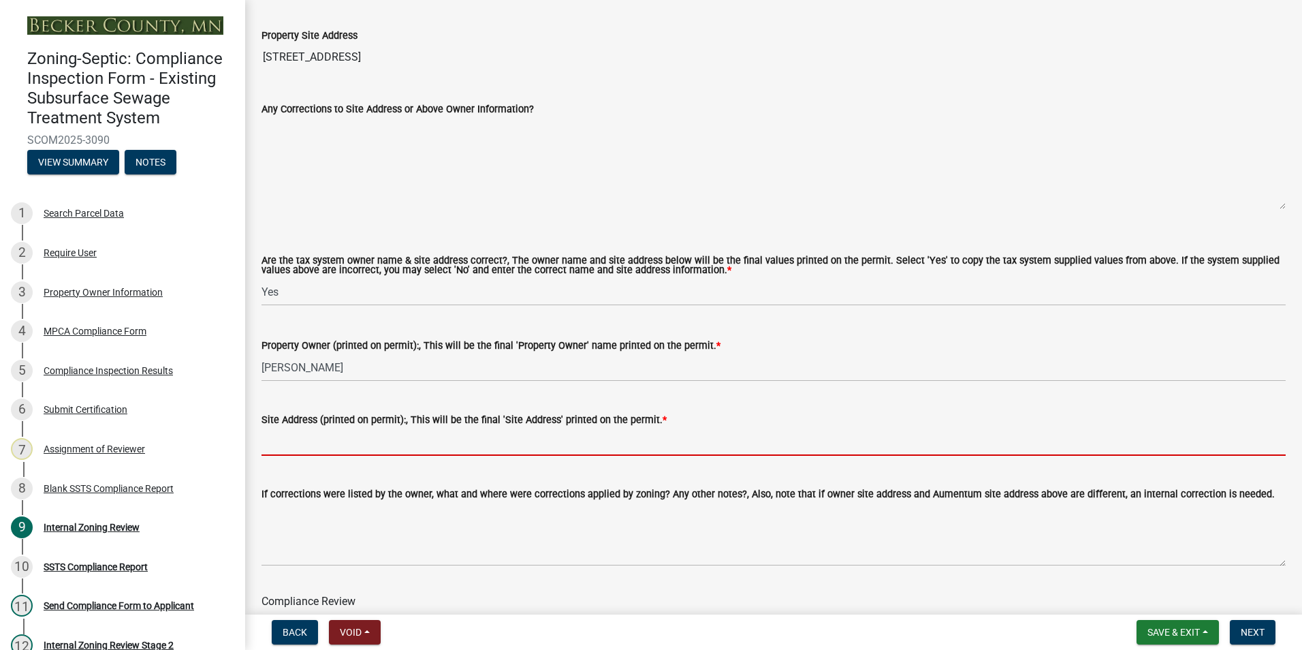
paste input "[STREET_ADDRESS]"
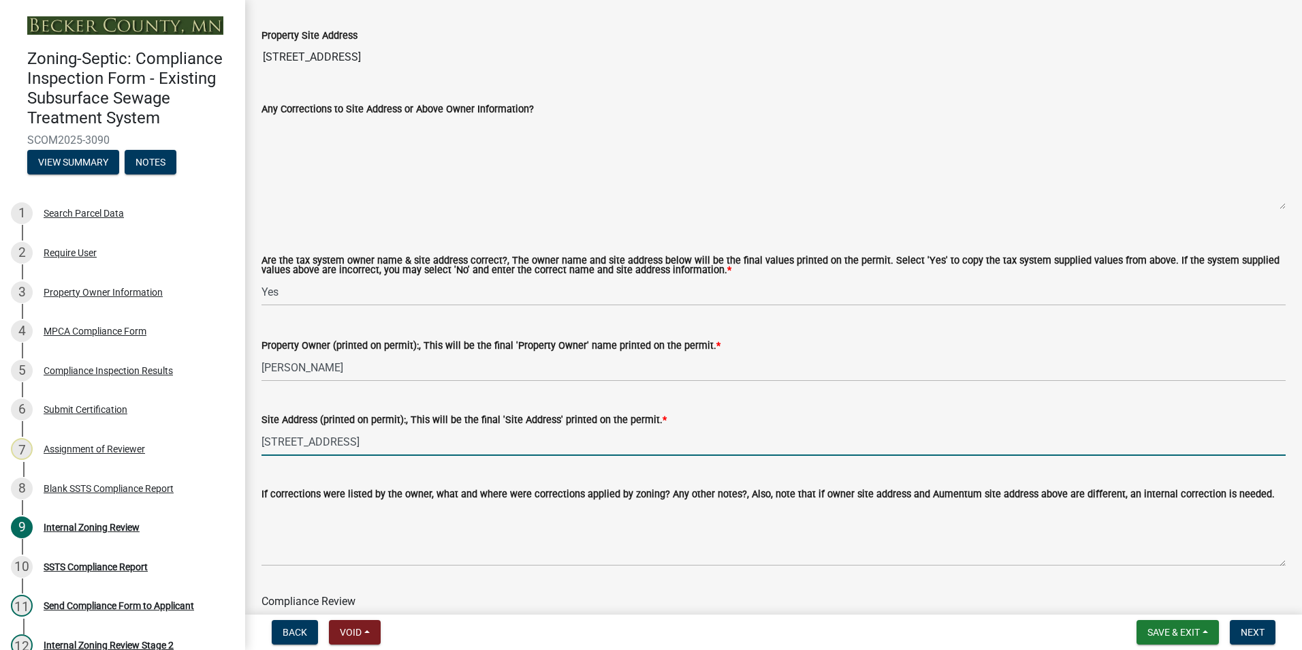
click at [416, 442] on input "[STREET_ADDRESS]" at bounding box center [773, 442] width 1024 height 28
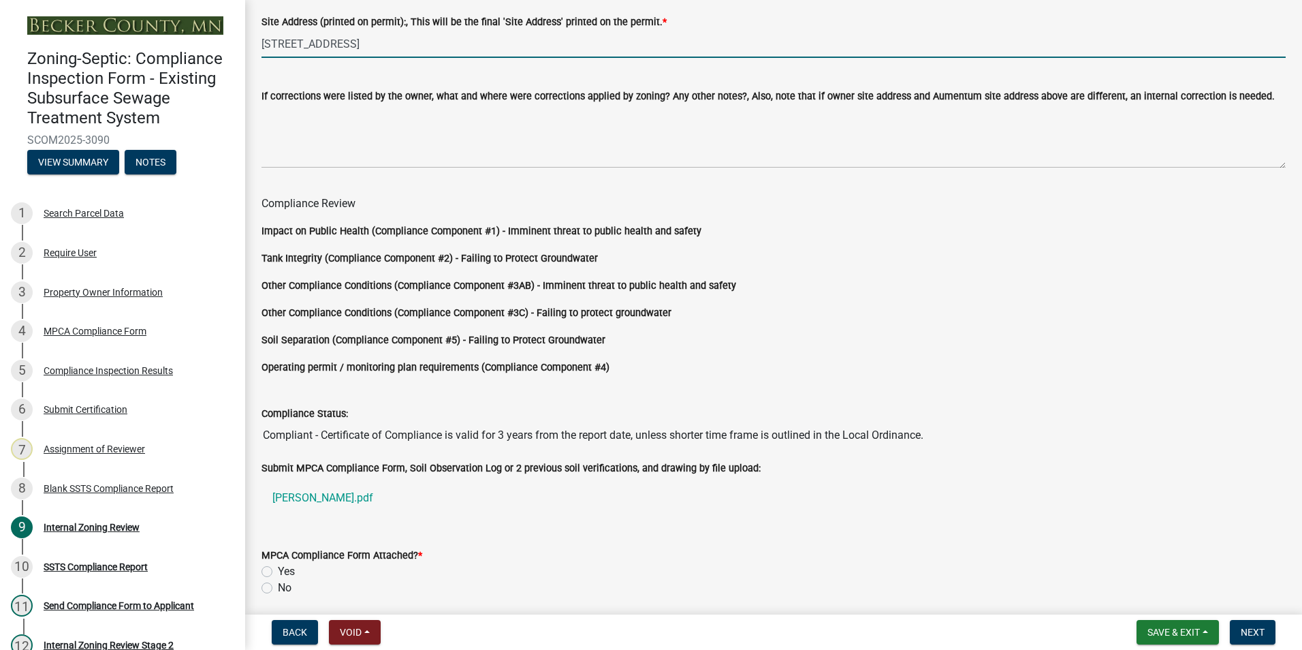
scroll to position [1132, 0]
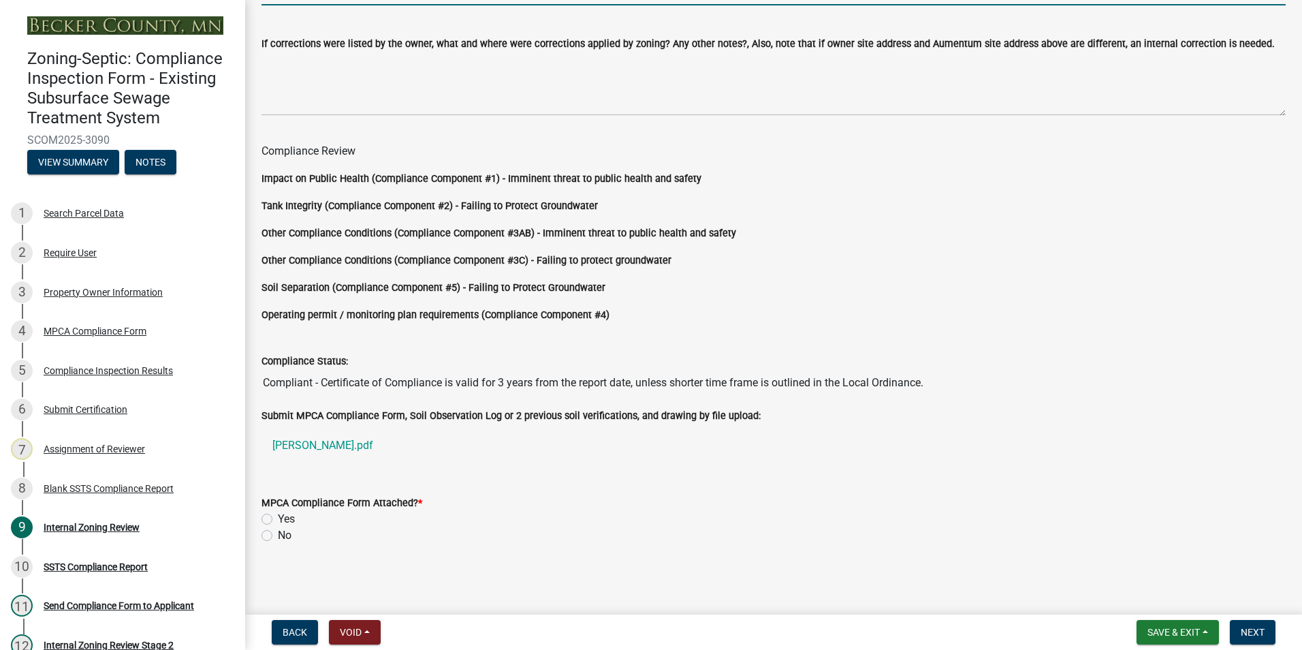
type input "[STREET_ADDRESS]"
click at [278, 517] on label "Yes" at bounding box center [286, 519] width 17 height 16
click at [278, 517] on input "Yes" at bounding box center [282, 515] width 9 height 9
radio input "true"
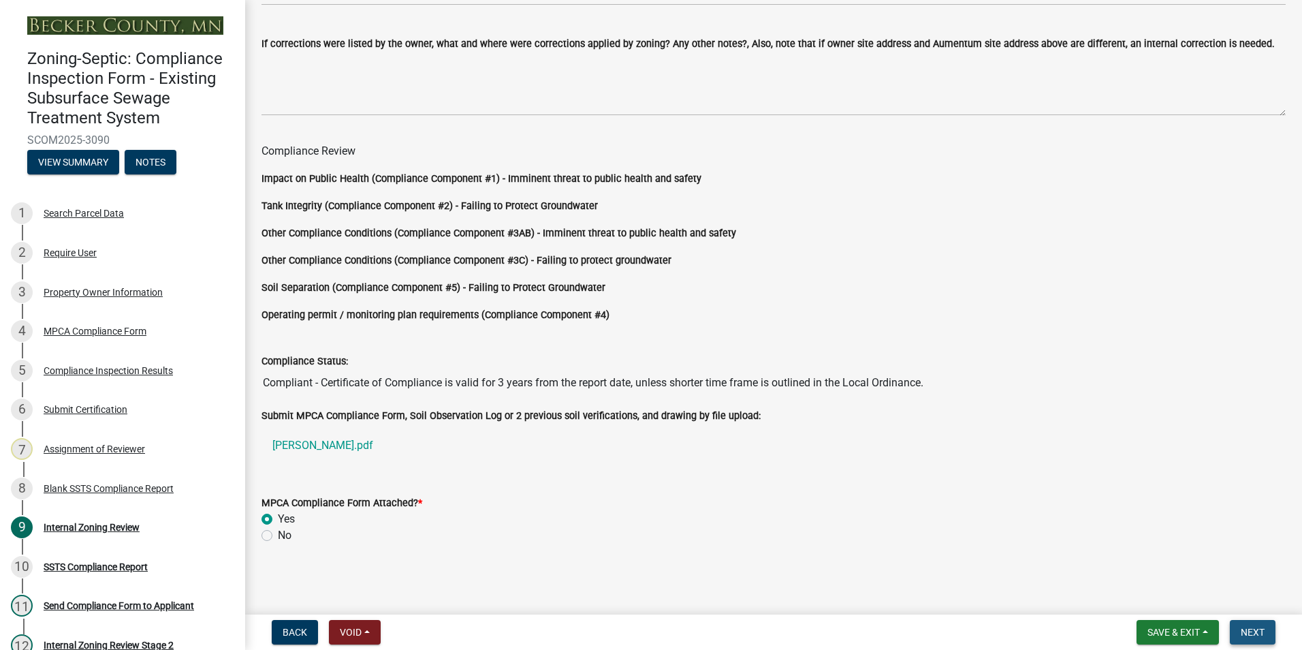
click at [1249, 626] on span "Next" at bounding box center [1253, 631] width 24 height 11
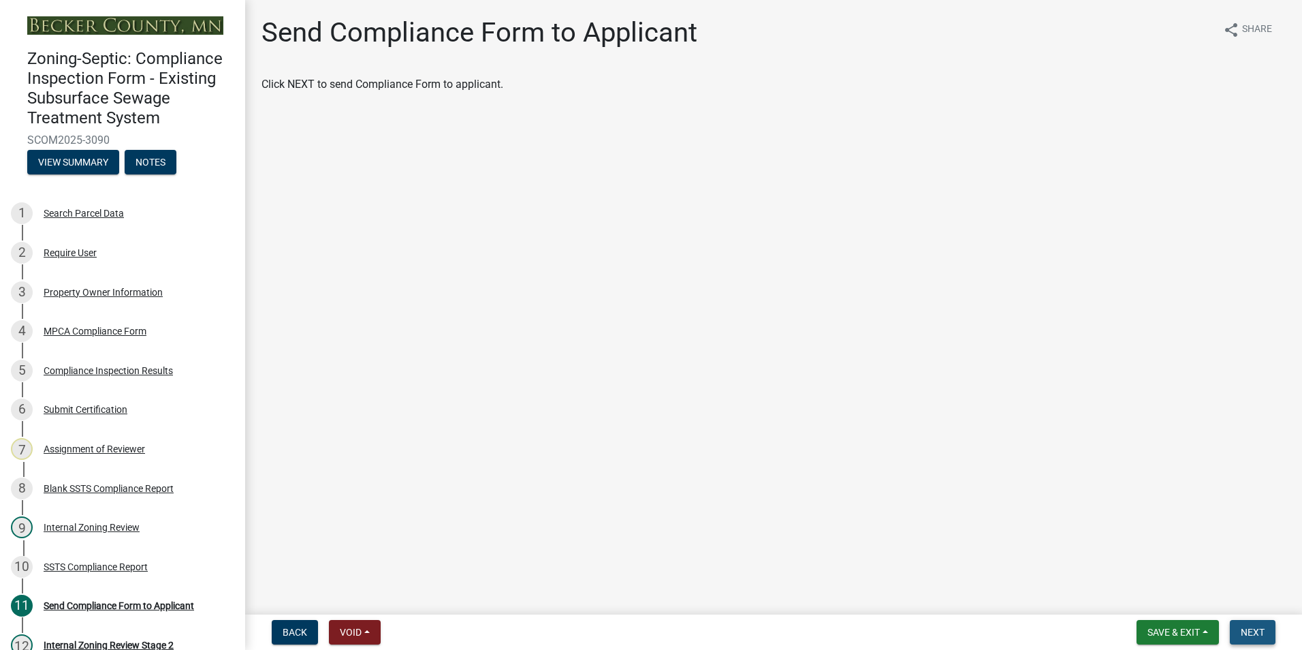
click at [1246, 641] on button "Next" at bounding box center [1253, 632] width 46 height 25
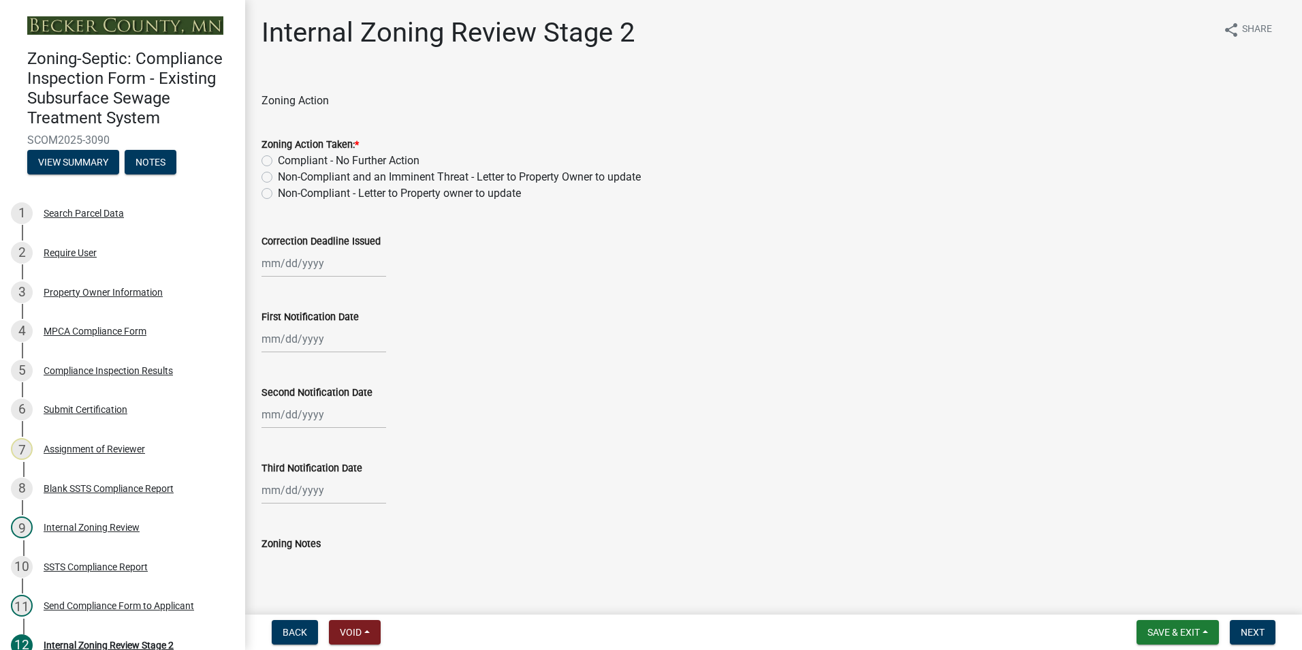
click at [278, 160] on label "Compliant - No Further Action" at bounding box center [349, 161] width 142 height 16
click at [278, 160] on input "Compliant - No Further Action" at bounding box center [282, 157] width 9 height 9
radio input "true"
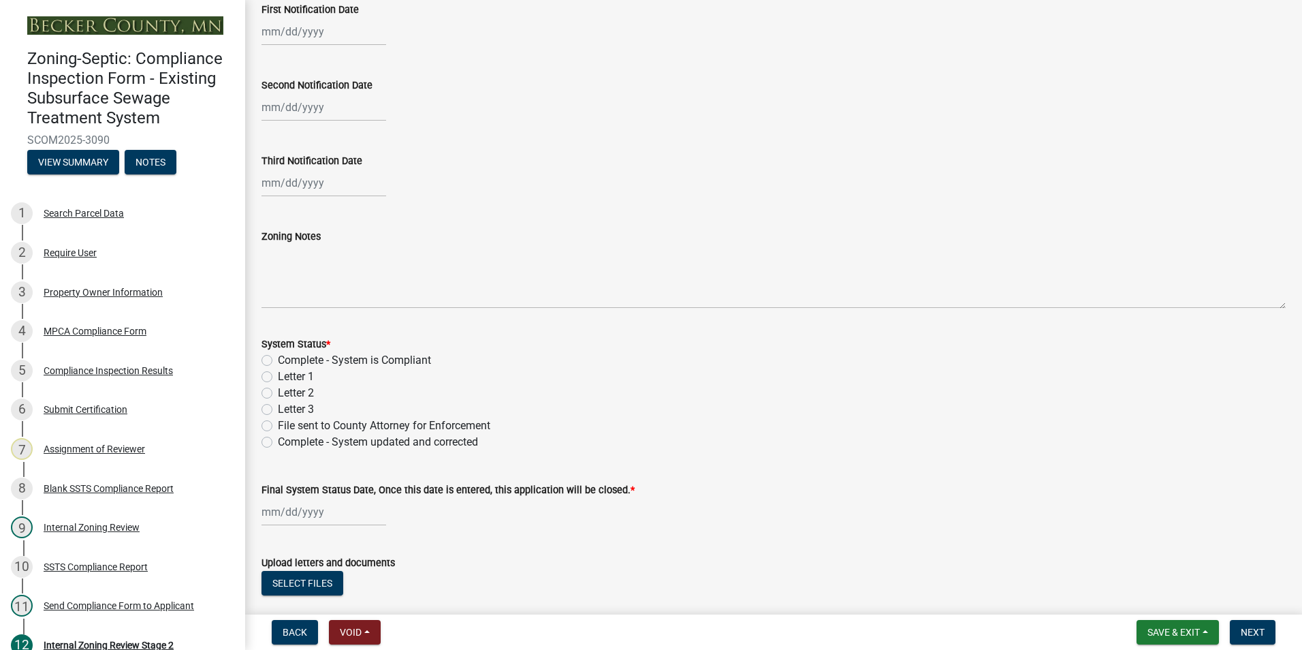
scroll to position [340, 0]
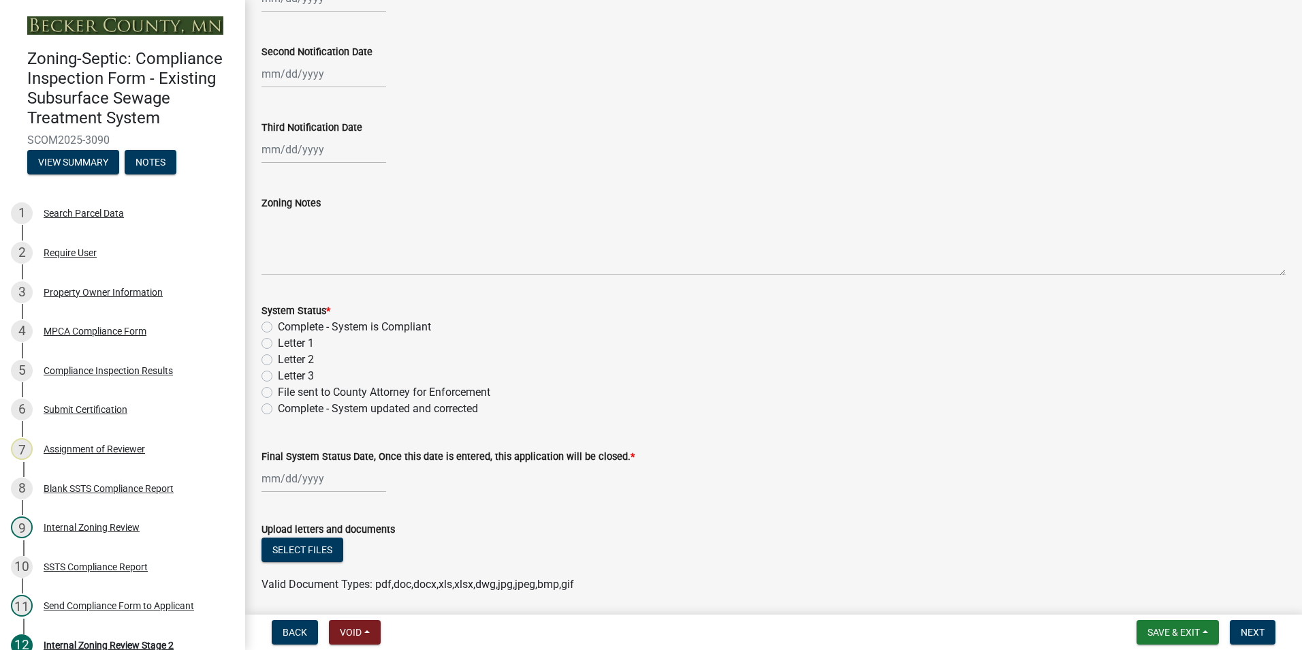
click at [278, 323] on label "Complete - System is Compliant" at bounding box center [354, 327] width 153 height 16
click at [278, 323] on input "Complete - System is Compliant" at bounding box center [282, 323] width 9 height 9
radio input "true"
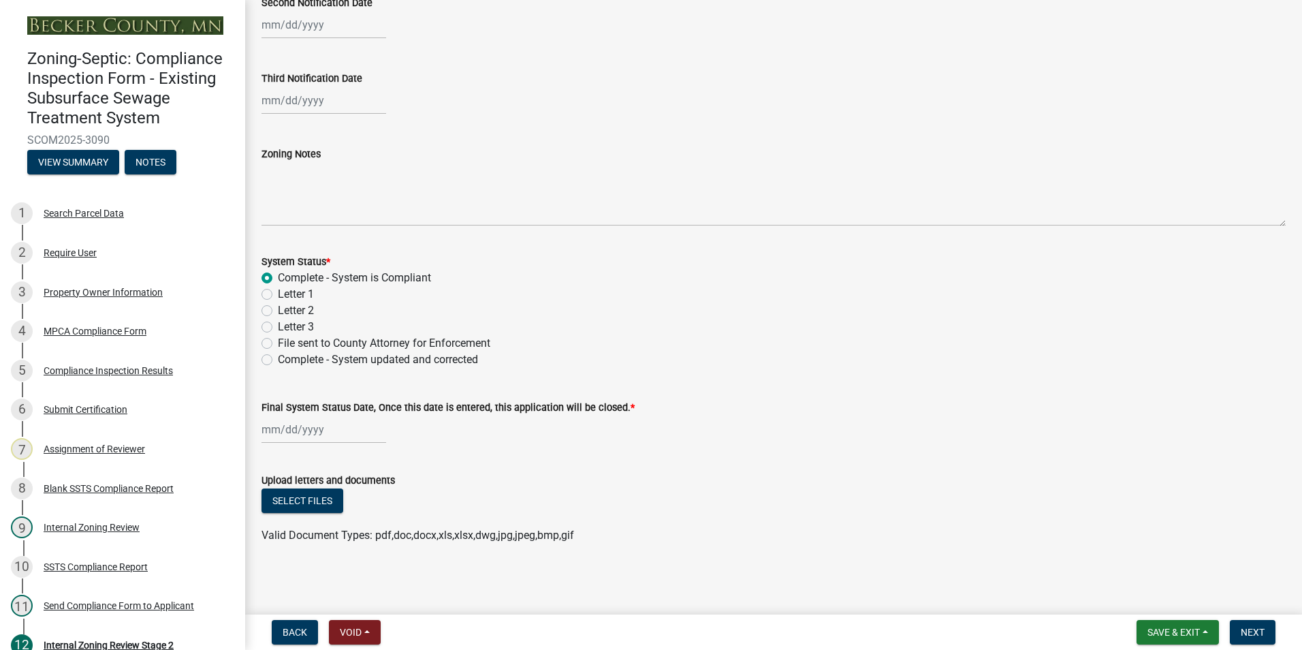
click at [263, 428] on div at bounding box center [323, 429] width 125 height 28
select select "9"
select select "2025"
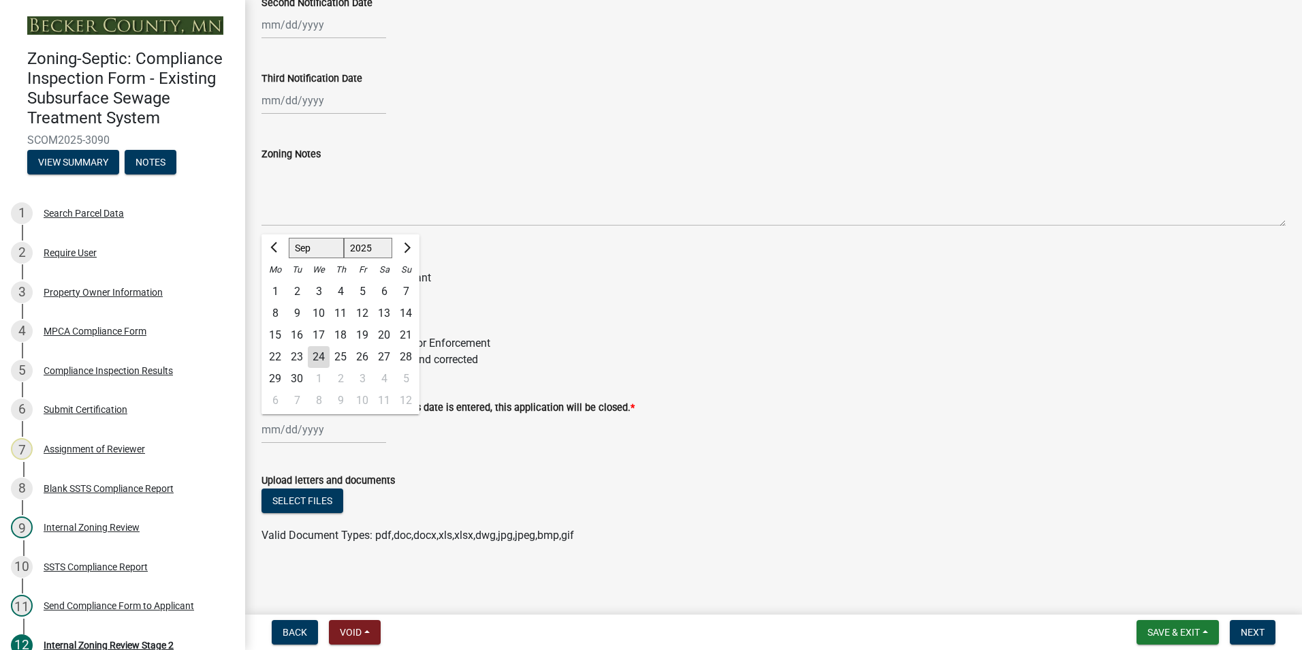
click at [314, 351] on div "24" at bounding box center [319, 357] width 22 height 22
type input "[DATE]"
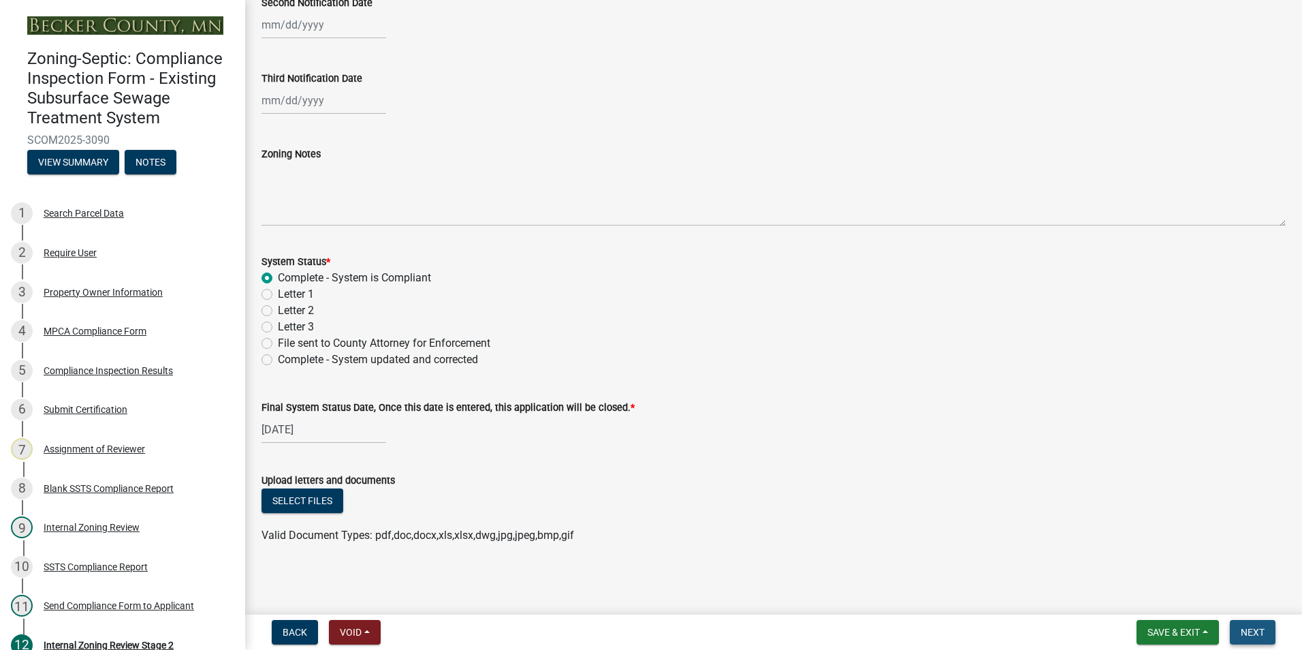
click at [1250, 636] on span "Next" at bounding box center [1253, 631] width 24 height 11
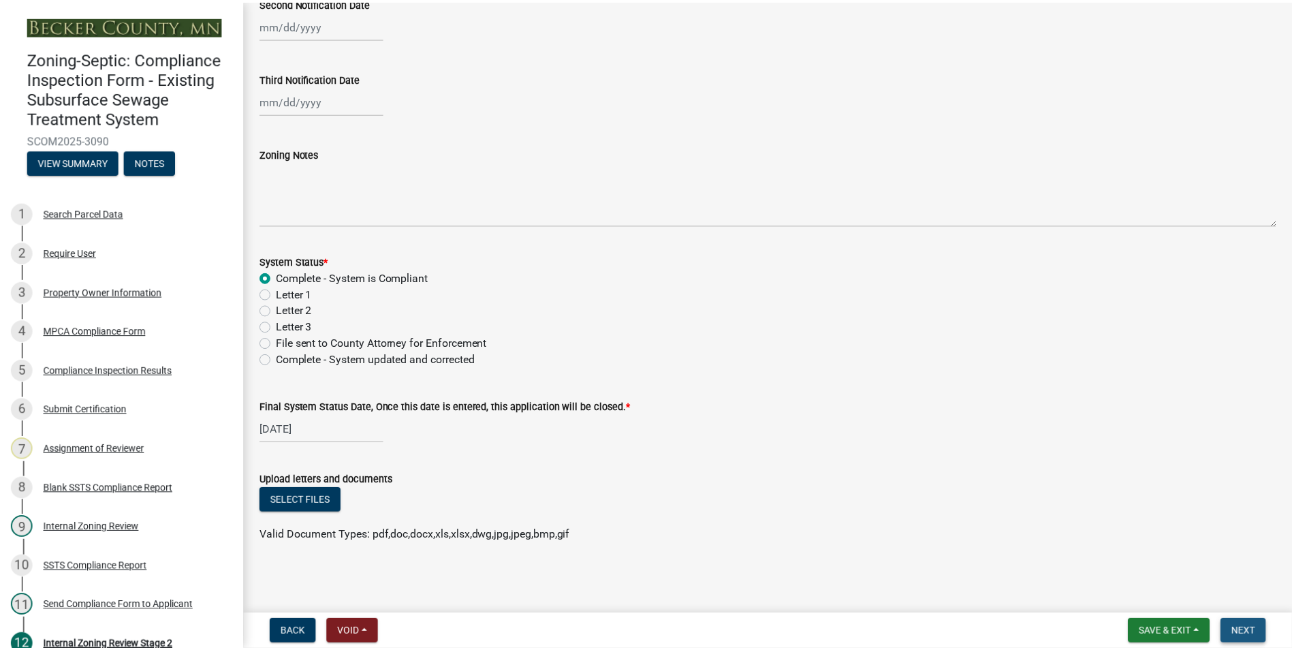
scroll to position [0, 0]
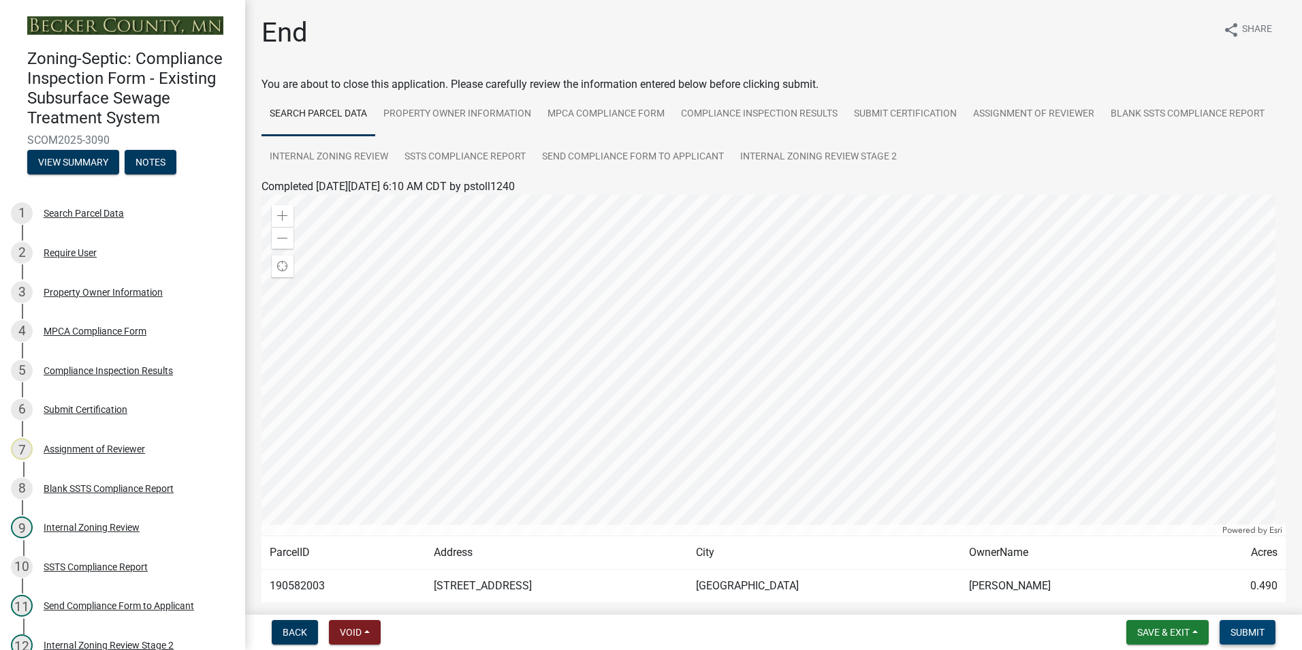
click at [1251, 635] on span "Submit" at bounding box center [1247, 631] width 34 height 11
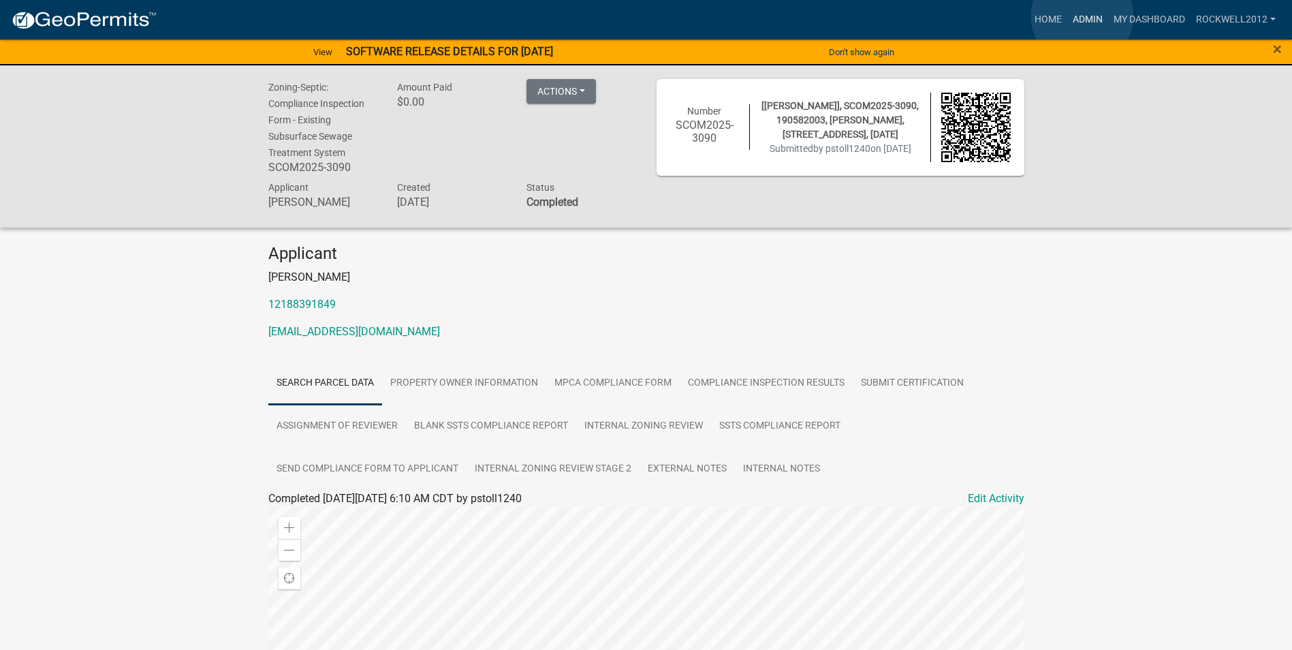
click at [1082, 16] on link "Admin" at bounding box center [1087, 20] width 41 height 26
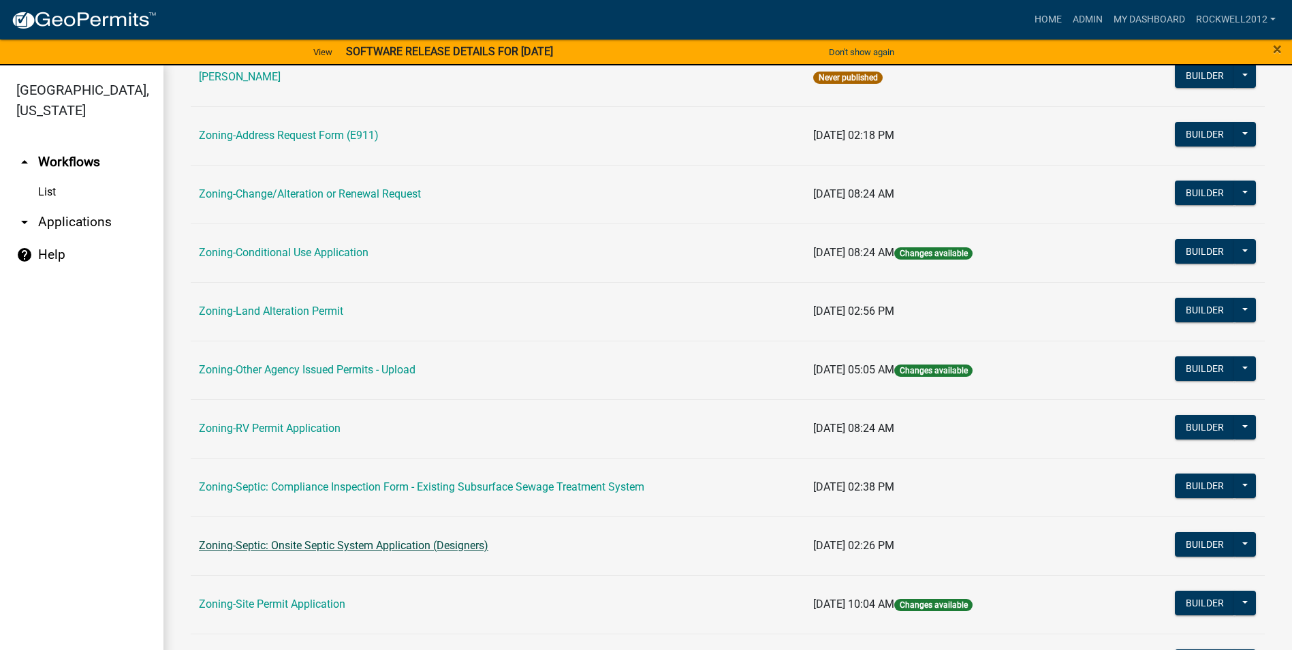
scroll to position [395, 0]
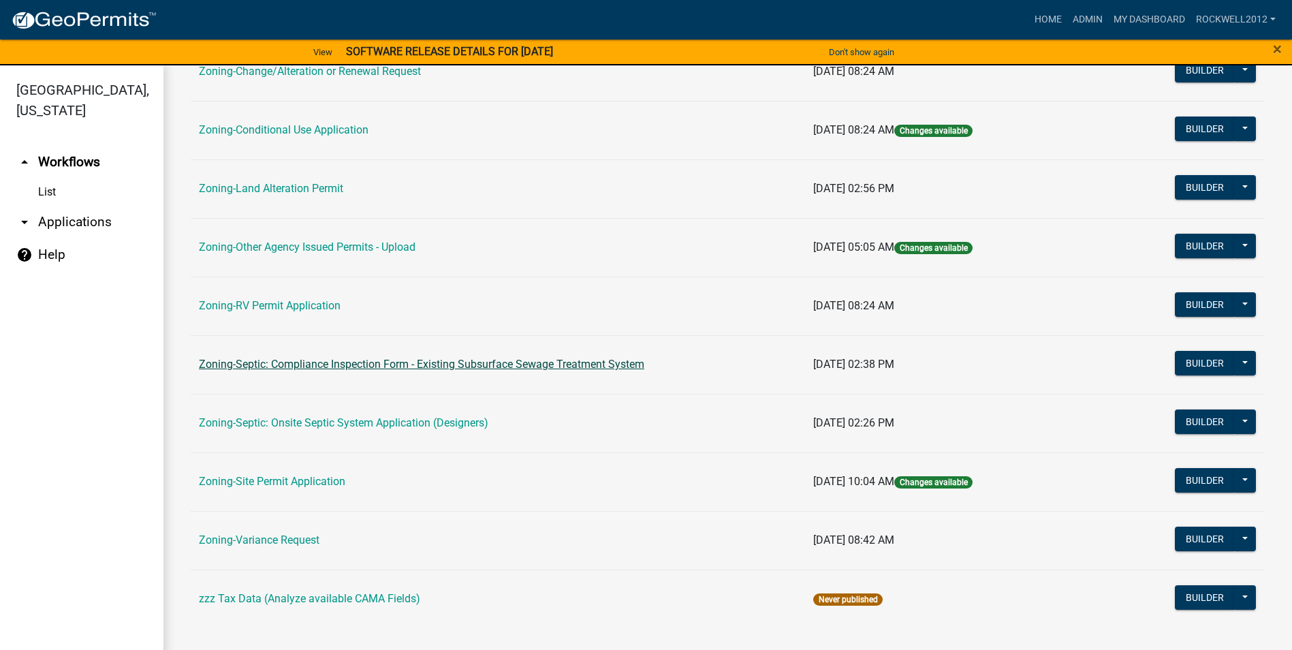
click at [544, 362] on link "Zoning-Septic: Compliance Inspection Form - Existing Subsurface Sewage Treatmen…" at bounding box center [421, 363] width 445 height 13
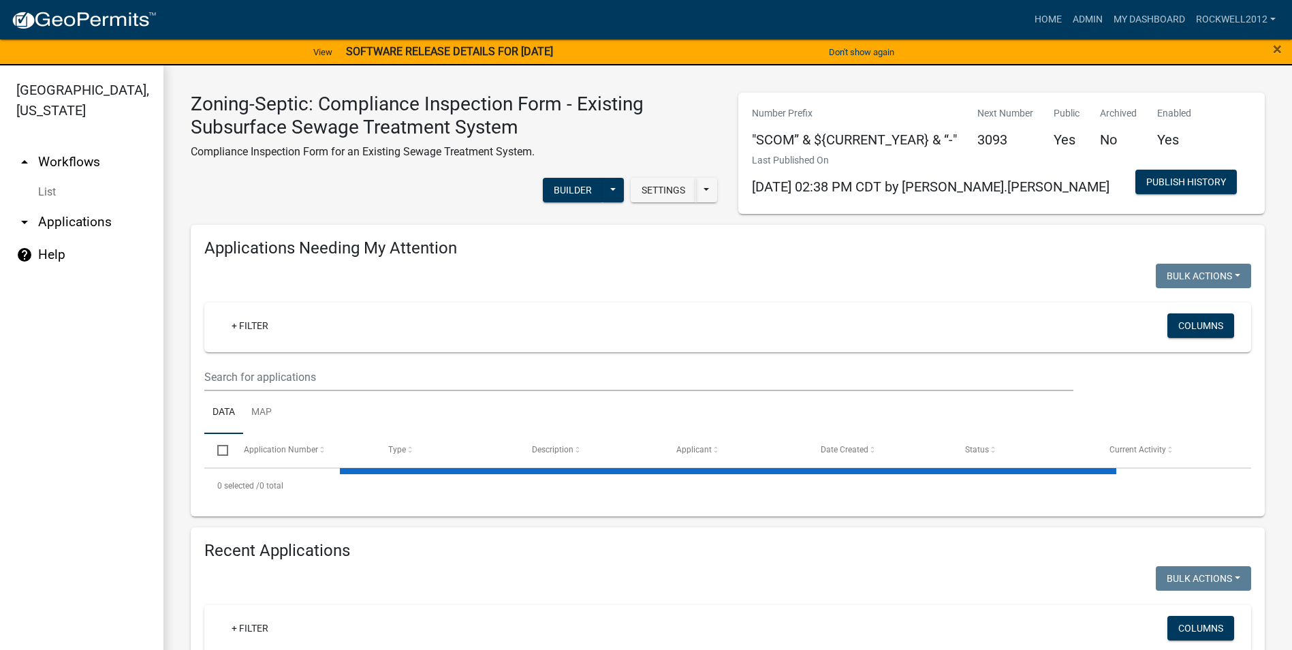
select select "1: 25"
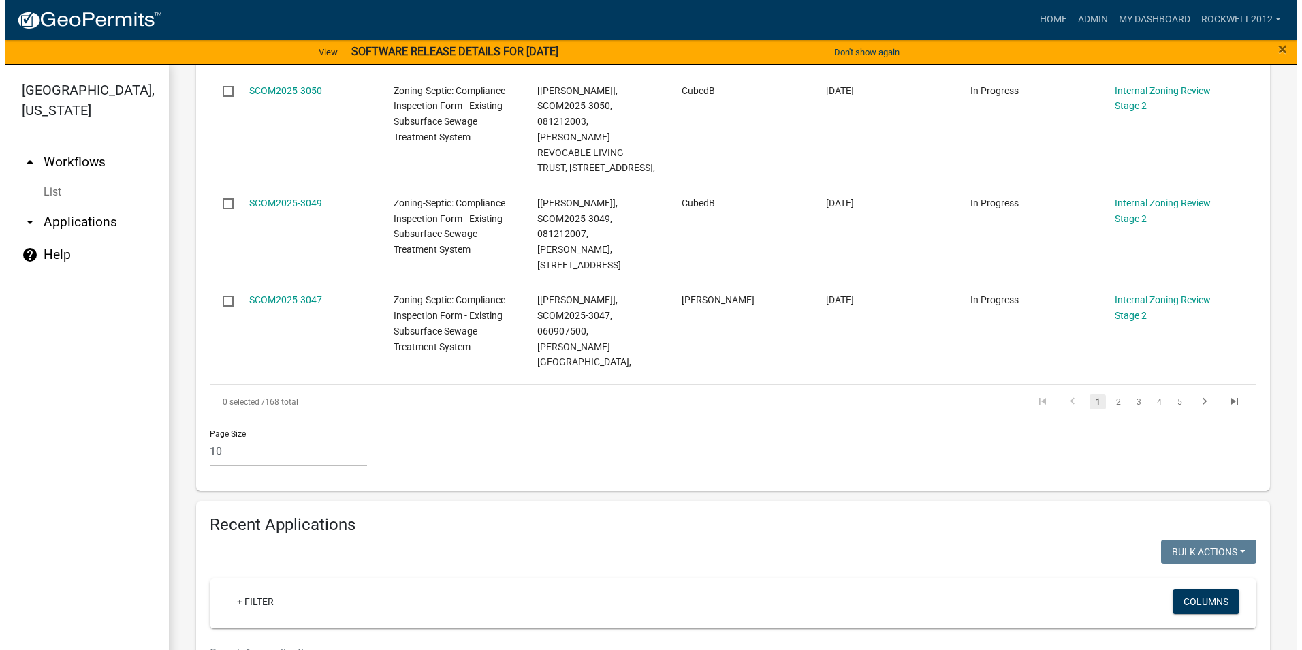
scroll to position [1498, 0]
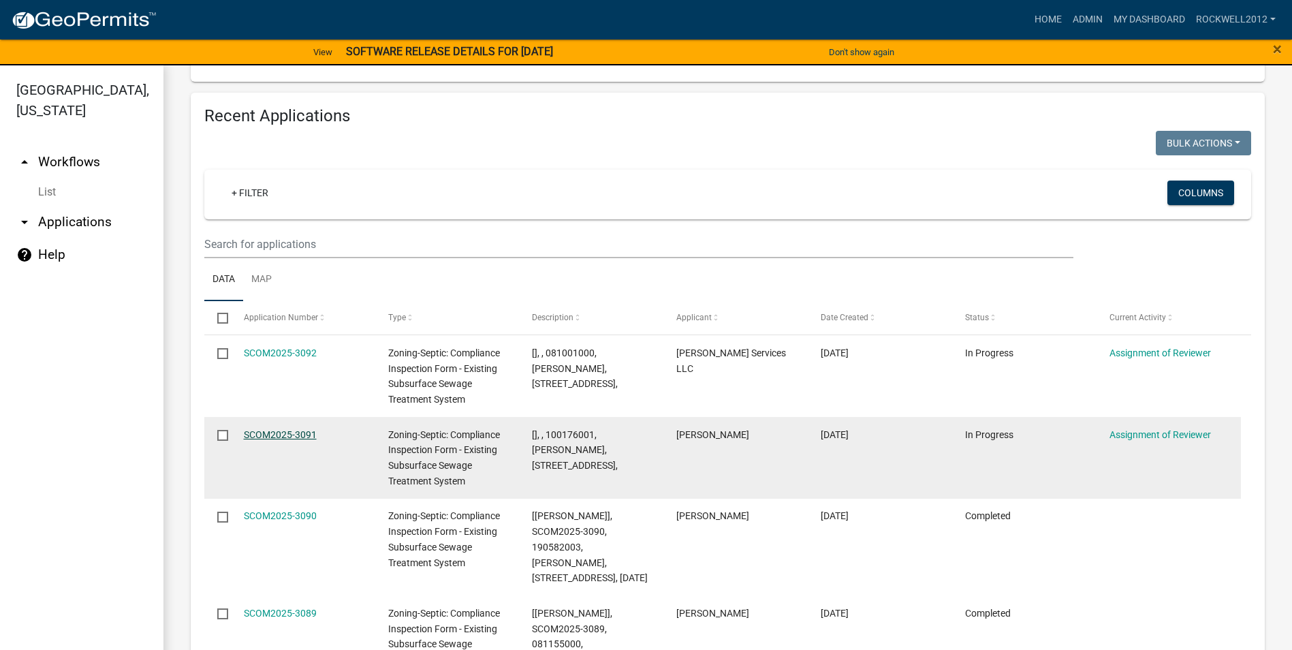
click at [270, 429] on link "SCOM2025-3091" at bounding box center [280, 434] width 73 height 11
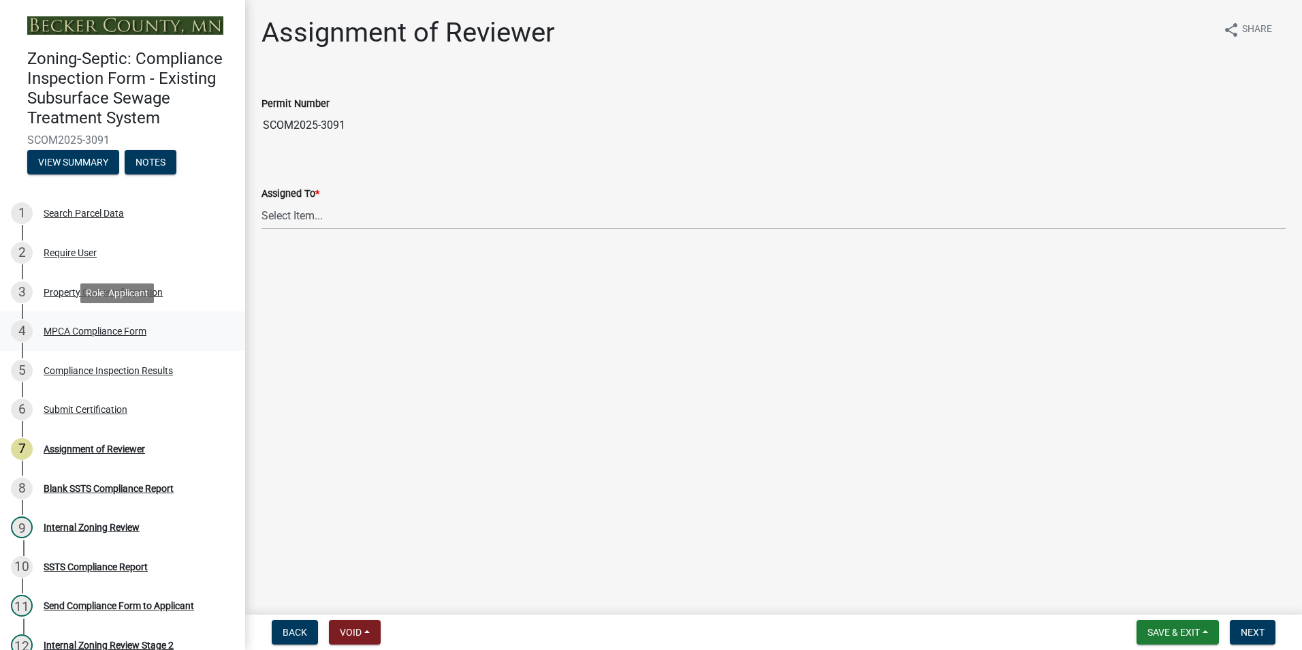
click at [80, 324] on div "4 MPCA Compliance Form" at bounding box center [117, 331] width 212 height 22
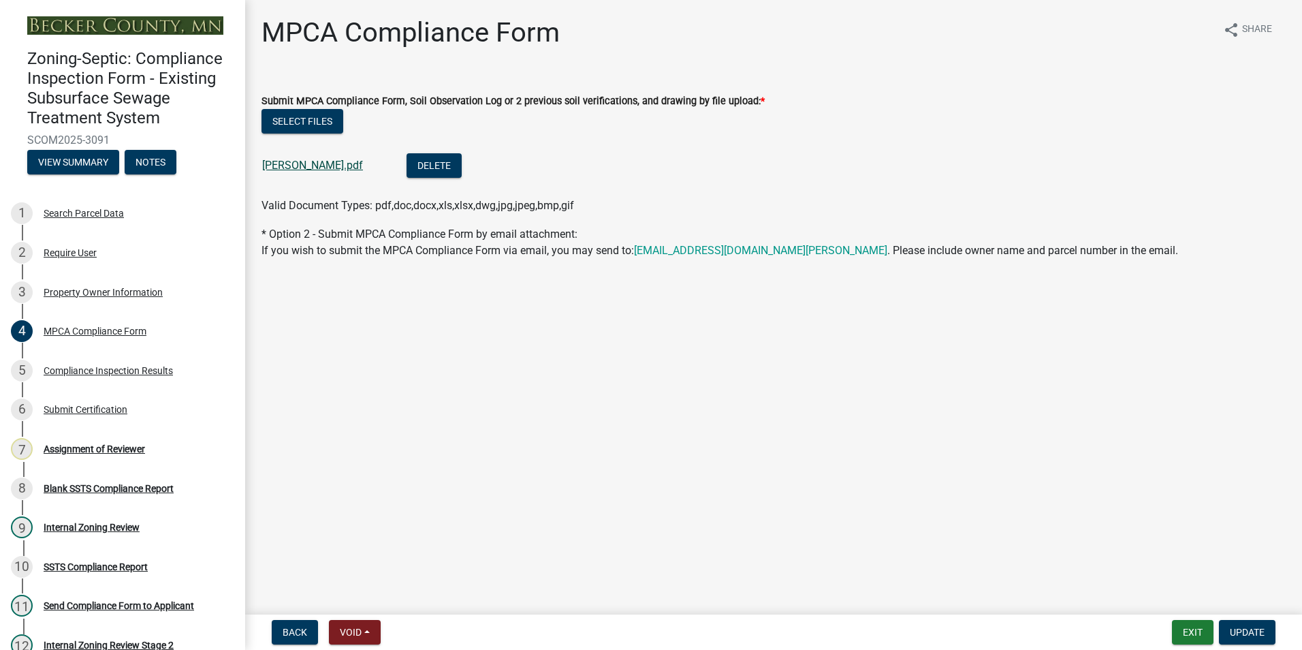
click at [301, 165] on link "[PERSON_NAME].pdf" at bounding box center [312, 165] width 101 height 13
click at [129, 442] on div "7 Assignment of Reviewer" at bounding box center [117, 449] width 212 height 22
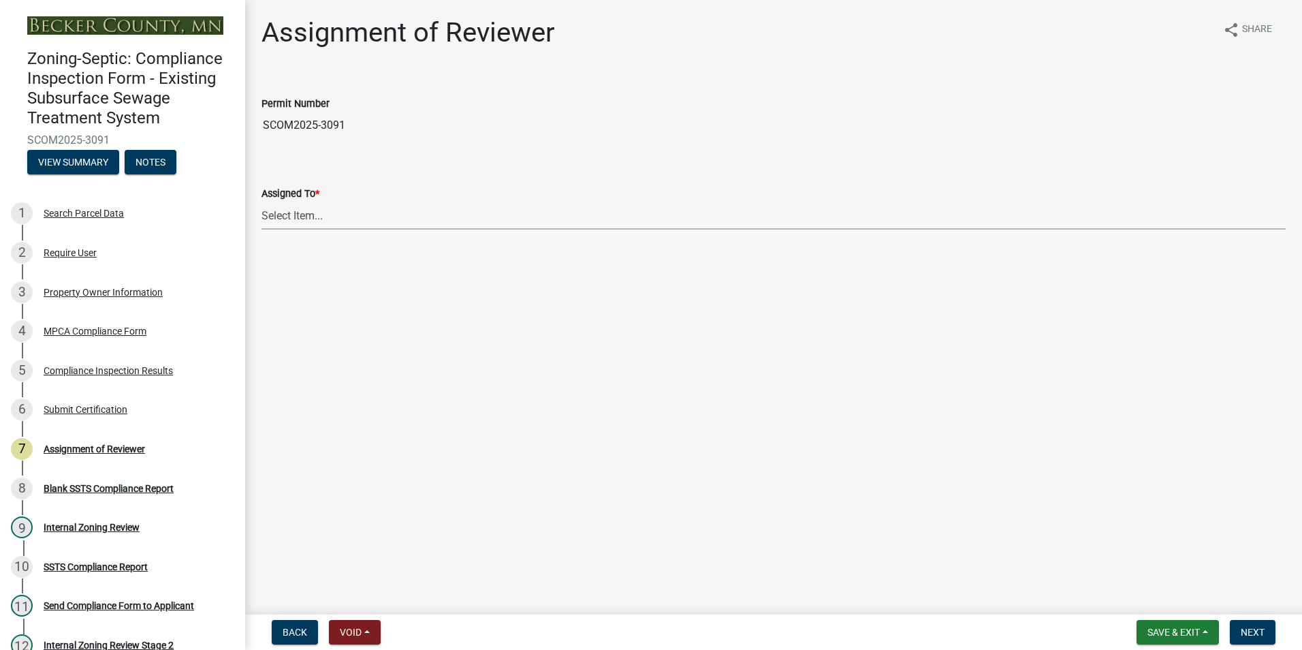
click at [284, 211] on select "Select Item... [PERSON_NAME] [PERSON_NAME] [PERSON_NAME] [PERSON_NAME] [PERSON_…" at bounding box center [773, 216] width 1024 height 28
click at [261, 202] on select "Select Item... [PERSON_NAME] [PERSON_NAME] [PERSON_NAME] [PERSON_NAME] [PERSON_…" at bounding box center [773, 216] width 1024 height 28
select select "0016247d-12af-40d0-8103-934796a3d230"
click at [1251, 628] on span "Next" at bounding box center [1253, 631] width 24 height 11
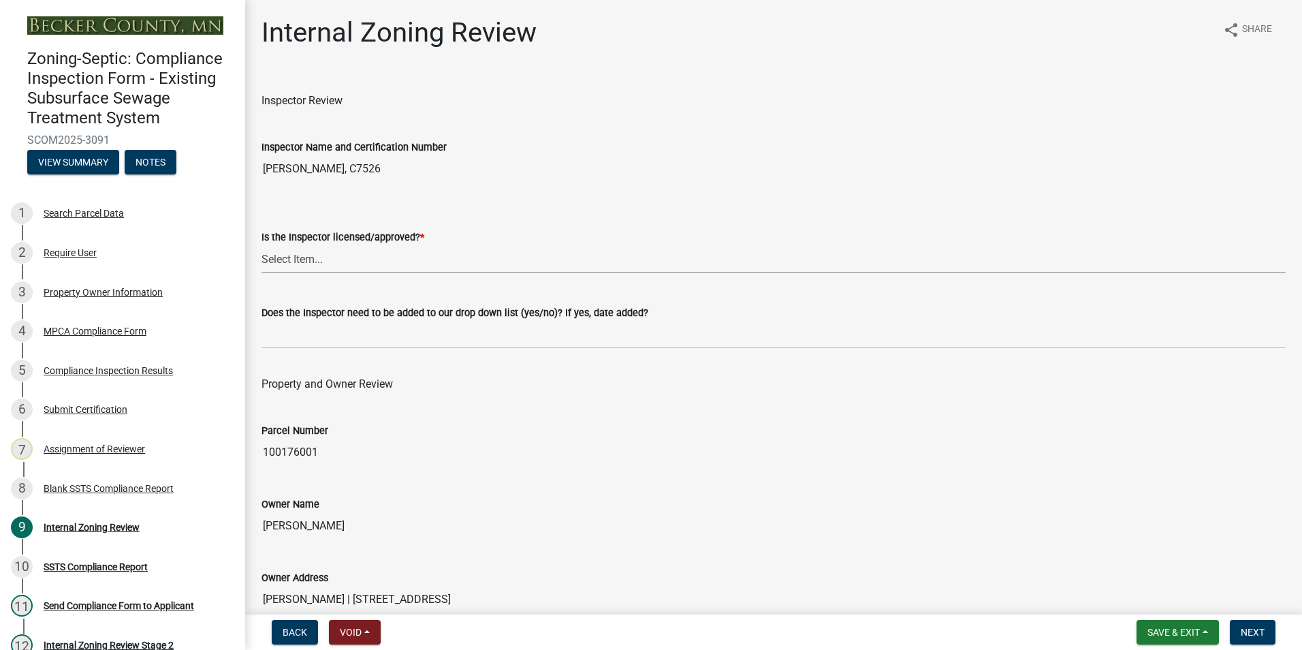
click at [291, 251] on select "Select Item... Yes No" at bounding box center [773, 259] width 1024 height 28
click at [261, 245] on select "Select Item... Yes No" at bounding box center [773, 259] width 1024 height 28
select select "7beb9ca5-c3cb-47d4-a805-1554d3173259"
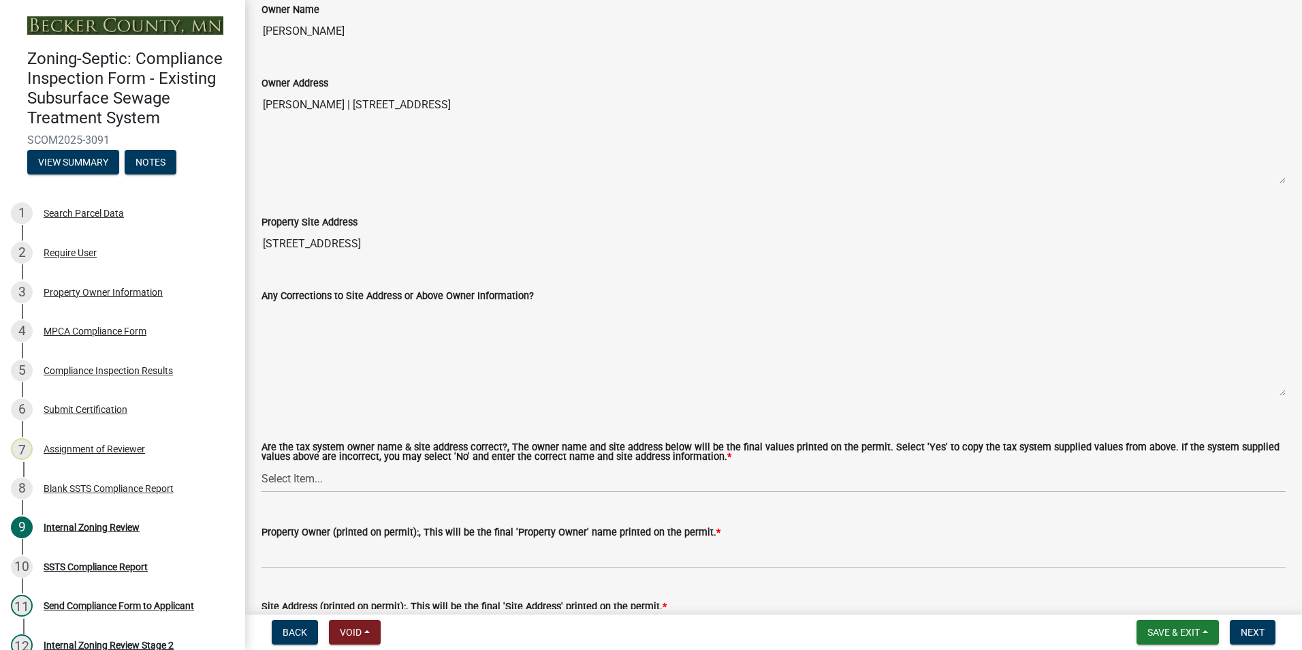
scroll to position [613, 0]
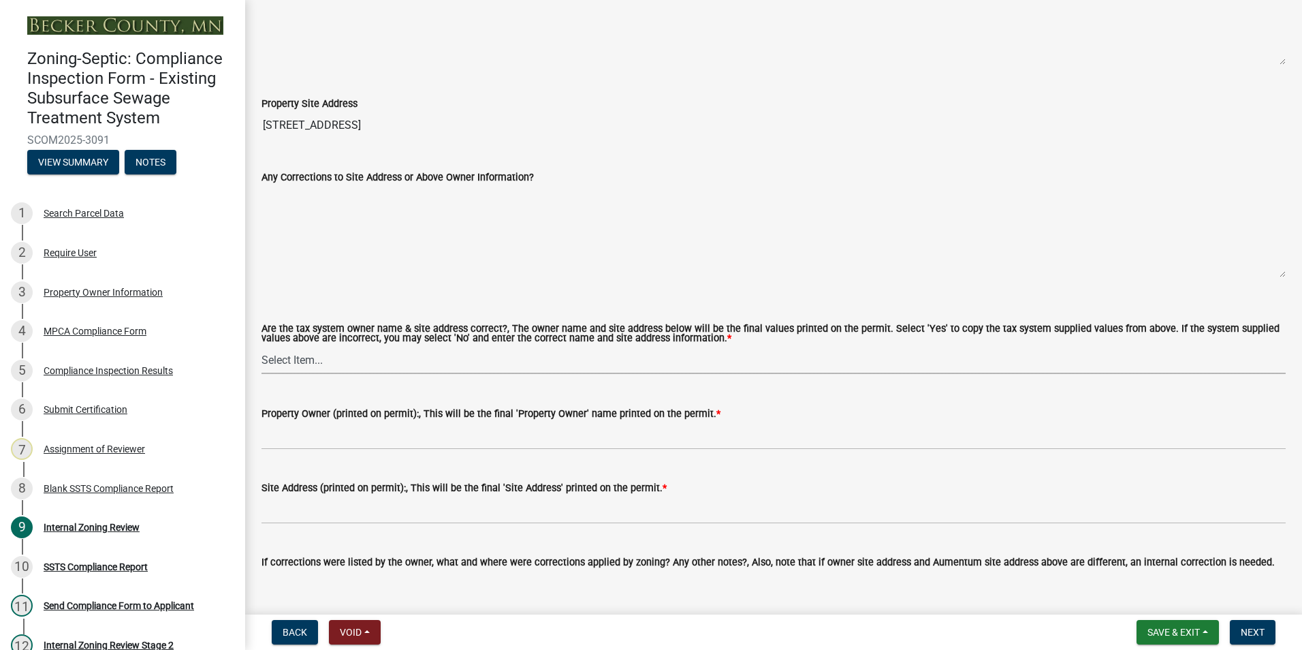
click at [293, 358] on select "Select Item... Yes No" at bounding box center [773, 360] width 1024 height 28
click at [261, 347] on select "Select Item... Yes No" at bounding box center [773, 360] width 1024 height 28
select select "f9f37200-9fc8-4e5e-9e7f-111cc9077d94"
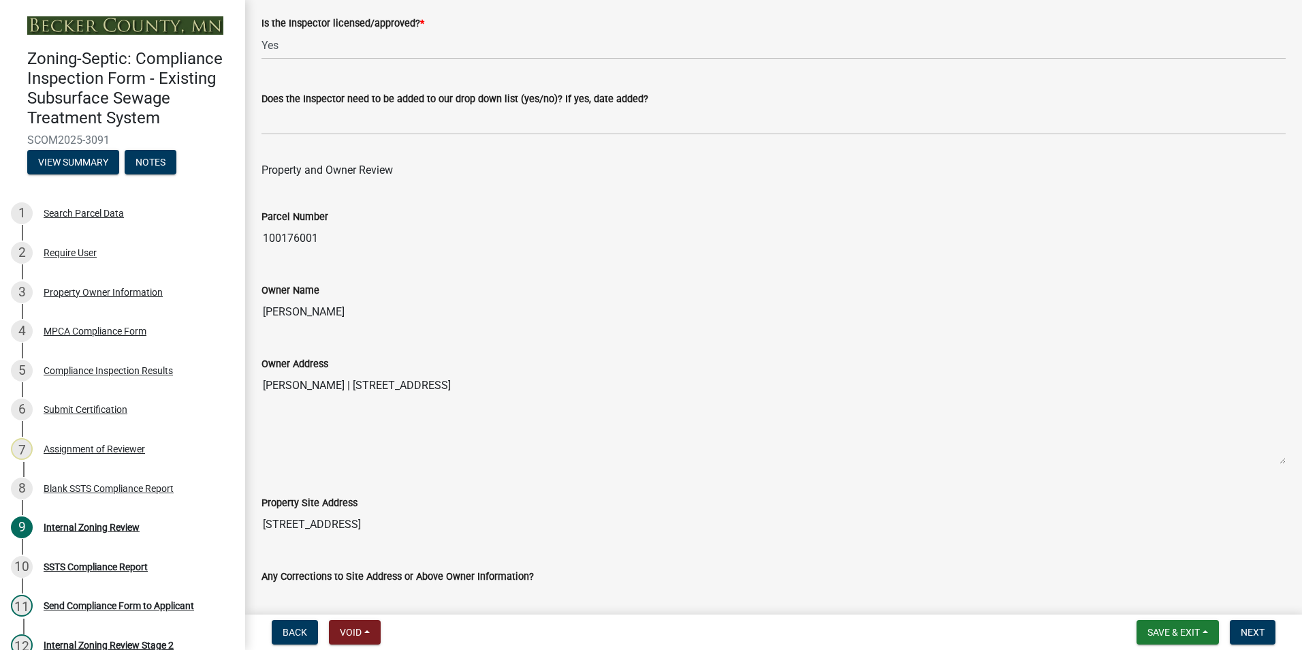
scroll to position [136, 0]
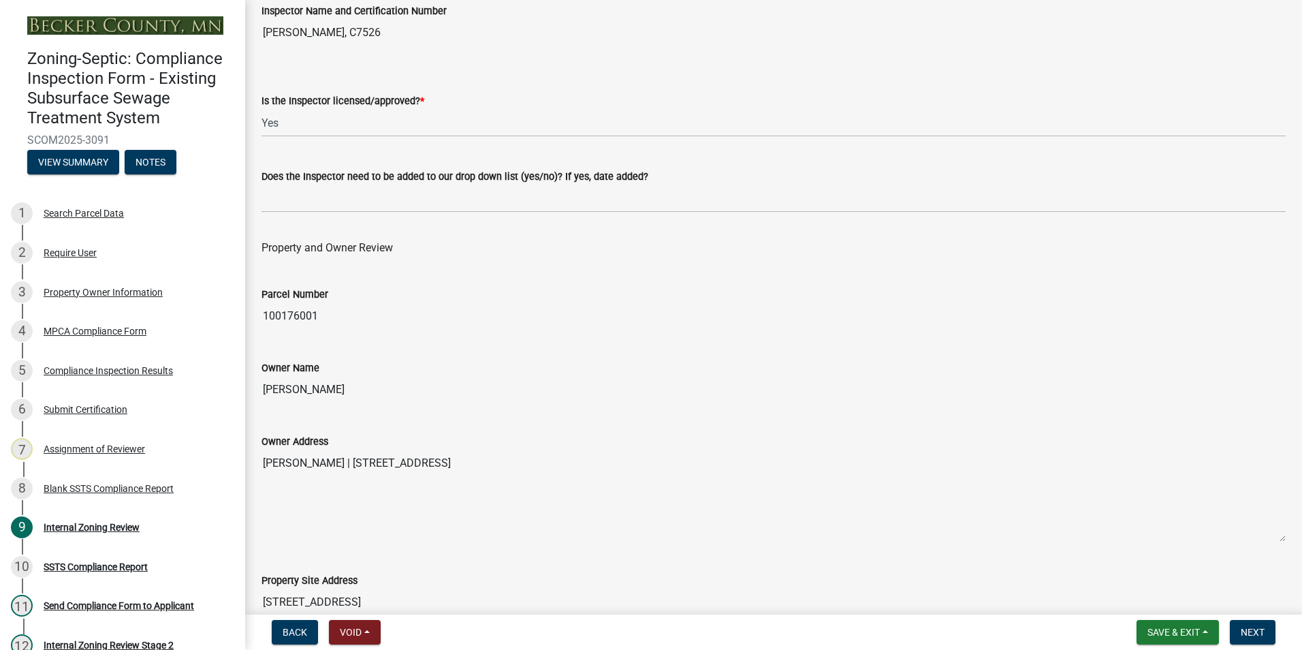
drag, startPoint x: 394, startPoint y: 387, endPoint x: 257, endPoint y: 387, distance: 136.9
click at [257, 387] on div "Owner Name [PERSON_NAME]" at bounding box center [773, 371] width 1044 height 63
drag, startPoint x: 257, startPoint y: 387, endPoint x: 283, endPoint y: 383, distance: 26.2
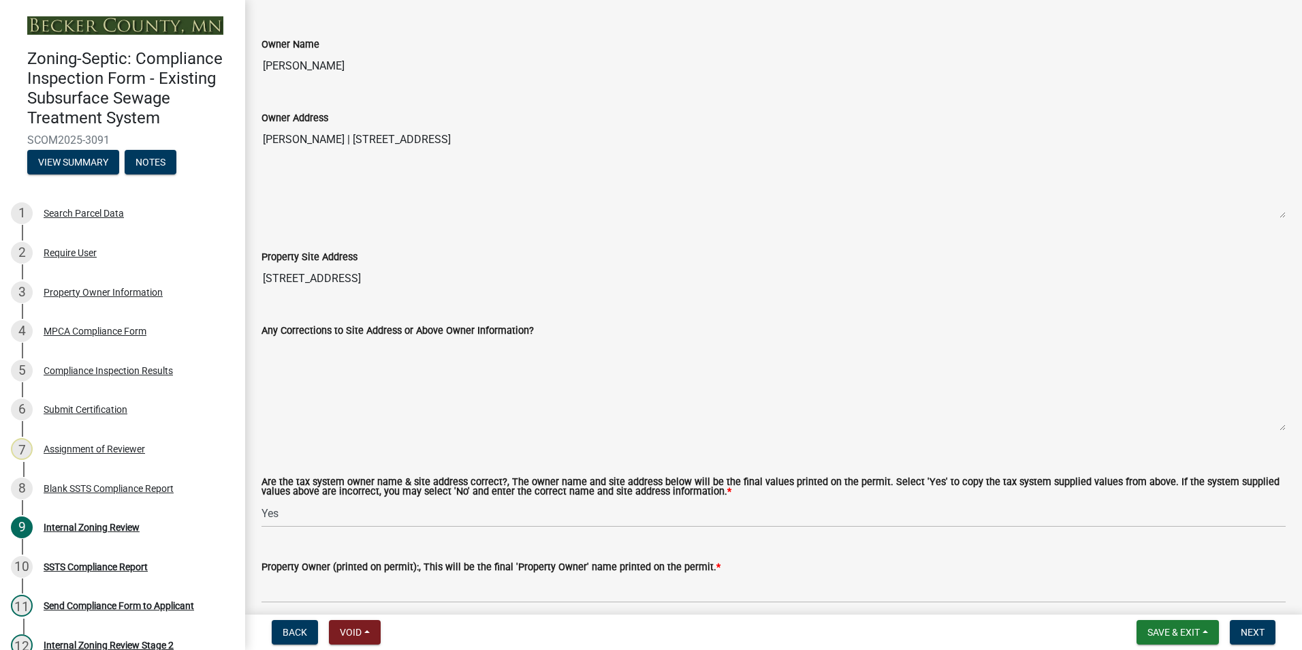
scroll to position [545, 0]
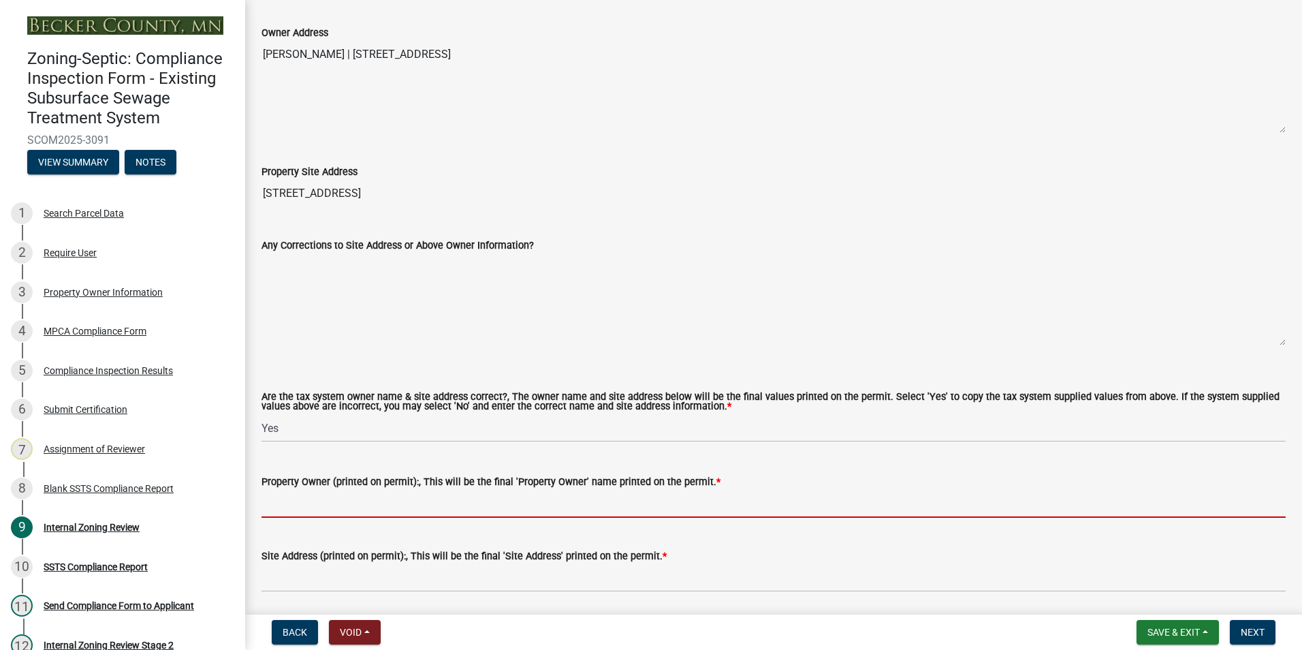
paste input "[PERSON_NAME]"
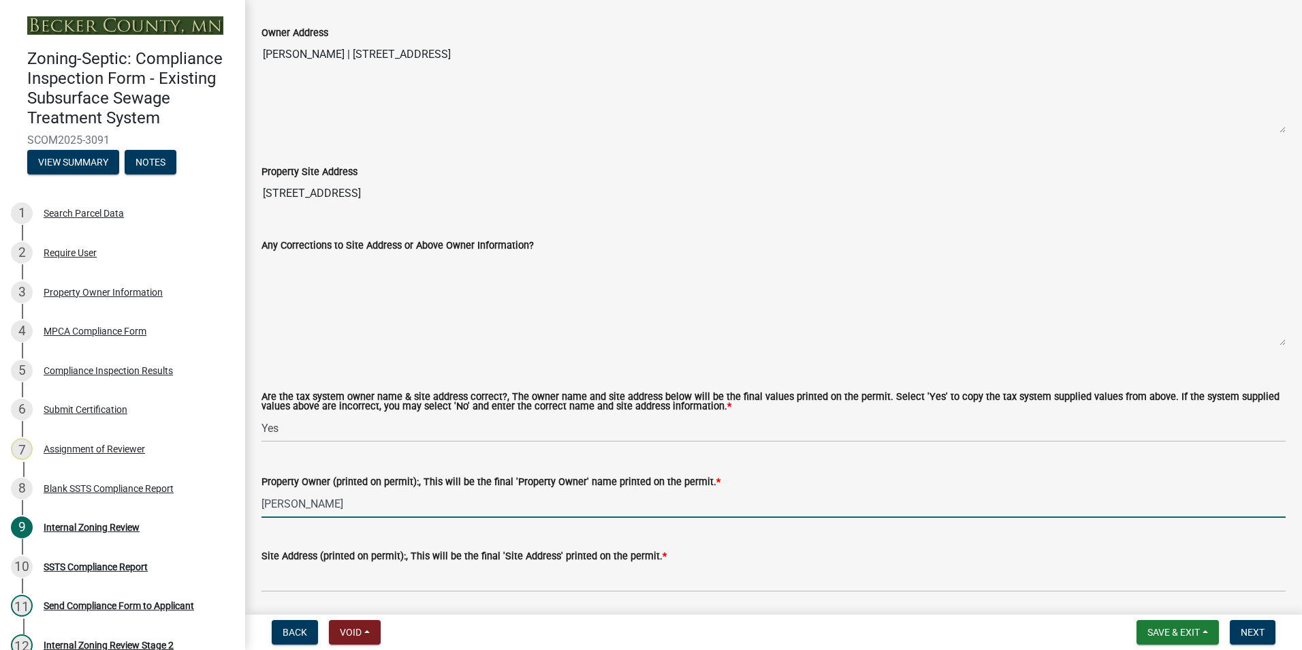
type input "[PERSON_NAME]"
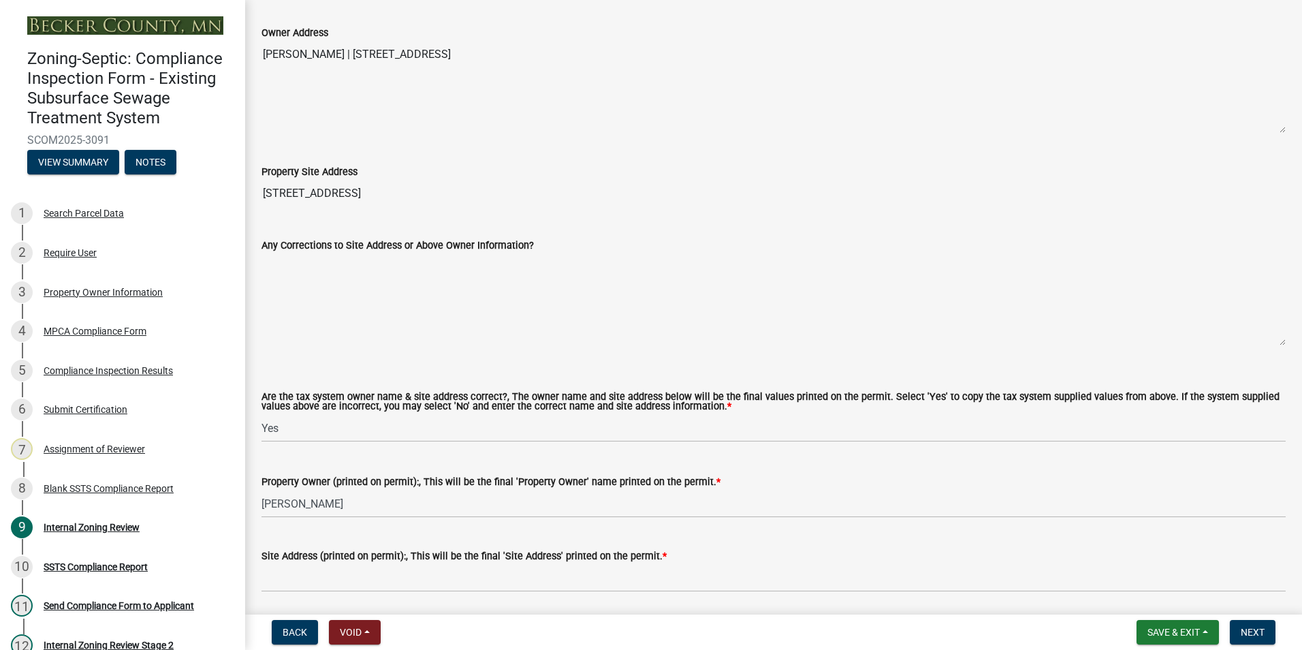
drag, startPoint x: 600, startPoint y: 53, endPoint x: 399, endPoint y: 51, distance: 200.9
click at [399, 51] on textarea "[PERSON_NAME] | [STREET_ADDRESS]" at bounding box center [773, 87] width 1024 height 93
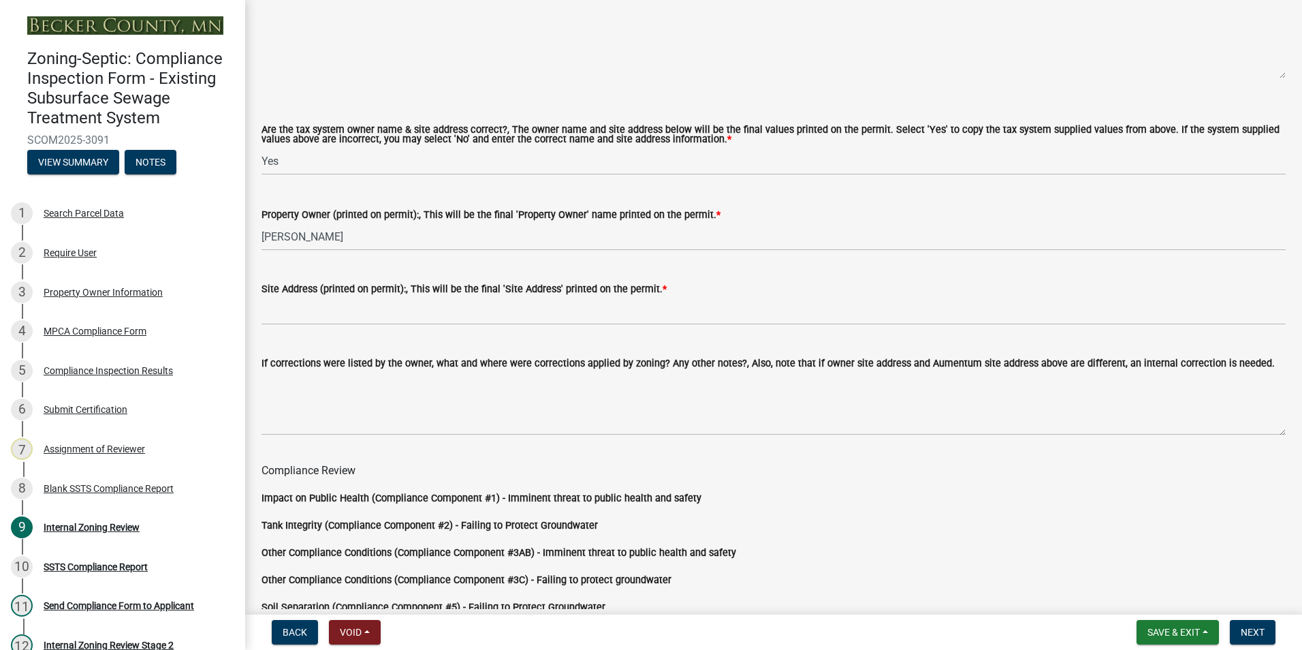
scroll to position [817, 0]
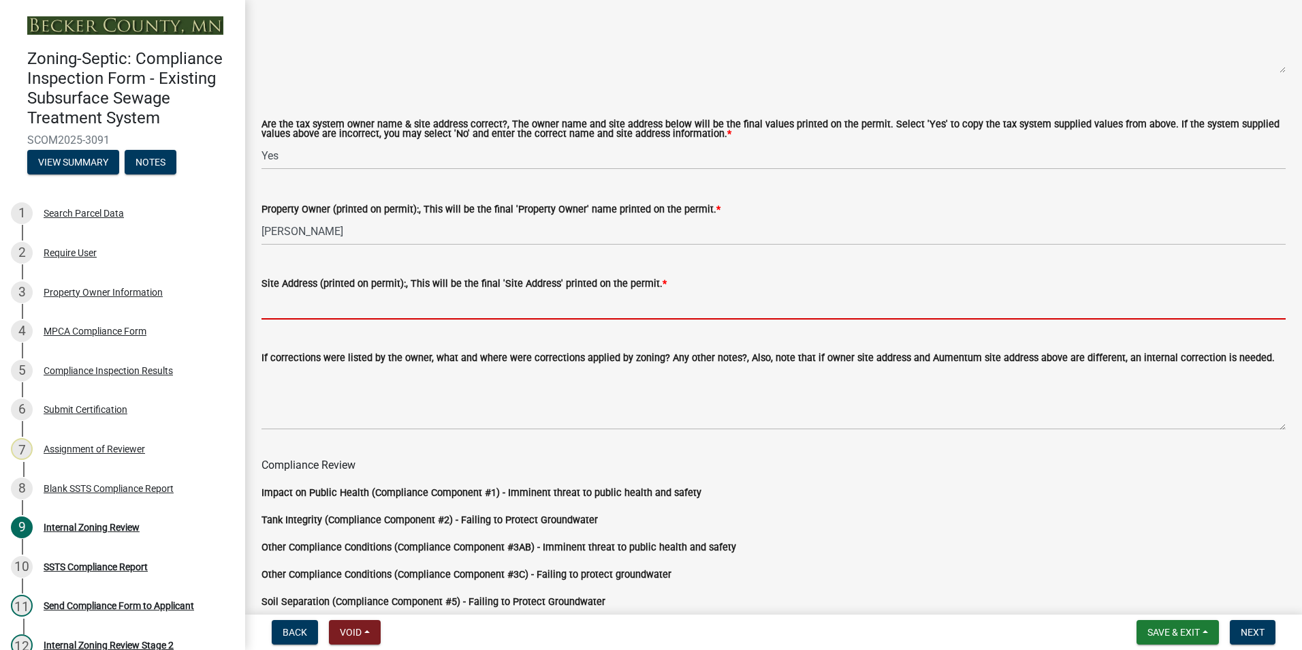
paste input "[STREET_ADDRESS]"
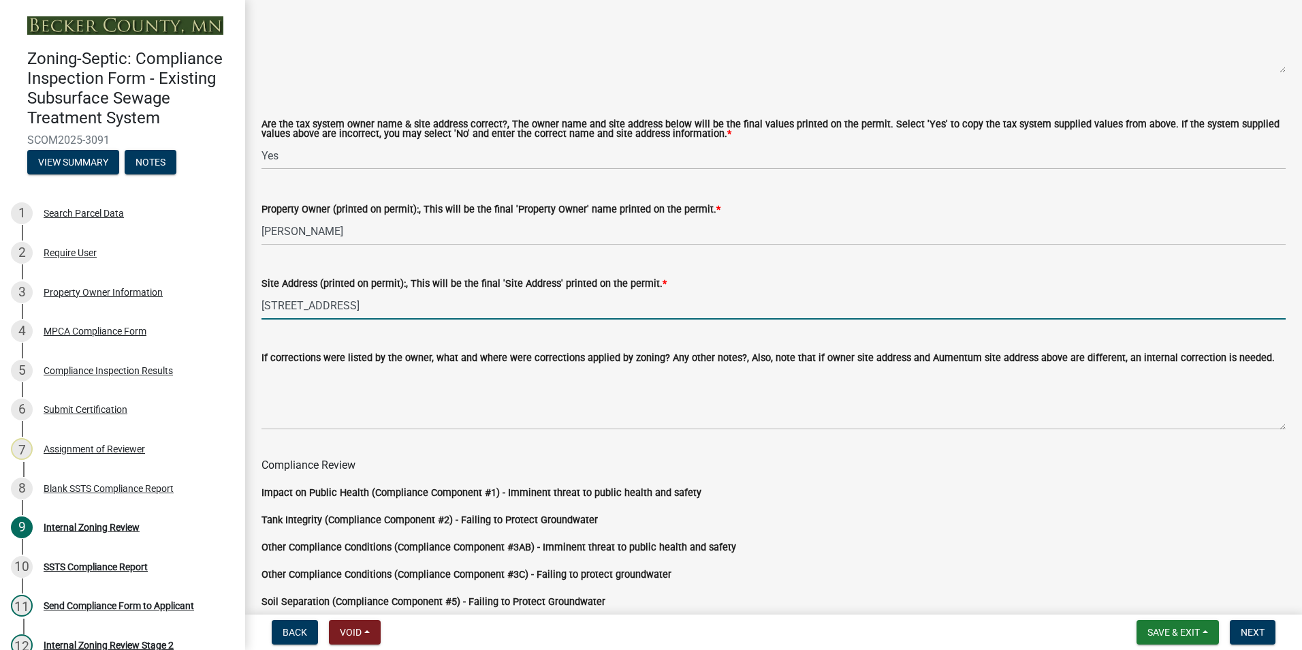
click at [357, 304] on input "[STREET_ADDRESS]" at bounding box center [773, 305] width 1024 height 28
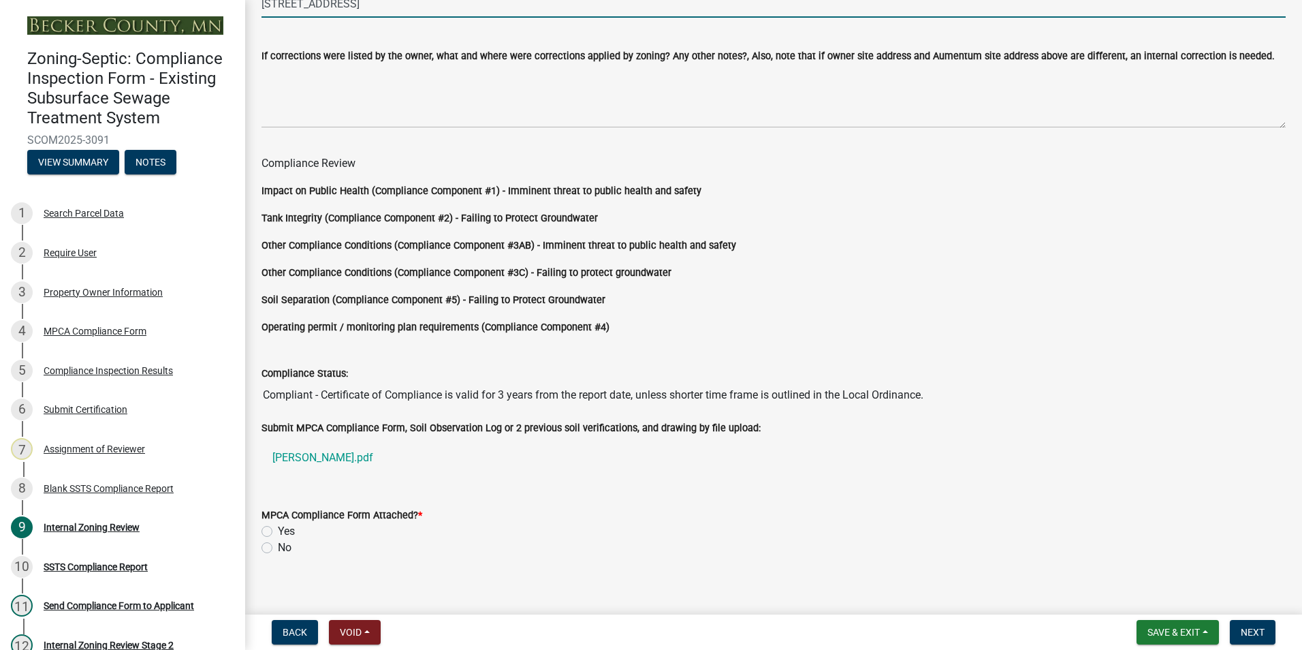
scroll to position [1132, 0]
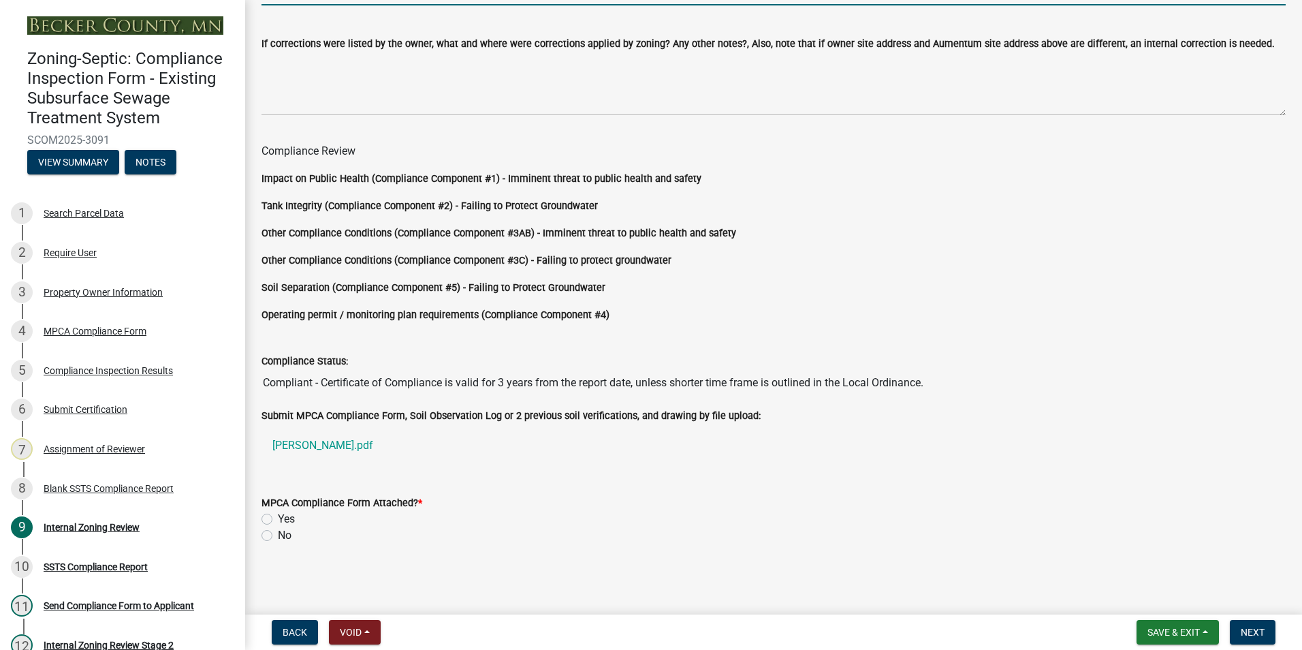
type input "[STREET_ADDRESS]"
click at [278, 515] on label "Yes" at bounding box center [286, 519] width 17 height 16
click at [278, 515] on input "Yes" at bounding box center [282, 515] width 9 height 9
radio input "true"
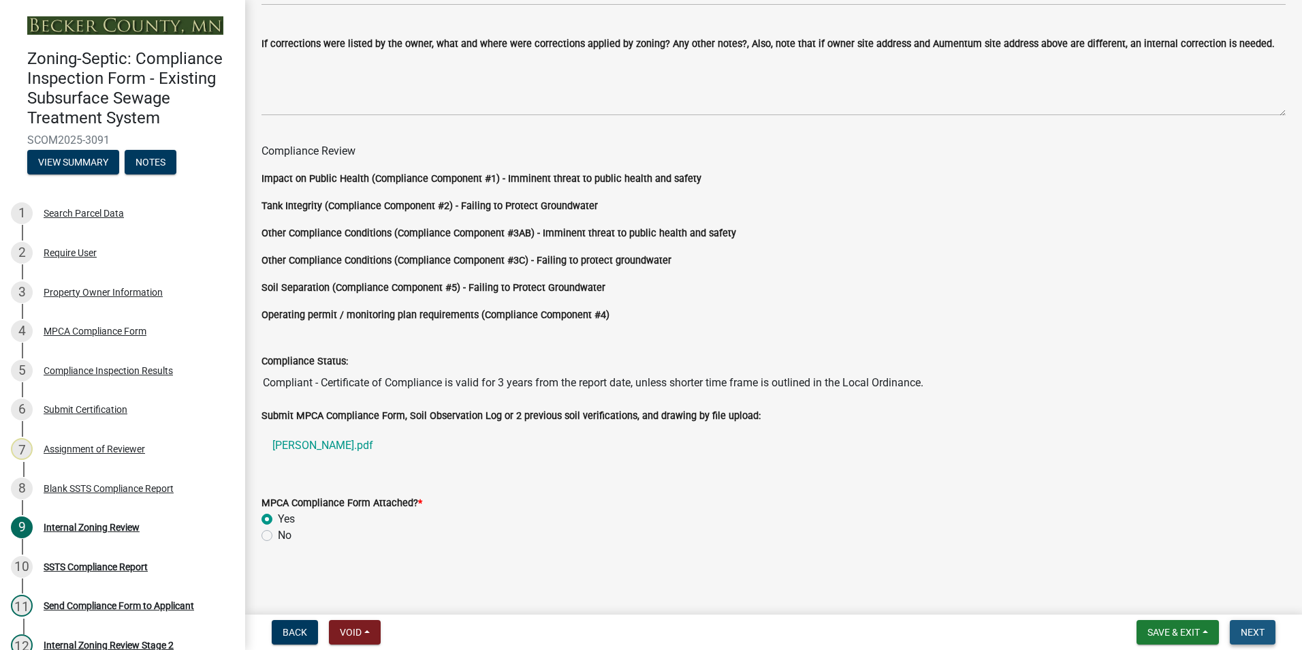
click at [1255, 628] on span "Next" at bounding box center [1253, 631] width 24 height 11
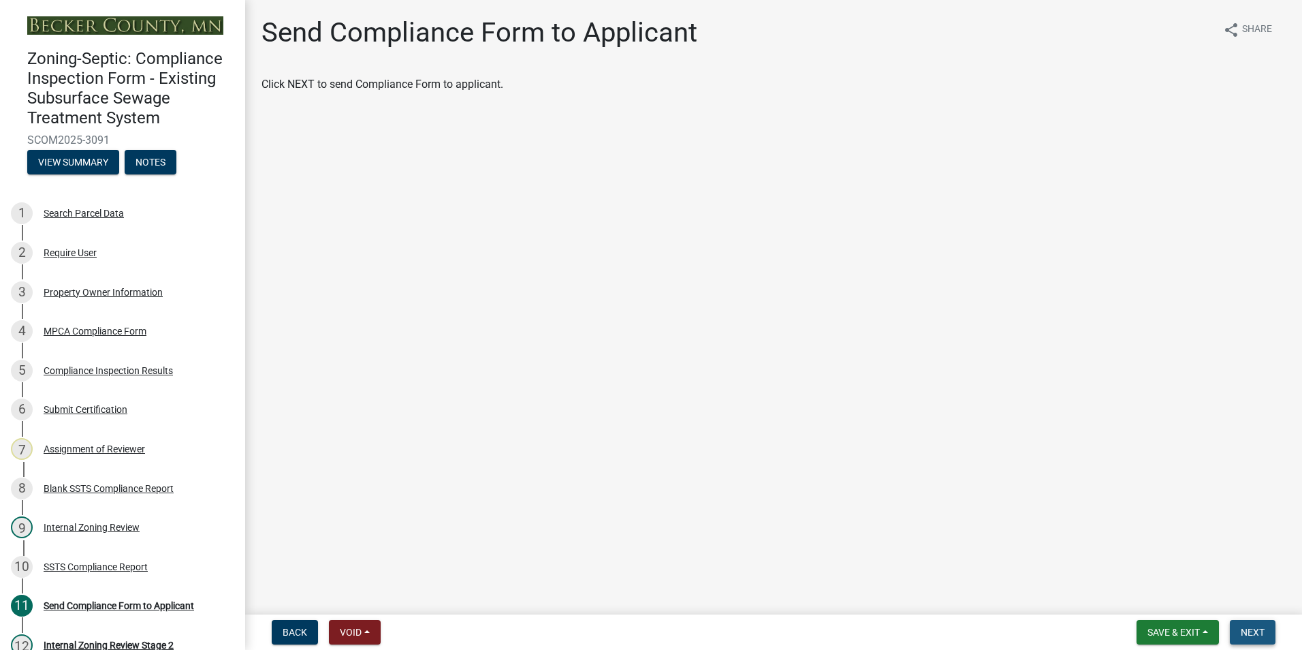
click at [1242, 629] on span "Next" at bounding box center [1253, 631] width 24 height 11
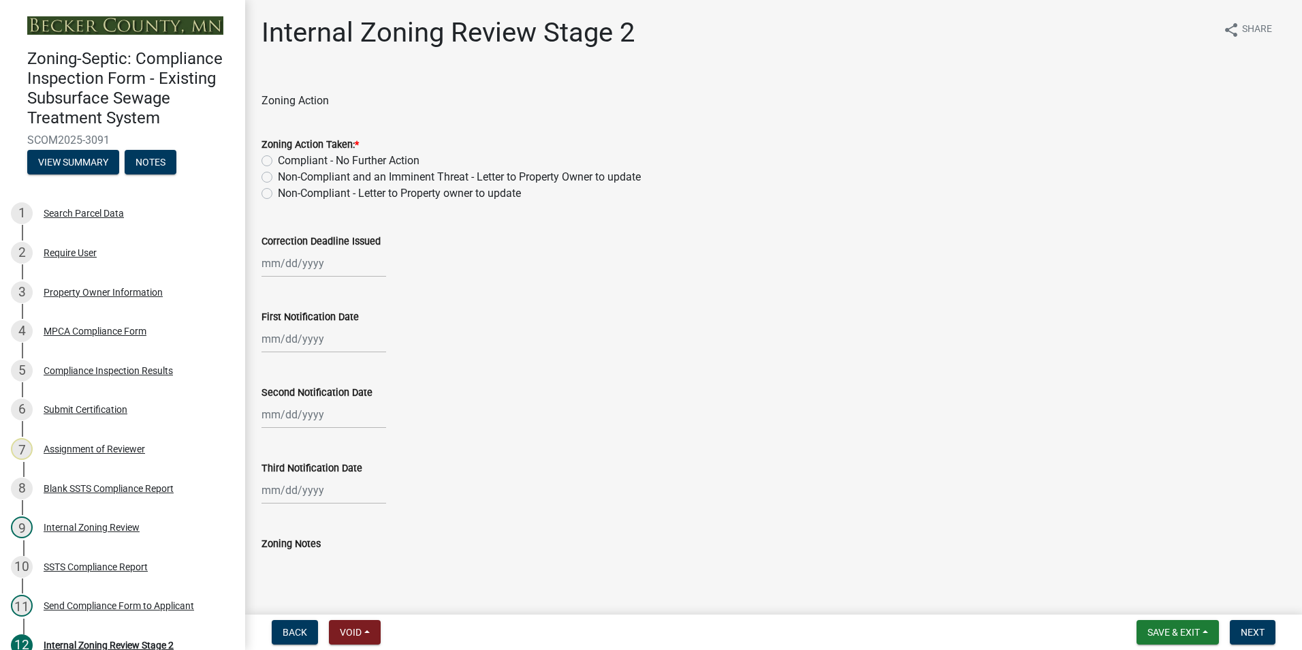
click at [278, 159] on label "Compliant - No Further Action" at bounding box center [349, 161] width 142 height 16
click at [278, 159] on input "Compliant - No Further Action" at bounding box center [282, 157] width 9 height 9
radio input "true"
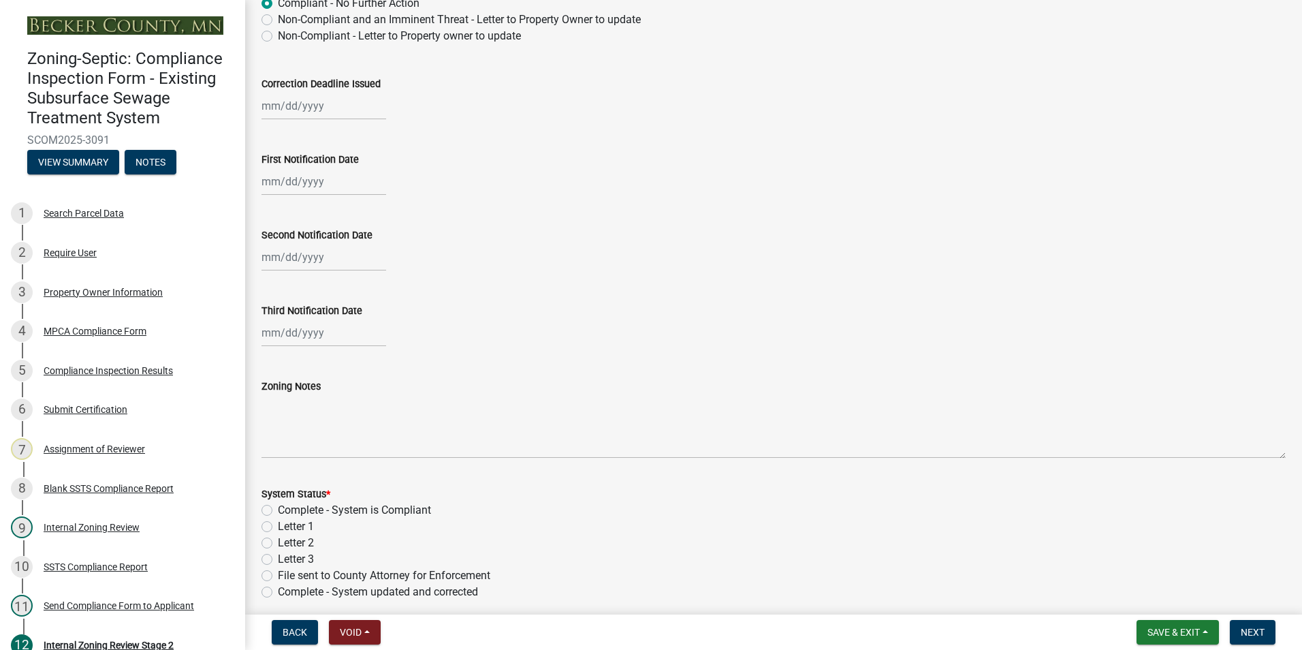
scroll to position [272, 0]
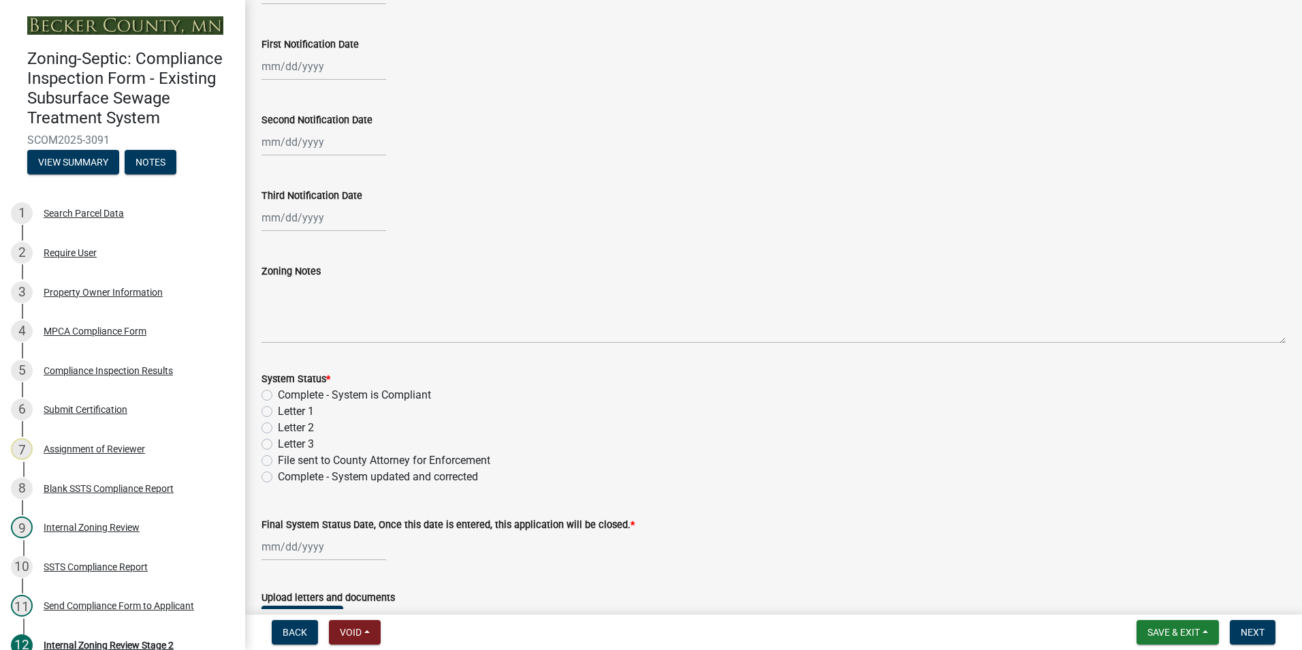
click at [278, 391] on label "Complete - System is Compliant" at bounding box center [354, 395] width 153 height 16
click at [278, 391] on input "Complete - System is Compliant" at bounding box center [282, 391] width 9 height 9
radio input "true"
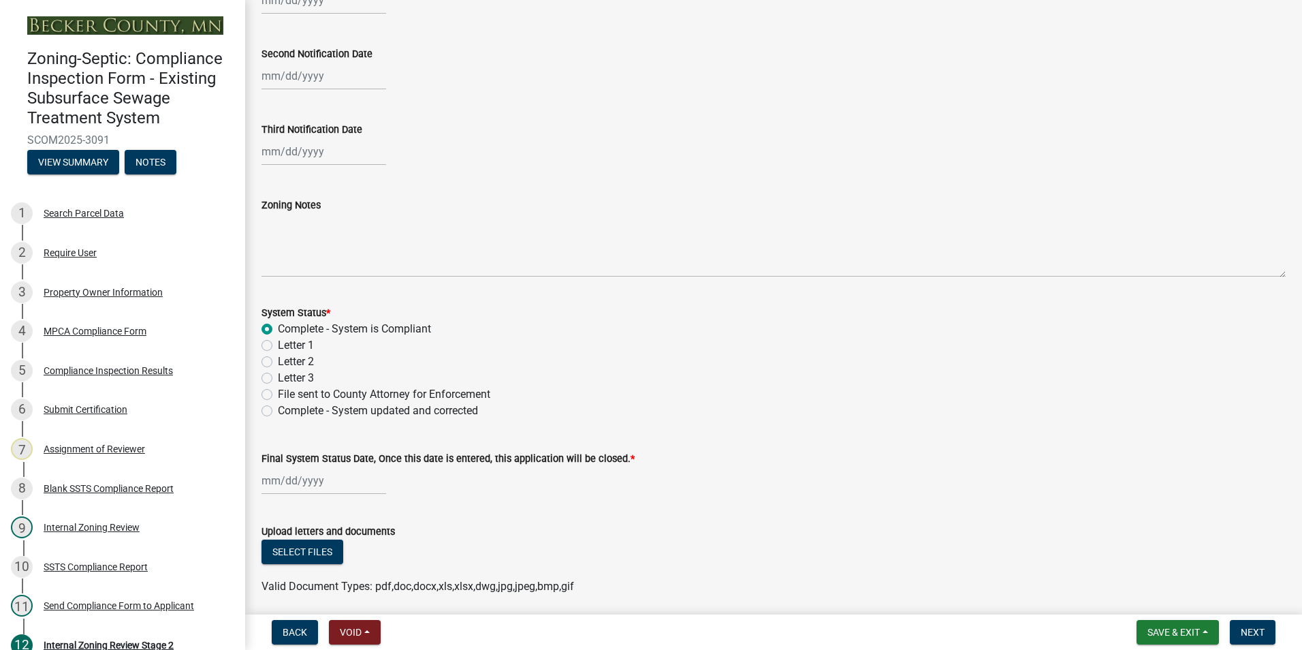
scroll to position [389, 0]
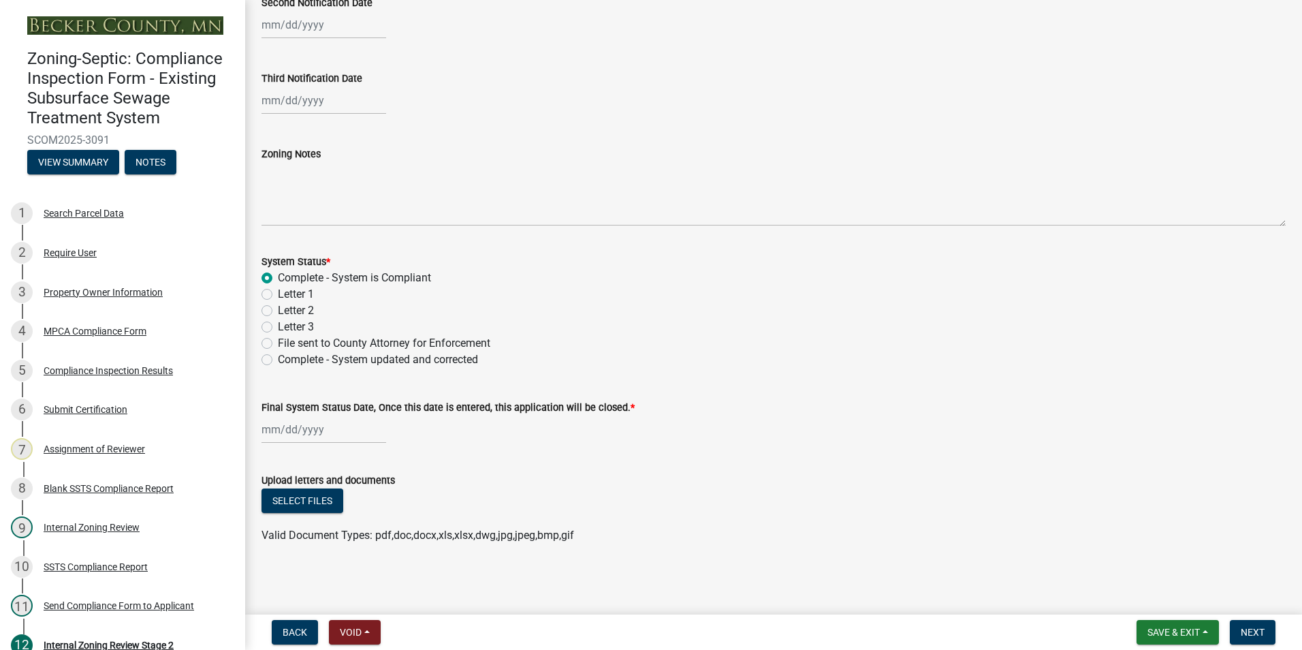
click at [274, 434] on div at bounding box center [323, 429] width 125 height 28
select select "9"
select select "2025"
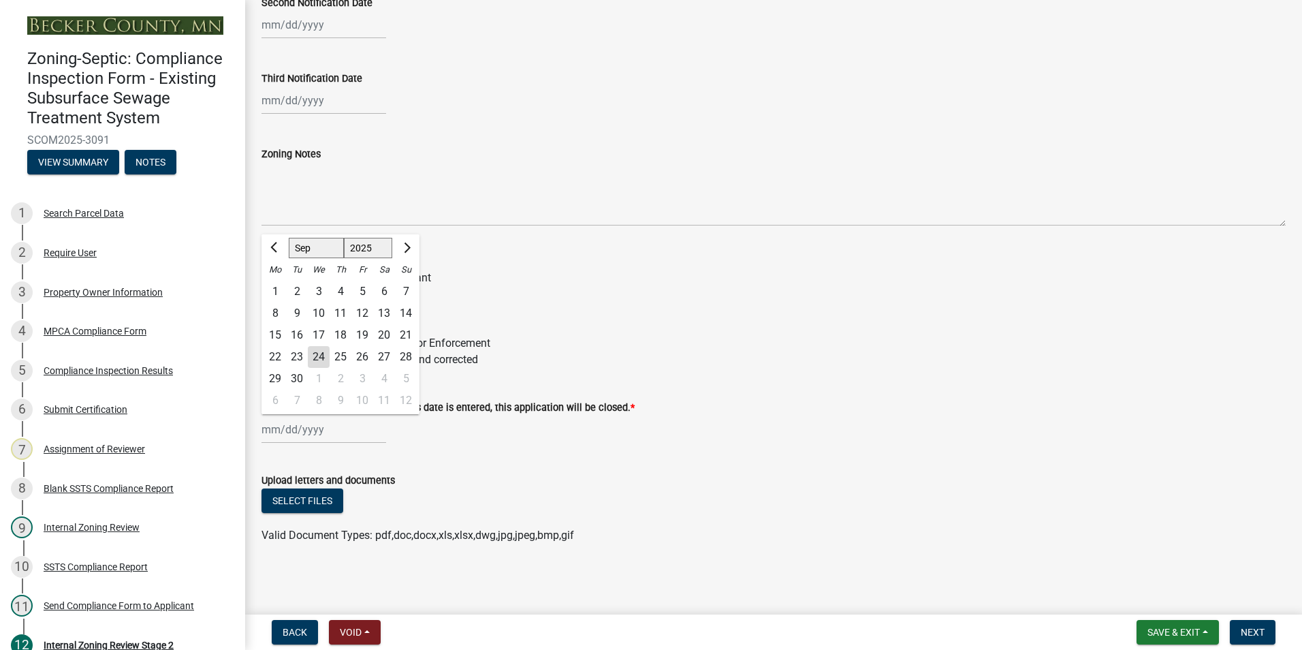
click at [318, 357] on div "24" at bounding box center [319, 357] width 22 height 22
type input "[DATE]"
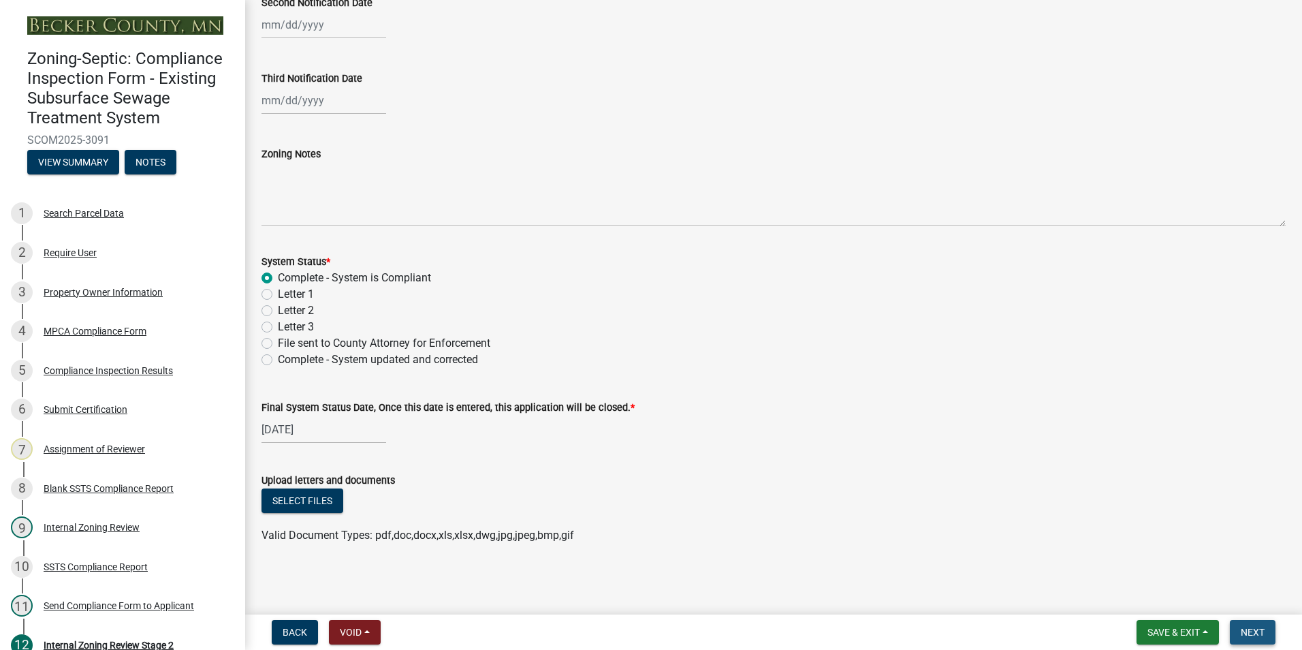
click at [1243, 628] on span "Next" at bounding box center [1253, 631] width 24 height 11
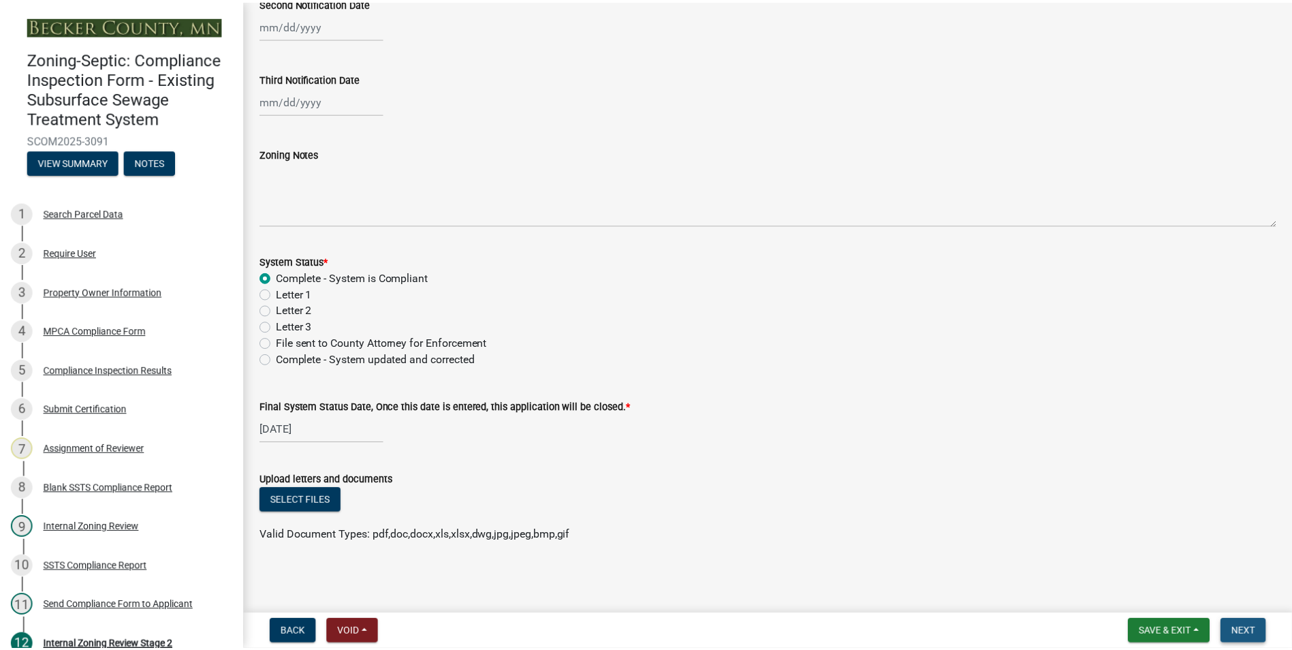
scroll to position [0, 0]
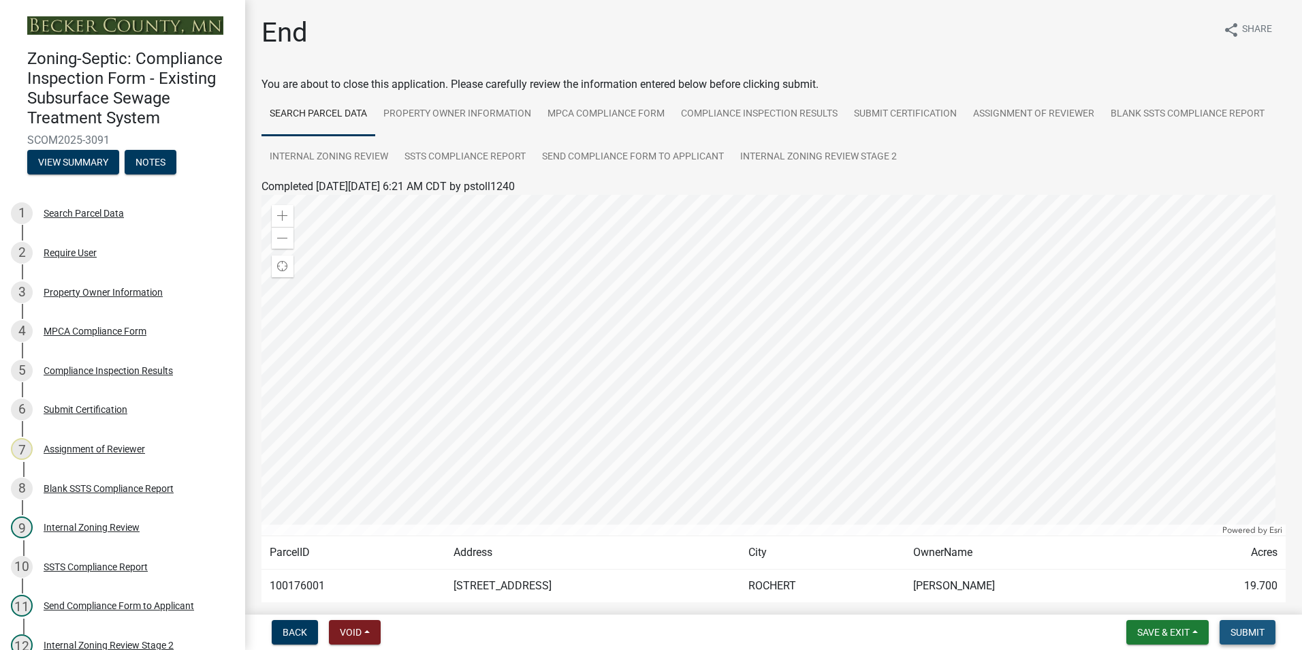
click at [1243, 628] on span "Submit" at bounding box center [1247, 631] width 34 height 11
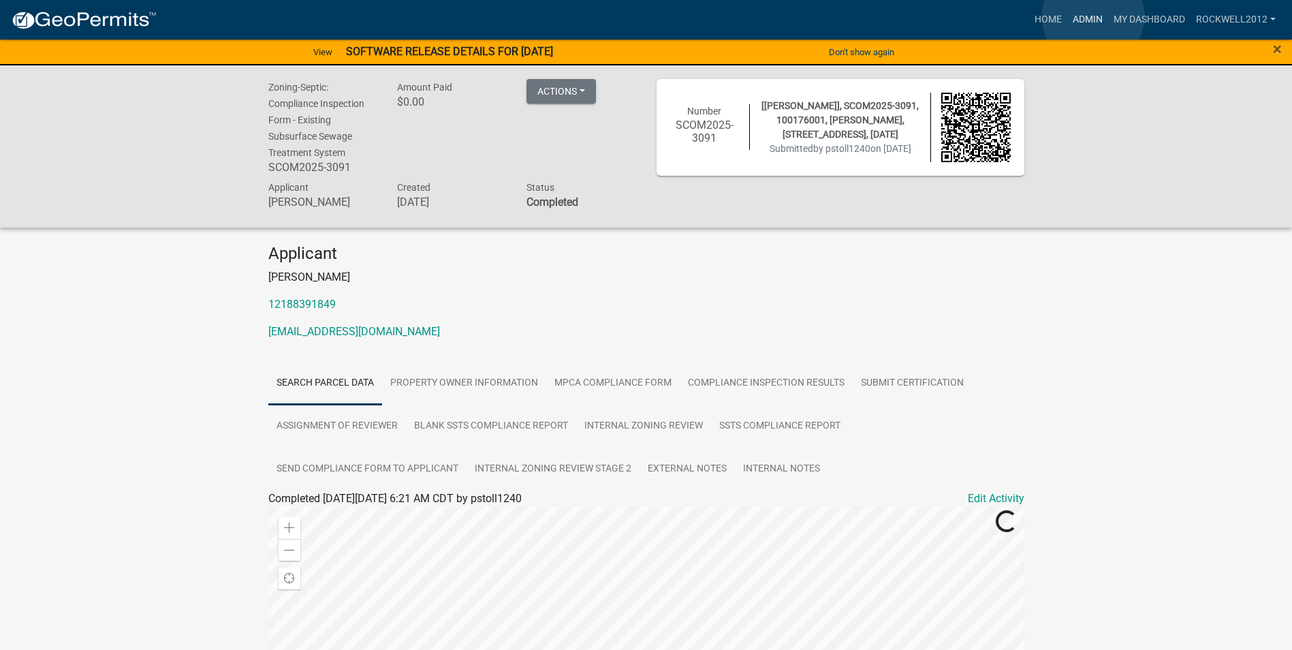
click at [1093, 16] on link "Admin" at bounding box center [1087, 20] width 41 height 26
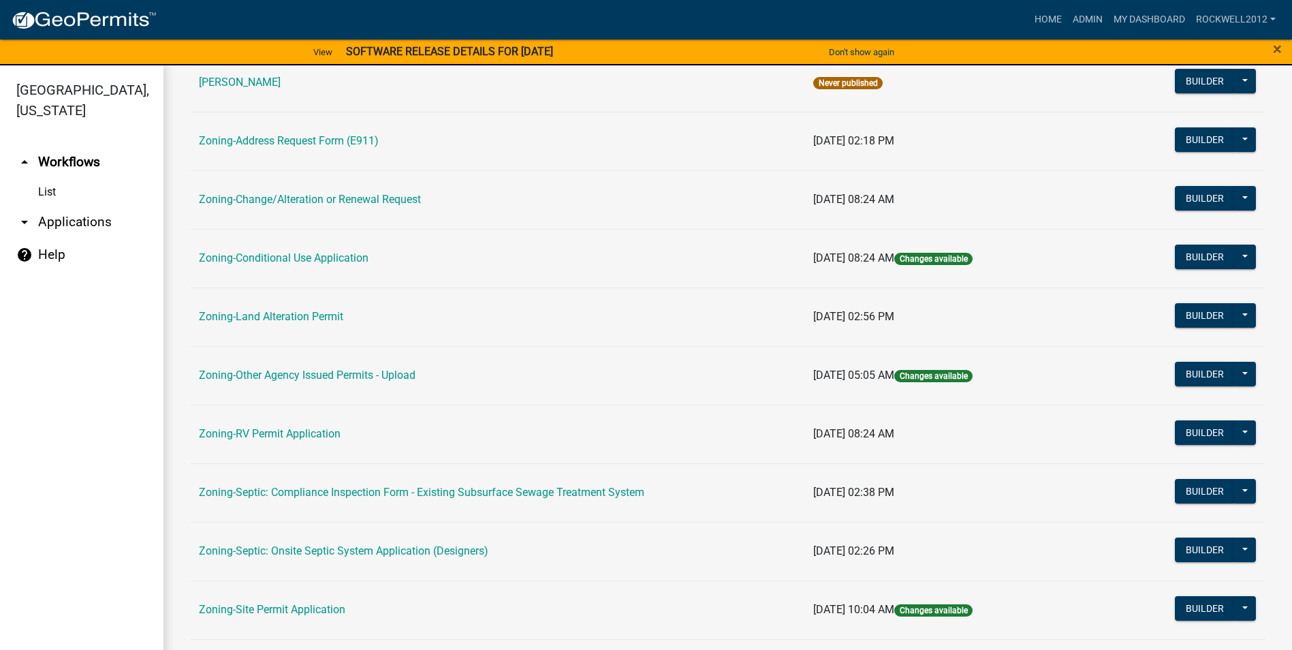
scroll to position [272, 0]
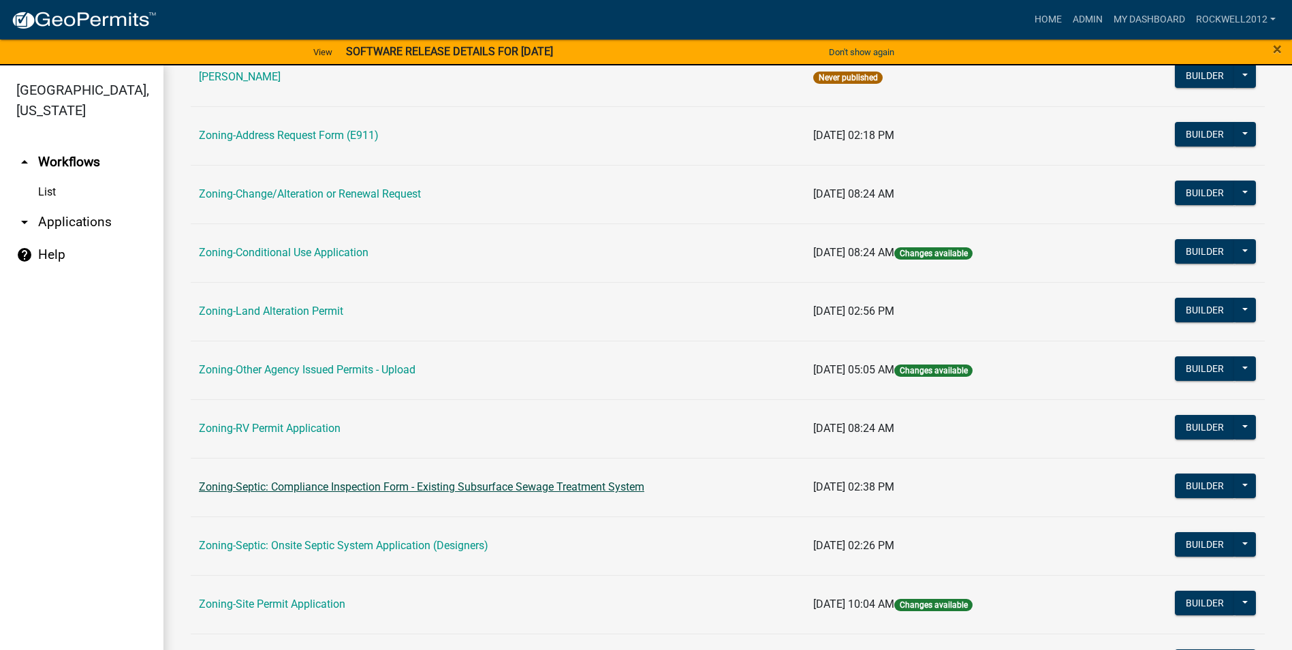
click at [499, 488] on link "Zoning-Septic: Compliance Inspection Form - Existing Subsurface Sewage Treatmen…" at bounding box center [421, 486] width 445 height 13
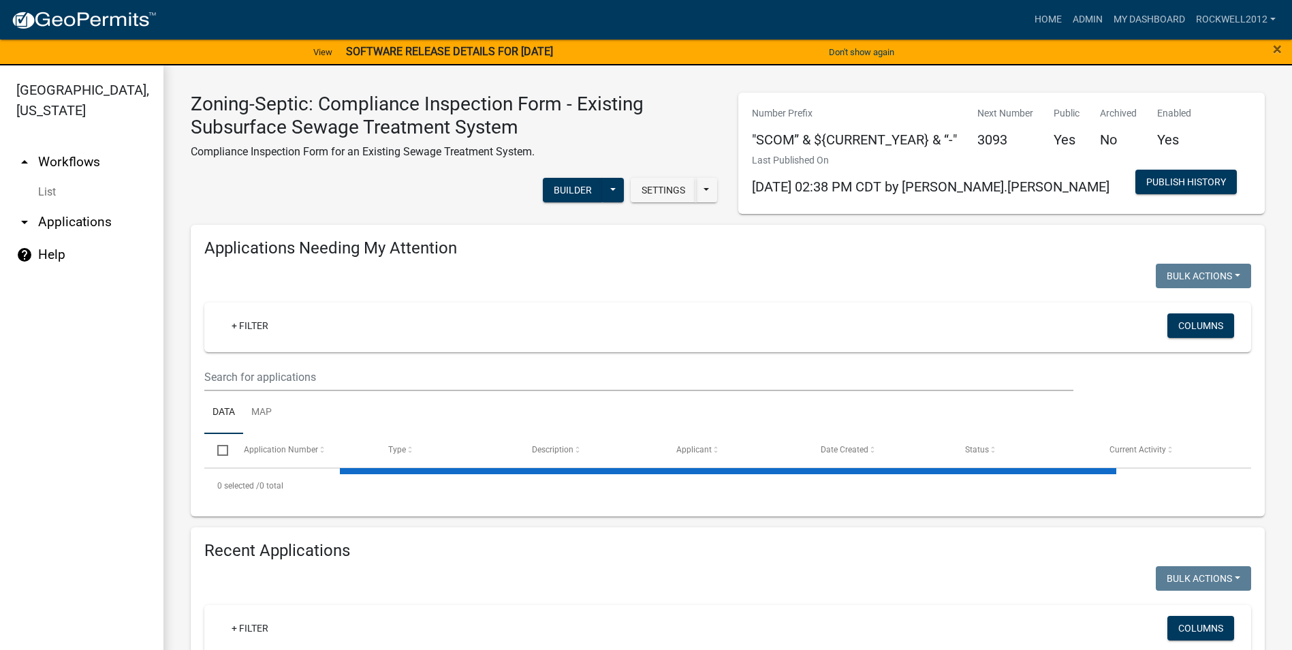
select select "1: 25"
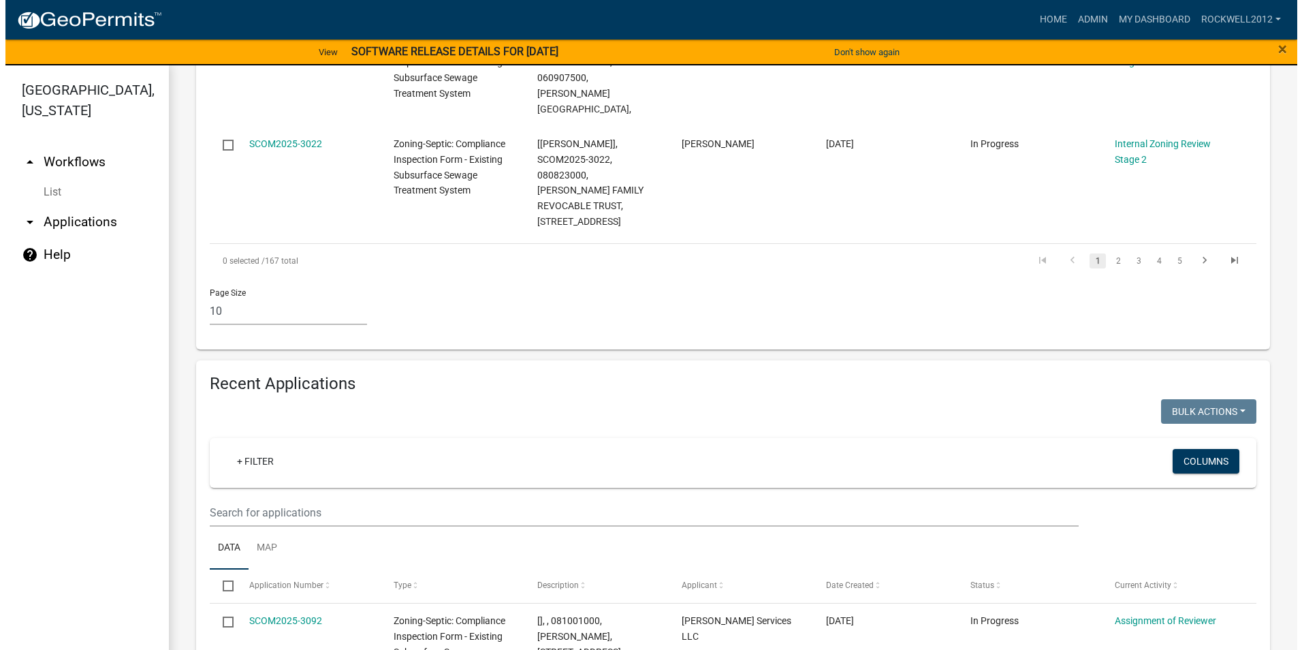
scroll to position [1498, 0]
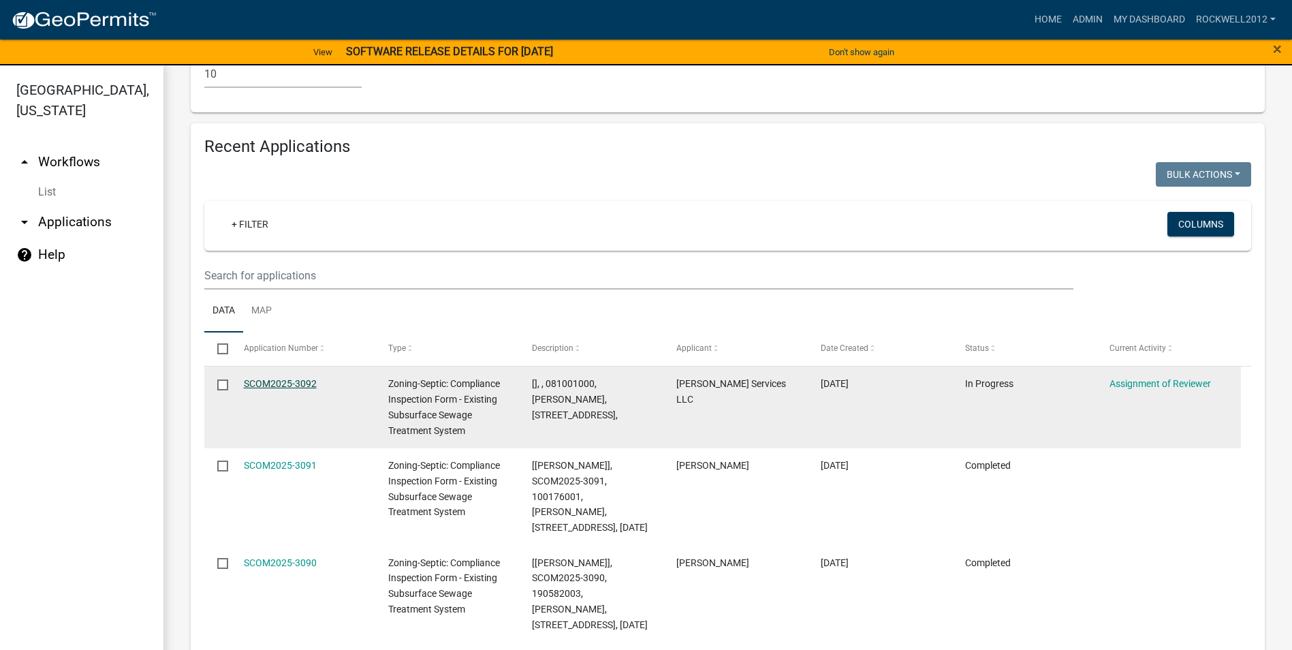
click at [265, 378] on link "SCOM2025-3092" at bounding box center [280, 383] width 73 height 11
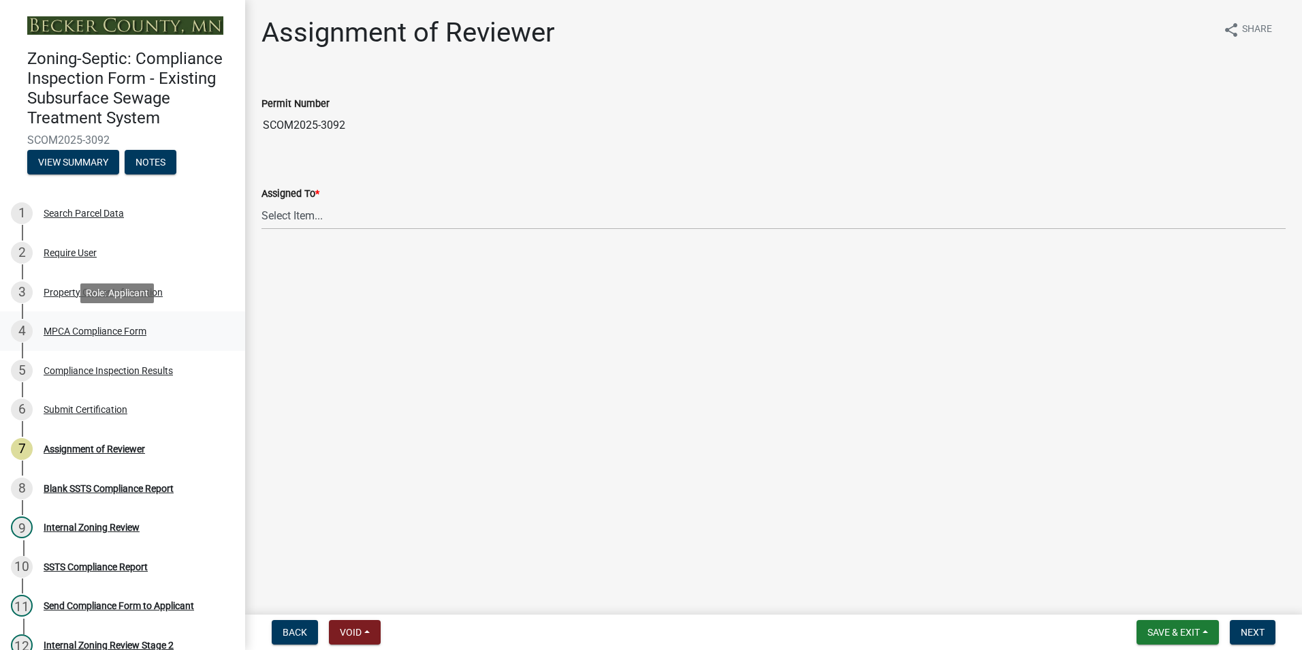
click at [93, 326] on div "MPCA Compliance Form" at bounding box center [95, 331] width 103 height 10
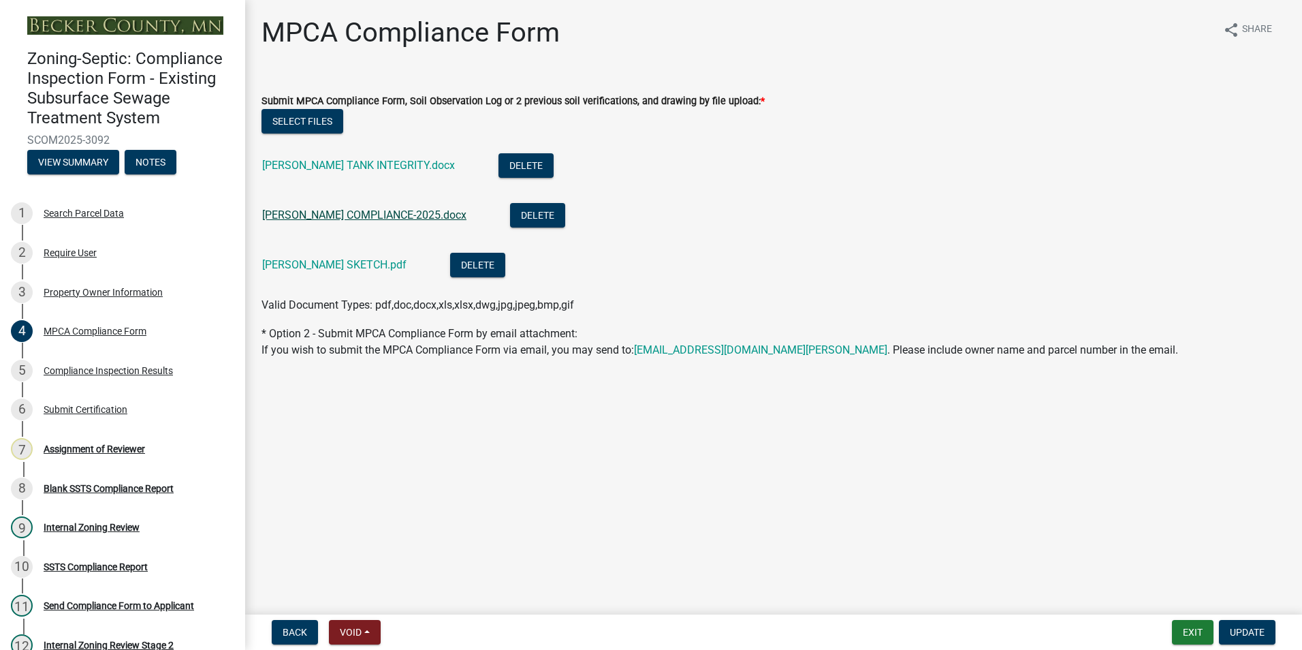
click at [345, 216] on link "[PERSON_NAME] COMPLIANCE-2025.docx" at bounding box center [364, 214] width 204 height 13
click at [364, 163] on link "[PERSON_NAME] TANK INTEGRITY.docx" at bounding box center [358, 165] width 193 height 13
click at [362, 162] on link "[PERSON_NAME] TANK INTEGRITY.docx" at bounding box center [358, 165] width 193 height 13
click at [313, 266] on link "[PERSON_NAME] SKETCH.pdf" at bounding box center [334, 264] width 144 height 13
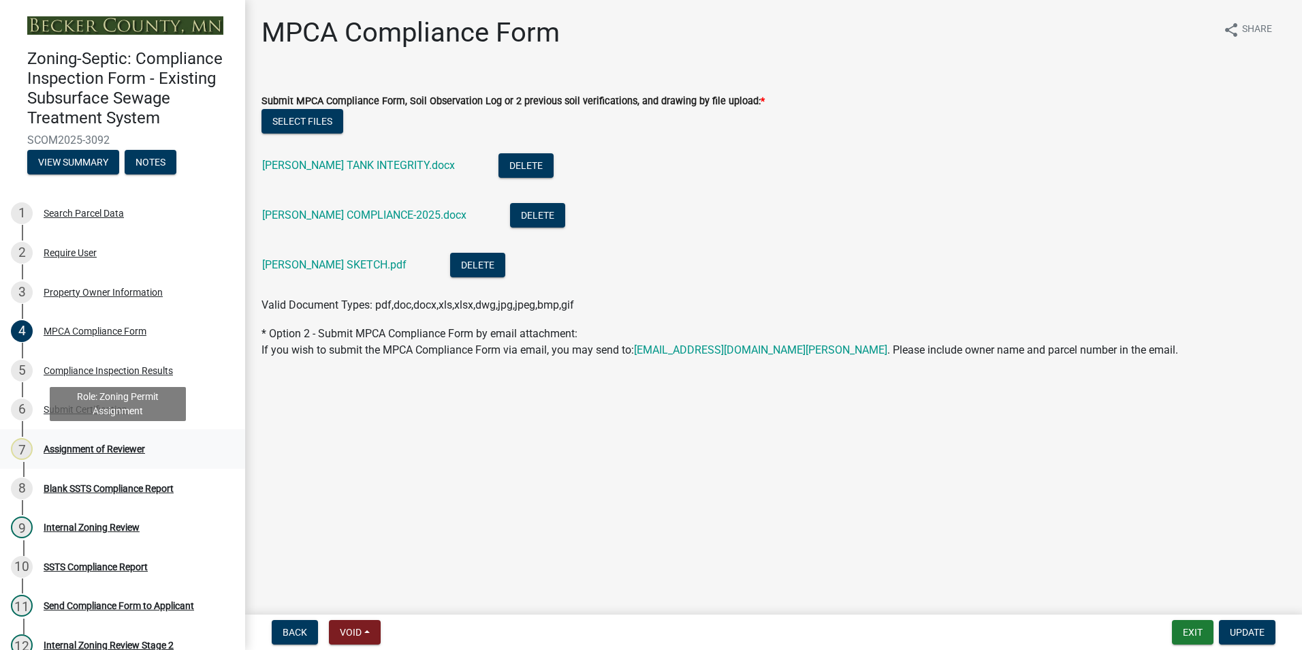
click at [99, 448] on div "Assignment of Reviewer" at bounding box center [94, 449] width 101 height 10
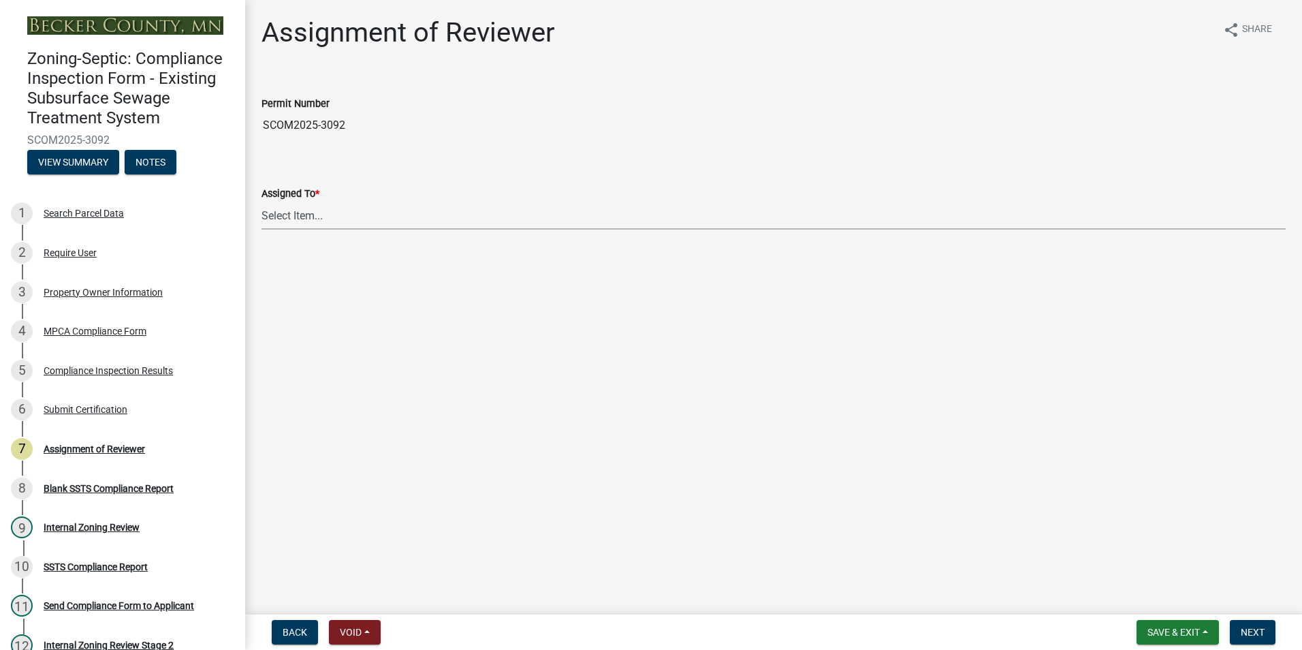
click at [300, 214] on select "Select Item... [PERSON_NAME] [PERSON_NAME] [PERSON_NAME] [PERSON_NAME] [PERSON_…" at bounding box center [773, 216] width 1024 height 28
click at [261, 202] on select "Select Item... [PERSON_NAME] [PERSON_NAME] [PERSON_NAME] [PERSON_NAME] [PERSON_…" at bounding box center [773, 216] width 1024 height 28
select select "0016247d-12af-40d0-8103-934796a3d230"
click at [1249, 644] on nav "Back Void Withdraw Lock Expire Void Save & Exit Save Save & Exit Next" at bounding box center [773, 631] width 1057 height 35
click at [1248, 628] on span "Next" at bounding box center [1253, 631] width 24 height 11
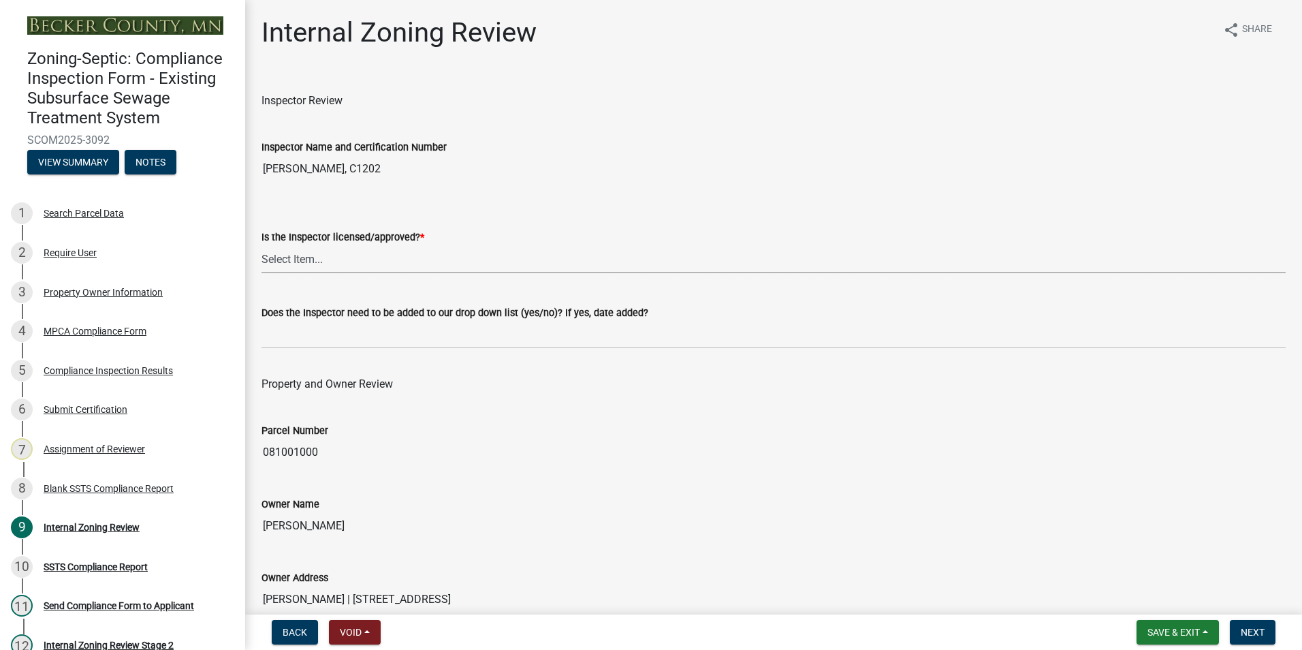
click at [286, 255] on select "Select Item... Yes No" at bounding box center [773, 259] width 1024 height 28
click at [261, 245] on select "Select Item... Yes No" at bounding box center [773, 259] width 1024 height 28
select select "7beb9ca5-c3cb-47d4-a805-1554d3173259"
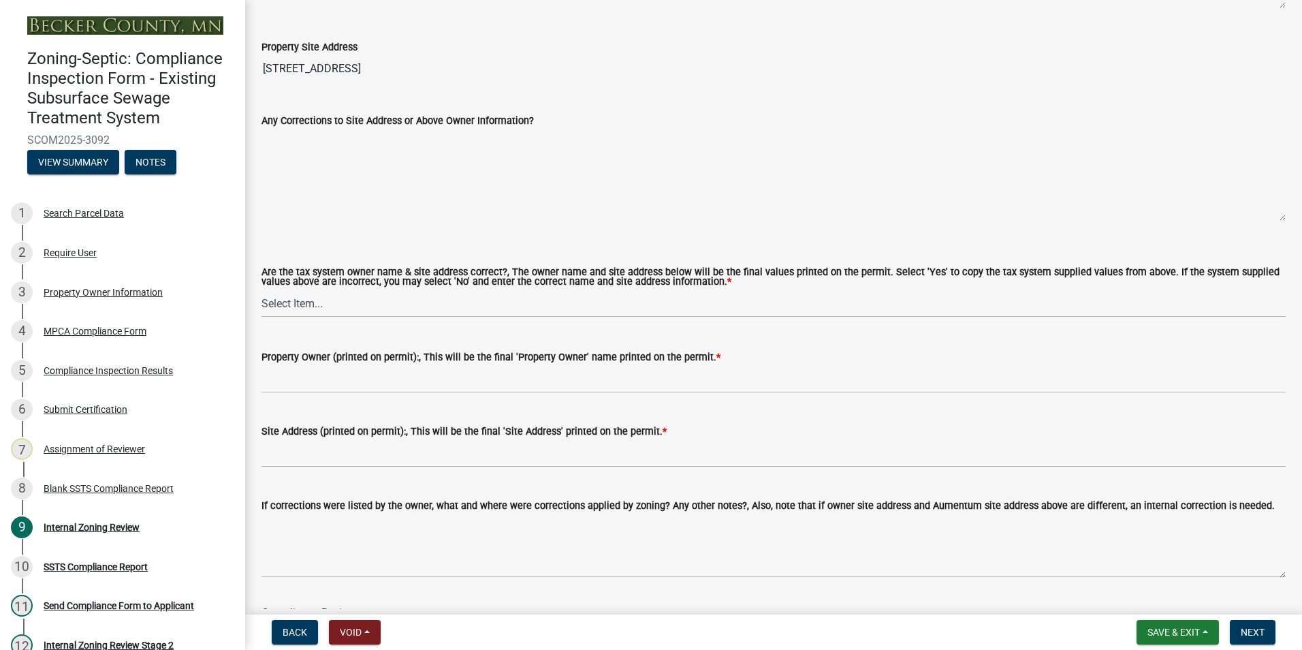
scroll to position [681, 0]
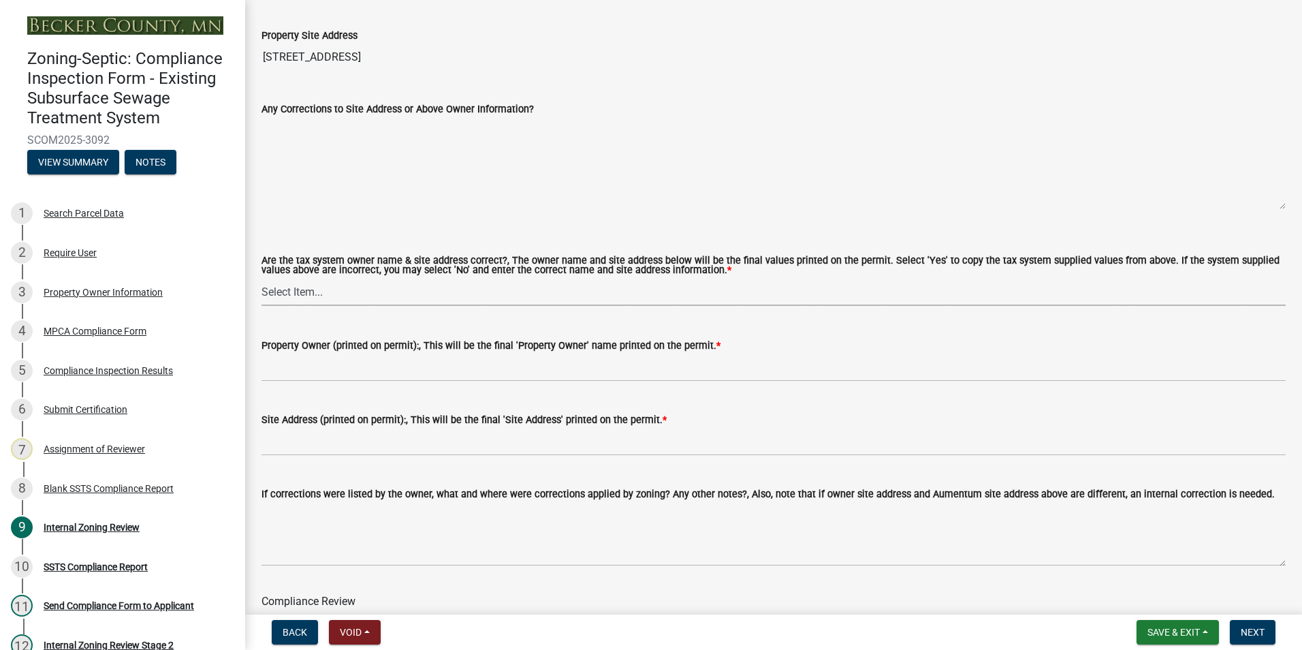
click at [290, 285] on select "Select Item... Yes No" at bounding box center [773, 292] width 1024 height 28
click at [261, 278] on select "Select Item... Yes No" at bounding box center [773, 292] width 1024 height 28
select select "f9f37200-9fc8-4e5e-9e7f-111cc9077d94"
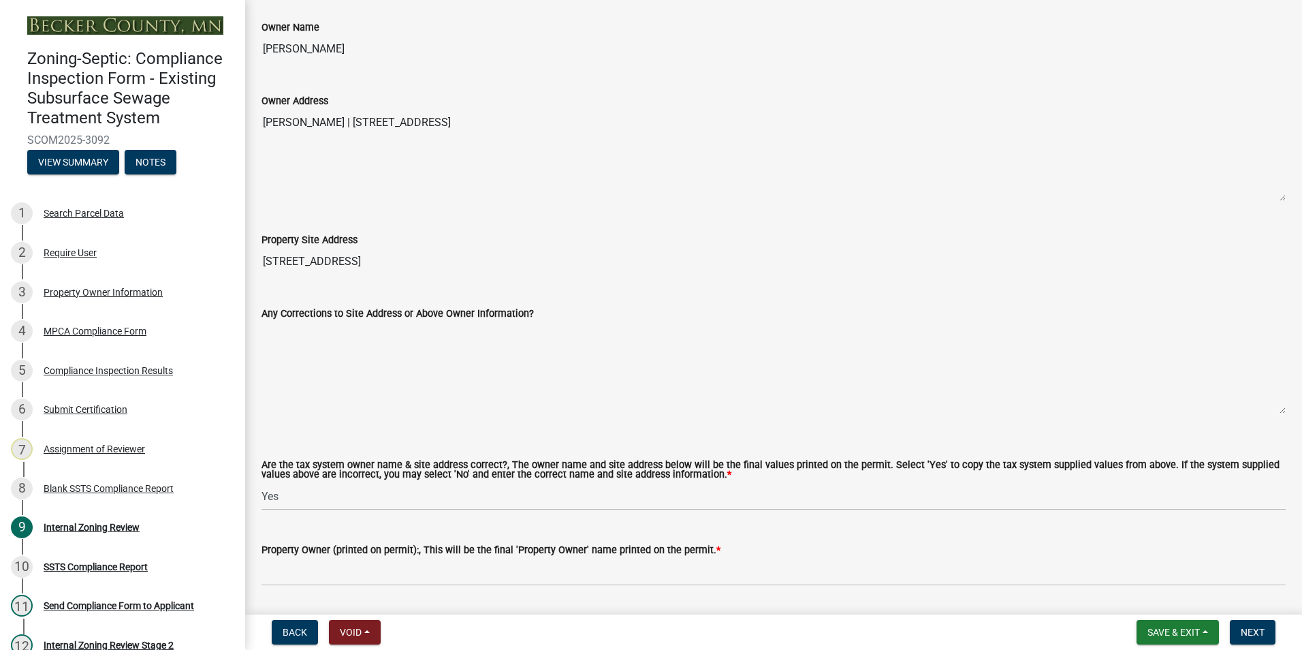
drag, startPoint x: 383, startPoint y: 48, endPoint x: 255, endPoint y: 42, distance: 127.5
click at [255, 42] on div "Owner Name [PERSON_NAME]" at bounding box center [773, 31] width 1044 height 63
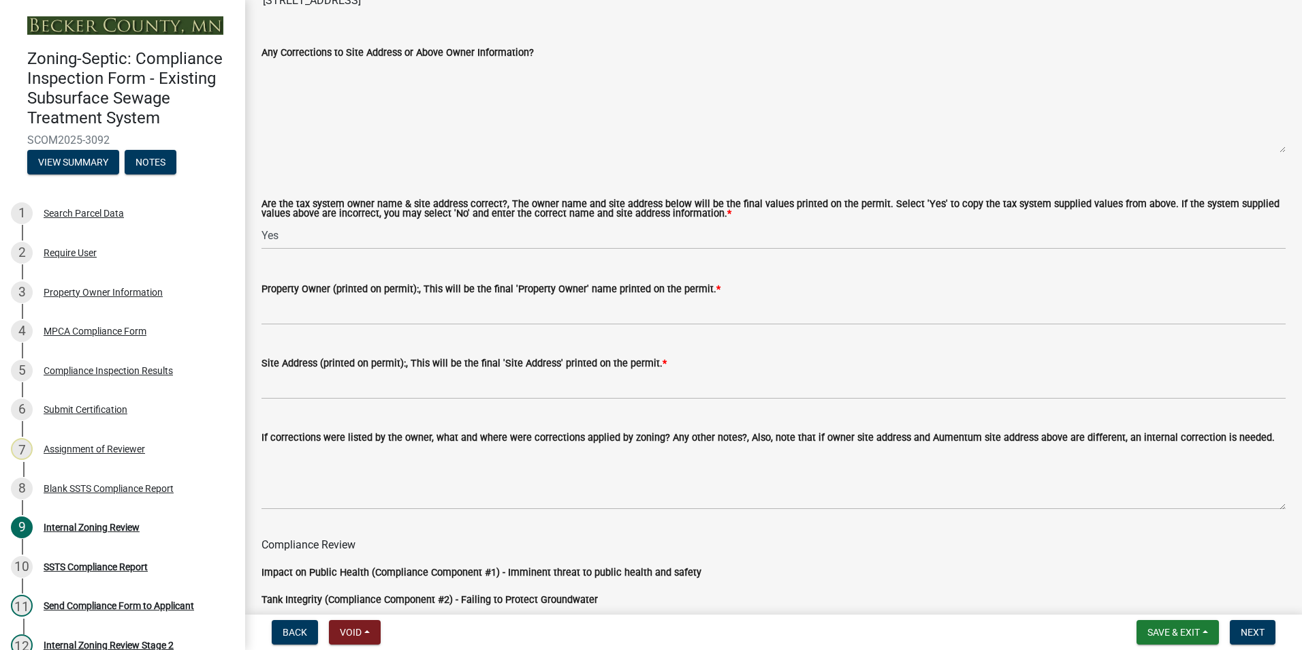
scroll to position [749, 0]
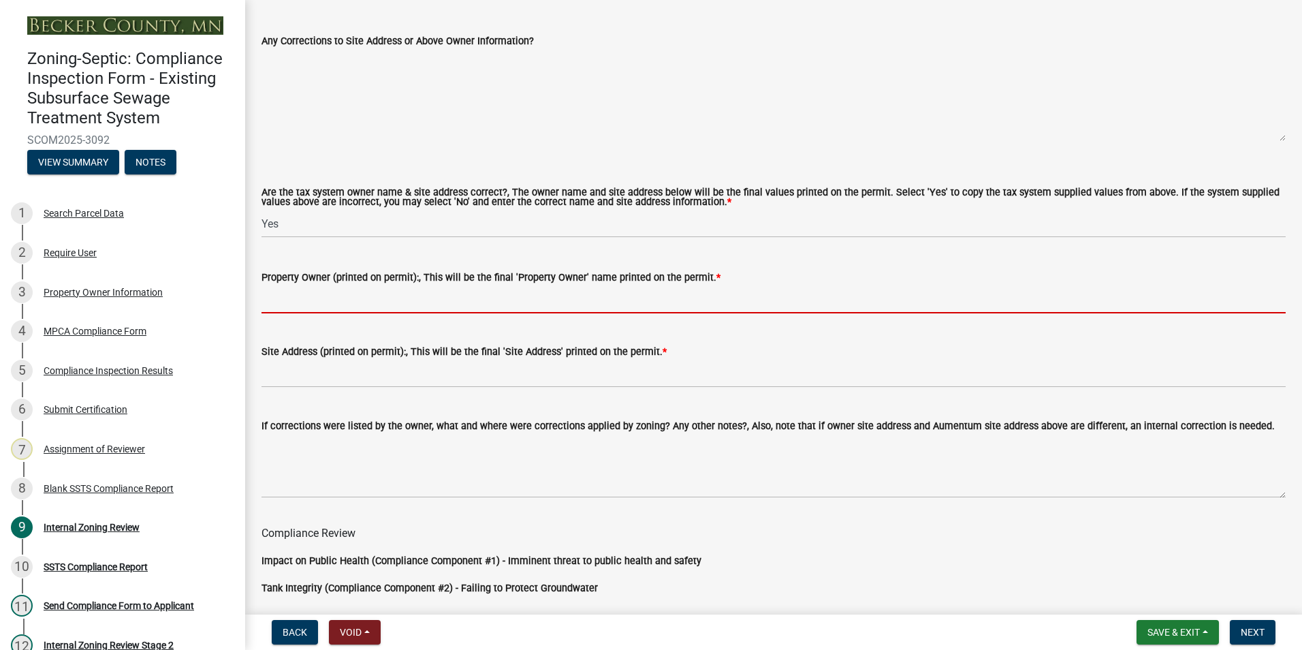
paste input "[PERSON_NAME]"
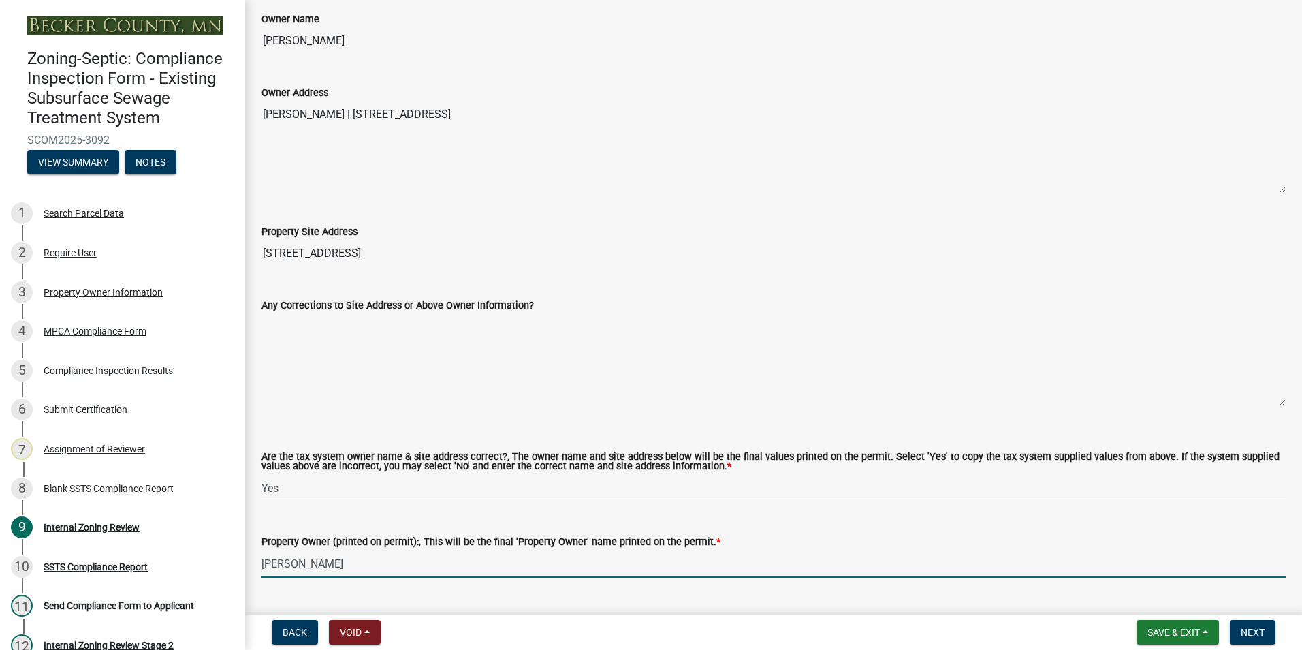
scroll to position [477, 0]
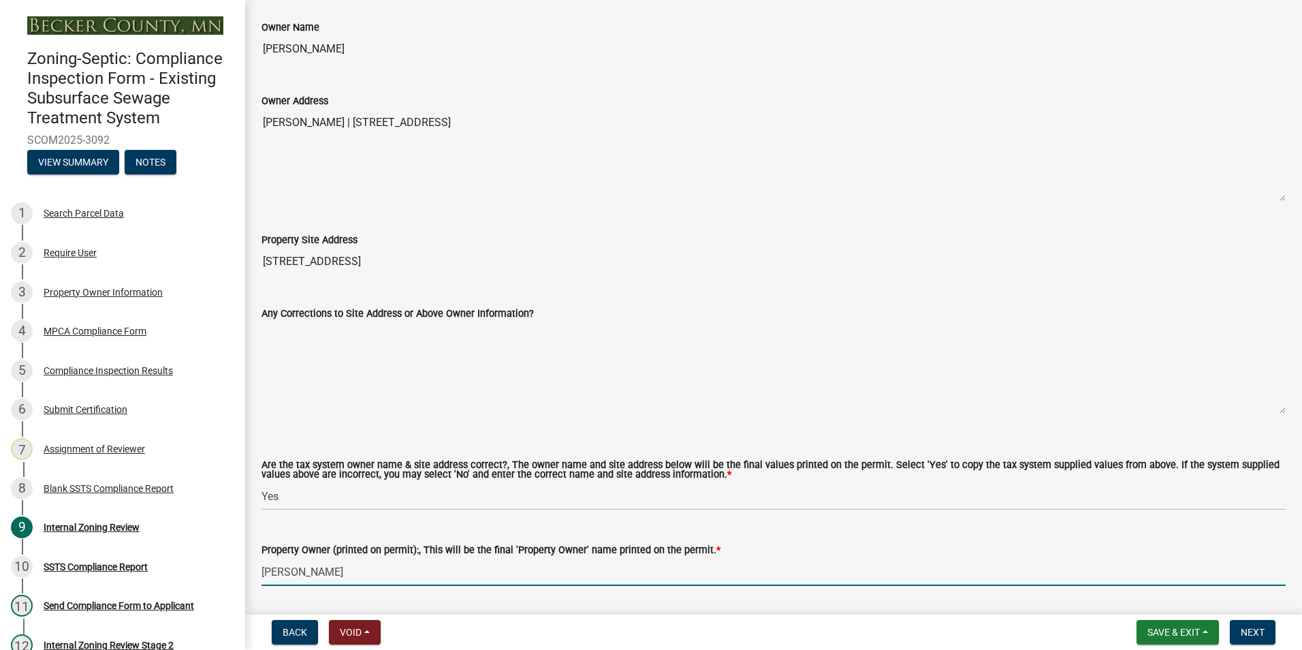
type input "[PERSON_NAME]"
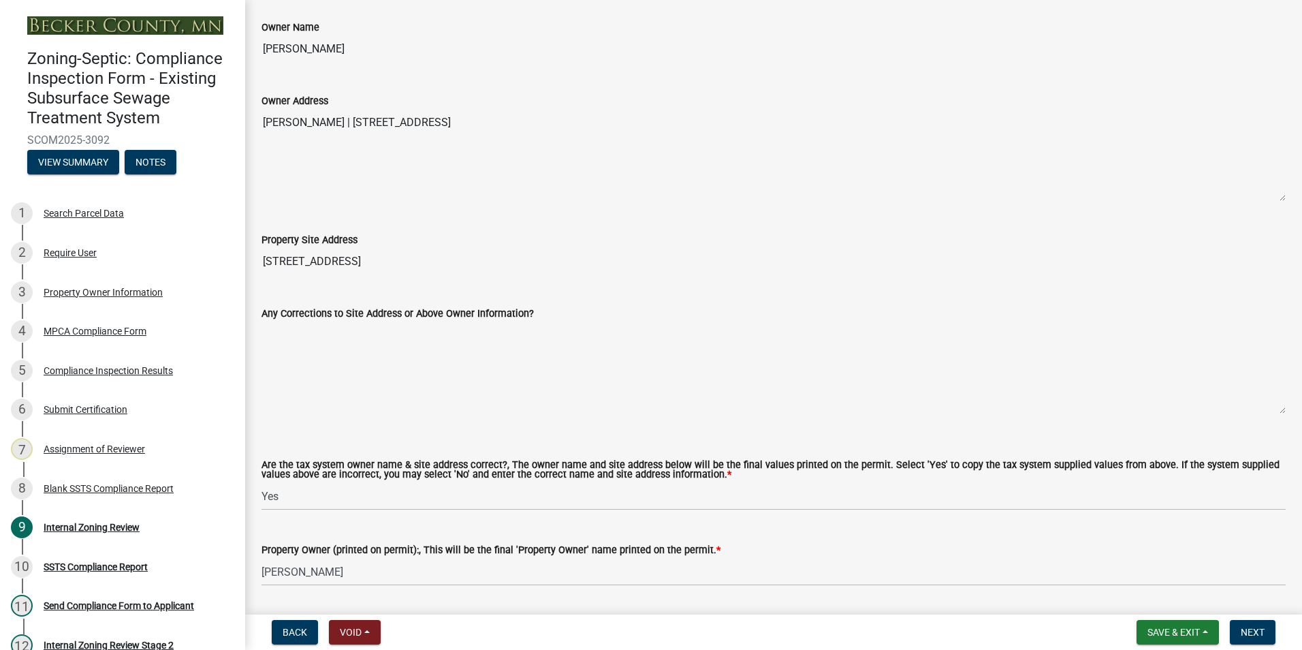
drag, startPoint x: 353, startPoint y: 259, endPoint x: 259, endPoint y: 262, distance: 94.0
click at [259, 262] on div "Property Site Address [STREET_ADDRESS]" at bounding box center [773, 243] width 1044 height 63
drag, startPoint x: 259, startPoint y: 262, endPoint x: 300, endPoint y: 263, distance: 41.6
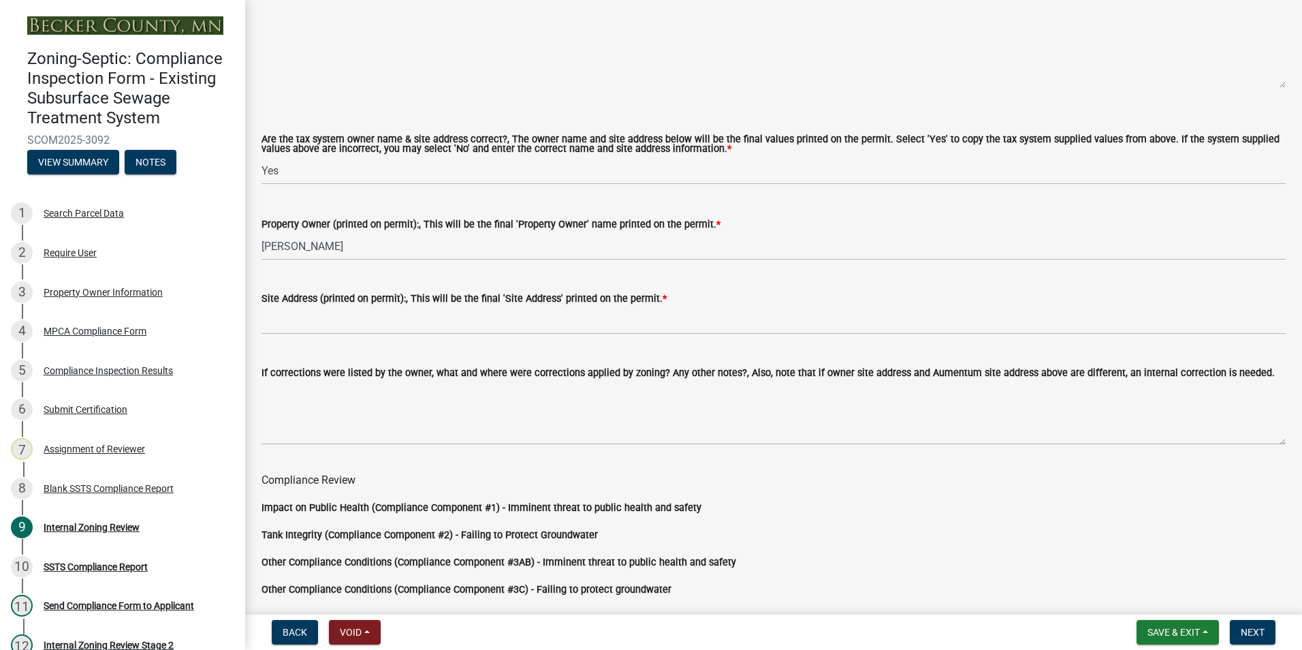
scroll to position [817, 0]
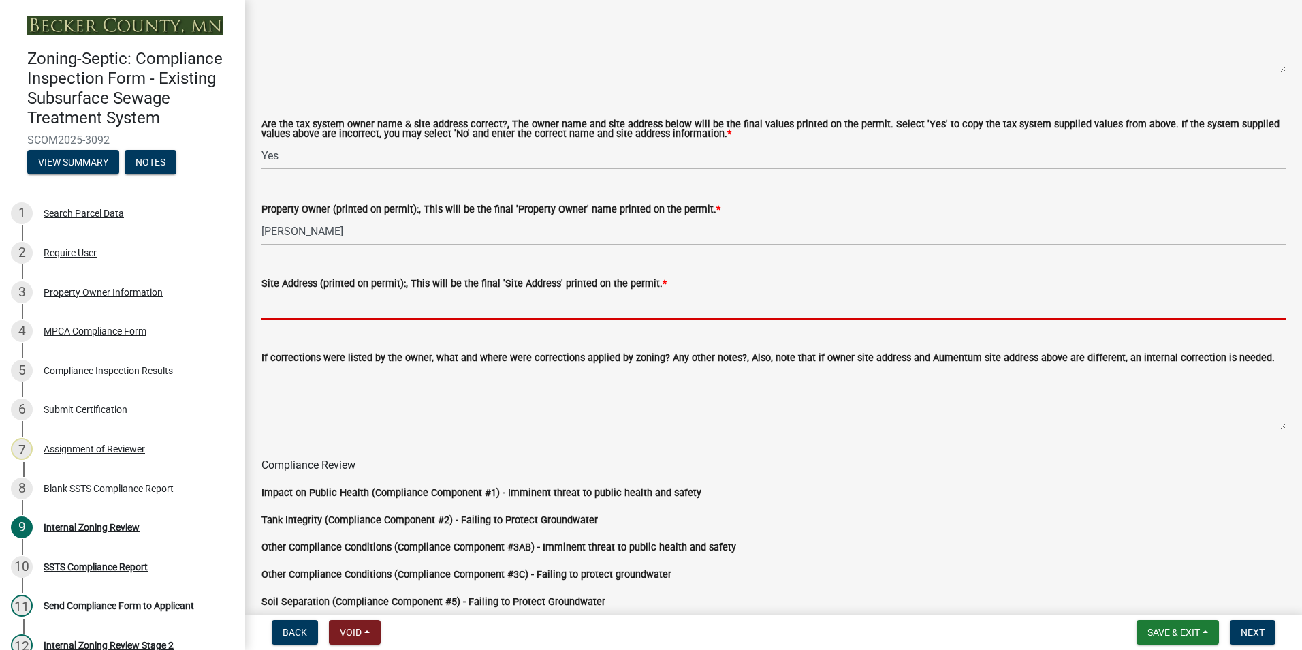
paste input "[STREET_ADDRESS]"
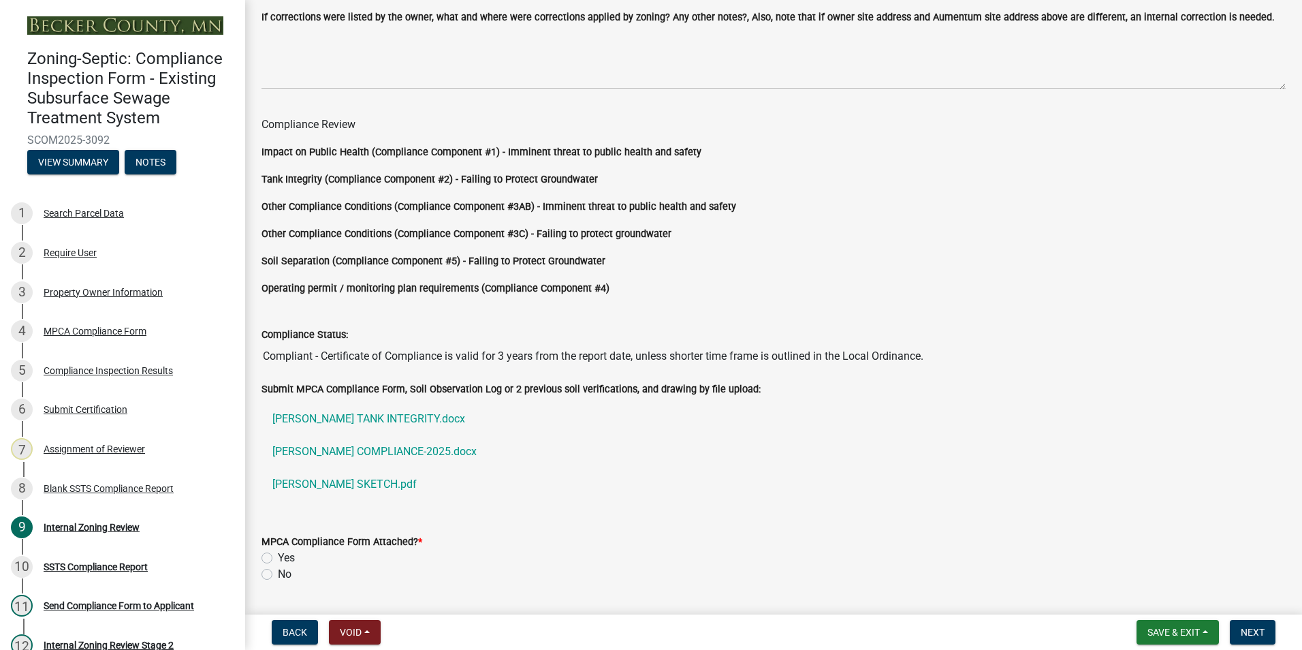
scroll to position [1197, 0]
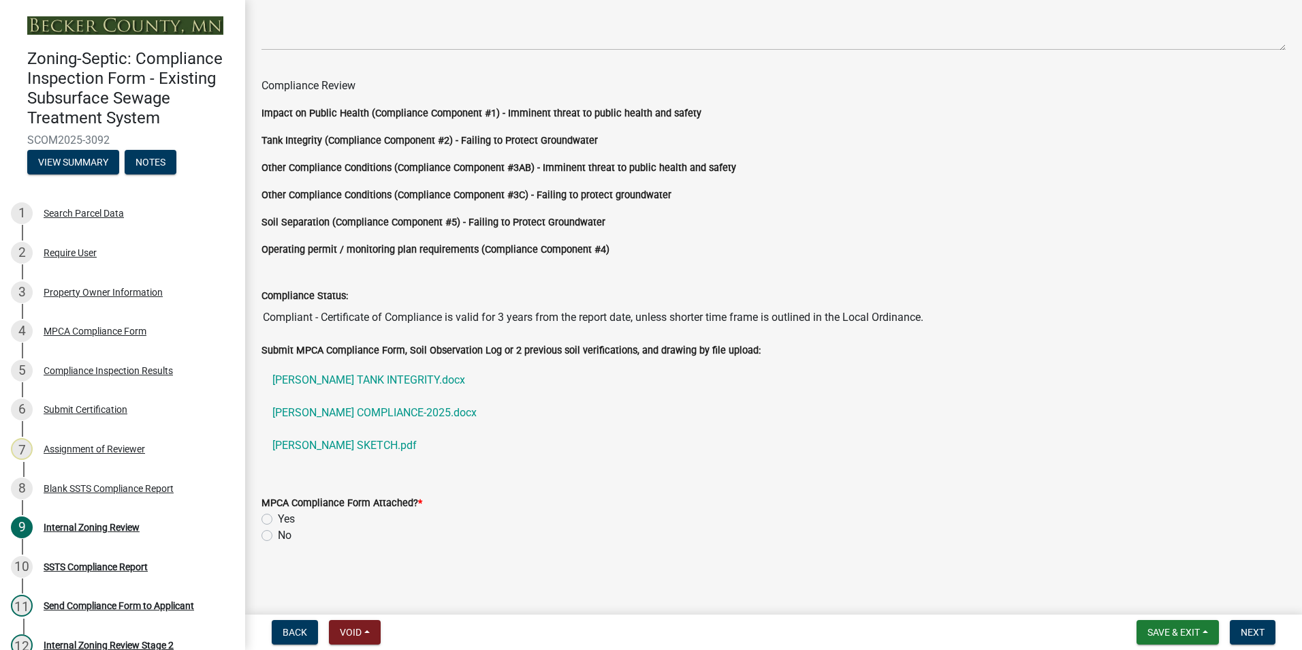
type input "[STREET_ADDRESS]"
click at [278, 519] on label "Yes" at bounding box center [286, 519] width 17 height 16
click at [278, 519] on input "Yes" at bounding box center [282, 515] width 9 height 9
radio input "true"
click at [1246, 635] on span "Next" at bounding box center [1253, 631] width 24 height 11
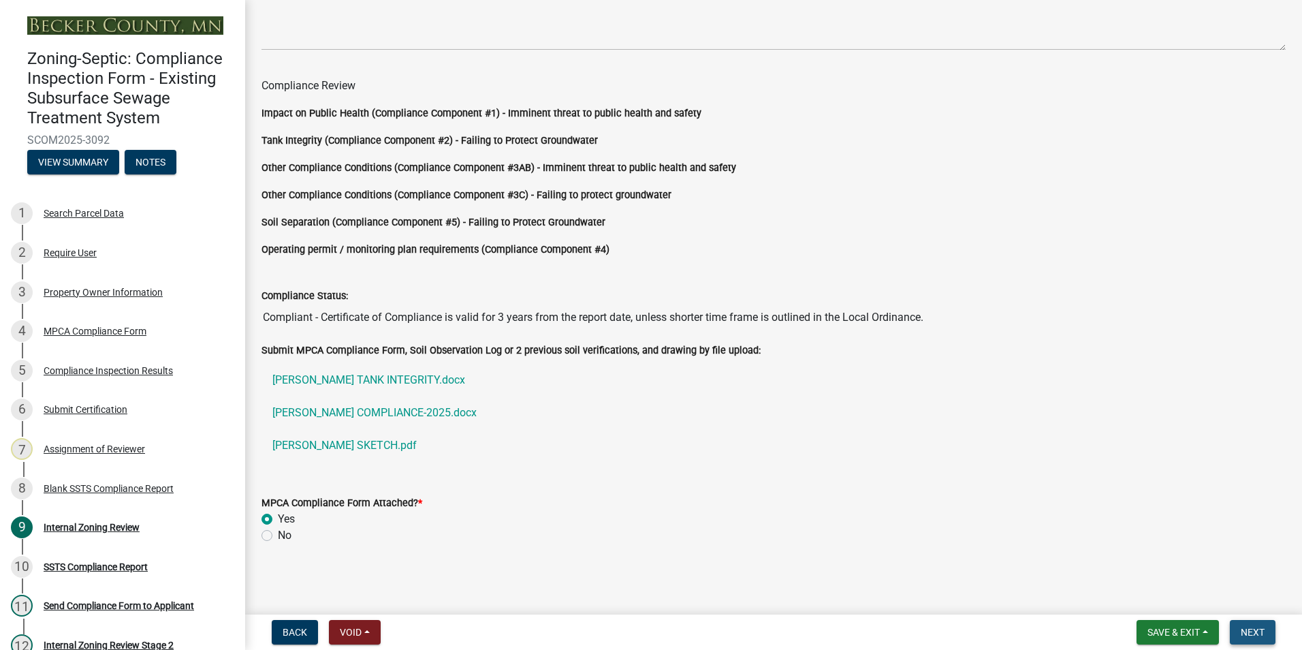
scroll to position [0, 0]
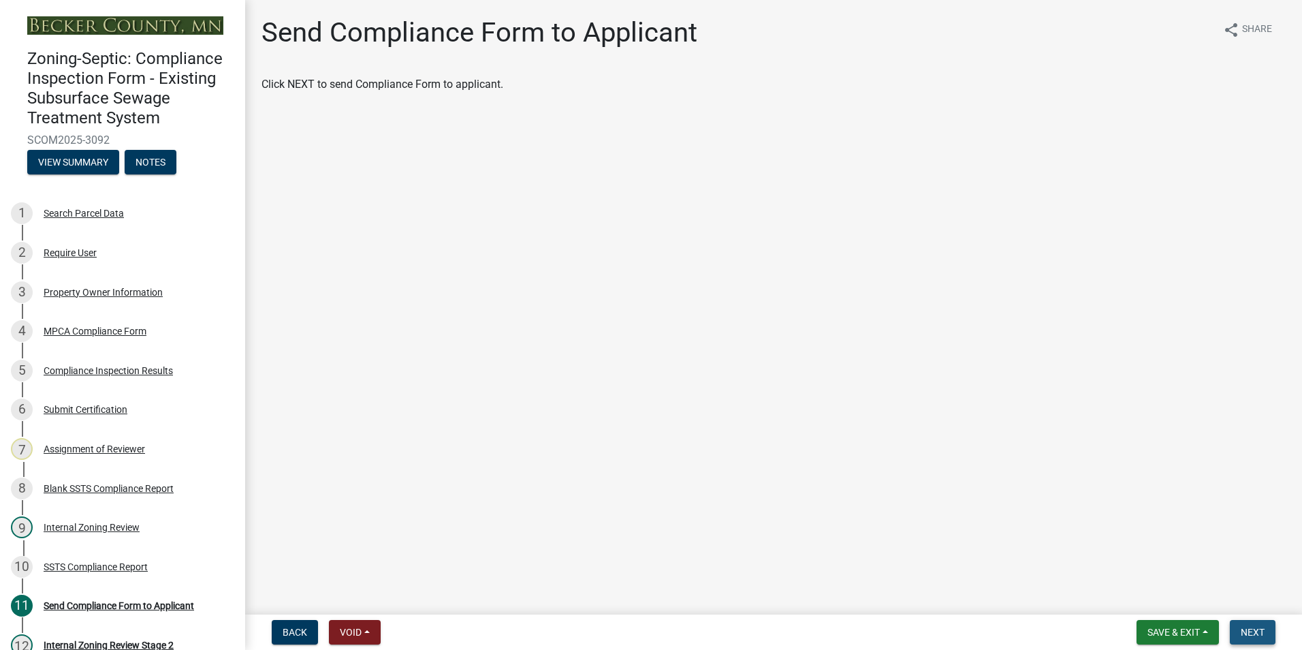
click at [1249, 635] on span "Next" at bounding box center [1253, 631] width 24 height 11
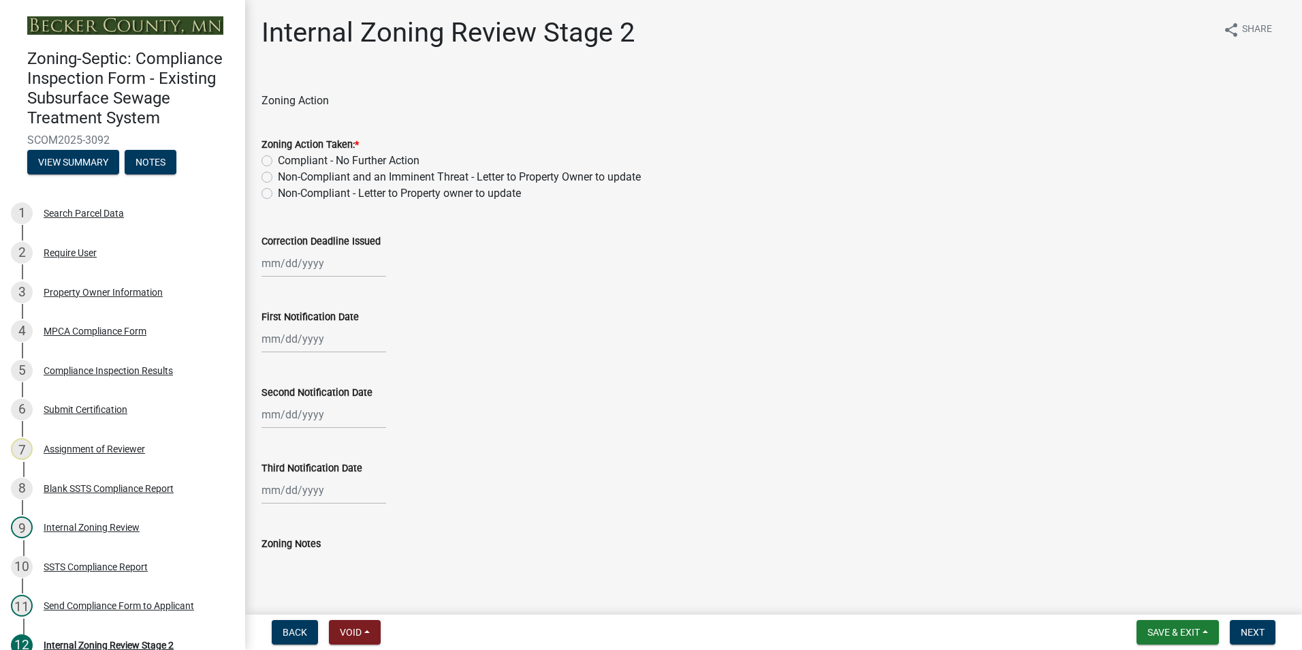
drag, startPoint x: 266, startPoint y: 155, endPoint x: 266, endPoint y: 163, distance: 8.9
click at [266, 163] on div "Compliant - No Further Action" at bounding box center [773, 161] width 1024 height 16
click at [278, 162] on label "Compliant - No Further Action" at bounding box center [349, 161] width 142 height 16
click at [278, 161] on input "Compliant - No Further Action" at bounding box center [282, 157] width 9 height 9
radio input "true"
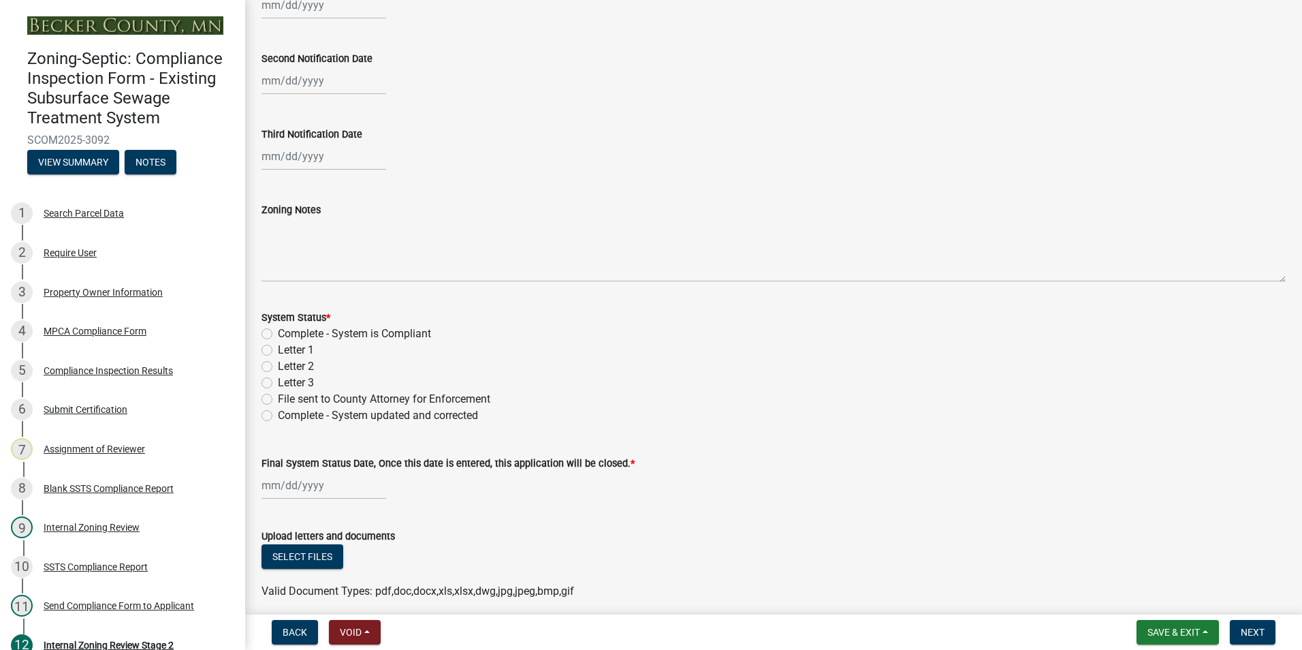
scroll to position [340, 0]
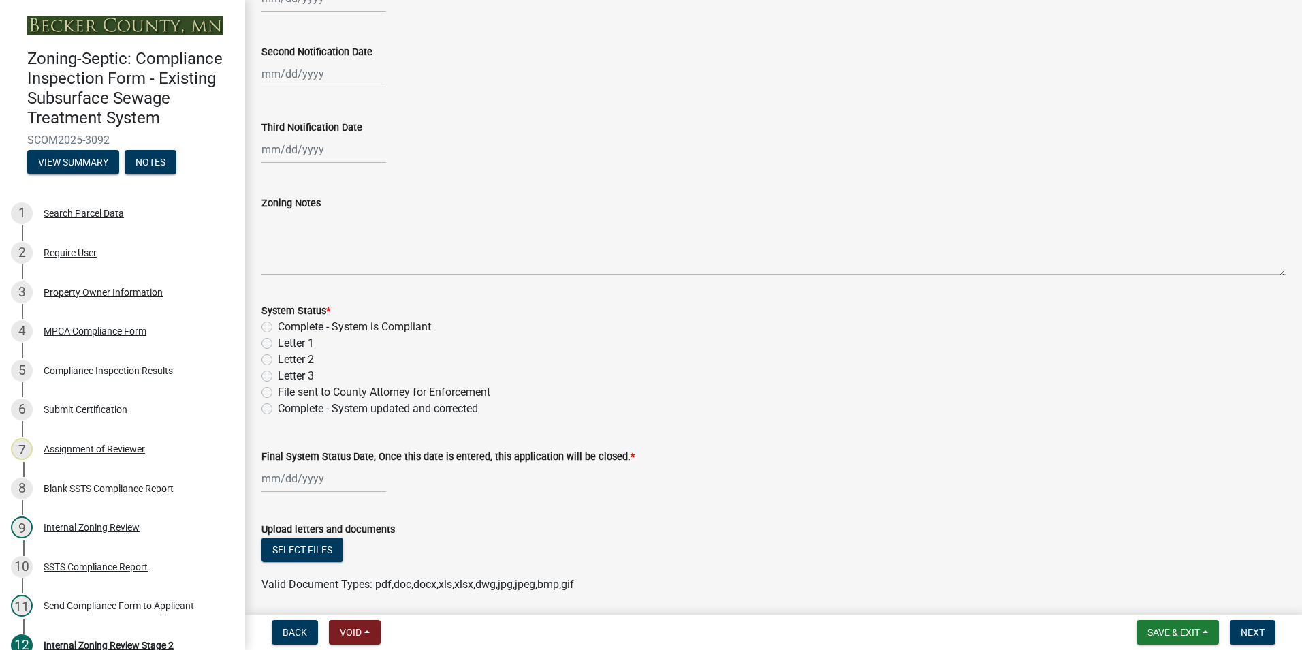
click at [278, 326] on label "Complete - System is Compliant" at bounding box center [354, 327] width 153 height 16
click at [278, 326] on input "Complete - System is Compliant" at bounding box center [282, 323] width 9 height 9
radio input "true"
select select "9"
select select "2025"
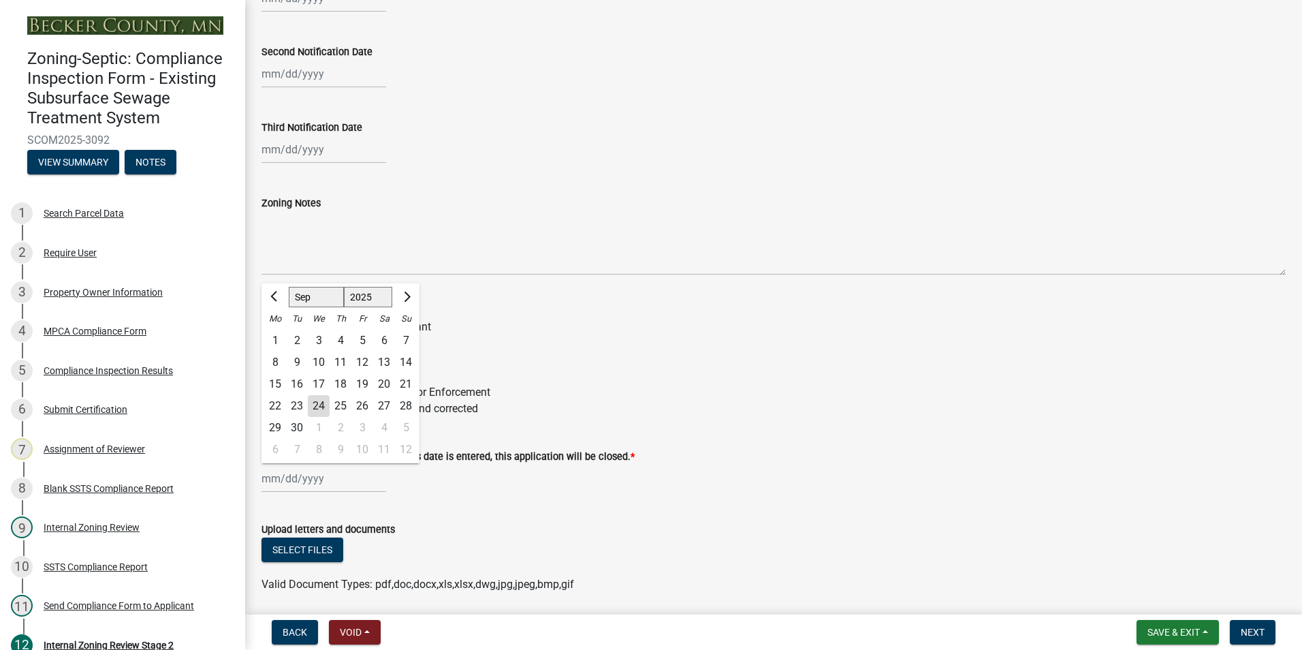
click at [298, 479] on div "[PERSON_NAME] Feb Mar Apr [PERSON_NAME][DATE] Oct Nov [DATE] 1526 1527 1528 152…" at bounding box center [323, 478] width 125 height 28
click at [317, 404] on div "24" at bounding box center [319, 406] width 22 height 22
type input "[DATE]"
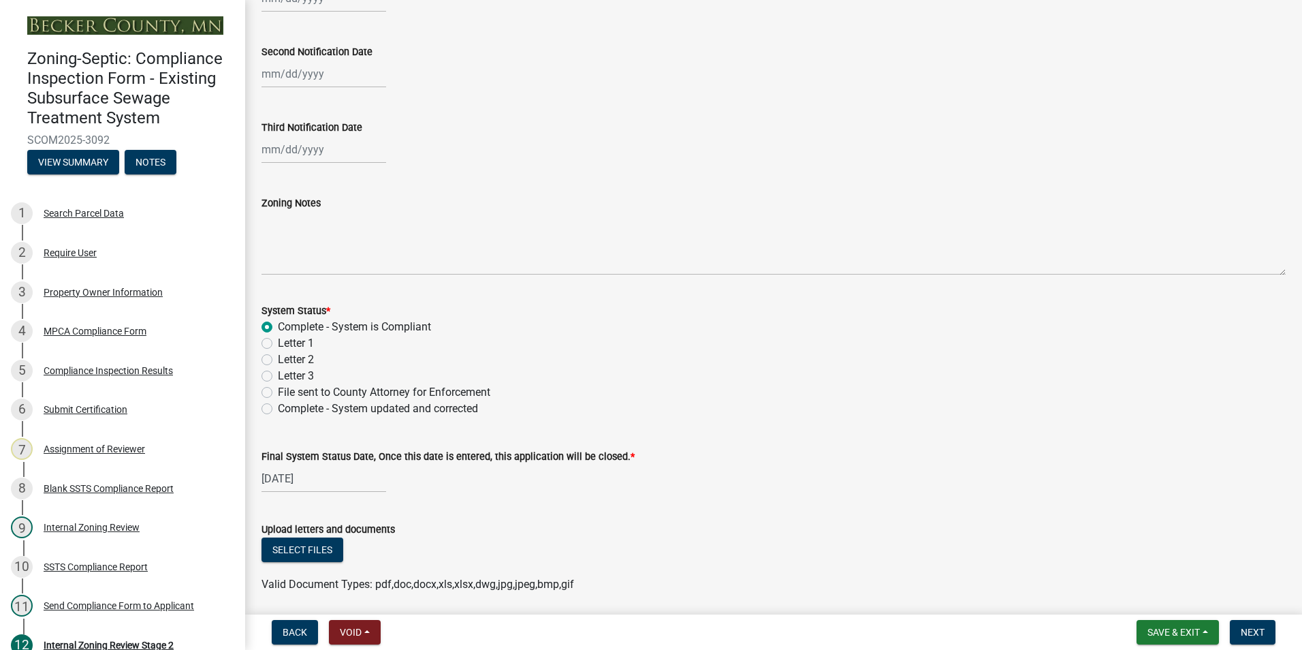
scroll to position [389, 0]
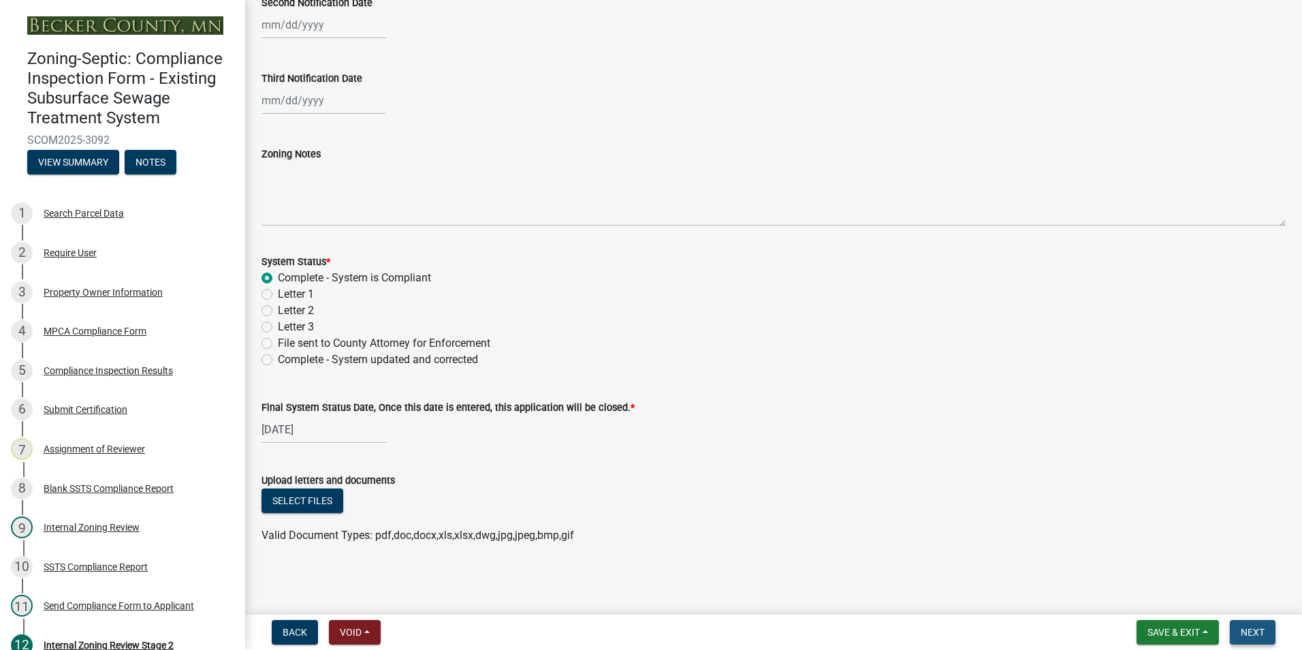
click at [1249, 633] on span "Next" at bounding box center [1253, 631] width 24 height 11
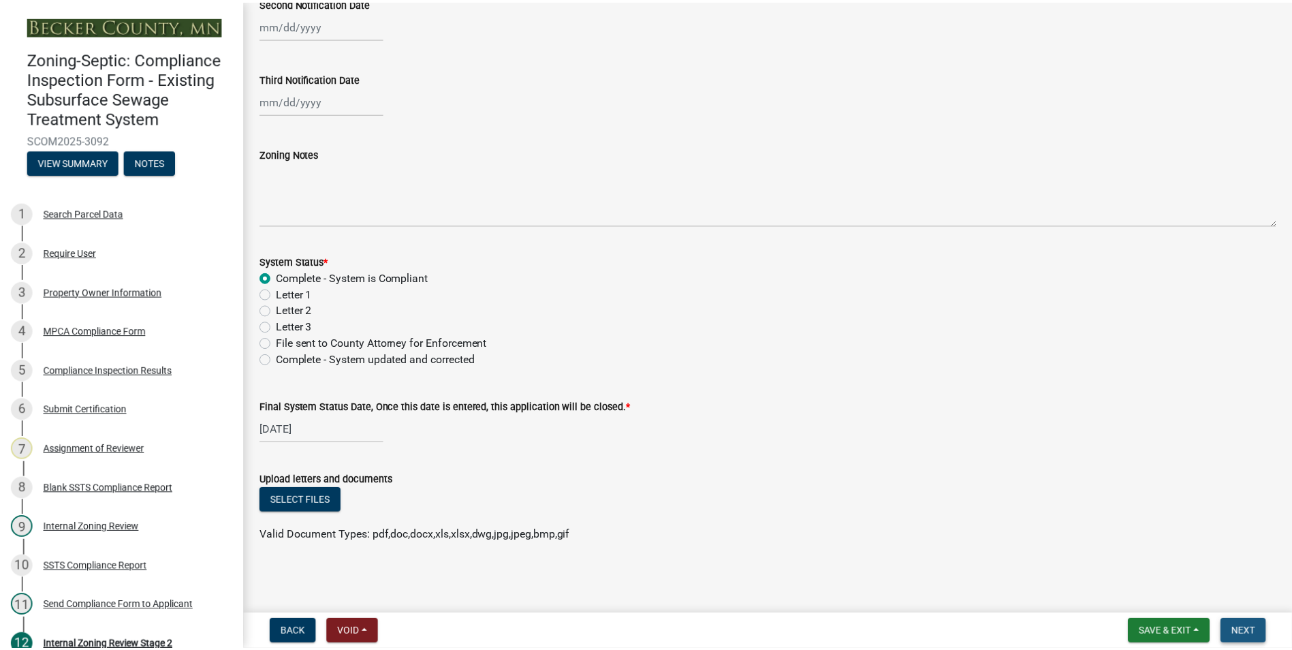
scroll to position [0, 0]
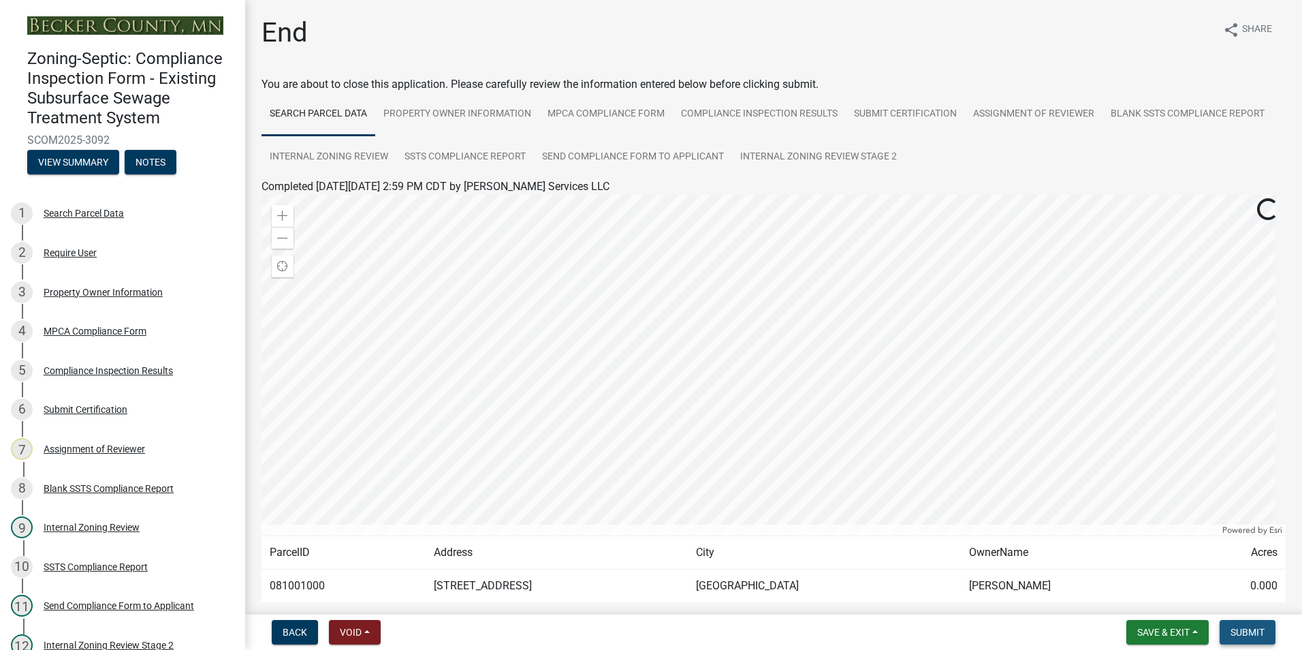
click at [1249, 633] on span "Submit" at bounding box center [1247, 631] width 34 height 11
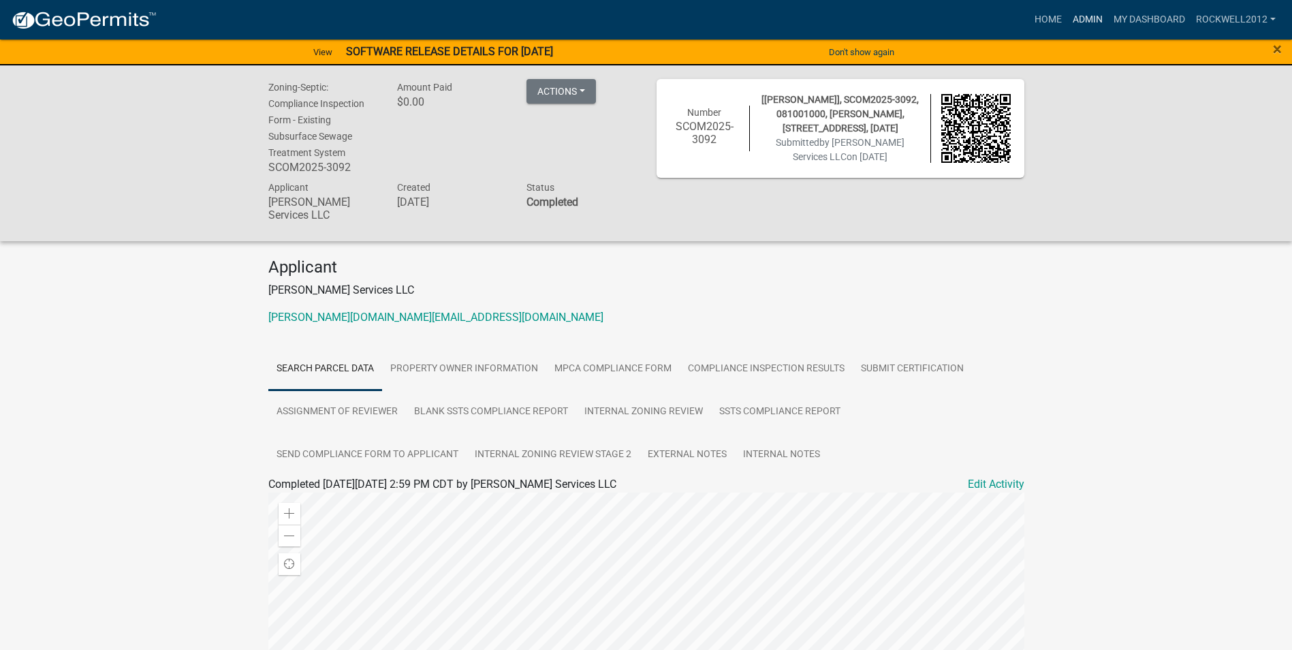
click at [1080, 12] on link "Admin" at bounding box center [1087, 20] width 41 height 26
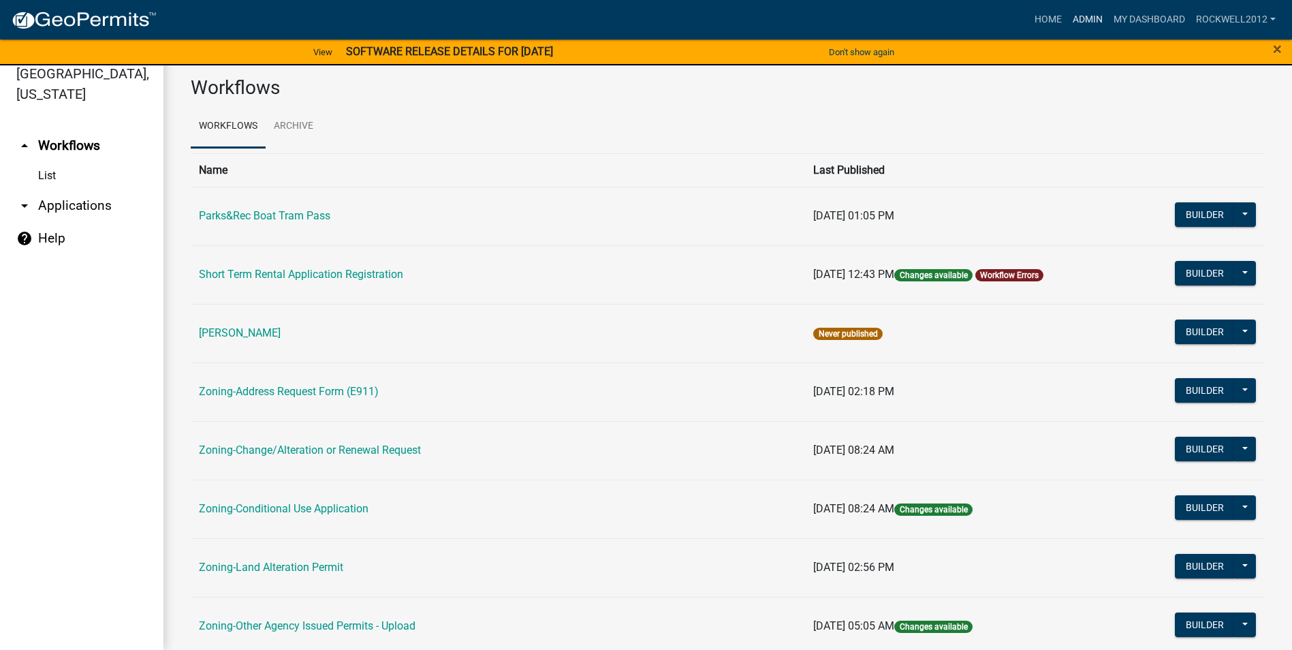
click at [1089, 10] on link "Admin" at bounding box center [1087, 20] width 41 height 26
click at [1091, 16] on link "Admin" at bounding box center [1087, 20] width 41 height 26
